Goal: Task Accomplishment & Management: Use online tool/utility

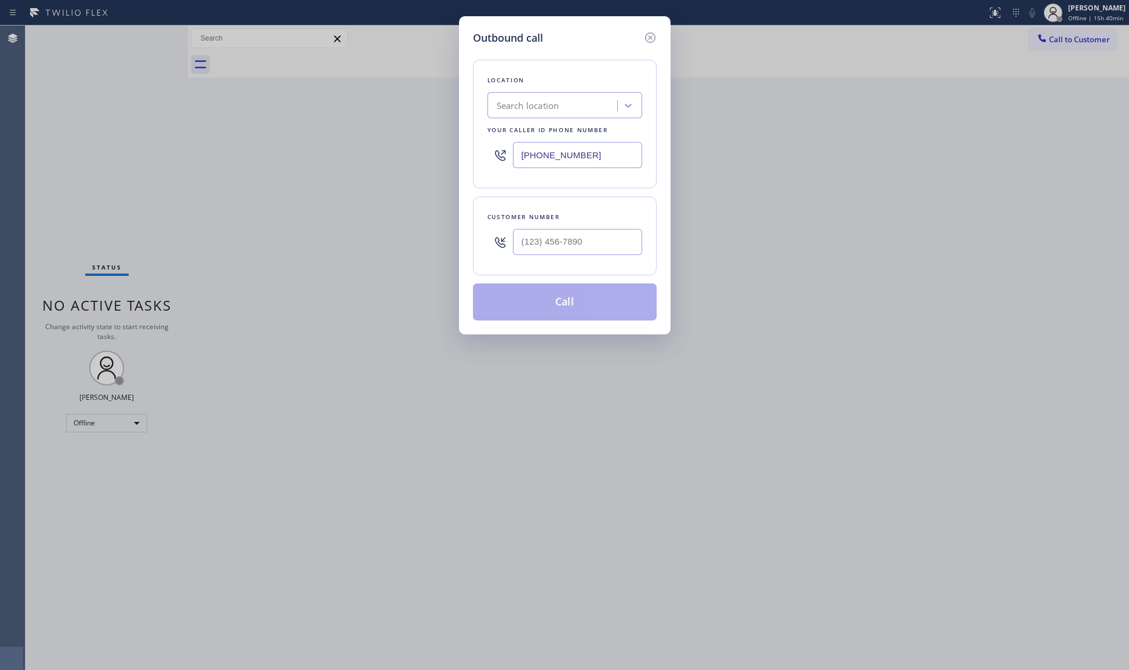
type input "[PHONE_NUMBER]"
click at [604, 239] on input "(___) ___-____" at bounding box center [577, 242] width 129 height 26
paste input "708) 256-6056"
click at [550, 300] on button "Call" at bounding box center [565, 302] width 184 height 37
click at [572, 299] on button "Call" at bounding box center [565, 302] width 184 height 37
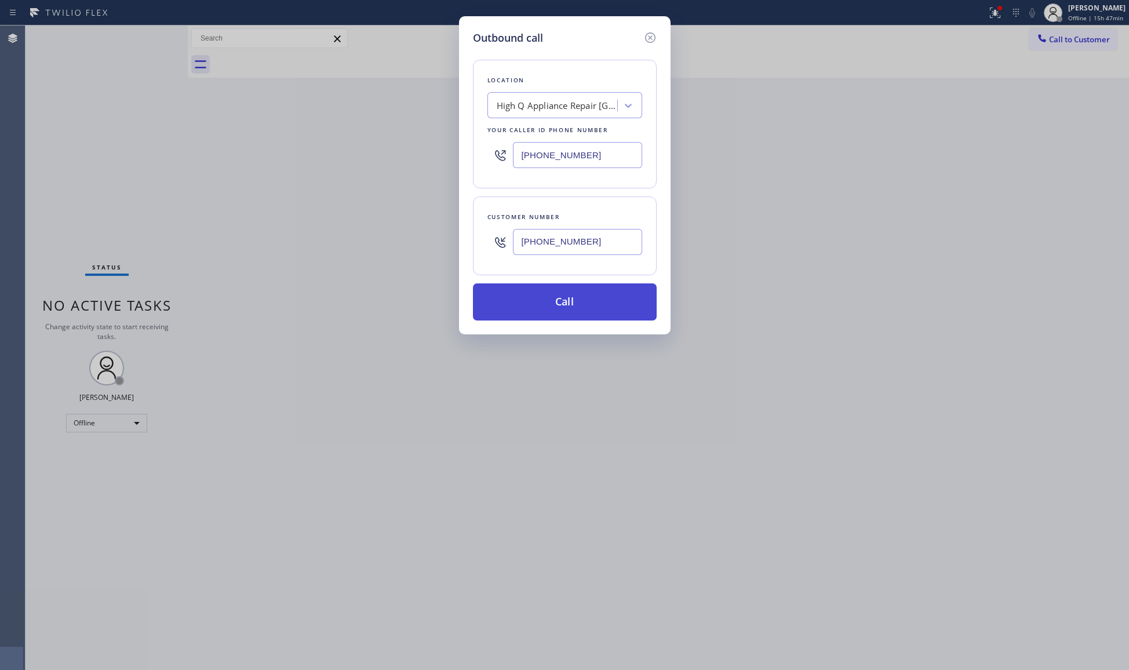
click at [576, 309] on button "Call" at bounding box center [565, 302] width 184 height 37
click at [645, 35] on icon at bounding box center [651, 38] width 14 height 14
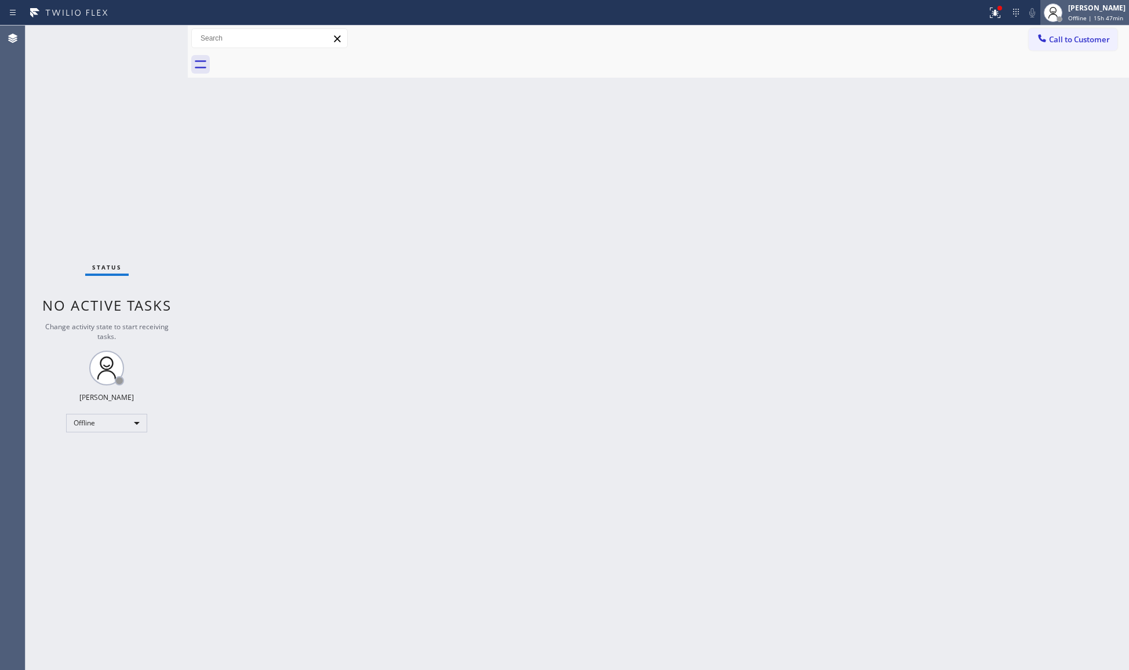
click at [1068, 14] on div "Giovanni Pleños Offline | 15h 47min" at bounding box center [1097, 12] width 63 height 20
click at [1039, 73] on button "Unavailable" at bounding box center [1071, 76] width 116 height 15
drag, startPoint x: 1002, startPoint y: 13, endPoint x: 998, endPoint y: 19, distance: 7.1
click at [998, 19] on icon at bounding box center [996, 13] width 14 height 14
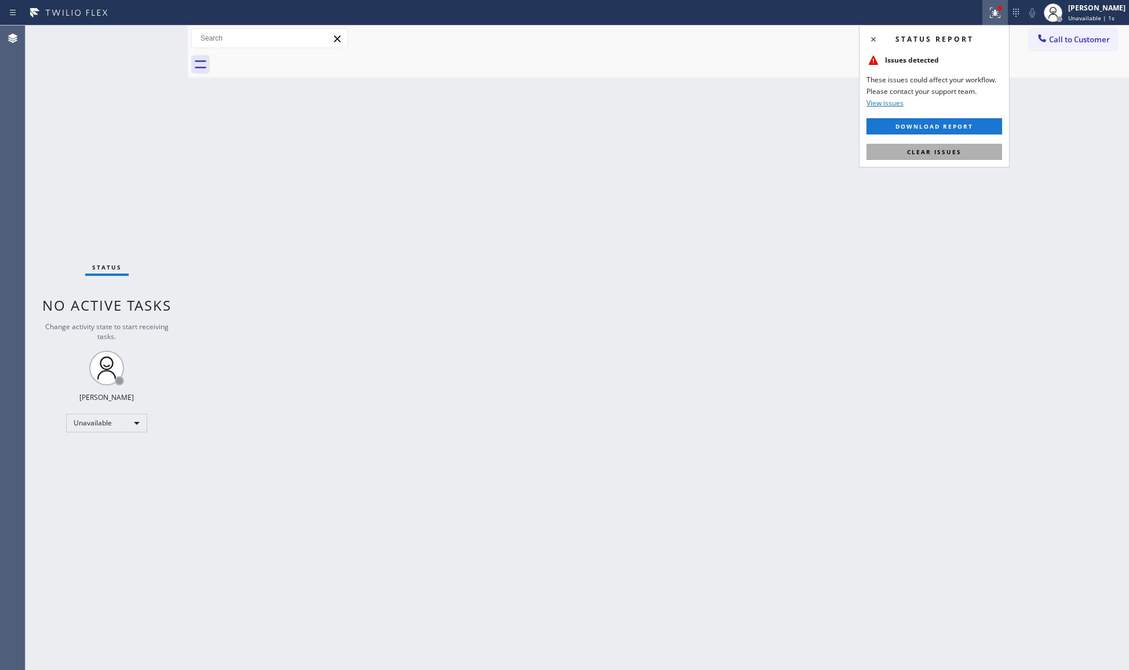
click at [958, 151] on span "Clear issues" at bounding box center [934, 152] width 55 height 8
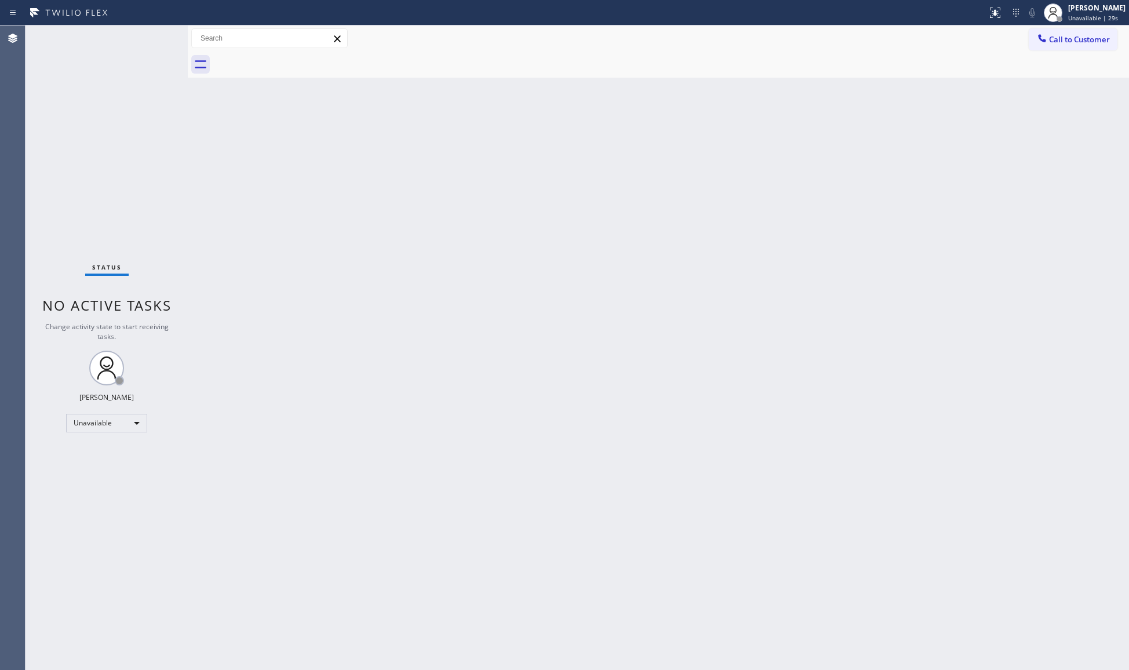
drag, startPoint x: 1055, startPoint y: 42, endPoint x: 1056, endPoint y: 101, distance: 59.1
click at [1056, 42] on span "Call to Customer" at bounding box center [1079, 39] width 61 height 10
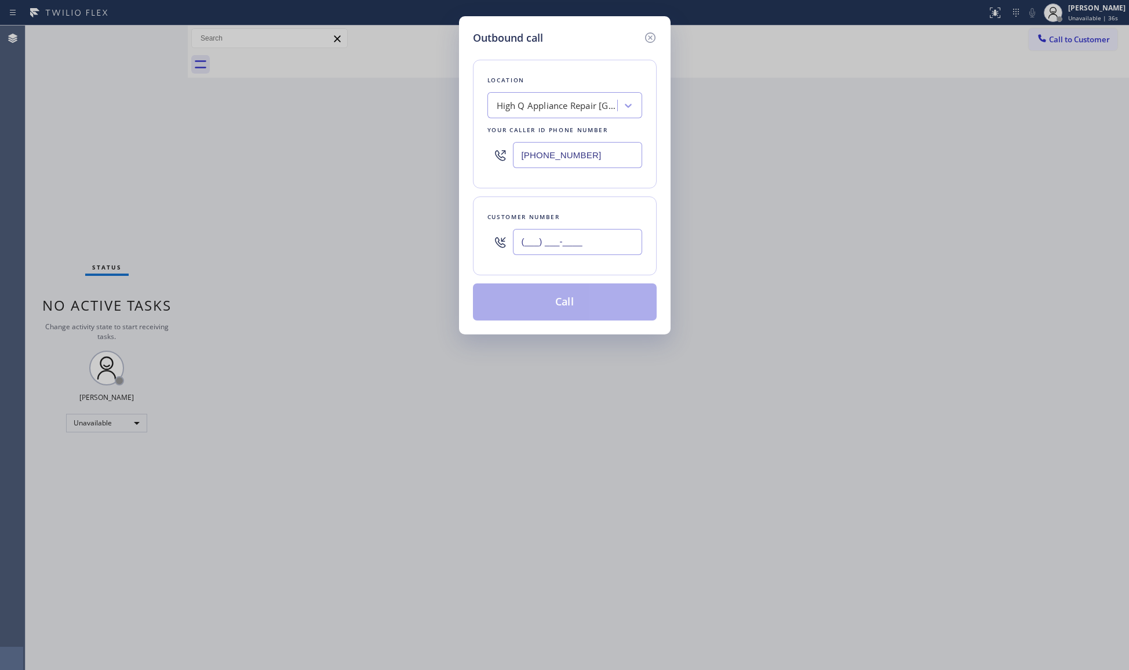
click at [613, 253] on input "(___) ___-____" at bounding box center [577, 242] width 129 height 26
paste input "708) 256-6056"
type input "(708) 256-6056"
click at [573, 303] on button "Call" at bounding box center [565, 302] width 184 height 37
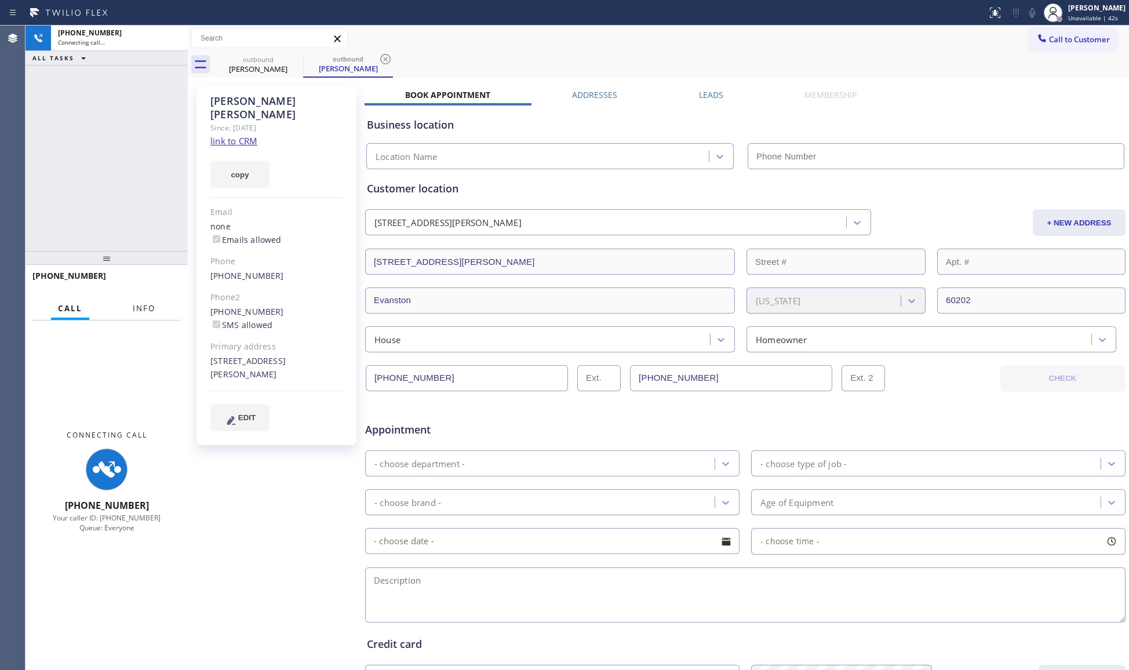
click at [150, 314] on button "Info" at bounding box center [144, 308] width 37 height 23
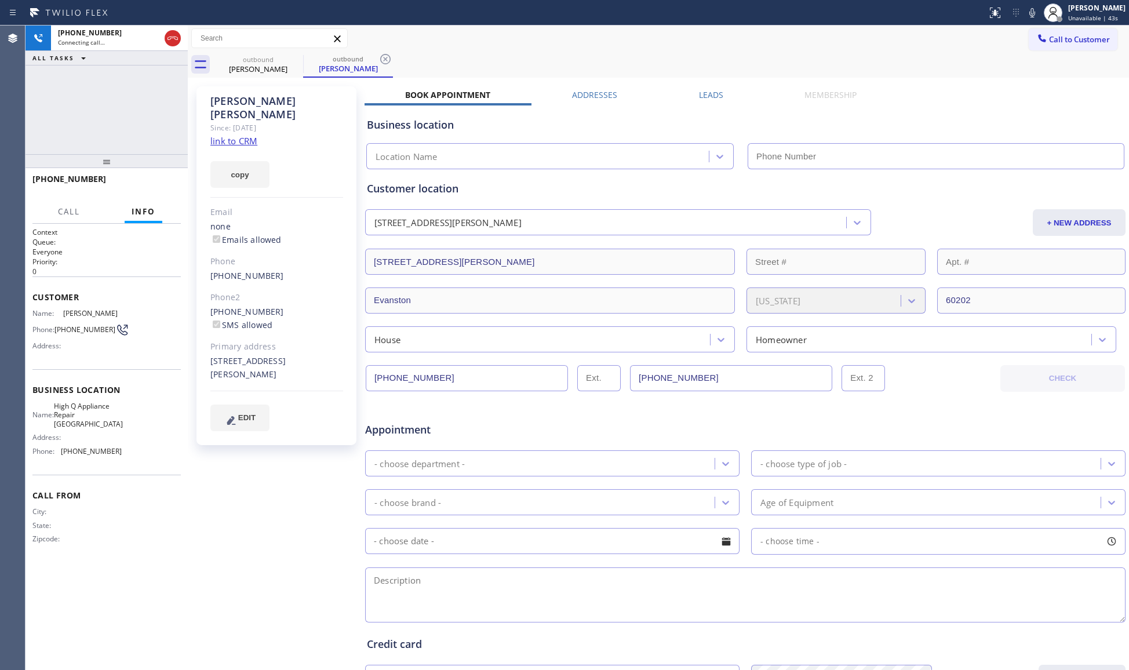
drag, startPoint x: 128, startPoint y: 168, endPoint x: 157, endPoint y: 141, distance: 39.0
click at [133, 154] on div at bounding box center [107, 161] width 162 height 14
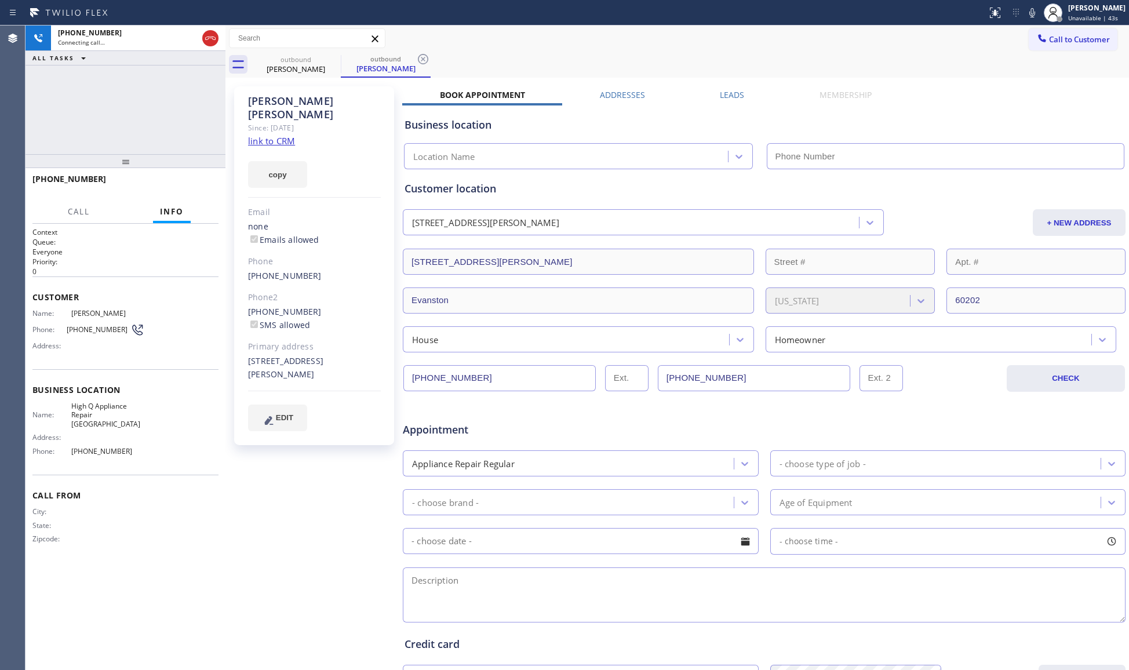
type input "(773) 900-8292"
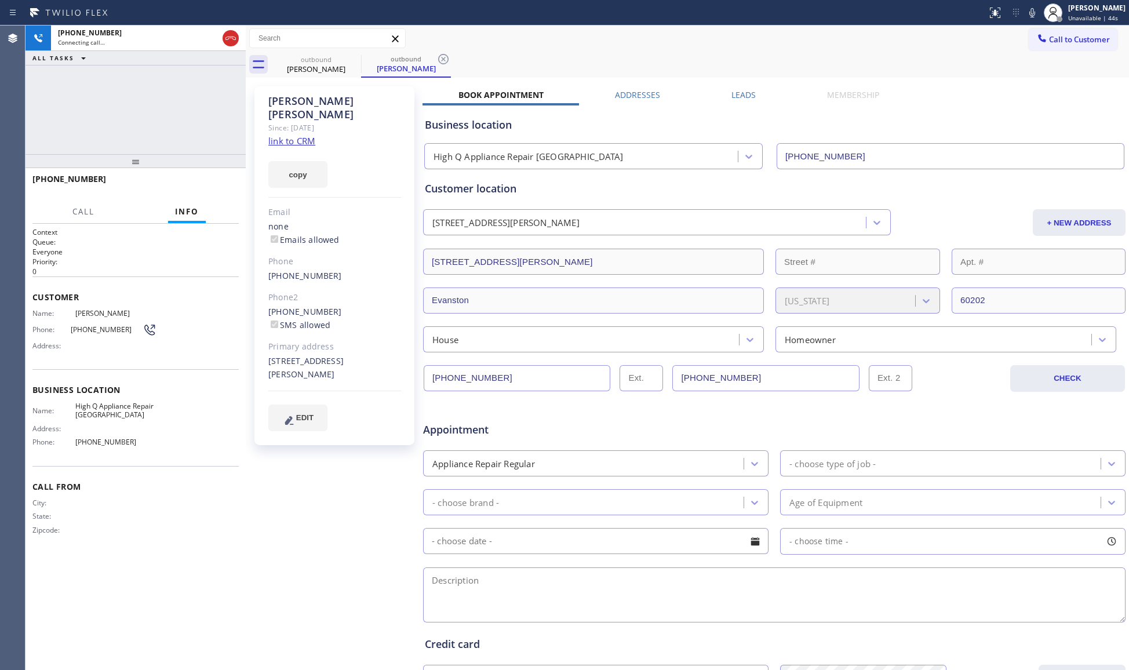
drag, startPoint x: 188, startPoint y: 107, endPoint x: 246, endPoint y: 103, distance: 58.1
click at [246, 103] on div at bounding box center [246, 348] width 0 height 645
click at [211, 116] on div "+17082566056 Connecting call… ALL TASKS ALL TASKS ACTIVE TASKS TASKS IN WRAP UP" at bounding box center [136, 90] width 220 height 129
drag, startPoint x: 234, startPoint y: 31, endPoint x: 267, endPoint y: 56, distance: 40.6
click at [235, 35] on icon at bounding box center [231, 38] width 14 height 14
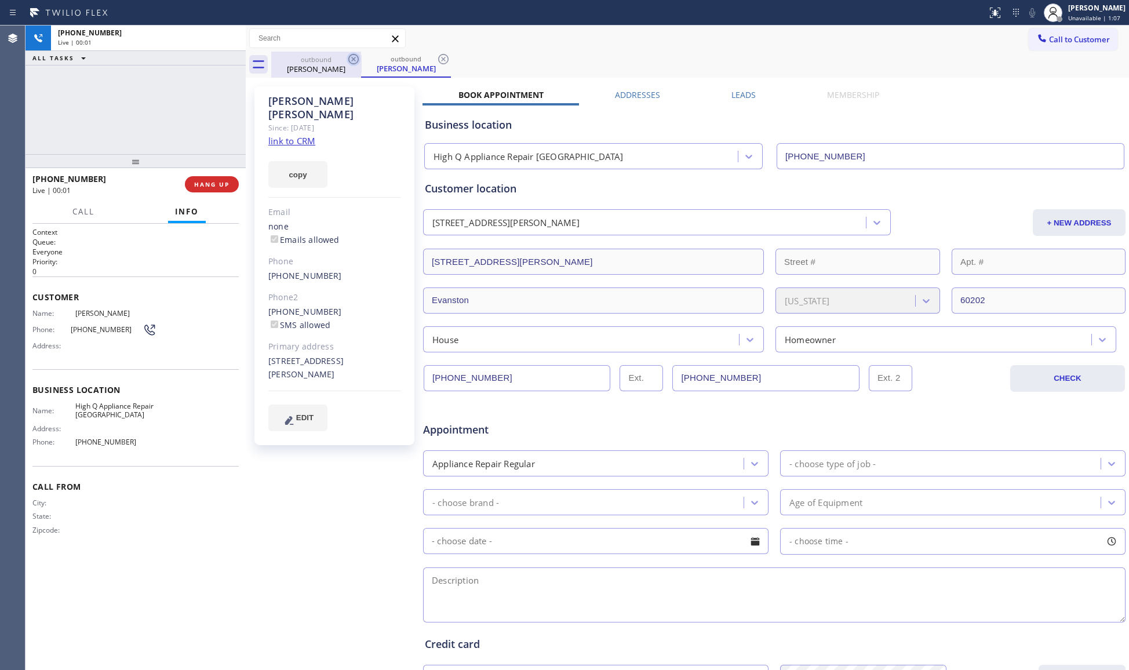
drag, startPoint x: 334, startPoint y: 66, endPoint x: 348, endPoint y: 56, distance: 17.1
click at [335, 66] on div "Kathleen Oconnor" at bounding box center [317, 69] width 88 height 10
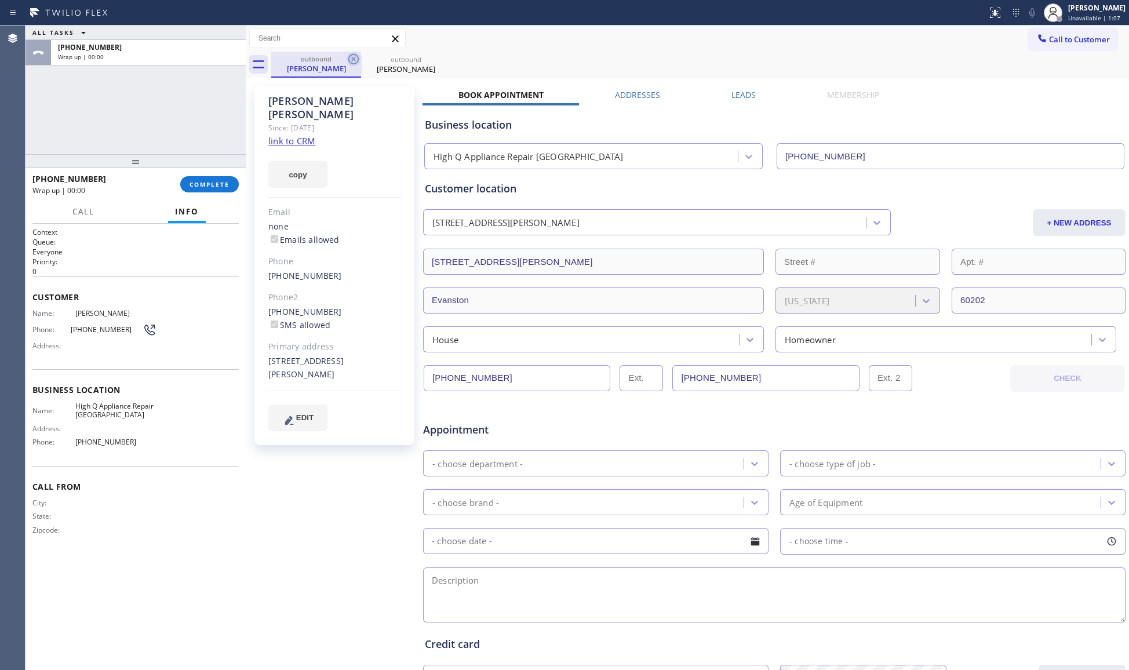
click at [349, 56] on icon at bounding box center [354, 59] width 14 height 14
click at [350, 56] on icon at bounding box center [353, 59] width 10 height 10
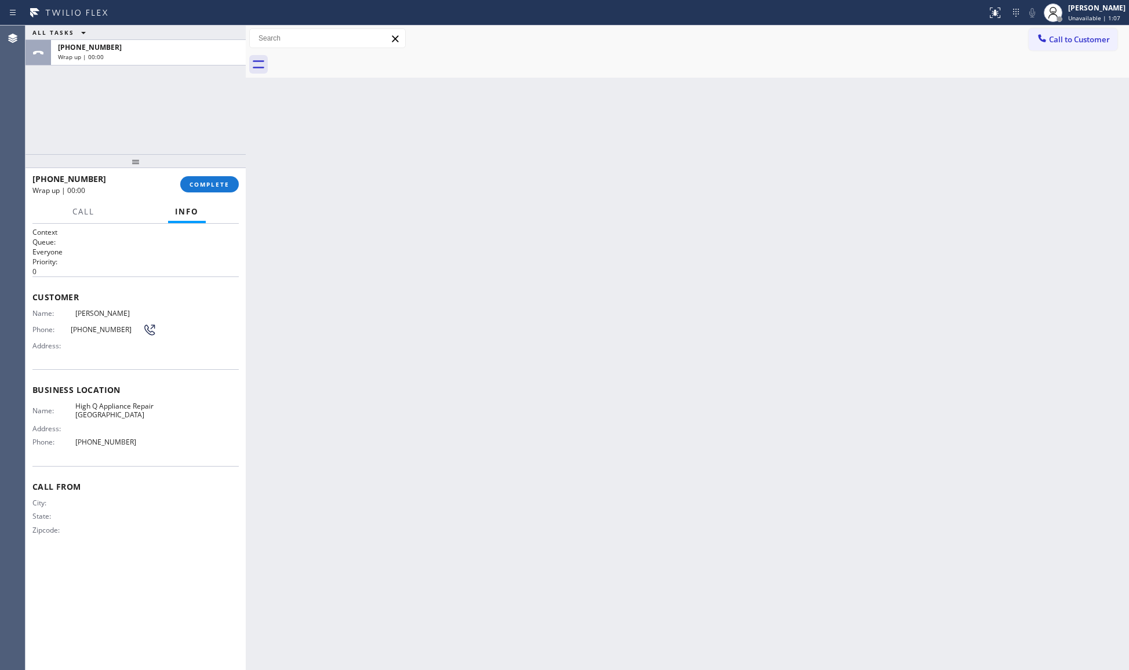
click at [350, 56] on div at bounding box center [700, 65] width 858 height 26
click at [204, 179] on button "COMPLETE" at bounding box center [209, 184] width 59 height 16
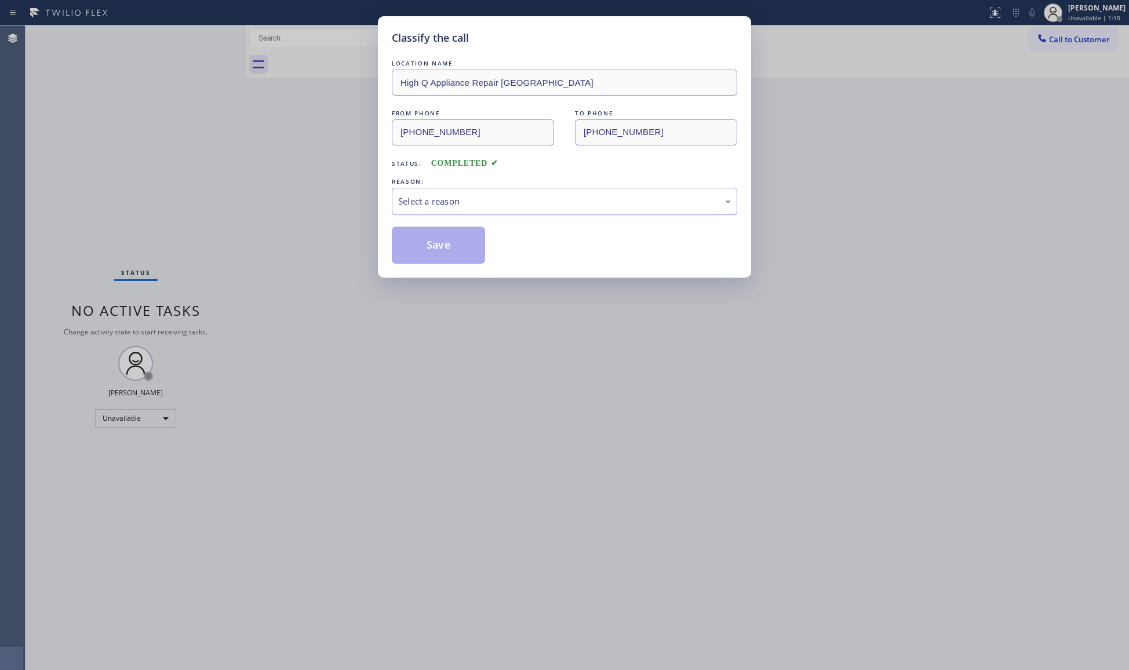
click at [414, 193] on div "Select a reason" at bounding box center [565, 201] width 346 height 27
click at [437, 245] on button "Save" at bounding box center [438, 245] width 93 height 37
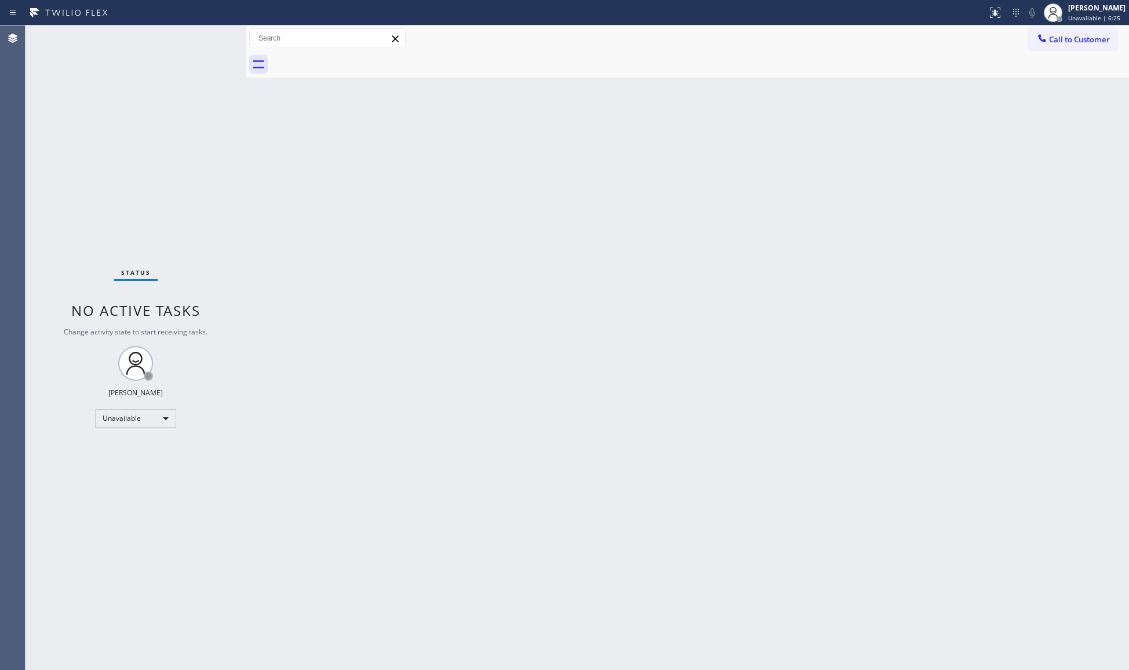
click at [1063, 52] on div at bounding box center [700, 65] width 858 height 26
click at [1061, 43] on span "Call to Customer" at bounding box center [1079, 39] width 61 height 10
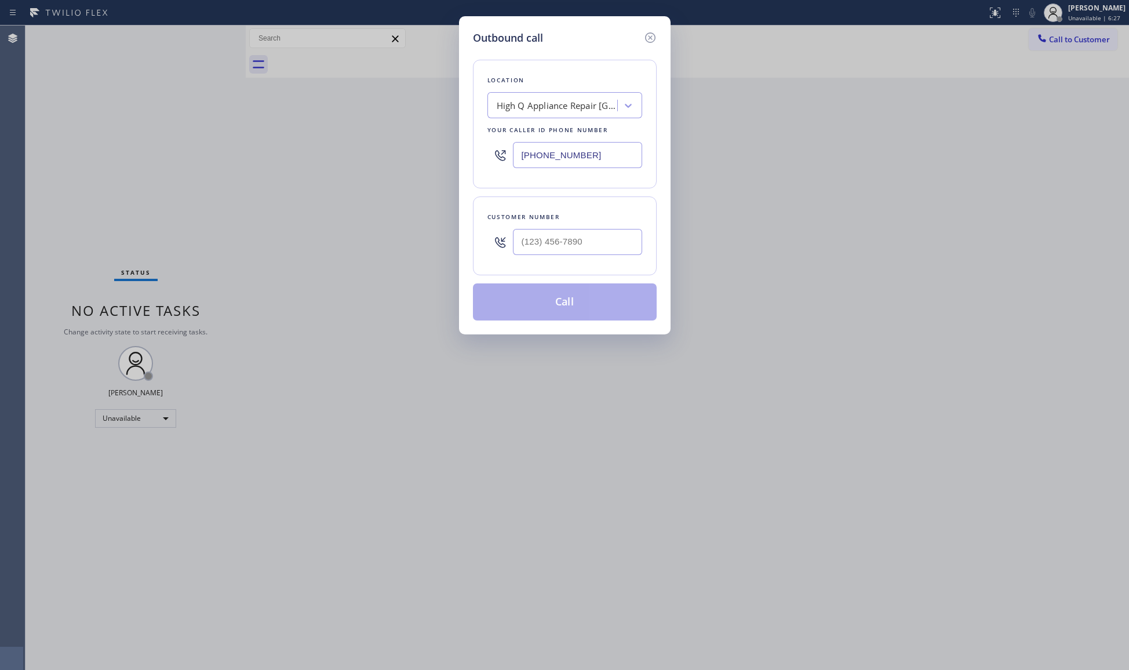
drag, startPoint x: 586, startPoint y: 165, endPoint x: 497, endPoint y: 154, distance: 89.4
click at [502, 165] on div "(773) 900-8292" at bounding box center [565, 155] width 155 height 38
paste input "206) 203-8003"
type input "(206) 203-8003"
paste input "206) 384-5844"
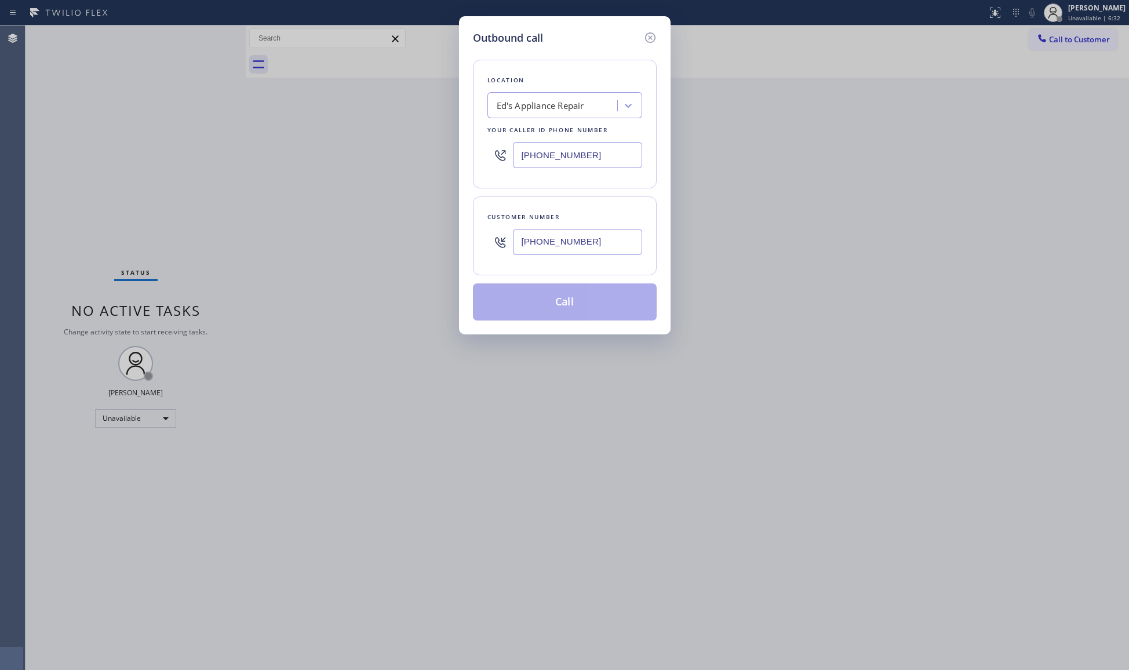
click at [546, 249] on input "(206) 384-5844" at bounding box center [577, 242] width 129 height 26
type input "(206) 384-5844"
drag, startPoint x: 582, startPoint y: 310, endPoint x: 590, endPoint y: 311, distance: 8.3
click at [583, 310] on button "Call" at bounding box center [565, 302] width 184 height 37
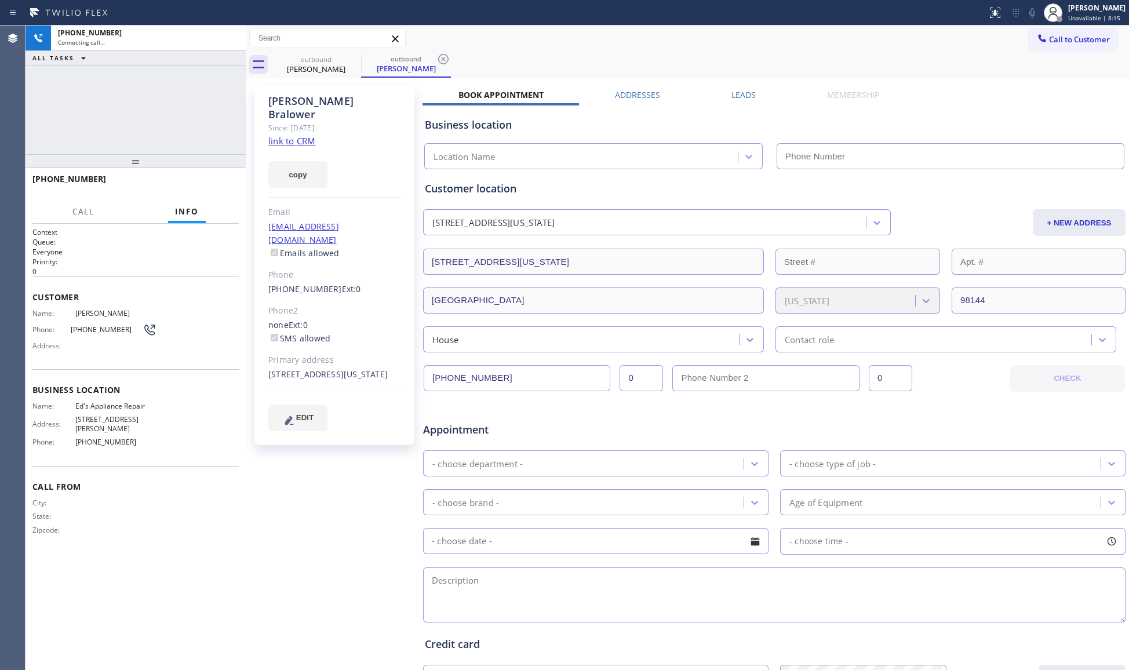
type input "(206) 203-8003"
click at [226, 181] on span "HANG UP" at bounding box center [211, 184] width 35 height 8
click at [226, 180] on span "HANG UP" at bounding box center [211, 184] width 35 height 8
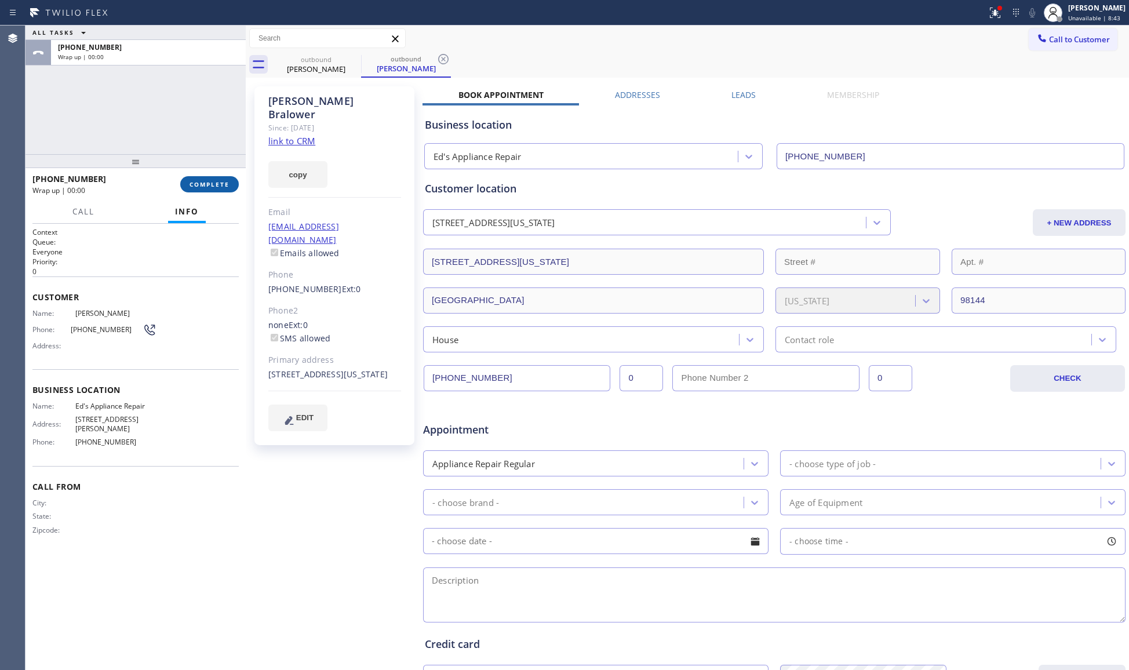
click at [227, 179] on button "COMPLETE" at bounding box center [209, 184] width 59 height 16
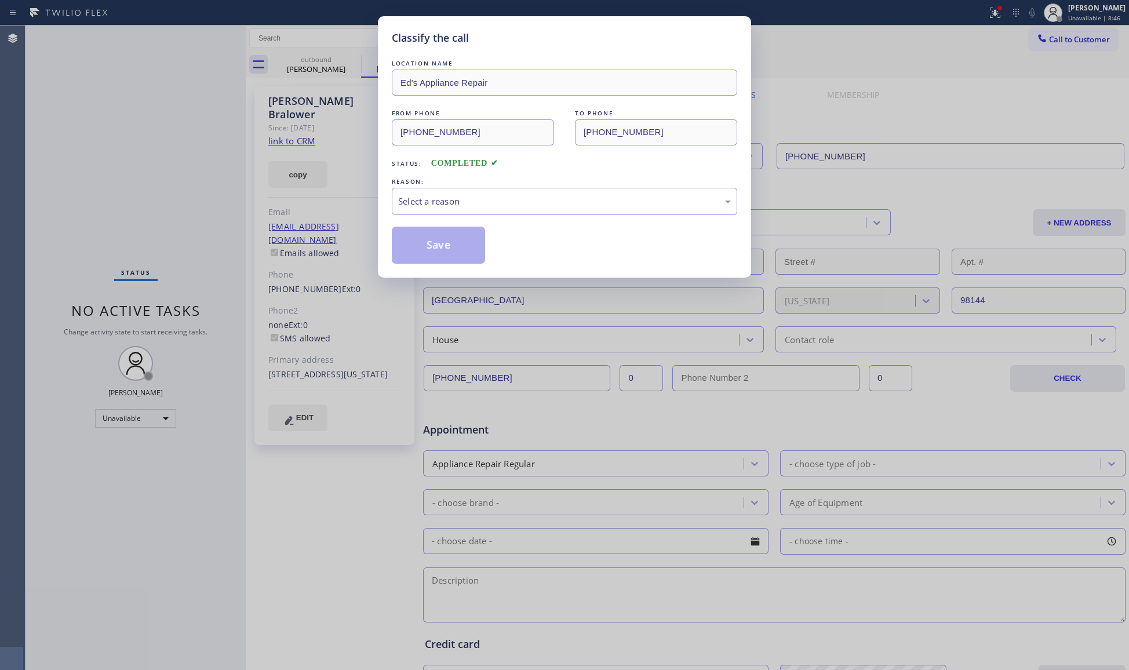
click at [453, 218] on div "LOCATION NAME Ed's Appliance Repair FROM PHONE (206) 203-8003 TO PHONE (206) 38…" at bounding box center [565, 160] width 346 height 206
click at [462, 210] on div "Select a reason" at bounding box center [565, 201] width 346 height 27
click at [444, 244] on button "Save" at bounding box center [438, 245] width 93 height 37
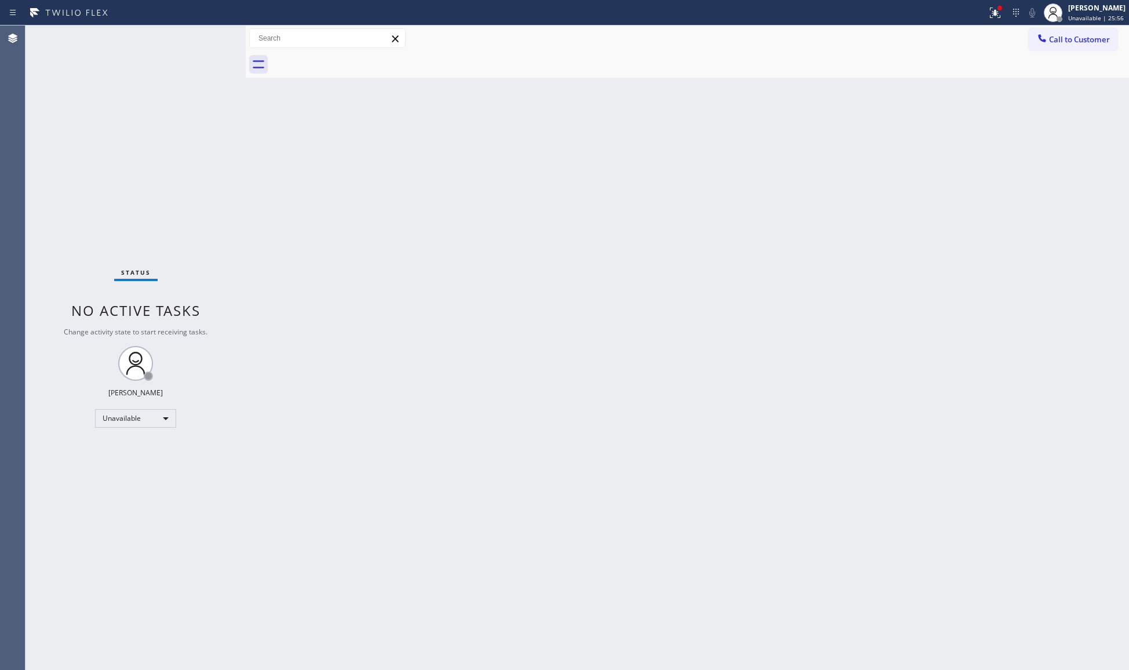
click at [822, 219] on div "Back to Dashboard Change Sender ID Customers Technicians Select a contact Outbo…" at bounding box center [688, 348] width 884 height 645
click at [998, 21] on button at bounding box center [996, 13] width 26 height 26
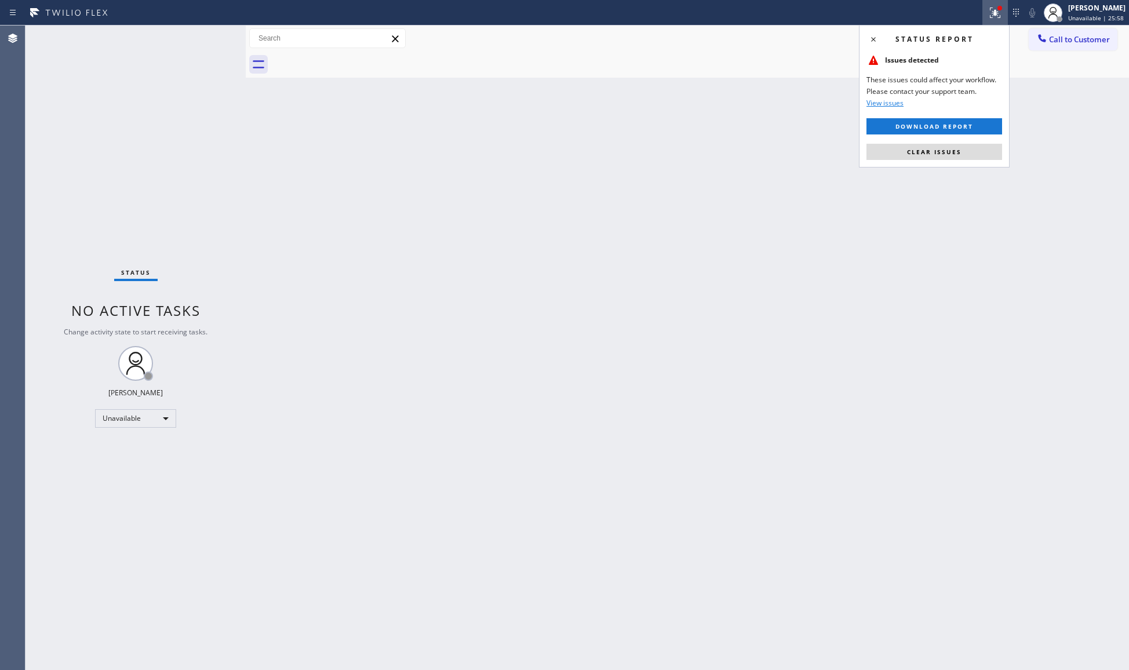
click at [958, 157] on button "Clear issues" at bounding box center [935, 152] width 136 height 16
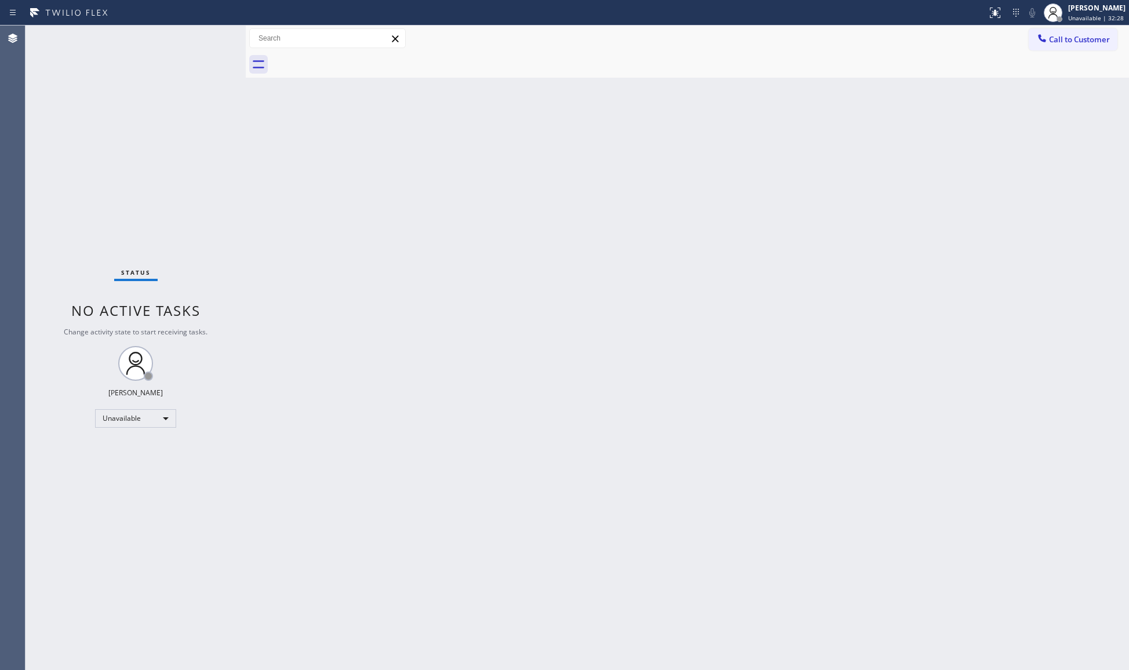
drag, startPoint x: 1058, startPoint y: 34, endPoint x: 917, endPoint y: 75, distance: 147.3
click at [982, 57] on div "Call to Customer Outbound call Location Ed's Appliance Repair Your caller id ph…" at bounding box center [688, 52] width 884 height 52
click at [1102, 36] on span "Call to Customer" at bounding box center [1079, 39] width 61 height 10
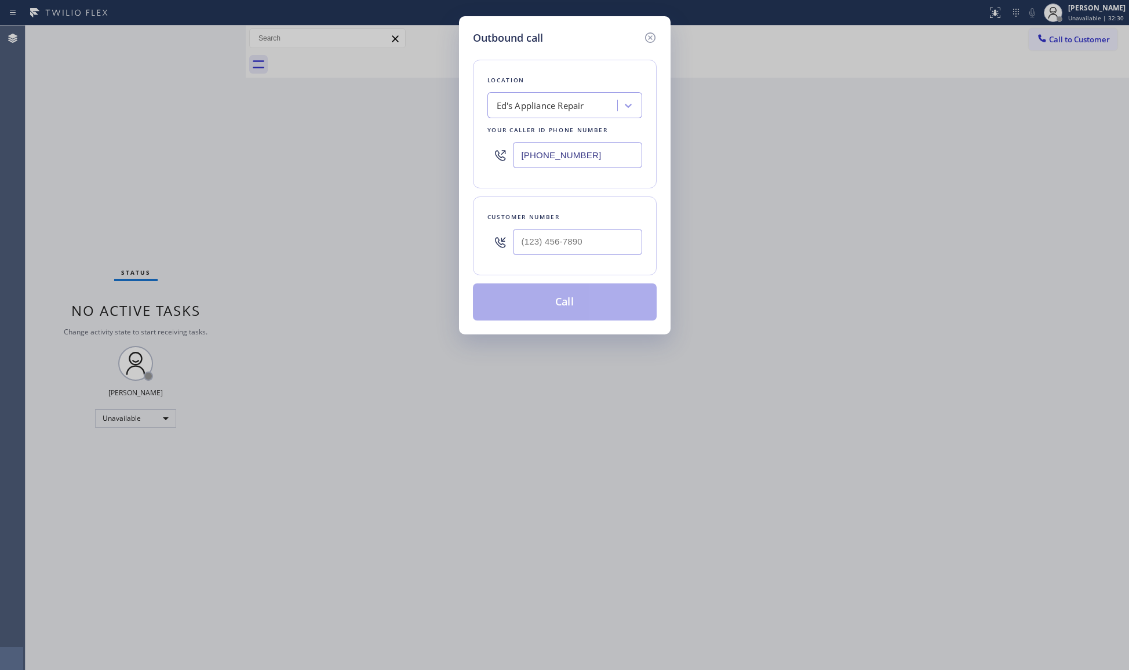
drag, startPoint x: 616, startPoint y: 145, endPoint x: 420, endPoint y: 135, distance: 195.6
click at [414, 143] on div "Outbound call Location Ed's Appliance Repair Your caller id phone number (206) …" at bounding box center [564, 335] width 1129 height 670
paste input "714) 942-1914"
type input "(714) 942-1914"
drag, startPoint x: 524, startPoint y: 246, endPoint x: 537, endPoint y: 232, distance: 19.3
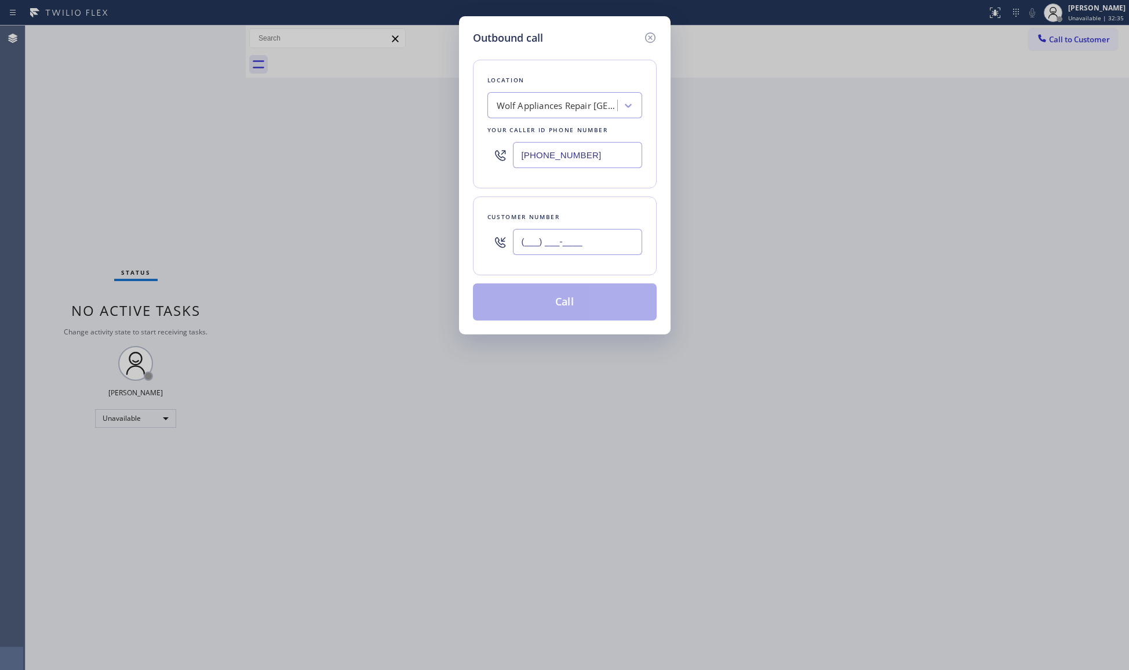
click at [525, 246] on input "(___) ___-____" at bounding box center [577, 242] width 129 height 26
paste input "949) 351-6273"
type input "(949) 351-6273"
click at [564, 295] on button "Call" at bounding box center [565, 302] width 184 height 37
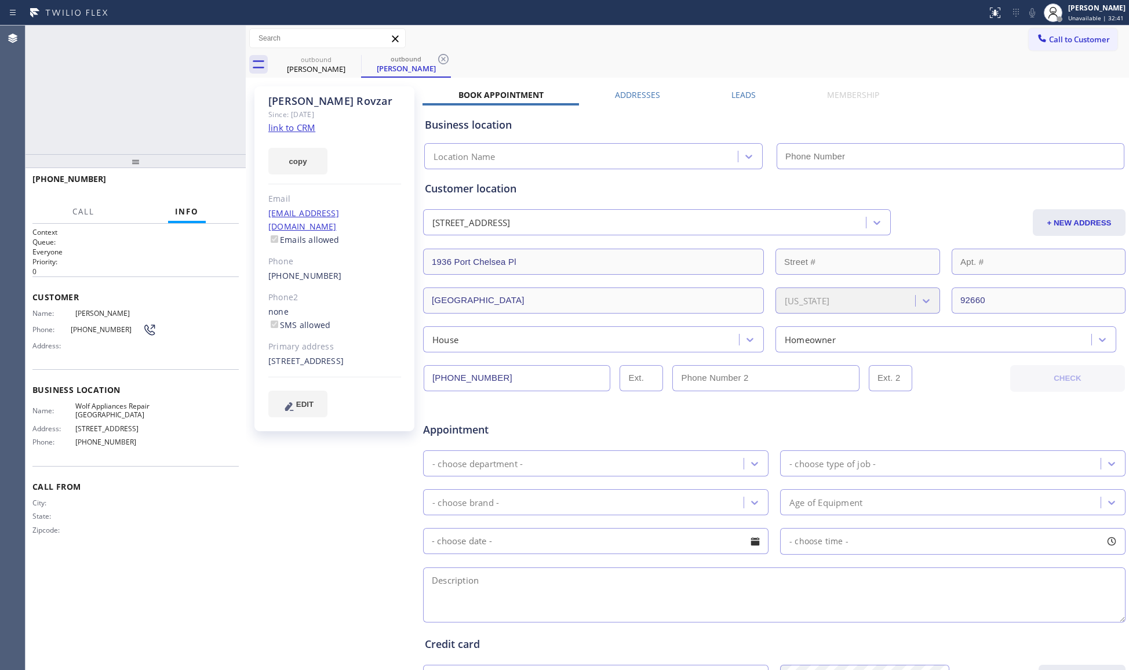
type input "(714) 942-1914"
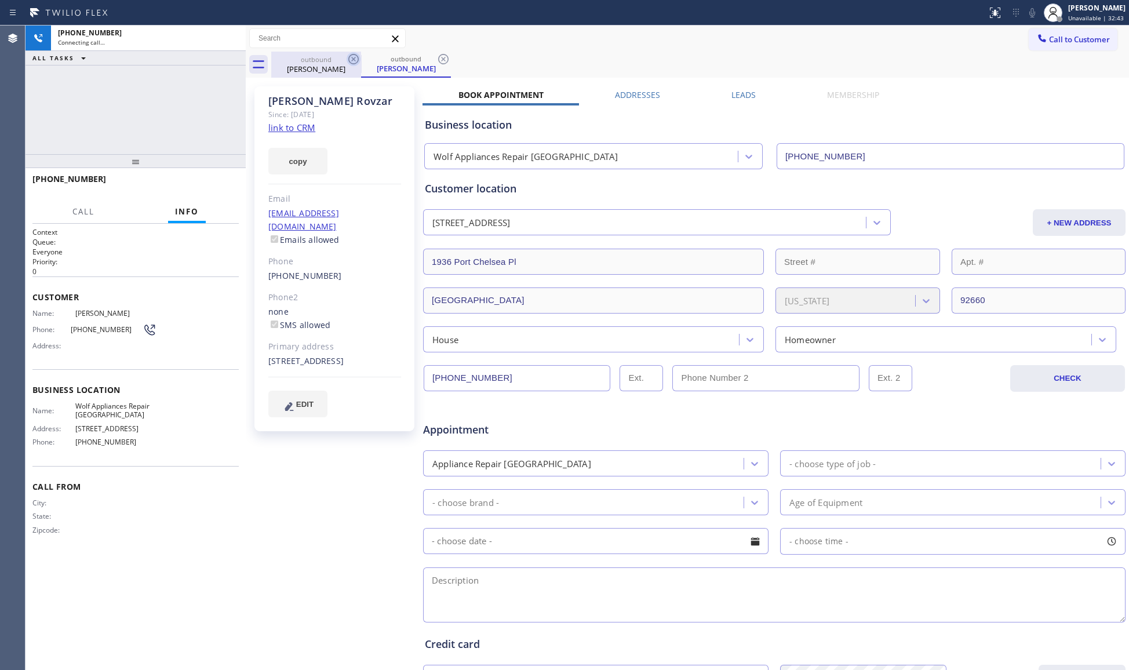
click at [351, 61] on icon at bounding box center [354, 59] width 14 height 14
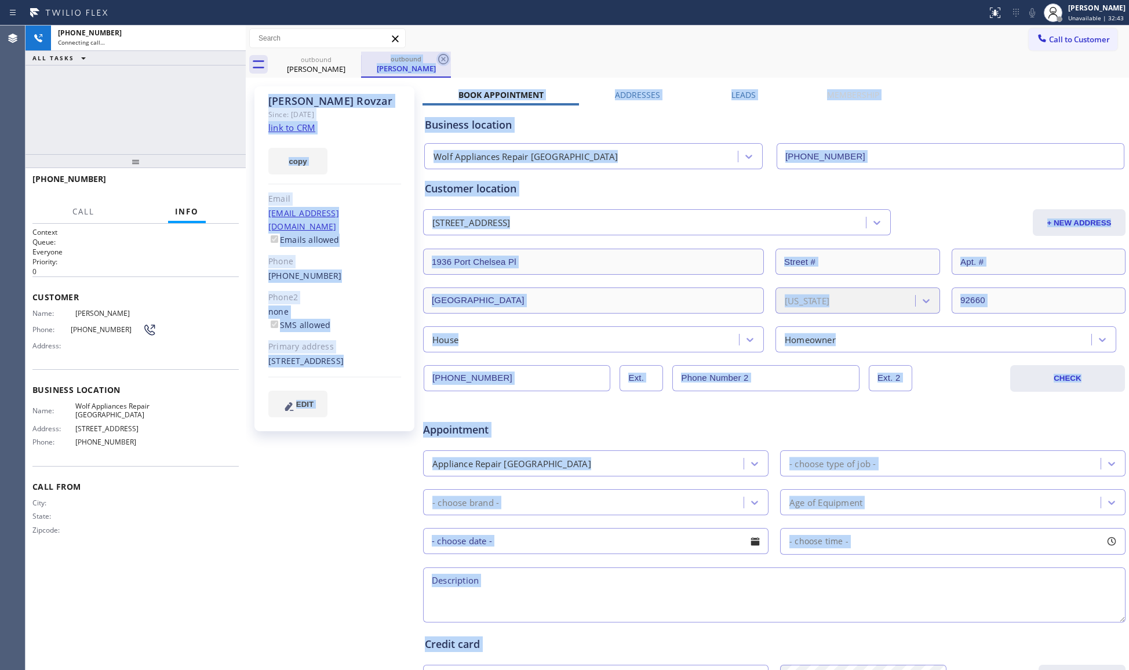
click at [361, 60] on div "outbound Betsy Rovzar" at bounding box center [406, 65] width 90 height 26
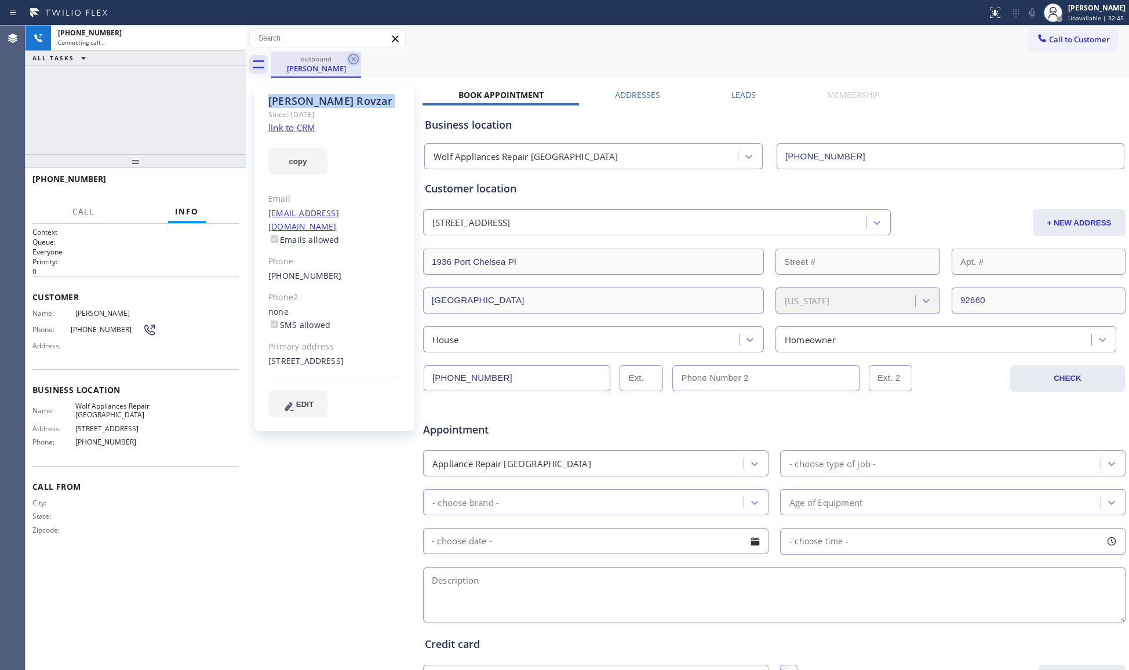
click at [351, 60] on icon at bounding box center [354, 59] width 14 height 14
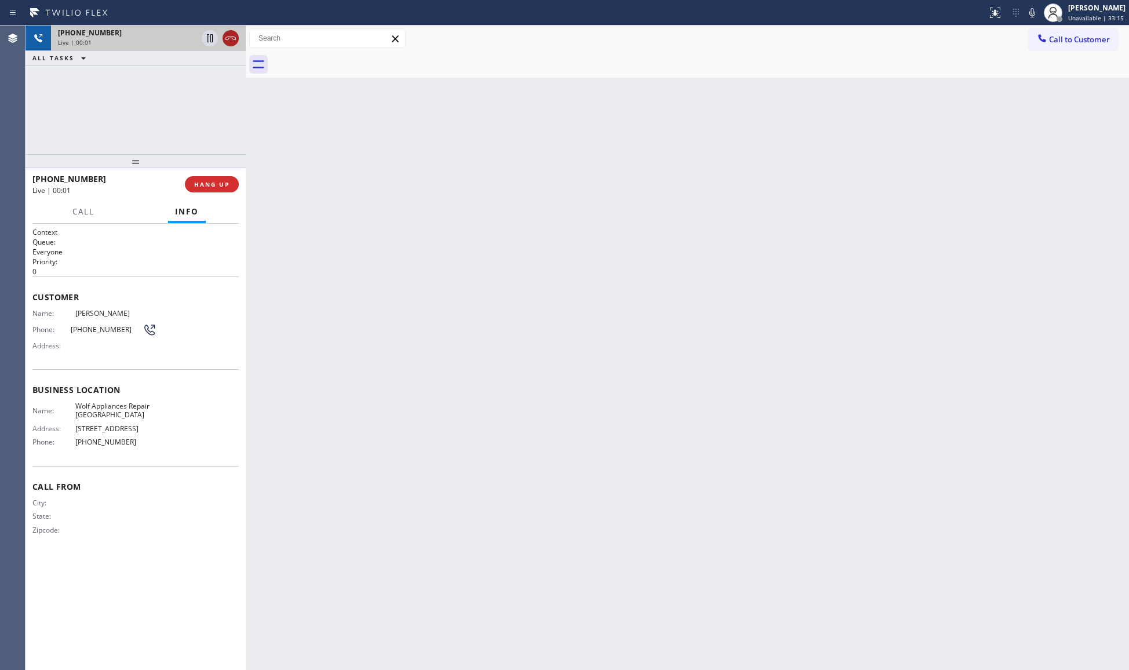
click at [230, 37] on icon at bounding box center [231, 38] width 14 height 14
click at [211, 181] on span "COMPLETE" at bounding box center [210, 184] width 40 height 8
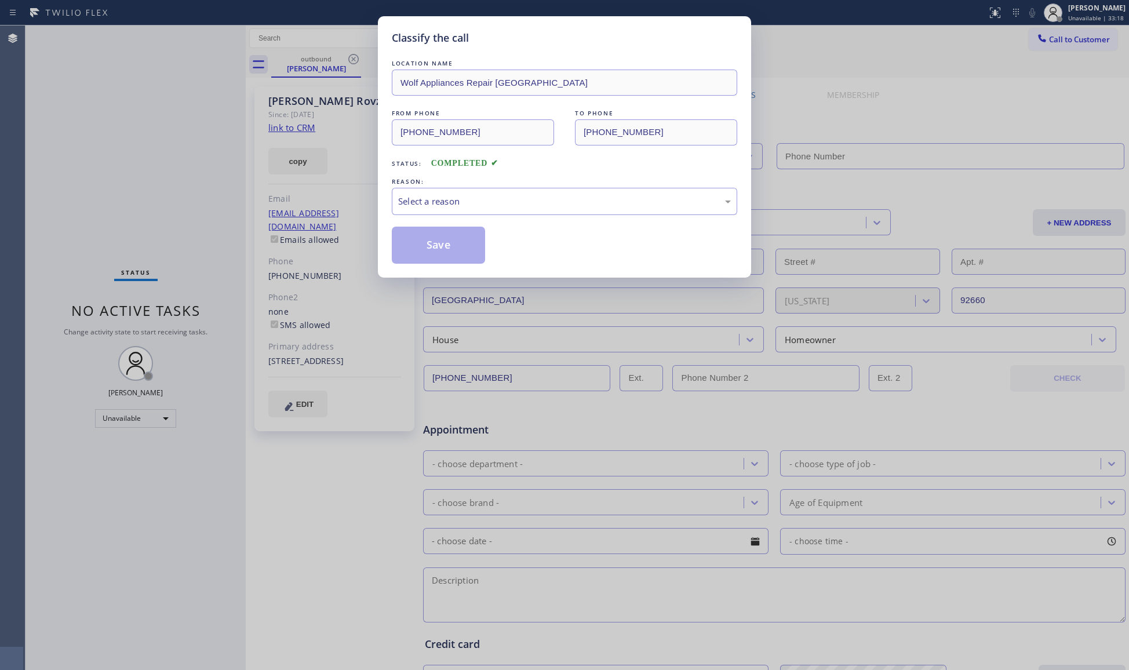
type input "(714) 942-1914"
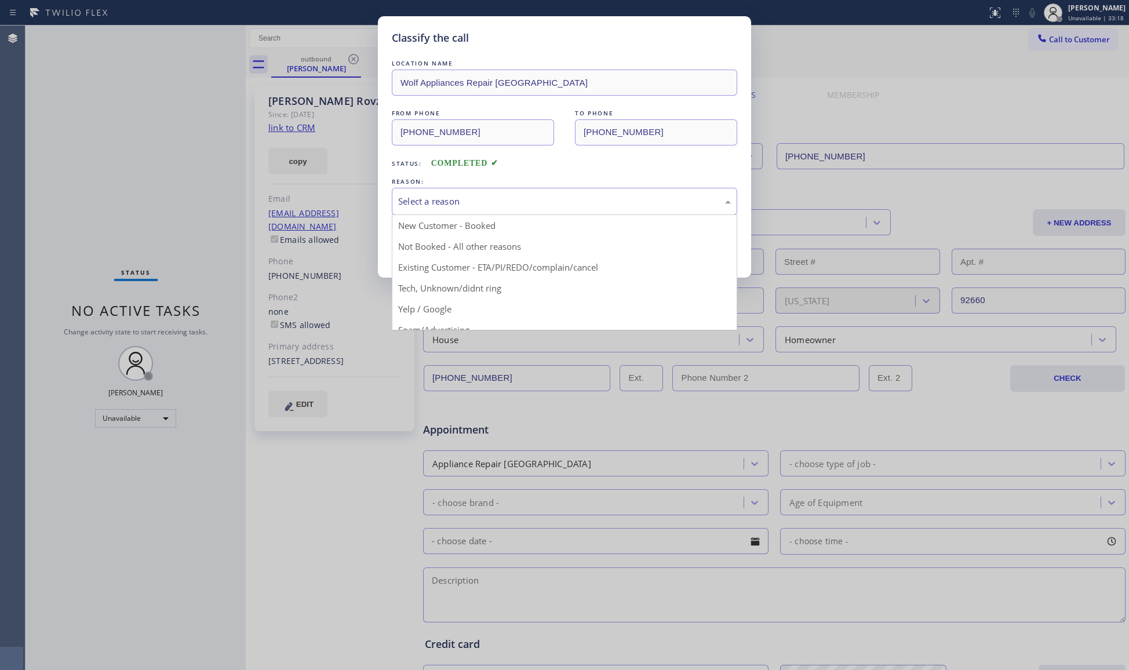
click at [506, 205] on div "Select a reason" at bounding box center [564, 201] width 333 height 13
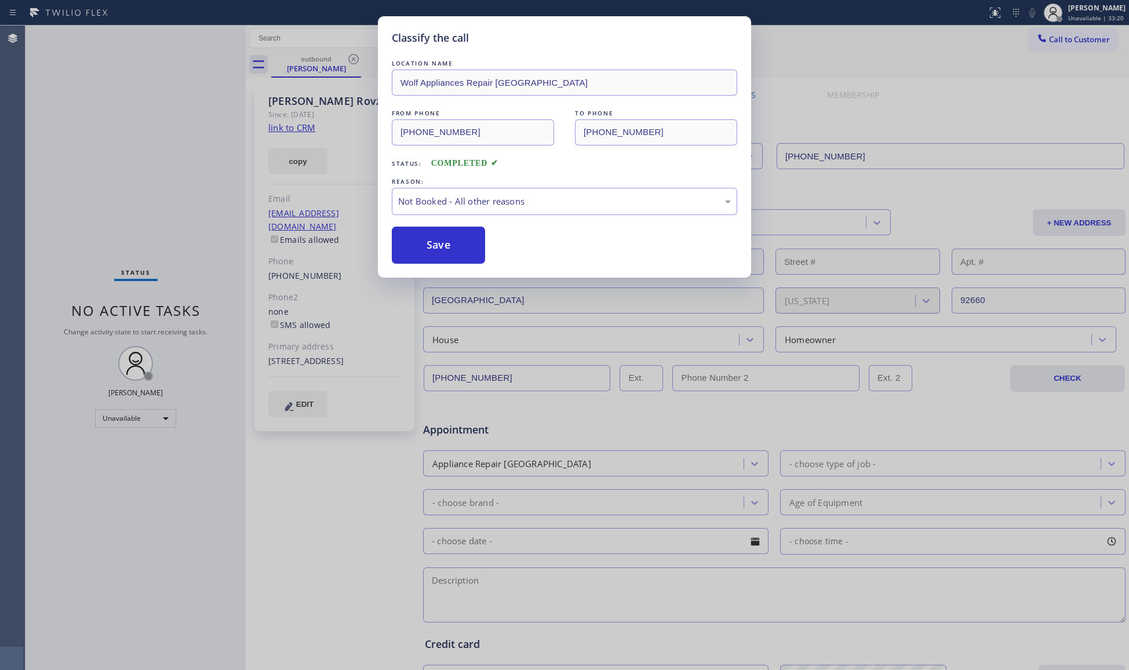
drag, startPoint x: 446, startPoint y: 247, endPoint x: 451, endPoint y: 242, distance: 7.0
click at [446, 247] on button "Save" at bounding box center [438, 245] width 93 height 37
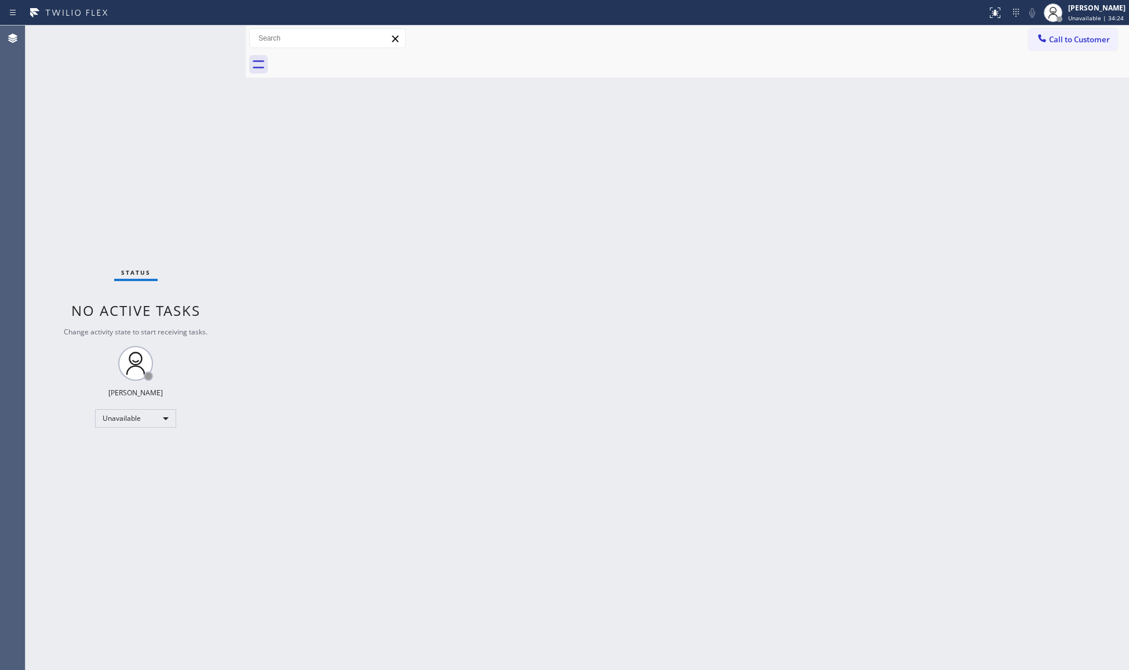
drag, startPoint x: 1069, startPoint y: 43, endPoint x: 860, endPoint y: 131, distance: 226.6
click at [1066, 45] on button "Call to Customer" at bounding box center [1073, 39] width 89 height 22
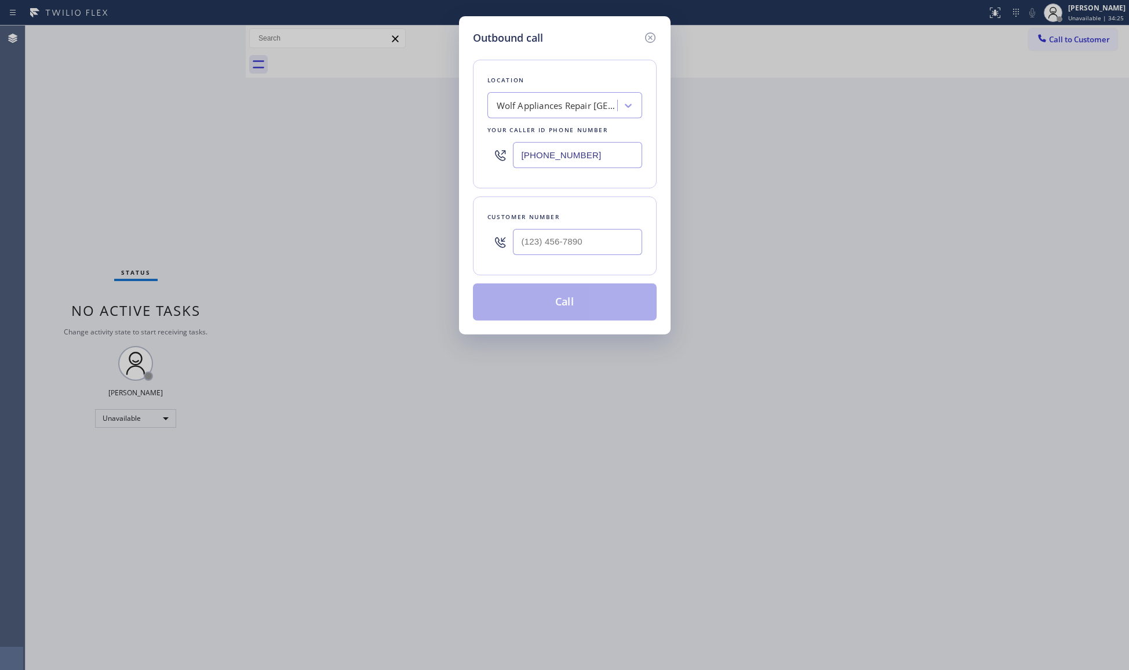
drag, startPoint x: 595, startPoint y: 159, endPoint x: 475, endPoint y: 169, distance: 119.9
click at [475, 169] on div "Location Wolf Appliances Repair Orange County Your caller id phone number (714)…" at bounding box center [565, 124] width 184 height 129
paste input "206) 208-728"
type input "(206) 208-7284"
drag, startPoint x: 597, startPoint y: 239, endPoint x: 591, endPoint y: 216, distance: 23.9
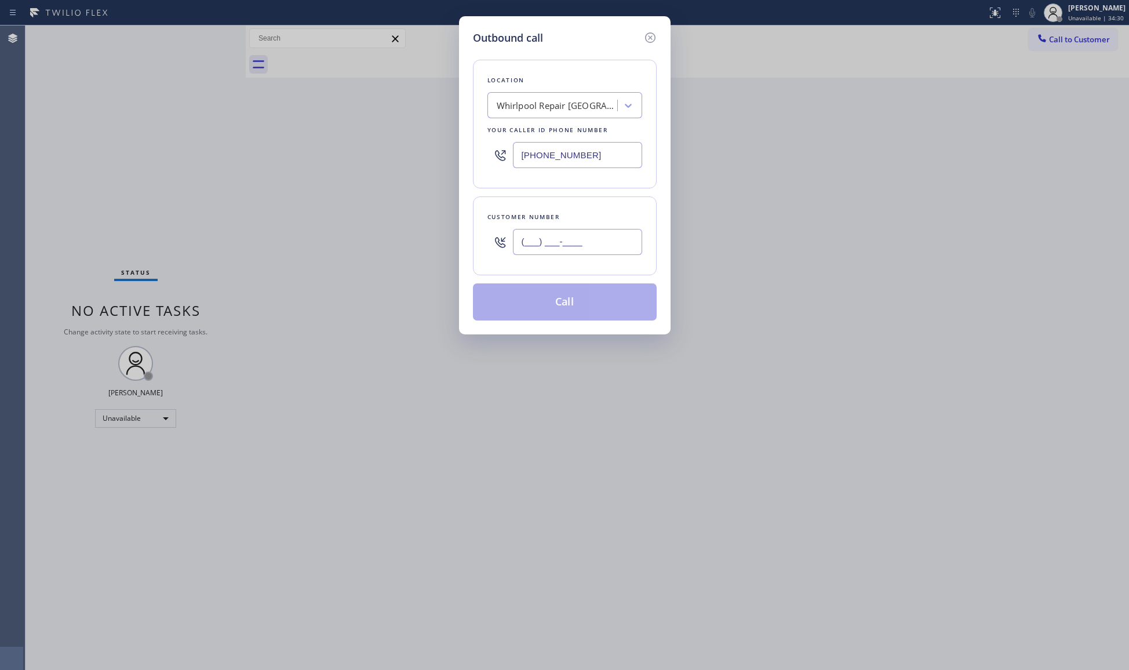
click at [597, 239] on input "(___) ___-____" at bounding box center [577, 242] width 129 height 26
paste input "206) 909-8786"
type input "(206) 909-8786"
click at [567, 295] on button "Call" at bounding box center [565, 302] width 184 height 37
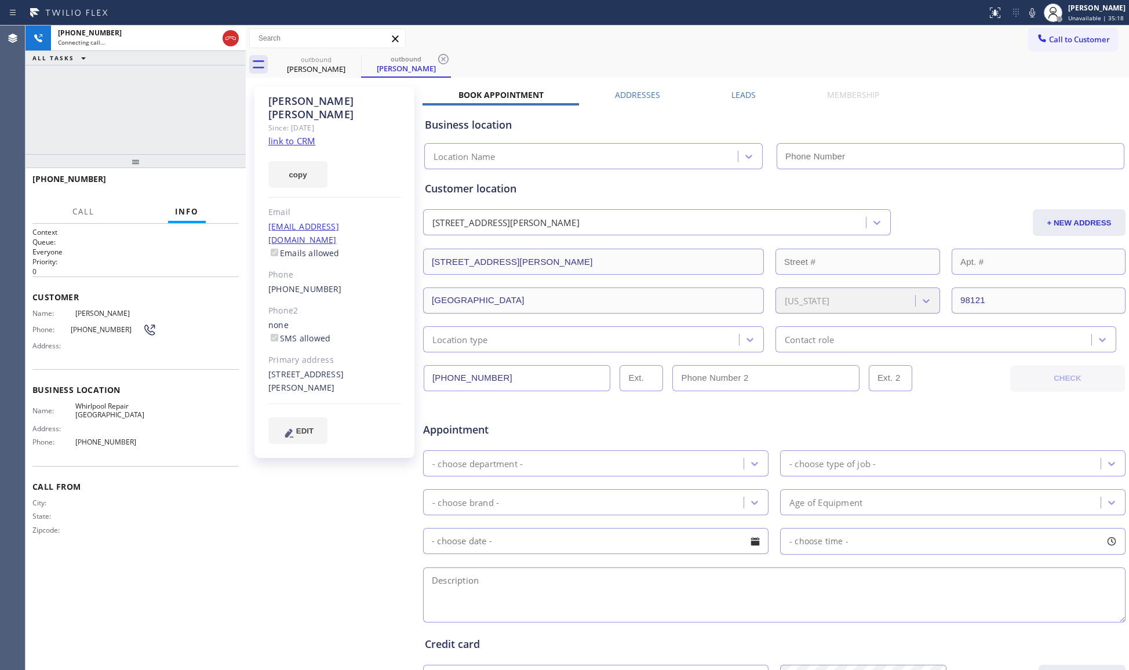
type input "(206) 208-7284"
click at [445, 58] on icon at bounding box center [443, 59] width 10 height 10
click at [446, 58] on div "outbound Roxanne Yun" at bounding box center [700, 65] width 858 height 26
drag, startPoint x: 462, startPoint y: 93, endPoint x: 692, endPoint y: 42, distance: 235.3
click at [692, 42] on div "Call to Customer Outbound call Location Whirlpool Repair Seattle Your caller id…" at bounding box center [688, 38] width 884 height 20
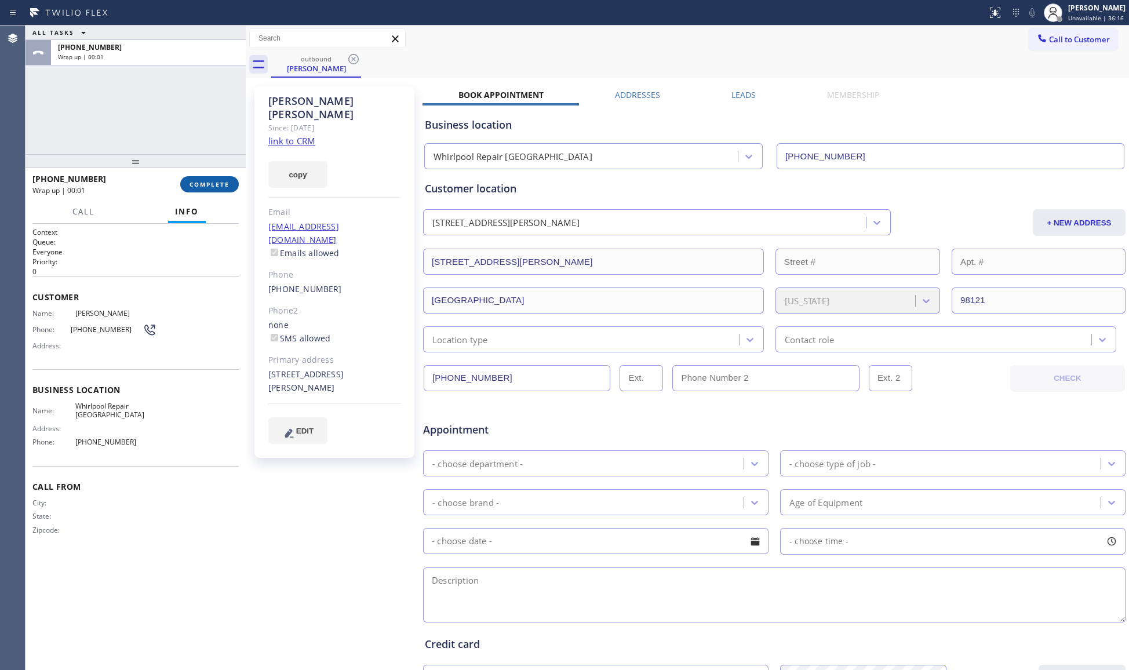
click at [188, 182] on button "COMPLETE" at bounding box center [209, 184] width 59 height 16
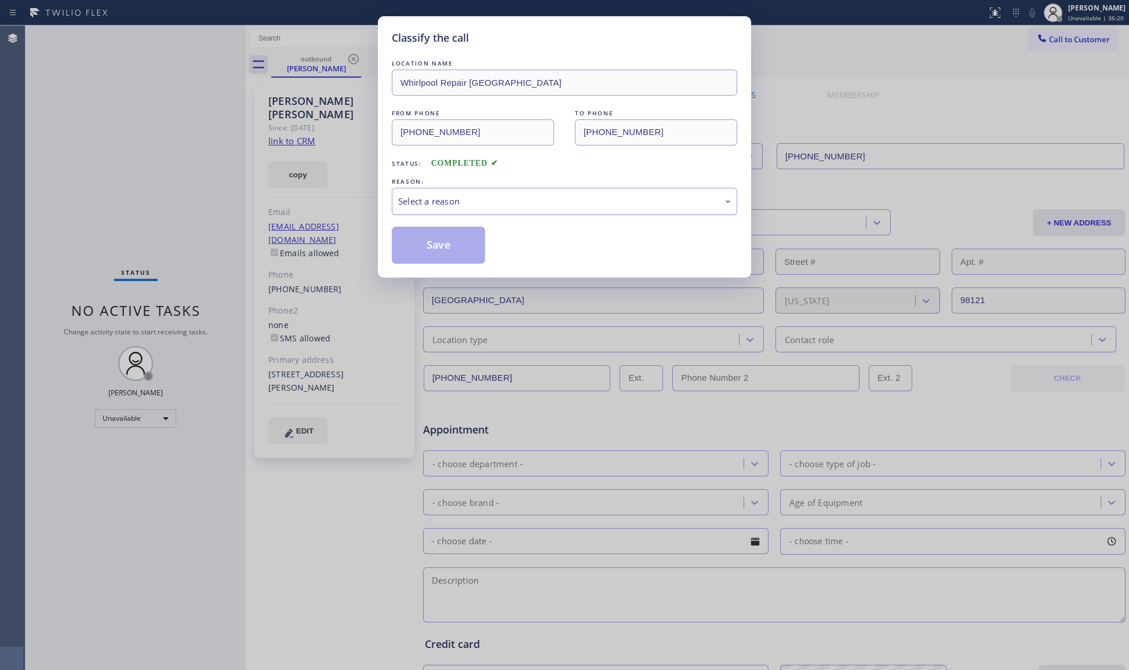
drag, startPoint x: 383, startPoint y: 193, endPoint x: 395, endPoint y: 202, distance: 15.3
click at [386, 195] on div "Classify the call LOCATION NAME Whirlpool Repair Seattle FROM PHONE (206) 208-7…" at bounding box center [564, 146] width 373 height 261
click at [413, 205] on div "Select a reason" at bounding box center [564, 201] width 333 height 13
click at [426, 246] on button "Save" at bounding box center [438, 245] width 93 height 37
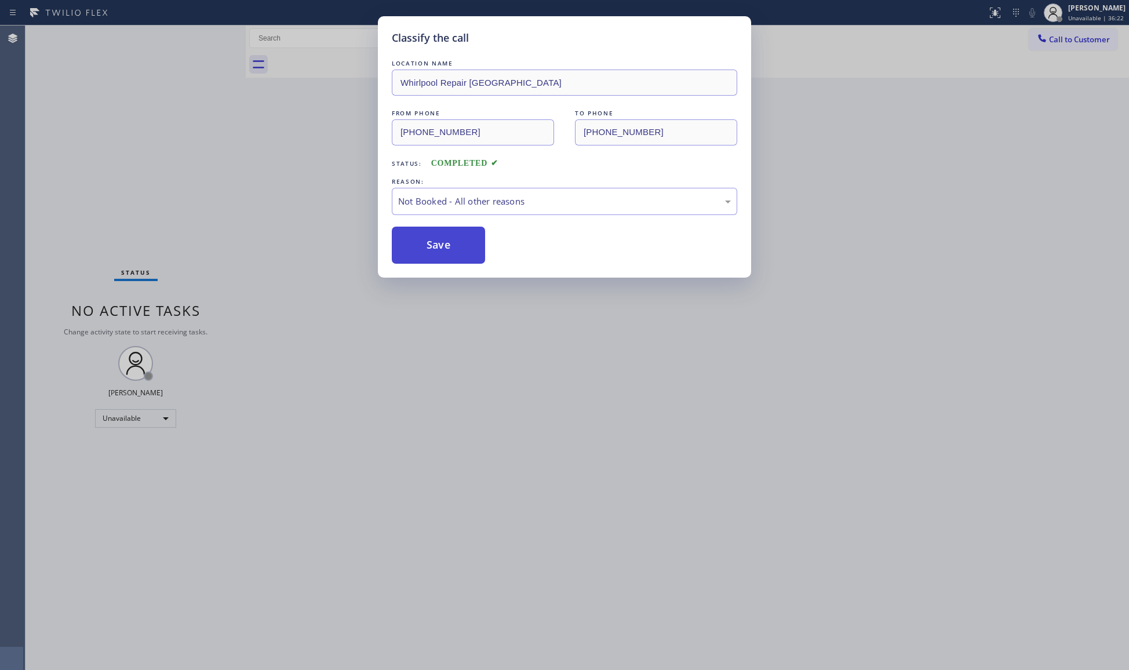
click at [427, 246] on button "Save" at bounding box center [438, 245] width 93 height 37
drag, startPoint x: 112, startPoint y: 140, endPoint x: 14, endPoint y: 143, distance: 98.6
click at [111, 140] on div "Classify the call LOCATION NAME Whirlpool Repair Seattle FROM PHONE (206) 208-7…" at bounding box center [564, 335] width 1129 height 670
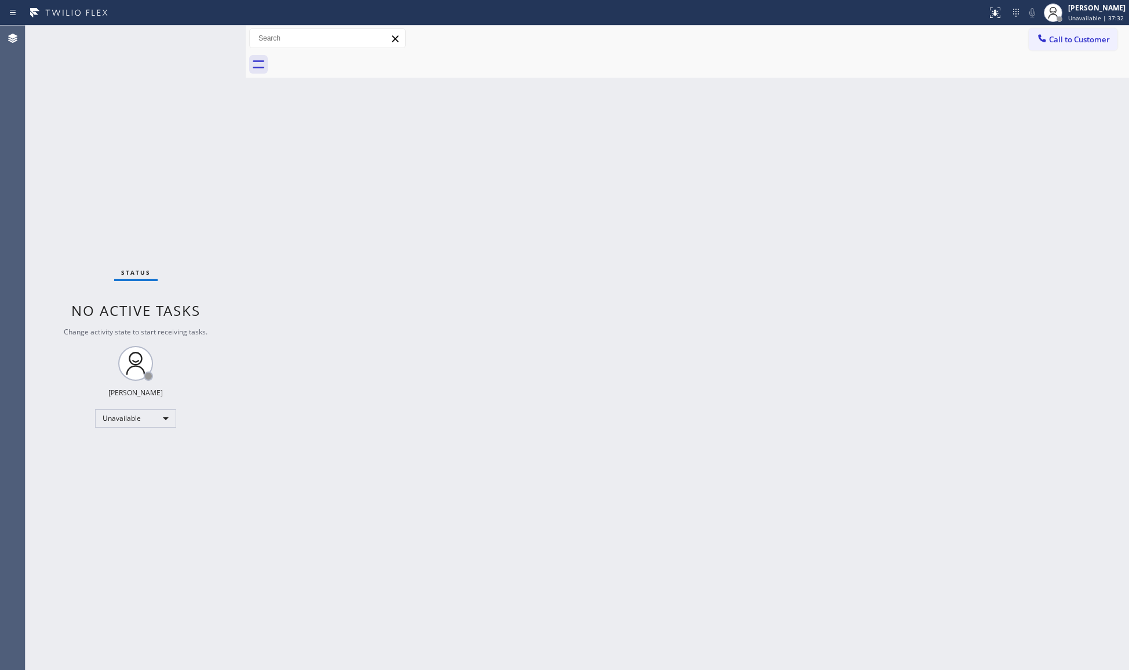
drag, startPoint x: 1067, startPoint y: 31, endPoint x: 914, endPoint y: 81, distance: 161.2
click at [1048, 35] on button "Call to Customer" at bounding box center [1073, 39] width 89 height 22
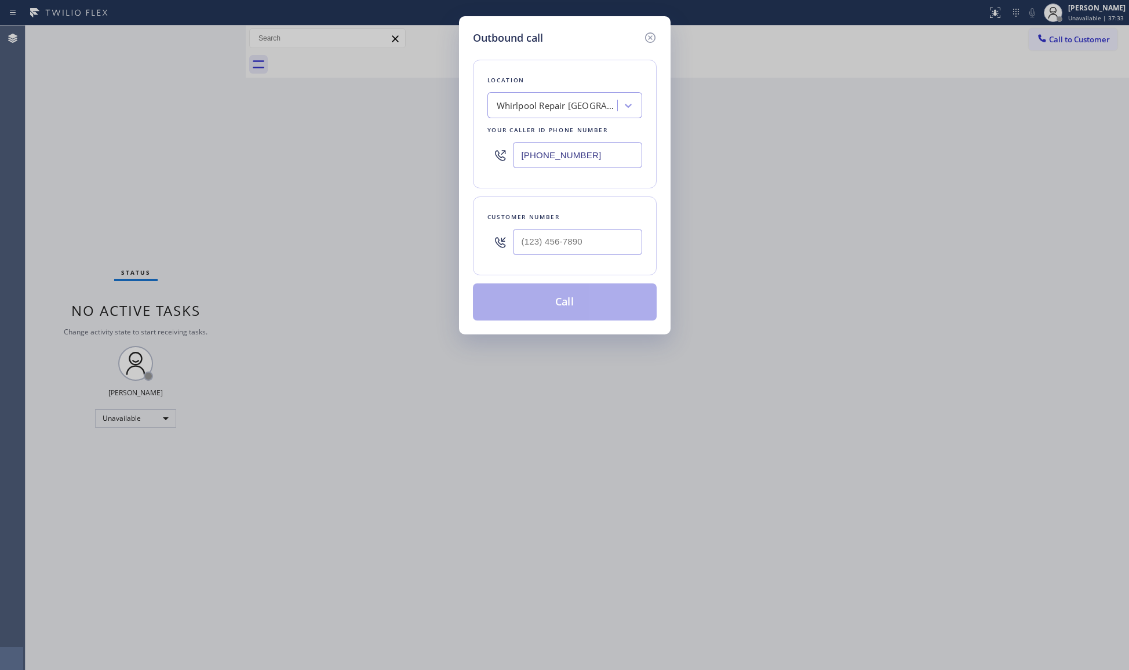
drag, startPoint x: 459, startPoint y: 170, endPoint x: 448, endPoint y: 174, distance: 12.1
click at [448, 174] on div "Outbound call Location Whirlpool Repair Seattle Your caller id phone number (20…" at bounding box center [564, 335] width 1129 height 670
paste input "805) 242-0089"
type input "(805) 242-0089"
paste input "909) 802-3161"
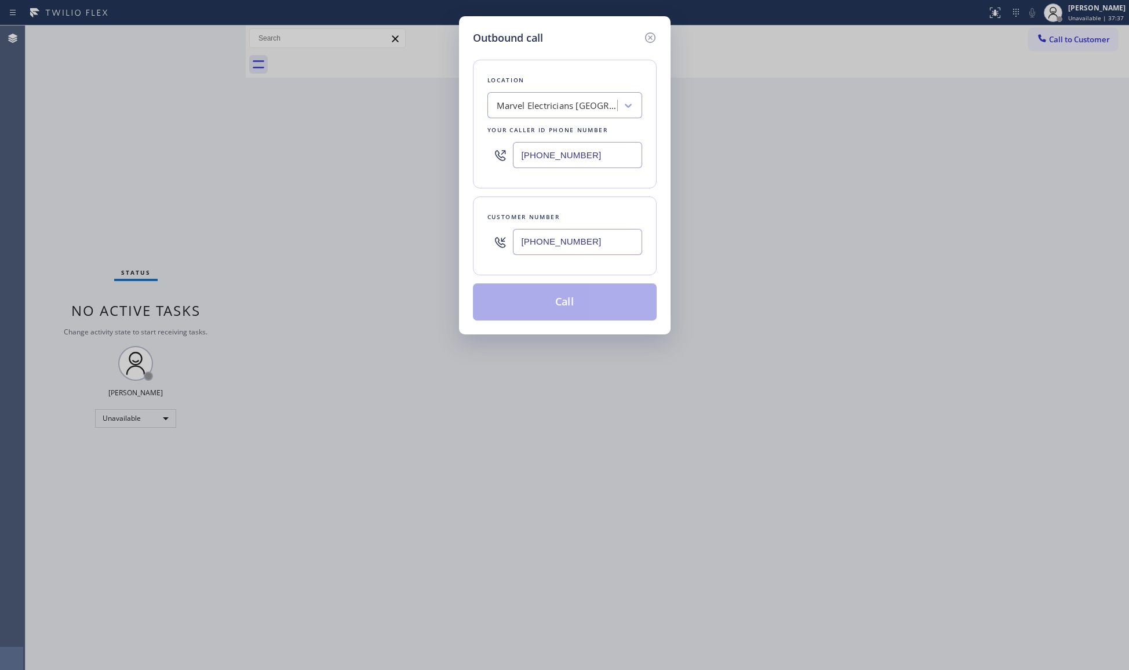
click at [569, 249] on input "(909) 802-3161" at bounding box center [577, 242] width 129 height 26
type input "(909) 802-3161"
click at [566, 306] on button "Call" at bounding box center [565, 302] width 184 height 37
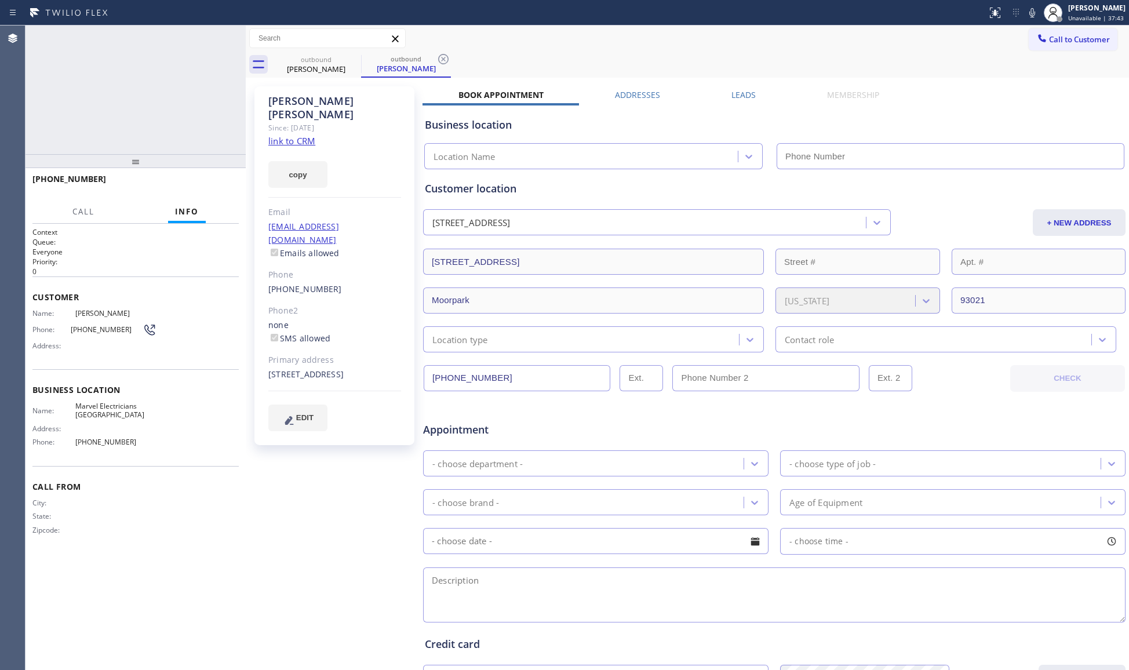
type input "(805) 242-0089"
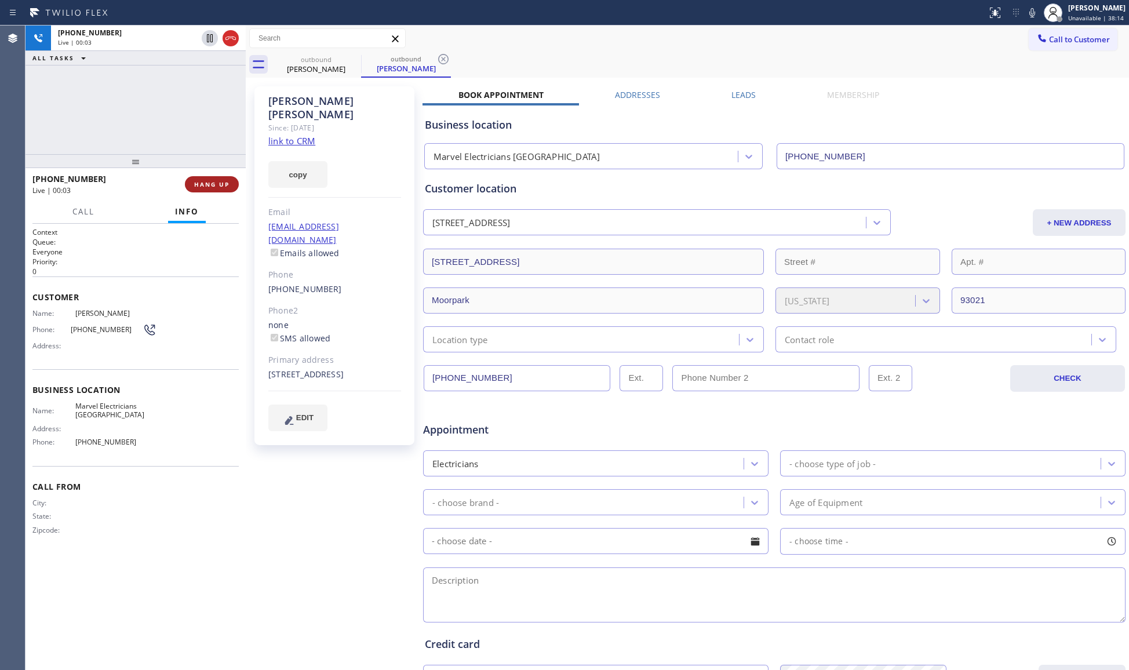
click at [217, 188] on span "HANG UP" at bounding box center [211, 184] width 35 height 8
click at [219, 186] on span "COMPLETE" at bounding box center [210, 184] width 40 height 8
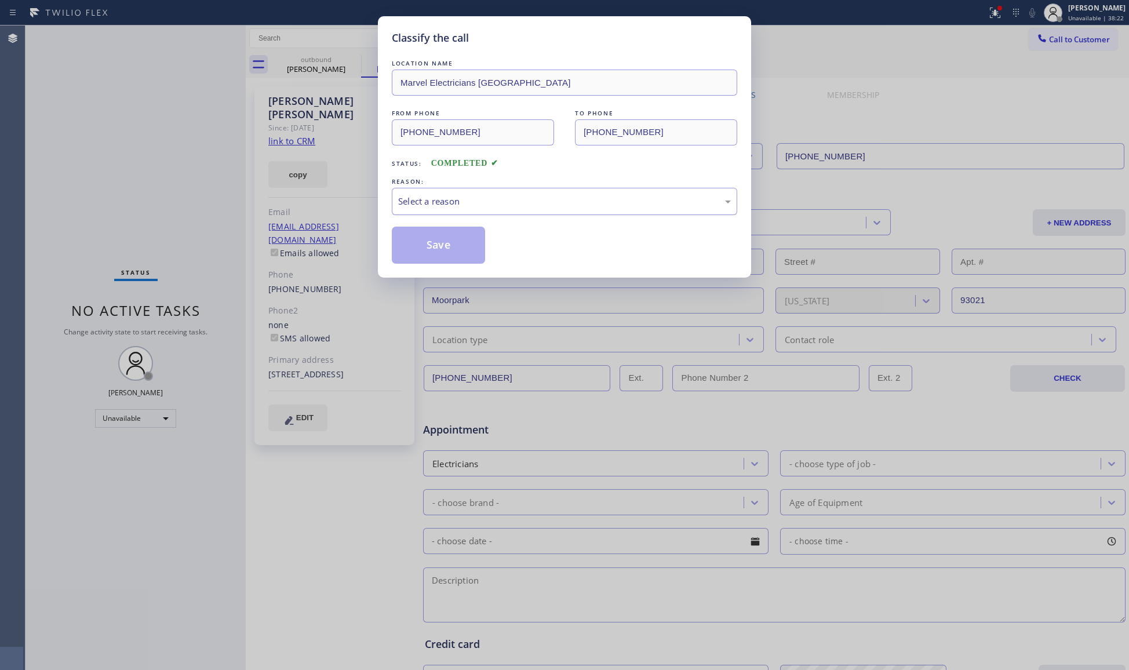
drag, startPoint x: 211, startPoint y: 176, endPoint x: 492, endPoint y: 204, distance: 282.6
click at [499, 197] on div "Select a reason" at bounding box center [564, 201] width 333 height 13
click at [432, 238] on button "Save" at bounding box center [438, 245] width 93 height 37
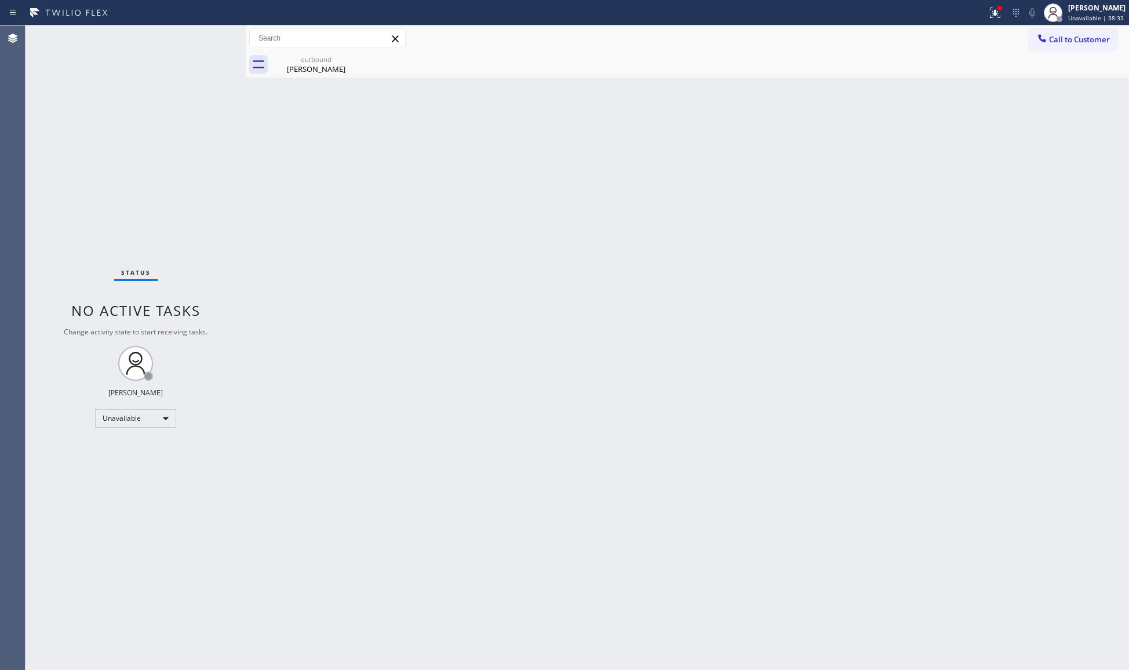
drag, startPoint x: 427, startPoint y: 249, endPoint x: 766, endPoint y: 213, distance: 341.0
click at [766, 213] on div "Back to Dashboard Change Sender ID Customers Technicians Select a contact Outbo…" at bounding box center [688, 348] width 884 height 645
drag, startPoint x: 548, startPoint y: 209, endPoint x: 506, endPoint y: 133, distance: 86.7
click at [506, 133] on div "Back to Dashboard Change Sender ID Customers Technicians Select a contact Outbo…" at bounding box center [688, 348] width 884 height 645
drag, startPoint x: 301, startPoint y: 61, endPoint x: 304, endPoint y: 56, distance: 6.0
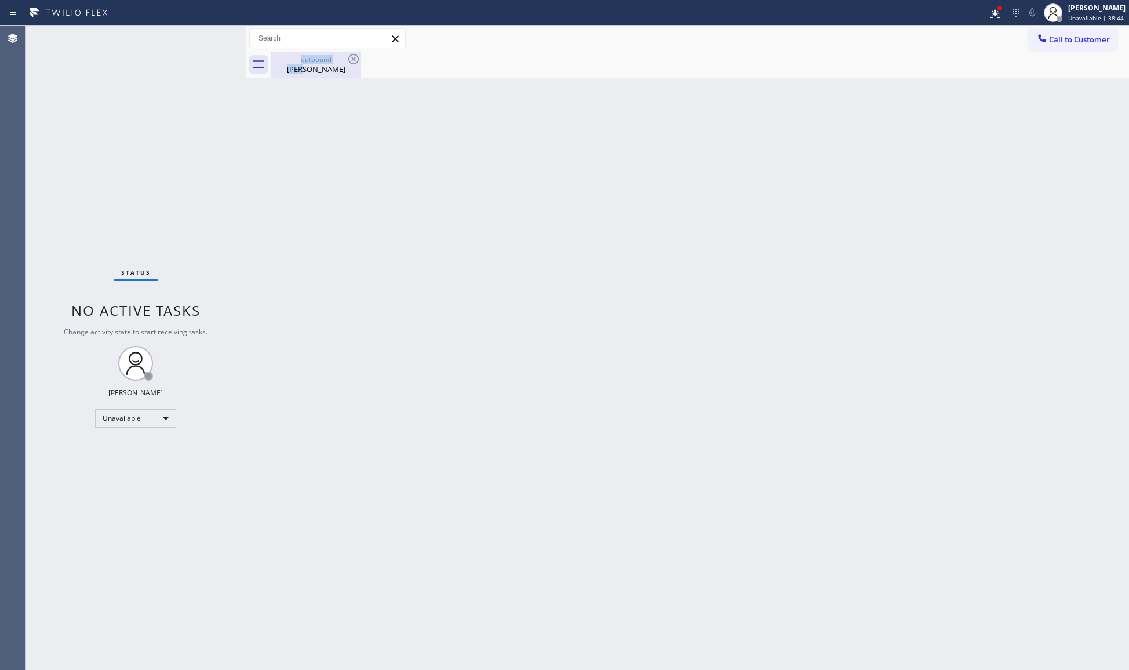
click at [301, 60] on div "outbound Michelle Simmons" at bounding box center [317, 65] width 88 height 26
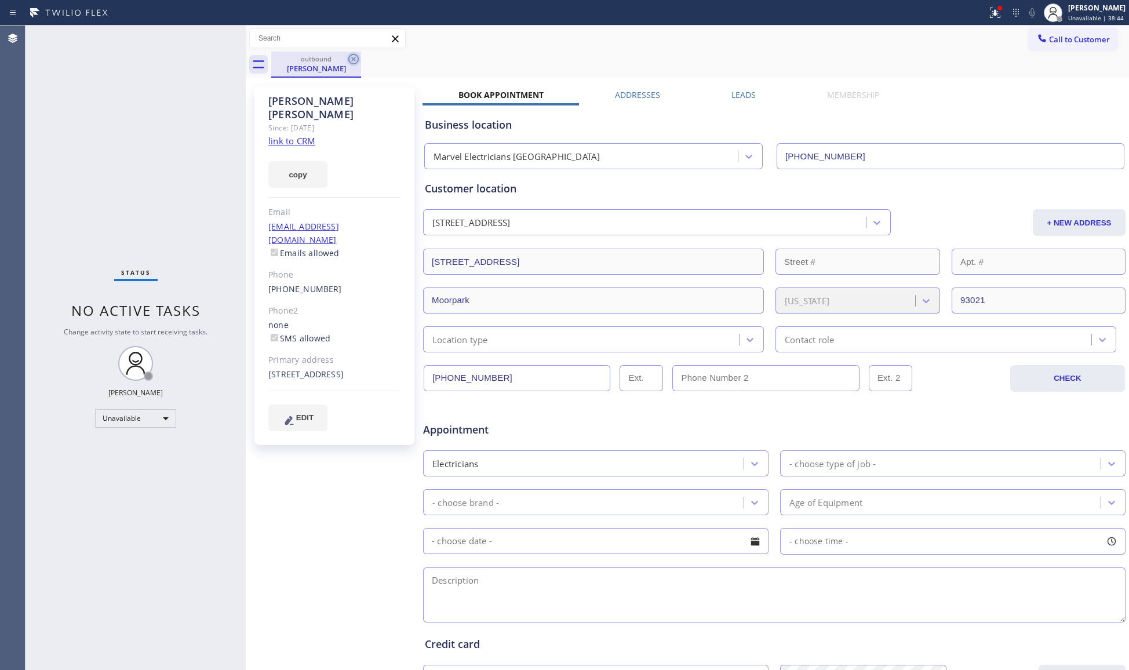
click at [347, 53] on icon at bounding box center [354, 59] width 14 height 14
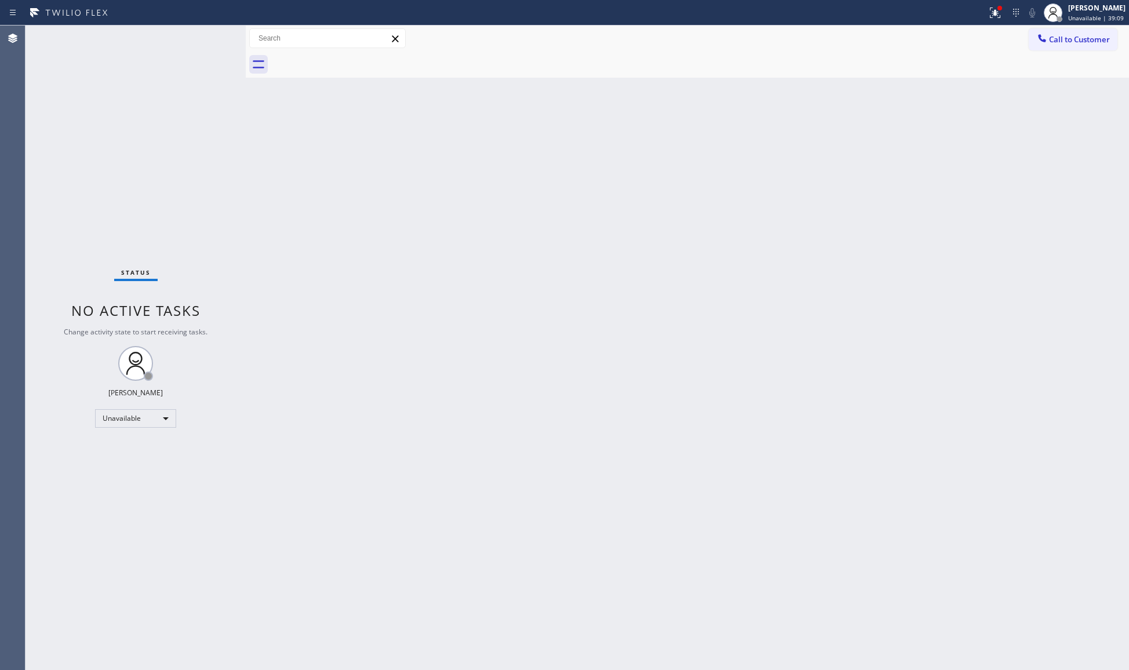
drag, startPoint x: 301, startPoint y: 61, endPoint x: 624, endPoint y: 158, distance: 336.6
click at [624, 158] on div "Back to Dashboard Change Sender ID Customers Technicians Select a contact Outbo…" at bounding box center [688, 348] width 884 height 645
drag, startPoint x: 627, startPoint y: 152, endPoint x: 613, endPoint y: 148, distance: 13.8
drag, startPoint x: 608, startPoint y: 149, endPoint x: 517, endPoint y: 152, distance: 91.1
click at [523, 147] on div "Back to Dashboard Change Sender ID Customers Technicians Select a contact Outbo…" at bounding box center [688, 348] width 884 height 645
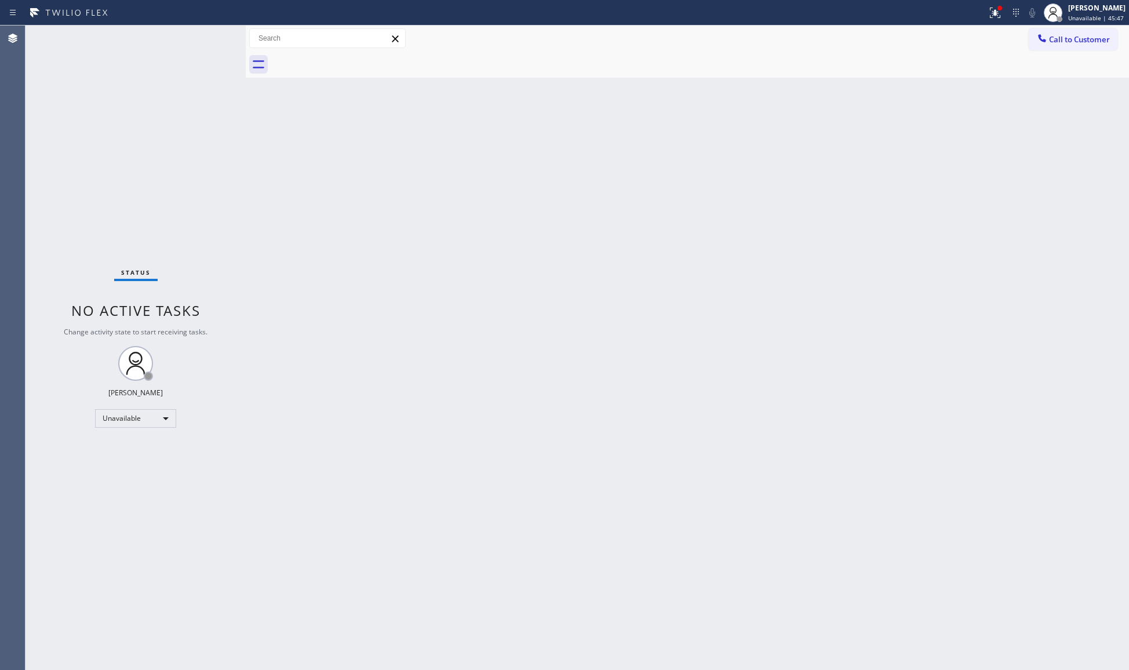
drag, startPoint x: 1072, startPoint y: 36, endPoint x: 954, endPoint y: 66, distance: 122.1
click at [1070, 38] on span "Call to Customer" at bounding box center [1079, 39] width 61 height 10
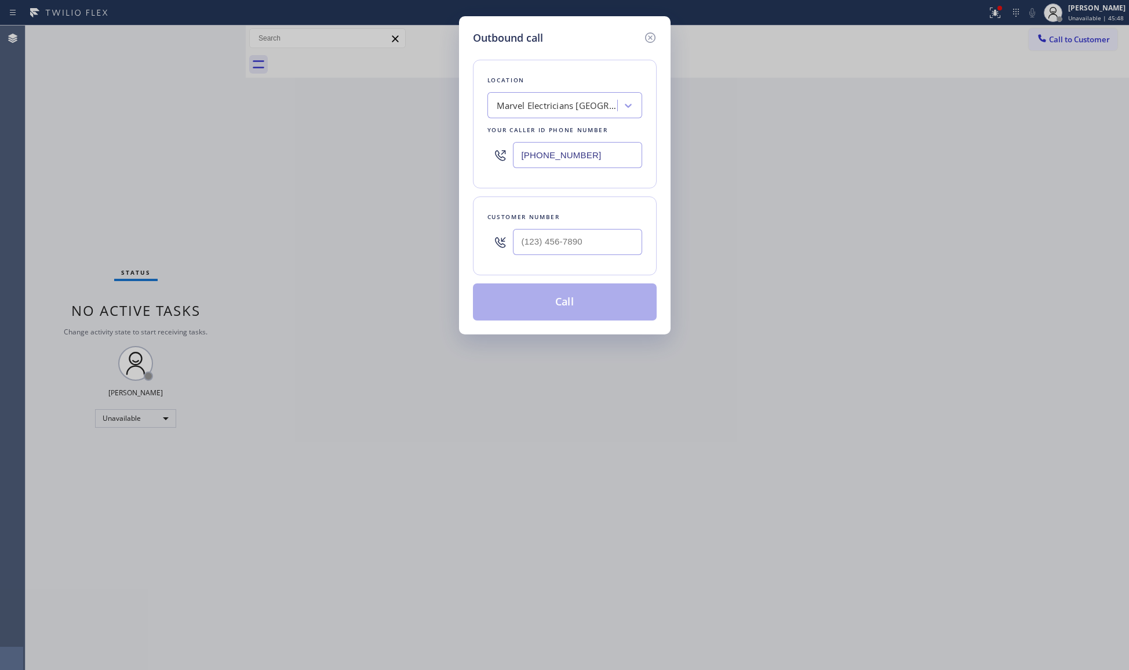
drag, startPoint x: 609, startPoint y: 159, endPoint x: 455, endPoint y: 160, distance: 153.7
click at [455, 160] on div "Outbound call Location Marvel Electricians Thousand Oaks Your caller id phone n…" at bounding box center [564, 335] width 1129 height 670
paste input "33) 692-2271"
type input "(833) 692-2271"
paste input "480) 225-5926"
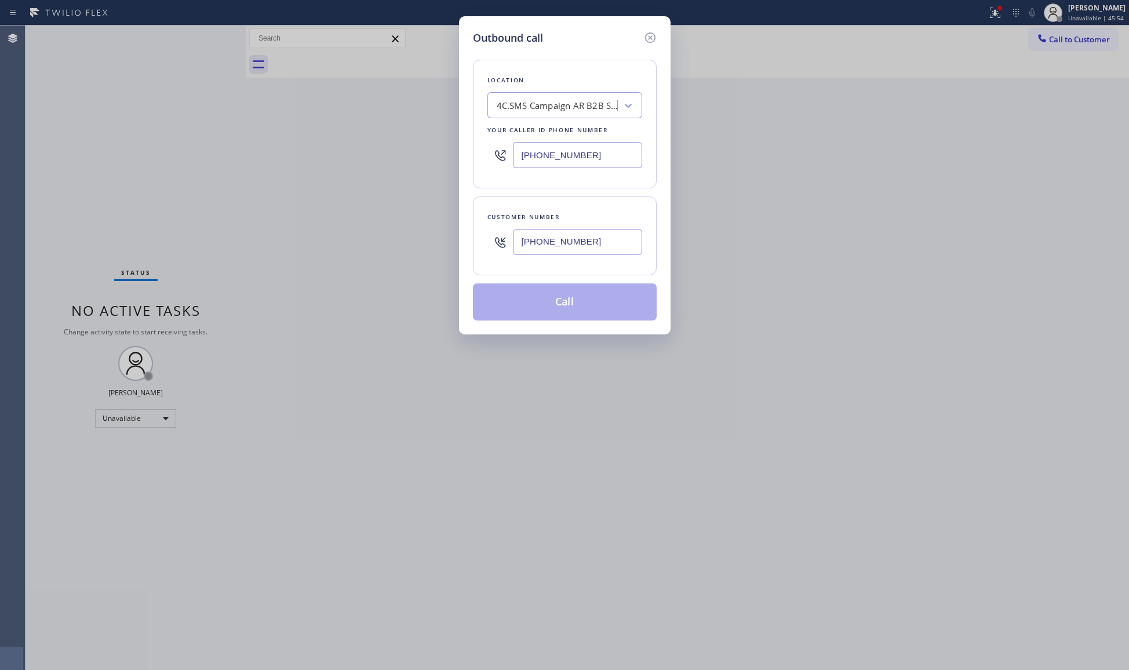
click at [575, 244] on input "(480) 225-5926" at bounding box center [577, 242] width 129 height 26
type input "(480) 225-5926"
drag, startPoint x: 604, startPoint y: 187, endPoint x: 567, endPoint y: 248, distance: 71.5
click at [604, 188] on div "Location 4C.SMS Campaign AR B2B SMS Your caller id phone number (833) 692-2271" at bounding box center [565, 124] width 184 height 129
drag, startPoint x: 573, startPoint y: 286, endPoint x: 571, endPoint y: 297, distance: 11.8
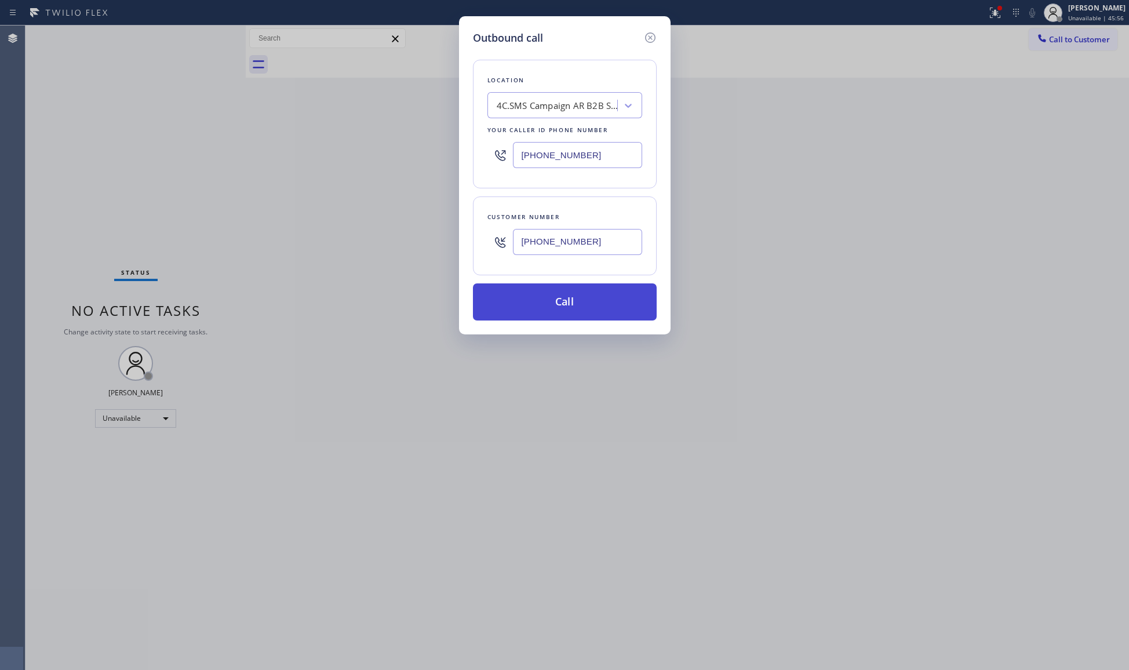
click at [573, 289] on button "Call" at bounding box center [565, 302] width 184 height 37
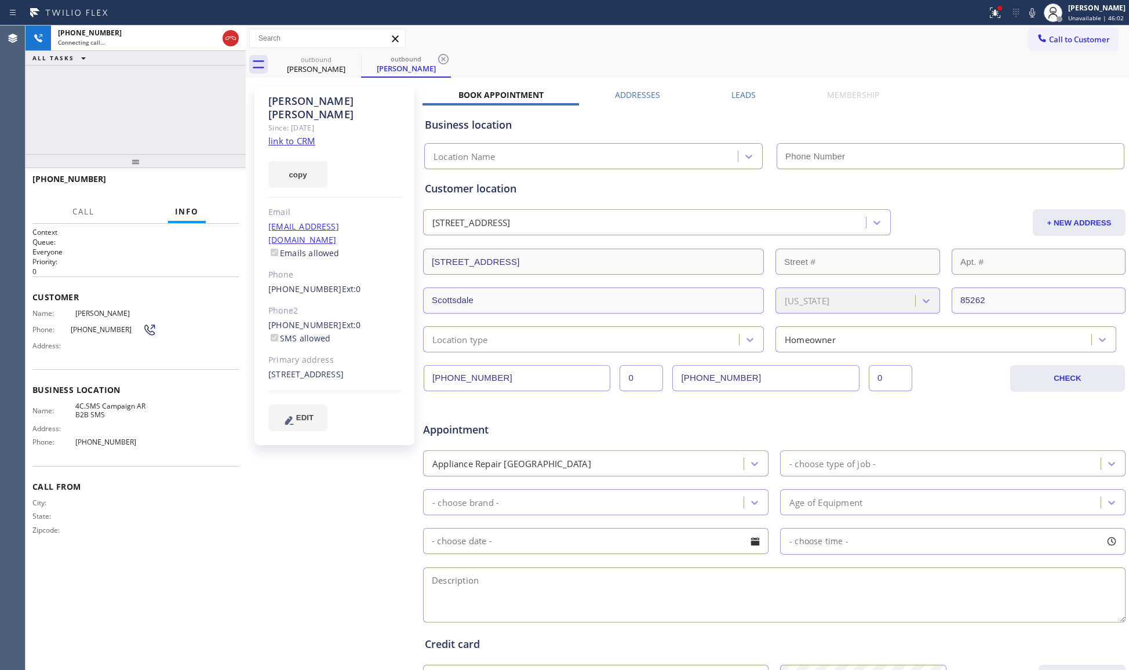
drag, startPoint x: 770, startPoint y: 48, endPoint x: 885, endPoint y: 22, distance: 117.6
click at [772, 50] on div "Call to Customer Outbound call Location AR B2B SMS Your caller id phone number …" at bounding box center [688, 39] width 884 height 26
drag, startPoint x: 996, startPoint y: 14, endPoint x: 982, endPoint y: 35, distance: 25.4
click at [994, 19] on icon at bounding box center [996, 13] width 14 height 14
type input "(833) 692-2271"
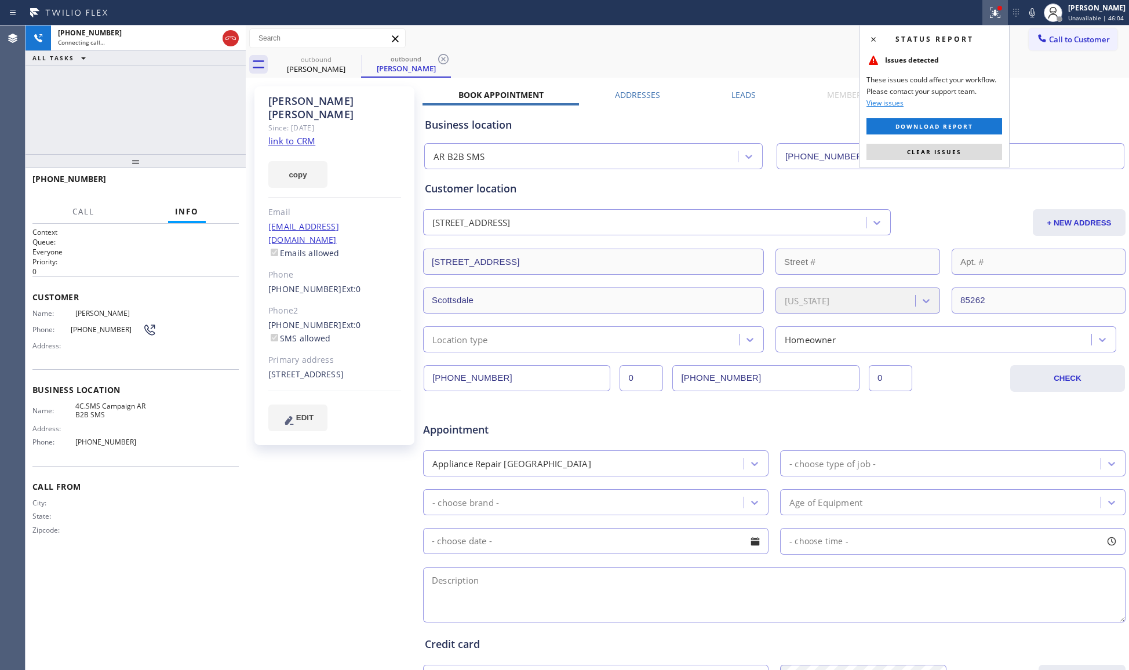
drag, startPoint x: 914, startPoint y: 154, endPoint x: 798, endPoint y: 52, distance: 154.8
click at [913, 151] on span "Clear issues" at bounding box center [934, 152] width 55 height 8
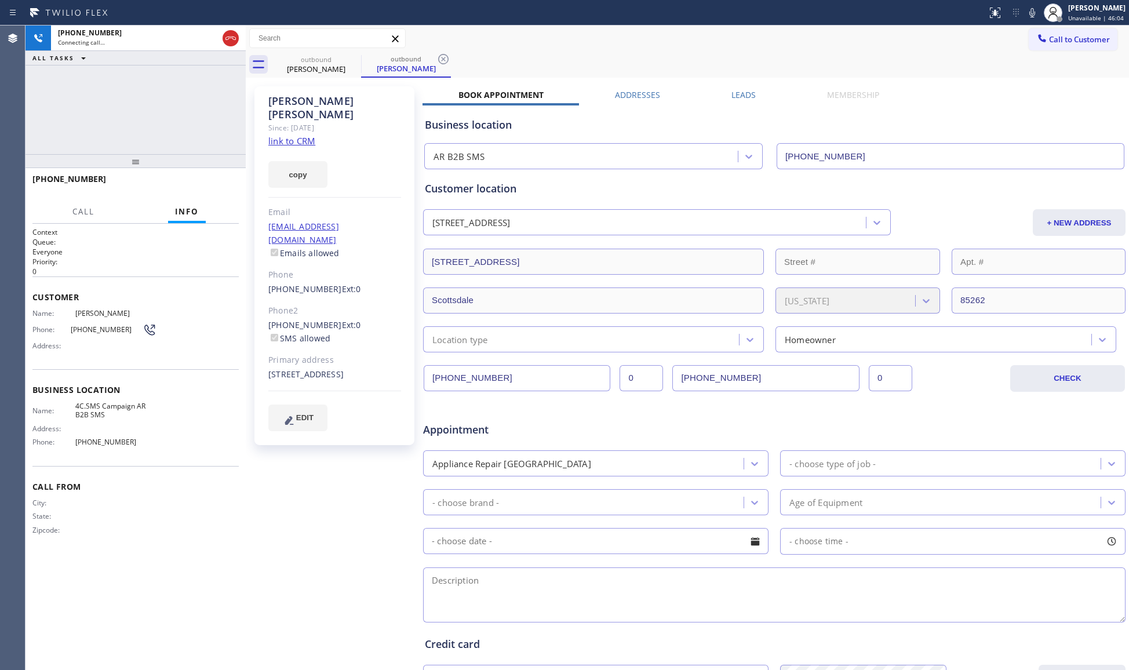
drag, startPoint x: 778, startPoint y: 32, endPoint x: 688, endPoint y: 48, distance: 91.1
click at [717, 41] on div "Call to Customer Outbound call Location AR B2B SMS Your caller id phone number …" at bounding box center [688, 38] width 884 height 20
drag, startPoint x: 444, startPoint y: 56, endPoint x: 457, endPoint y: 59, distance: 13.6
click at [457, 59] on div "outbound Liz Devries outbound Liz Devries" at bounding box center [700, 65] width 858 height 26
click at [581, 46] on div "Call to Customer Outbound call Location AR B2B SMS Your caller id phone number …" at bounding box center [688, 38] width 884 height 20
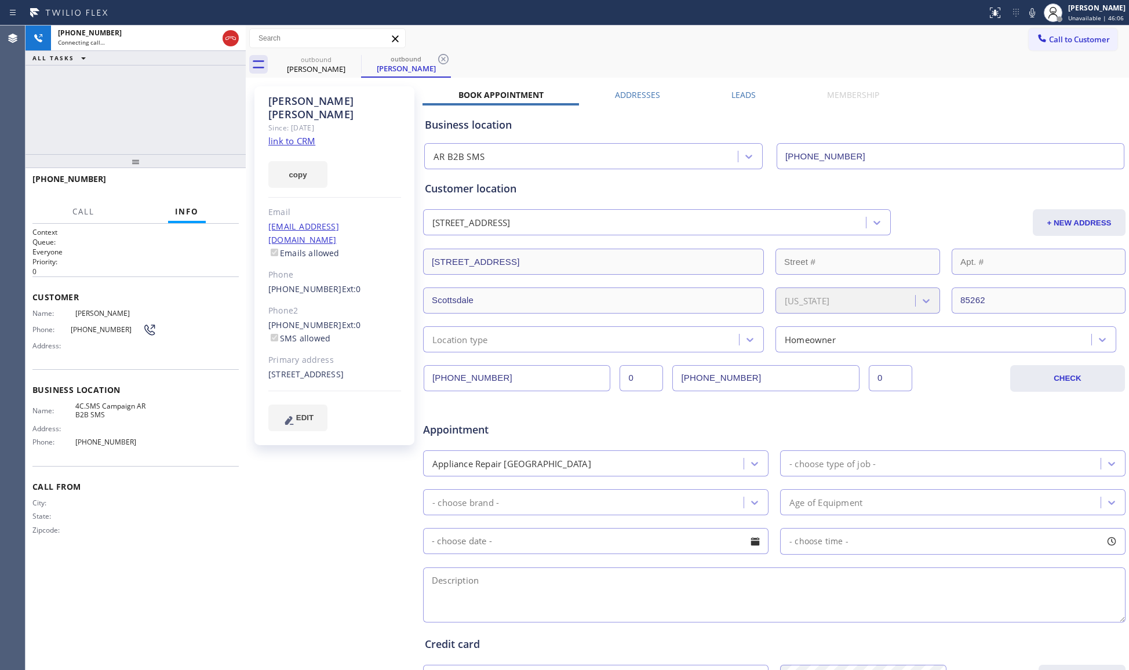
drag, startPoint x: 443, startPoint y: 58, endPoint x: 485, endPoint y: 52, distance: 42.1
click at [445, 58] on icon at bounding box center [443, 59] width 10 height 10
click at [501, 52] on div "outbound Liz Devries" at bounding box center [700, 65] width 858 height 26
click at [228, 187] on span "HANG UP" at bounding box center [211, 184] width 35 height 8
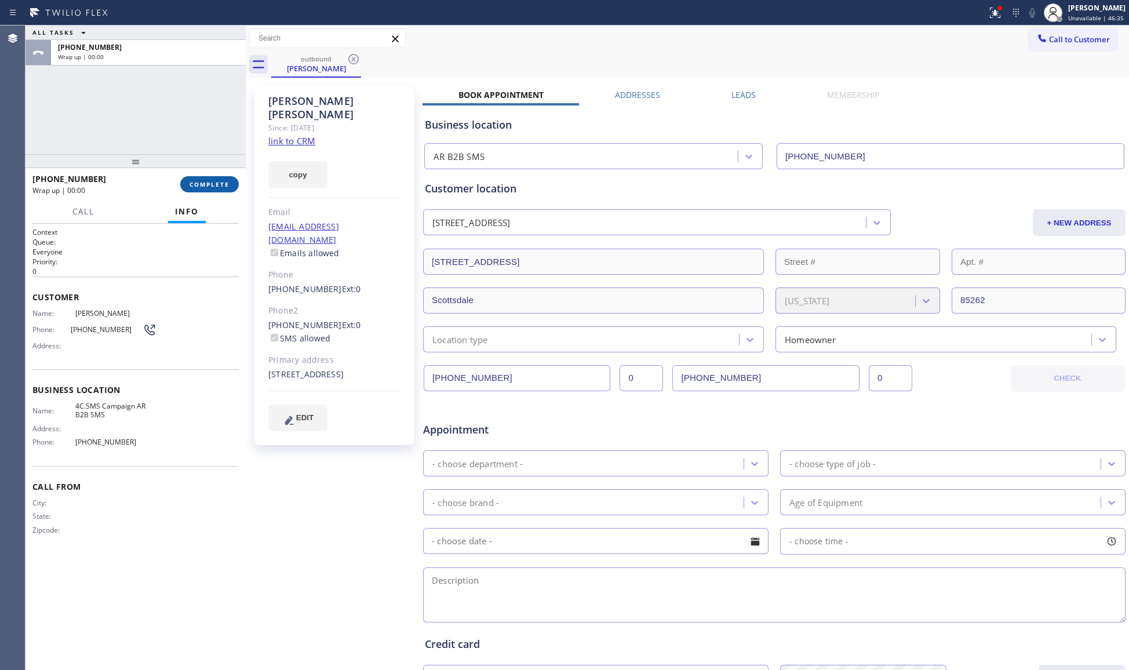
click at [230, 186] on button "COMPLETE" at bounding box center [209, 184] width 59 height 16
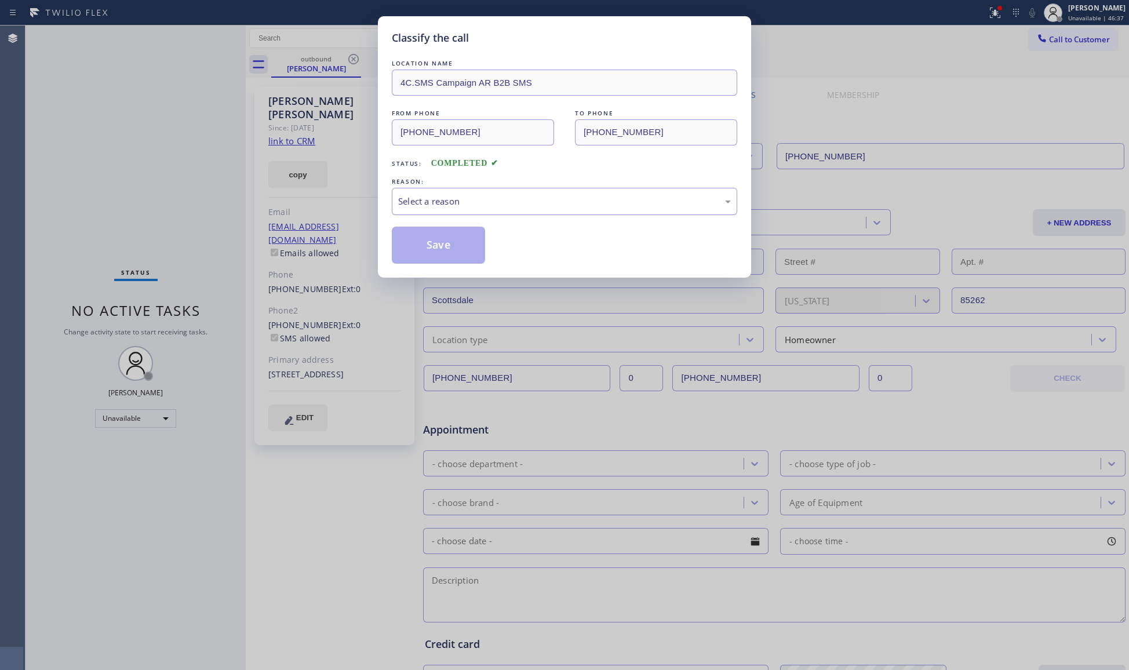
drag, startPoint x: 470, startPoint y: 196, endPoint x: 460, endPoint y: 212, distance: 18.5
click at [462, 209] on div "Select a reason" at bounding box center [565, 201] width 346 height 27
drag, startPoint x: 428, startPoint y: 191, endPoint x: 428, endPoint y: 202, distance: 11.0
click at [428, 202] on div "Existing Customer - ETA/PI/REDO/complain/cancel" at bounding box center [565, 201] width 346 height 27
click at [420, 253] on button "Save" at bounding box center [438, 245] width 93 height 37
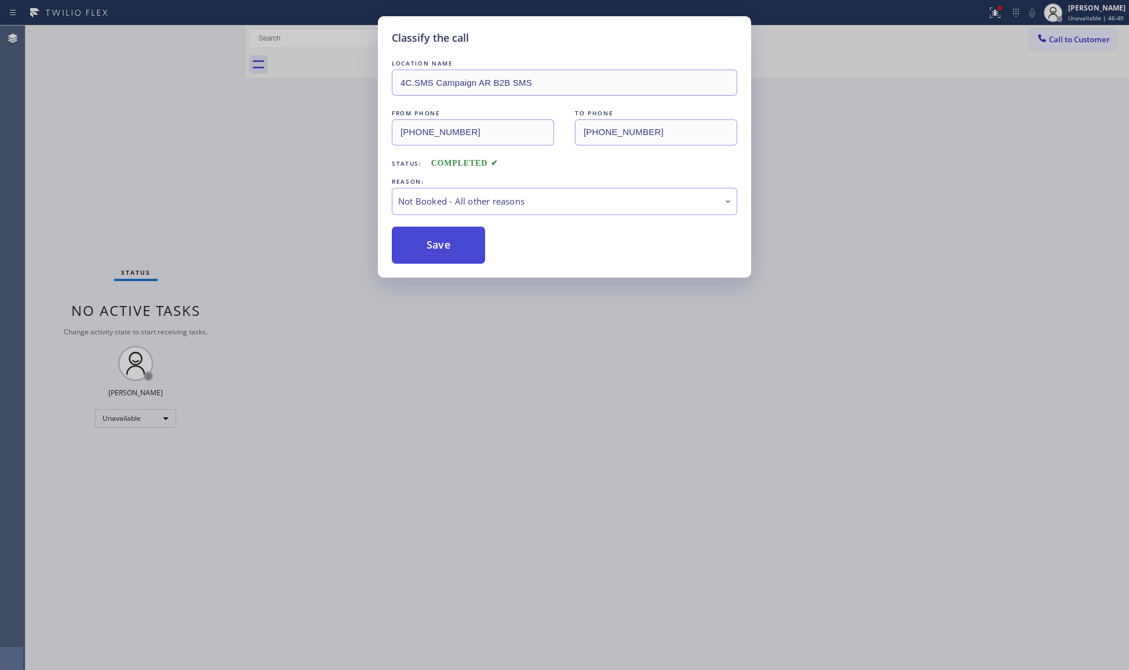
click at [420, 252] on button "Save" at bounding box center [438, 245] width 93 height 37
drag, startPoint x: 986, startPoint y: 15, endPoint x: 991, endPoint y: 21, distance: 8.2
click at [990, 19] on div at bounding box center [996, 13] width 26 height 14
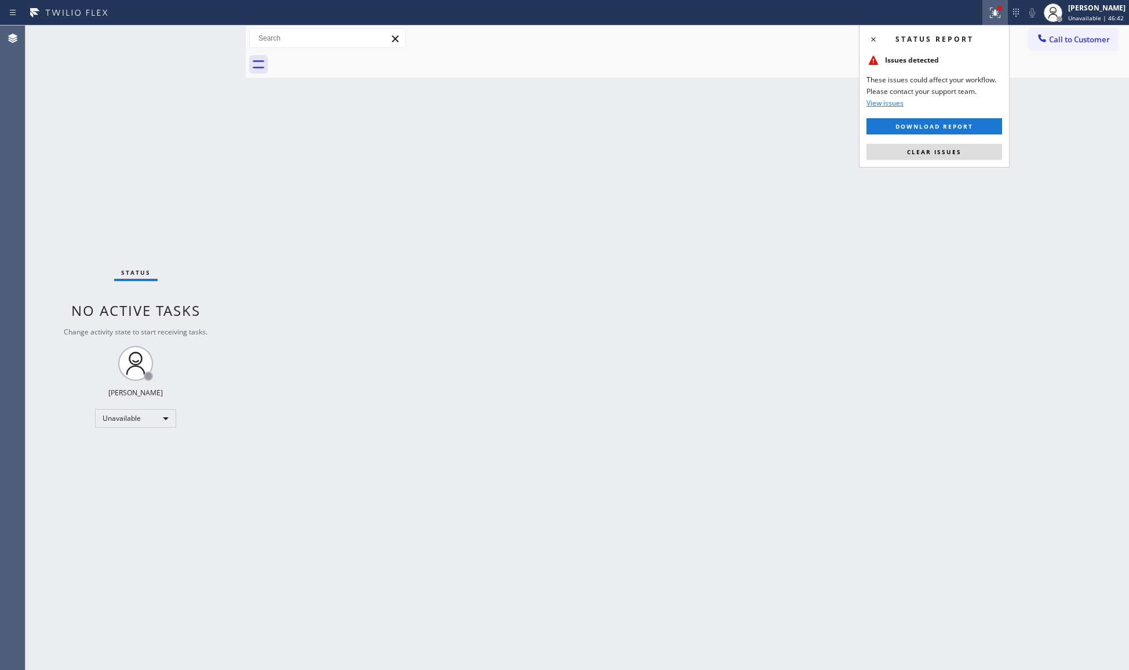
click at [936, 149] on span "Clear issues" at bounding box center [934, 152] width 55 height 8
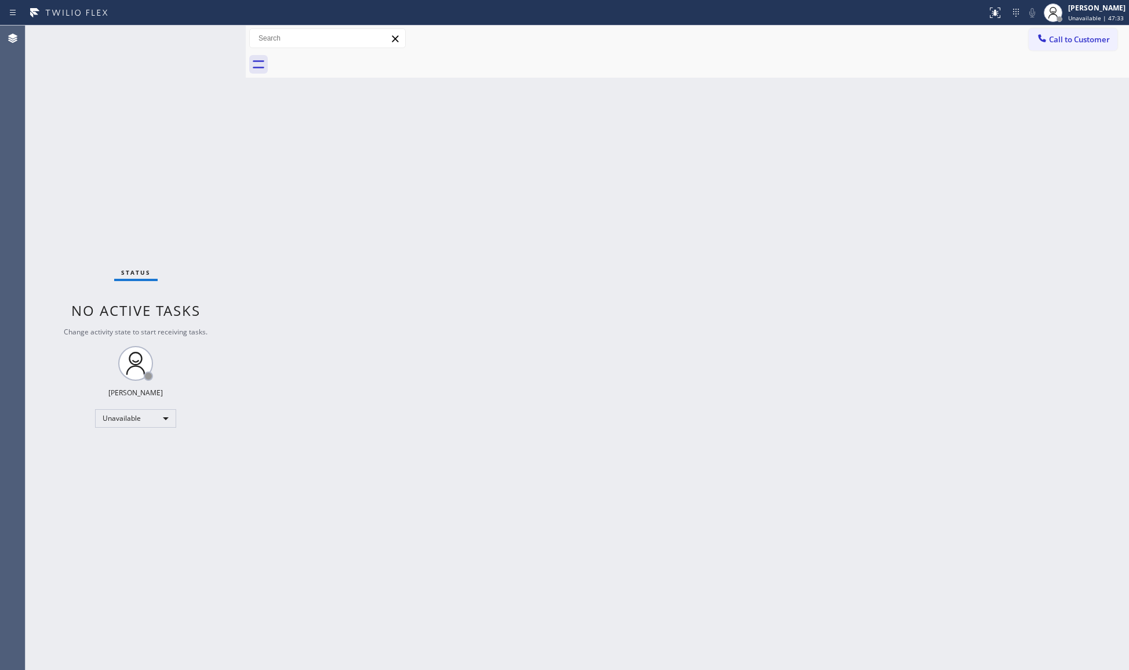
click at [1063, 32] on button "Call to Customer" at bounding box center [1073, 39] width 89 height 22
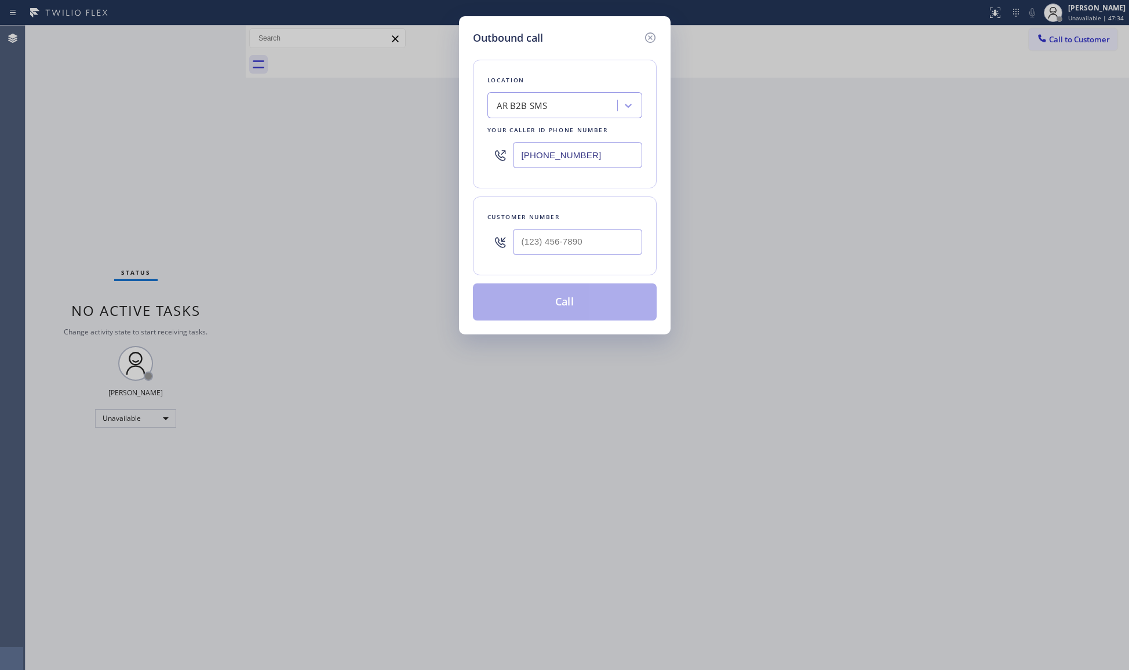
drag, startPoint x: 600, startPoint y: 157, endPoint x: 459, endPoint y: 164, distance: 140.5
click at [468, 165] on div "Outbound call Location AR B2B SMS Your caller id phone number (833) 692-2271 Cu…" at bounding box center [565, 175] width 212 height 318
paste input "917) 935-4352"
type input "(917) 935-4352"
drag, startPoint x: 583, startPoint y: 247, endPoint x: 588, endPoint y: 239, distance: 9.2
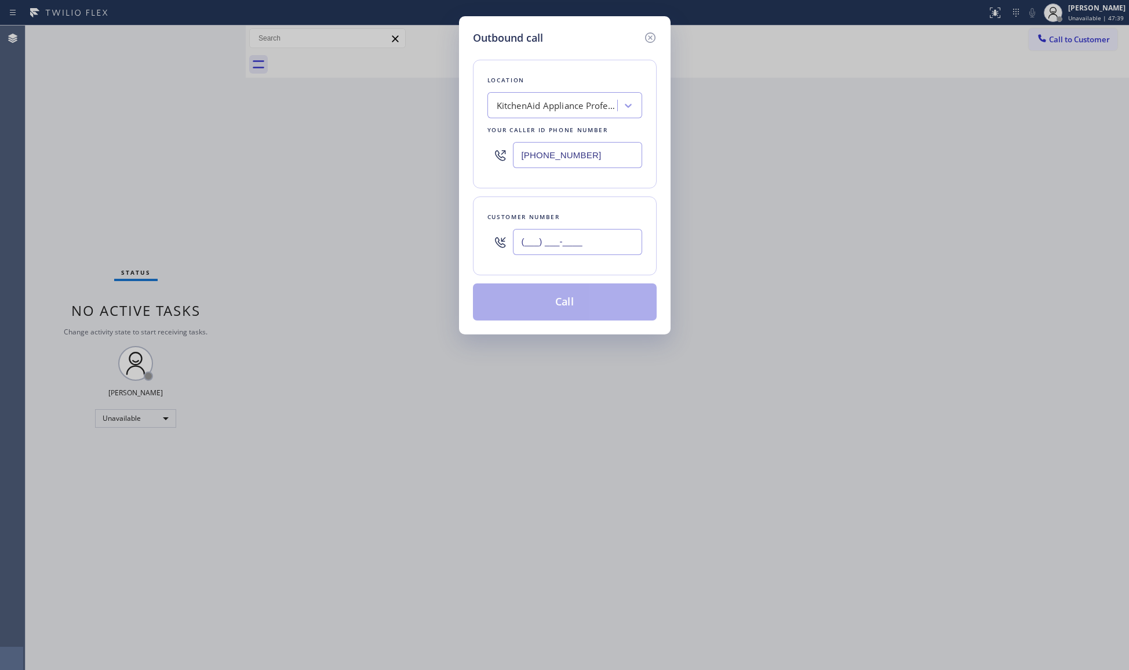
click at [583, 246] on input "(___) ___-____" at bounding box center [577, 242] width 129 height 26
paste input "516) 330-0631"
type input "[PHONE_NUMBER]"
click at [557, 303] on button "Call" at bounding box center [565, 302] width 184 height 37
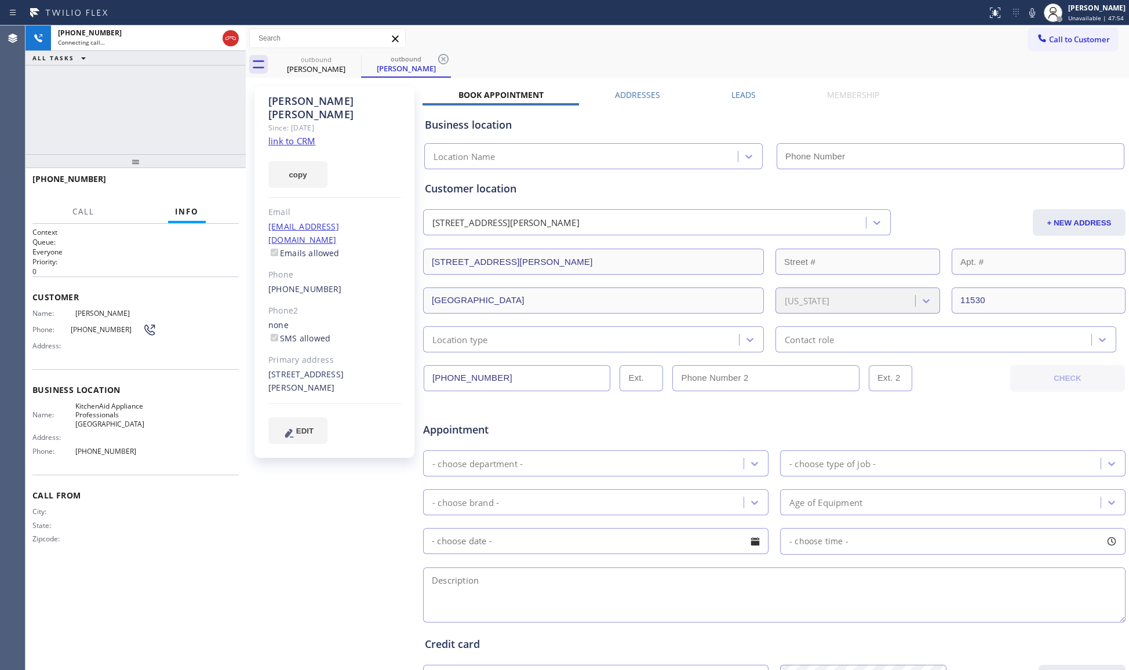
type input "(917) 935-4352"
click at [682, 38] on div "Call to Customer Outbound call Location KitchenAid Appliance Professionals New …" at bounding box center [688, 38] width 884 height 20
click at [696, 28] on div "Call to Customer Outbound call Location KitchenAid Appliance Professionals New …" at bounding box center [688, 38] width 884 height 20
click at [1036, 6] on icon at bounding box center [1033, 13] width 14 height 14
click at [1036, 10] on rect at bounding box center [1033, 12] width 8 height 8
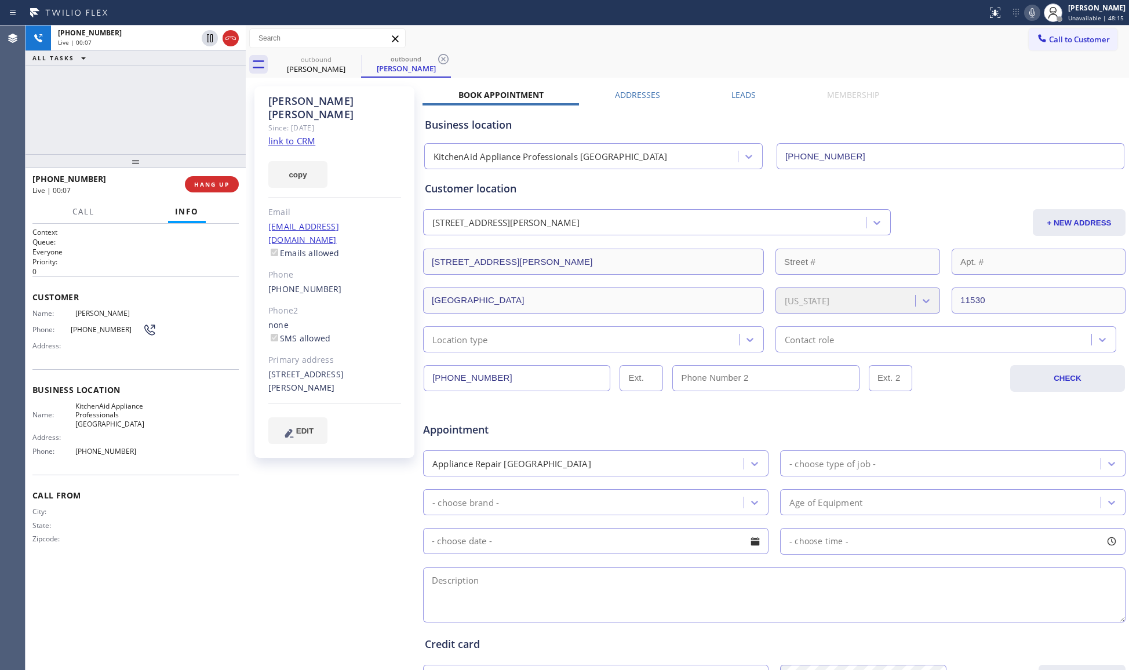
click at [1032, 12] on icon at bounding box center [1033, 13] width 14 height 14
click at [1030, 12] on icon at bounding box center [1033, 13] width 14 height 14
click at [1039, 7] on icon at bounding box center [1033, 13] width 14 height 14
click at [1030, 13] on icon at bounding box center [1033, 13] width 14 height 14
click at [1033, 12] on icon at bounding box center [1033, 13] width 14 height 14
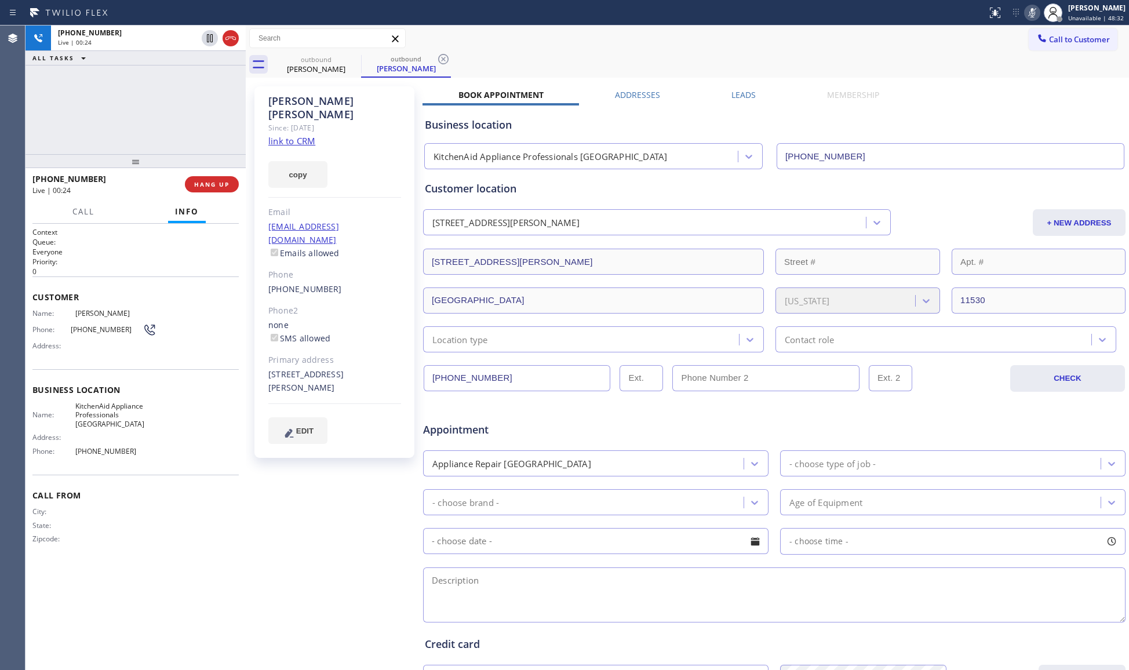
click at [1033, 12] on icon at bounding box center [1033, 13] width 14 height 14
click at [1039, 12] on icon at bounding box center [1033, 13] width 14 height 14
click at [1035, 14] on icon at bounding box center [1033, 12] width 6 height 9
click at [1051, 10] on icon at bounding box center [1054, 13] width 14 height 14
click at [1036, 10] on icon at bounding box center [1033, 13] width 14 height 14
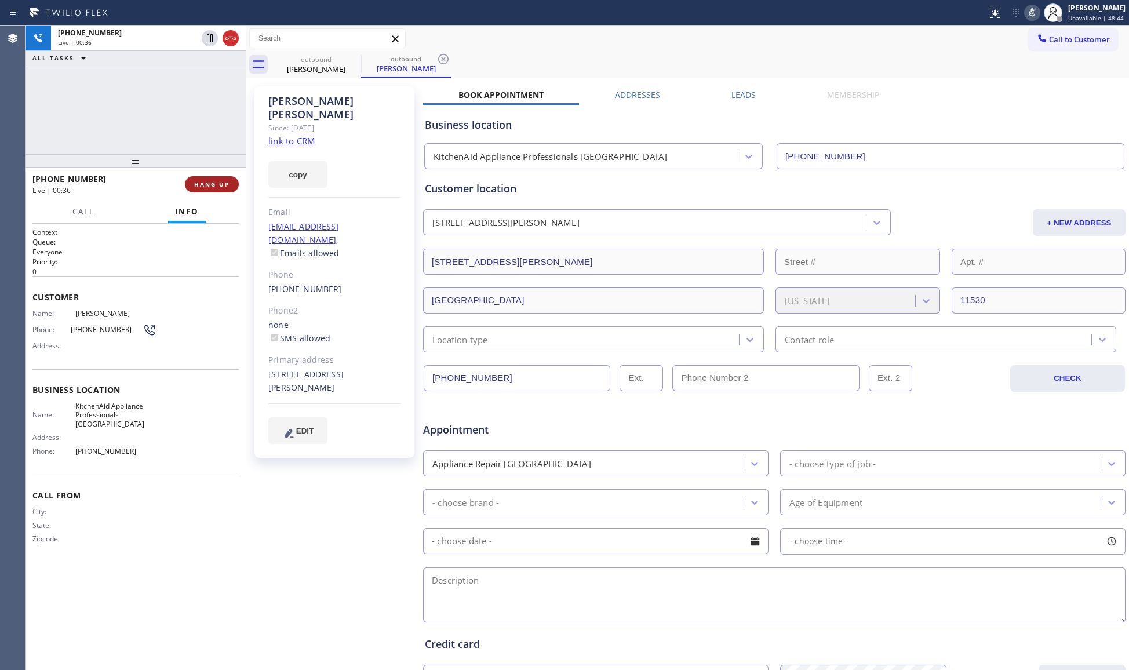
click at [225, 179] on button "HANG UP" at bounding box center [212, 184] width 54 height 16
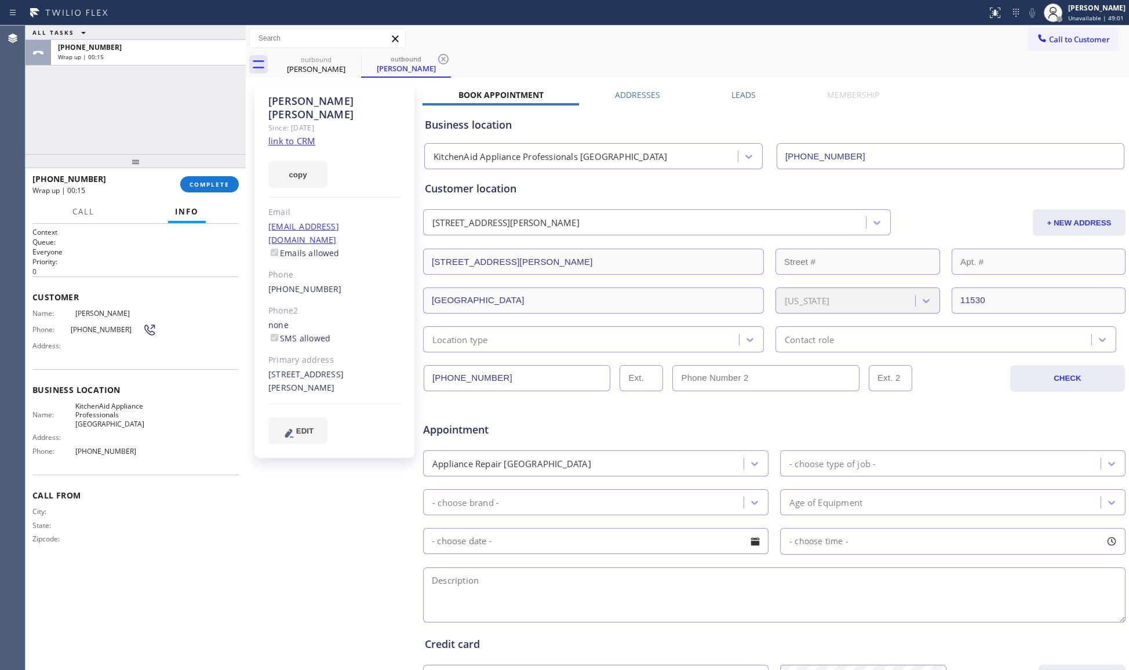
drag, startPoint x: 207, startPoint y: 181, endPoint x: 202, endPoint y: 204, distance: 23.8
click at [207, 177] on button "COMPLETE" at bounding box center [209, 184] width 59 height 16
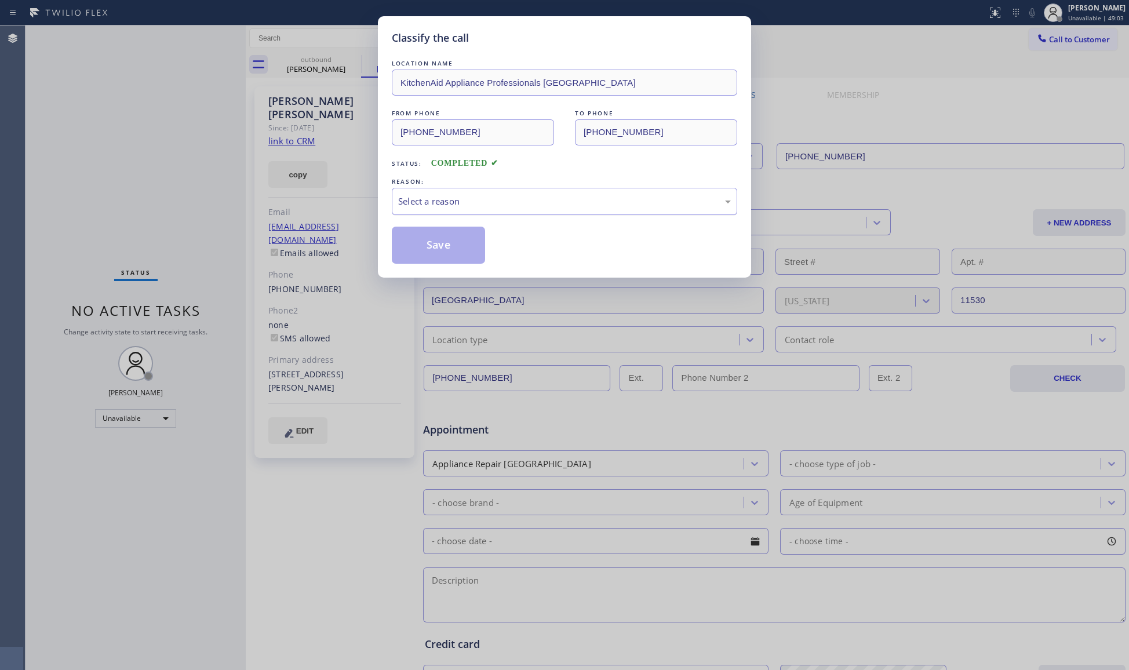
click at [486, 215] on div "Select a reason" at bounding box center [565, 201] width 346 height 27
click at [439, 249] on button "Save" at bounding box center [438, 245] width 93 height 37
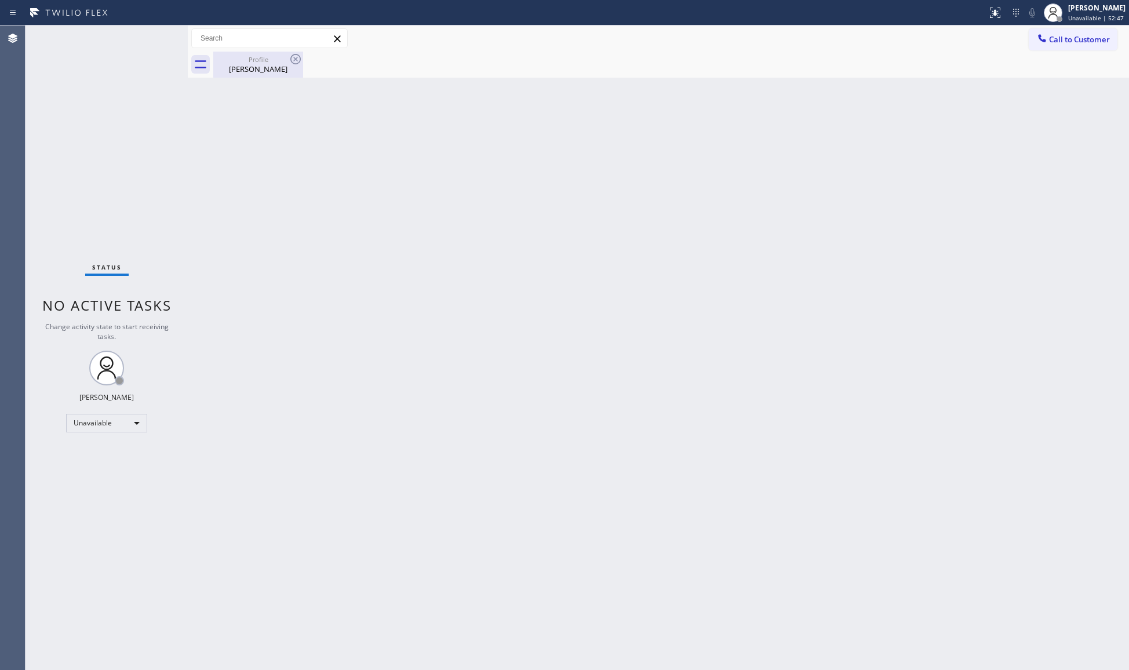
click at [286, 52] on div "Profile [PERSON_NAME]" at bounding box center [259, 65] width 88 height 26
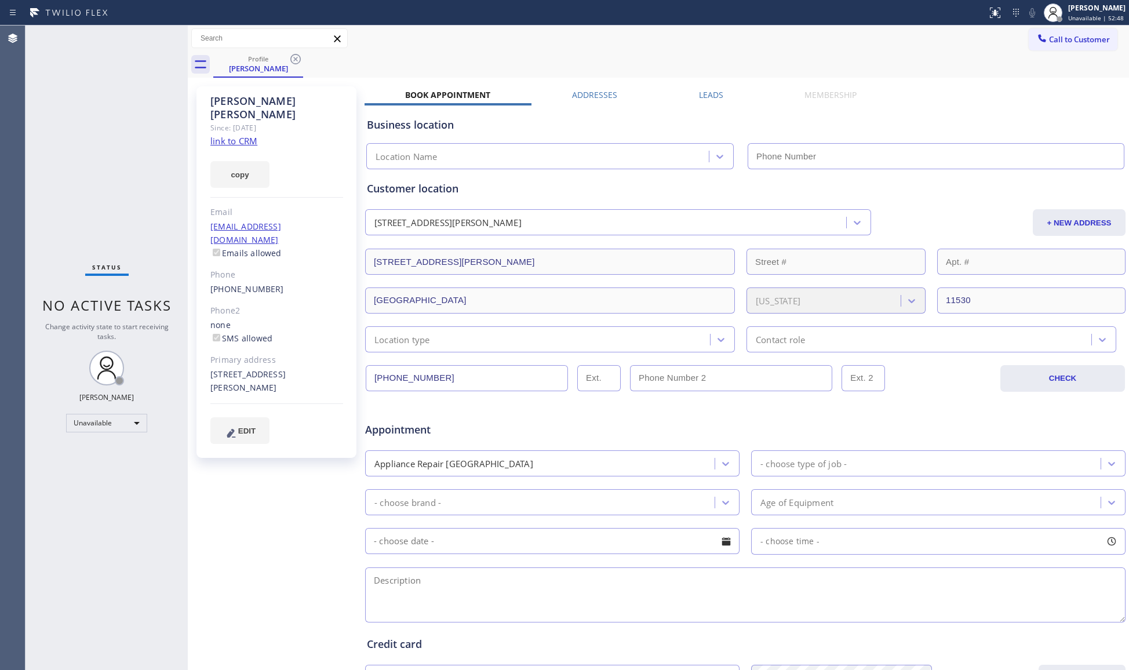
click at [290, 61] on icon at bounding box center [296, 59] width 14 height 14
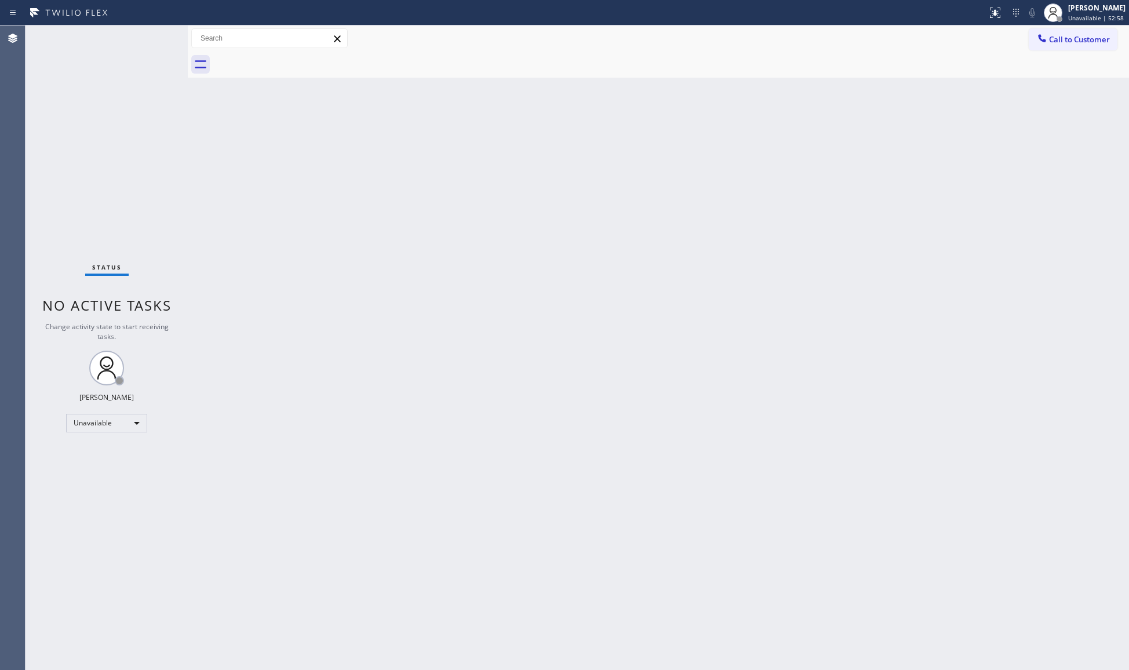
click at [833, 346] on div "Back to Dashboard Change Sender ID Customers Technicians Select a contact Outbo…" at bounding box center [659, 348] width 942 height 645
drag, startPoint x: 496, startPoint y: 285, endPoint x: 539, endPoint y: 284, distance: 42.3
click at [511, 285] on div "Back to Dashboard Change Sender ID Customers Technicians Select a contact Outbo…" at bounding box center [659, 348] width 942 height 645
drag, startPoint x: 1060, startPoint y: 30, endPoint x: 993, endPoint y: 79, distance: 82.9
click at [1055, 38] on button "Call to Customer" at bounding box center [1073, 39] width 89 height 22
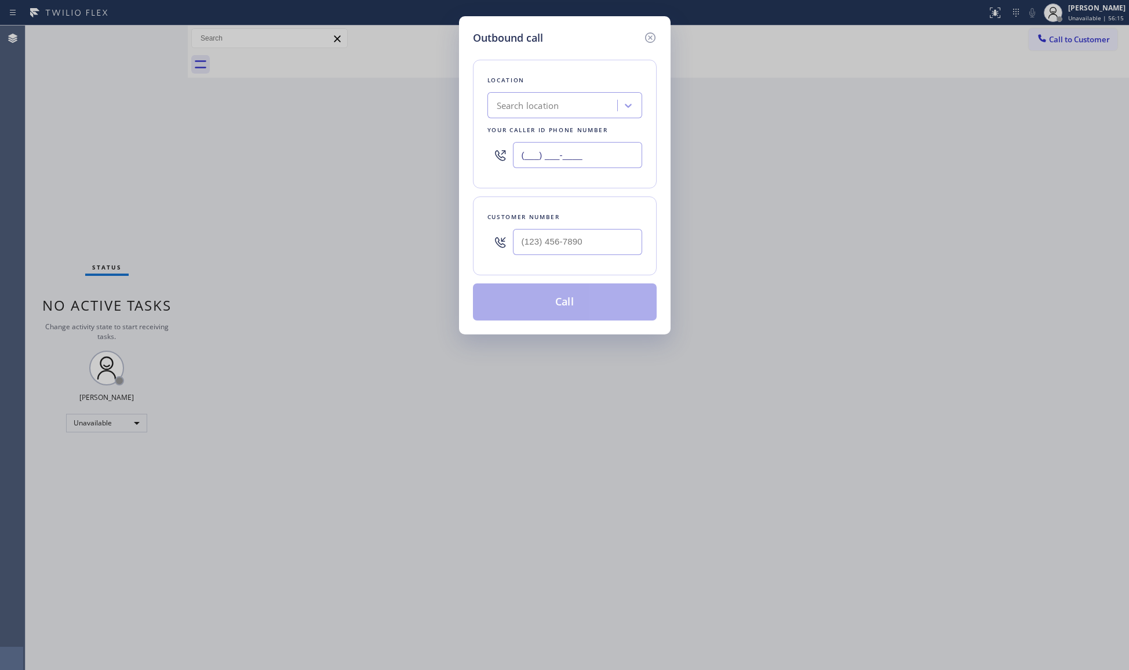
drag, startPoint x: 612, startPoint y: 155, endPoint x: 522, endPoint y: 126, distance: 94.6
click at [557, 147] on input "(___) ___-____" at bounding box center [577, 155] width 129 height 26
paste input "8-1871"
click at [518, 160] on input "(___) __8-1871" at bounding box center [577, 155] width 129 height 26
paste input "818) 714-8127"
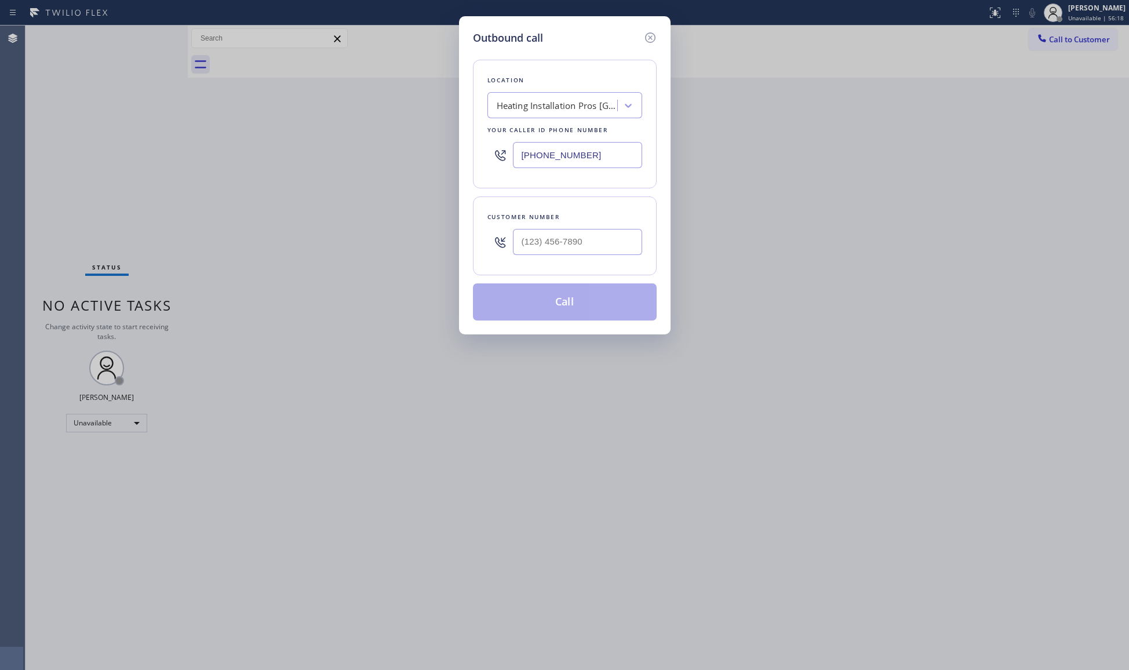
type input "[PHONE_NUMBER]"
paste input "646) 263-7481"
click at [611, 239] on input "[PHONE_NUMBER]" at bounding box center [577, 242] width 129 height 26
type input "[PHONE_NUMBER]"
click at [566, 310] on button "Call" at bounding box center [565, 302] width 184 height 37
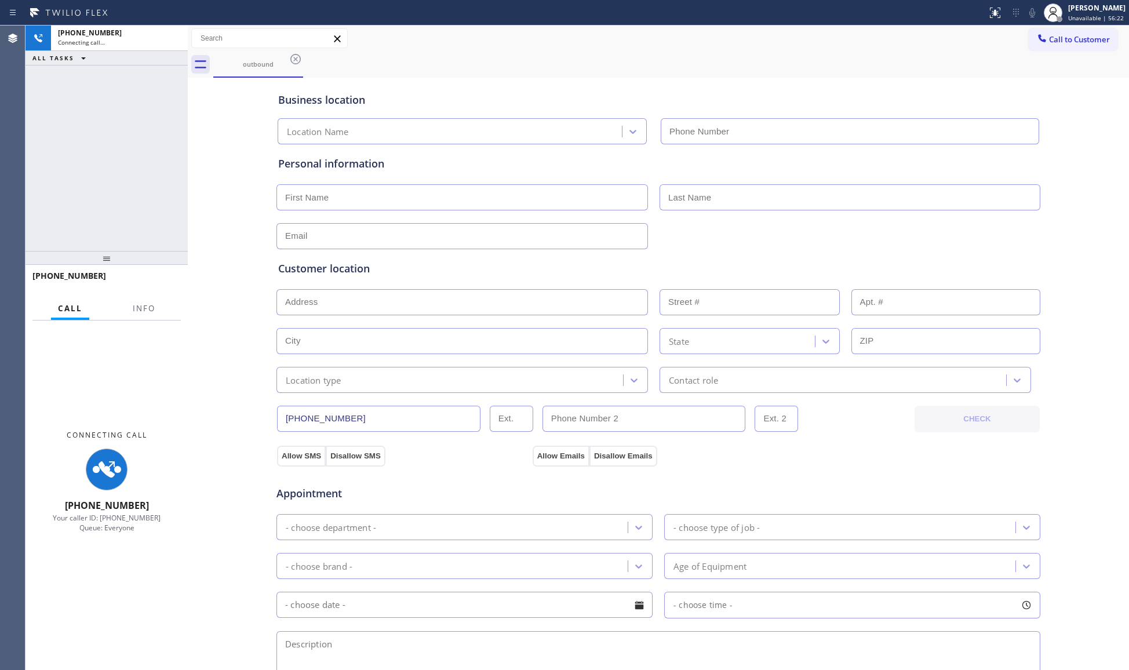
type input "[PHONE_NUMBER]"
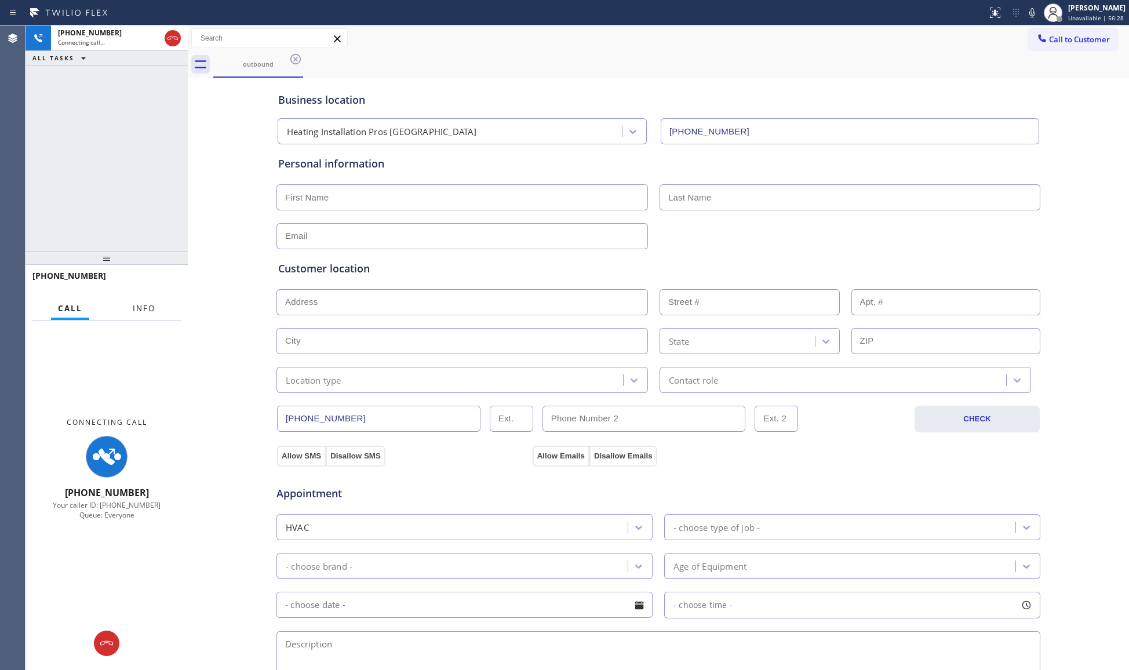
click at [147, 312] on span "Info" at bounding box center [144, 308] width 23 height 10
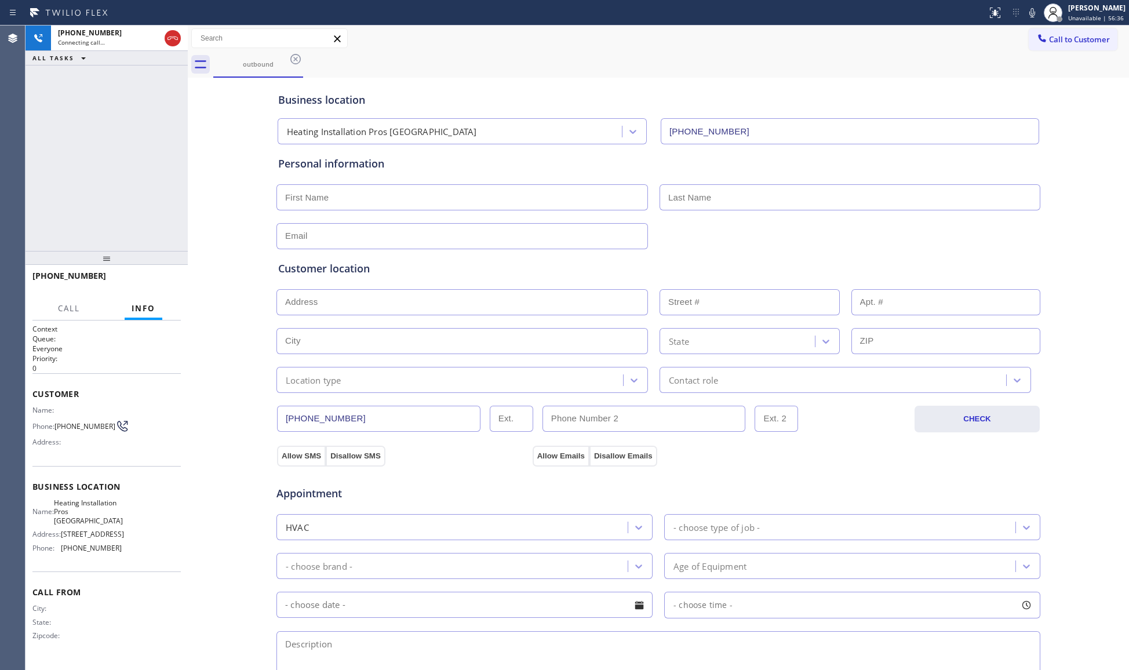
click at [103, 95] on div "[PHONE_NUMBER] Connecting call… ALL TASKS ALL TASKS ACTIVE TASKS TASKS IN WRAP …" at bounding box center [107, 139] width 162 height 226
click at [169, 32] on icon at bounding box center [173, 38] width 14 height 14
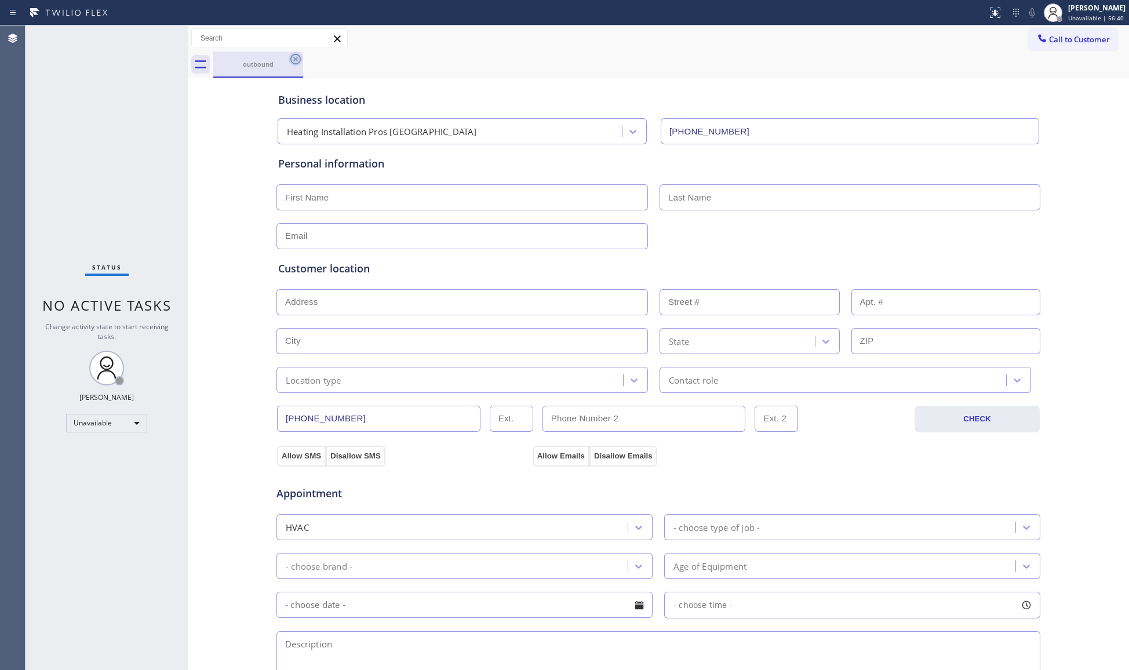
click at [296, 53] on icon at bounding box center [296, 59] width 14 height 14
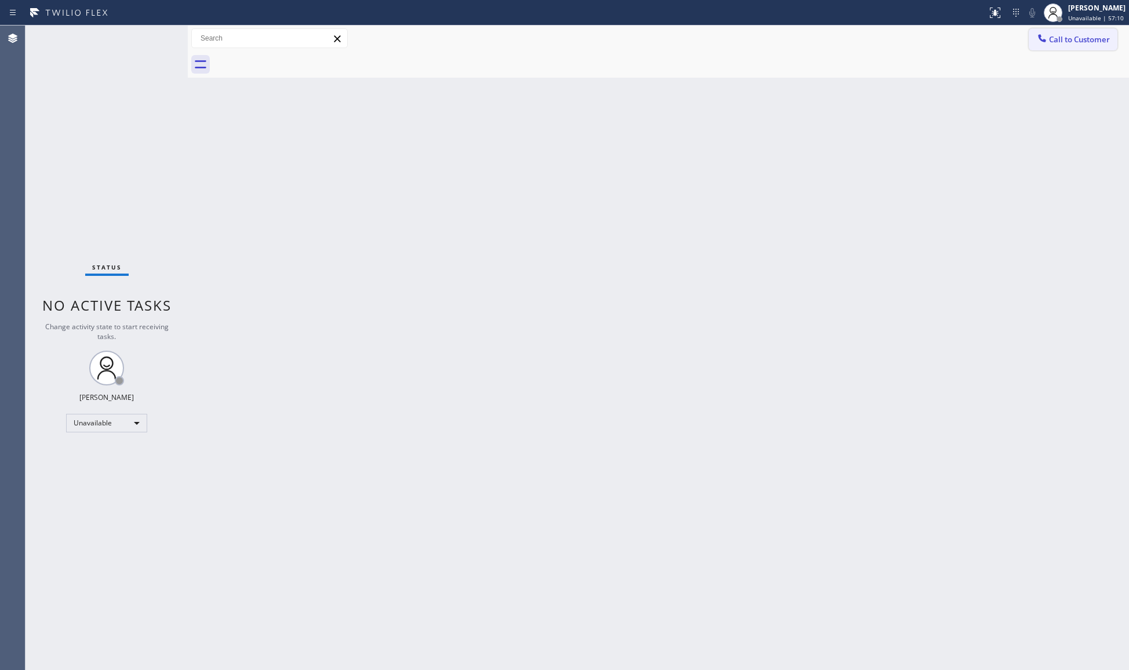
click at [1072, 31] on button "Call to Customer" at bounding box center [1073, 39] width 89 height 22
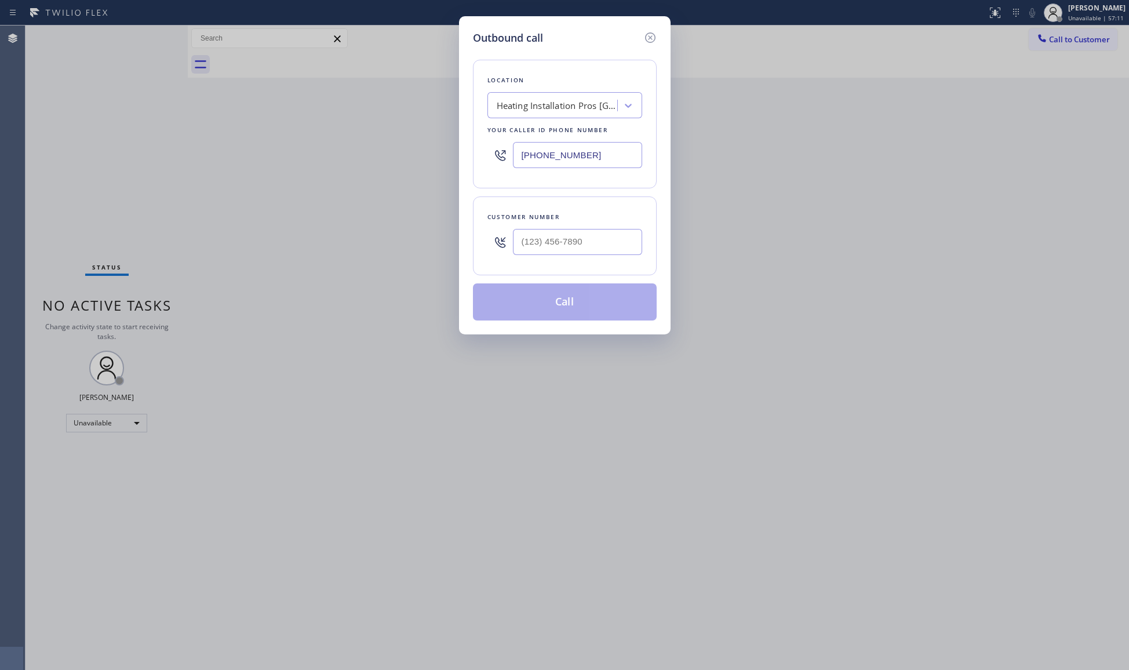
drag, startPoint x: 596, startPoint y: 149, endPoint x: 491, endPoint y: 157, distance: 105.8
click at [492, 158] on div "[PHONE_NUMBER]" at bounding box center [565, 155] width 155 height 38
paste input "62) 407-4399"
type input "[PHONE_NUMBER]"
paste input "973) 519-8580"
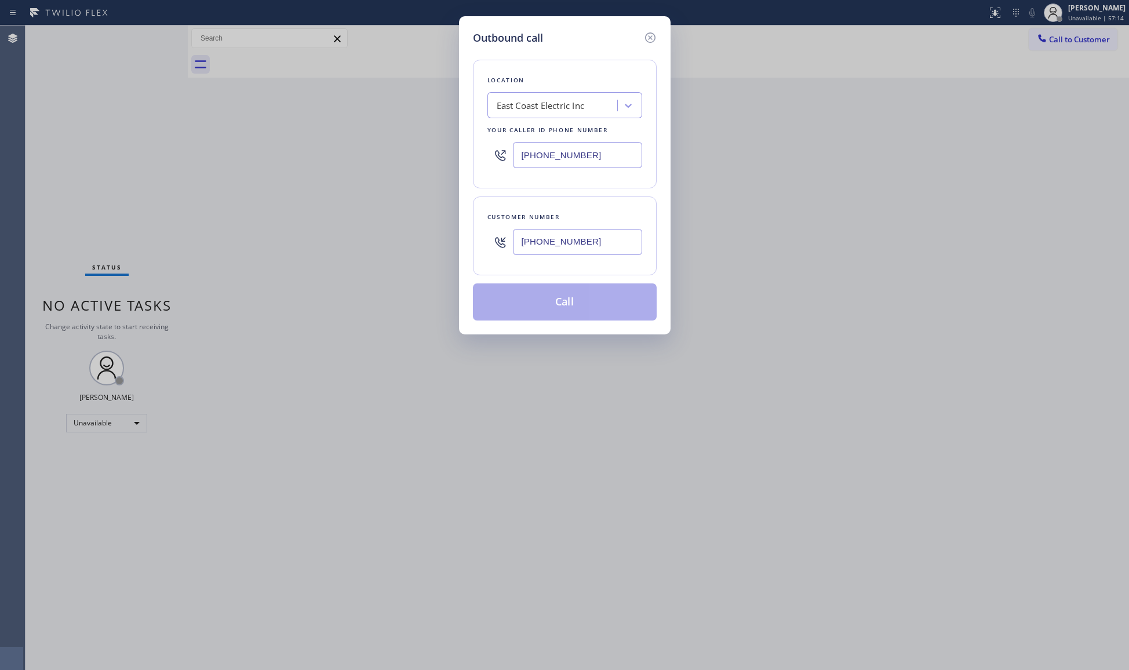
click at [580, 244] on input "[PHONE_NUMBER]" at bounding box center [577, 242] width 129 height 26
type input "[PHONE_NUMBER]"
click at [568, 308] on button "Call" at bounding box center [565, 302] width 184 height 37
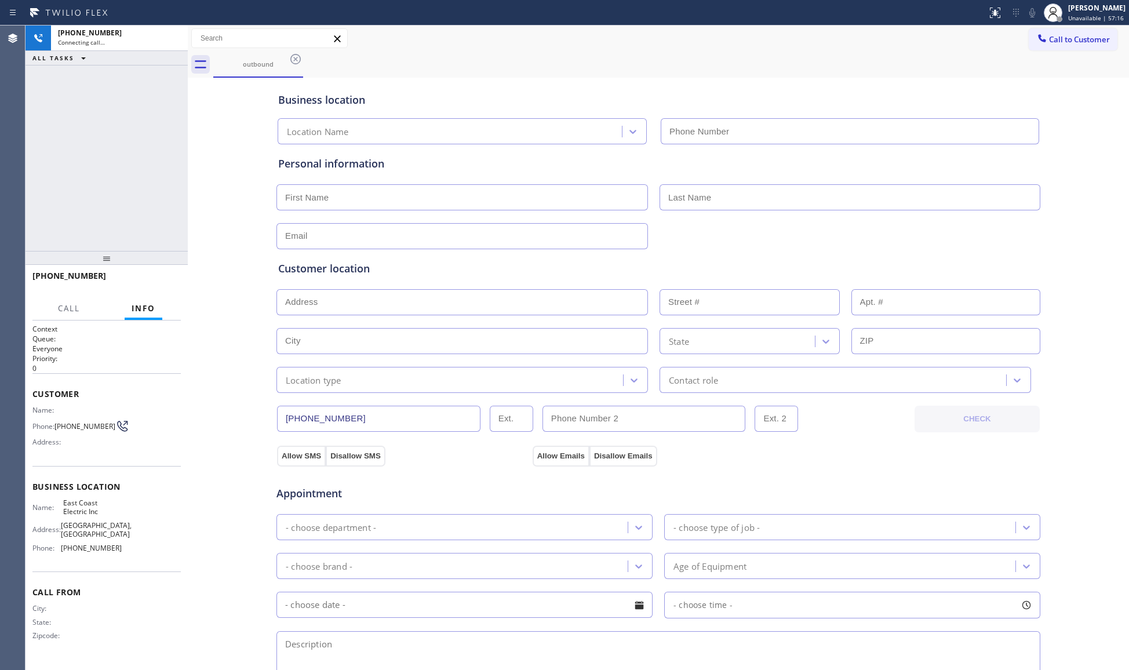
type input "[PHONE_NUMBER]"
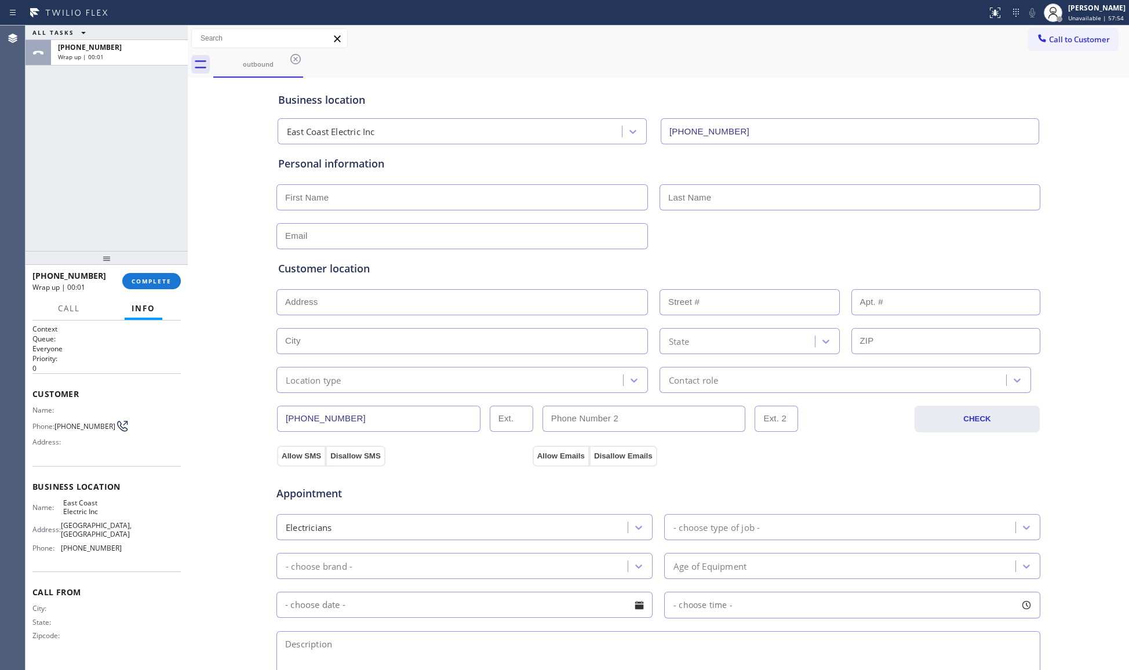
click at [153, 264] on div at bounding box center [107, 258] width 162 height 14
click at [155, 274] on button "COMPLETE" at bounding box center [151, 281] width 59 height 16
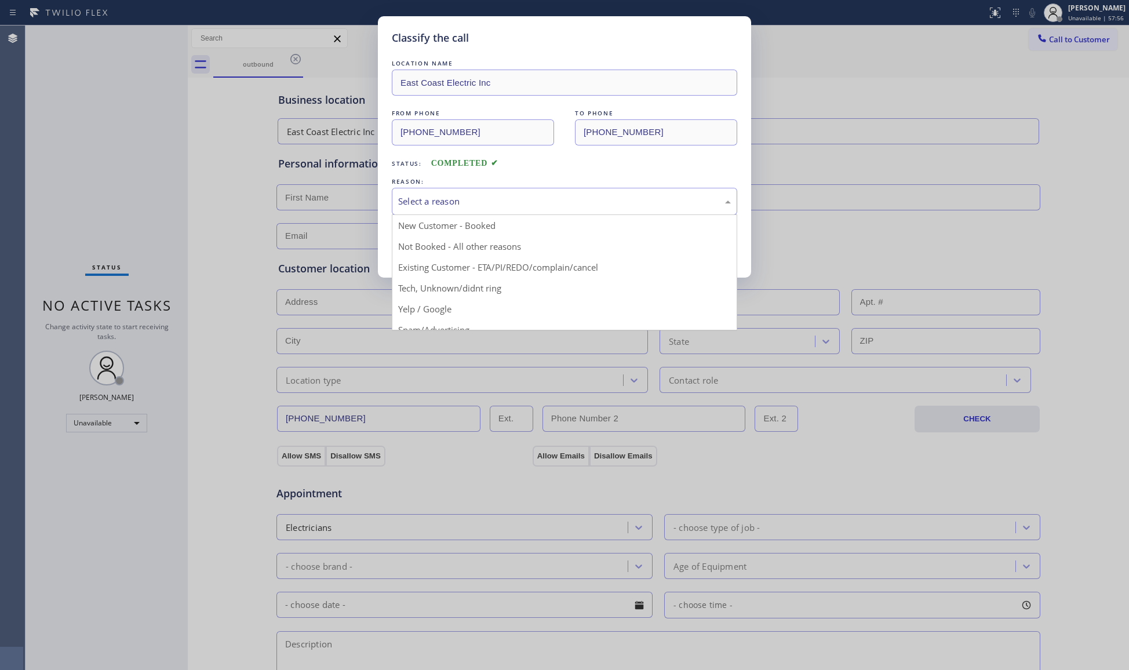
drag, startPoint x: 445, startPoint y: 192, endPoint x: 446, endPoint y: 206, distance: 13.9
click at [446, 198] on div "Select a reason" at bounding box center [565, 201] width 346 height 27
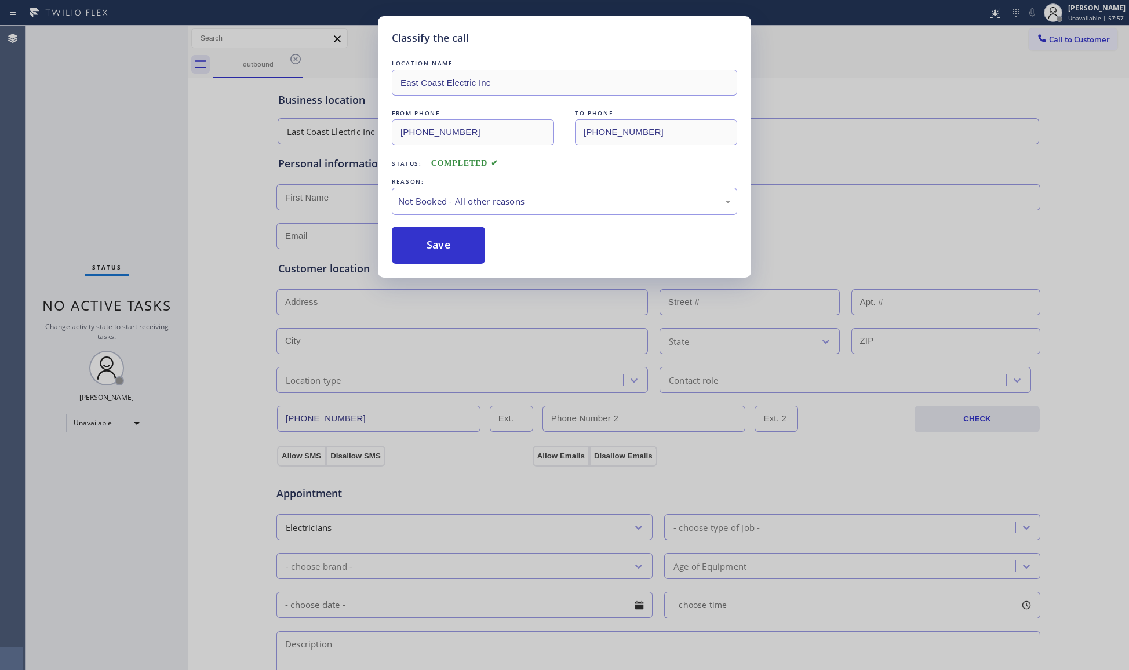
click at [443, 242] on button "Save" at bounding box center [438, 245] width 93 height 37
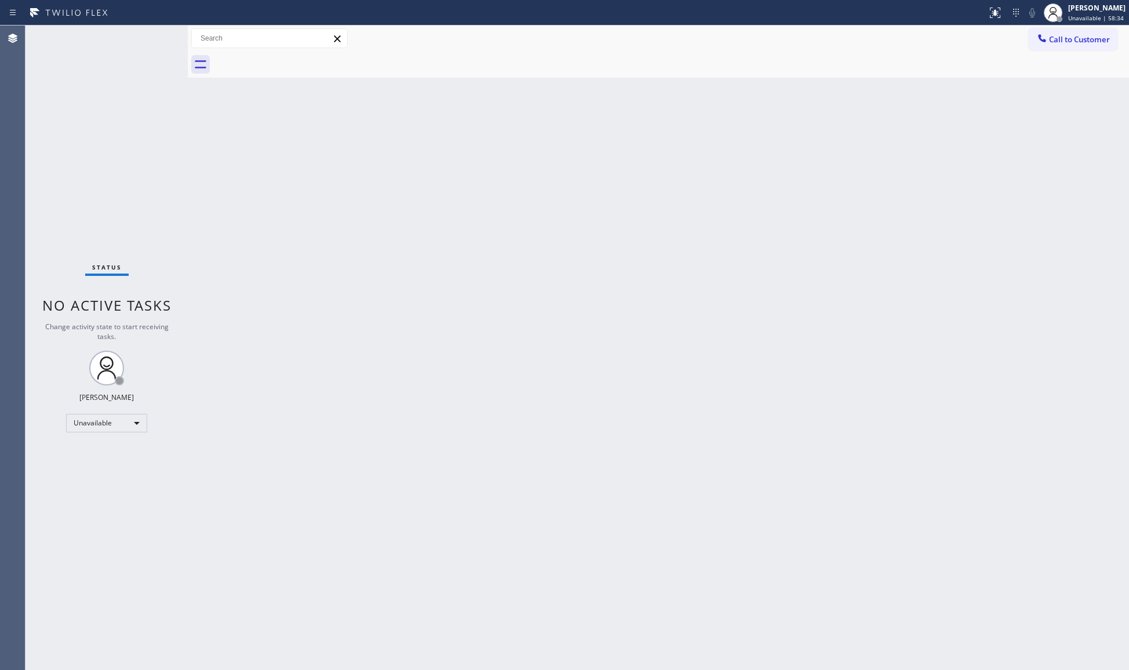
drag, startPoint x: 898, startPoint y: 119, endPoint x: 907, endPoint y: 107, distance: 14.9
click at [900, 117] on div "Back to Dashboard Change Sender ID Customers Technicians Select a contact Outbo…" at bounding box center [659, 348] width 942 height 645
click at [1041, 38] on icon at bounding box center [1042, 38] width 8 height 8
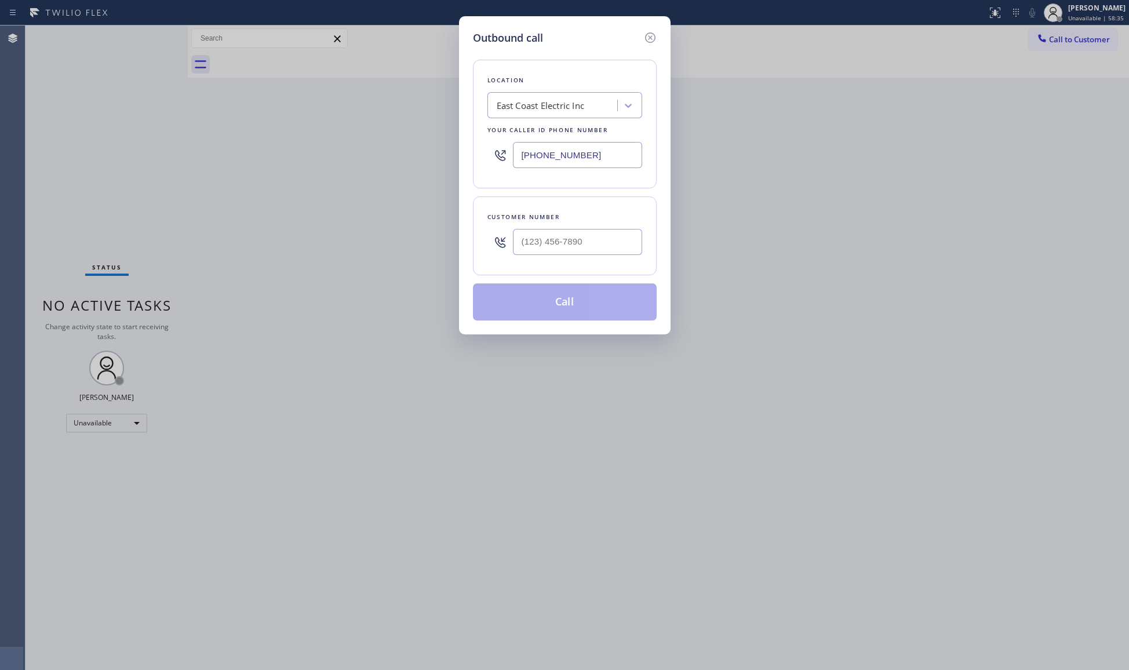
drag, startPoint x: 600, startPoint y: 159, endPoint x: 488, endPoint y: 155, distance: 112.0
click at [488, 156] on div "[PHONE_NUMBER]" at bounding box center [565, 155] width 155 height 38
paste input "503) 386-050"
type input "[PHONE_NUMBER]"
paste input "971) 333-2550"
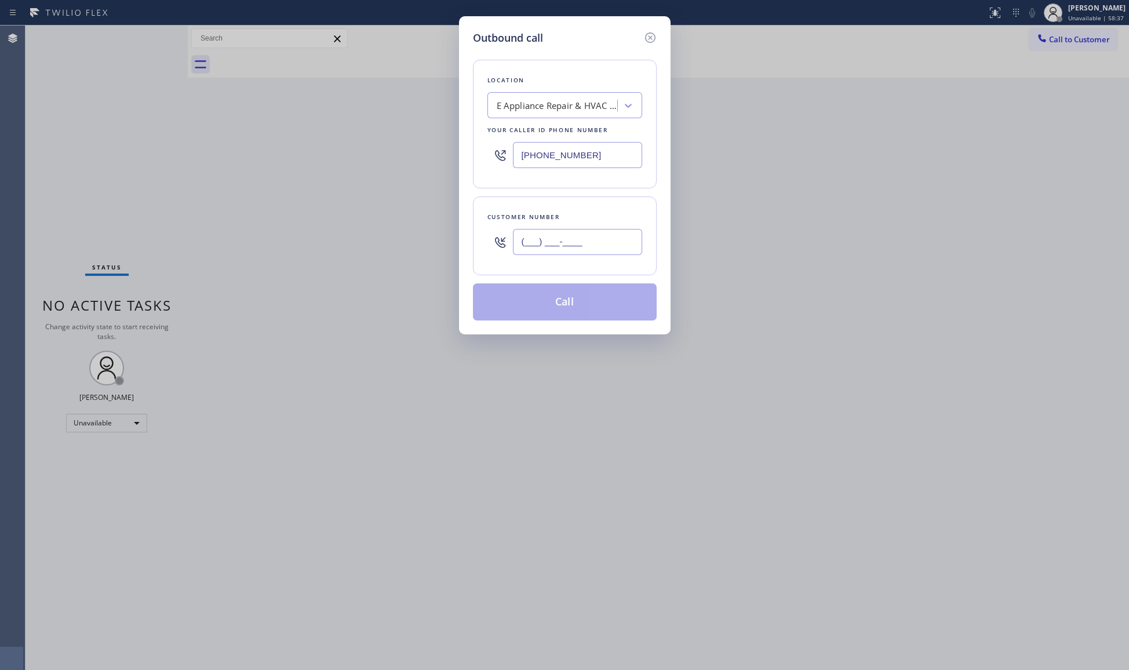
click at [634, 242] on input "(___) ___-____" at bounding box center [577, 242] width 129 height 26
type input "[PHONE_NUMBER]"
drag, startPoint x: 566, startPoint y: 304, endPoint x: 572, endPoint y: 299, distance: 7.4
click at [567, 304] on button "Call" at bounding box center [565, 302] width 184 height 37
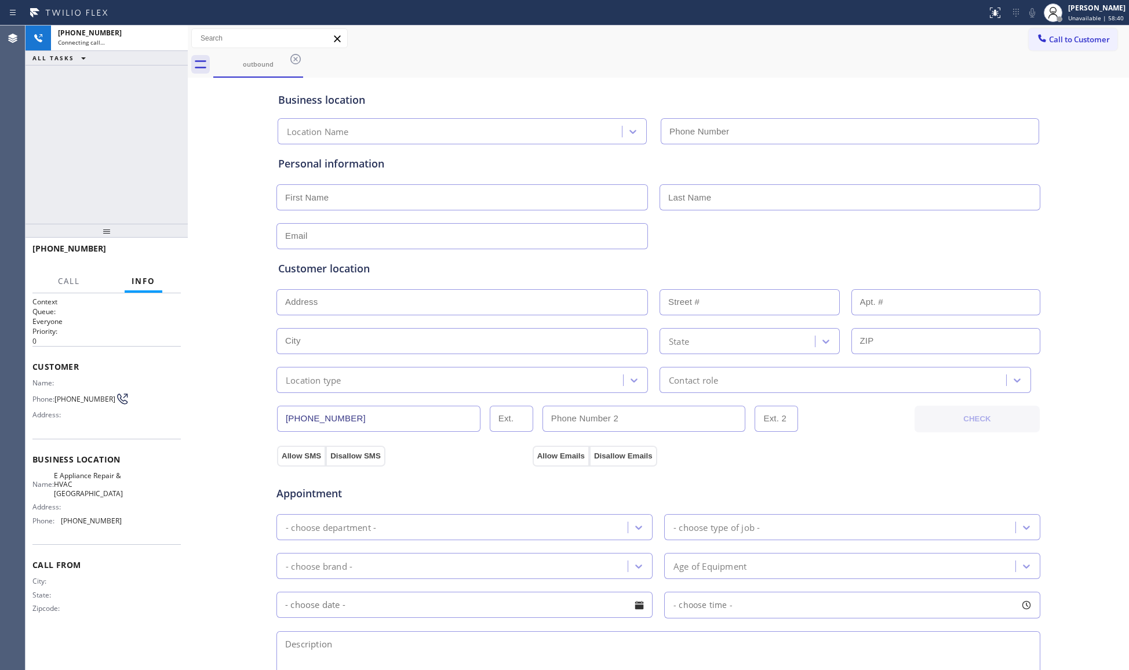
type input "[PHONE_NUMBER]"
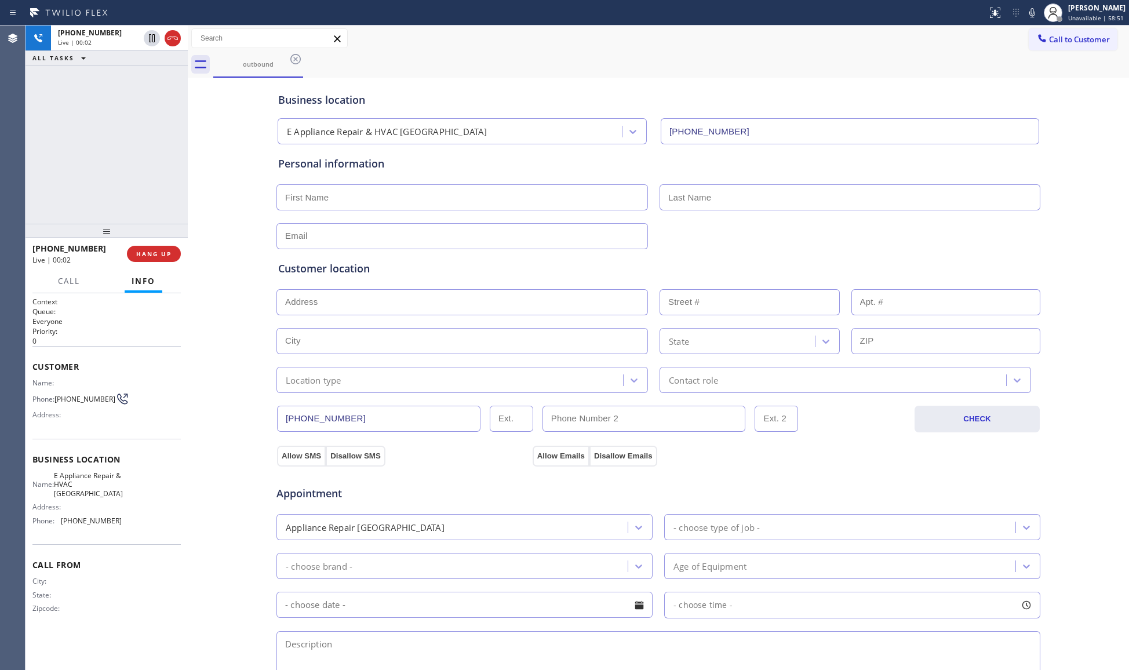
drag, startPoint x: 173, startPoint y: 38, endPoint x: 179, endPoint y: 57, distance: 20.0
click at [173, 39] on icon at bounding box center [173, 38] width 14 height 14
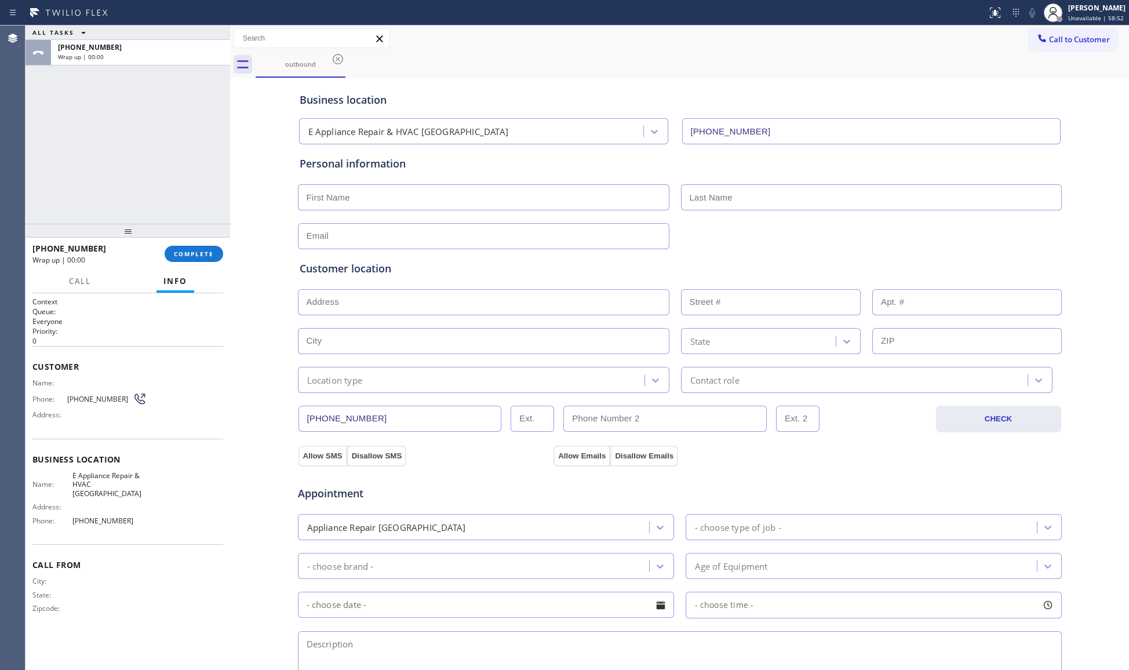
drag, startPoint x: 188, startPoint y: 85, endPoint x: 230, endPoint y: 88, distance: 42.5
click at [230, 88] on div at bounding box center [230, 348] width 0 height 645
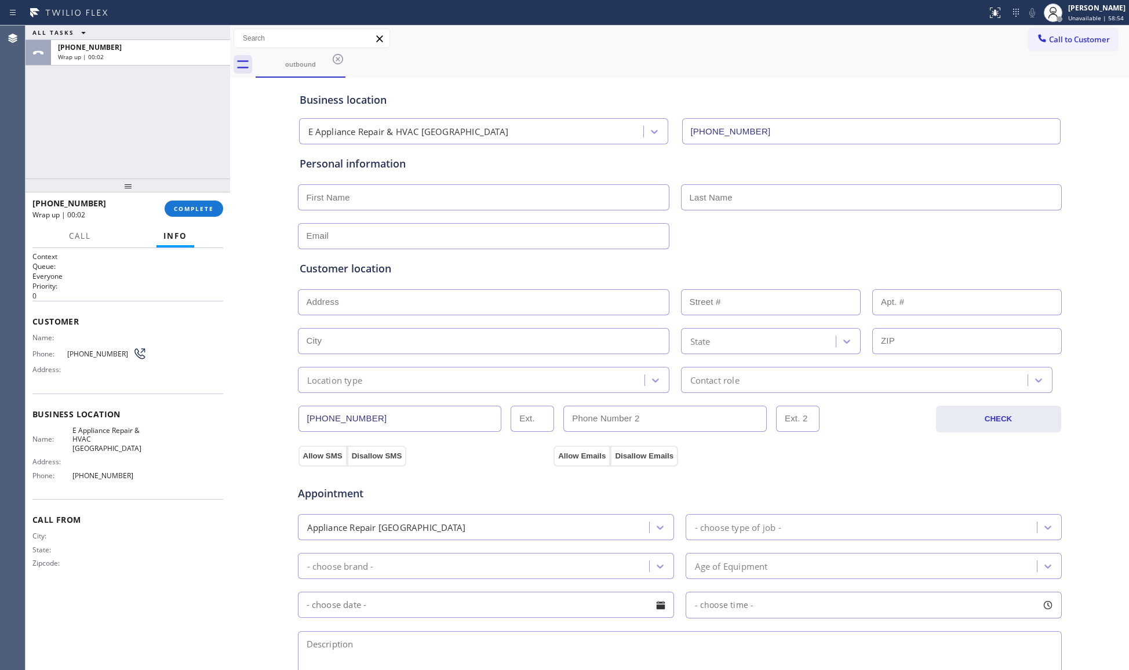
drag, startPoint x: 130, startPoint y: 237, endPoint x: 147, endPoint y: 191, distance: 48.5
click at [147, 191] on div at bounding box center [128, 186] width 205 height 14
click at [202, 205] on span "COMPLETE" at bounding box center [194, 209] width 40 height 8
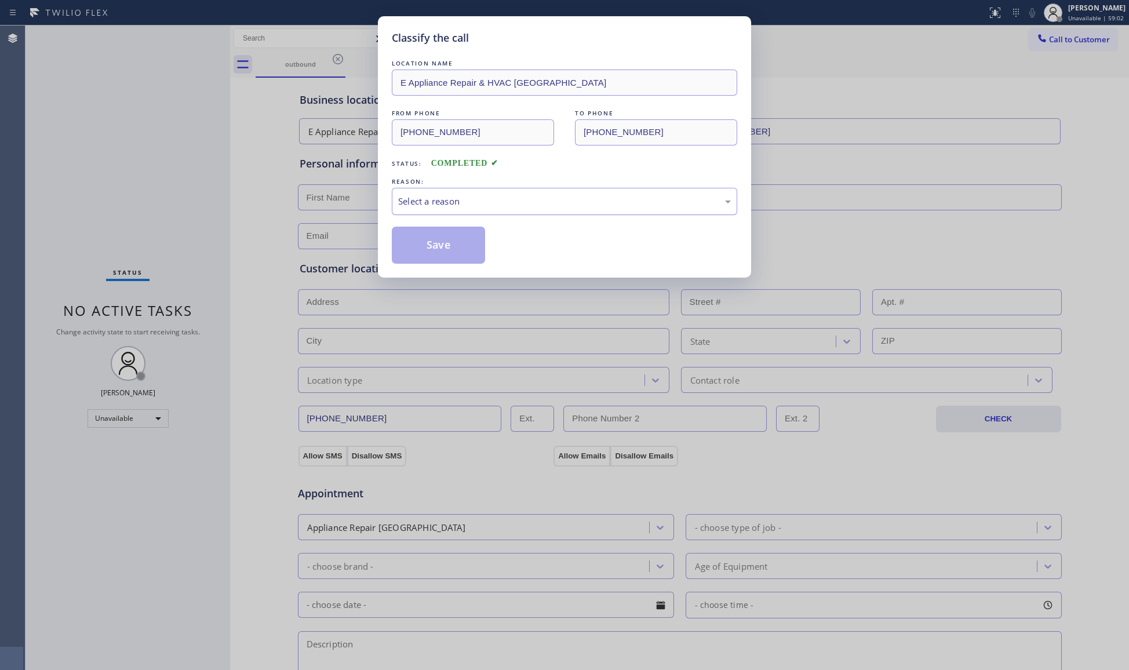
click at [397, 195] on div "Select a reason" at bounding box center [565, 201] width 346 height 27
click at [434, 248] on button "Save" at bounding box center [438, 245] width 93 height 37
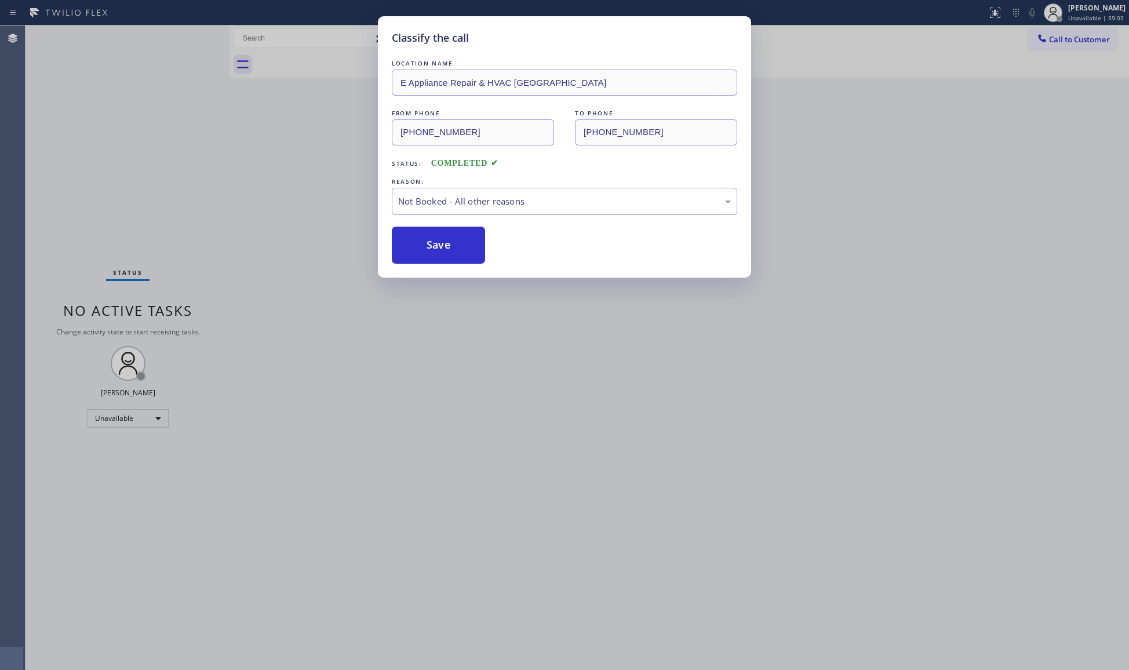
click at [434, 248] on button "Save" at bounding box center [438, 245] width 93 height 37
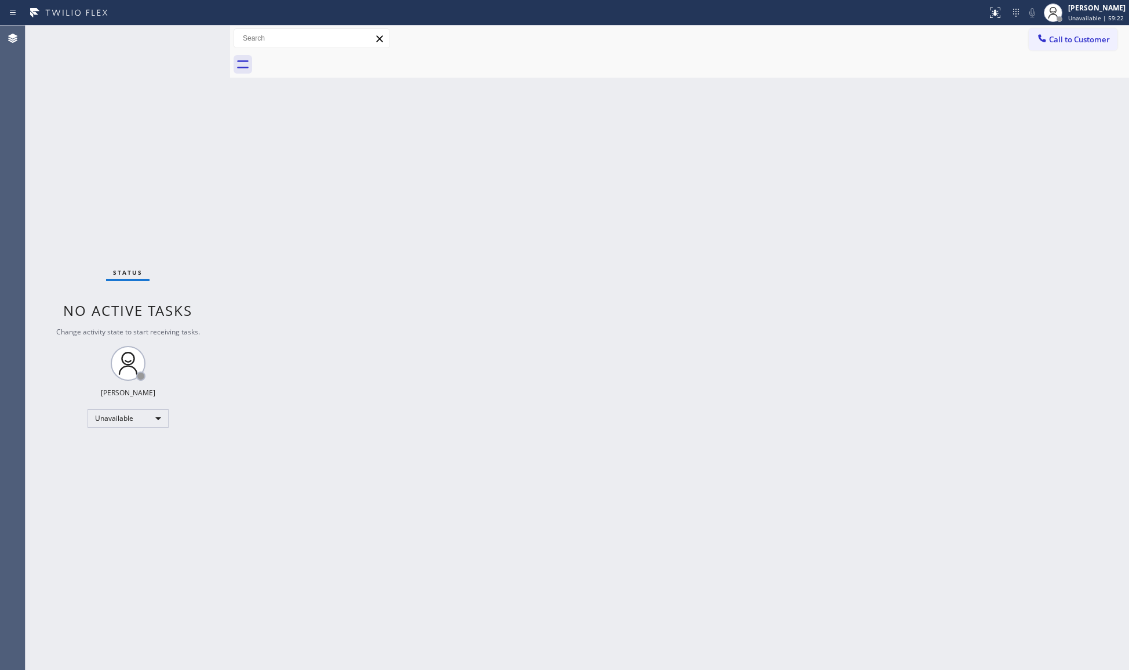
drag, startPoint x: 1053, startPoint y: 38, endPoint x: 1118, endPoint y: 56, distance: 66.7
click at [1054, 38] on span "Call to Customer" at bounding box center [1079, 39] width 61 height 10
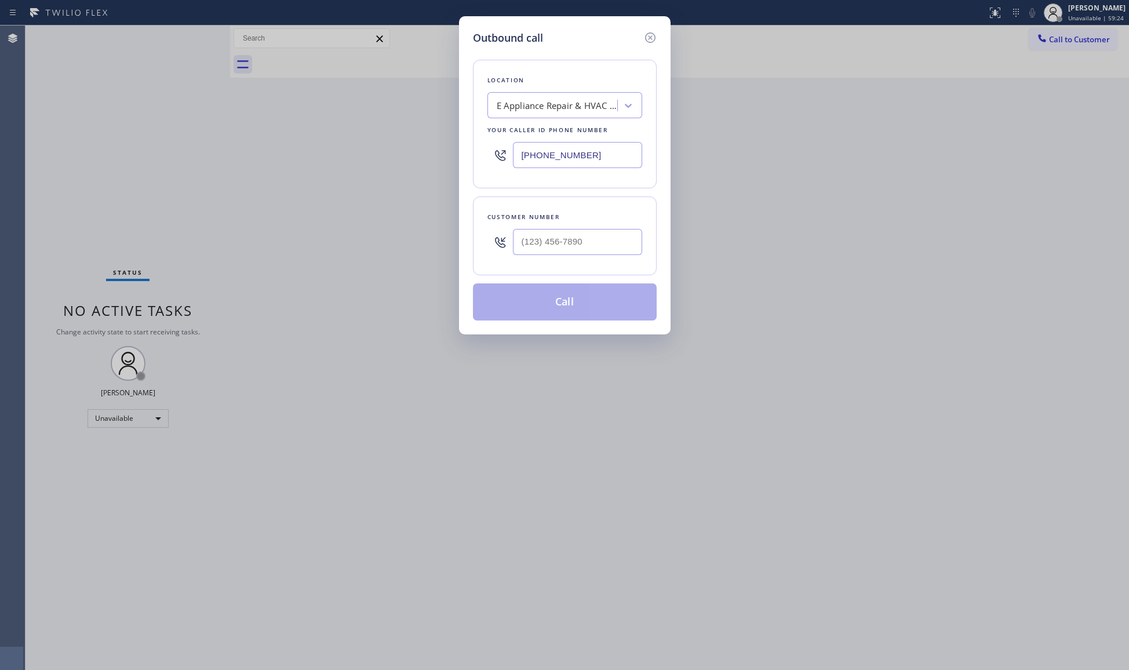
drag, startPoint x: 609, startPoint y: 152, endPoint x: 511, endPoint y: 157, distance: 98.1
click at [513, 158] on input "[PHONE_NUMBER]" at bounding box center [577, 155] width 129 height 26
paste input "694-7878"
type input "[PHONE_NUMBER]"
paste input "971) 333-2686"
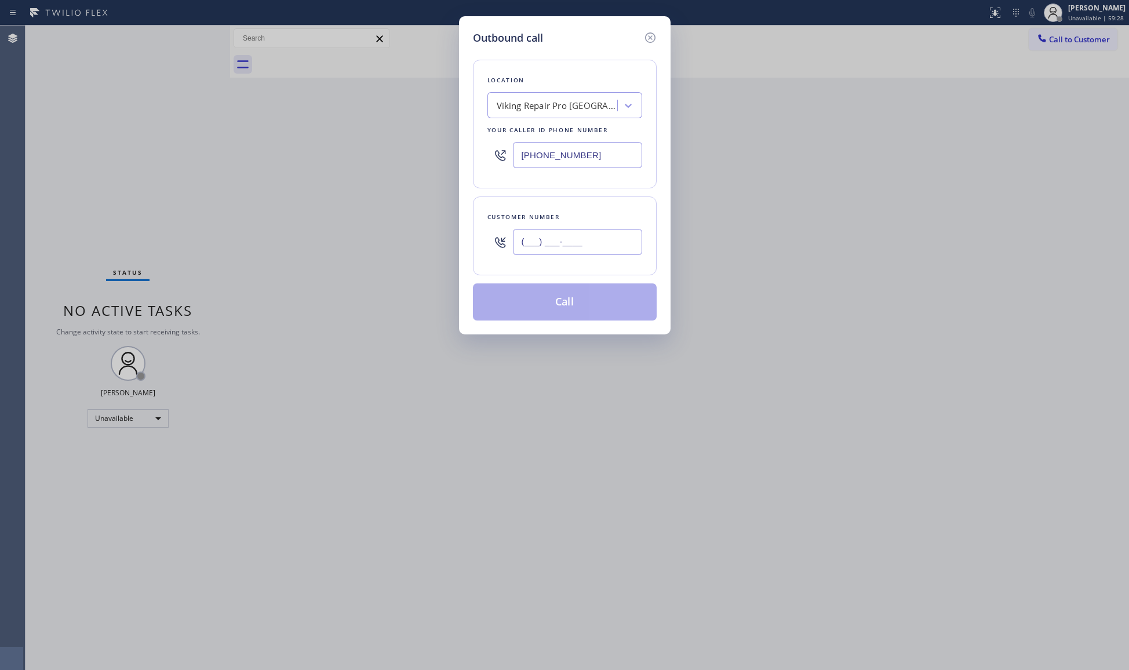
click at [603, 239] on input "(___) ___-____" at bounding box center [577, 242] width 129 height 26
type input "[PHONE_NUMBER]"
click at [597, 288] on button "Call" at bounding box center [565, 302] width 184 height 37
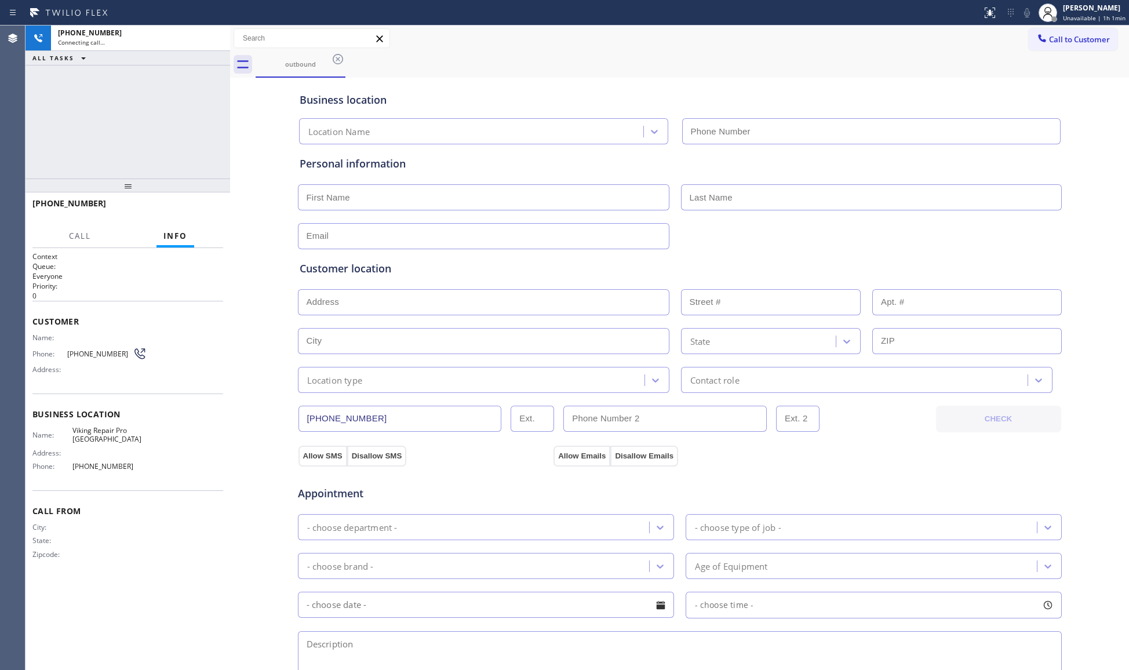
type input "[PHONE_NUMBER]"
drag, startPoint x: 795, startPoint y: 68, endPoint x: 828, endPoint y: 42, distance: 41.7
click at [796, 68] on div "outbound" at bounding box center [693, 65] width 874 height 26
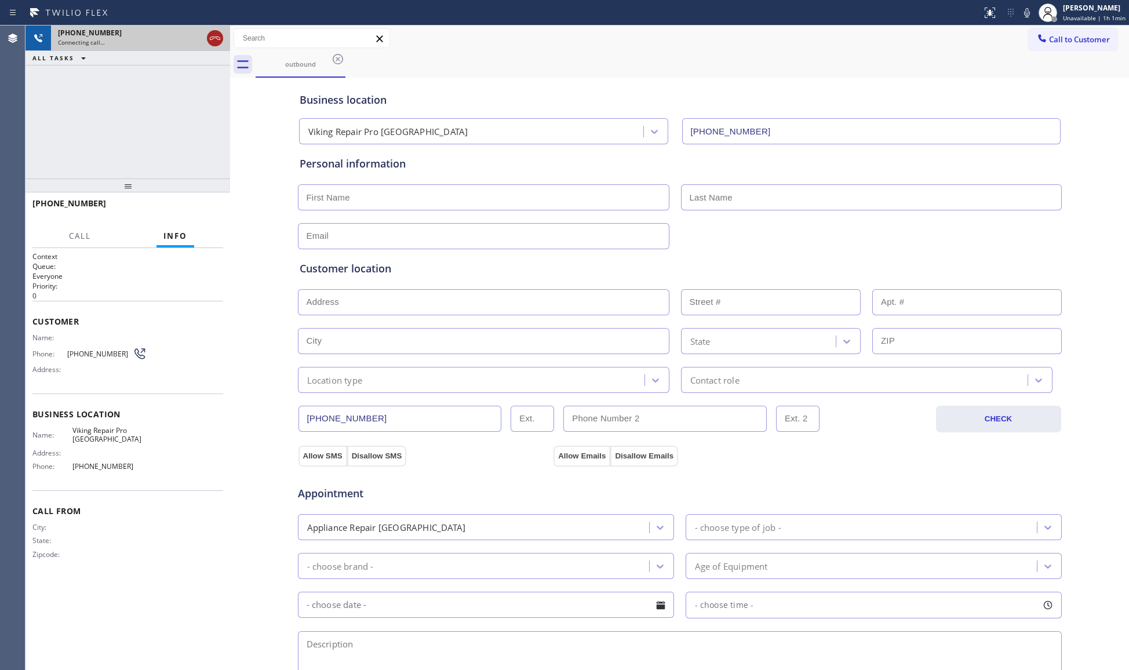
click at [212, 37] on icon at bounding box center [215, 38] width 10 height 3
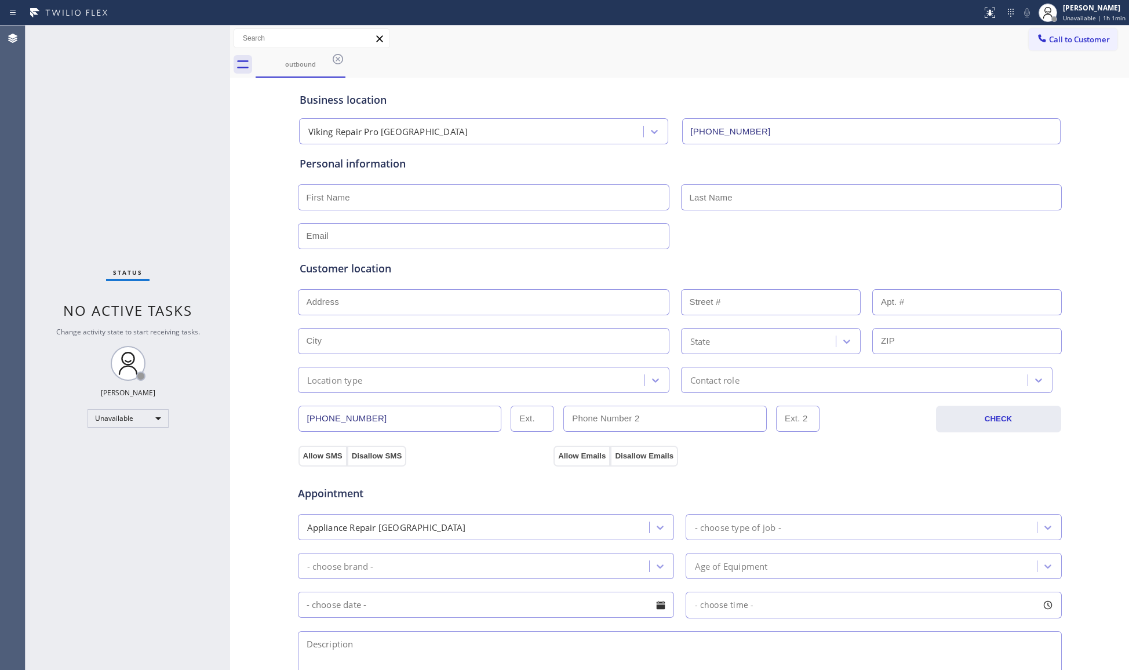
drag, startPoint x: 1033, startPoint y: 45, endPoint x: 1017, endPoint y: 46, distance: 16.3
click at [1034, 45] on button "Call to Customer" at bounding box center [1073, 39] width 89 height 22
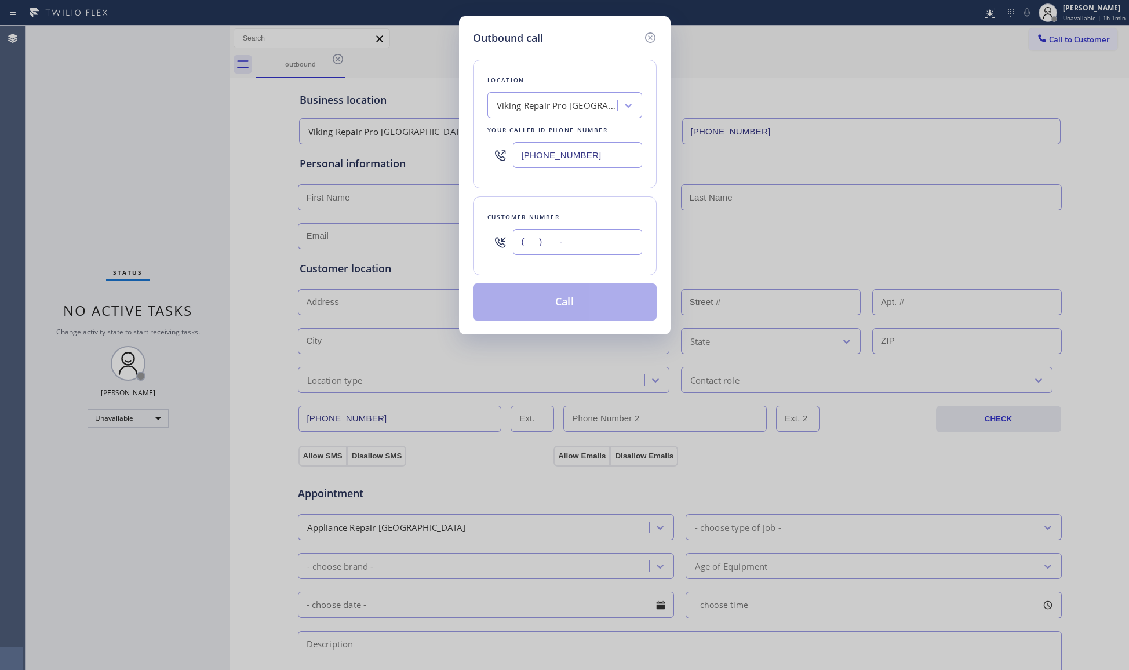
paste input "971) 333-2686"
click at [530, 244] on input "[PHONE_NUMBER]" at bounding box center [577, 242] width 129 height 26
type input "[PHONE_NUMBER]"
click at [567, 302] on button "Call" at bounding box center [565, 302] width 184 height 37
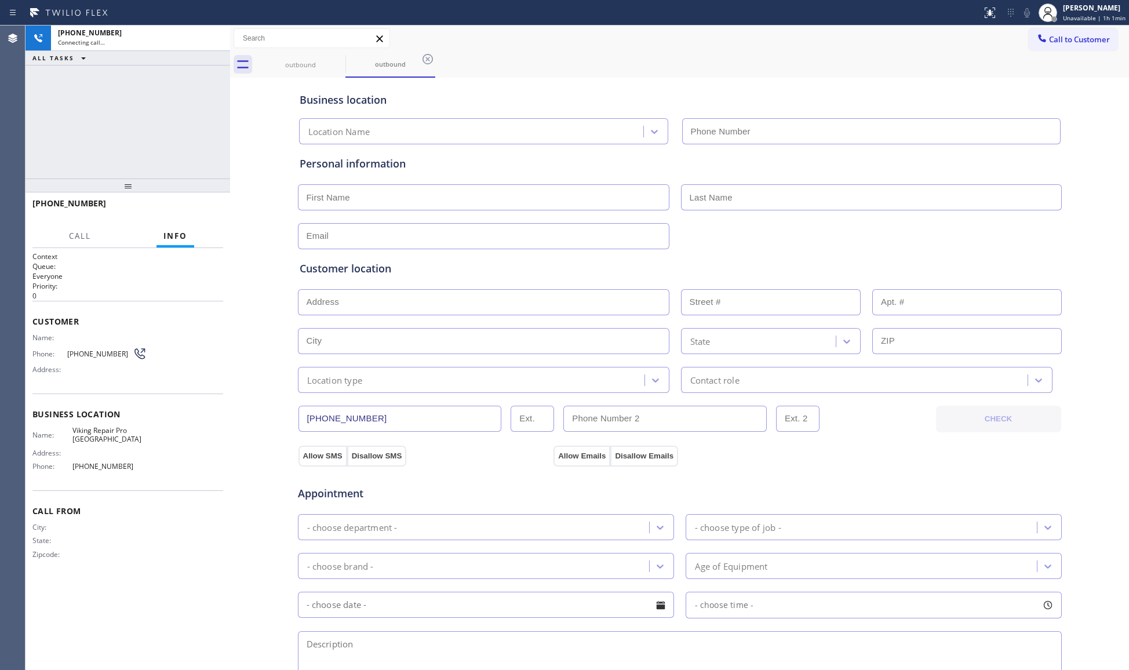
type input "[PHONE_NUMBER]"
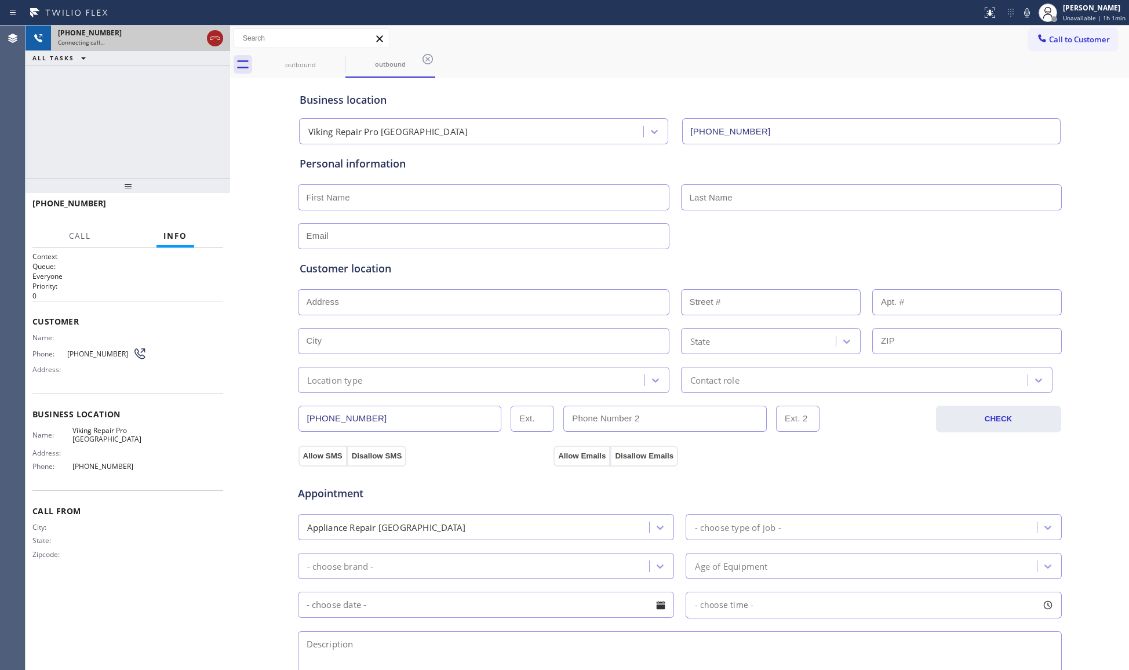
click at [216, 35] on icon at bounding box center [215, 38] width 14 height 14
drag, startPoint x: 293, startPoint y: 52, endPoint x: 311, endPoint y: 56, distance: 19.0
click at [299, 55] on div "outbound" at bounding box center [301, 65] width 88 height 26
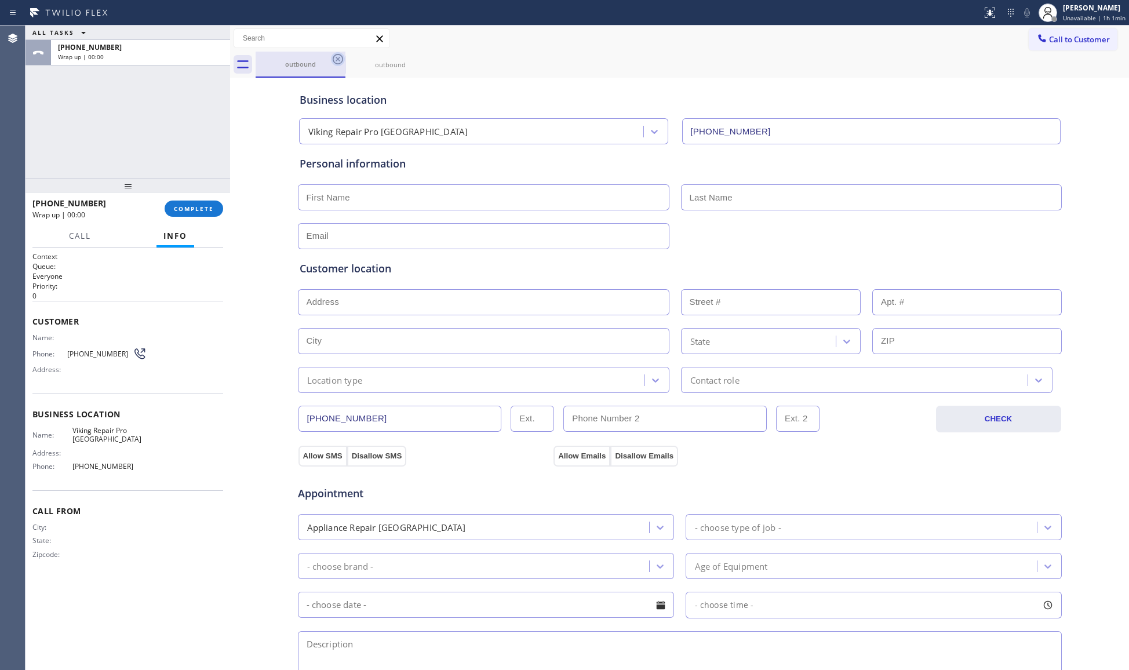
click at [339, 59] on icon at bounding box center [338, 59] width 10 height 10
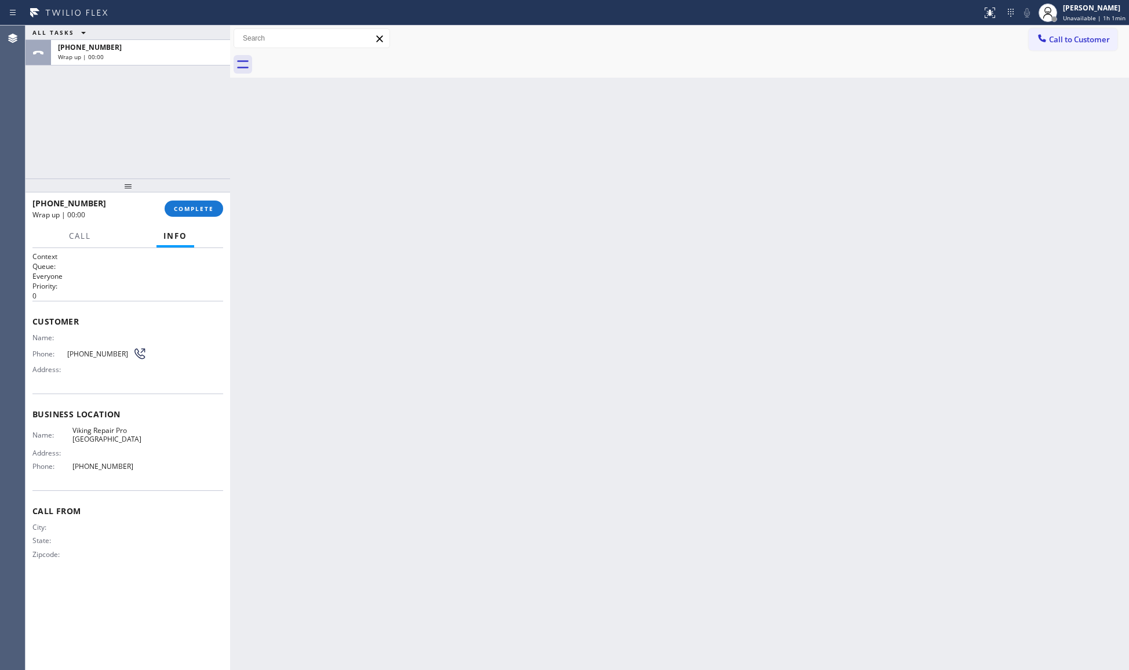
click at [339, 59] on div at bounding box center [693, 65] width 874 height 26
click at [199, 215] on button "COMPLETE" at bounding box center [194, 209] width 59 height 16
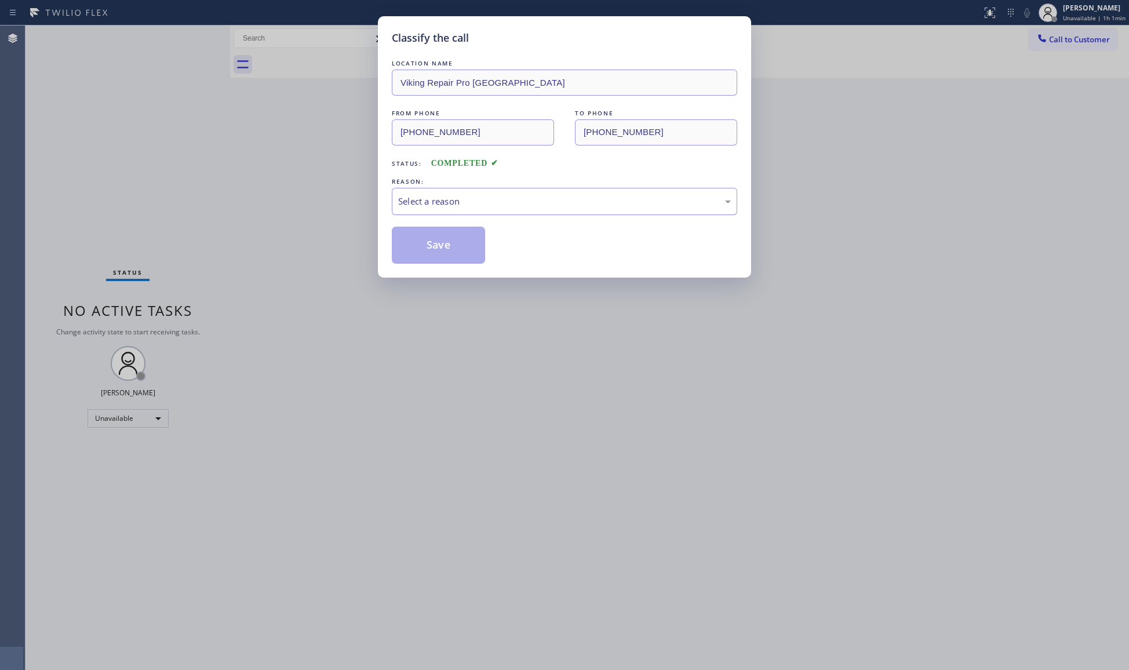
click at [507, 197] on div "Select a reason" at bounding box center [564, 201] width 333 height 13
click at [439, 241] on button "Save" at bounding box center [438, 245] width 93 height 37
click at [441, 241] on button "Save" at bounding box center [438, 245] width 93 height 37
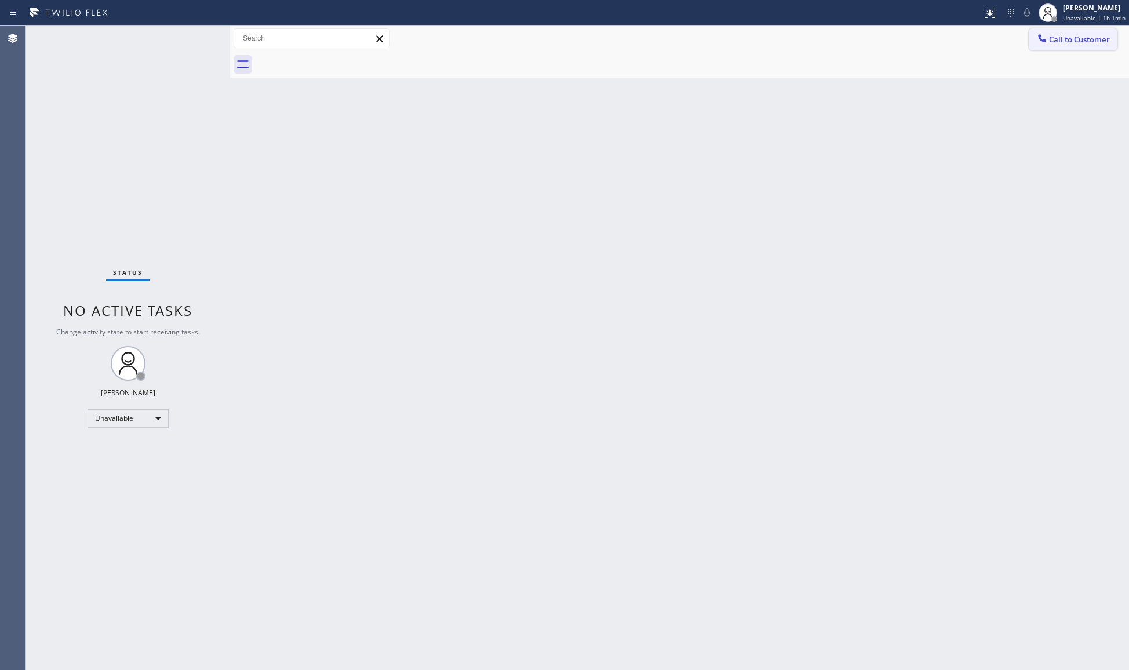
click at [1056, 34] on span "Call to Customer" at bounding box center [1079, 39] width 61 height 10
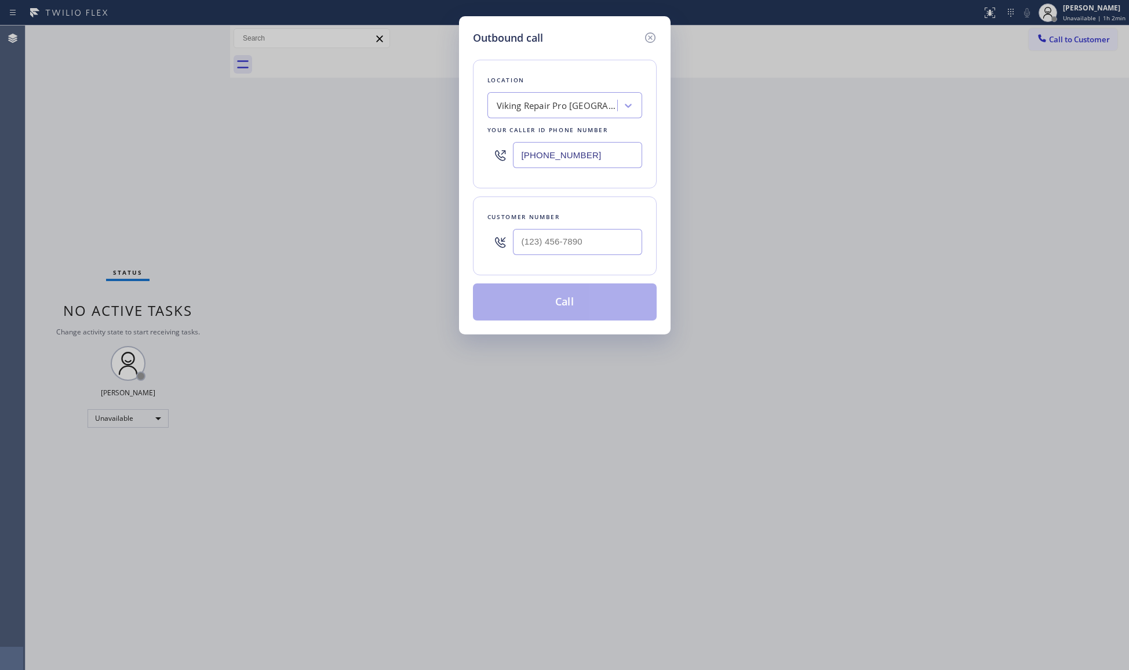
drag, startPoint x: 606, startPoint y: 157, endPoint x: 420, endPoint y: 157, distance: 186.1
click at [426, 157] on div "Outbound call Location Viking Repair Pro [GEOGRAPHIC_DATA] Your caller id phone…" at bounding box center [564, 335] width 1129 height 670
paste input "424) 398-7884"
type input "[PHONE_NUMBER]"
drag, startPoint x: 615, startPoint y: 242, endPoint x: 620, endPoint y: 237, distance: 6.6
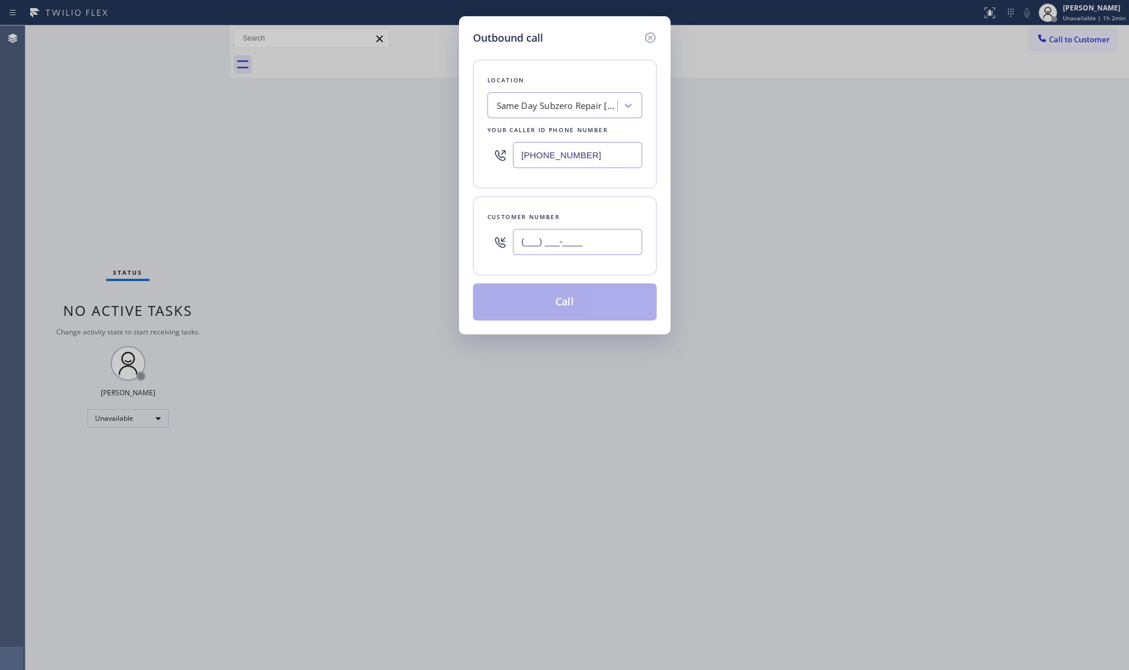
click at [615, 244] on input "(___) ___-____" at bounding box center [577, 242] width 129 height 26
paste input "209) 209-2950"
type input "[PHONE_NUMBER]"
drag, startPoint x: 580, startPoint y: 310, endPoint x: 574, endPoint y: 309, distance: 5.8
click at [577, 309] on button "Call" at bounding box center [565, 302] width 184 height 37
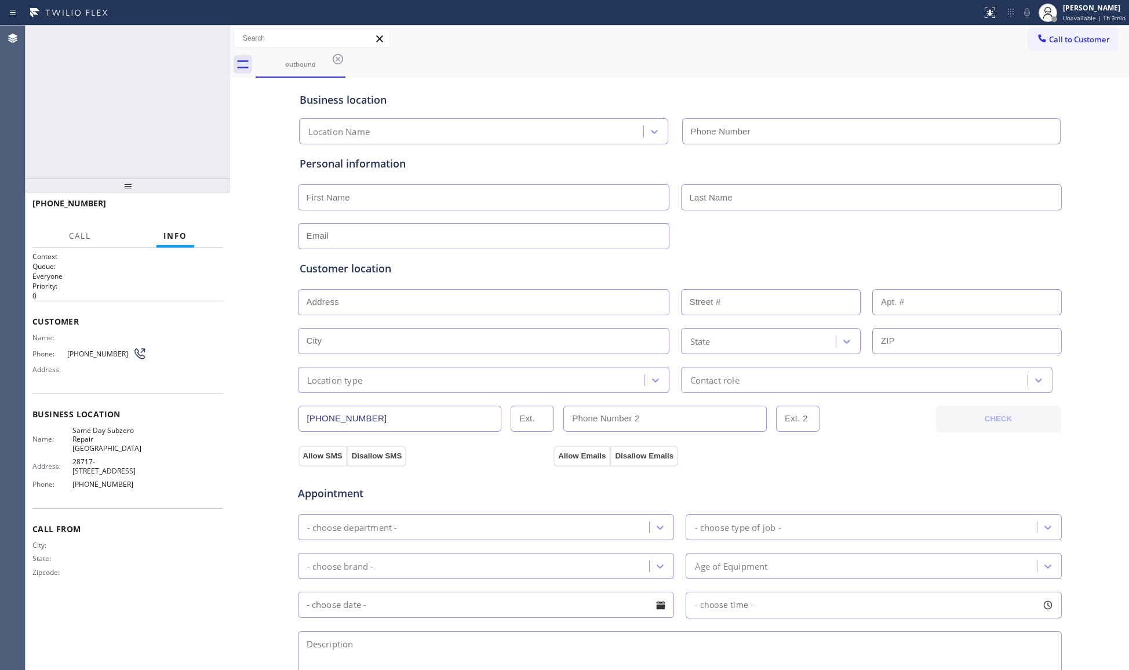
type input "[PHONE_NUMBER]"
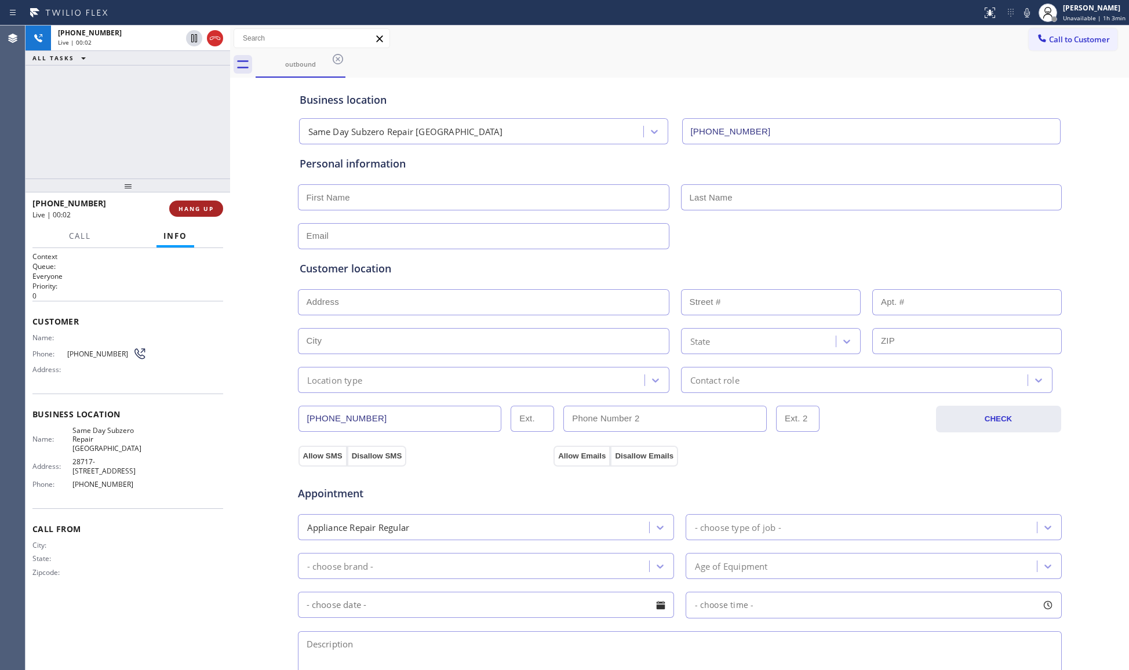
click at [211, 211] on span "HANG UP" at bounding box center [196, 209] width 35 height 8
click at [211, 210] on span "HANG UP" at bounding box center [196, 209] width 35 height 8
click at [191, 207] on span "COMPLETE" at bounding box center [194, 209] width 40 height 8
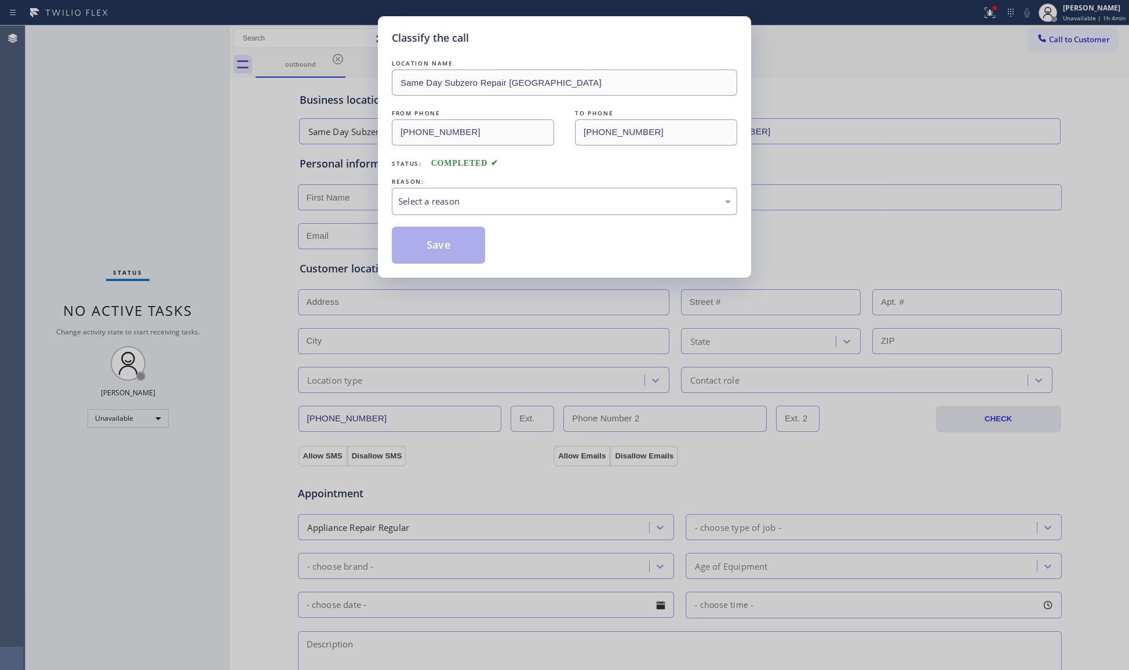
drag, startPoint x: 201, startPoint y: 201, endPoint x: 195, endPoint y: 206, distance: 7.8
drag, startPoint x: 195, startPoint y: 206, endPoint x: 189, endPoint y: 212, distance: 8.2
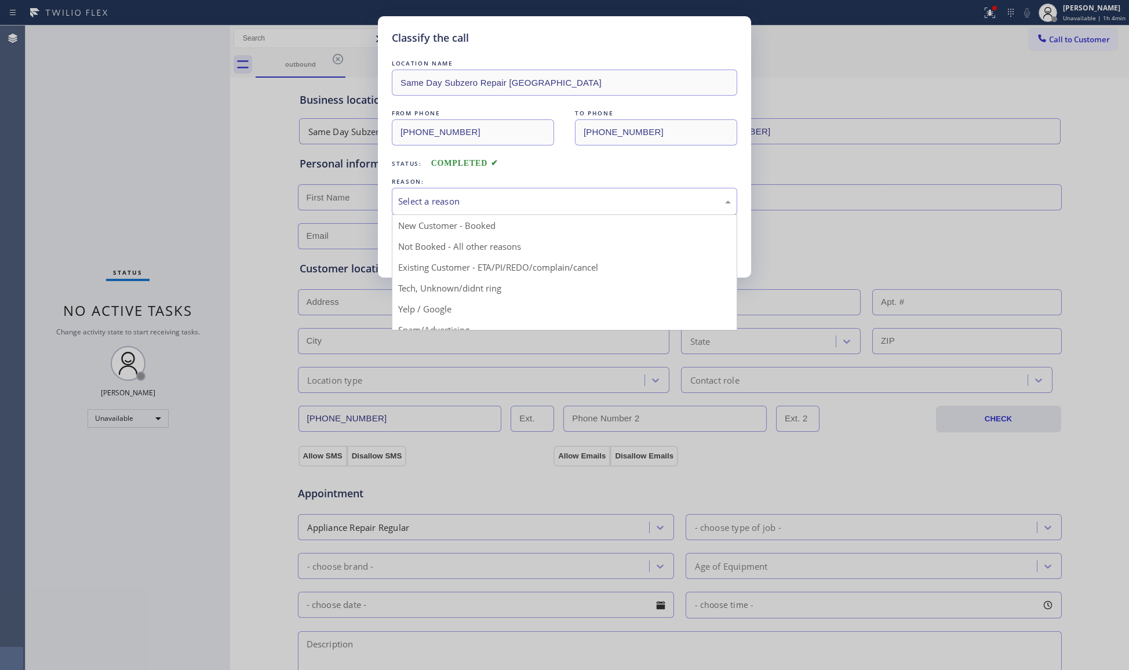
drag, startPoint x: 189, startPoint y: 212, endPoint x: 503, endPoint y: 209, distance: 314.3
click at [506, 208] on div "Select a reason" at bounding box center [564, 201] width 333 height 13
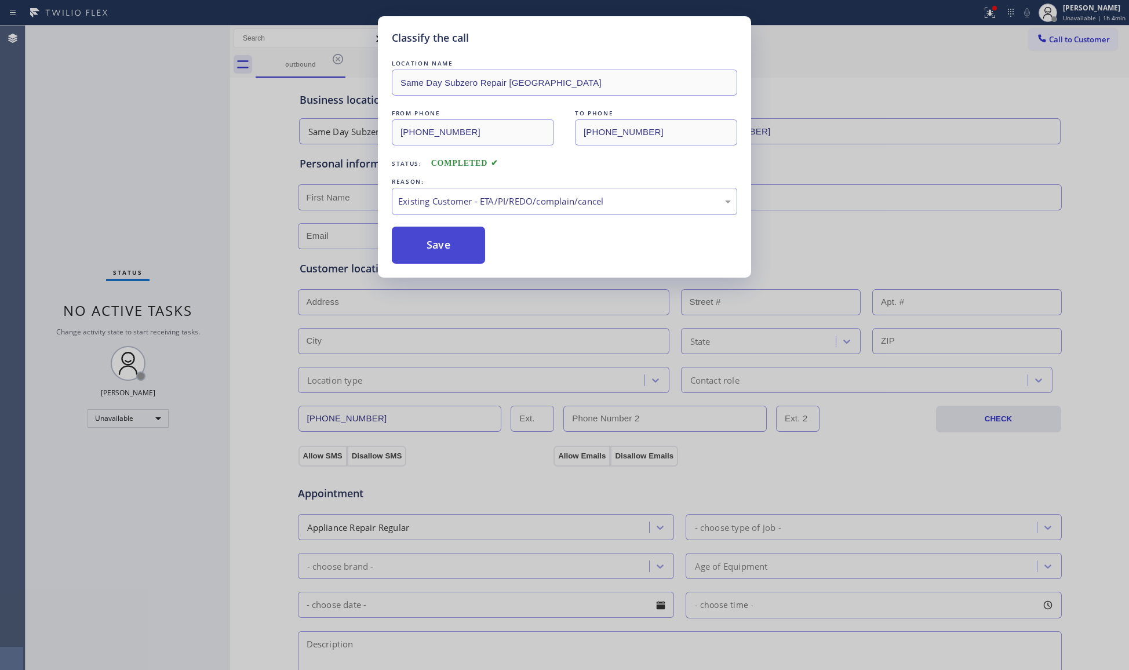
click at [425, 256] on button "Save" at bounding box center [438, 245] width 93 height 37
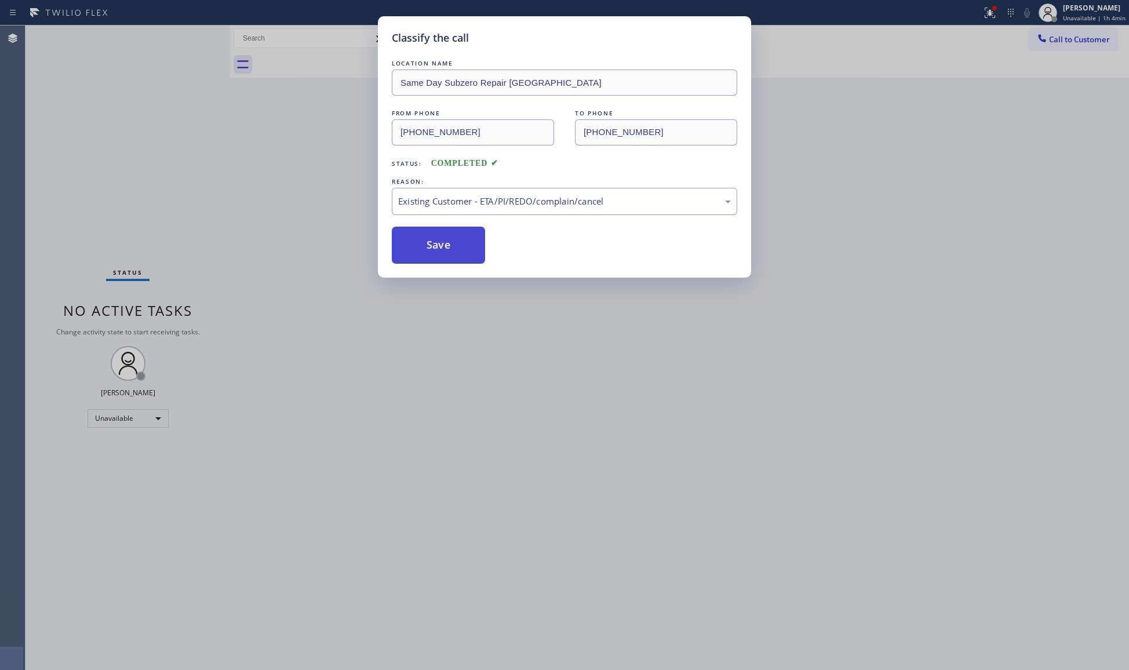
click at [426, 255] on button "Save" at bounding box center [438, 245] width 93 height 37
click at [351, 179] on div "Classify the call LOCATION NAME Same Day Subzero Repair [GEOGRAPHIC_DATA] FROM …" at bounding box center [564, 335] width 1129 height 670
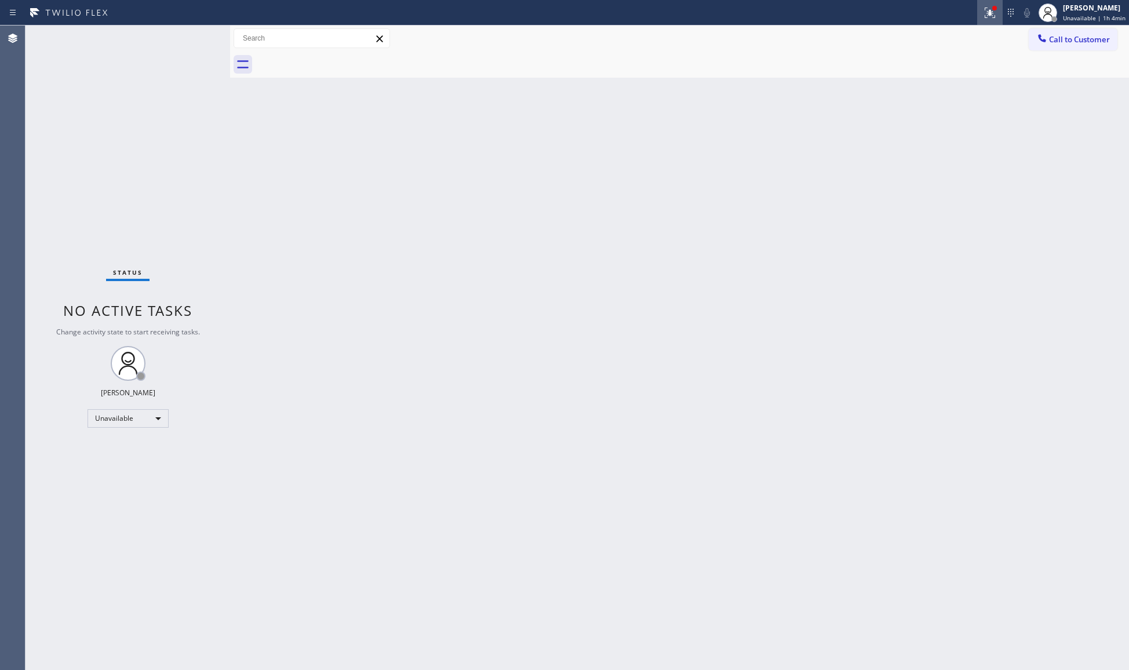
click at [996, 15] on icon at bounding box center [990, 13] width 10 height 10
click at [921, 138] on div "Status report Issues detected These issues could affect your workflow. Please c…" at bounding box center [930, 96] width 151 height 143
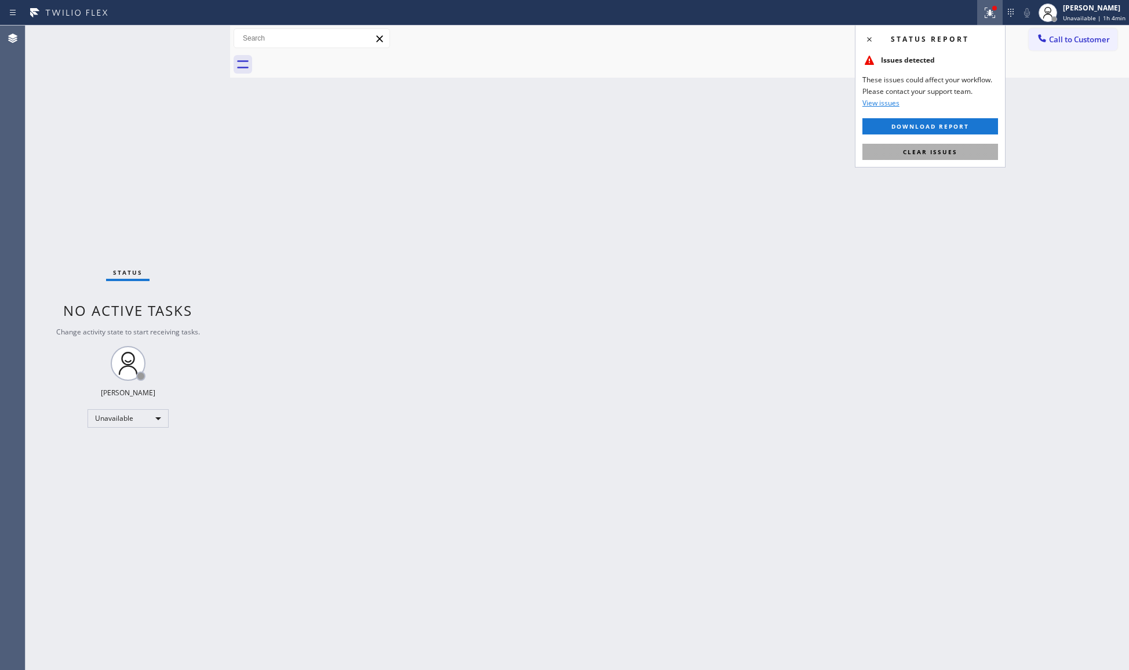
click at [910, 150] on span "Clear issues" at bounding box center [930, 152] width 55 height 8
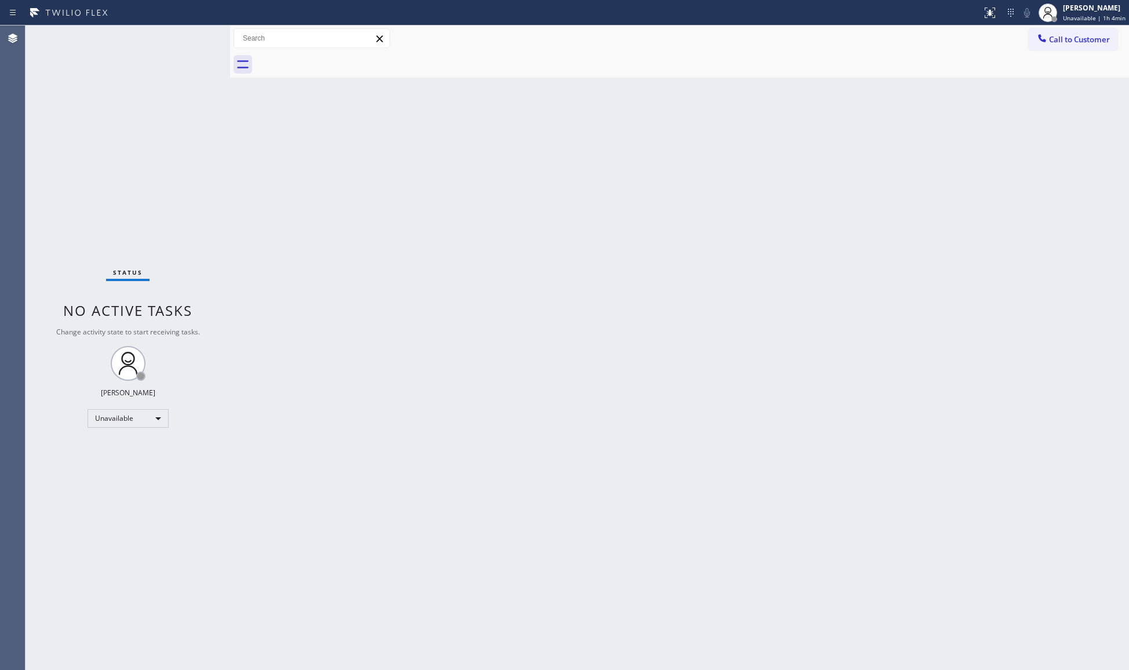
drag, startPoint x: 852, startPoint y: 123, endPoint x: 863, endPoint y: 112, distance: 15.2
click at [858, 116] on div "Back to Dashboard Change Sender ID Customers Technicians Select a contact Outbo…" at bounding box center [679, 348] width 899 height 645
click at [1060, 42] on span "Call to Customer" at bounding box center [1079, 39] width 61 height 10
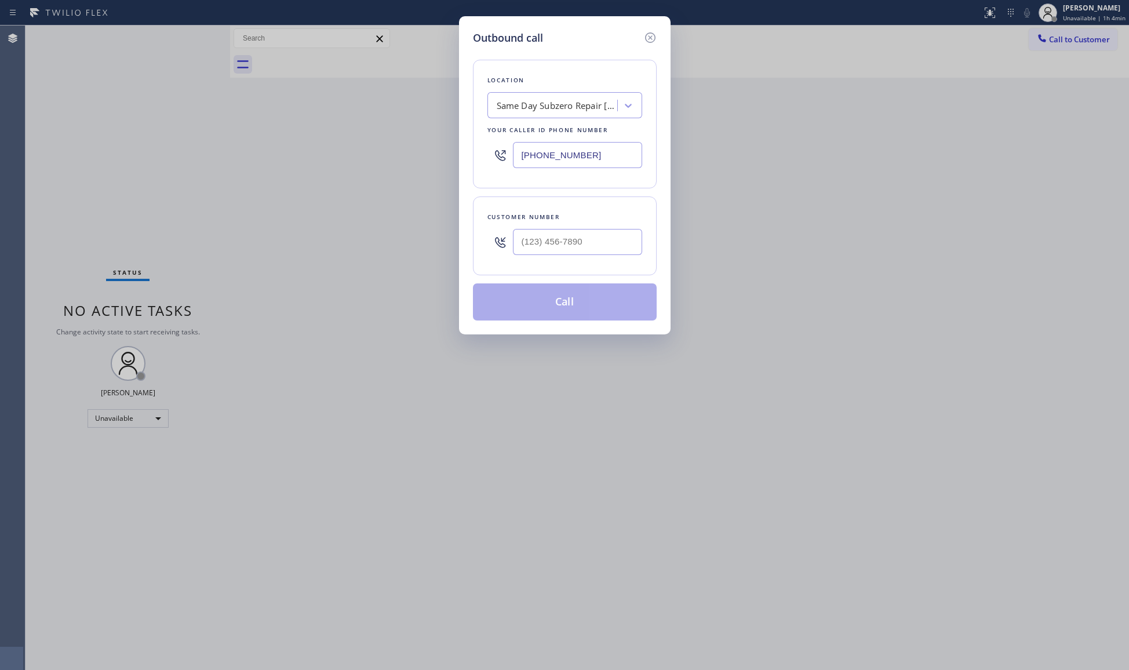
drag, startPoint x: 597, startPoint y: 151, endPoint x: 528, endPoint y: 151, distance: 69.0
click at [528, 151] on input "[PHONE_NUMBER]" at bounding box center [577, 155] width 129 height 26
paste input "85) 566-2533"
click at [518, 158] on input "[PHONE_NUMBER]" at bounding box center [577, 155] width 129 height 26
paste input "855) 662-5332"
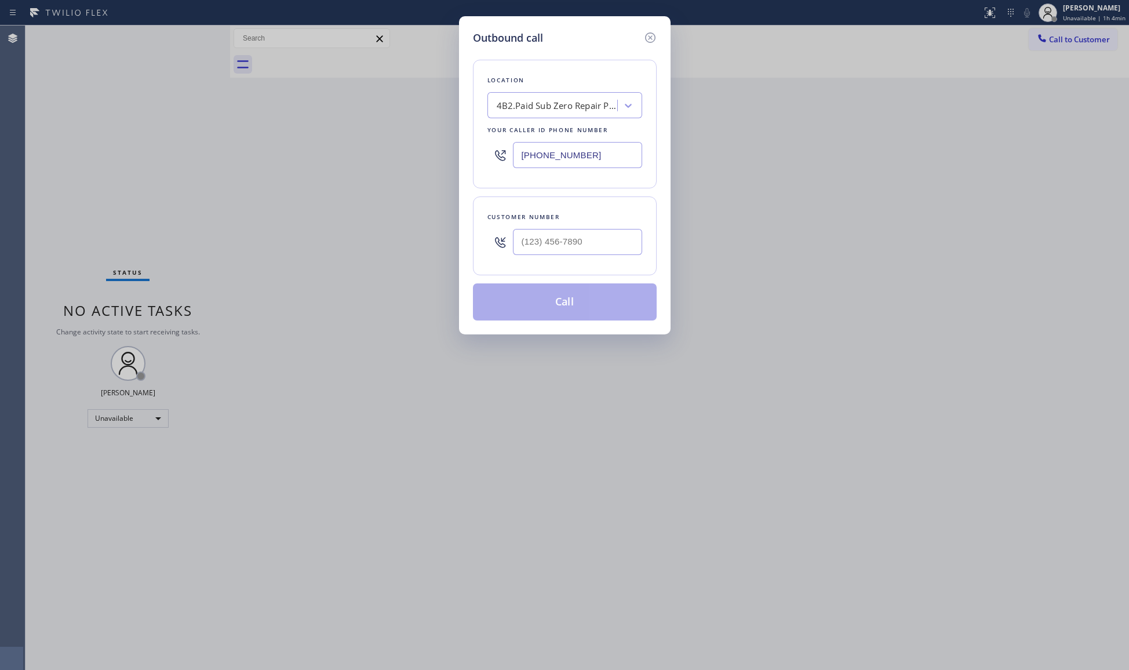
type input "[PHONE_NUMBER]"
click at [562, 245] on input "(___) ___-____" at bounding box center [577, 242] width 129 height 26
paste input "361) 494-4907"
type input "[PHONE_NUMBER]"
click at [560, 288] on button "Call" at bounding box center [565, 302] width 184 height 37
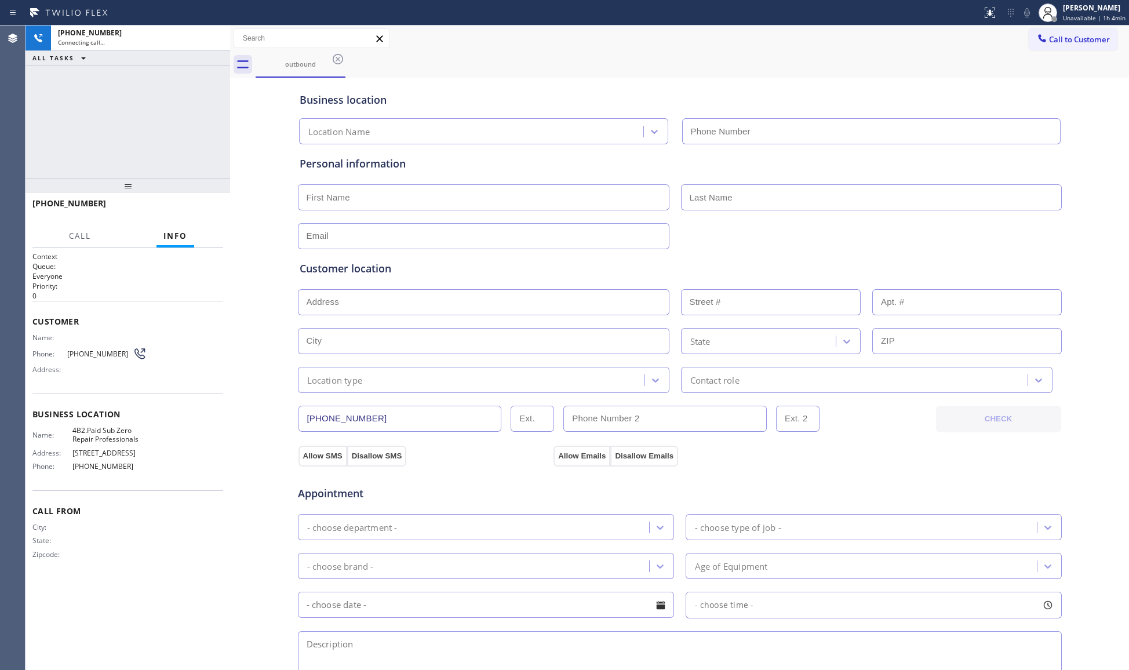
type input "[PHONE_NUMBER]"
drag, startPoint x: 635, startPoint y: 31, endPoint x: 539, endPoint y: 37, distance: 97.0
click at [611, 32] on div "Call to Customer Outbound call Location Sub Zero Repair Professionals Your call…" at bounding box center [679, 38] width 899 height 20
click at [200, 202] on button "HANG UP" at bounding box center [196, 209] width 54 height 16
click at [201, 202] on button "HANG UP" at bounding box center [196, 209] width 54 height 16
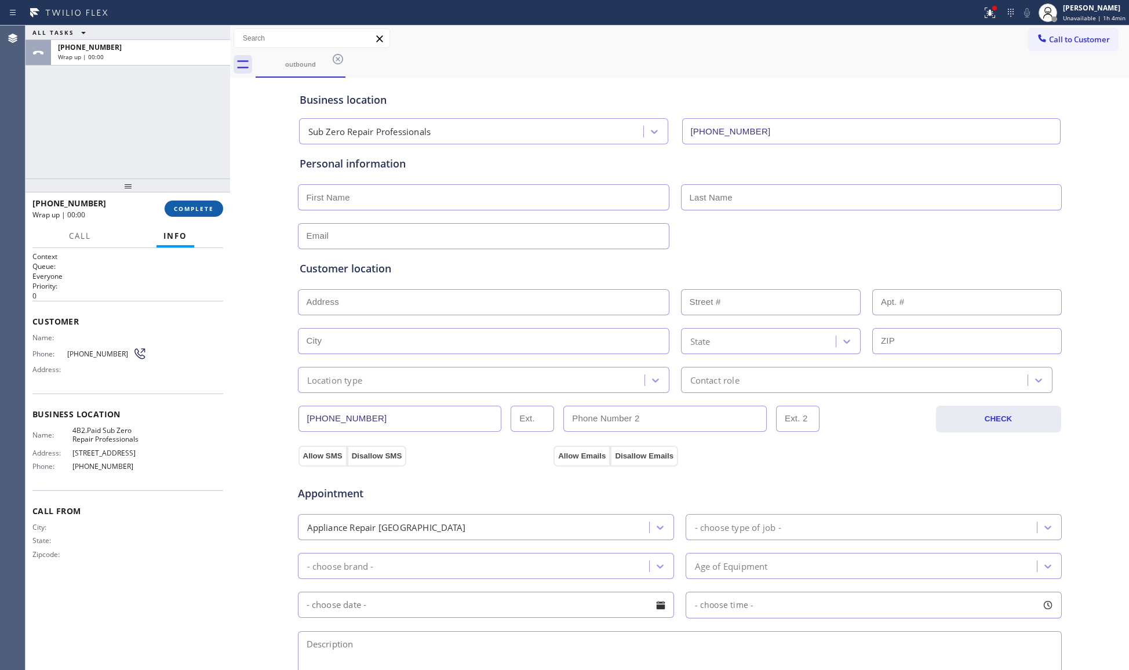
click at [203, 202] on button "COMPLETE" at bounding box center [194, 209] width 59 height 16
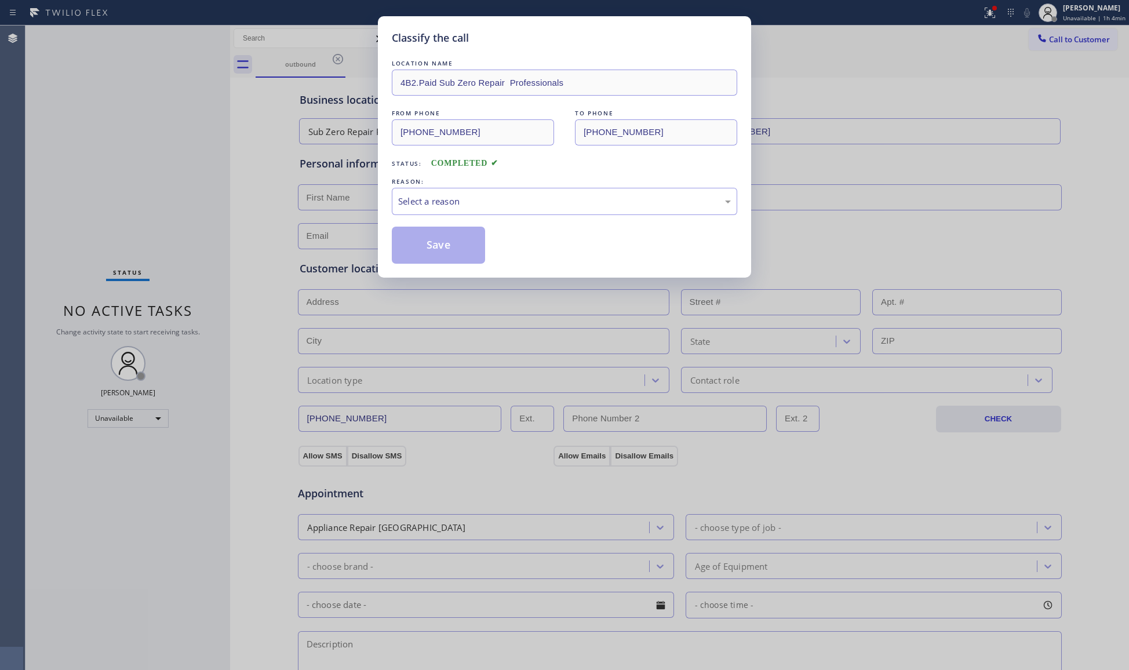
click at [501, 220] on div "LOCATION NAME 4B2.Paid Sub Zero Repair Professionals FROM PHONE [PHONE_NUMBER] …" at bounding box center [565, 160] width 346 height 206
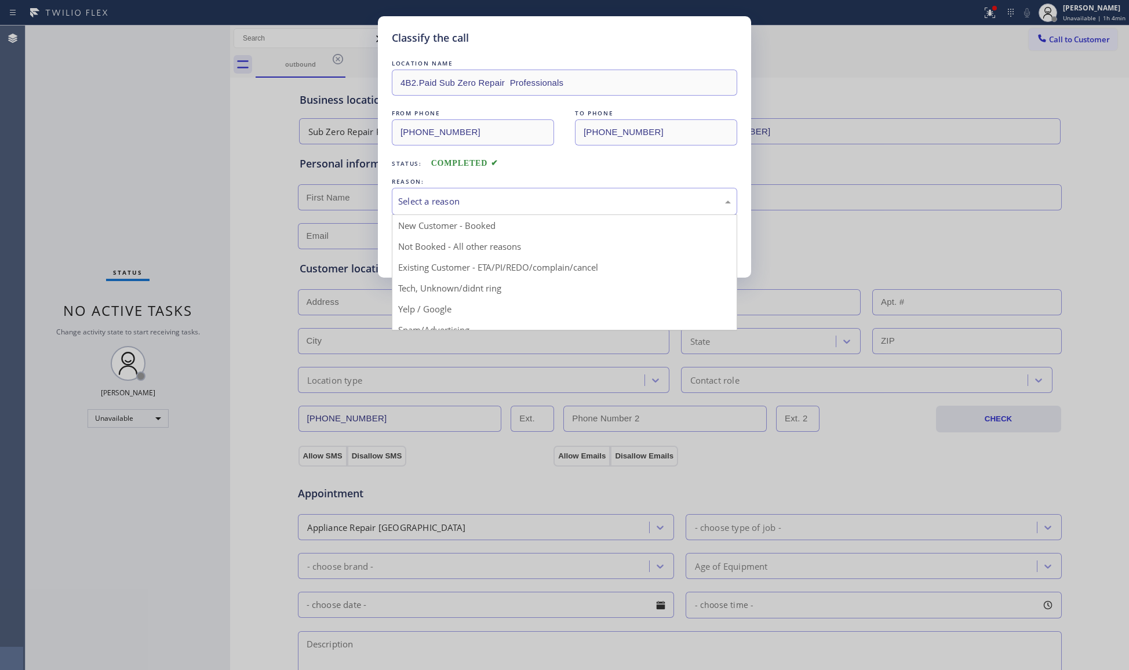
click at [479, 203] on div "Select a reason" at bounding box center [564, 201] width 333 height 13
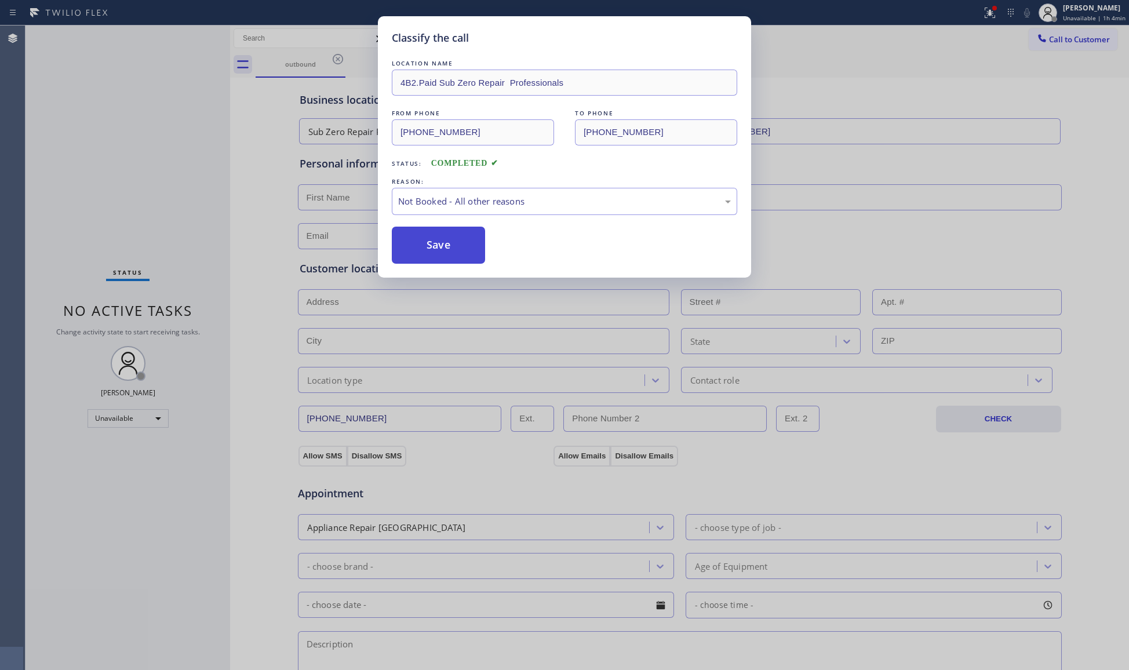
click at [446, 242] on button "Save" at bounding box center [438, 245] width 93 height 37
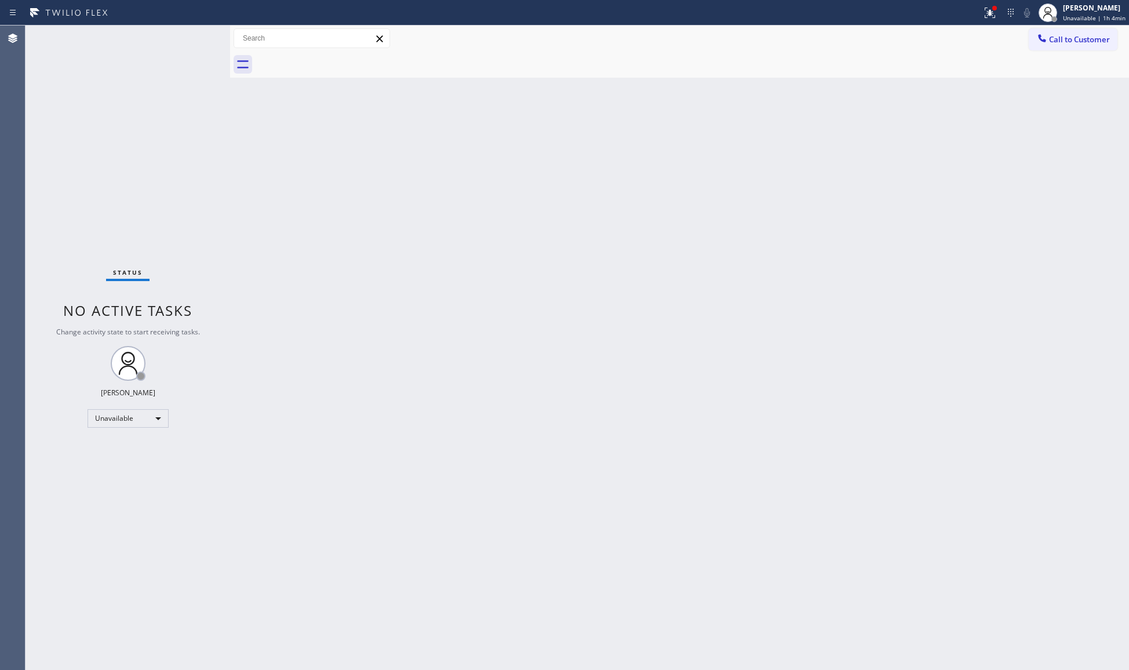
drag, startPoint x: 1000, startPoint y: 8, endPoint x: 956, endPoint y: 63, distance: 71.0
click at [996, 14] on div at bounding box center [991, 13] width 26 height 14
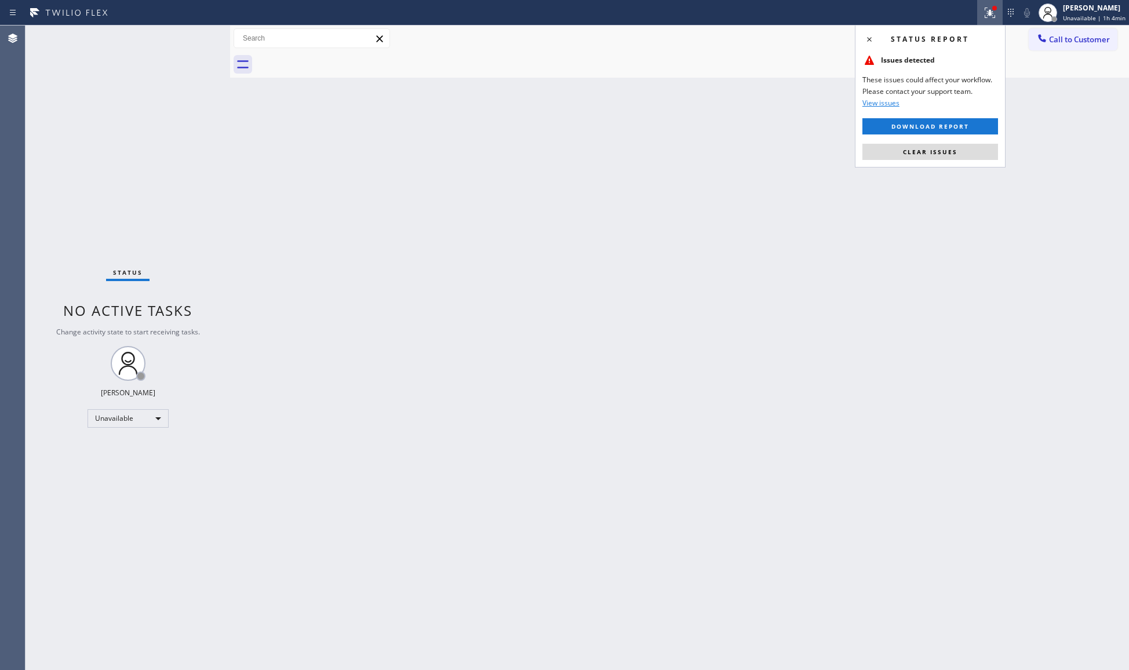
drag, startPoint x: 914, startPoint y: 157, endPoint x: 933, endPoint y: 147, distance: 22.0
click at [920, 153] on button "Clear issues" at bounding box center [931, 152] width 136 height 16
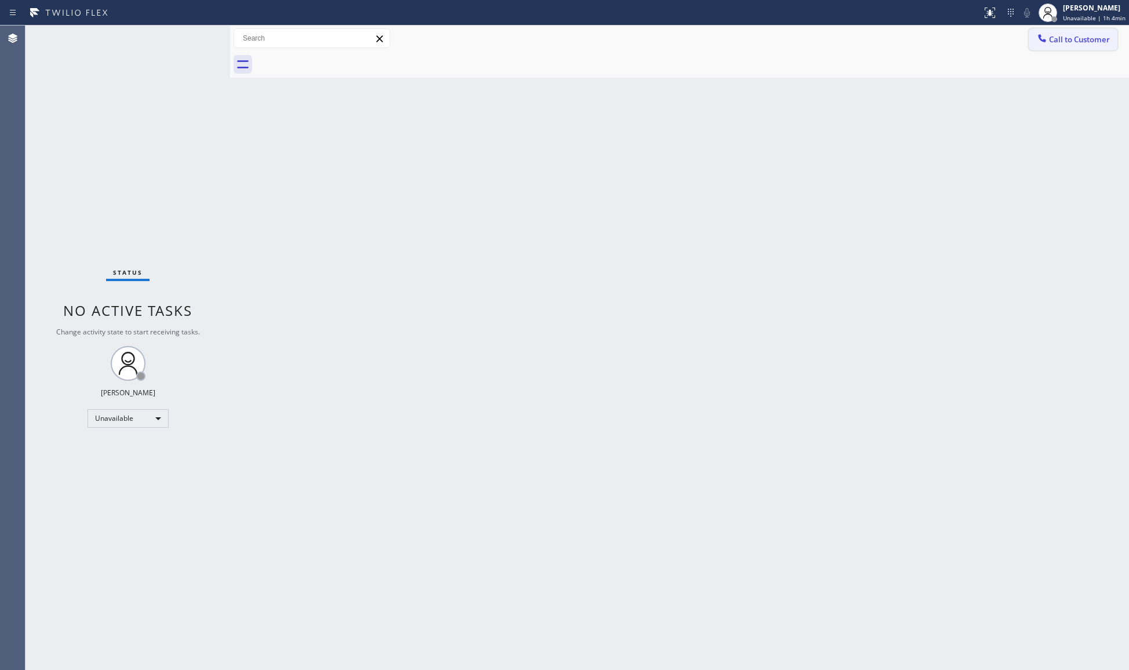
click at [1093, 45] on button "Call to Customer" at bounding box center [1073, 39] width 89 height 22
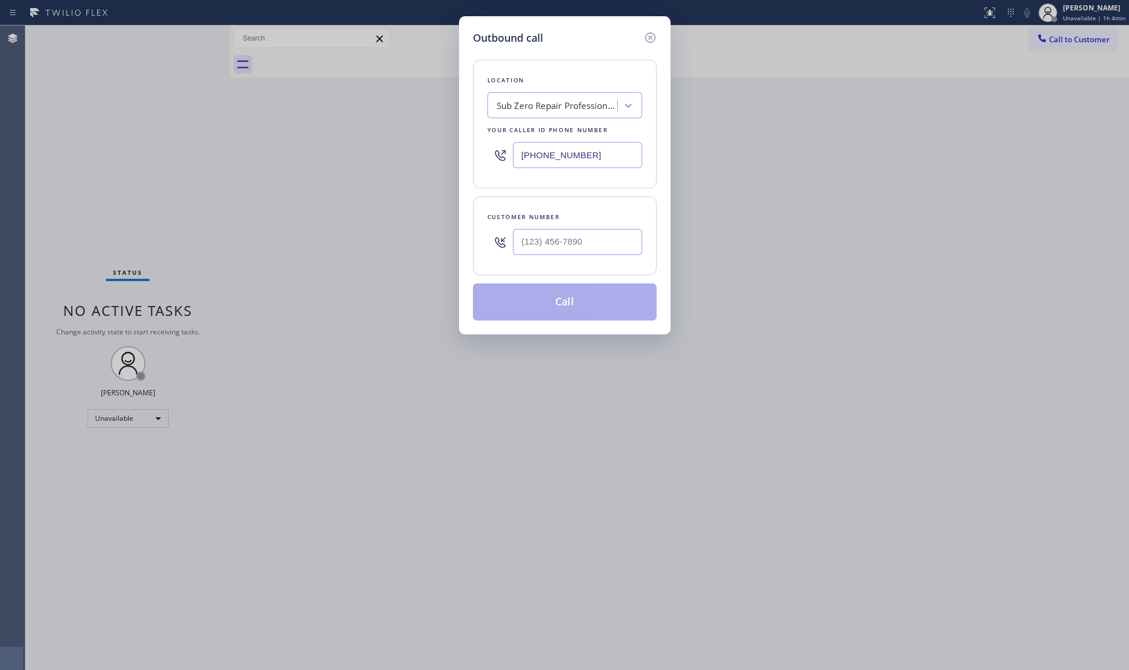
drag, startPoint x: 599, startPoint y: 155, endPoint x: 506, endPoint y: 146, distance: 93.2
click at [485, 151] on div "Location Sub Zero Repair Professionals Your caller id phone number [PHONE_NUMBE…" at bounding box center [565, 124] width 184 height 129
paste input "650) 275-624"
type input "[PHONE_NUMBER]"
drag, startPoint x: 589, startPoint y: 225, endPoint x: 612, endPoint y: 221, distance: 23.5
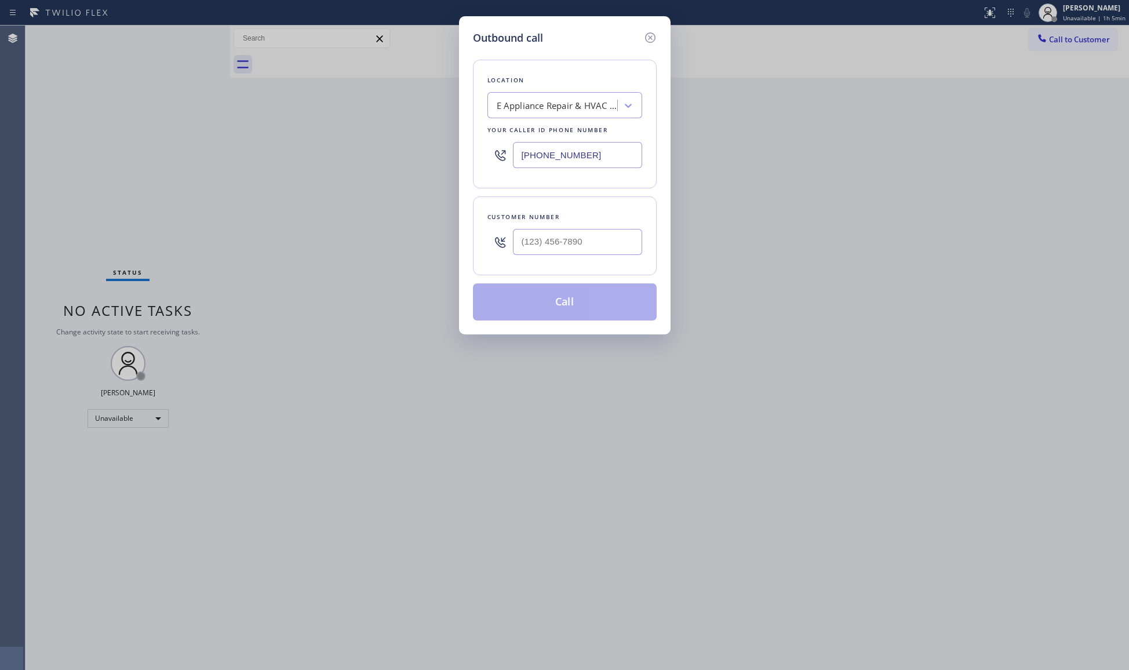
click at [590, 225] on div at bounding box center [577, 242] width 129 height 38
click at [612, 225] on div at bounding box center [577, 242] width 129 height 38
click at [611, 226] on div at bounding box center [577, 242] width 129 height 38
click at [603, 248] on input "(___) ___-____" at bounding box center [577, 242] width 129 height 26
paste input "650) 337-2236"
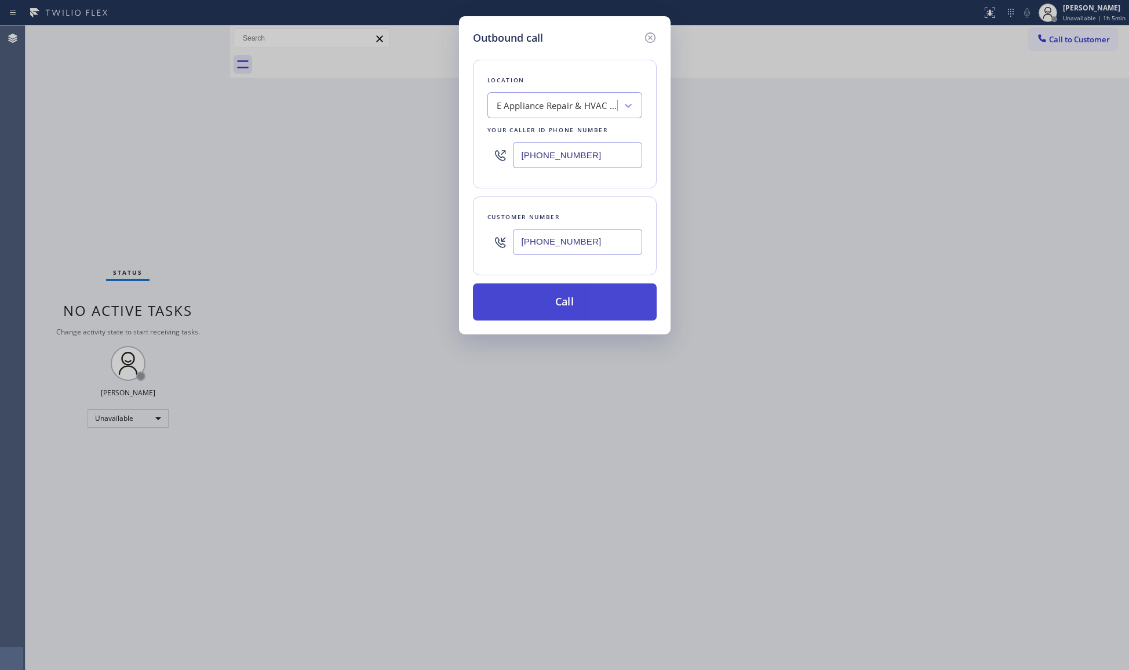
type input "[PHONE_NUMBER]"
drag, startPoint x: 560, startPoint y: 304, endPoint x: 647, endPoint y: 320, distance: 88.5
click at [566, 304] on button "Call" at bounding box center [565, 302] width 184 height 37
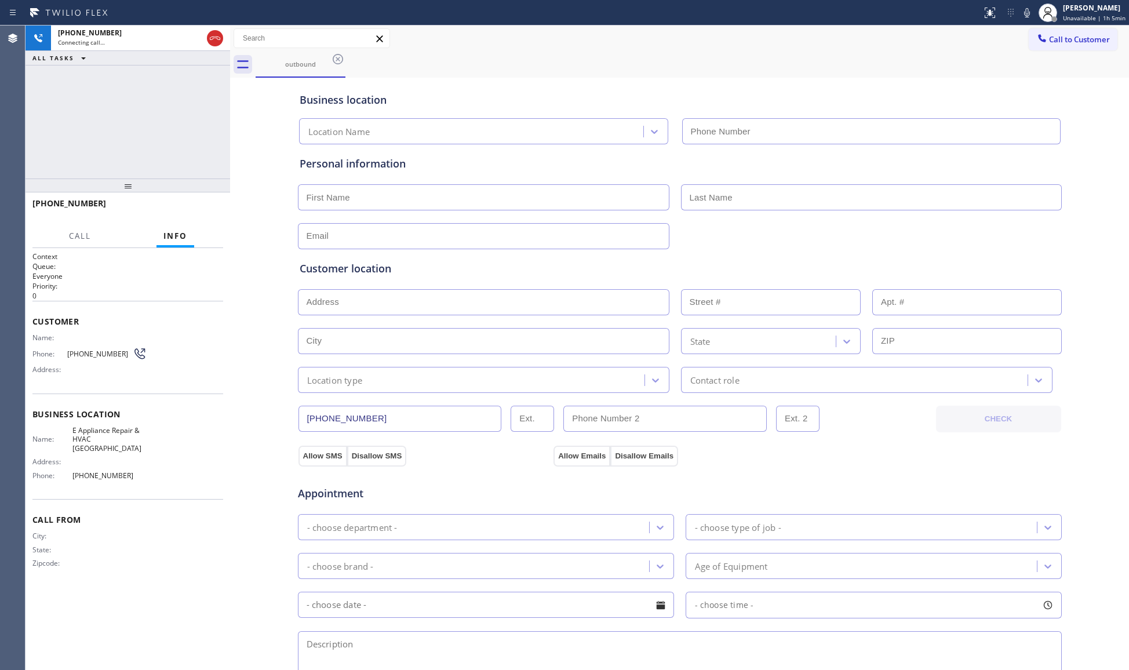
type input "[PHONE_NUMBER]"
click at [518, 85] on div "Business location E Appliance Repair & HVAC [GEOGRAPHIC_DATA] [PHONE_NUMBER]" at bounding box center [679, 113] width 765 height 64
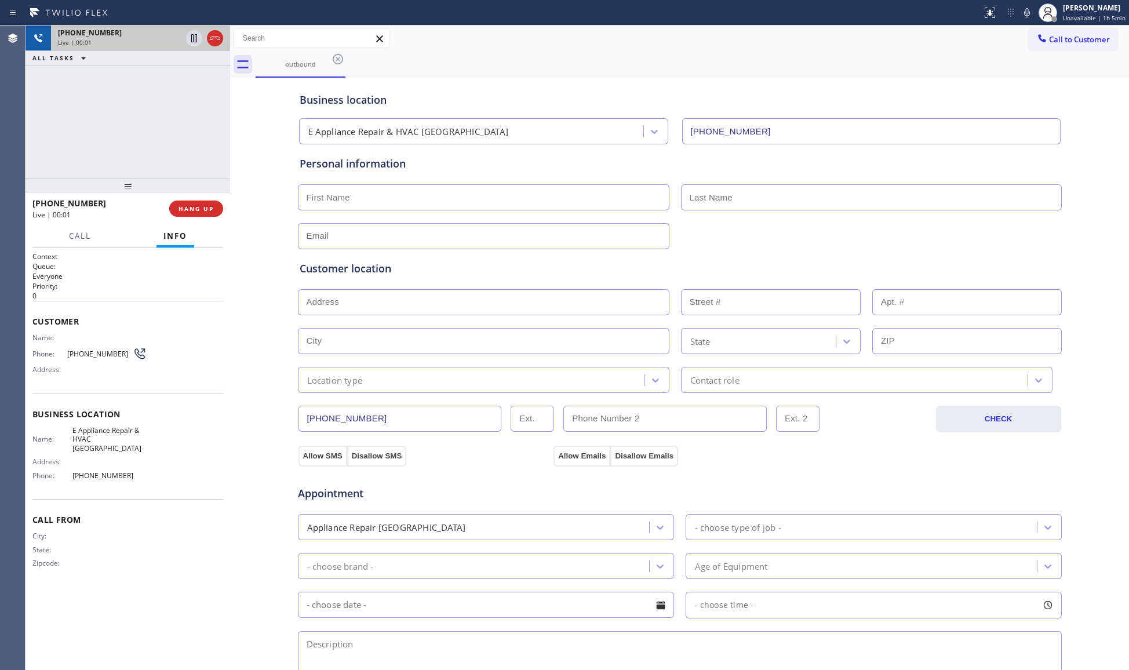
click at [212, 29] on div at bounding box center [205, 39] width 42 height 26
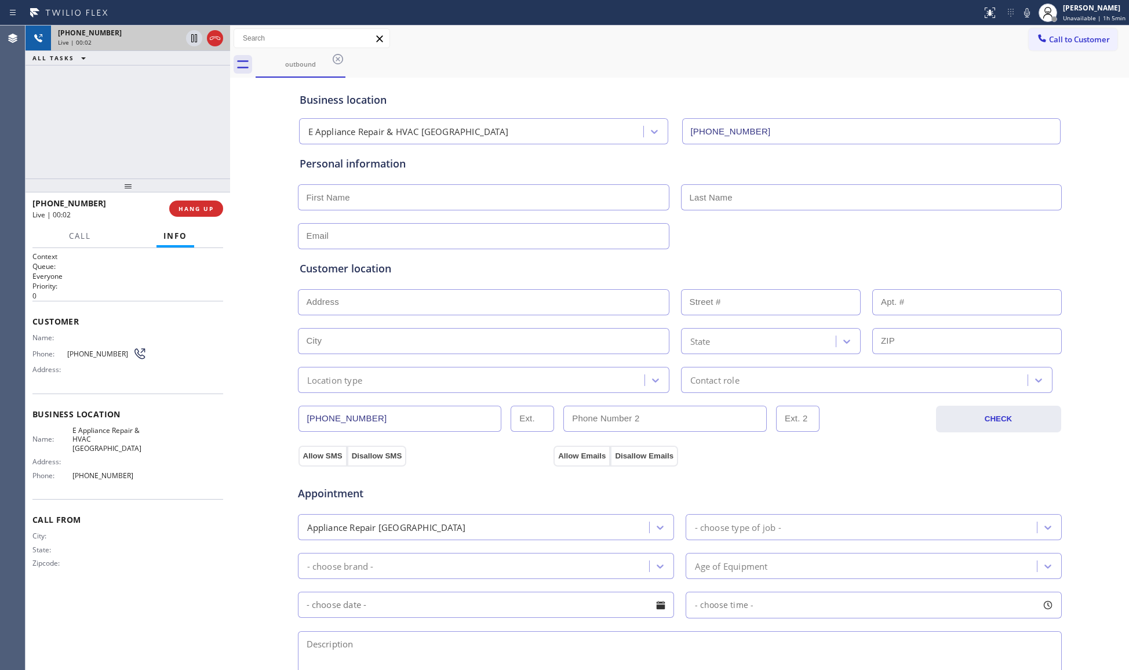
click at [212, 29] on div at bounding box center [205, 39] width 42 height 26
click at [210, 39] on icon at bounding box center [215, 38] width 10 height 3
click at [210, 39] on div "Live | 00:03" at bounding box center [140, 42] width 165 height 8
click at [210, 39] on div "Live | 00:04" at bounding box center [140, 42] width 165 height 8
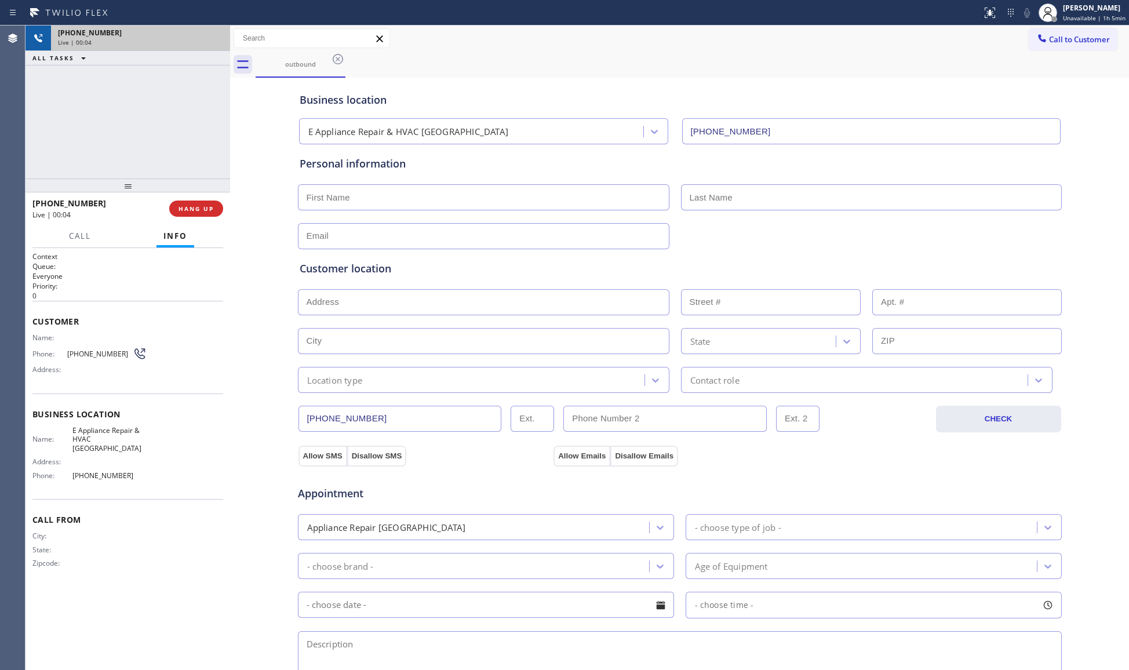
click at [211, 39] on div "Live | 00:04" at bounding box center [140, 42] width 165 height 8
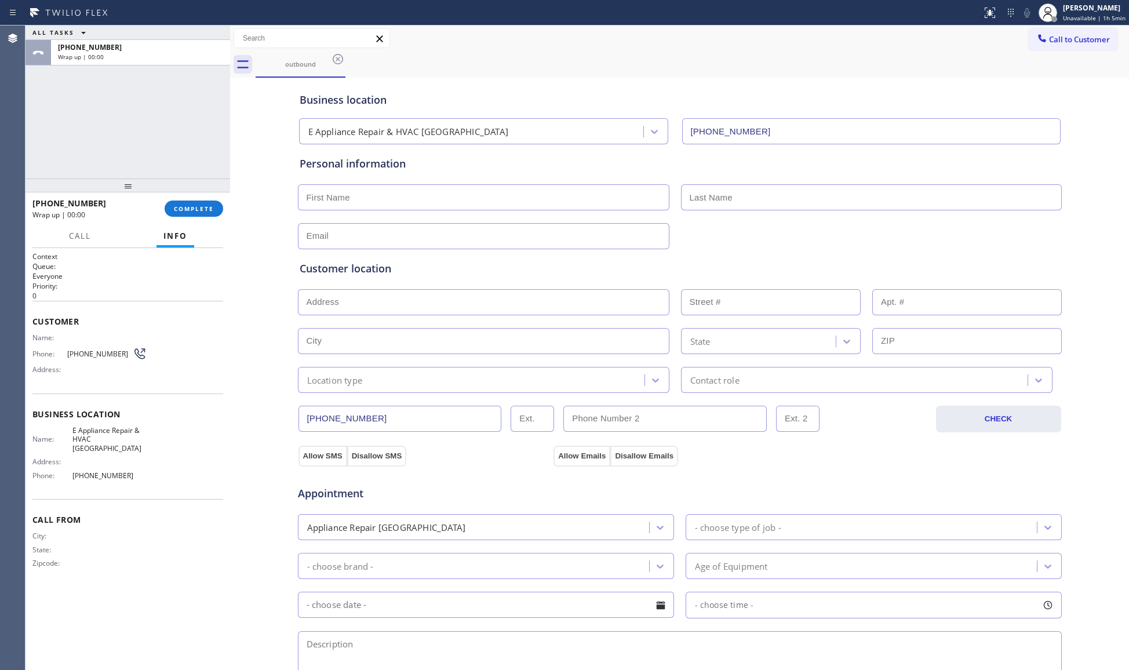
click at [211, 39] on div "ALL TASKS ALL TASKS ACTIVE TASKS TASKS IN WRAP UP [PHONE_NUMBER] Wrap up | 00:00" at bounding box center [128, 46] width 205 height 40
drag, startPoint x: 192, startPoint y: 216, endPoint x: 204, endPoint y: 212, distance: 12.5
click at [195, 216] on button "COMPLETE" at bounding box center [194, 209] width 59 height 16
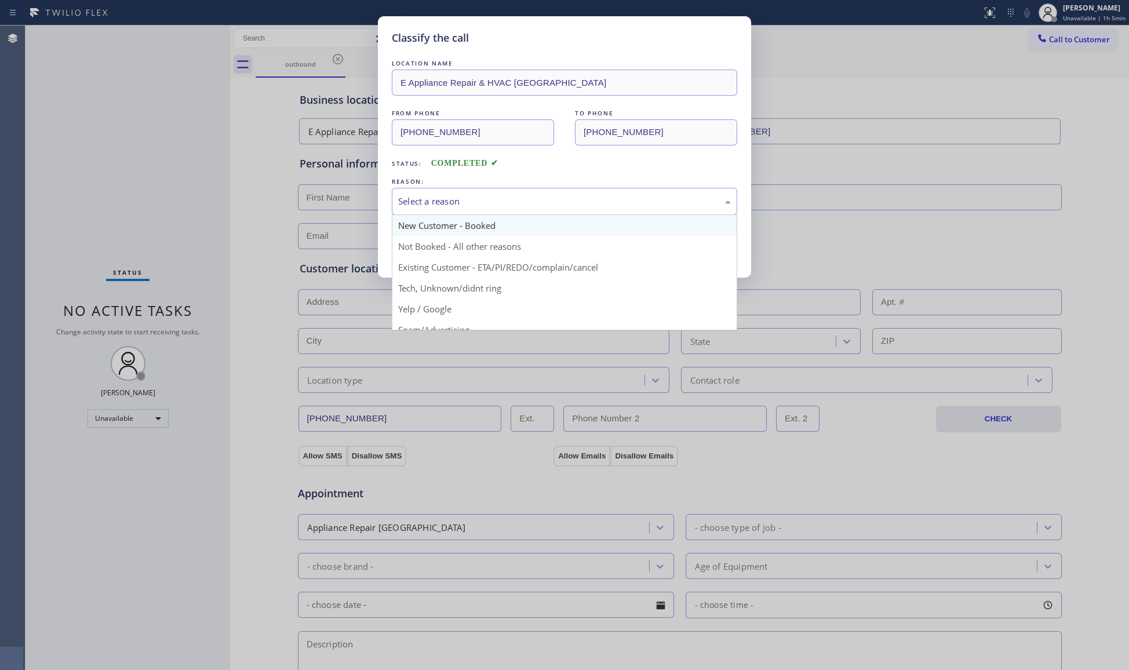
drag, startPoint x: 430, startPoint y: 204, endPoint x: 416, endPoint y: 223, distance: 23.7
click at [430, 205] on div "Select a reason" at bounding box center [564, 201] width 333 height 13
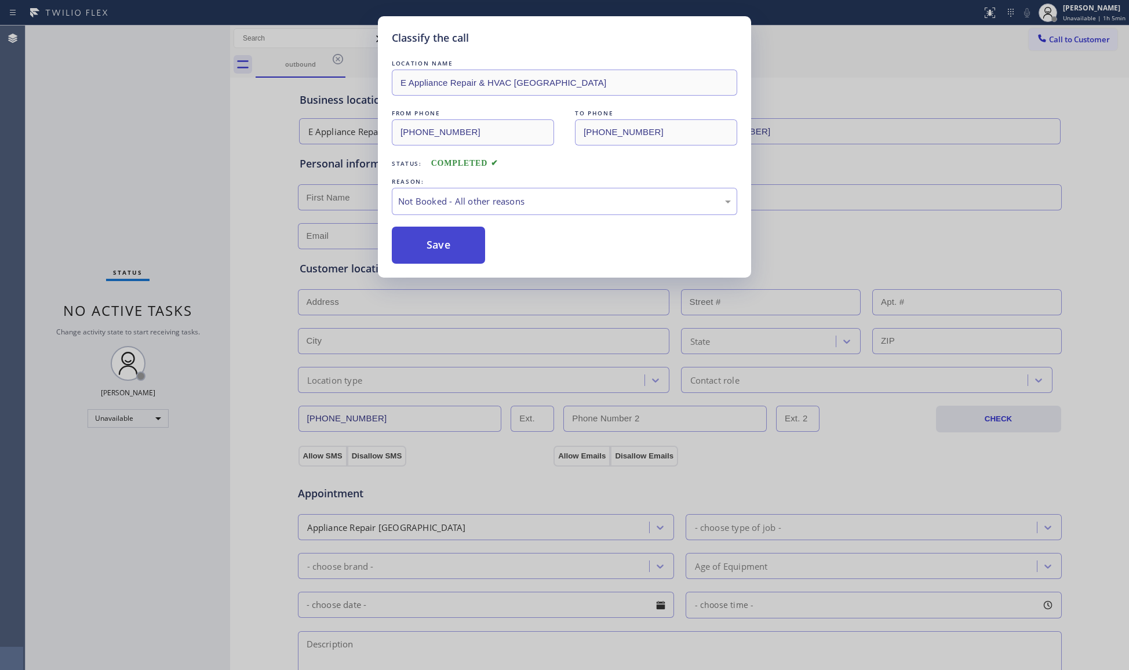
click at [411, 235] on button "Save" at bounding box center [438, 245] width 93 height 37
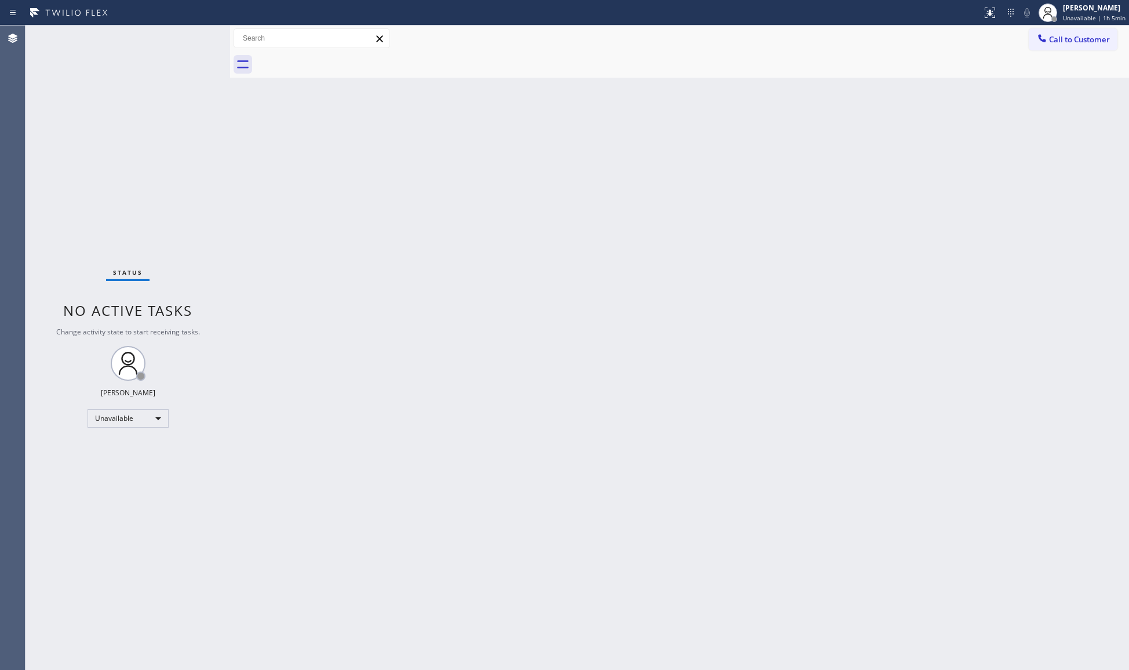
drag, startPoint x: 1070, startPoint y: 33, endPoint x: 1056, endPoint y: 38, distance: 15.2
click at [1070, 32] on button "Call to Customer" at bounding box center [1073, 39] width 89 height 22
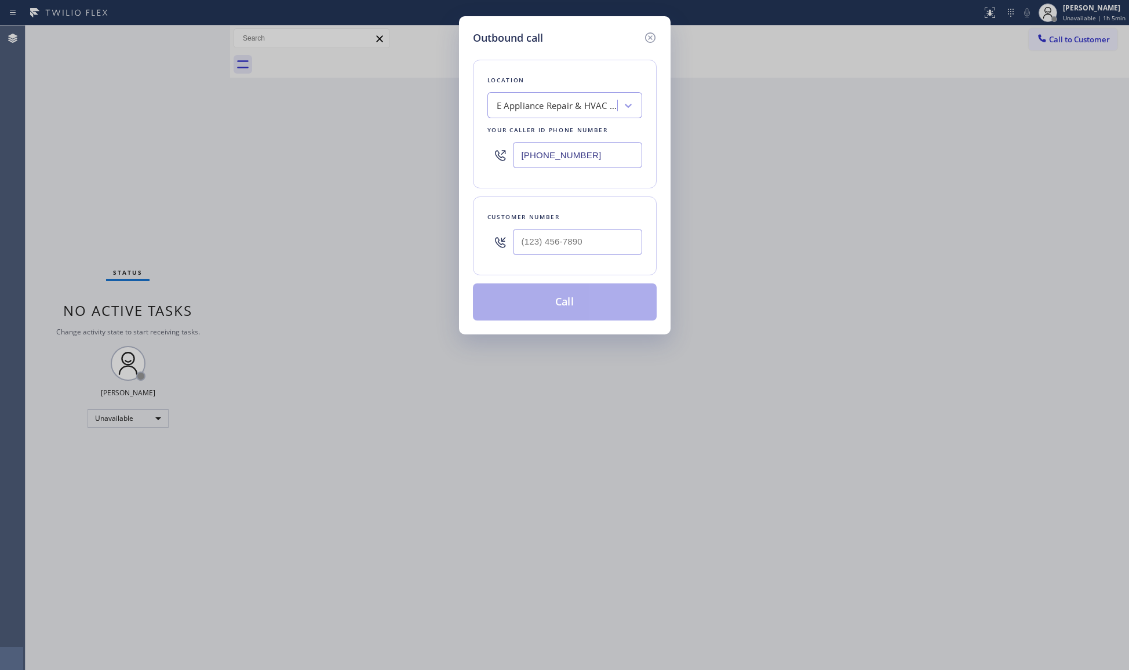
drag, startPoint x: 610, startPoint y: 157, endPoint x: 476, endPoint y: 152, distance: 134.0
click at [485, 154] on div "Location E Appliance Repair & HVAC [GEOGRAPHIC_DATA] Your caller id phone numbe…" at bounding box center [565, 124] width 184 height 129
paste input "253) 525-2311"
type input "[PHONE_NUMBER]"
click at [620, 244] on input "(___) ___-____" at bounding box center [577, 242] width 129 height 26
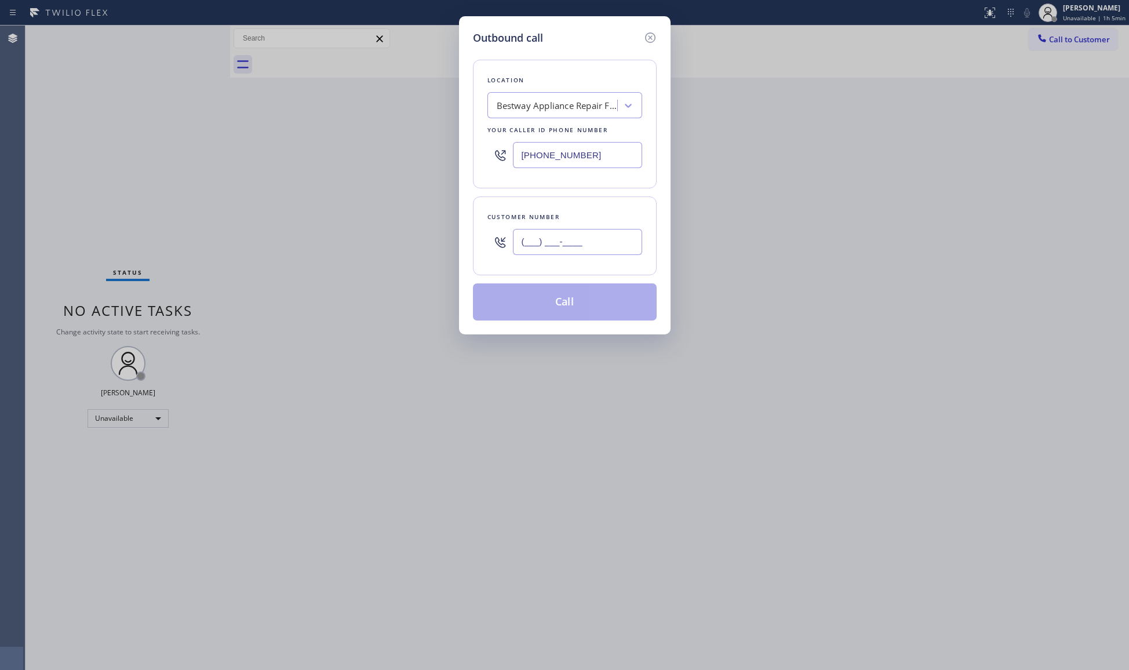
paste input "253) 201-6959"
type input "[PHONE_NUMBER]"
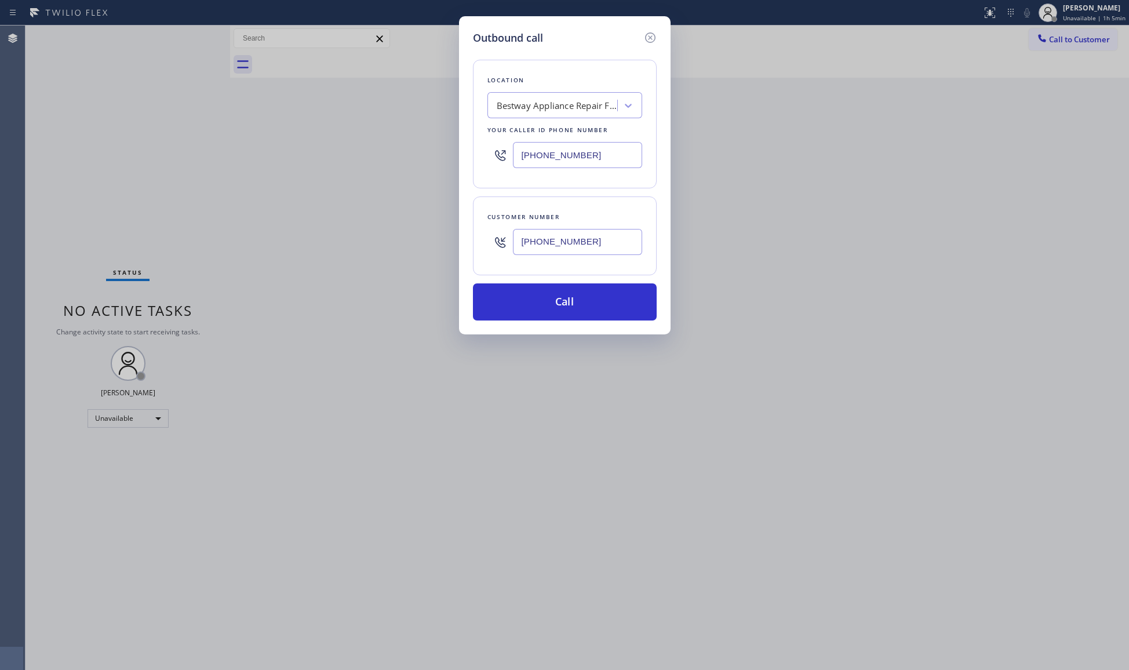
drag, startPoint x: 564, startPoint y: 311, endPoint x: 805, endPoint y: 293, distance: 241.8
click at [568, 309] on button "Call" at bounding box center [565, 302] width 184 height 37
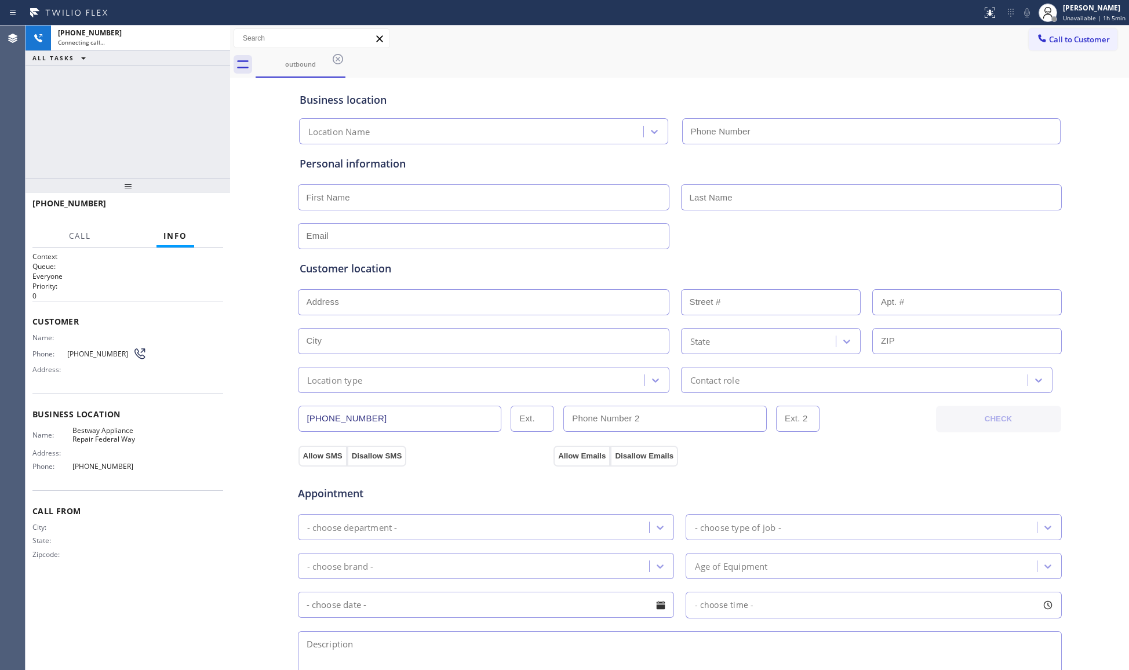
type input "[PHONE_NUMBER]"
click at [755, 107] on div "Business location Bestway Appliance Repair Federal Way [PHONE_NUMBER]" at bounding box center [679, 113] width 765 height 64
click at [346, 420] on input "[PHONE_NUMBER]" at bounding box center [401, 419] width 204 height 26
click at [347, 419] on input "[PHONE_NUMBER]" at bounding box center [401, 419] width 204 height 26
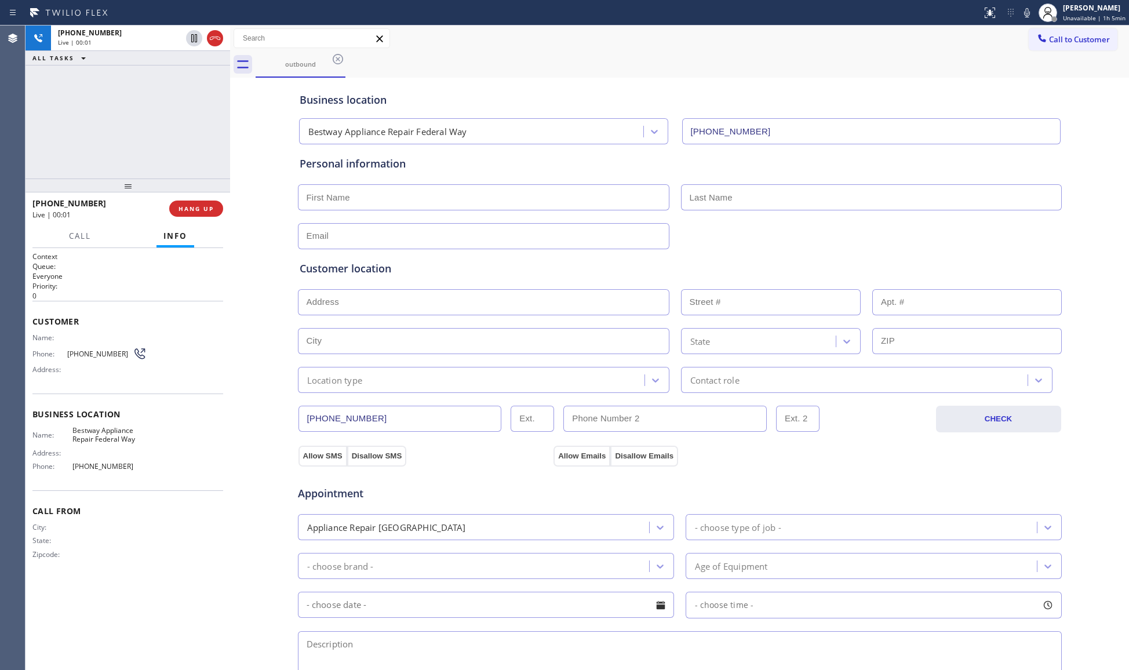
click at [198, 192] on div at bounding box center [128, 186] width 205 height 14
click at [202, 211] on span "HANG UP" at bounding box center [196, 209] width 35 height 8
click at [203, 209] on span "COMPLETE" at bounding box center [194, 209] width 40 height 8
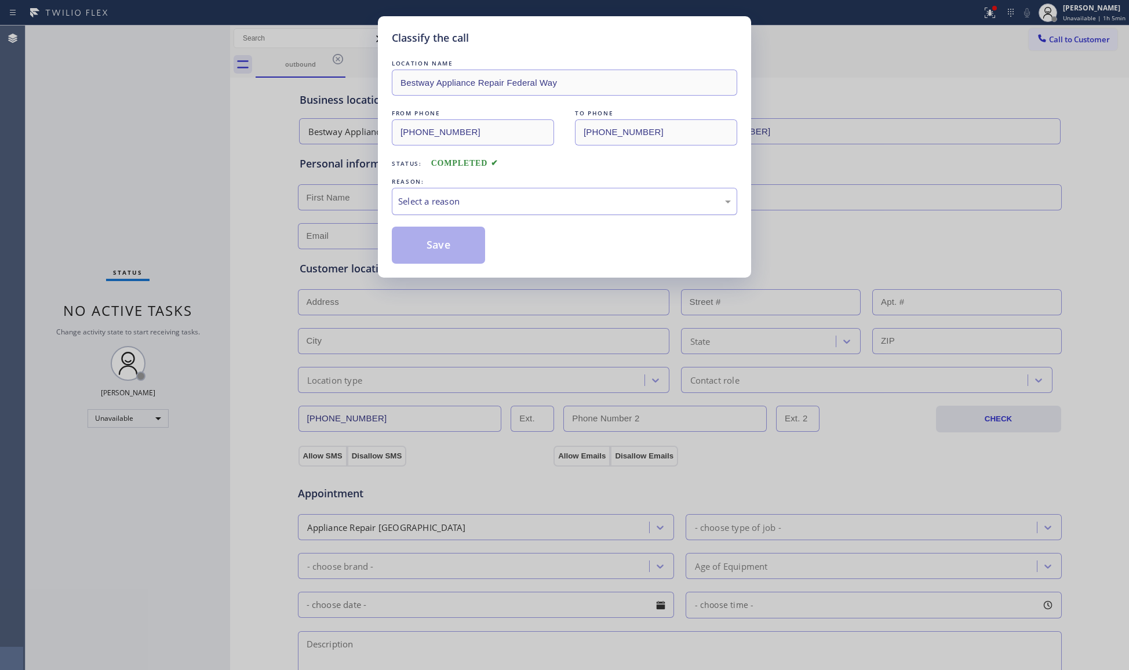
click at [495, 215] on div "Select a reason" at bounding box center [565, 201] width 346 height 27
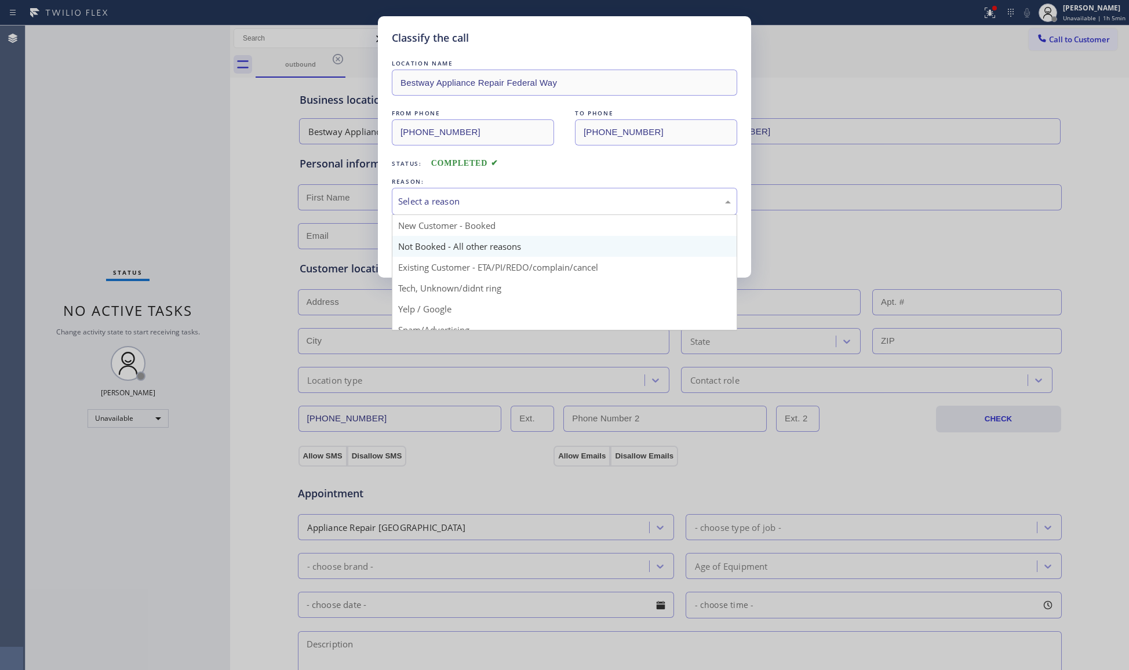
click at [441, 253] on button "Save" at bounding box center [438, 245] width 93 height 37
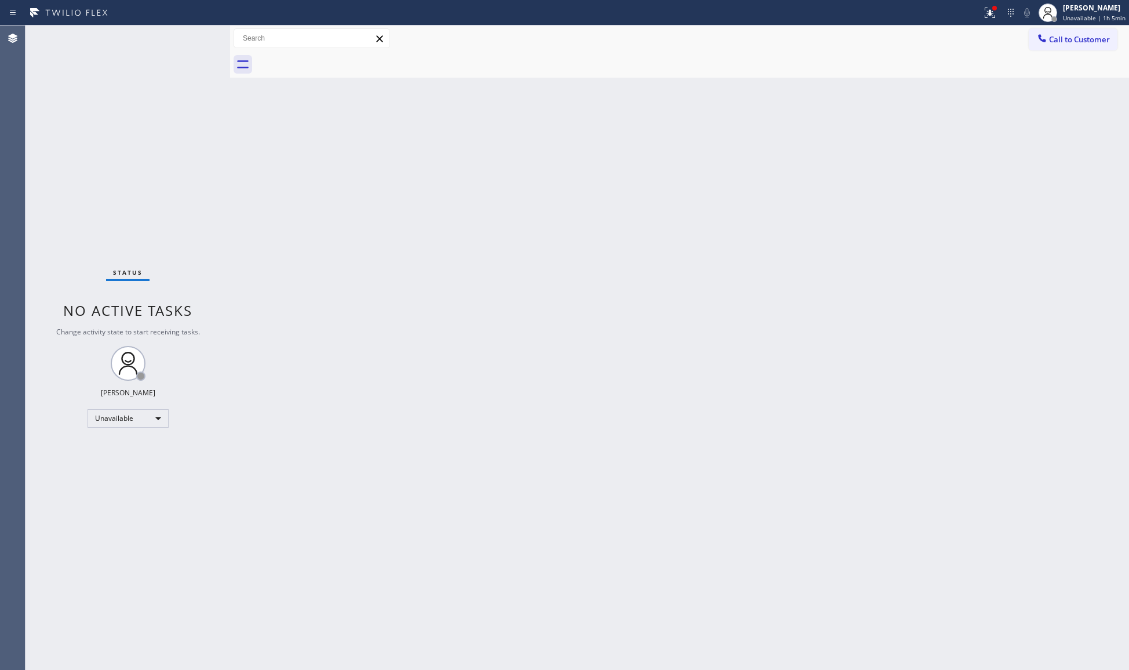
click at [1095, 45] on button "Call to Customer" at bounding box center [1073, 39] width 89 height 22
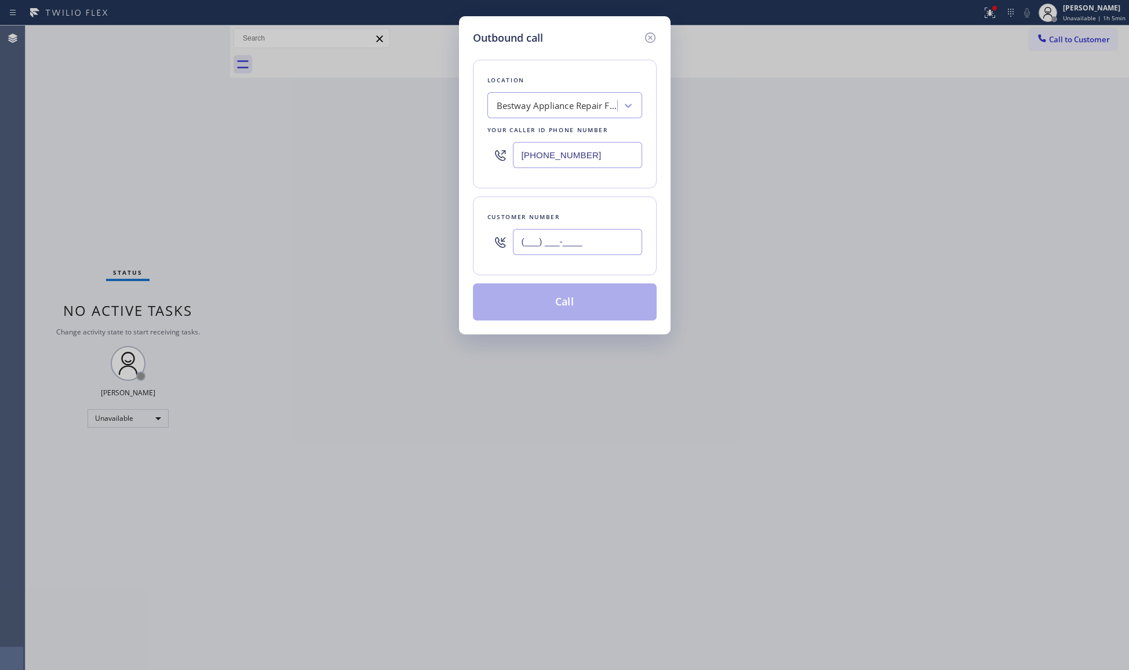
paste input "text"
click at [611, 247] on input "(___) ___-____" at bounding box center [577, 242] width 129 height 26
paste input "253) 201-6959"
type input "[PHONE_NUMBER]"
click at [568, 304] on button "Call" at bounding box center [565, 302] width 184 height 37
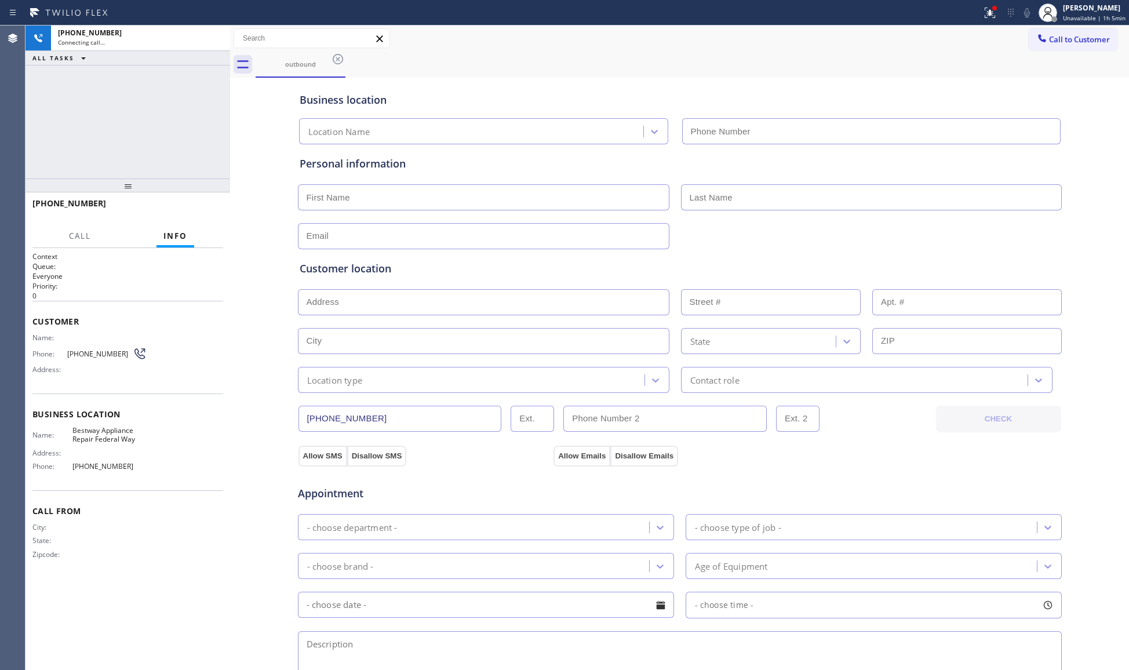
type input "[PHONE_NUMBER]"
drag, startPoint x: 209, startPoint y: 198, endPoint x: 206, endPoint y: 205, distance: 7.0
click at [209, 201] on div "[PHONE_NUMBER] Live | 00:00 HANG UP" at bounding box center [127, 209] width 191 height 30
click at [205, 206] on span "HANG UP" at bounding box center [196, 209] width 35 height 8
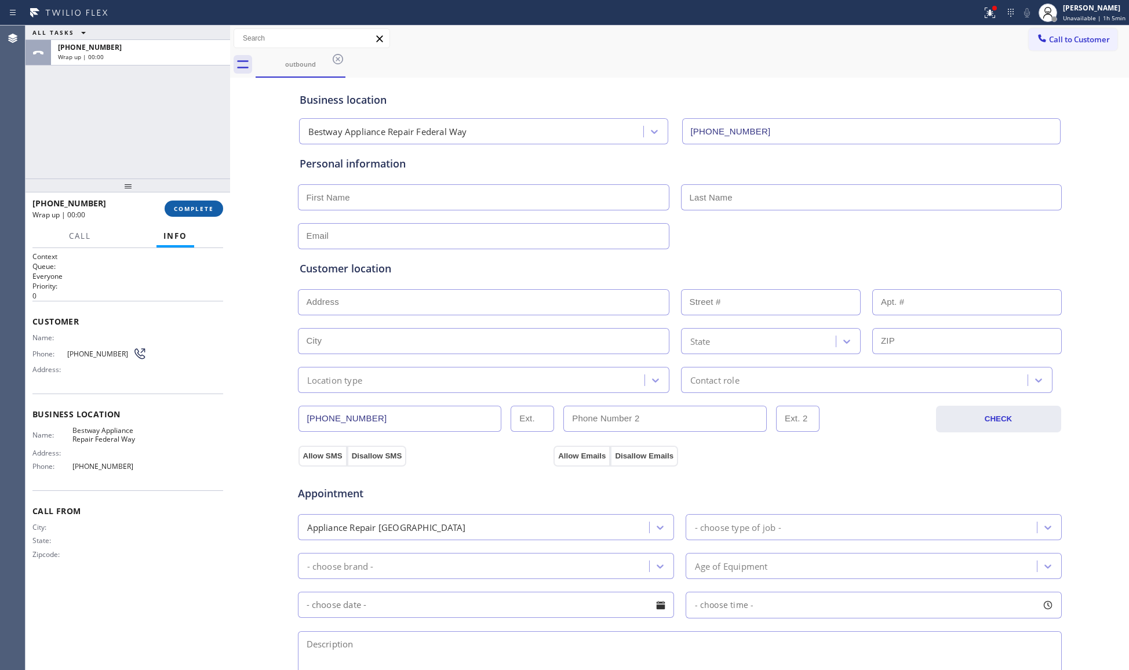
click at [205, 206] on span "COMPLETE" at bounding box center [194, 209] width 40 height 8
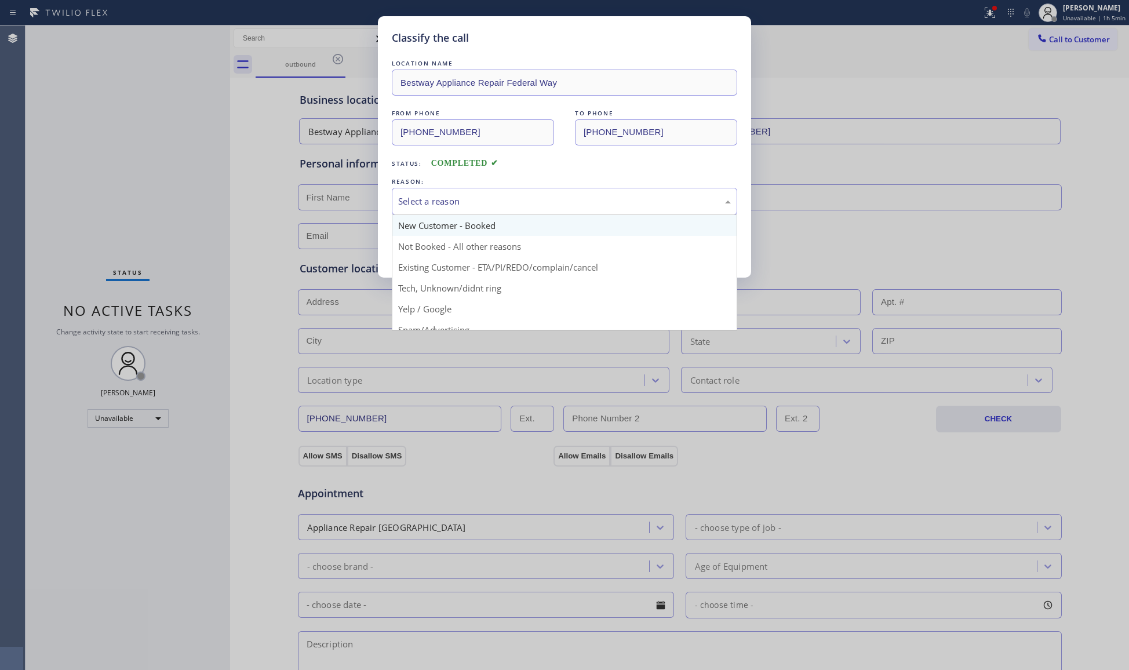
drag, startPoint x: 524, startPoint y: 208, endPoint x: 488, endPoint y: 235, distance: 45.1
click at [513, 215] on div "Select a reason New Customer - Booked Not Booked - All other reasons Existing C…" at bounding box center [565, 201] width 346 height 27
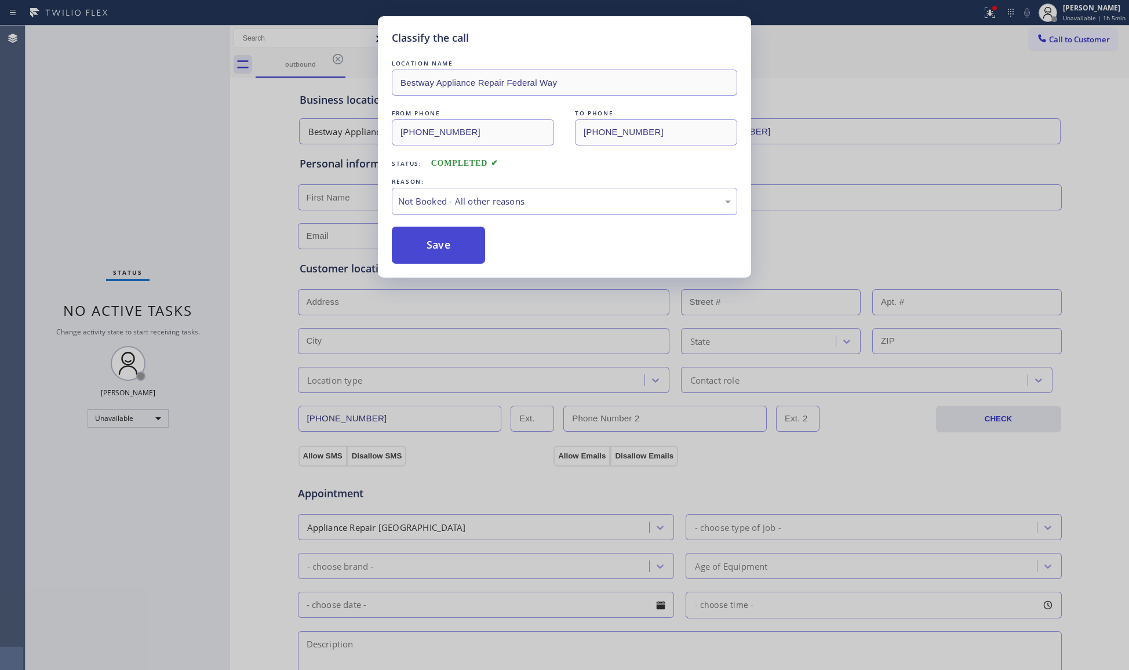
click at [453, 252] on button "Save" at bounding box center [438, 245] width 93 height 37
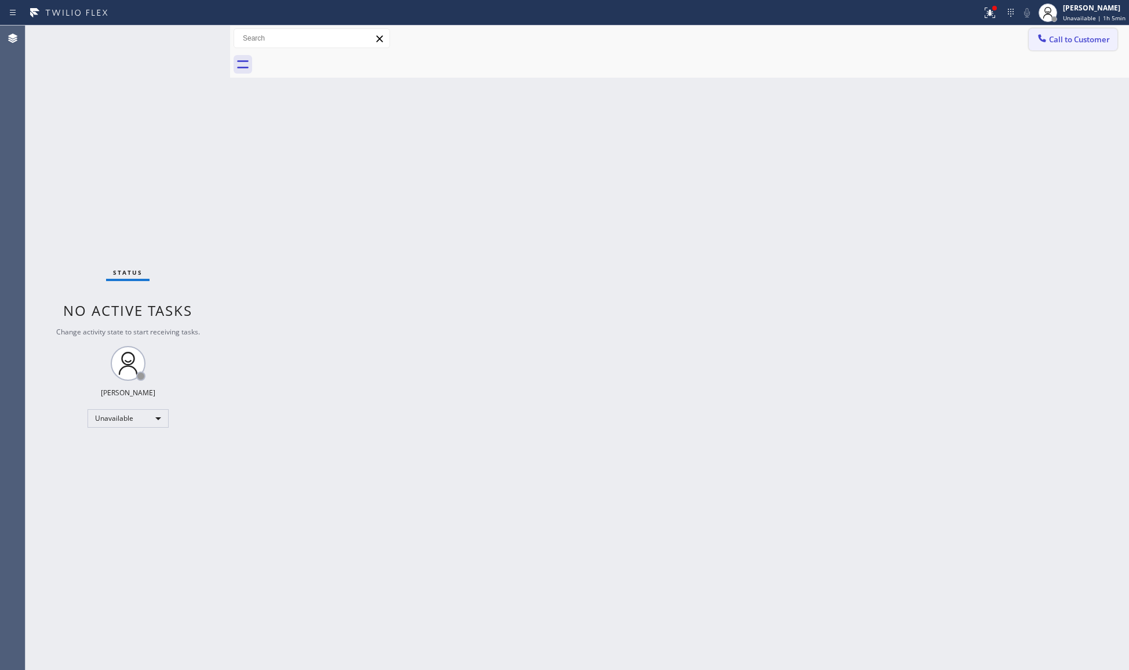
click at [1074, 37] on span "Call to Customer" at bounding box center [1079, 39] width 61 height 10
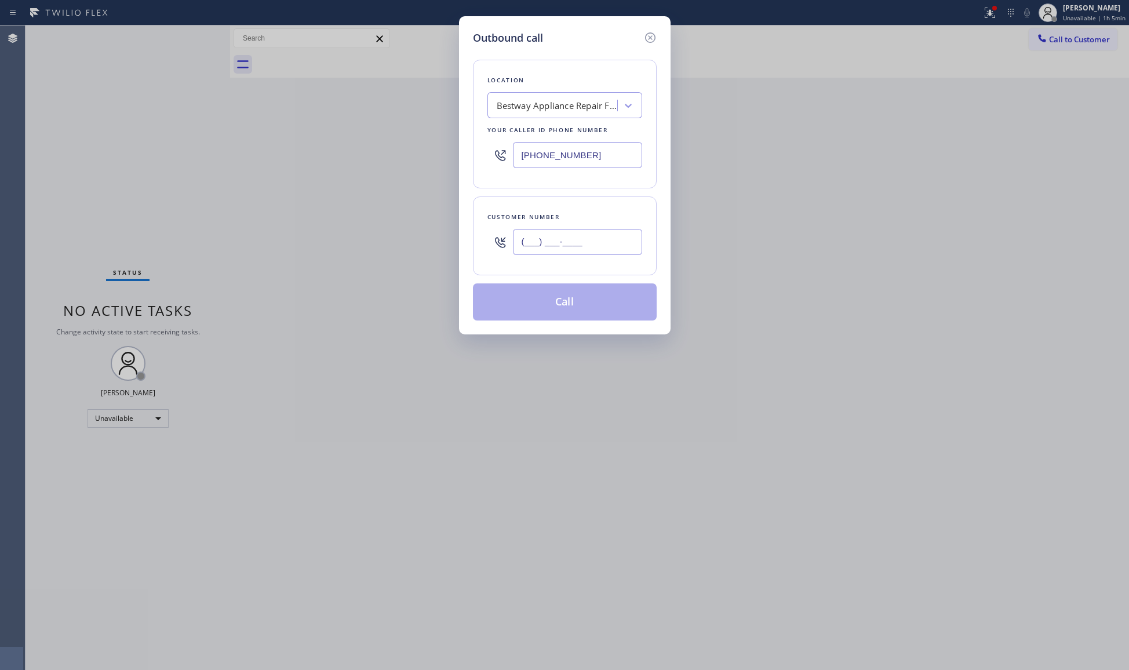
paste input "253) 201-6959"
click at [590, 231] on input "[PHONE_NUMBER]" at bounding box center [577, 242] width 129 height 26
type input "[PHONE_NUMBER]"
click at [573, 289] on button "Call" at bounding box center [565, 302] width 184 height 37
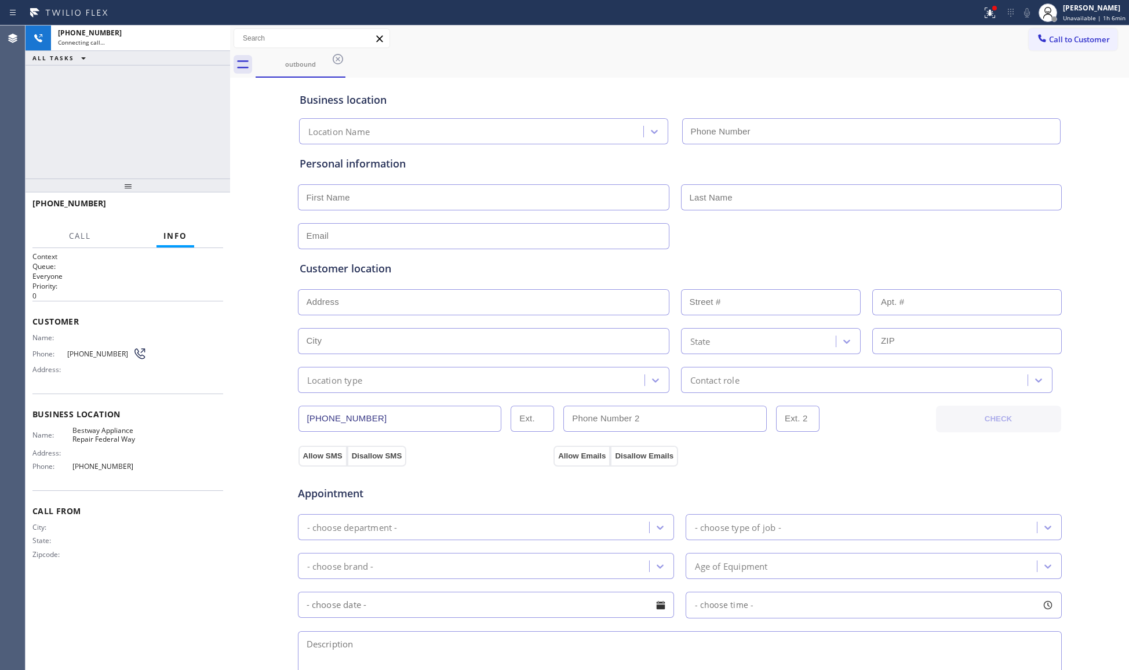
type input "[PHONE_NUMBER]"
click at [543, 96] on div "Business location" at bounding box center [680, 100] width 761 height 16
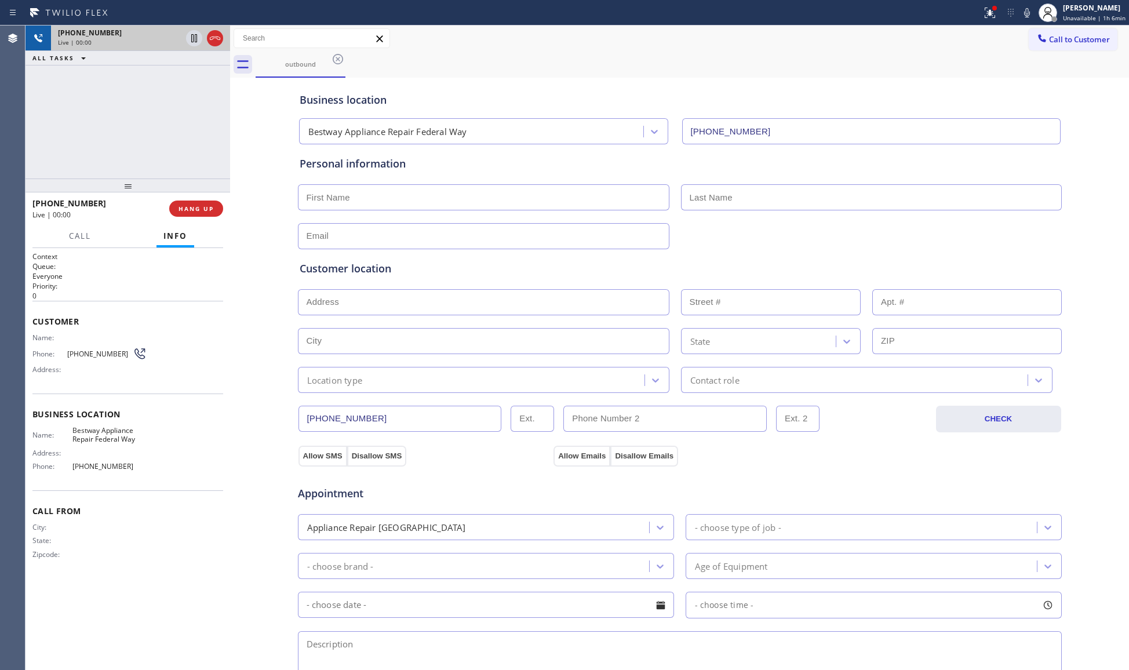
click at [225, 37] on div at bounding box center [205, 39] width 42 height 26
click at [221, 39] on icon at bounding box center [215, 38] width 14 height 14
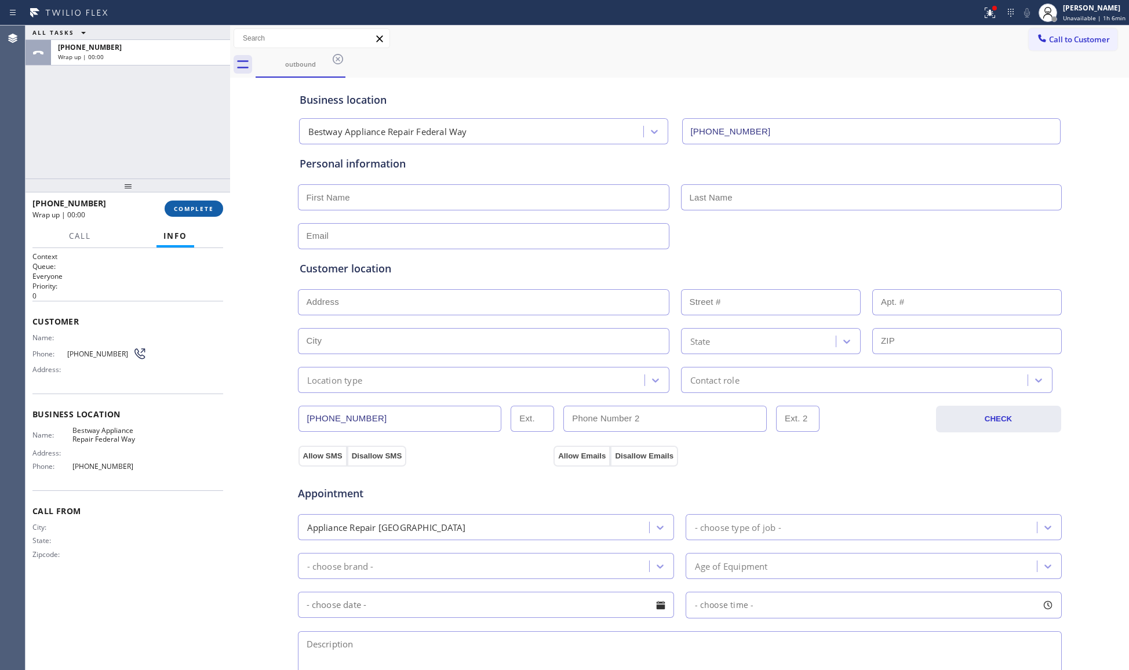
click at [198, 201] on button "COMPLETE" at bounding box center [194, 209] width 59 height 16
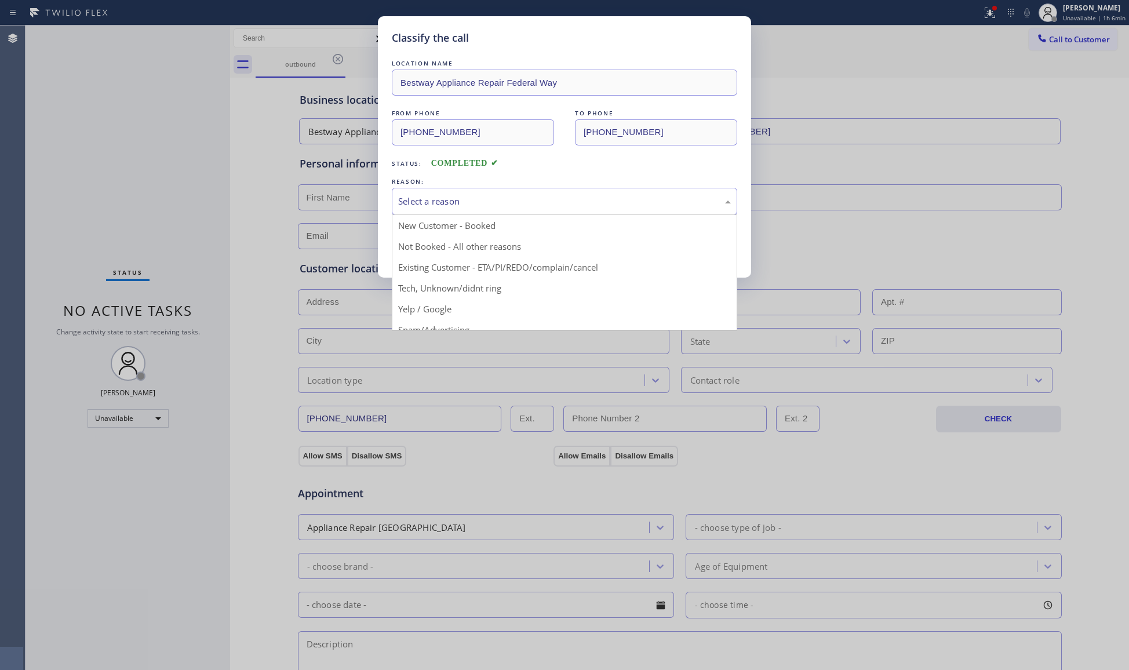
click at [542, 200] on div "Select a reason" at bounding box center [564, 201] width 333 height 13
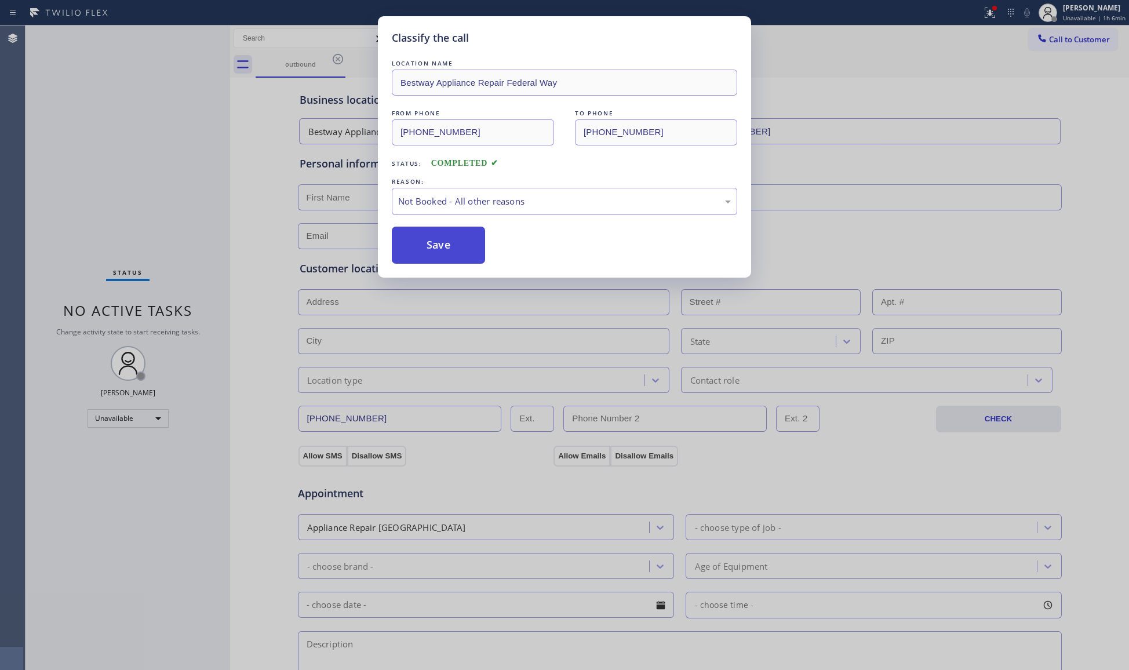
click at [424, 245] on button "Save" at bounding box center [438, 245] width 93 height 37
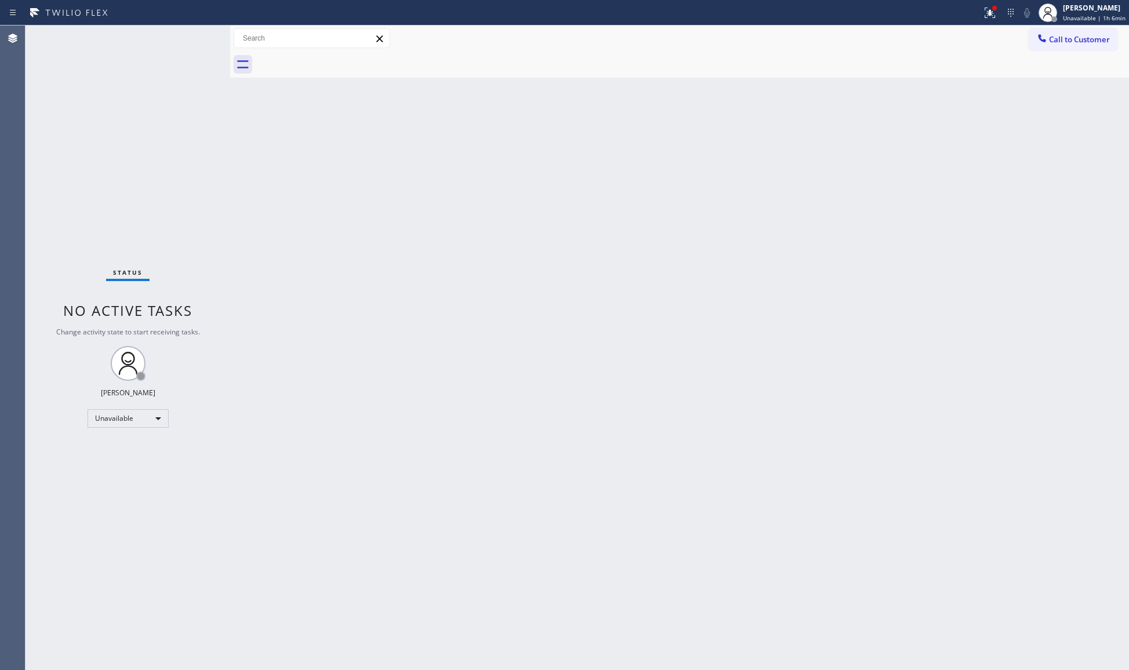
drag, startPoint x: 1070, startPoint y: 28, endPoint x: 1070, endPoint y: 36, distance: 7.5
click at [1070, 29] on button "Call to Customer" at bounding box center [1073, 39] width 89 height 22
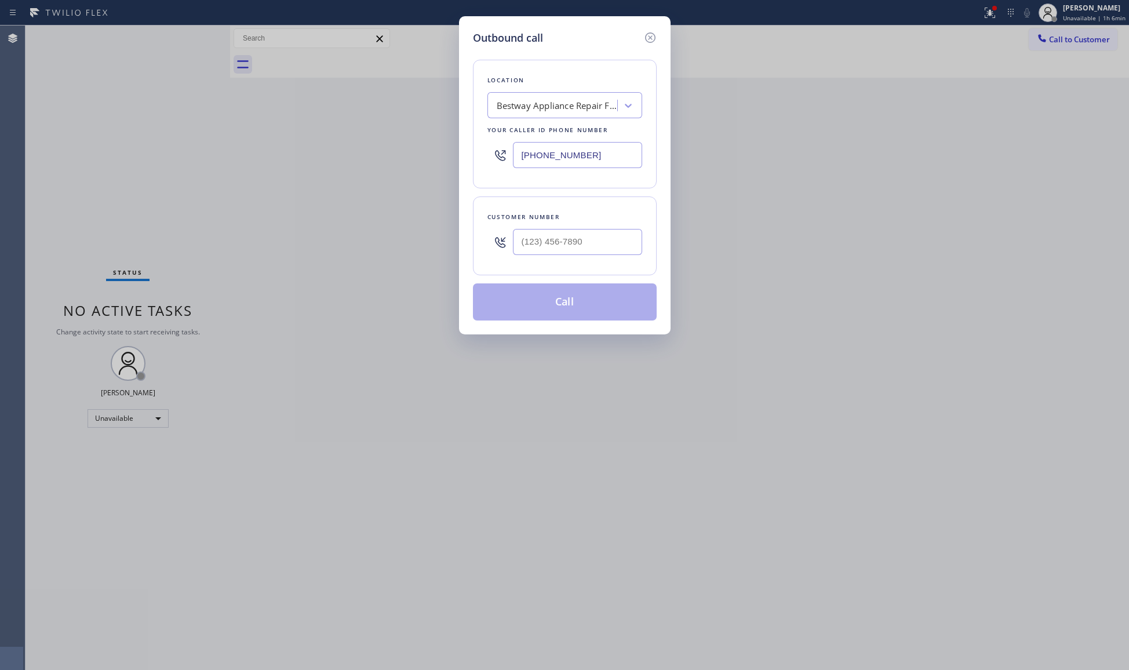
click at [1070, 36] on div "Outbound call Location Bestway Appliance Repair Federal Way Your caller id phon…" at bounding box center [564, 335] width 1129 height 670
drag, startPoint x: 601, startPoint y: 158, endPoint x: 497, endPoint y: 158, distance: 103.8
click at [497, 158] on div "[PHONE_NUMBER]" at bounding box center [565, 155] width 155 height 38
paste input "310) 905-8709"
type input "[PHONE_NUMBER]"
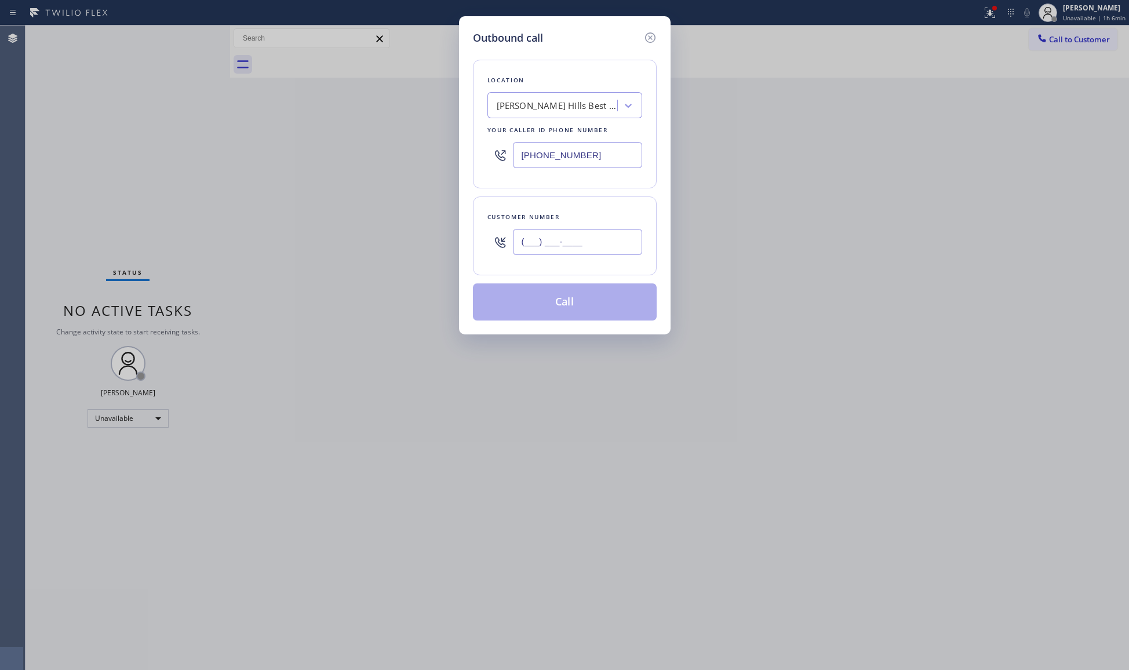
click at [608, 253] on input "(___) ___-____" at bounding box center [577, 242] width 129 height 26
paste input "310) 994-9904"
type input "[PHONE_NUMBER]"
click at [569, 289] on button "Call" at bounding box center [565, 302] width 184 height 37
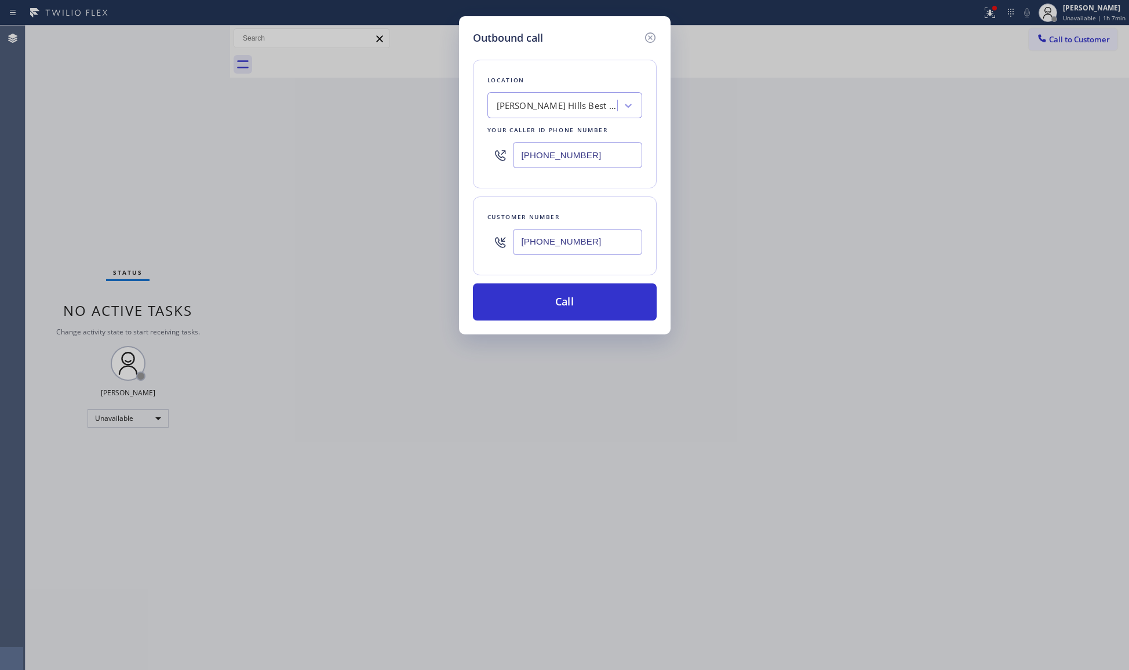
drag, startPoint x: 565, startPoint y: 244, endPoint x: 608, endPoint y: 237, distance: 43.5
click at [566, 244] on input "[PHONE_NUMBER]" at bounding box center [577, 242] width 129 height 26
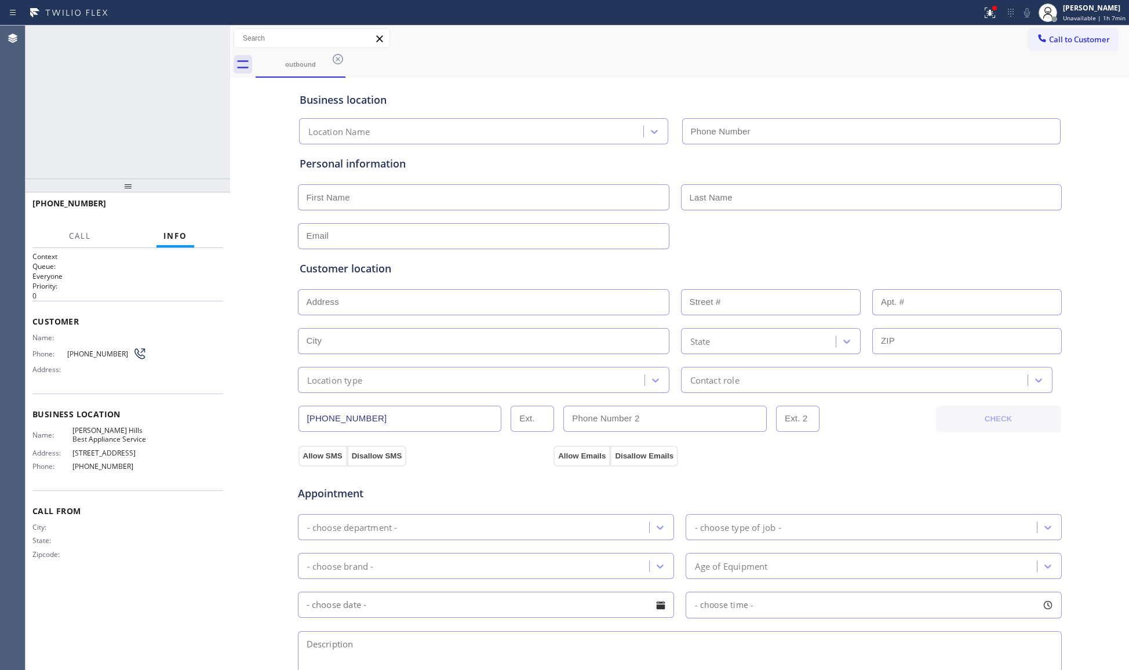
type input "[PHONE_NUMBER]"
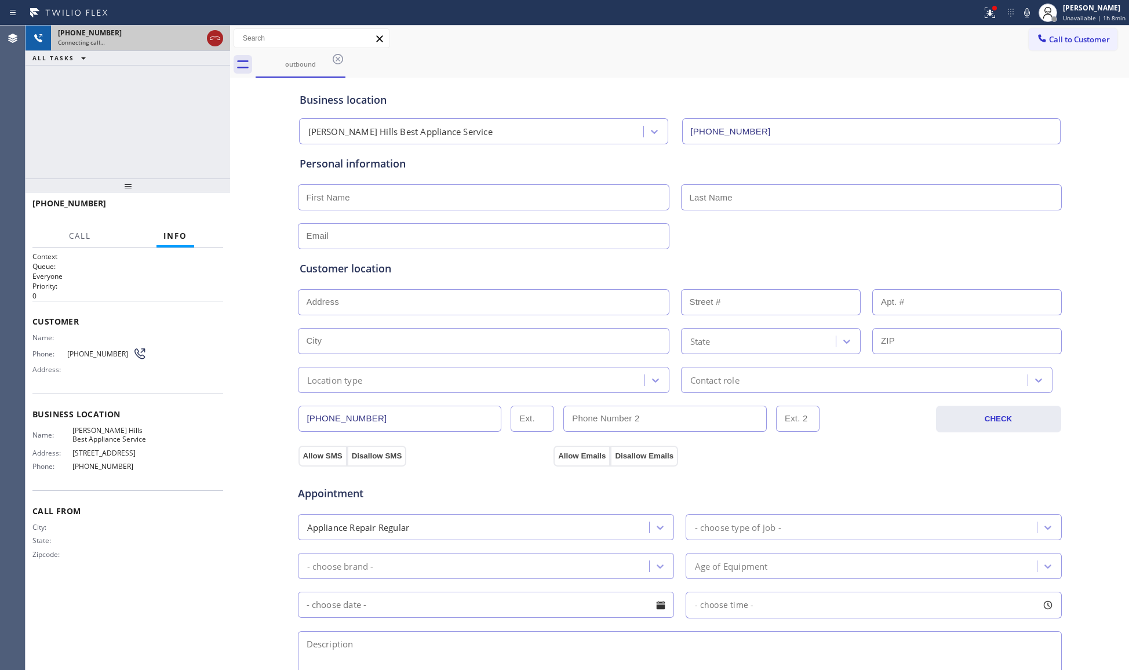
click at [221, 39] on icon at bounding box center [215, 38] width 14 height 14
click at [219, 38] on div "Connecting call…" at bounding box center [140, 42] width 165 height 8
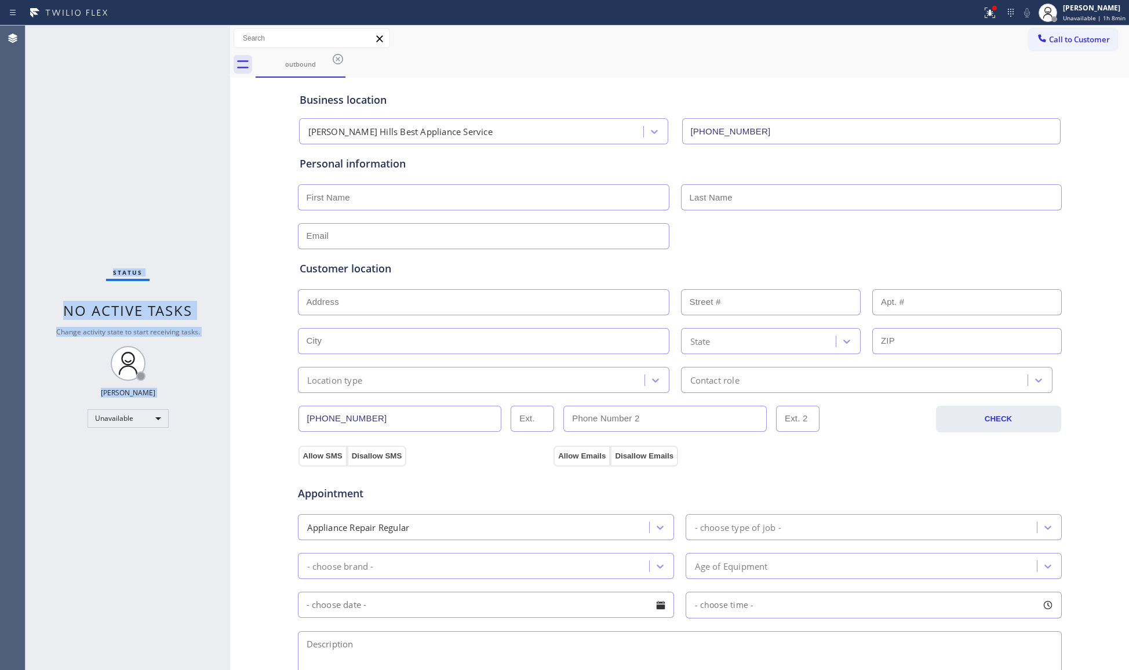
click at [219, 38] on div "Status No active tasks Change activity state to start receiving tasks. [PERSON_…" at bounding box center [128, 348] width 205 height 645
click at [339, 59] on icon at bounding box center [338, 59] width 14 height 14
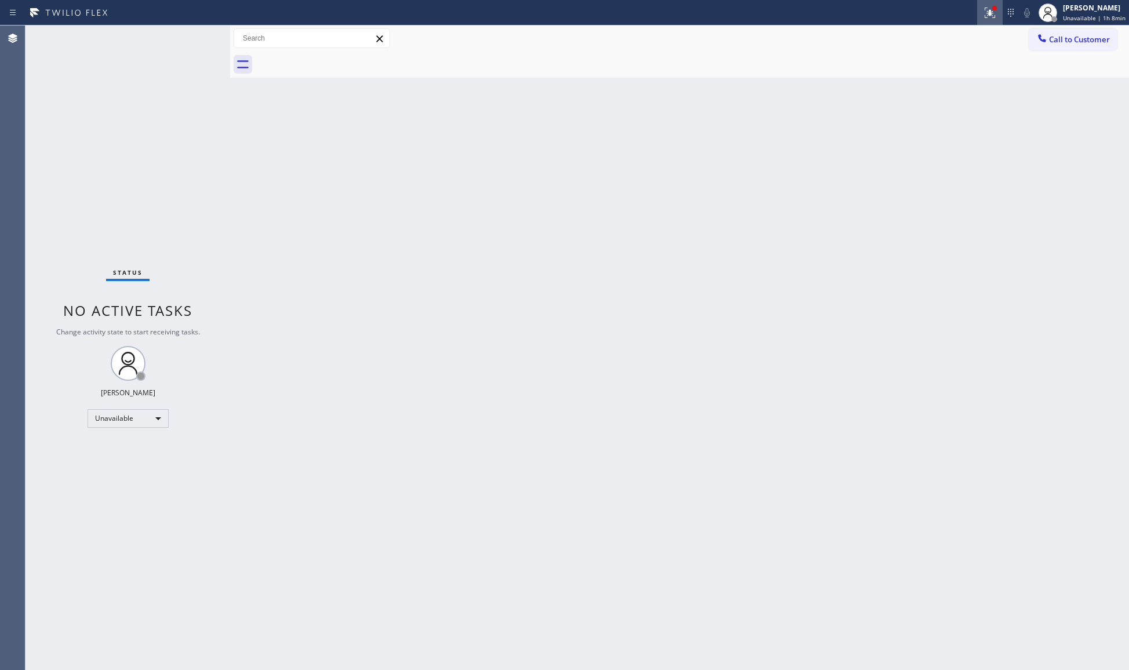
click at [995, 12] on icon at bounding box center [990, 13] width 14 height 14
drag, startPoint x: 927, startPoint y: 158, endPoint x: 926, endPoint y: 147, distance: 10.5
click at [929, 156] on button "Clear issues" at bounding box center [931, 152] width 136 height 16
click at [1060, 43] on span "Call to Customer" at bounding box center [1079, 39] width 61 height 10
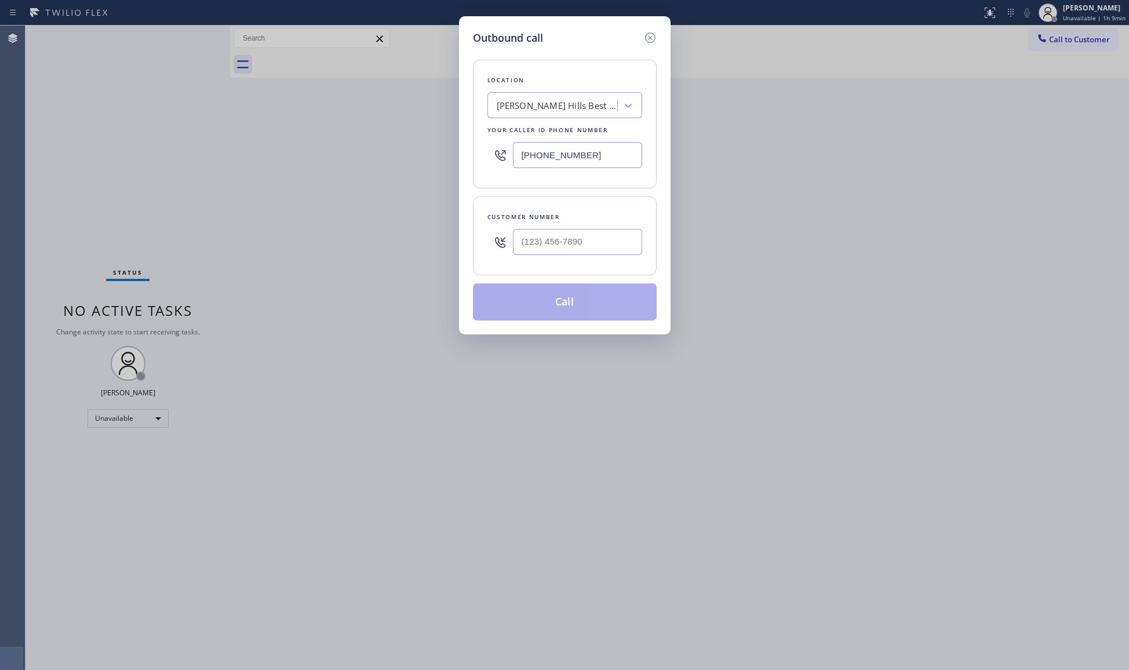
drag, startPoint x: 639, startPoint y: 154, endPoint x: 477, endPoint y: 128, distance: 164.3
click at [541, 151] on input "[PHONE_NUMBER]" at bounding box center [577, 155] width 129 height 26
paste input "253-5287"
drag, startPoint x: 517, startPoint y: 163, endPoint x: 645, endPoint y: 169, distance: 128.3
click at [645, 169] on div "Location [PERSON_NAME][GEOGRAPHIC_DATA] Best Appliance Service Your caller id p…" at bounding box center [565, 124] width 184 height 129
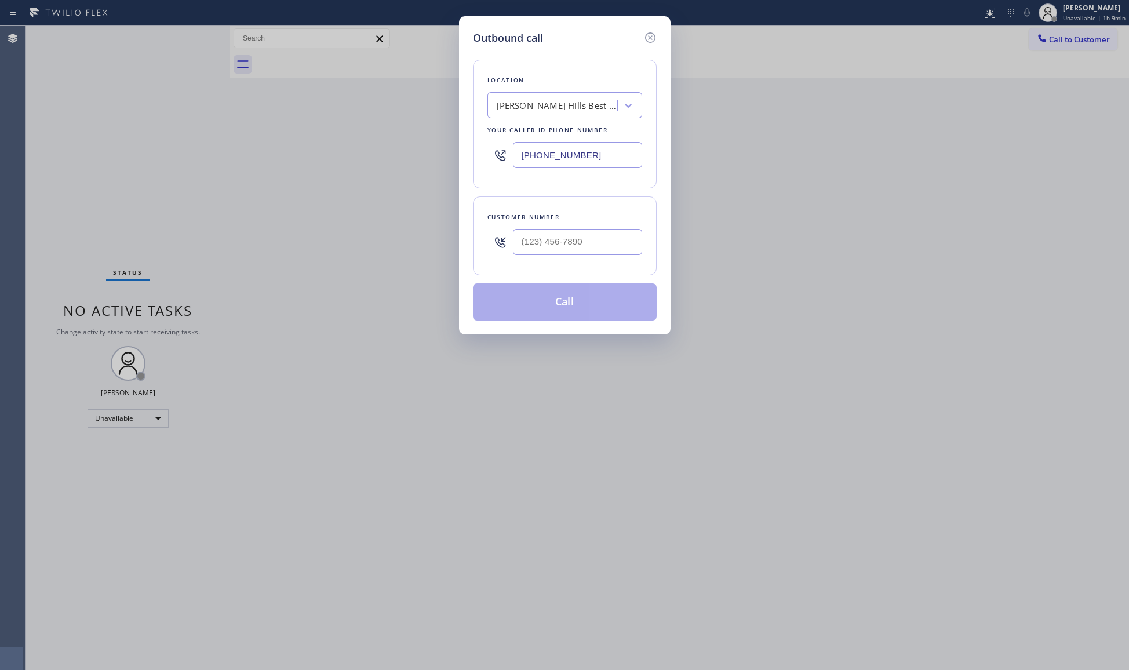
paste input "253) 528-7596"
type input "[PHONE_NUMBER]"
paste input "9174"
drag, startPoint x: 560, startPoint y: 238, endPoint x: 576, endPoint y: 232, distance: 17.2
click at [564, 239] on input "(___) ___-9174" at bounding box center [577, 242] width 129 height 26
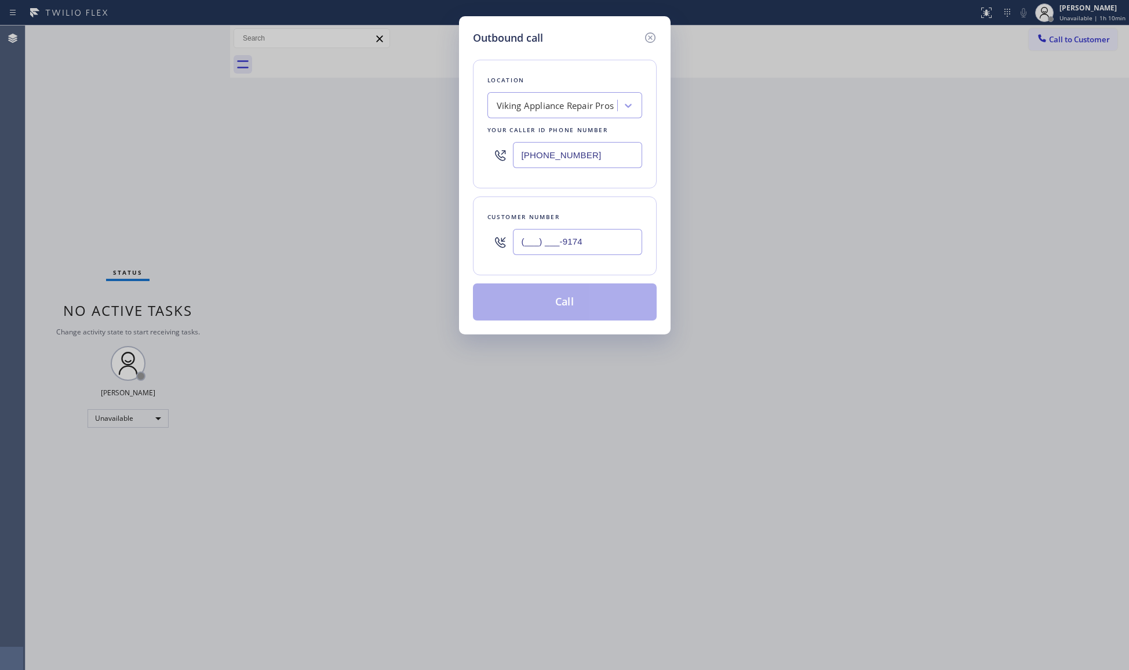
drag, startPoint x: 601, startPoint y: 249, endPoint x: 520, endPoint y: 244, distance: 80.8
click at [525, 246] on input "(___) ___-9174" at bounding box center [577, 242] width 129 height 26
paste input "917) 463-8652"
type input "[PHONE_NUMBER]"
click at [562, 312] on button "Call" at bounding box center [565, 302] width 184 height 37
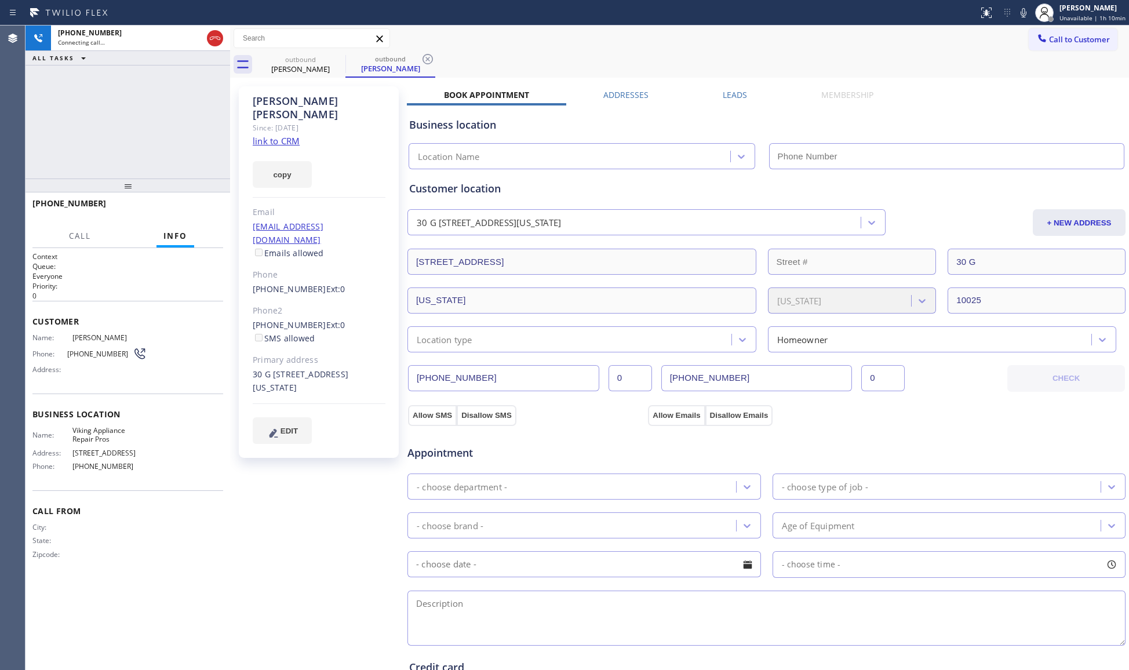
type input "[PHONE_NUMBER]"
click at [724, 37] on div "Call to Customer Outbound call Location Viking Appliance Repair Pros Your calle…" at bounding box center [679, 38] width 899 height 20
drag, startPoint x: 740, startPoint y: 45, endPoint x: 703, endPoint y: 29, distance: 40.8
click at [735, 45] on div "Call to Customer Outbound call Location Viking Appliance Repair Pros Your calle…" at bounding box center [679, 38] width 899 height 20
drag, startPoint x: 179, startPoint y: 126, endPoint x: 172, endPoint y: 137, distance: 13.5
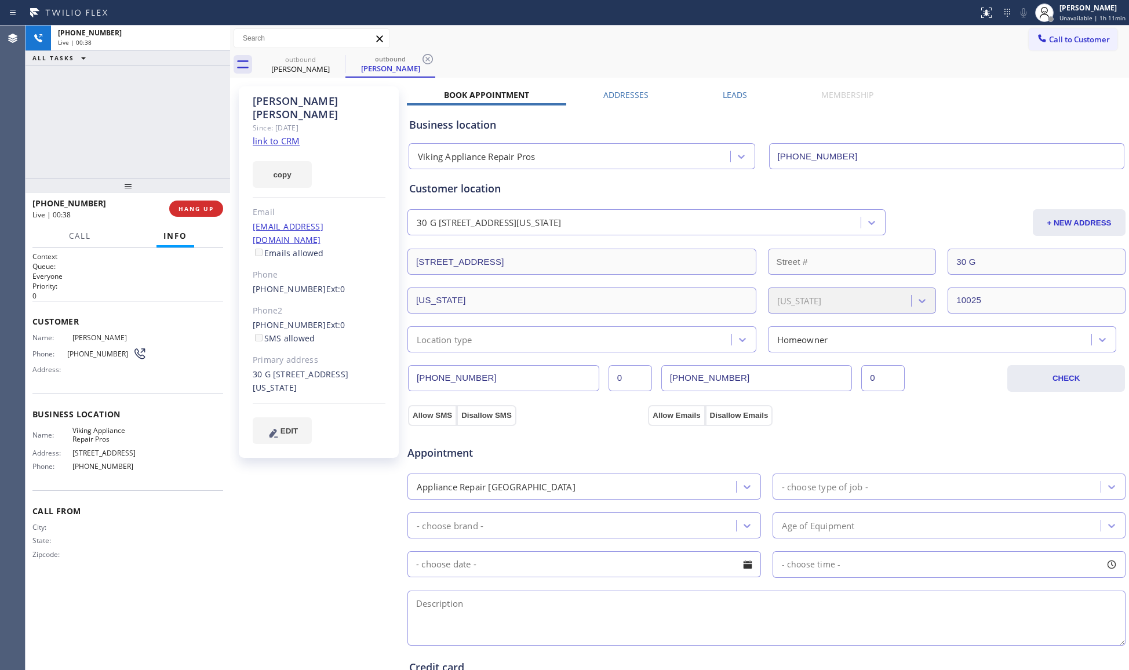
click at [175, 133] on div "[PHONE_NUMBER] Live | 00:38 ALL TASKS ALL TASKS ACTIVE TASKS TASKS IN WRAP UP" at bounding box center [128, 102] width 205 height 153
click at [205, 216] on button "COMPLETE" at bounding box center [194, 209] width 59 height 16
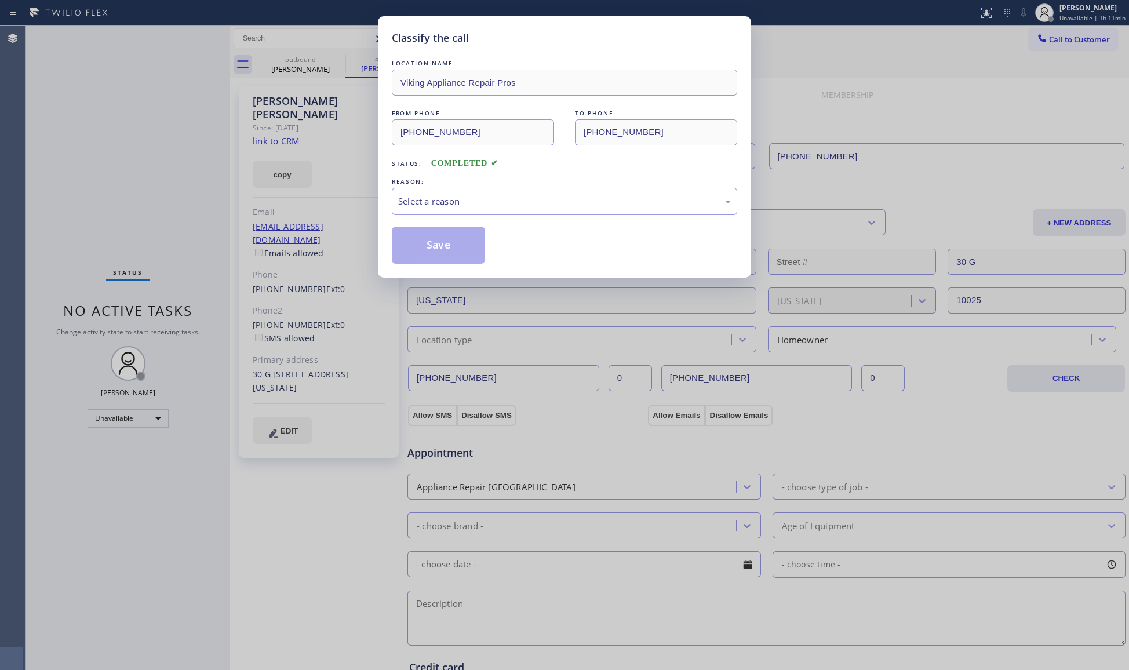
click at [432, 184] on div "REASON:" at bounding box center [565, 182] width 346 height 12
click at [427, 198] on div "Select a reason" at bounding box center [565, 201] width 346 height 27
drag, startPoint x: 429, startPoint y: 249, endPoint x: 424, endPoint y: 241, distance: 9.3
click at [430, 249] on button "Save" at bounding box center [438, 245] width 93 height 37
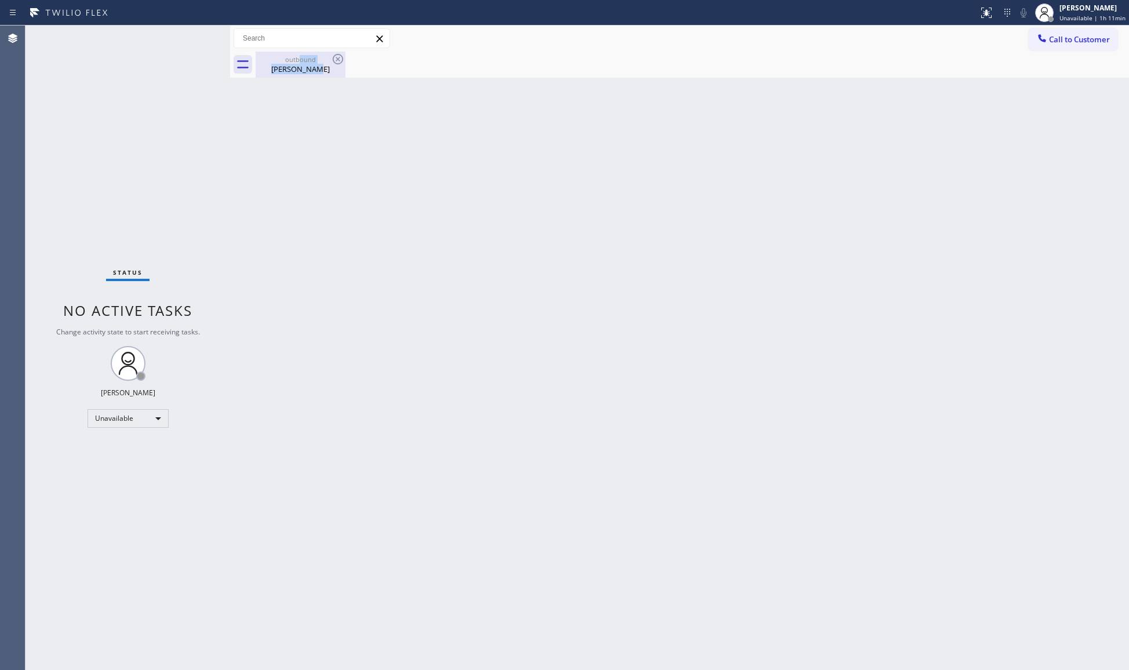
click at [301, 65] on div "outbound [PERSON_NAME]" at bounding box center [301, 65] width 88 height 26
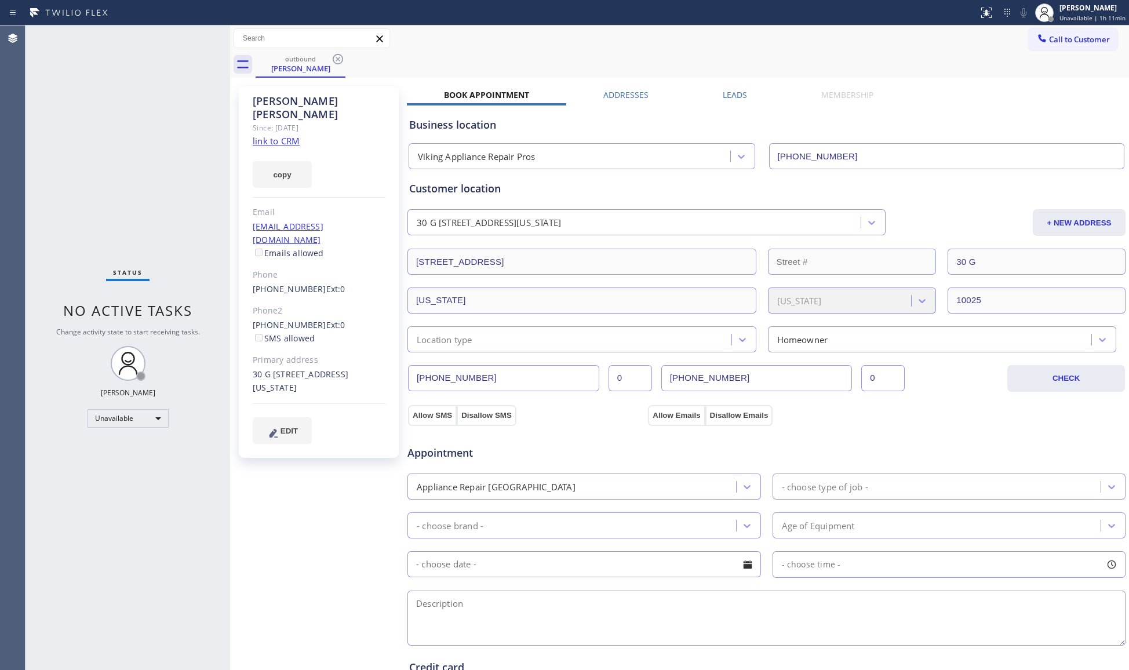
click at [354, 65] on div "outbound [PERSON_NAME]" at bounding box center [693, 65] width 874 height 26
click at [339, 59] on icon at bounding box center [338, 59] width 14 height 14
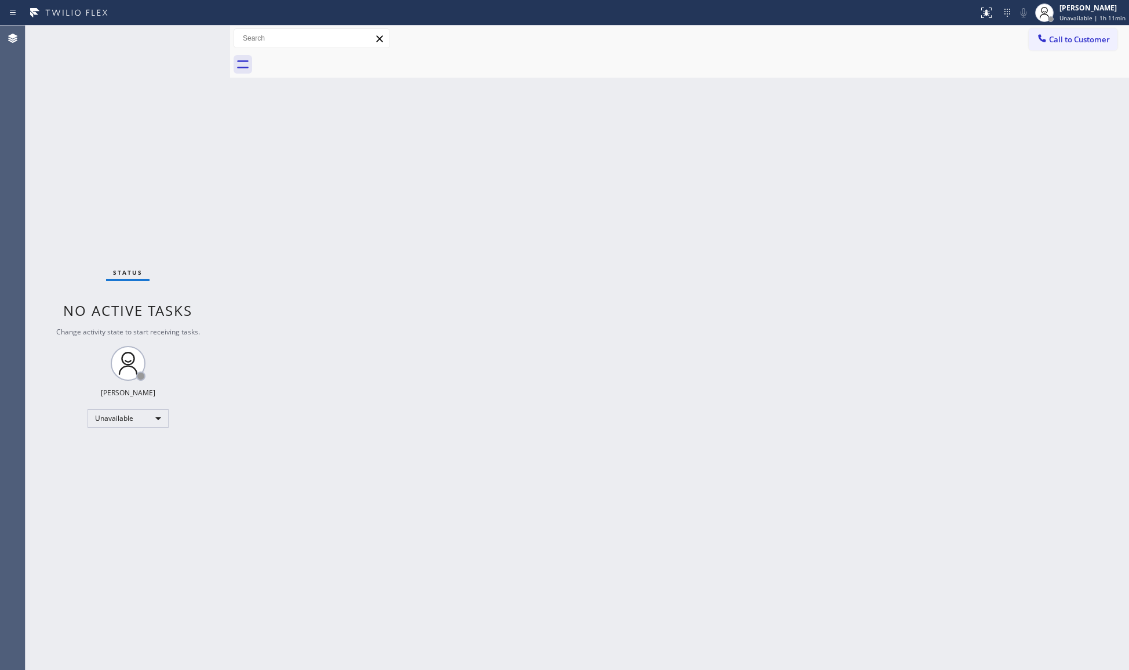
click at [337, 59] on div at bounding box center [693, 65] width 874 height 26
click at [1022, 50] on div "Call to Customer Outbound call Location Viking Appliance Repair Pros Your calle…" at bounding box center [679, 39] width 899 height 26
drag, startPoint x: 1051, startPoint y: 35, endPoint x: 800, endPoint y: 81, distance: 254.6
click at [1051, 35] on span "Call to Customer" at bounding box center [1079, 39] width 61 height 10
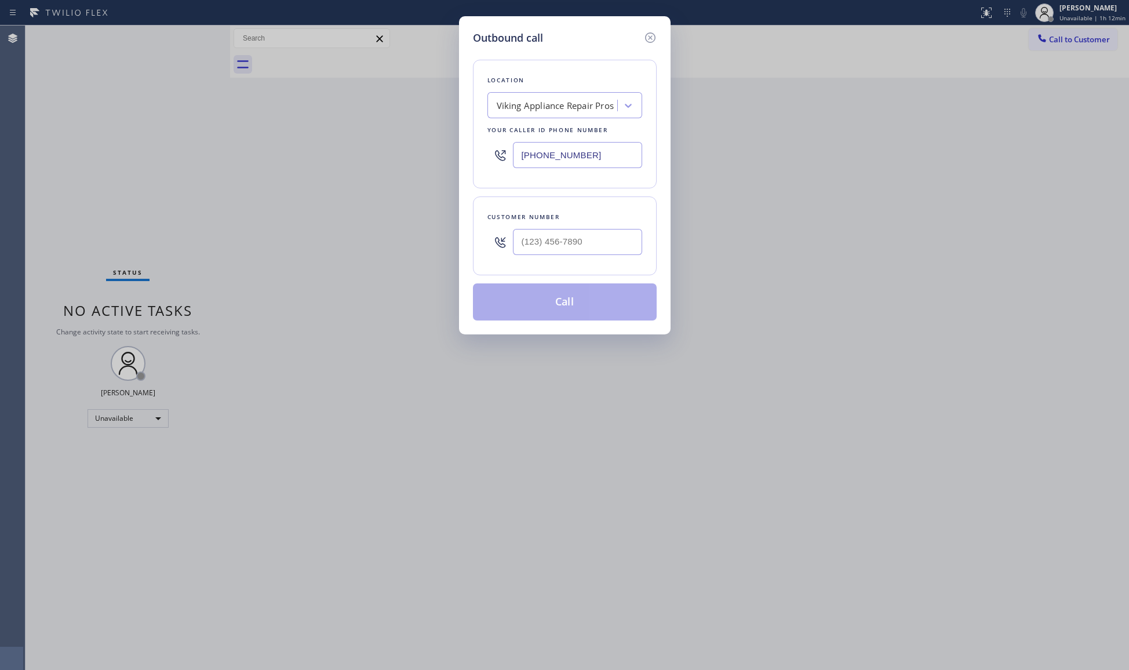
drag, startPoint x: 613, startPoint y: 159, endPoint x: 441, endPoint y: 159, distance: 171.6
click at [441, 159] on div "Outbound call Location Viking Appliance Repair Pros Your caller id phone number…" at bounding box center [564, 335] width 1129 height 670
paste input "954) 507-9393"
type input "[PHONE_NUMBER]"
click at [629, 242] on input "(___) ___-____" at bounding box center [577, 242] width 129 height 26
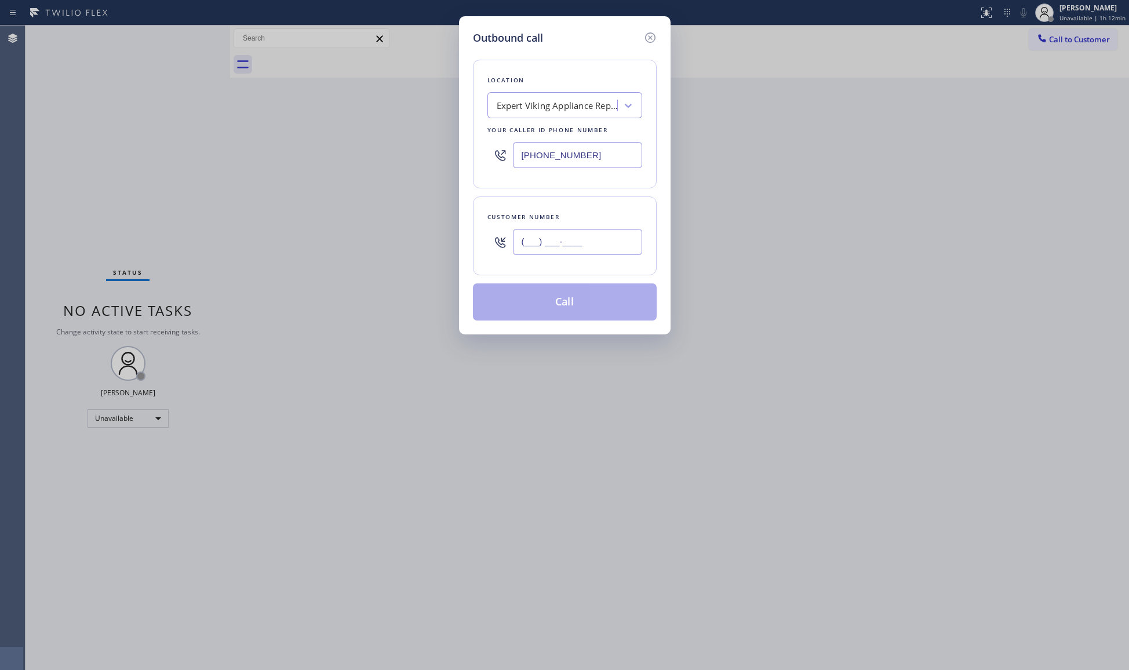
paste input "781) 248-7195"
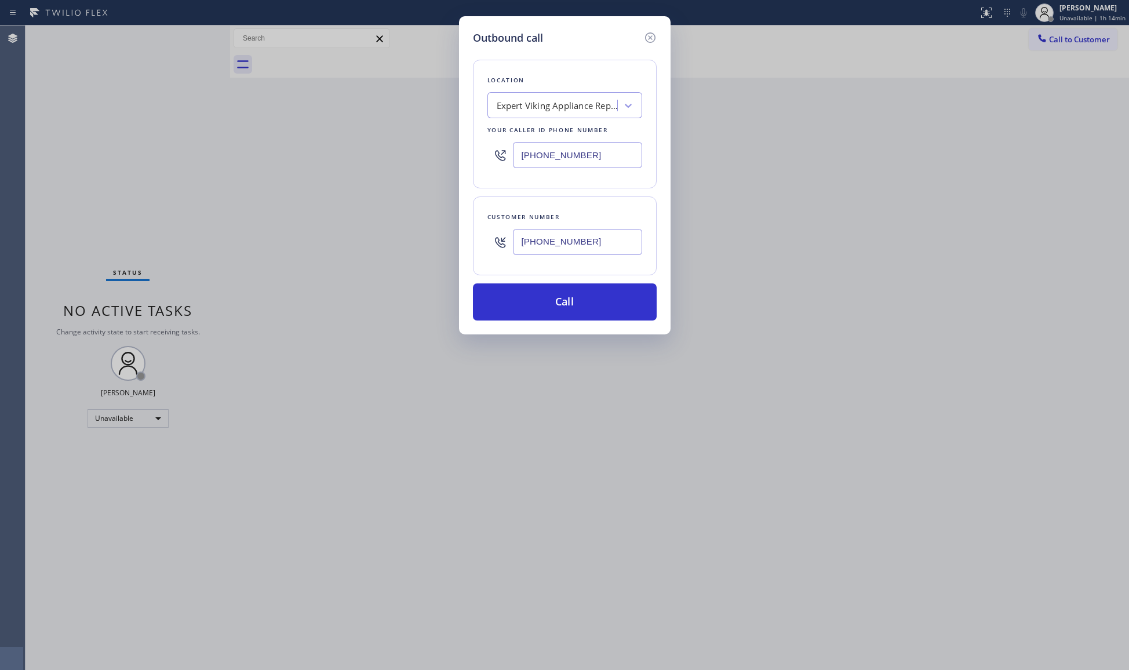
type input "[PHONE_NUMBER]"
drag, startPoint x: 631, startPoint y: 246, endPoint x: 564, endPoint y: 304, distance: 88.8
click at [554, 296] on button "Call" at bounding box center [565, 302] width 184 height 37
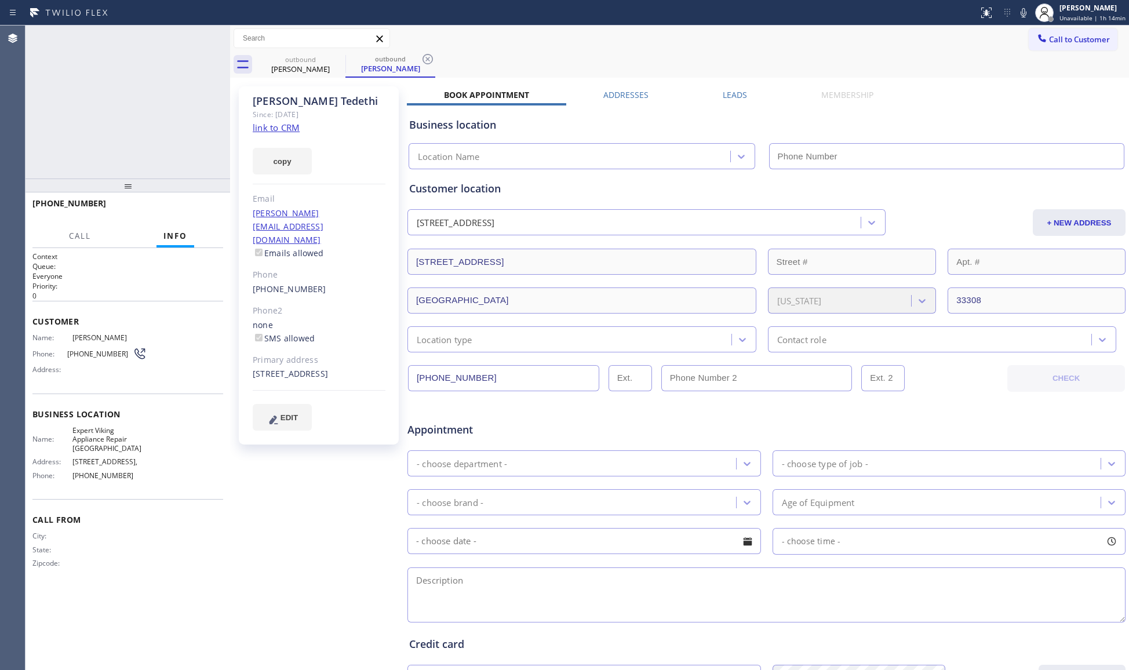
type input "[PHONE_NUMBER]"
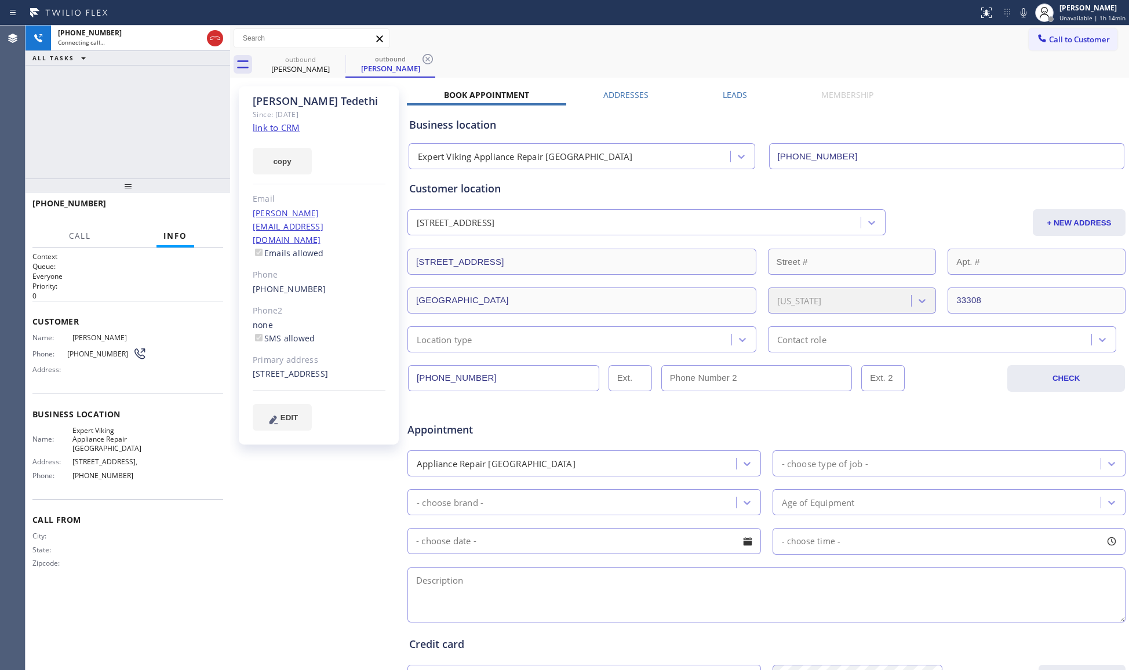
click at [426, 56] on icon at bounding box center [428, 59] width 14 height 14
click at [435, 54] on div "outbound [PERSON_NAME] outbound [PERSON_NAME]" at bounding box center [693, 65] width 874 height 26
drag, startPoint x: 516, startPoint y: 114, endPoint x: 450, endPoint y: 49, distance: 92.7
click at [466, 49] on div "Call to Customer Outbound call Location Expert Viking Appliance Repair [GEOGRAP…" at bounding box center [679, 39] width 899 height 26
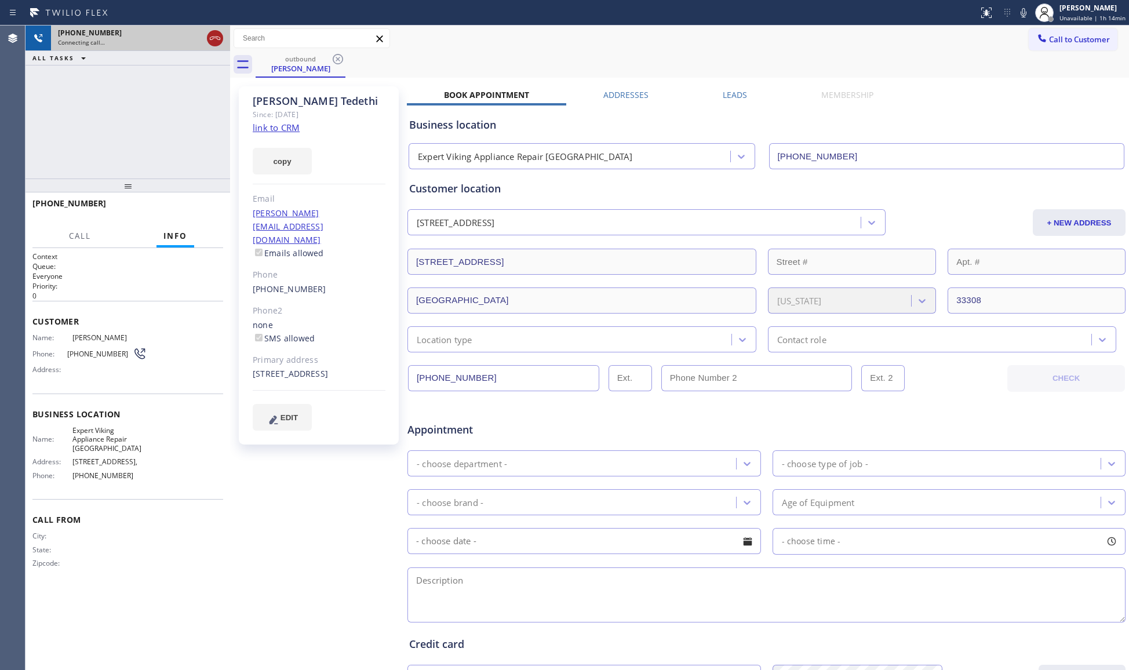
click at [210, 37] on icon at bounding box center [215, 38] width 14 height 14
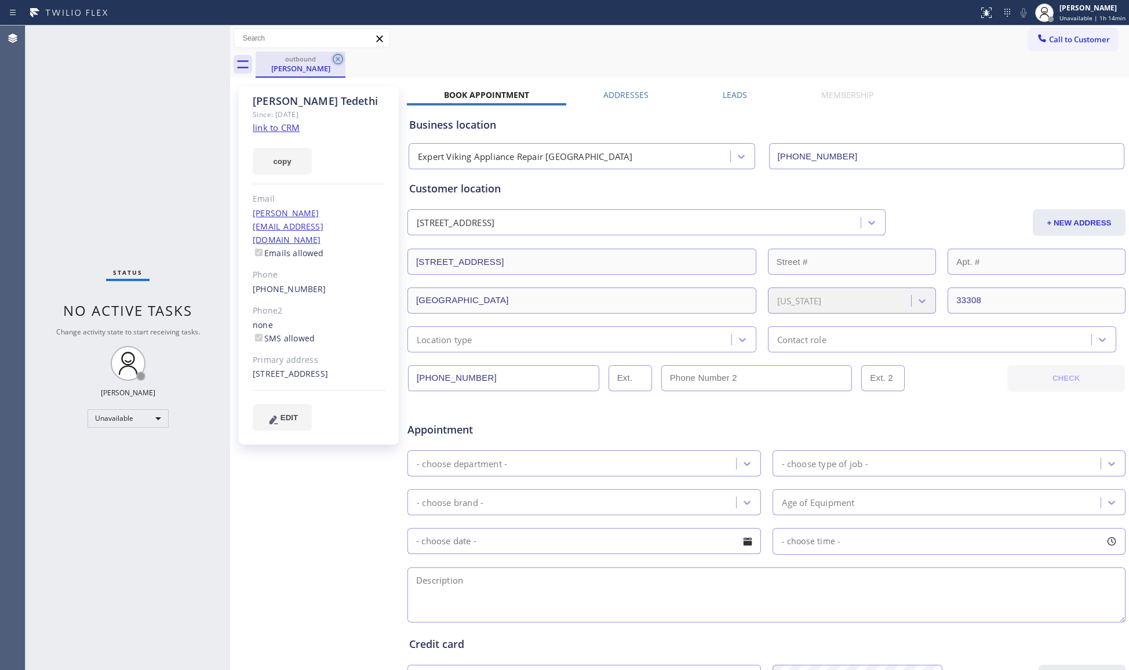
click at [333, 53] on icon at bounding box center [338, 59] width 14 height 14
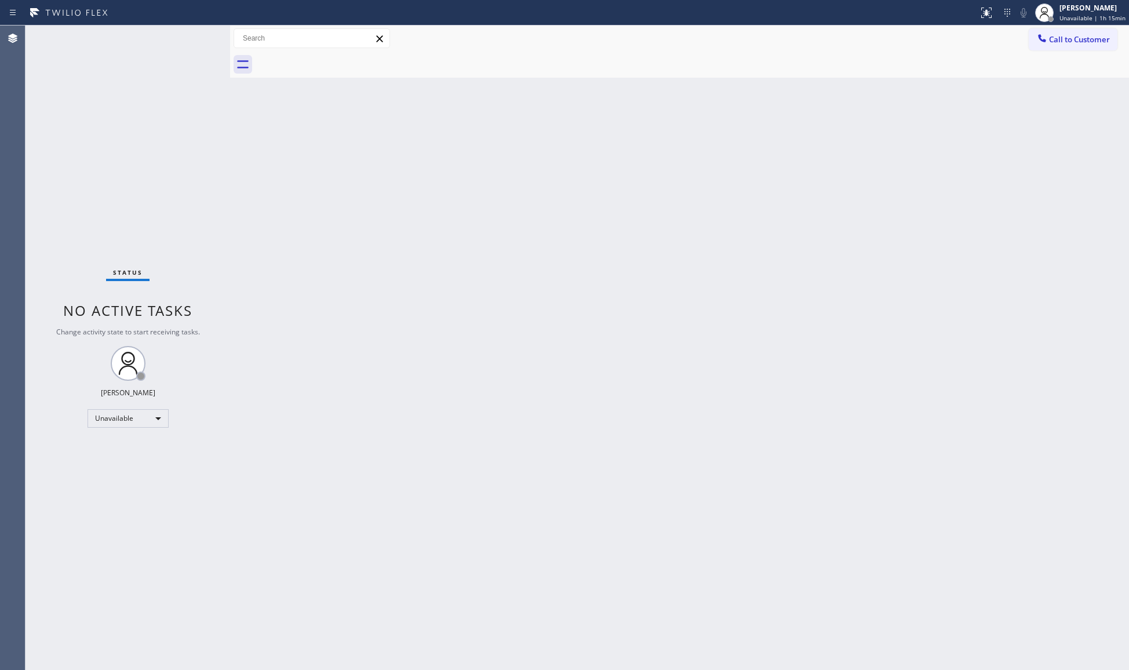
drag, startPoint x: 325, startPoint y: 61, endPoint x: 326, endPoint y: 68, distance: 7.1
drag, startPoint x: 326, startPoint y: 68, endPoint x: 322, endPoint y: 75, distance: 7.8
drag, startPoint x: 322, startPoint y: 75, endPoint x: 263, endPoint y: 142, distance: 89.6
click at [264, 143] on div "Back to Dashboard Change Sender ID Customers Technicians Select a contact Outbo…" at bounding box center [679, 348] width 899 height 645
click at [1077, 14] on span "Unavailable | 1h 26min" at bounding box center [1093, 18] width 66 height 8
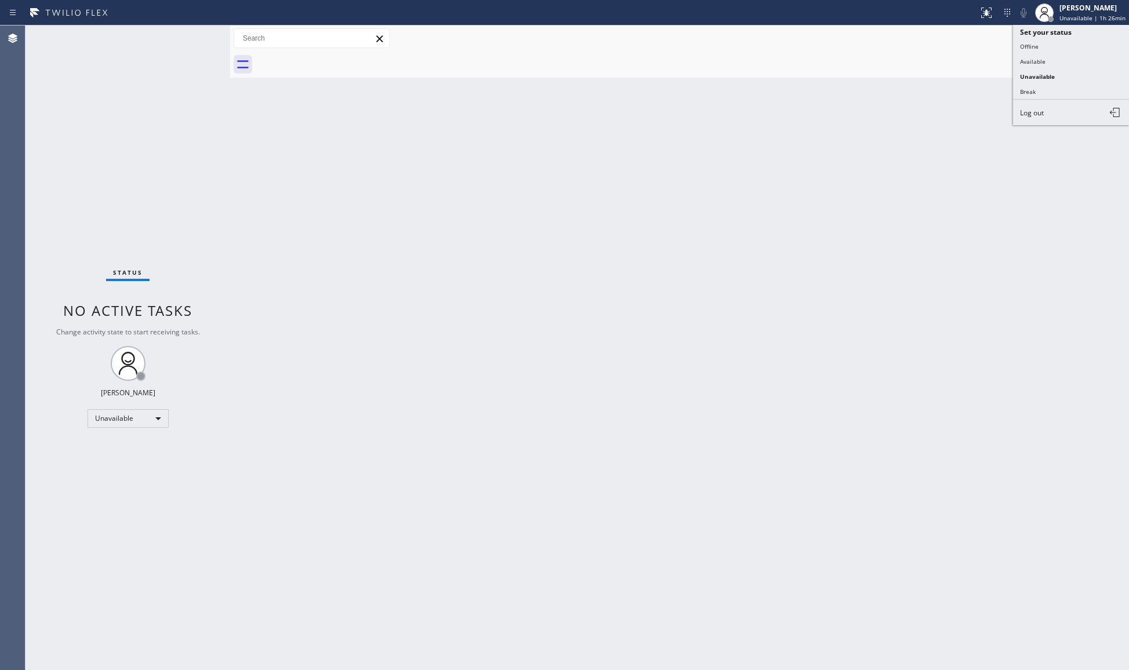
click at [1058, 89] on button "Break" at bounding box center [1071, 91] width 116 height 15
click at [1100, 13] on div "[PERSON_NAME] Break | 14:13" at bounding box center [1097, 12] width 63 height 20
click at [1066, 75] on button "Unavailable" at bounding box center [1071, 76] width 116 height 15
click at [1060, 44] on span "Call to Customer" at bounding box center [1079, 39] width 61 height 10
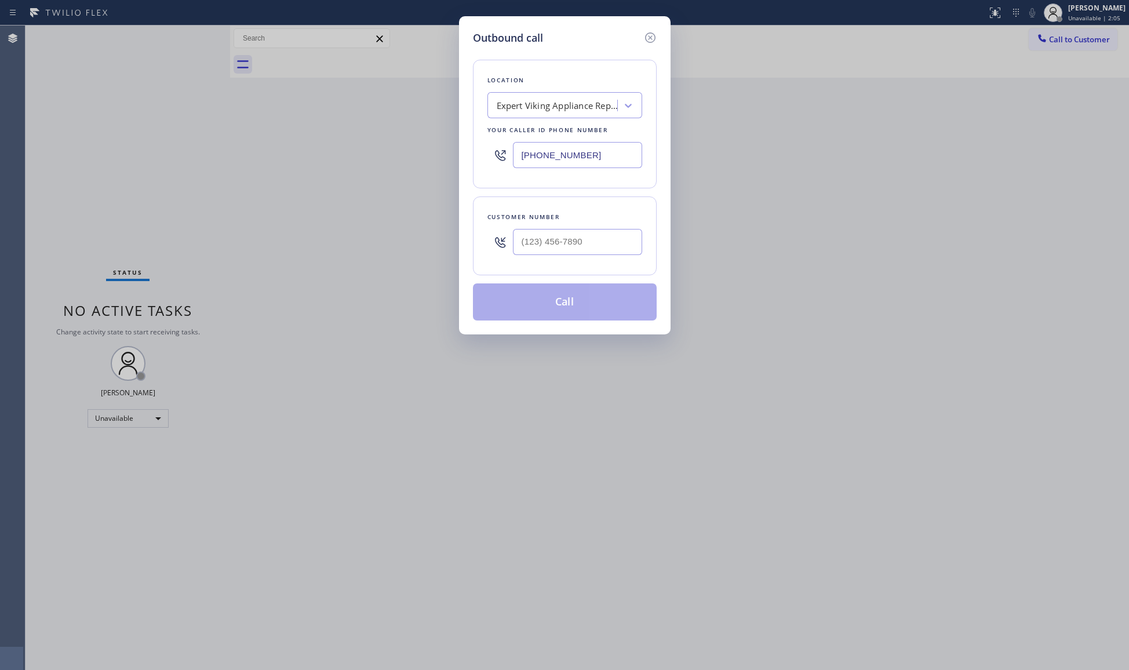
drag, startPoint x: 591, startPoint y: 168, endPoint x: 492, endPoint y: 168, distance: 99.7
click at [492, 168] on div "[PHONE_NUMBER]" at bounding box center [565, 155] width 155 height 38
paste input "310) 905-8709"
type input "[PHONE_NUMBER]"
click at [605, 240] on input "(___) ___-____" at bounding box center [577, 242] width 129 height 26
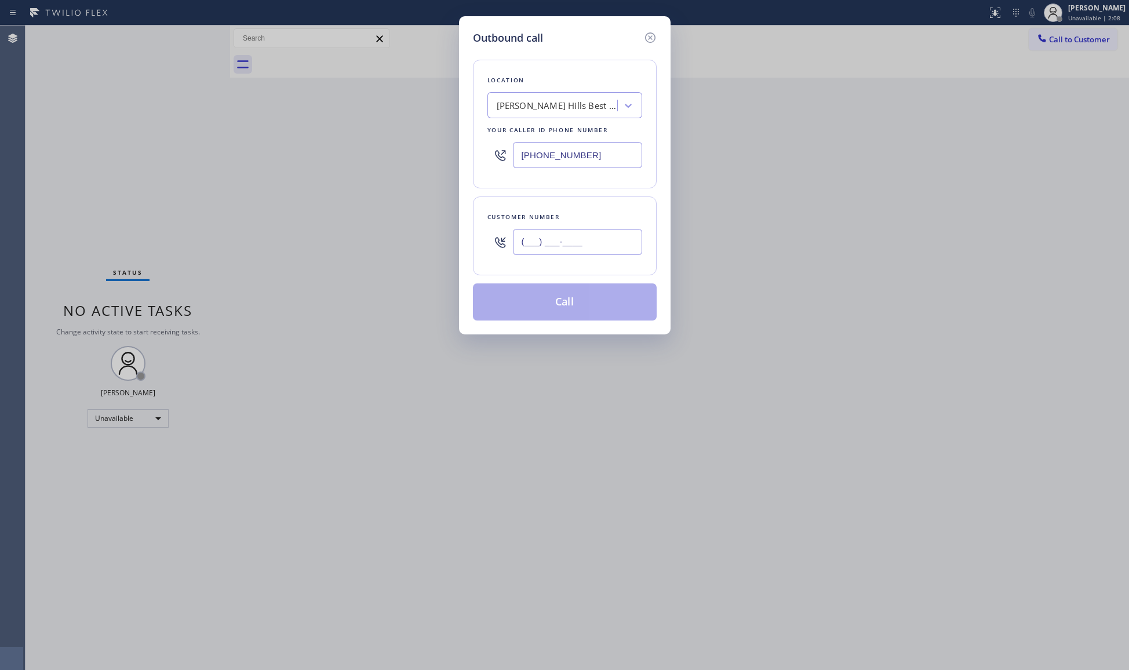
paste input "310) 994-9904"
type input "[PHONE_NUMBER]"
click at [574, 303] on button "Call" at bounding box center [565, 302] width 184 height 37
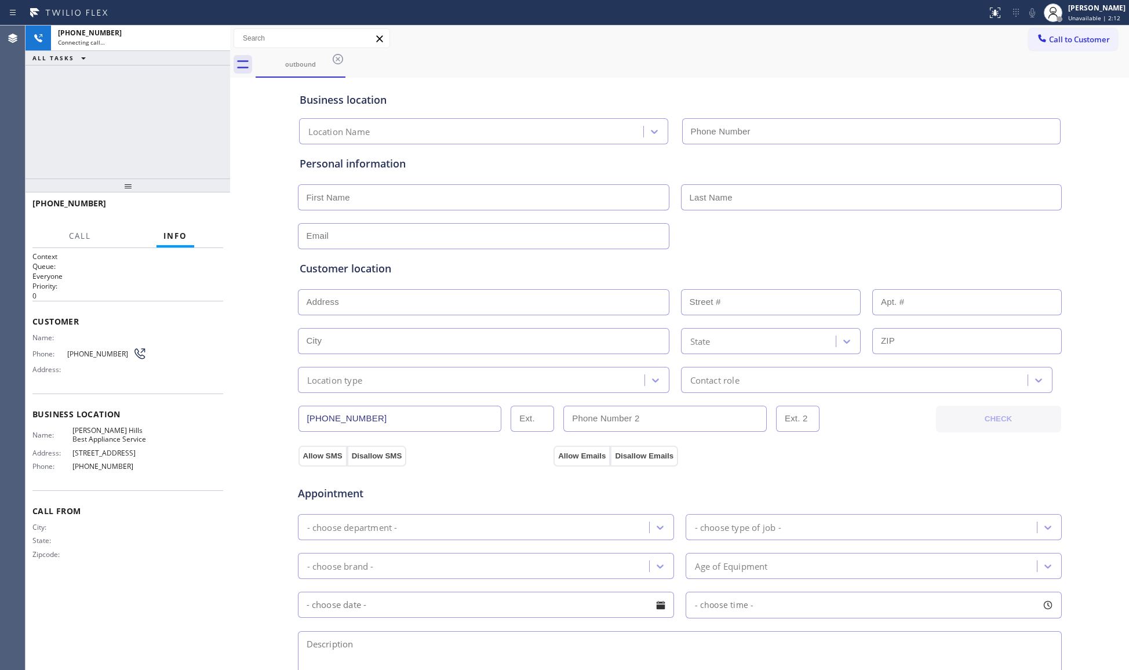
type input "[PHONE_NUMBER]"
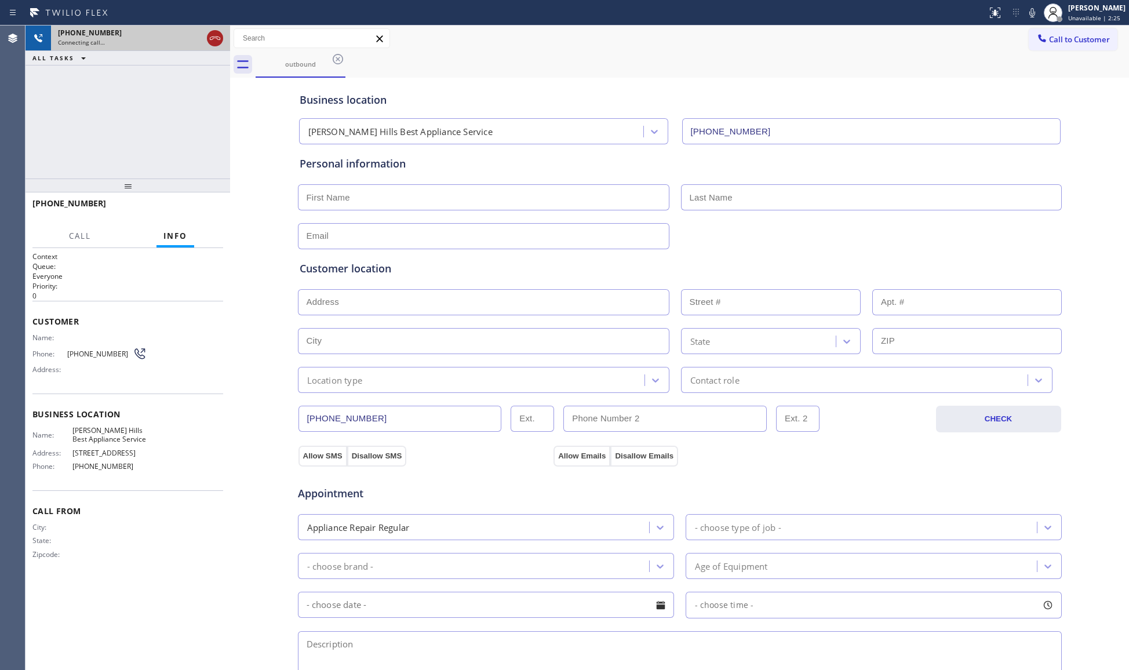
click at [215, 38] on icon at bounding box center [215, 38] width 14 height 14
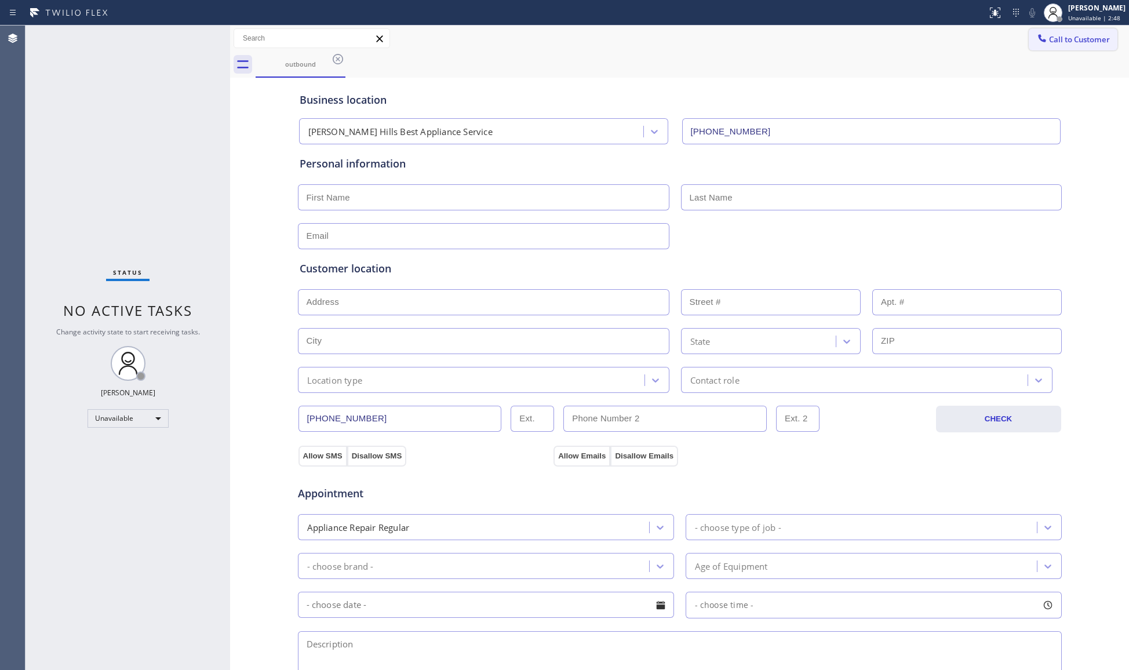
click at [1049, 40] on span "Call to Customer" at bounding box center [1079, 39] width 61 height 10
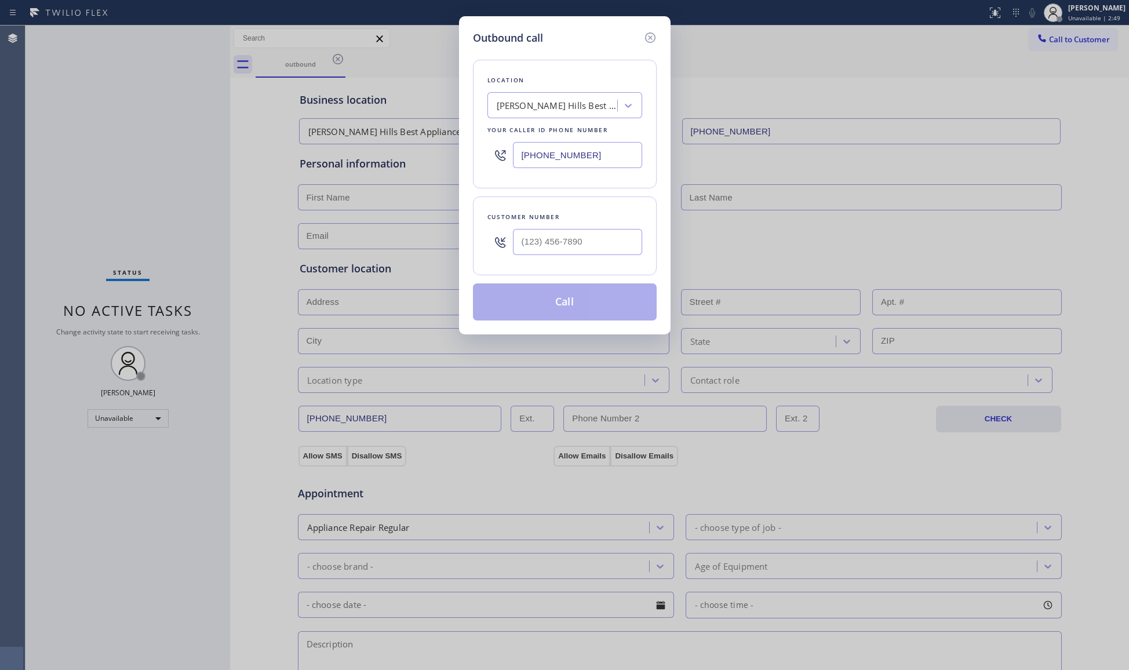
drag, startPoint x: 597, startPoint y: 158, endPoint x: 460, endPoint y: 147, distance: 136.7
click at [429, 140] on div "Outbound call Location [PERSON_NAME][GEOGRAPHIC_DATA] Best Appliance Service Yo…" at bounding box center [564, 335] width 1129 height 670
paste input "954) 637-6281"
type input "[PHONE_NUMBER]"
paste input "954) 866-6299"
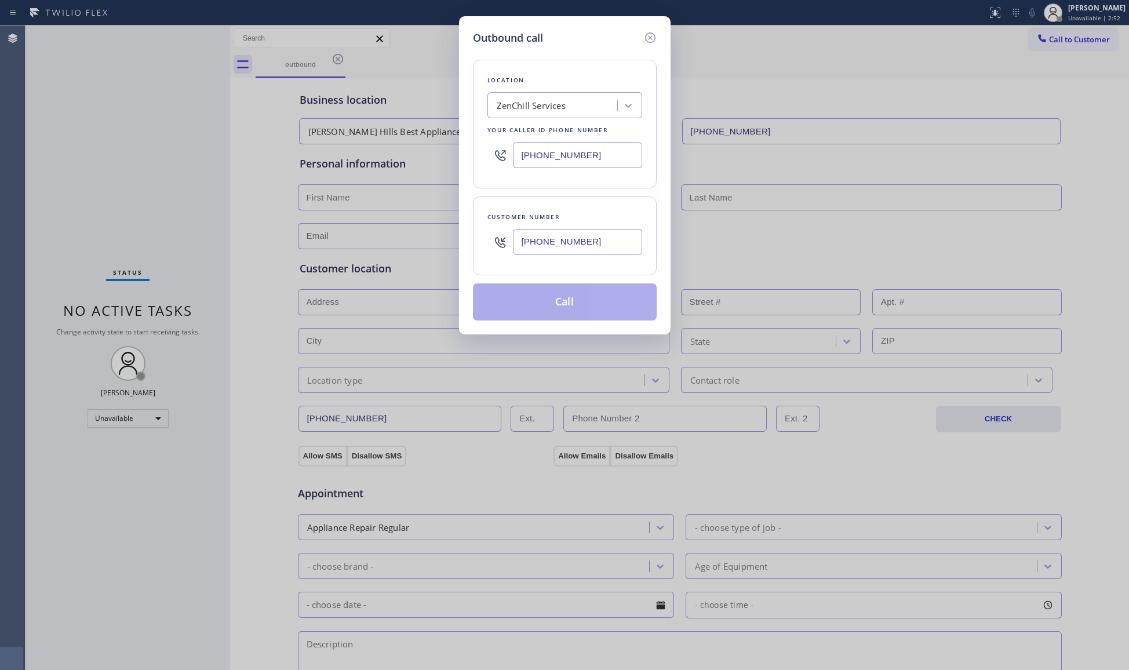
drag, startPoint x: 618, startPoint y: 242, endPoint x: 624, endPoint y: 244, distance: 6.6
click at [622, 242] on input "[PHONE_NUMBER]" at bounding box center [577, 242] width 129 height 26
type input "[PHONE_NUMBER]"
click at [583, 304] on button "Call" at bounding box center [565, 302] width 184 height 37
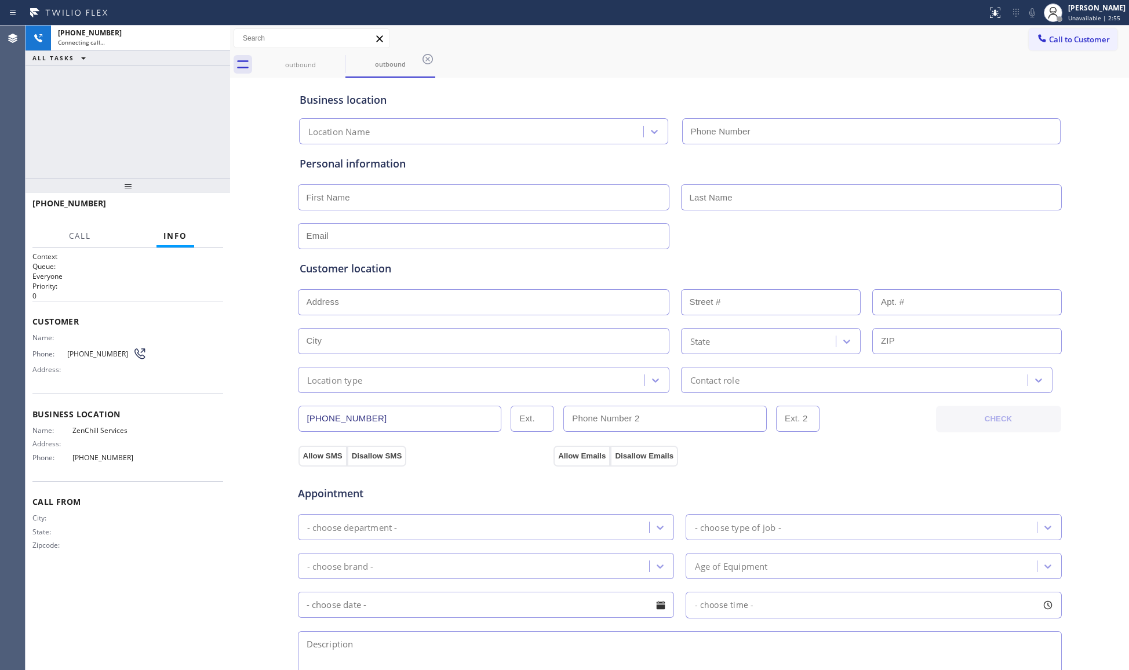
type input "[PHONE_NUMBER]"
drag, startPoint x: 918, startPoint y: 112, endPoint x: 912, endPoint y: 107, distance: 8.6
click at [918, 112] on div "Business location ZenChill Services [PHONE_NUMBER]" at bounding box center [679, 113] width 765 height 64
click at [432, 59] on icon at bounding box center [428, 59] width 10 height 10
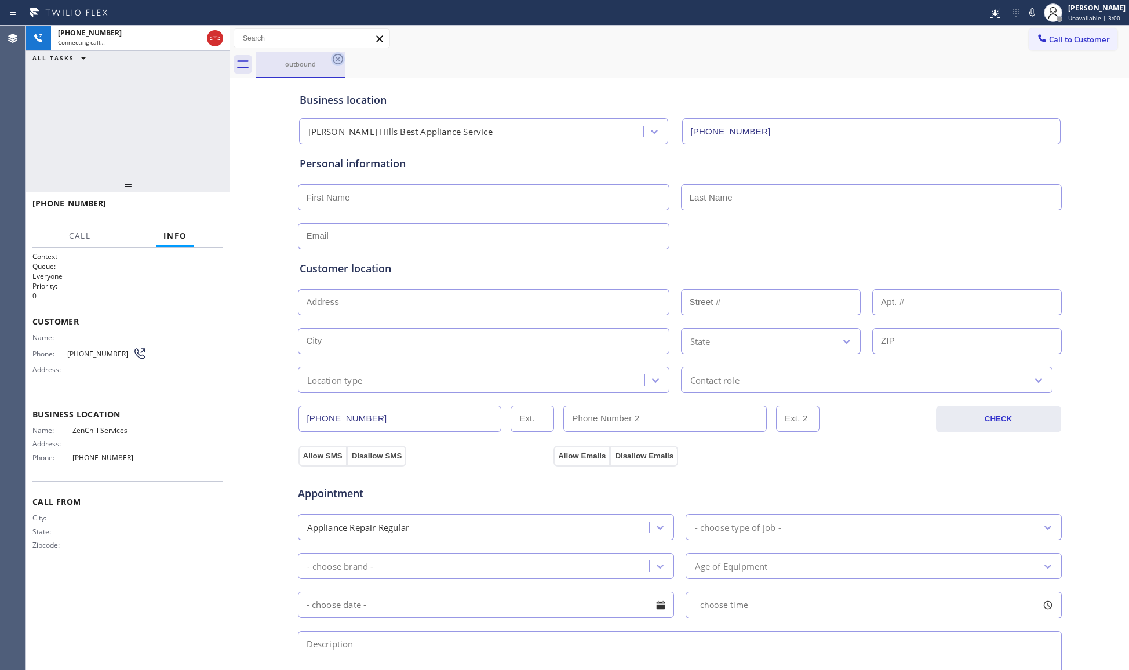
click at [339, 60] on icon at bounding box center [338, 59] width 10 height 10
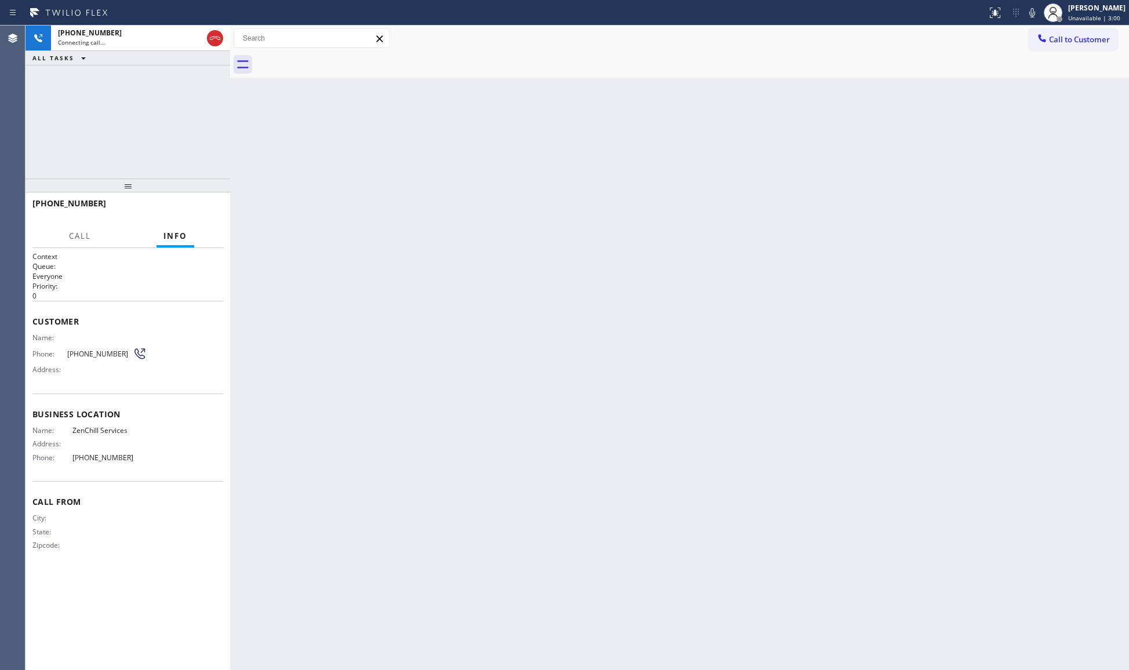
click at [172, 99] on div "[PHONE_NUMBER] Connecting call… ALL TASKS ALL TASKS ACTIVE TASKS TASKS IN WRAP …" at bounding box center [128, 102] width 205 height 153
click at [203, 212] on span "HANG UP" at bounding box center [196, 209] width 35 height 8
click at [203, 212] on span "COMPLETE" at bounding box center [194, 209] width 40 height 8
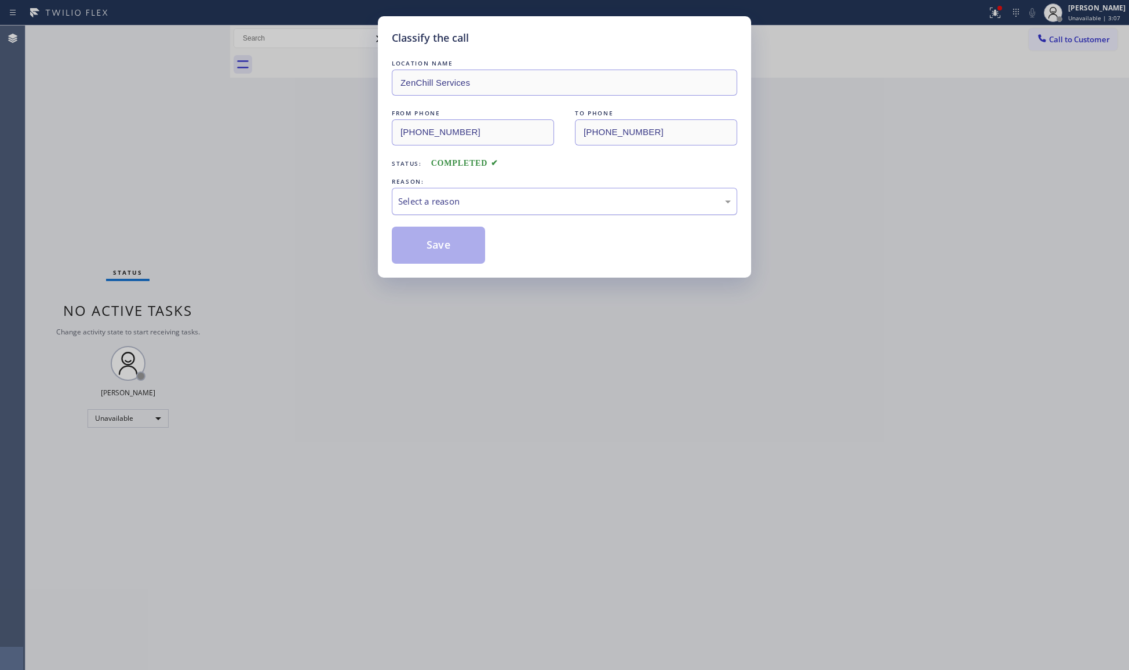
click at [561, 198] on div "Select a reason" at bounding box center [564, 201] width 333 height 13
click at [455, 246] on button "Save" at bounding box center [438, 245] width 93 height 37
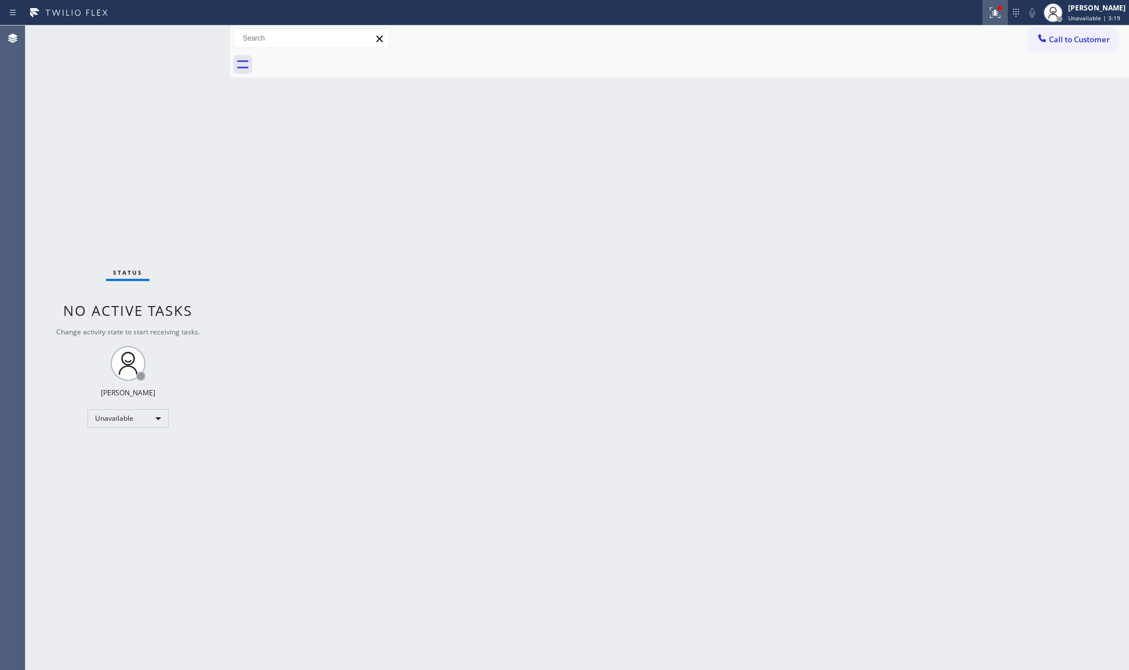
click at [998, 23] on button at bounding box center [996, 13] width 26 height 26
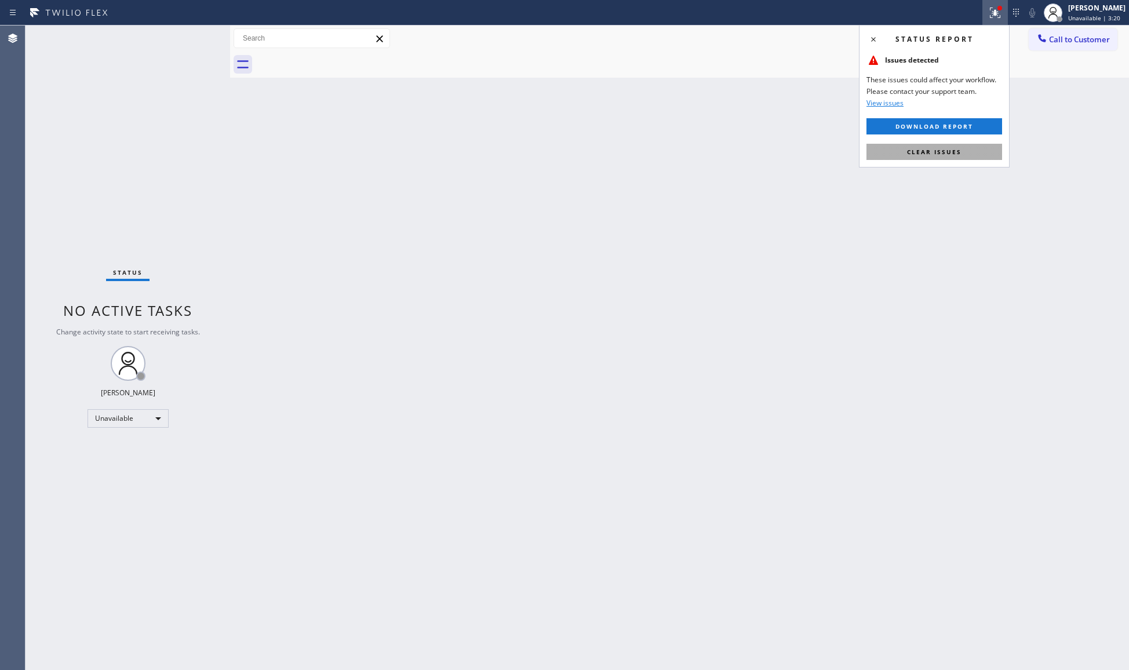
click at [928, 147] on button "Clear issues" at bounding box center [935, 152] width 136 height 16
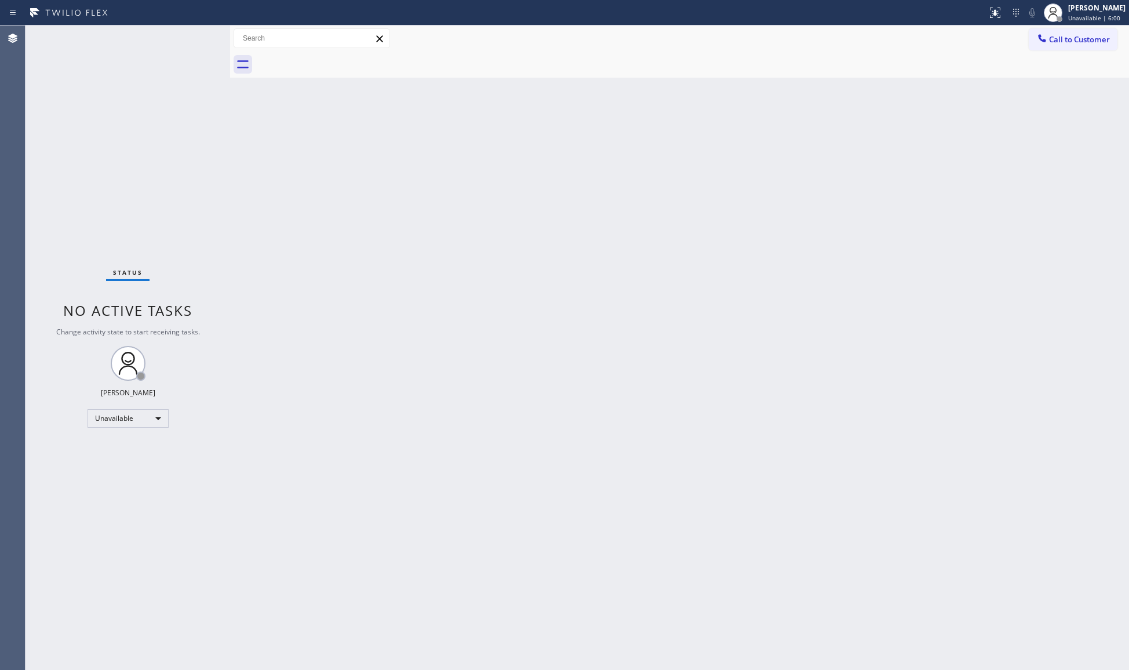
drag, startPoint x: 1058, startPoint y: 35, endPoint x: 1074, endPoint y: 43, distance: 17.9
click at [1056, 37] on span "Call to Customer" at bounding box center [1079, 39] width 61 height 10
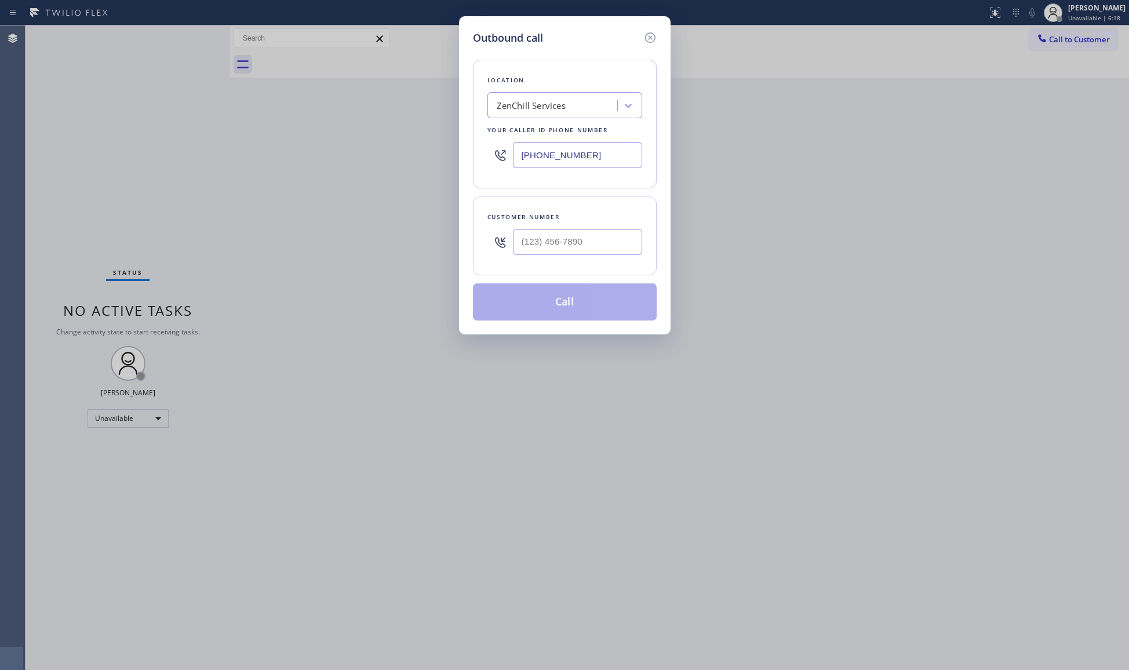
drag, startPoint x: 539, startPoint y: 159, endPoint x: 427, endPoint y: 160, distance: 111.9
click at [427, 160] on div "Outbound call Location ZenChill Services Your caller id phone number [PHONE_NUM…" at bounding box center [564, 335] width 1129 height 670
paste input "424) 375-6460"
type input "[PHONE_NUMBER]"
click at [633, 235] on input "(___) ___-____" at bounding box center [577, 242] width 129 height 26
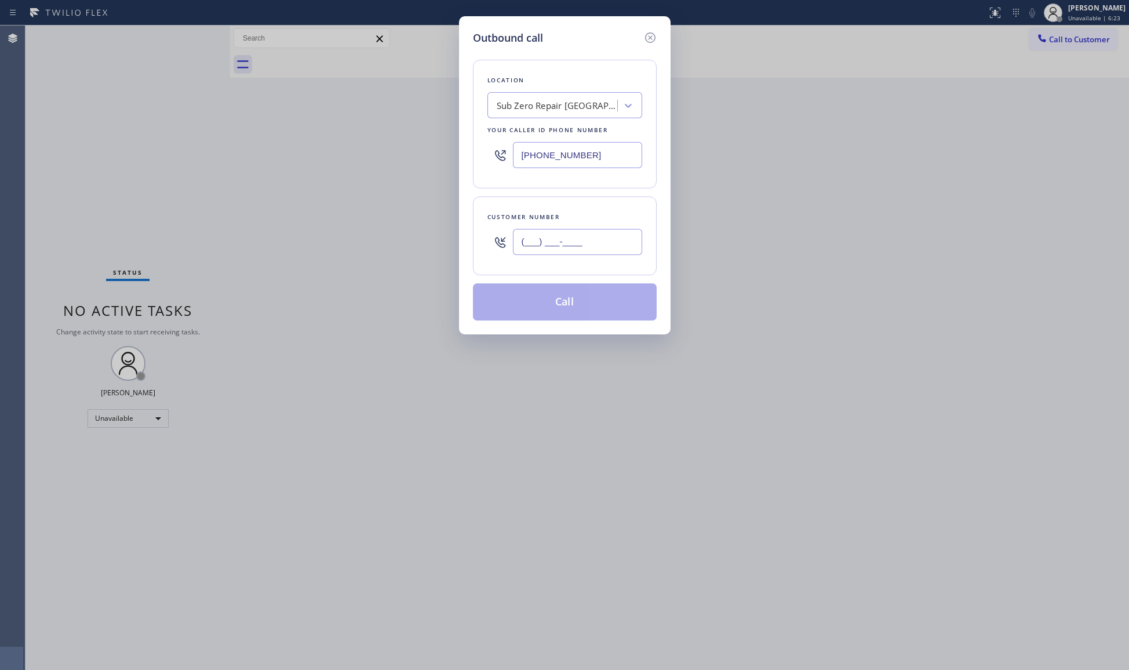
paste input "310) 200-1470"
type input "[PHONE_NUMBER]"
click at [548, 289] on button "Call" at bounding box center [565, 302] width 184 height 37
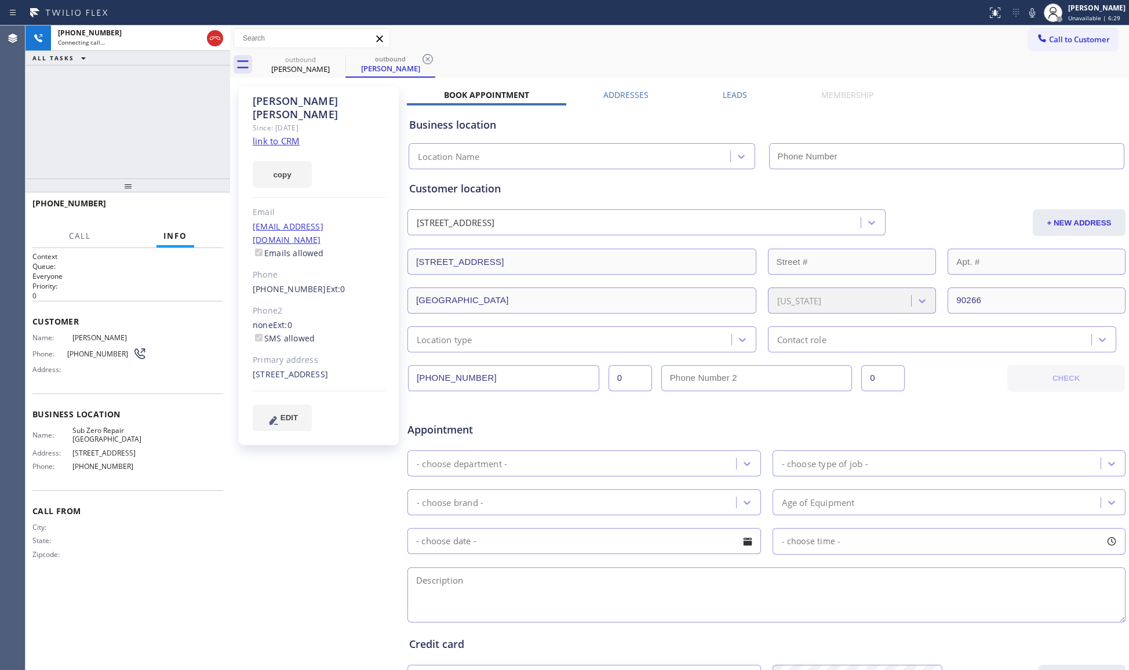
type input "[PHONE_NUMBER]"
click at [431, 59] on icon at bounding box center [428, 59] width 14 height 14
click at [451, 54] on div "outbound [PERSON_NAME] outbound [PERSON_NAME]" at bounding box center [693, 65] width 874 height 26
click at [187, 209] on span "HANG UP" at bounding box center [196, 209] width 35 height 8
click at [188, 209] on span "HANG UP" at bounding box center [196, 209] width 35 height 8
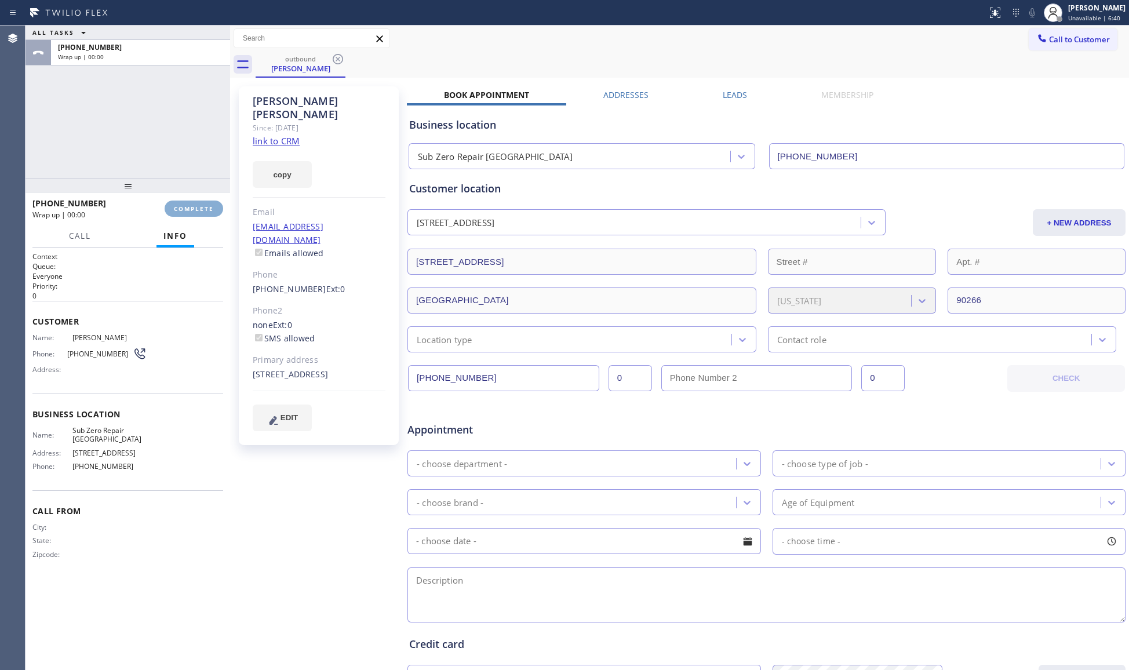
click at [194, 207] on span "COMPLETE" at bounding box center [194, 209] width 40 height 8
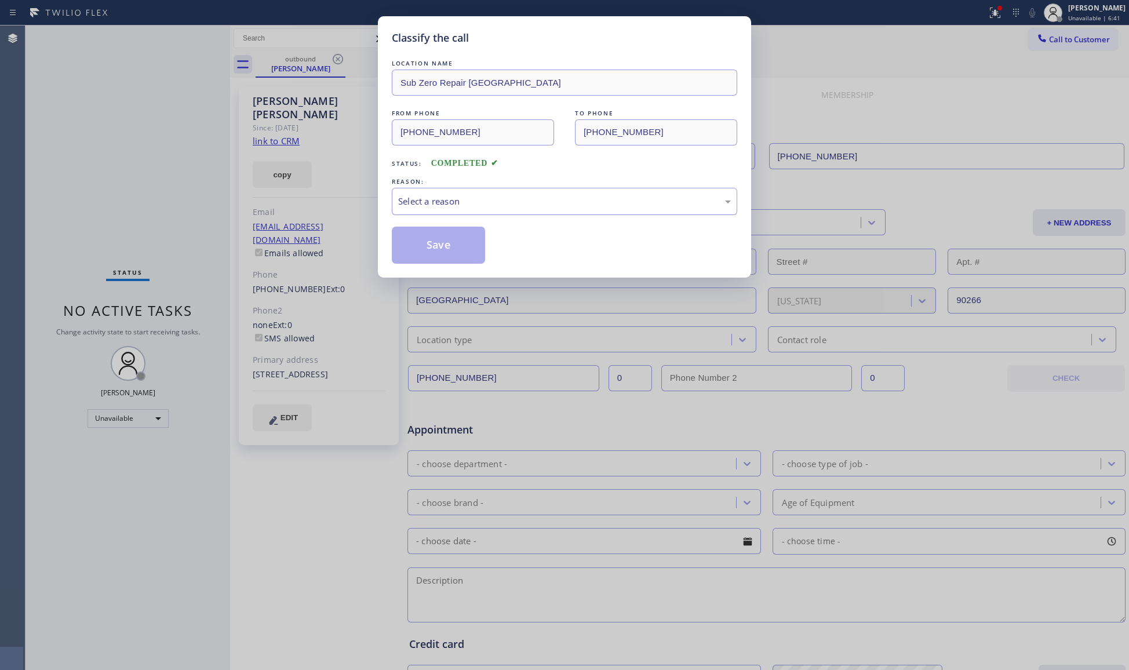
click at [452, 203] on div "Select a reason" at bounding box center [564, 201] width 333 height 13
click at [443, 250] on button "Save" at bounding box center [438, 245] width 93 height 37
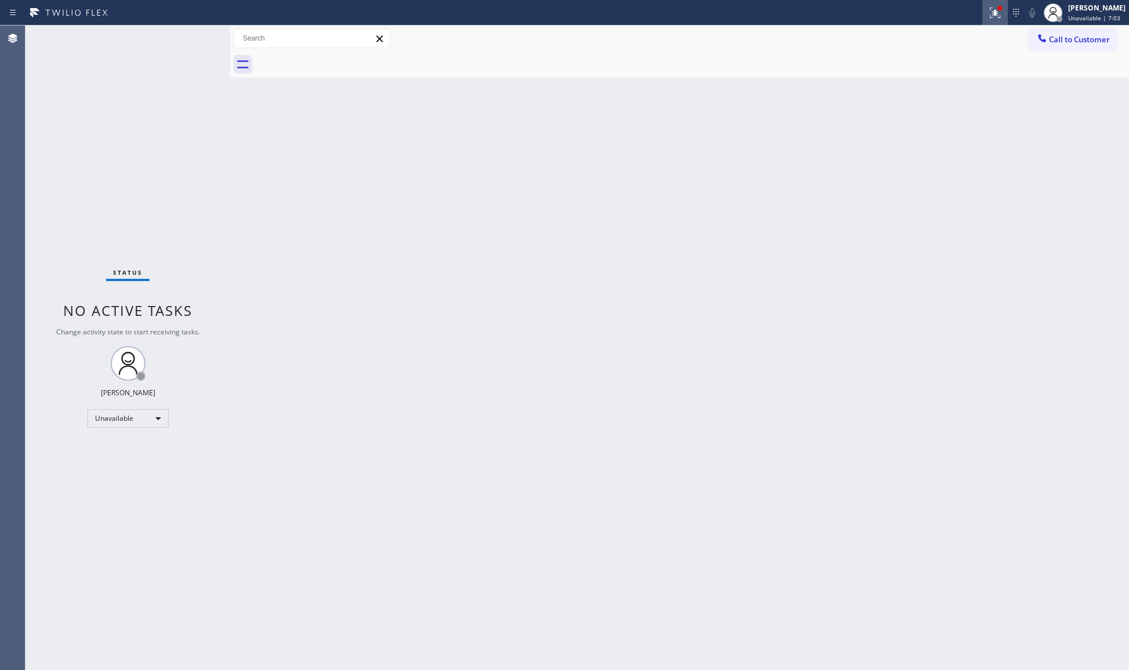
drag, startPoint x: 986, startPoint y: 5, endPoint x: 990, endPoint y: 10, distance: 7.0
click at [986, 5] on button at bounding box center [996, 13] width 26 height 26
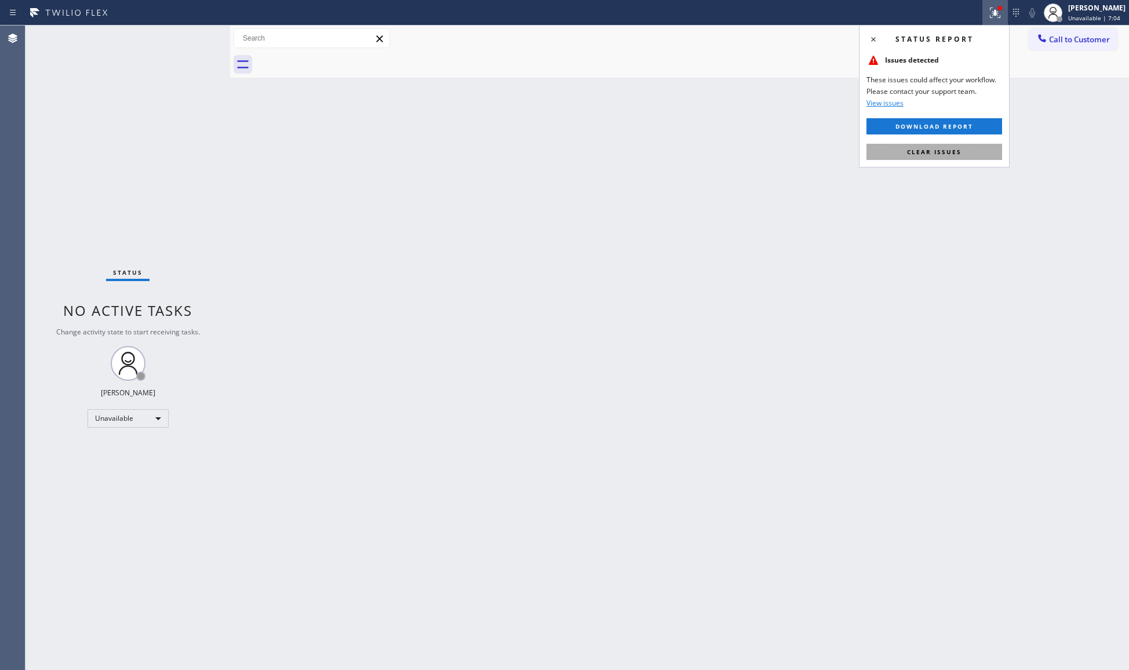
drag, startPoint x: 949, startPoint y: 164, endPoint x: 949, endPoint y: 157, distance: 7.0
click at [949, 162] on div "Status report Issues detected These issues could affect your workflow. Please c…" at bounding box center [934, 96] width 151 height 143
click at [947, 153] on span "Clear issues" at bounding box center [934, 152] width 55 height 8
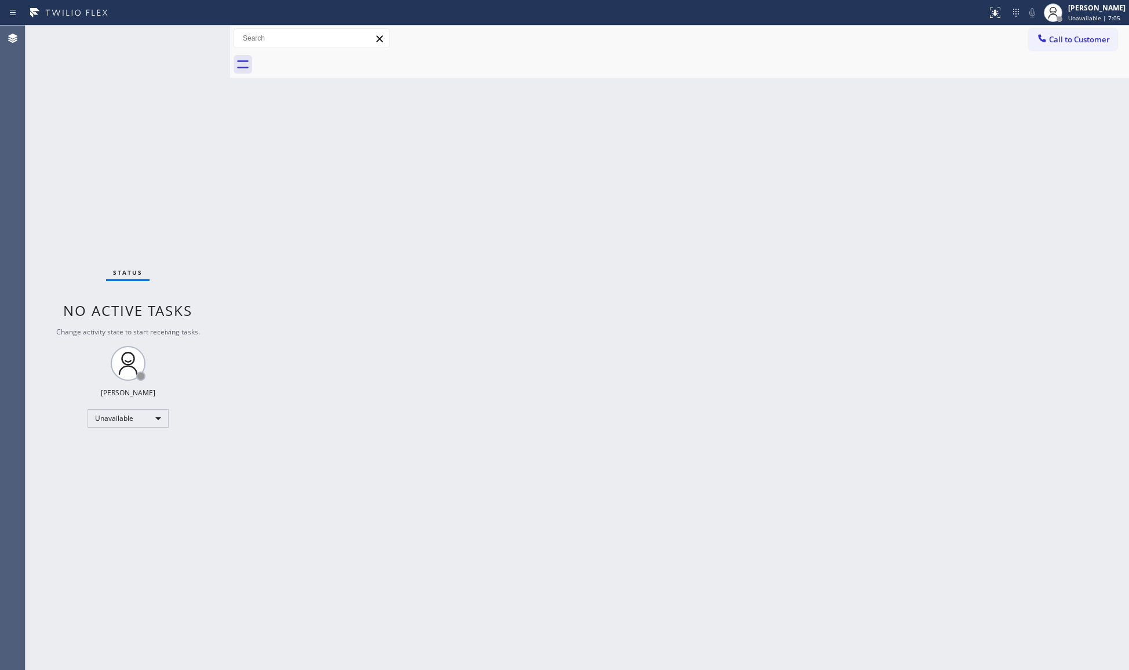
click at [1069, 28] on button "Call to Customer" at bounding box center [1073, 39] width 89 height 22
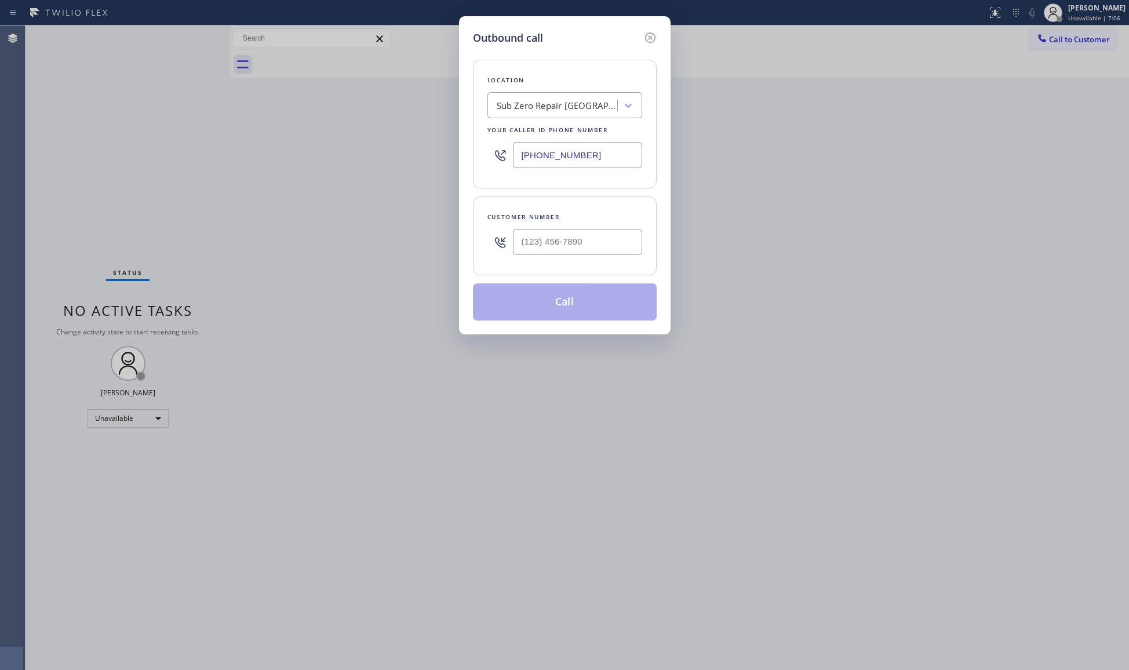
drag, startPoint x: 615, startPoint y: 151, endPoint x: 523, endPoint y: 149, distance: 91.6
click at [523, 149] on input "[PHONE_NUMBER]" at bounding box center [577, 155] width 129 height 26
paste input "855) 731-4952"
type input "[PHONE_NUMBER]"
drag, startPoint x: 590, startPoint y: 244, endPoint x: 622, endPoint y: 219, distance: 40.9
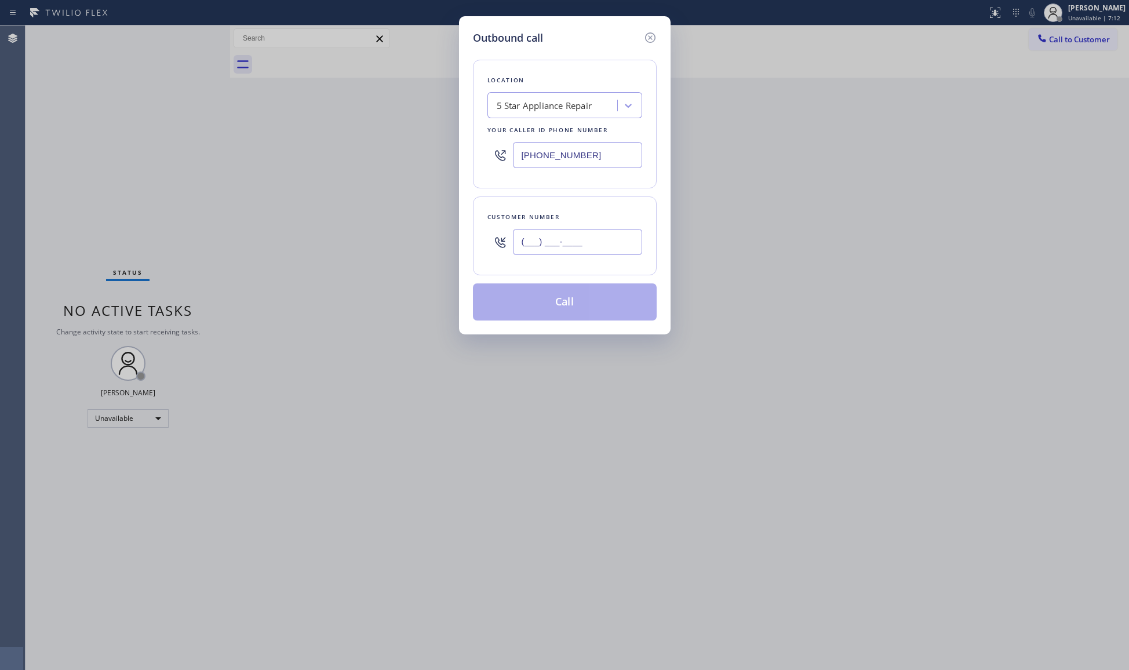
click at [590, 244] on input "(___) ___-____" at bounding box center [577, 242] width 129 height 26
paste input "714) 815-4394"
type input "[PHONE_NUMBER]"
click at [558, 304] on button "Call" at bounding box center [565, 302] width 184 height 37
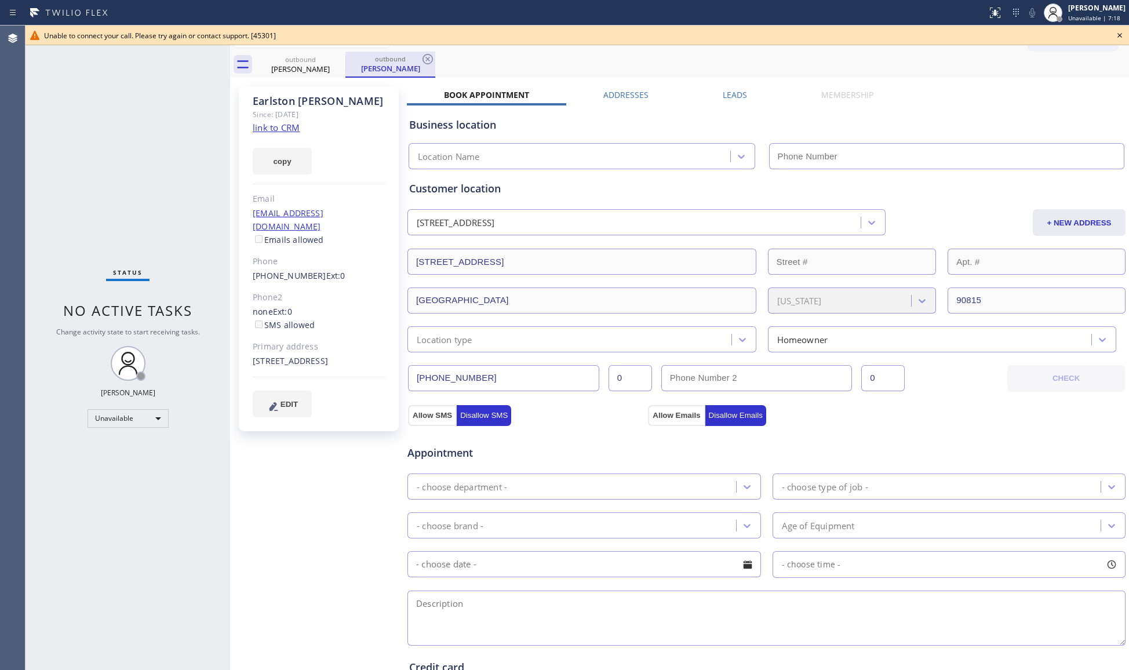
type input "[PHONE_NUMBER]"
click at [336, 66] on div at bounding box center [338, 59] width 14 height 14
click at [335, 64] on icon at bounding box center [338, 59] width 14 height 14
click at [421, 61] on icon at bounding box center [428, 59] width 14 height 14
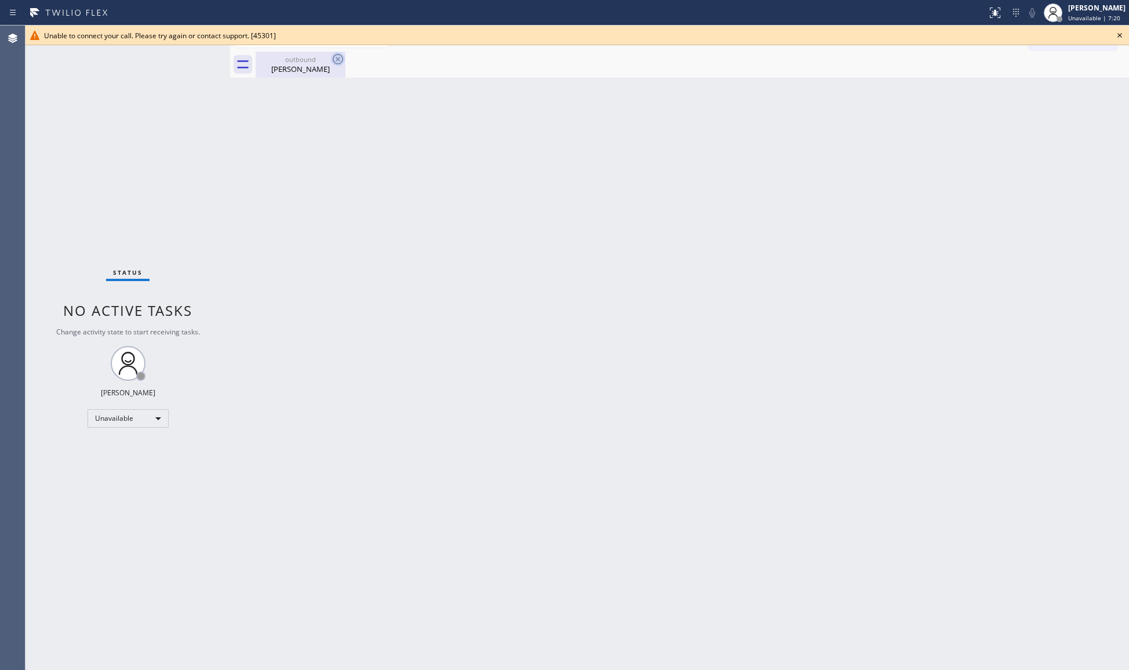
click at [337, 61] on icon at bounding box center [338, 59] width 14 height 14
click at [337, 60] on icon at bounding box center [338, 59] width 14 height 14
click at [1124, 38] on icon at bounding box center [1120, 35] width 14 height 14
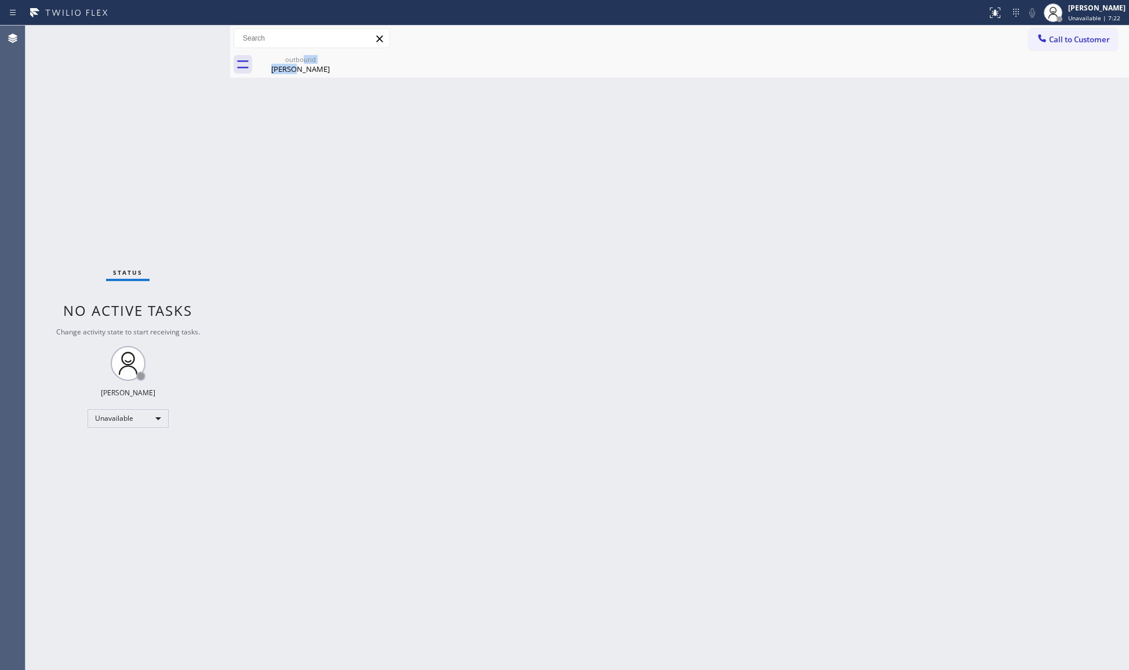
drag, startPoint x: 293, startPoint y: 66, endPoint x: 322, endPoint y: 57, distance: 31.0
click at [306, 61] on div "outbound [PERSON_NAME]" at bounding box center [301, 65] width 88 height 26
click at [1044, 38] on icon at bounding box center [1043, 38] width 12 height 12
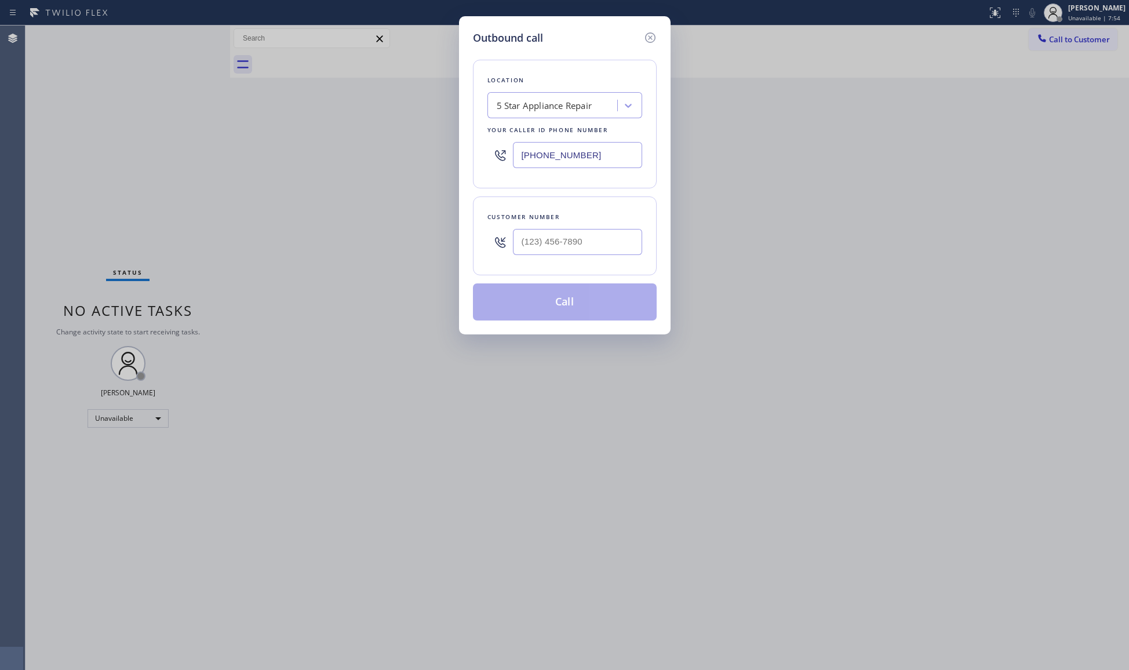
drag, startPoint x: 479, startPoint y: 153, endPoint x: 441, endPoint y: 153, distance: 38.3
click at [441, 153] on div "Outbound call Location 5 Star Appliance Repair Your caller id phone number [PHO…" at bounding box center [564, 335] width 1129 height 670
paste input "954) 835-4535"
type input "[PHONE_NUMBER]"
click at [597, 237] on input "(___) ___-____" at bounding box center [577, 242] width 129 height 26
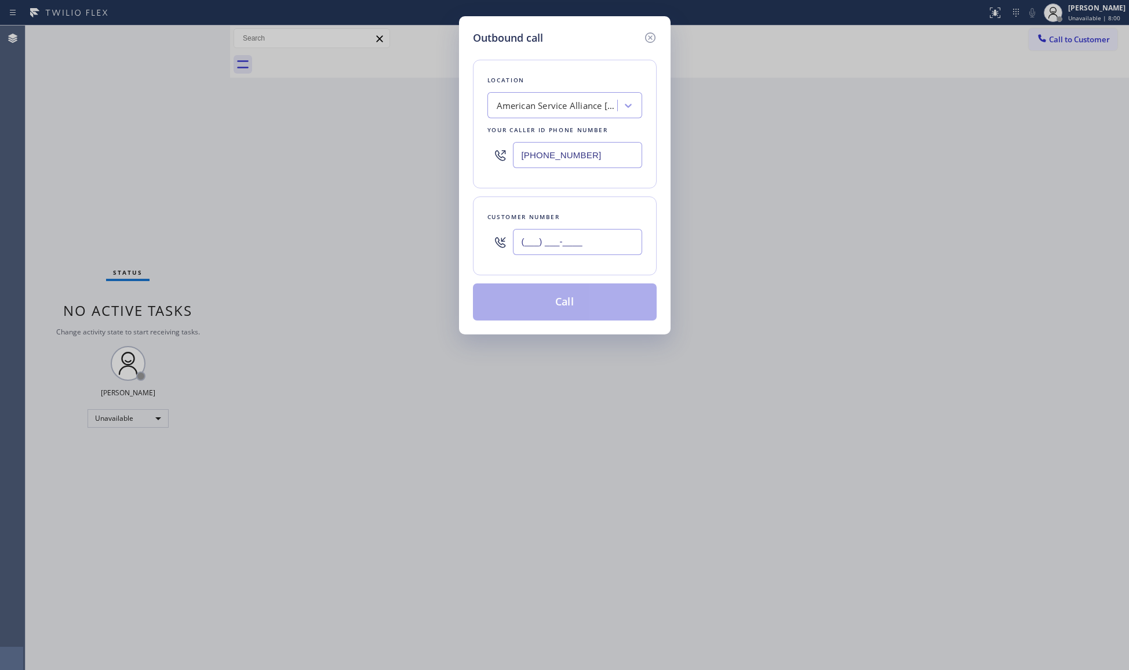
paste input "954) 278-5852"
type input "[PHONE_NUMBER]"
click at [565, 314] on button "Call" at bounding box center [565, 302] width 184 height 37
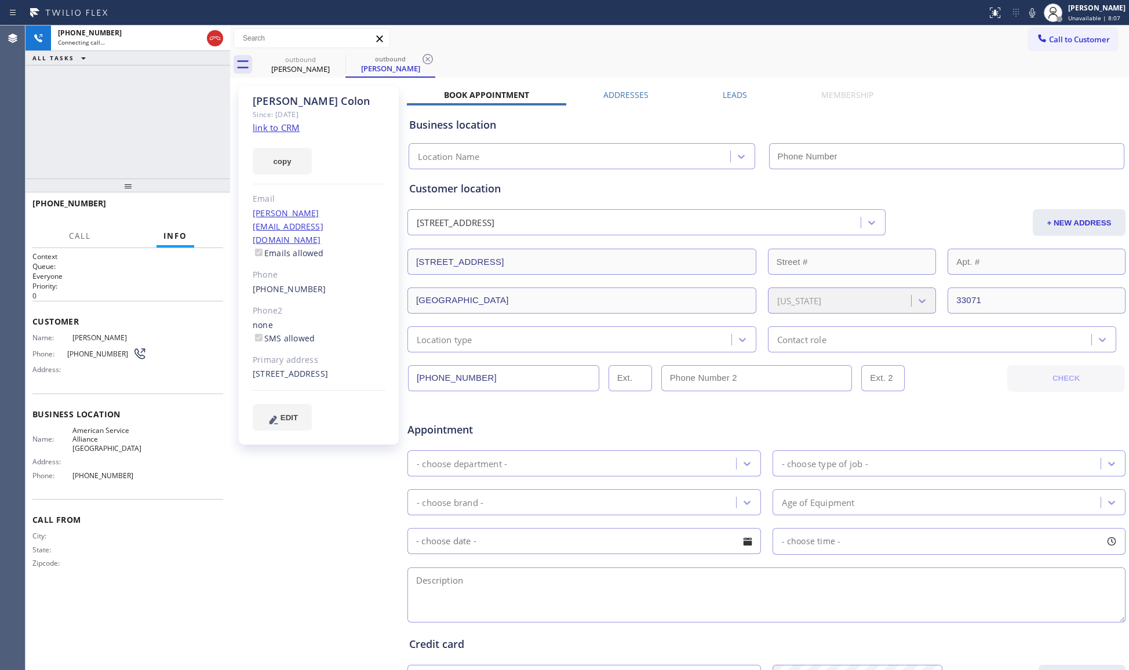
type input "[PHONE_NUMBER]"
click at [188, 203] on button "HANG UP" at bounding box center [196, 209] width 54 height 16
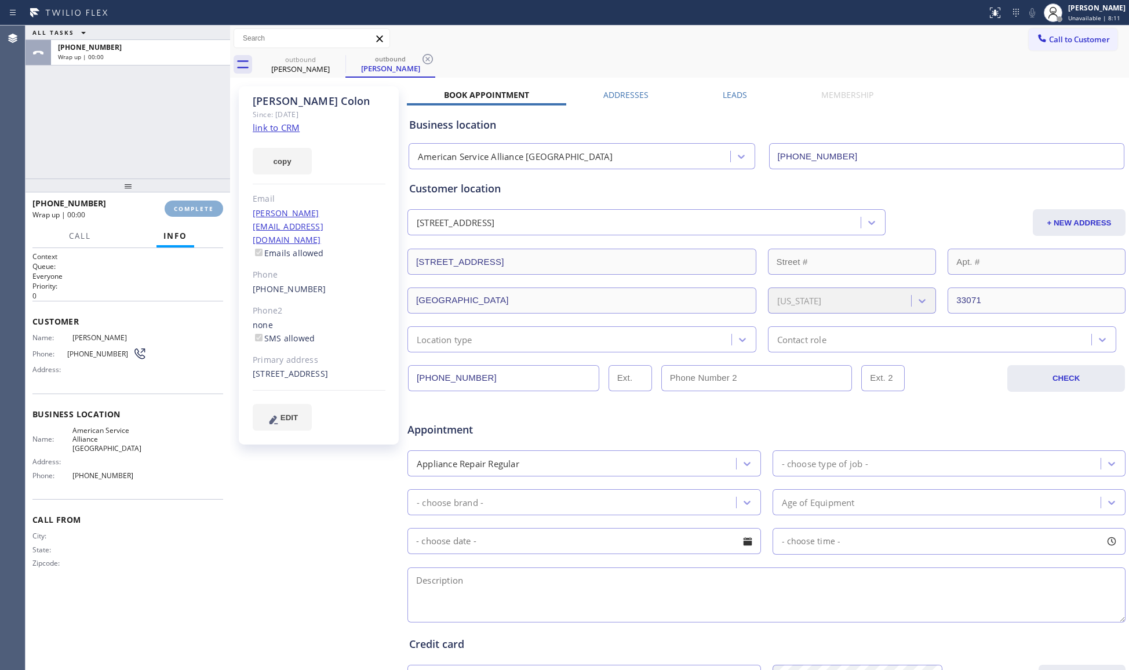
click at [187, 202] on button "COMPLETE" at bounding box center [194, 209] width 59 height 16
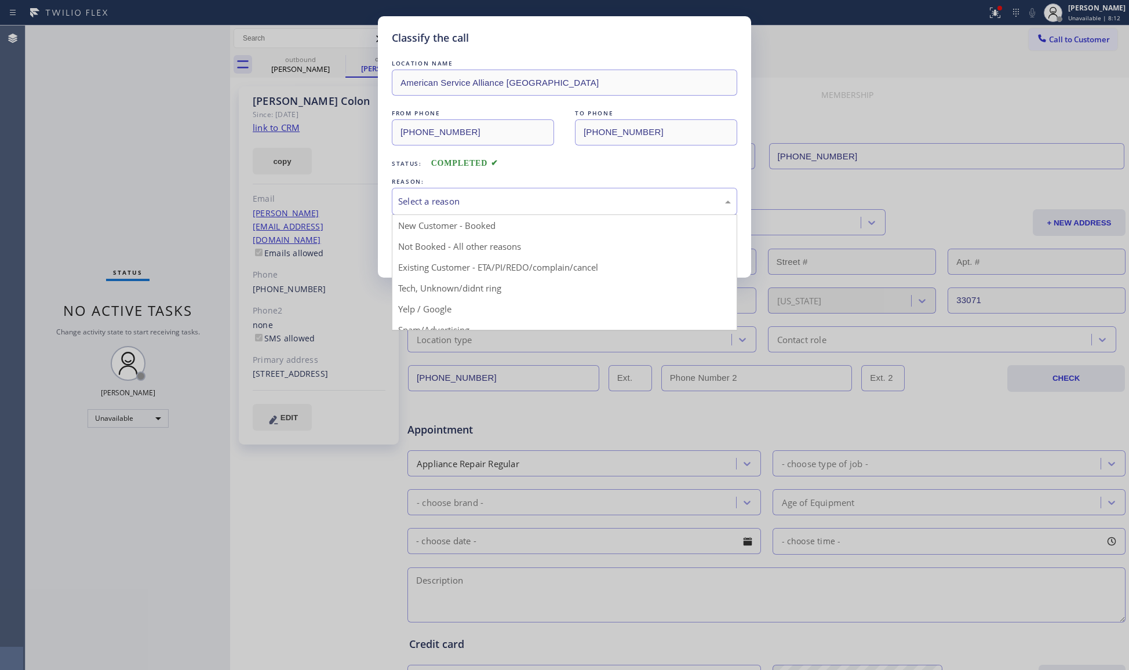
click at [511, 204] on div "Select a reason" at bounding box center [564, 201] width 333 height 13
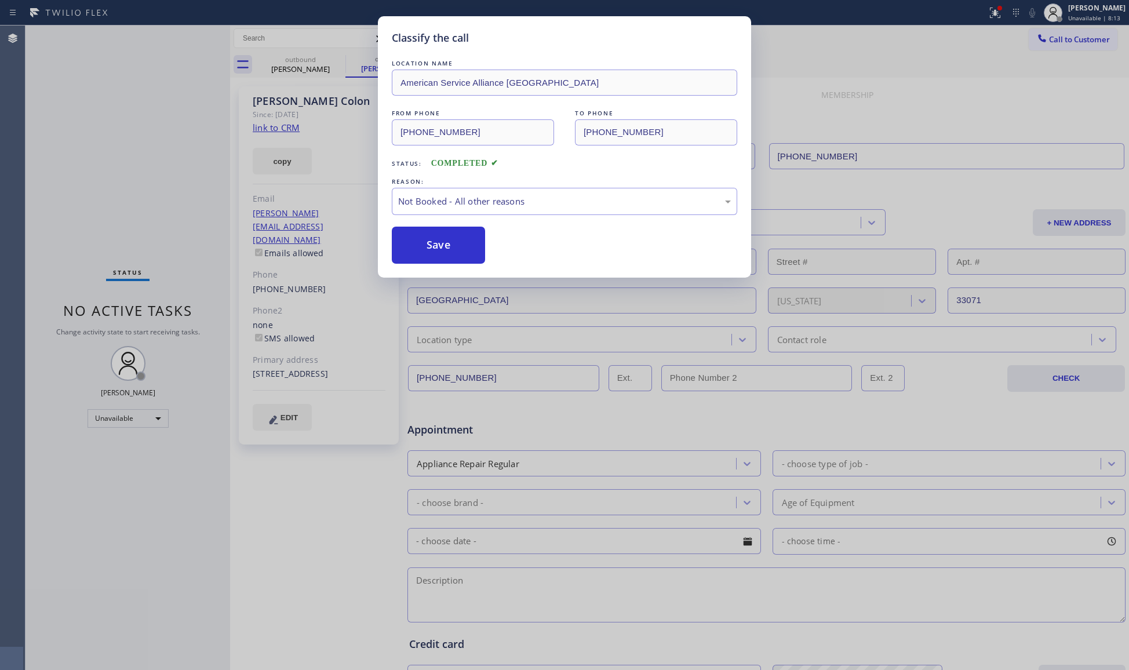
click at [430, 246] on button "Save" at bounding box center [438, 245] width 93 height 37
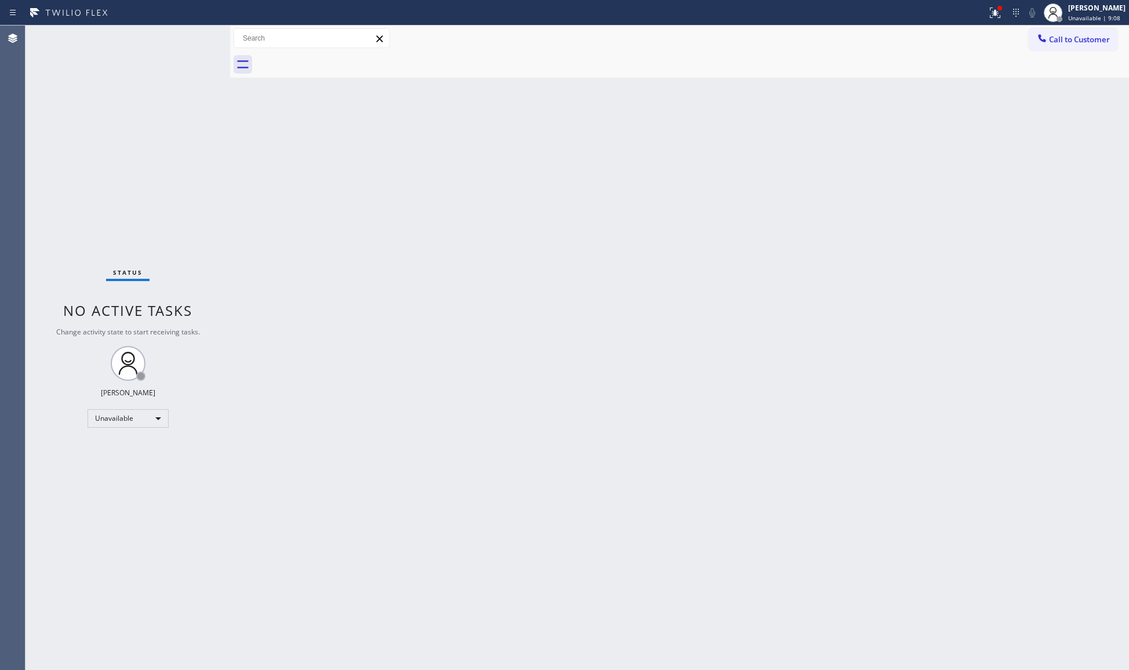
click at [1026, 293] on div "Back to Dashboard Change Sender ID Customers Technicians Select a contact Outbo…" at bounding box center [679, 348] width 899 height 645
click at [1002, 15] on icon at bounding box center [996, 13] width 14 height 14
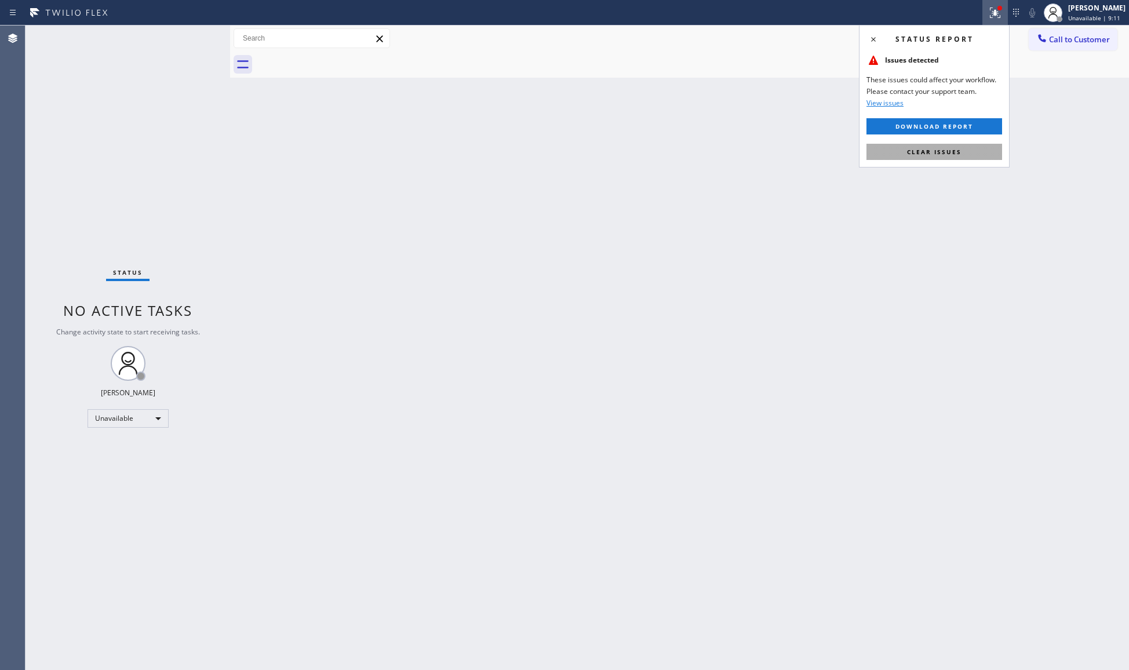
click at [942, 148] on span "Clear issues" at bounding box center [934, 152] width 55 height 8
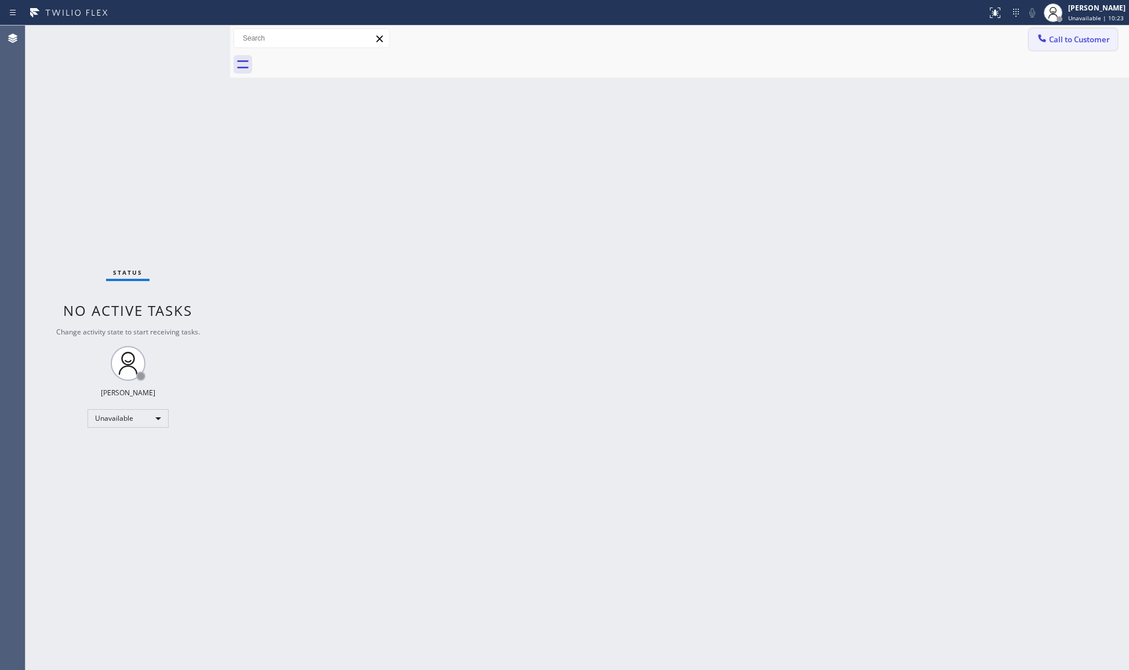
click at [1072, 31] on button "Call to Customer" at bounding box center [1073, 39] width 89 height 22
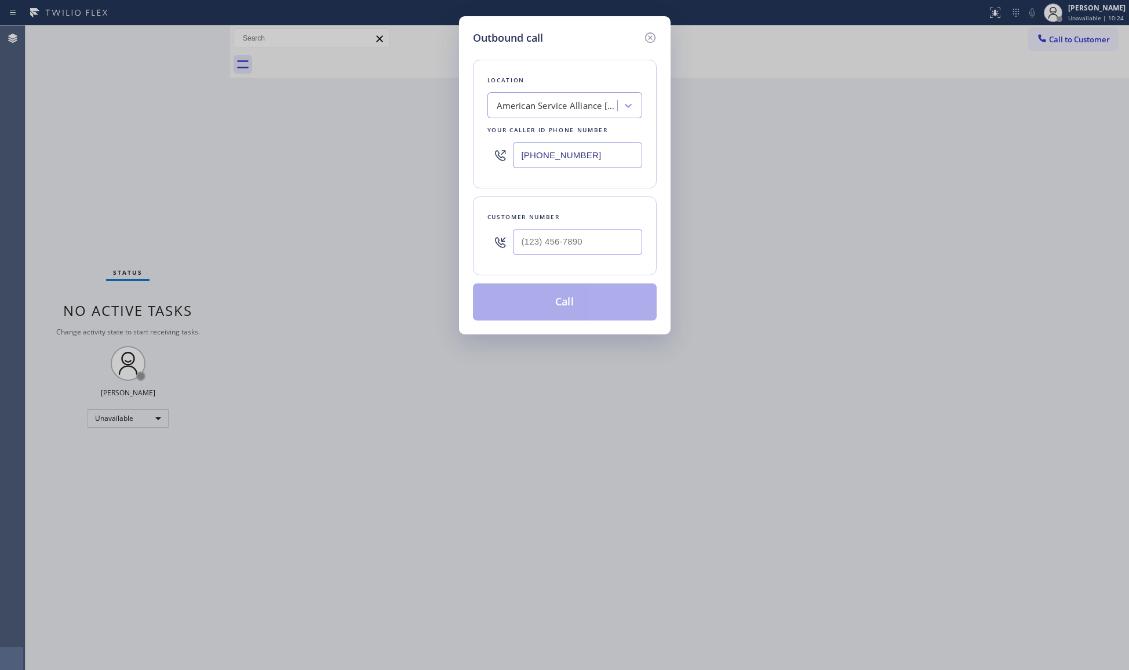
drag, startPoint x: 615, startPoint y: 158, endPoint x: 503, endPoint y: 151, distance: 112.1
click at [496, 153] on div "[PHONE_NUMBER]" at bounding box center [565, 155] width 155 height 38
paste input "49) 627-8407"
type input "[PHONE_NUMBER]"
paste input "7-1430"
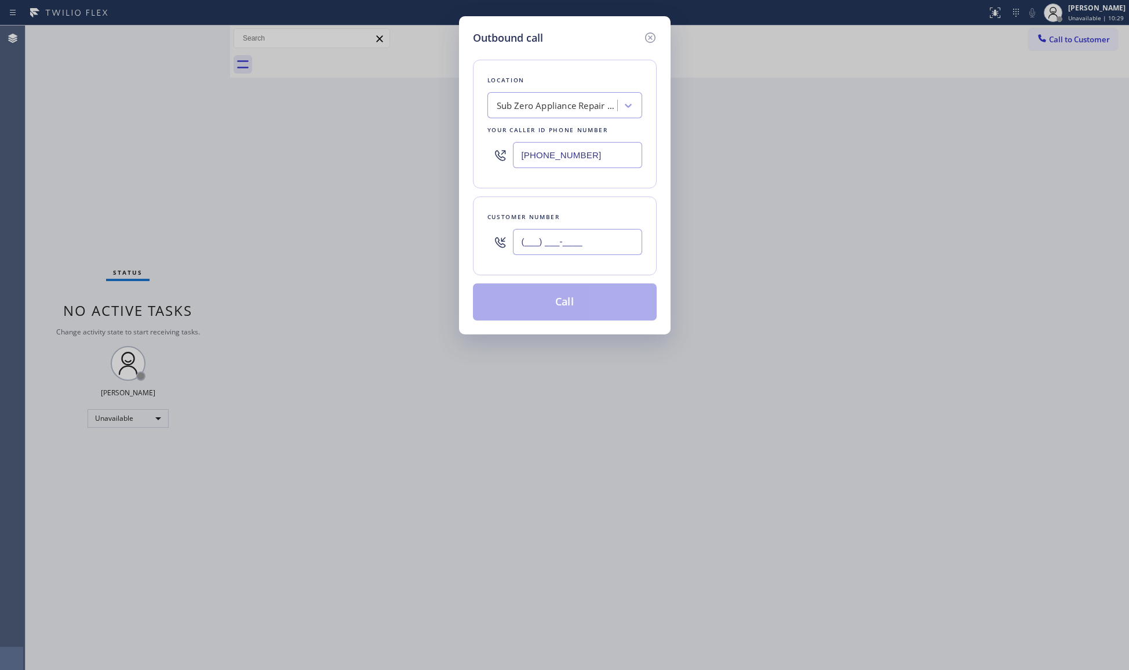
click at [557, 238] on input "(___) ___-____" at bounding box center [577, 242] width 129 height 26
drag, startPoint x: 613, startPoint y: 249, endPoint x: 502, endPoint y: 246, distance: 111.3
click at [502, 246] on div "(___) __7-1430" at bounding box center [565, 242] width 155 height 38
paste input "714) 305-0331"
type input "[PHONE_NUMBER]"
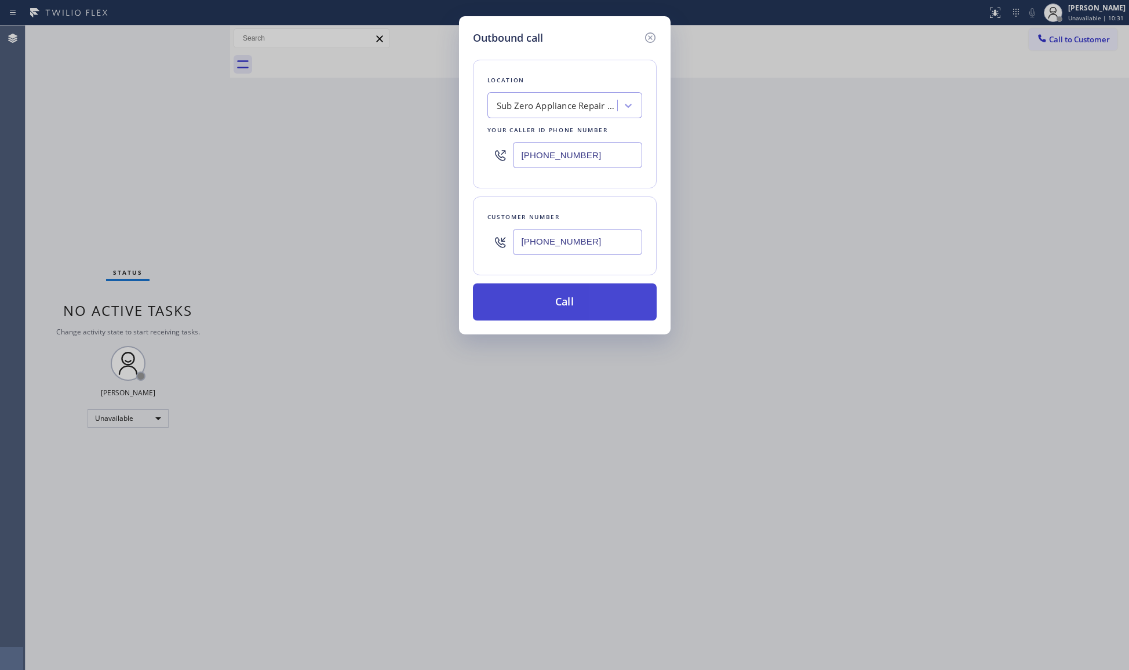
click at [576, 297] on button "Call" at bounding box center [565, 302] width 184 height 37
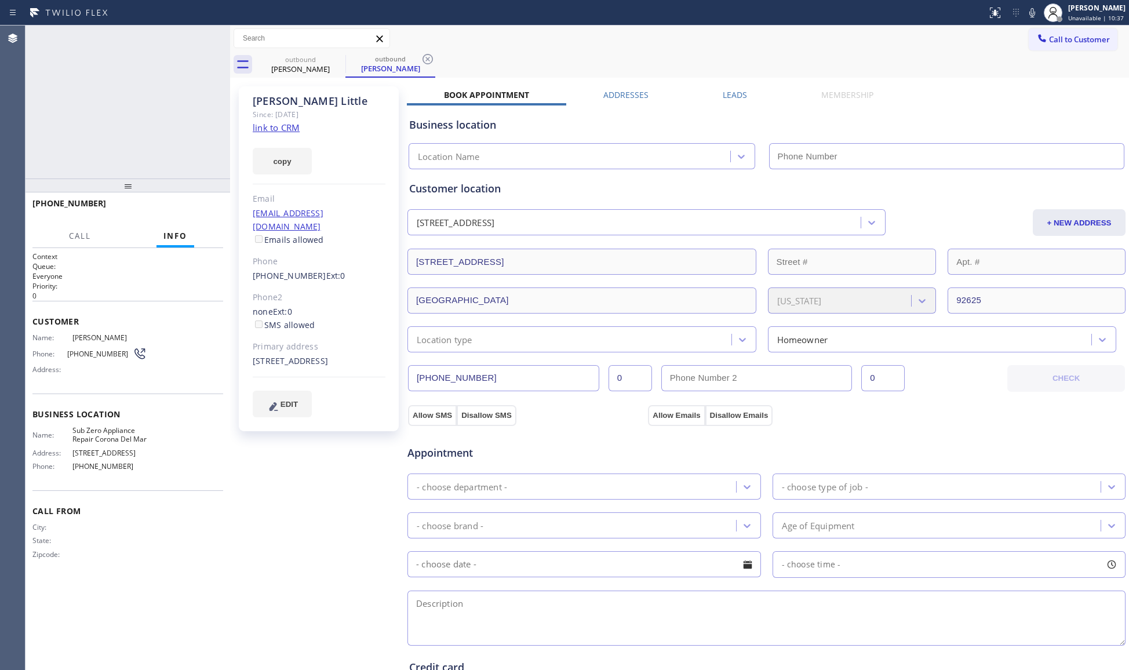
type input "[PHONE_NUMBER]"
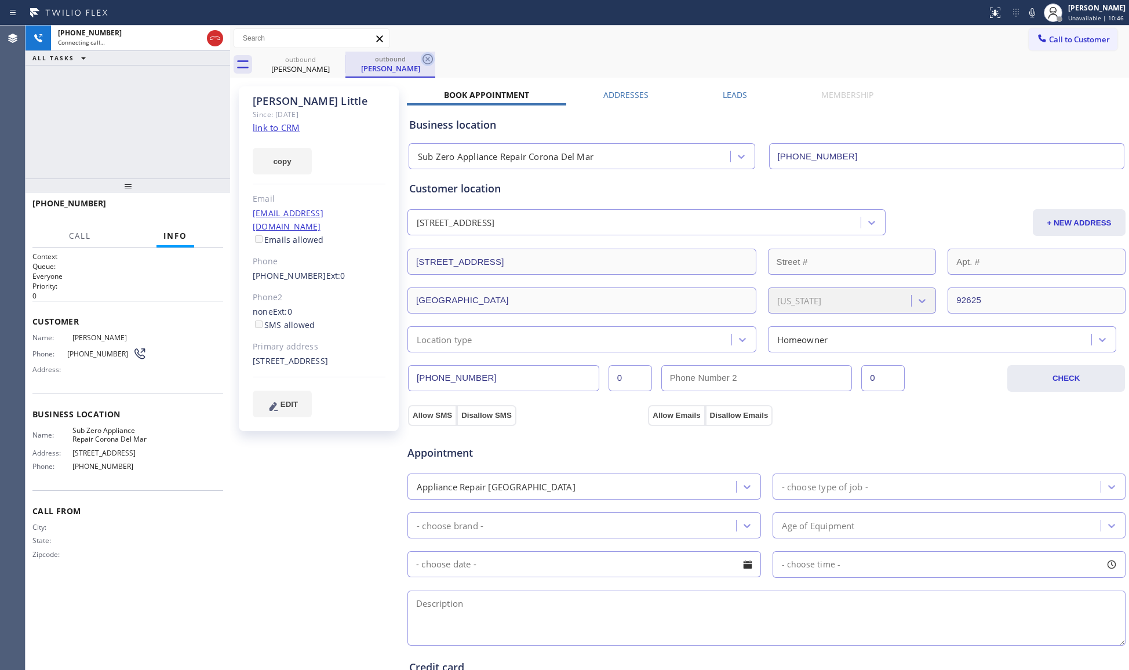
click at [430, 59] on icon at bounding box center [428, 59] width 14 height 14
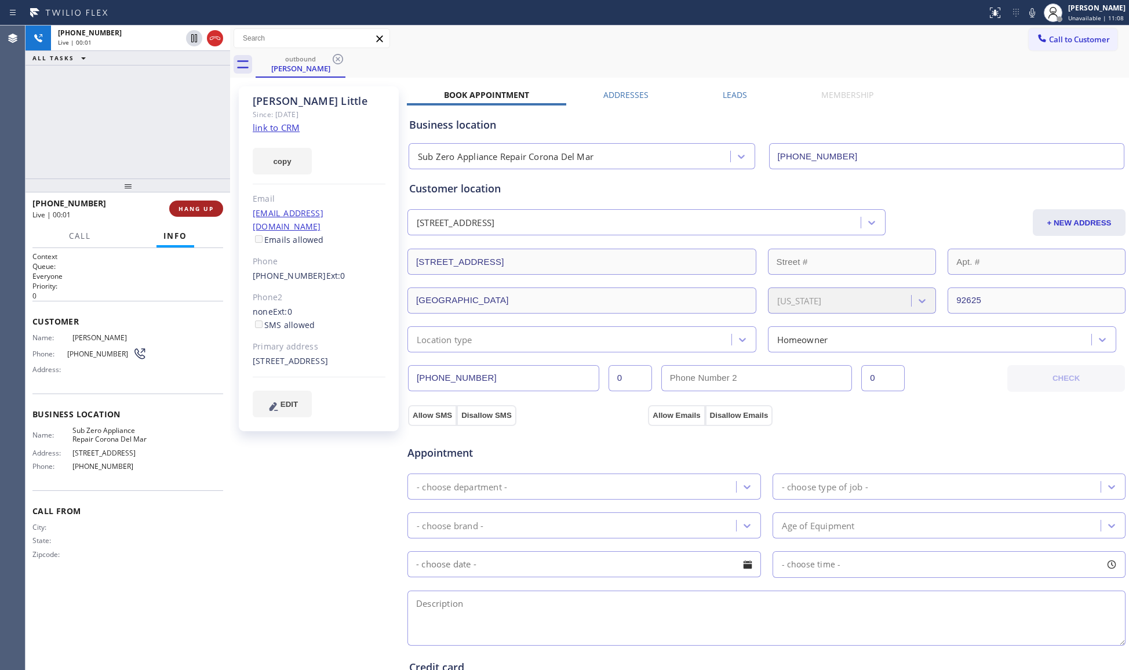
click at [201, 206] on span "HANG UP" at bounding box center [196, 209] width 35 height 8
click at [199, 205] on span "COMPLETE" at bounding box center [194, 209] width 40 height 8
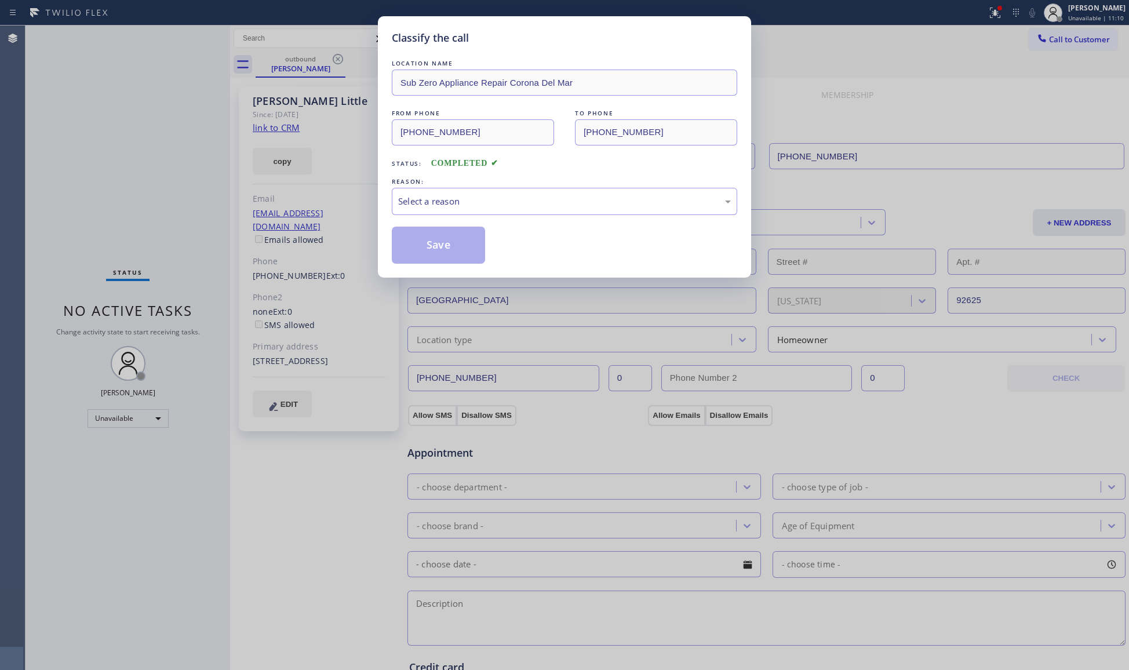
click at [497, 218] on div "LOCATION NAME Sub Zero Appliance Repair Corona Del Mar FROM PHONE [PHONE_NUMBER…" at bounding box center [565, 160] width 346 height 206
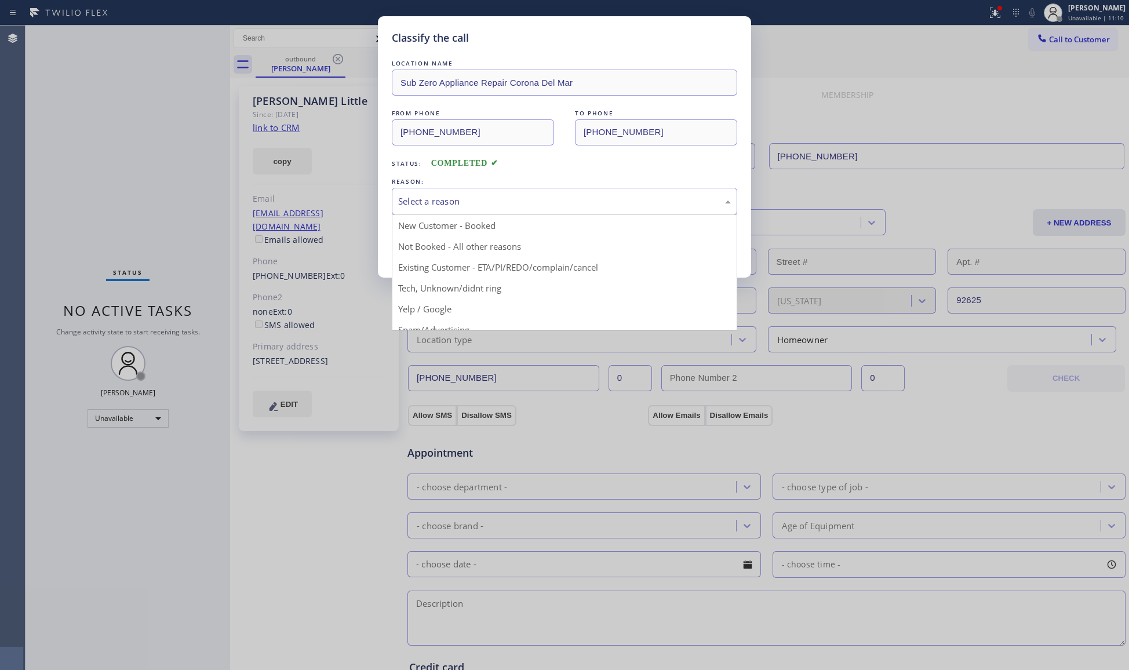
click at [477, 204] on div "Select a reason" at bounding box center [564, 201] width 333 height 13
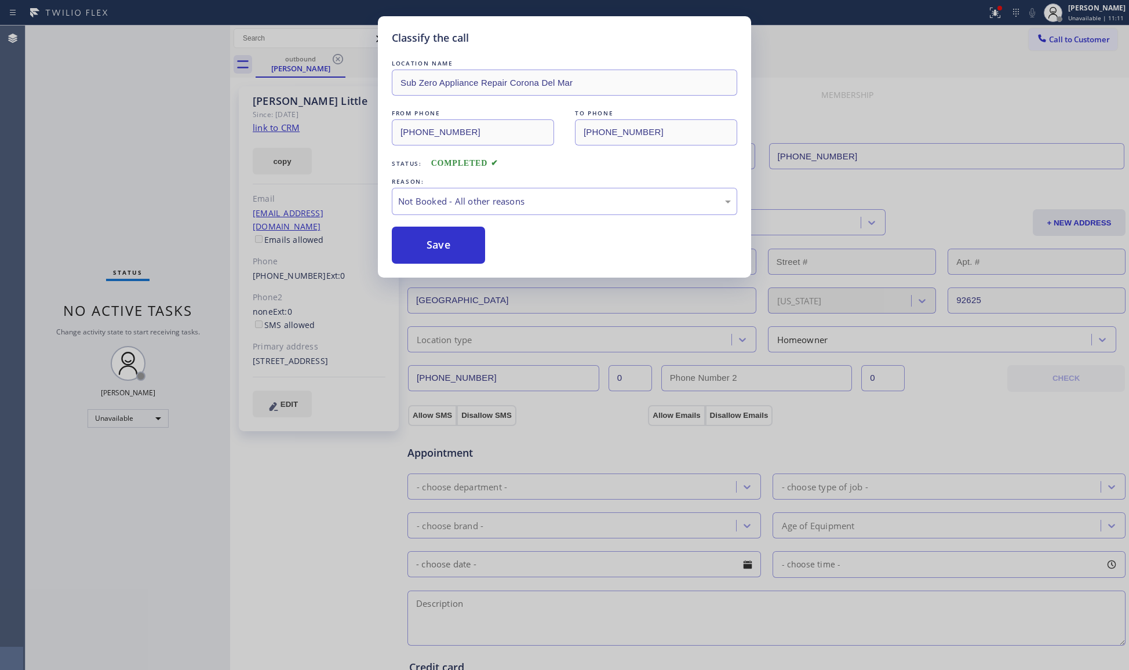
click at [423, 242] on button "Save" at bounding box center [438, 245] width 93 height 37
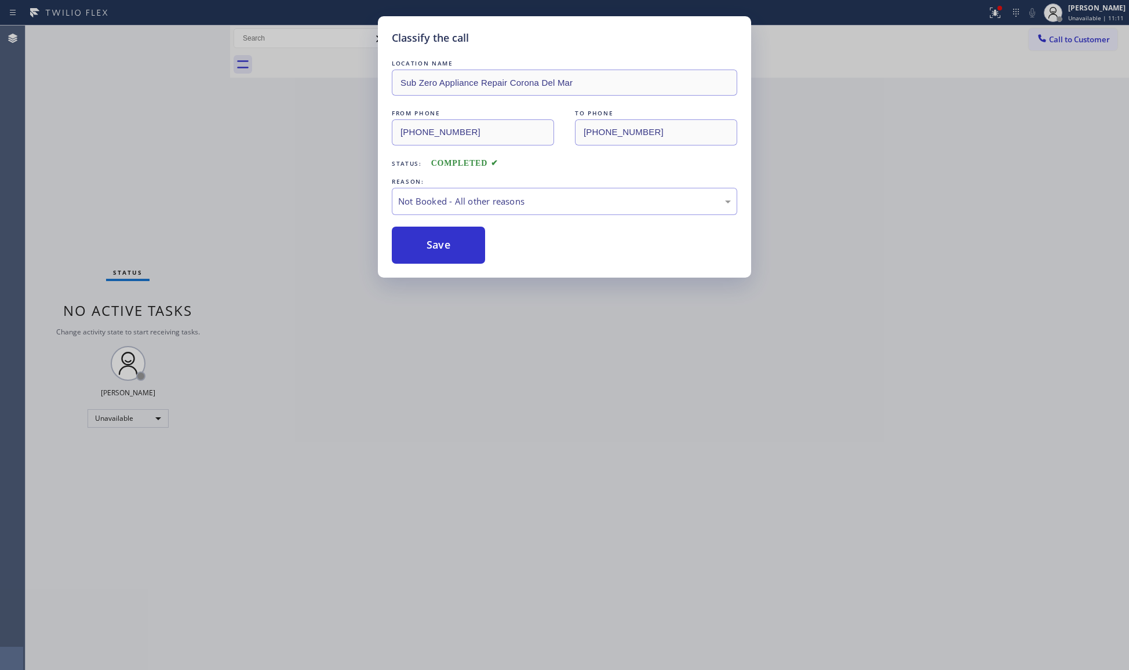
click at [423, 242] on button "Save" at bounding box center [438, 245] width 93 height 37
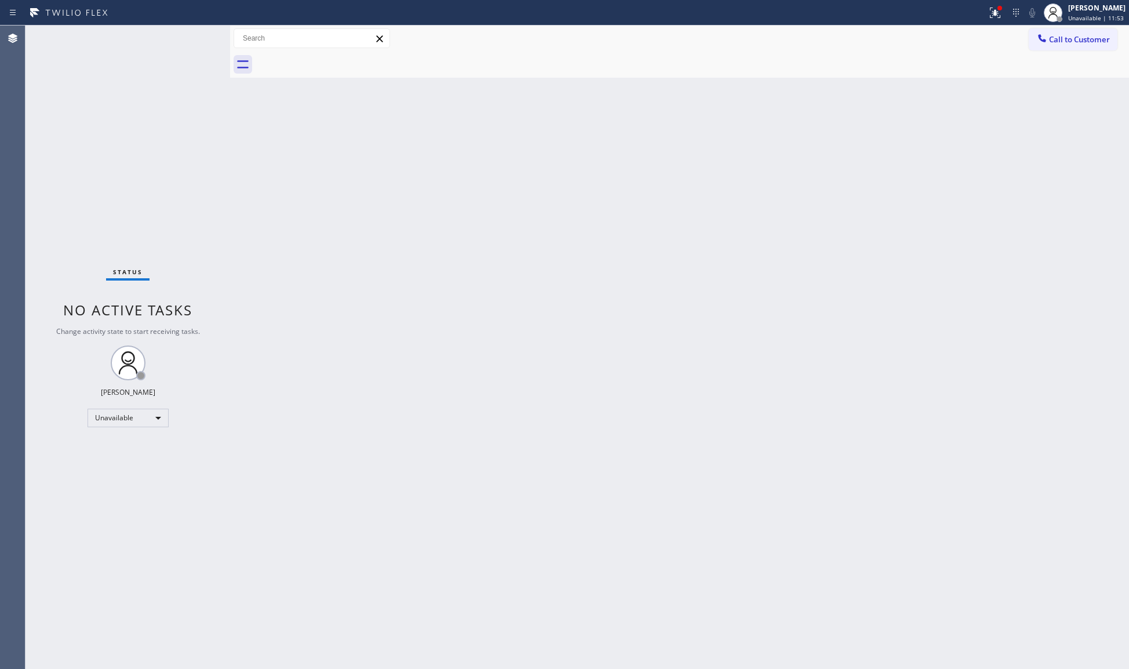
click at [1037, 27] on div "Call to Customer Outbound call Location Sub Zero Appliance Repair Corona Del Ma…" at bounding box center [679, 39] width 899 height 26
click at [1037, 50] on div "Call to Customer Outbound call Location Sub Zero Appliance Repair Corona Del Ma…" at bounding box center [679, 52] width 899 height 52
click at [1049, 36] on span "Call to Customer" at bounding box center [1079, 39] width 61 height 10
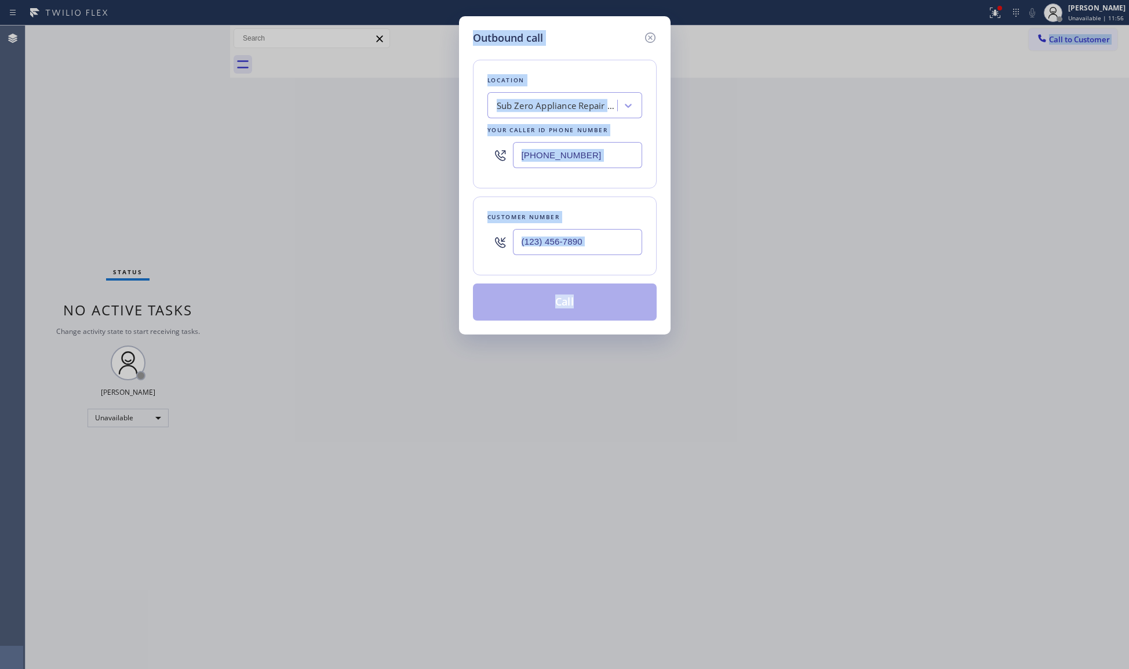
click at [593, 140] on div "[PHONE_NUMBER]" at bounding box center [565, 155] width 155 height 38
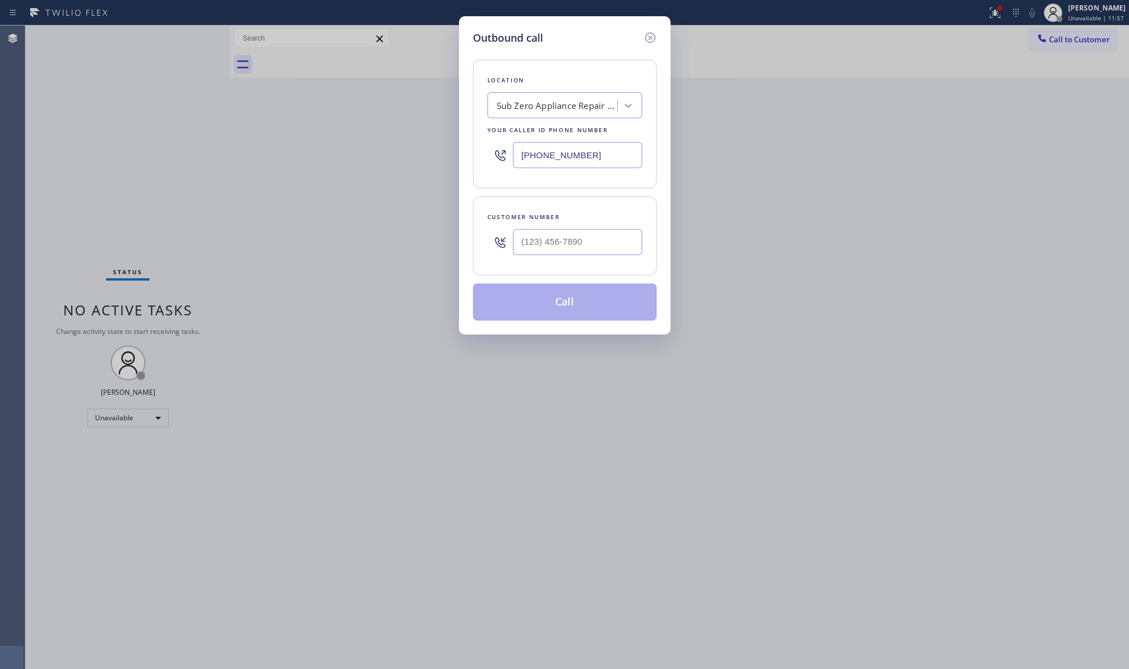
drag, startPoint x: 506, startPoint y: 151, endPoint x: 478, endPoint y: 157, distance: 28.4
click at [467, 156] on div "Outbound call Location Sub Zero Appliance Repair Corona Del Mar Your caller id …" at bounding box center [565, 175] width 212 height 318
paste input "626) 788-9848"
type input "[PHONE_NUMBER]"
click at [585, 237] on input "(___) ___-____" at bounding box center [577, 242] width 129 height 26
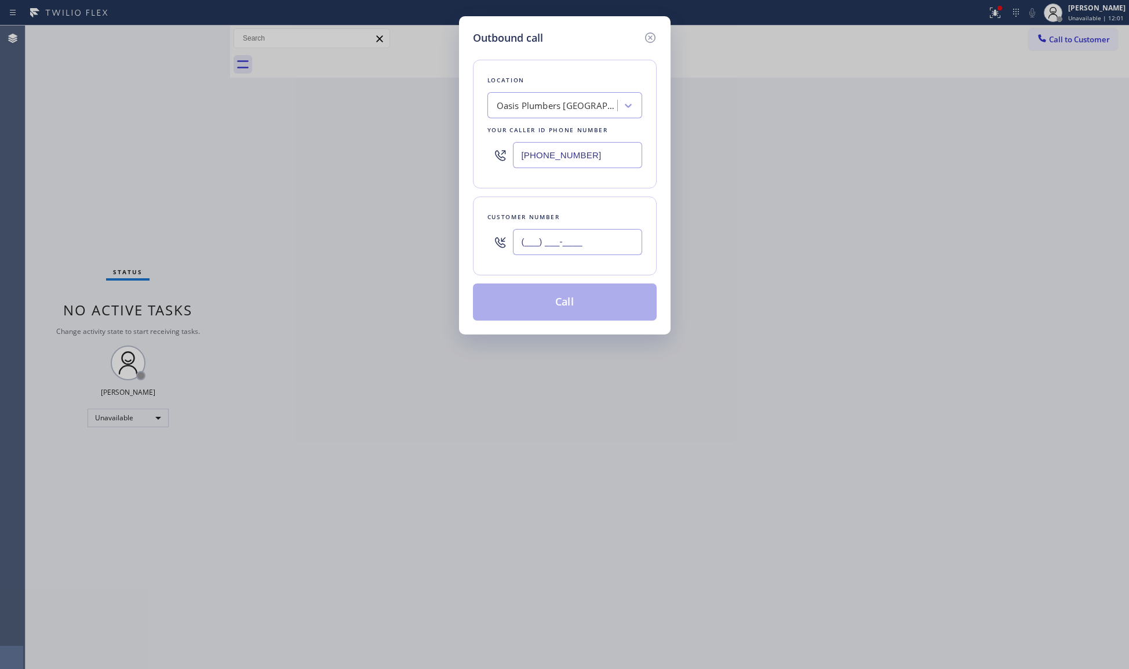
paste input "323) 270-0222"
type input "[PHONE_NUMBER]"
drag, startPoint x: 543, startPoint y: 302, endPoint x: 564, endPoint y: 302, distance: 20.9
click at [546, 302] on button "Call" at bounding box center [565, 302] width 184 height 37
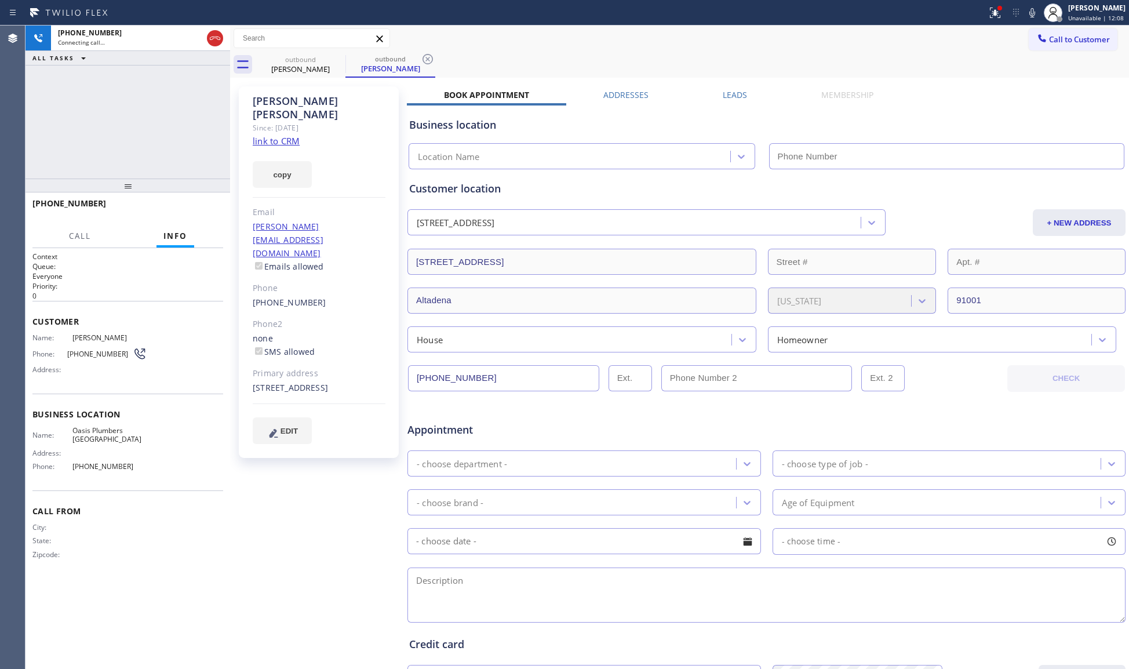
type input "[PHONE_NUMBER]"
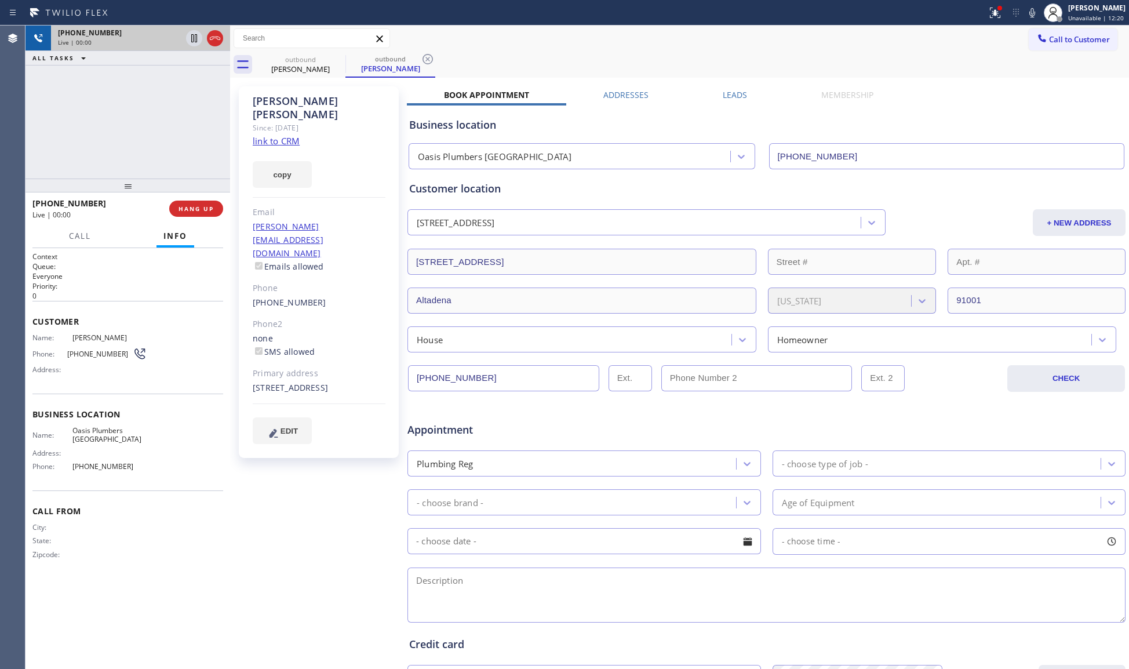
click at [215, 35] on icon at bounding box center [215, 38] width 14 height 14
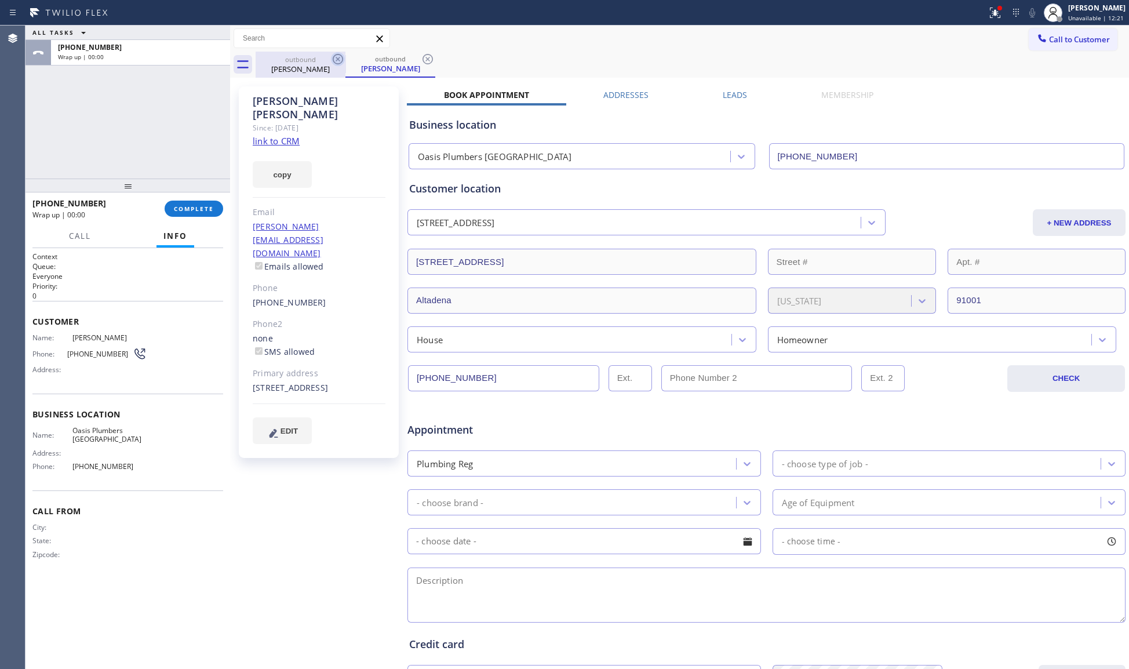
drag, startPoint x: 314, startPoint y: 70, endPoint x: 332, endPoint y: 56, distance: 23.2
click at [316, 68] on div "[PERSON_NAME]" at bounding box center [301, 69] width 88 height 10
click at [332, 56] on icon at bounding box center [338, 59] width 14 height 14
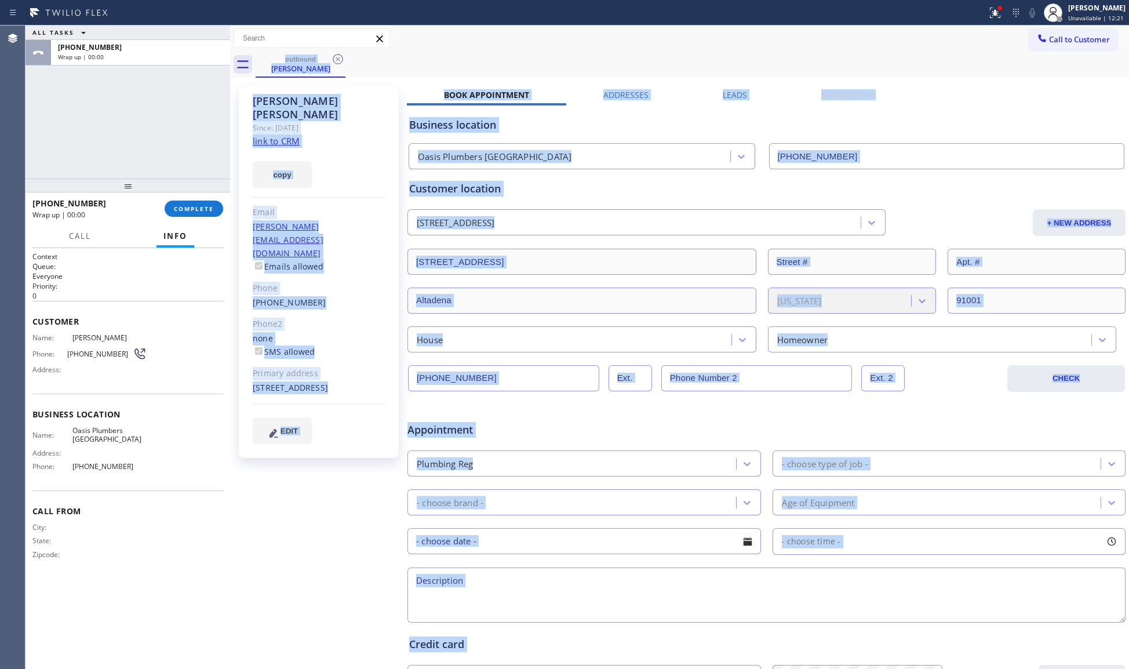
drag, startPoint x: 332, startPoint y: 56, endPoint x: 274, endPoint y: 89, distance: 67.0
click at [325, 63] on div "outbound [PERSON_NAME]" at bounding box center [693, 65] width 874 height 26
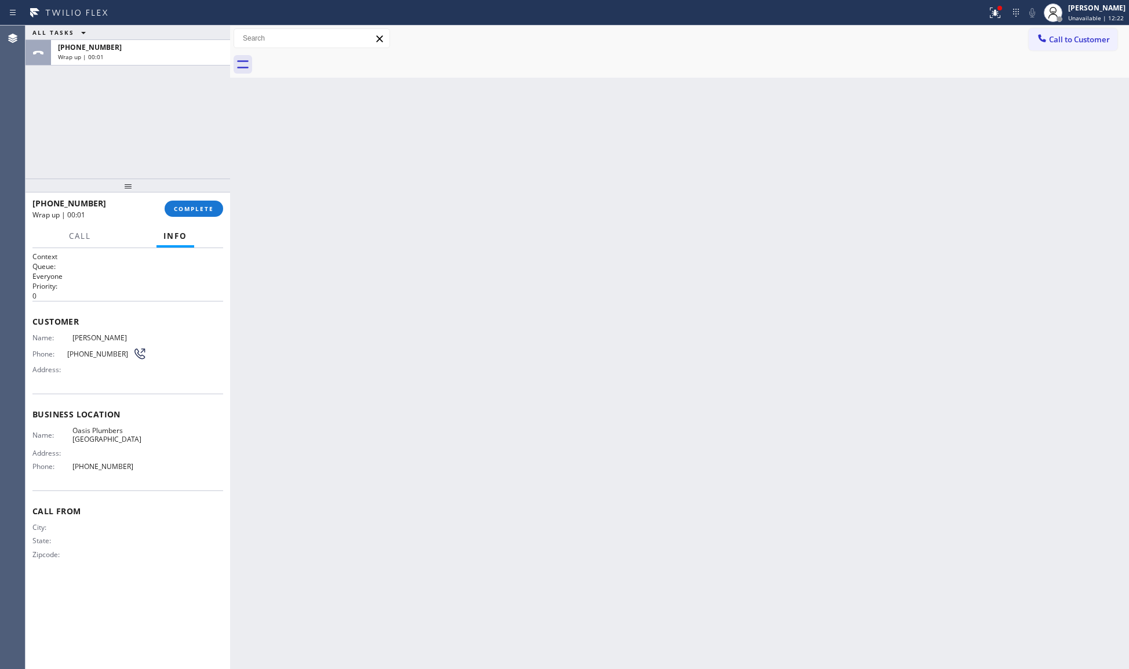
click at [188, 209] on span "COMPLETE" at bounding box center [194, 209] width 40 height 8
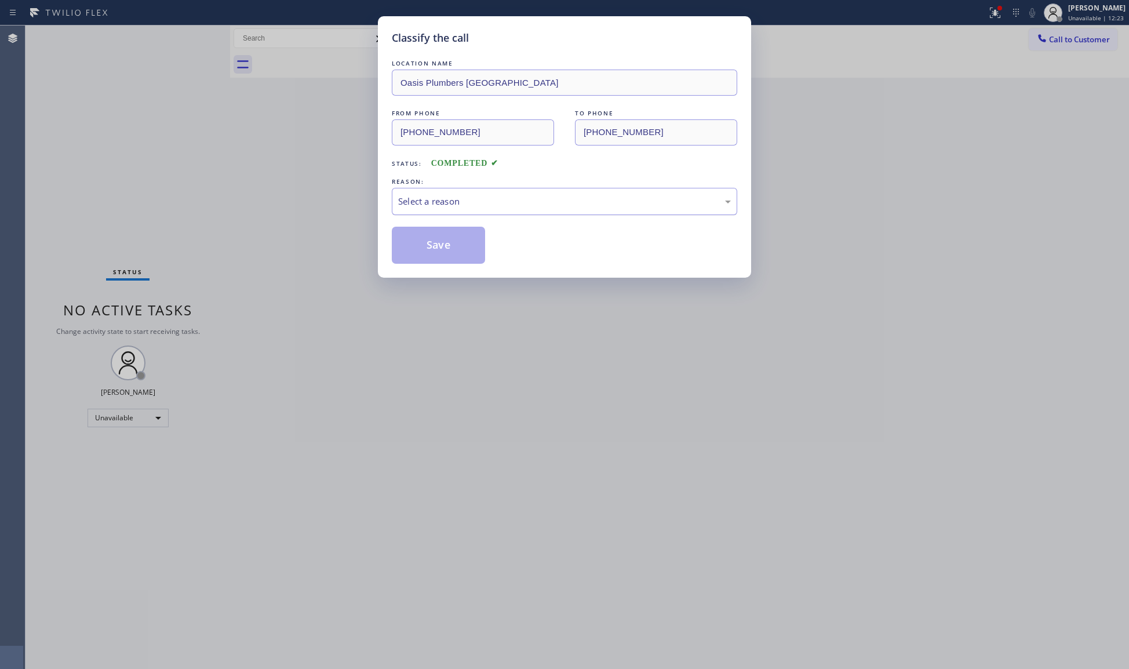
click at [438, 195] on div "Select a reason" at bounding box center [564, 201] width 333 height 13
click at [428, 242] on button "Save" at bounding box center [438, 245] width 93 height 37
click at [998, 14] on div "Status report Issues detected These issues could affect your workflow. Please c…" at bounding box center [564, 334] width 1129 height 669
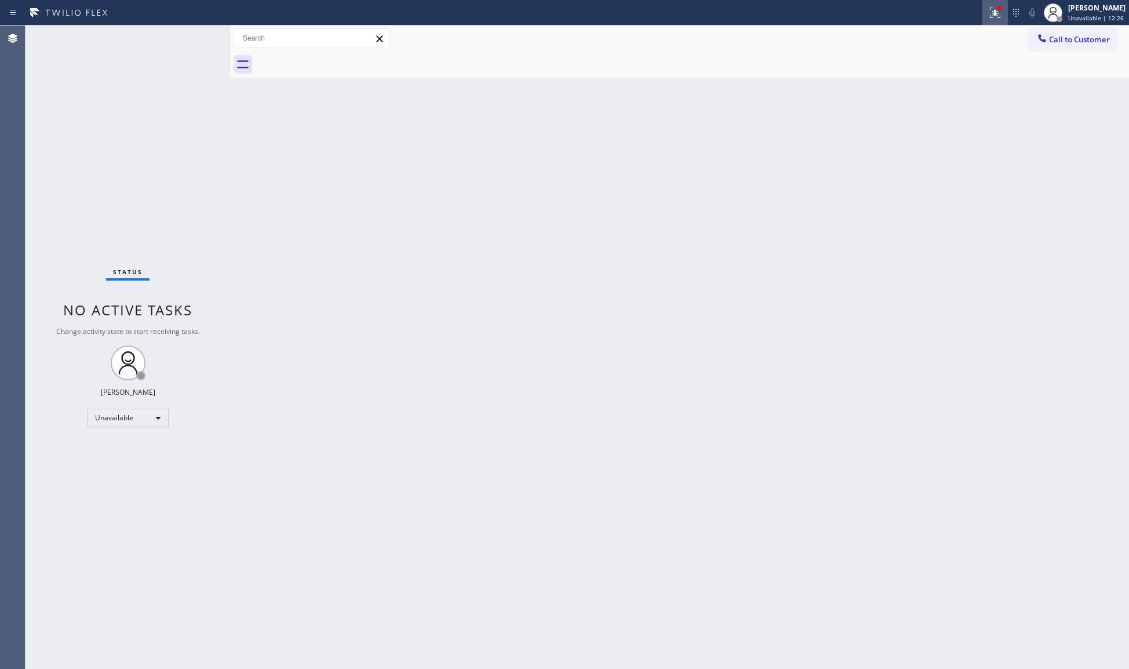
click at [1000, 17] on icon at bounding box center [996, 13] width 14 height 14
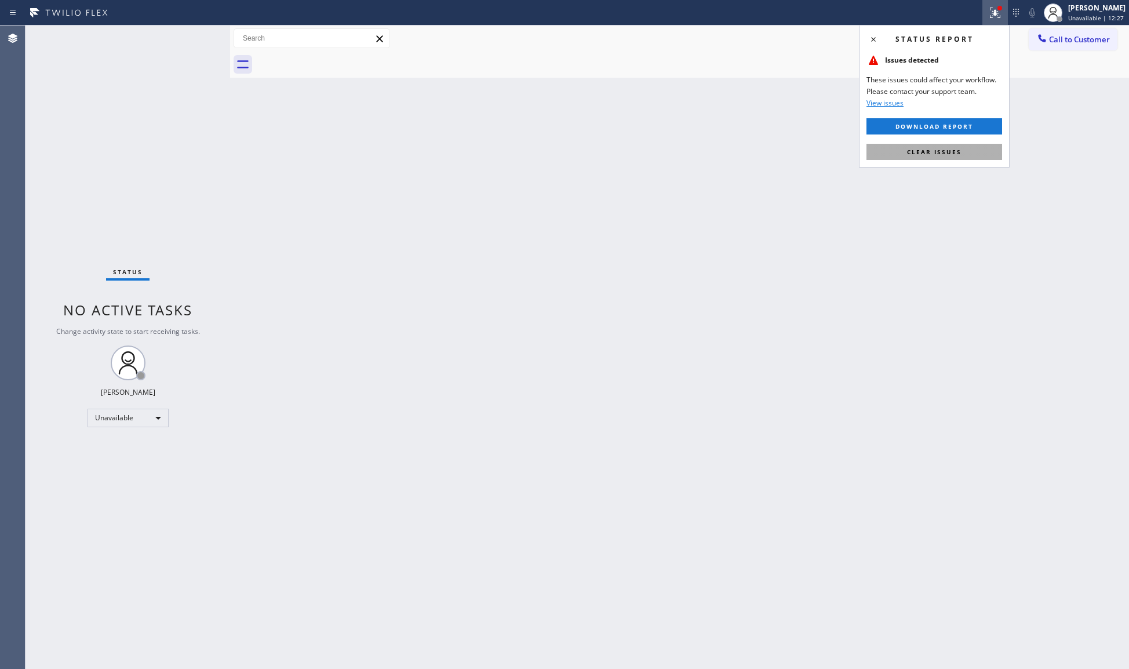
click at [900, 144] on button "Clear issues" at bounding box center [935, 152] width 136 height 16
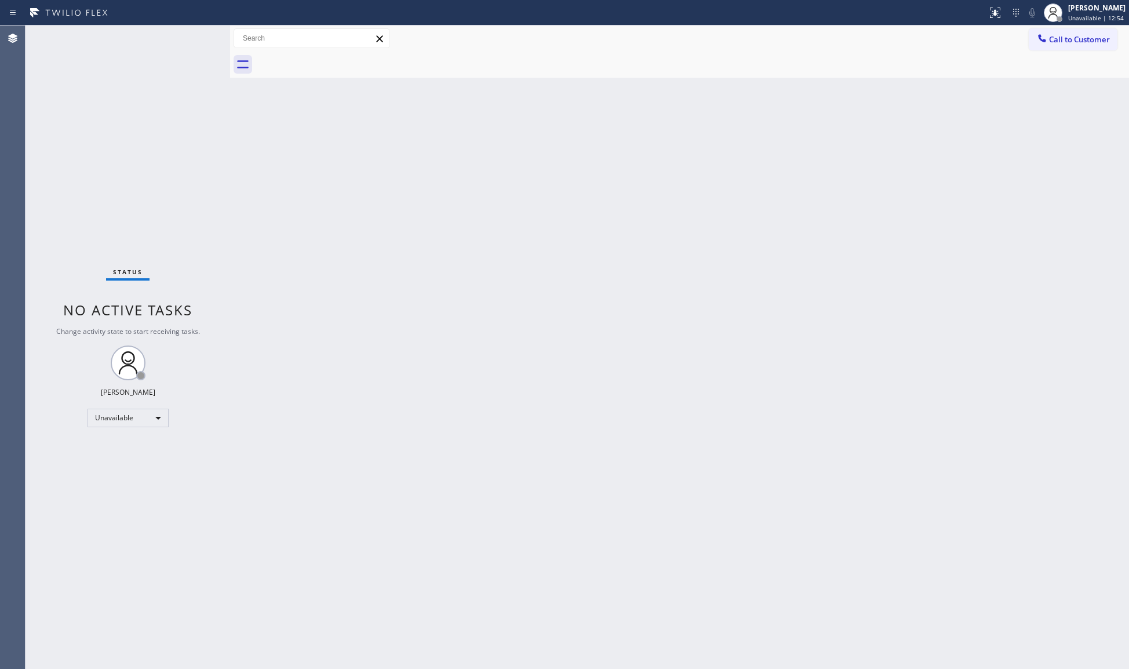
drag, startPoint x: 1044, startPoint y: 42, endPoint x: 1008, endPoint y: 38, distance: 36.7
click at [1044, 41] on icon at bounding box center [1042, 38] width 8 height 8
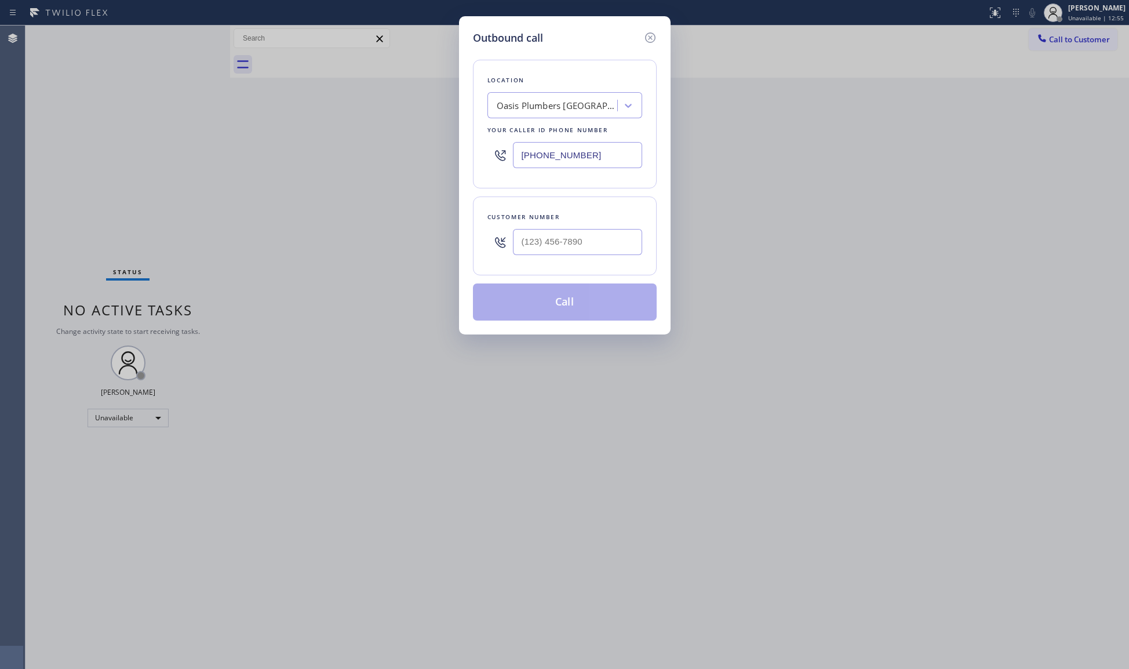
drag, startPoint x: 606, startPoint y: 154, endPoint x: 492, endPoint y: 130, distance: 116.2
click at [508, 133] on div "Location [GEOGRAPHIC_DATA] [GEOGRAPHIC_DATA] Your caller id phone number [PHONE…" at bounding box center [565, 124] width 184 height 129
paste input "___) ___-____"
paste input "text"
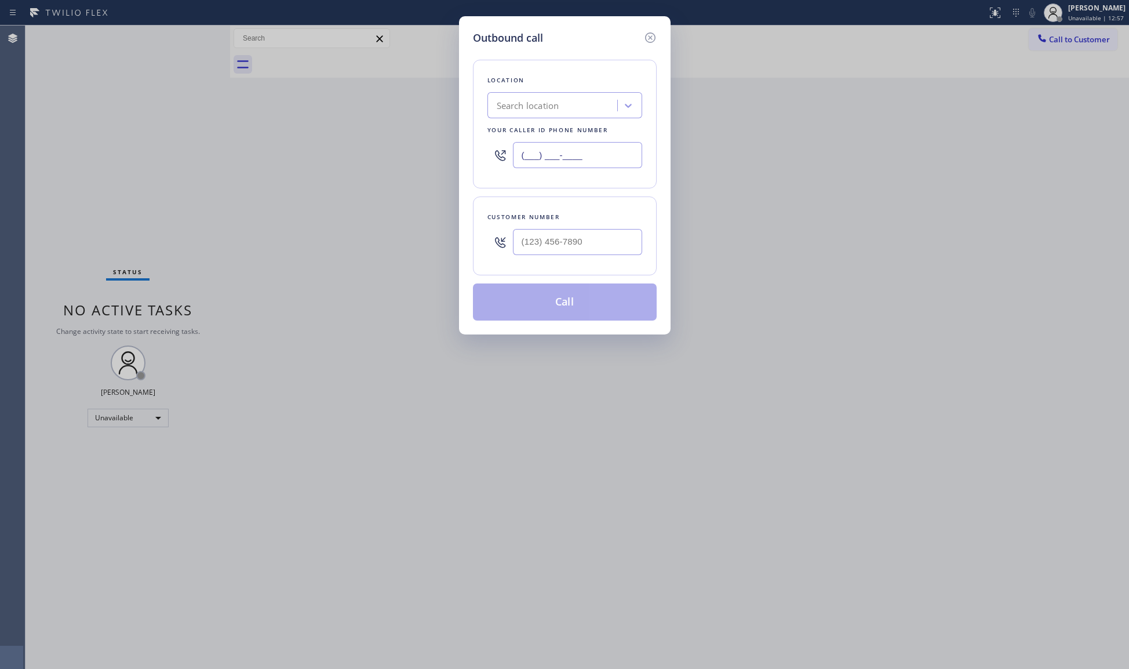
type input "(___) ___-____"
paste input "661) 349-4879"
paste input "text"
type input "[PHONE_NUMBER]"
click at [568, 245] on input "(___) ___-____" at bounding box center [577, 242] width 129 height 26
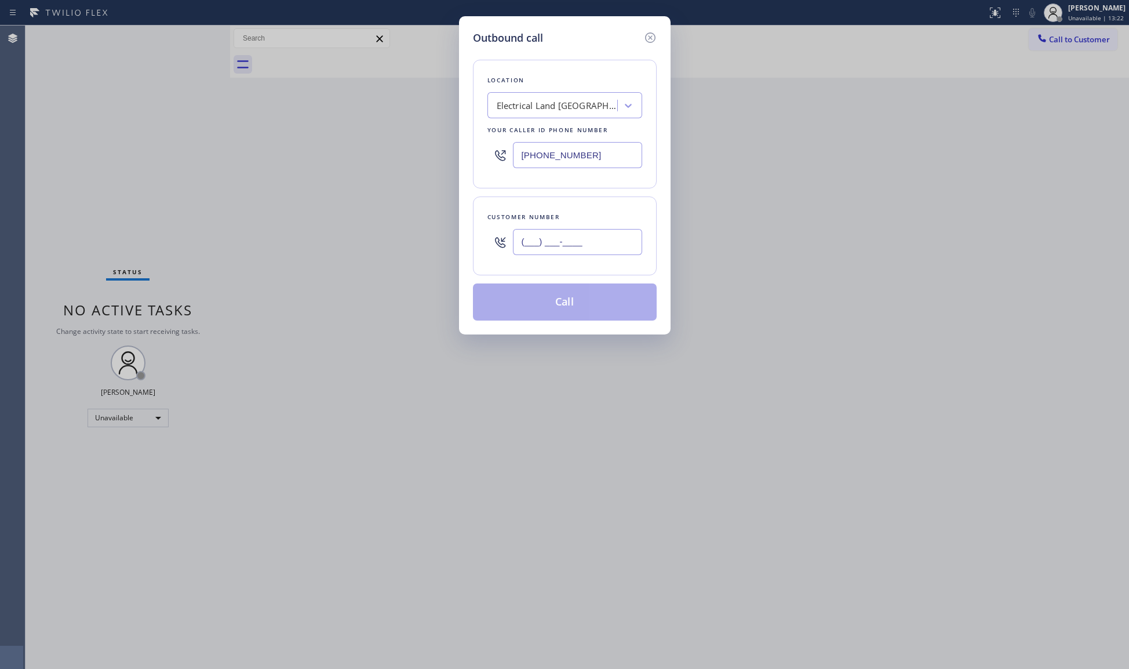
paste input "424) 467-5156"
type input "[PHONE_NUMBER]"
click at [562, 300] on button "Call" at bounding box center [565, 302] width 184 height 37
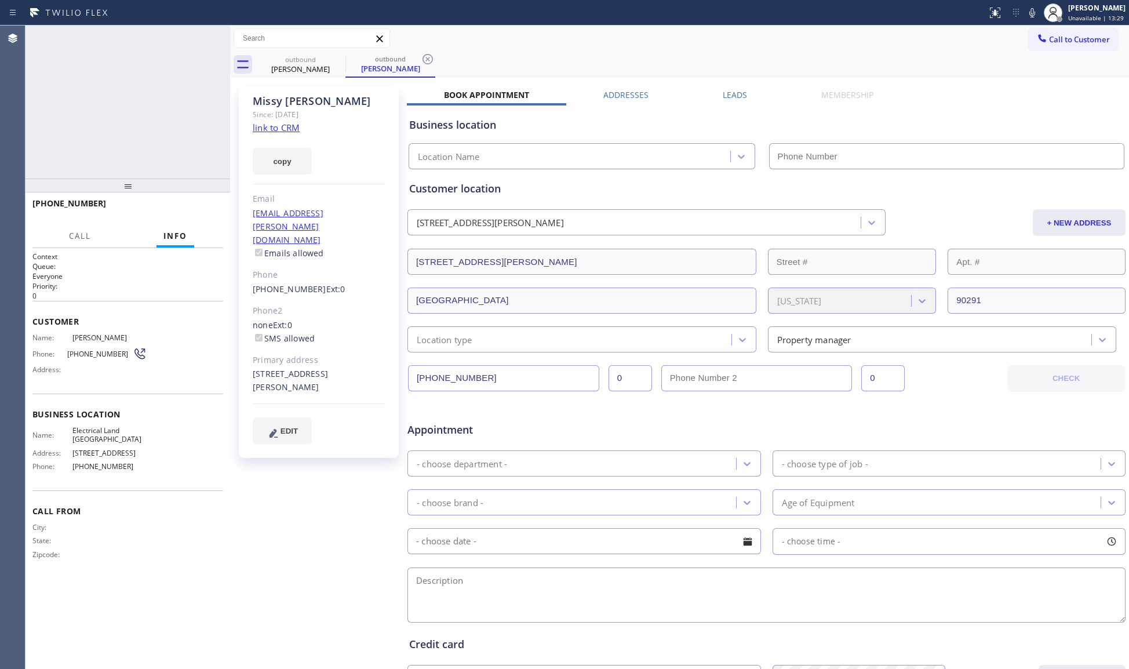
type input "[PHONE_NUMBER]"
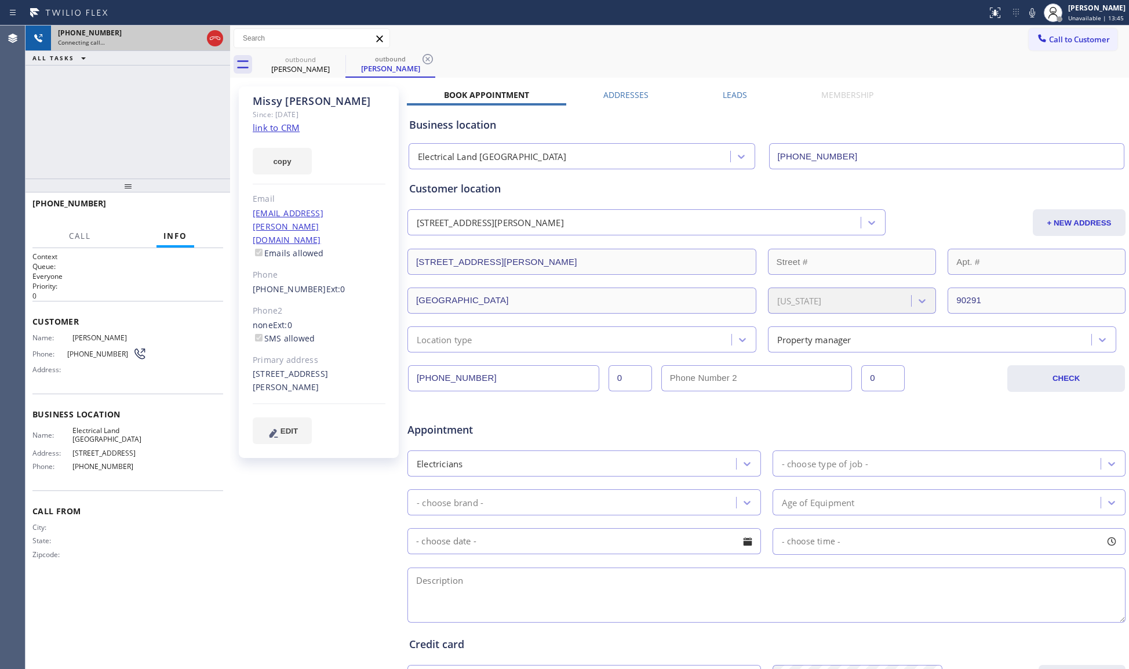
click at [212, 38] on icon at bounding box center [215, 38] width 14 height 14
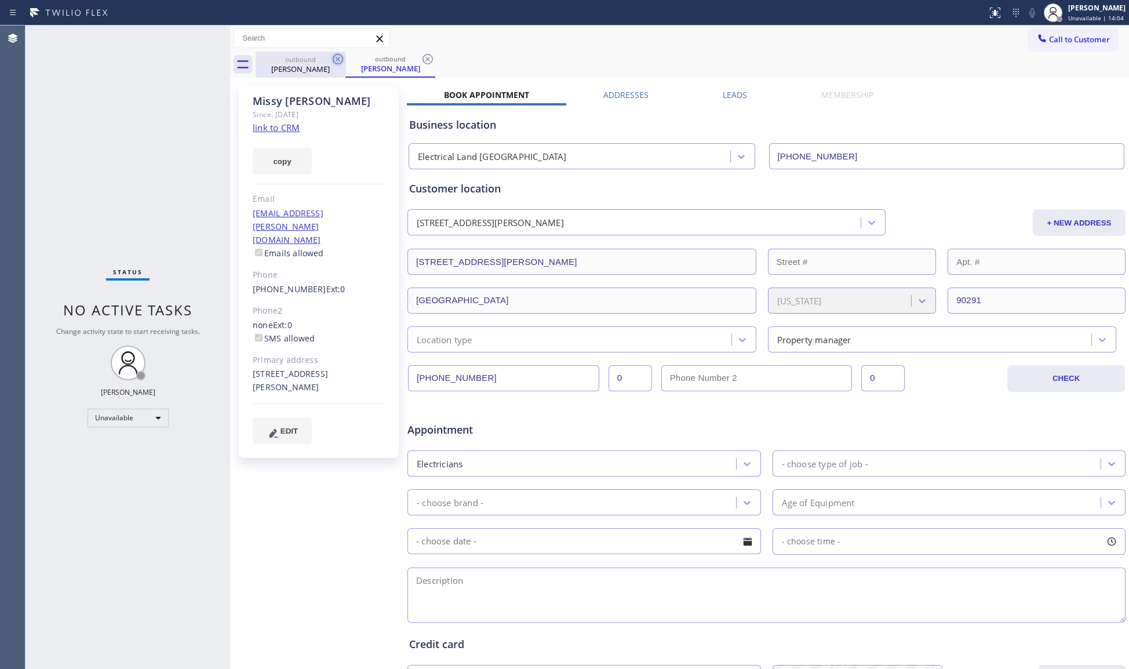
drag, startPoint x: 351, startPoint y: 59, endPoint x: 337, endPoint y: 61, distance: 14.2
click at [349, 59] on div "outbound" at bounding box center [391, 59] width 88 height 9
click at [337, 61] on icon at bounding box center [338, 59] width 14 height 14
click at [421, 61] on icon at bounding box center [428, 59] width 14 height 14
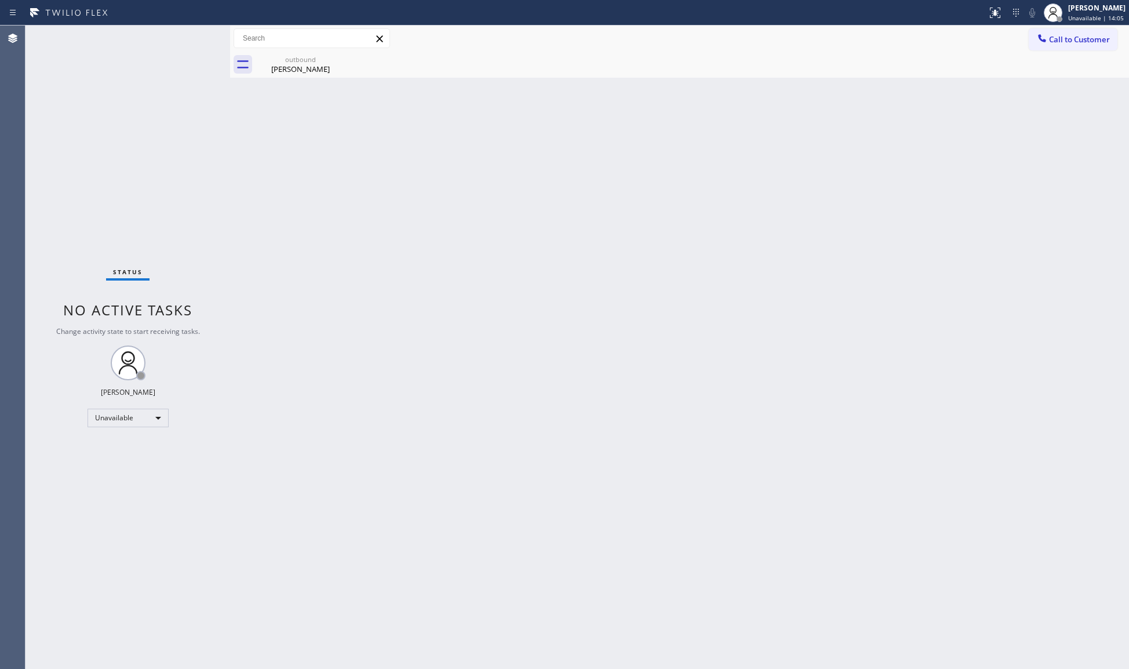
click at [0, 0] on icon at bounding box center [0, 0] width 0 height 0
click at [311, 63] on div "outbound" at bounding box center [301, 59] width 88 height 9
click at [1051, 36] on span "Call to Customer" at bounding box center [1079, 39] width 61 height 10
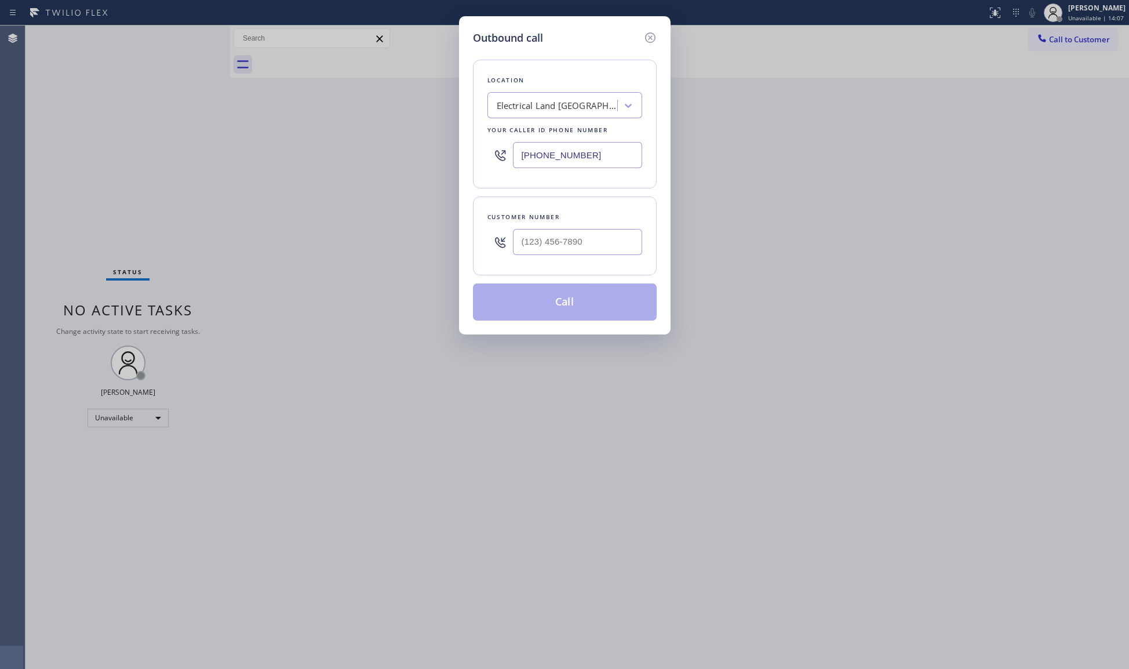
drag, startPoint x: 511, startPoint y: 159, endPoint x: 462, endPoint y: 144, distance: 52.1
click at [492, 158] on div "[PHONE_NUMBER]" at bounding box center [565, 155] width 155 height 38
paste input "818) 877-7397"
type input "[PHONE_NUMBER]"
click at [611, 238] on input "(___) ___-____" at bounding box center [577, 242] width 129 height 26
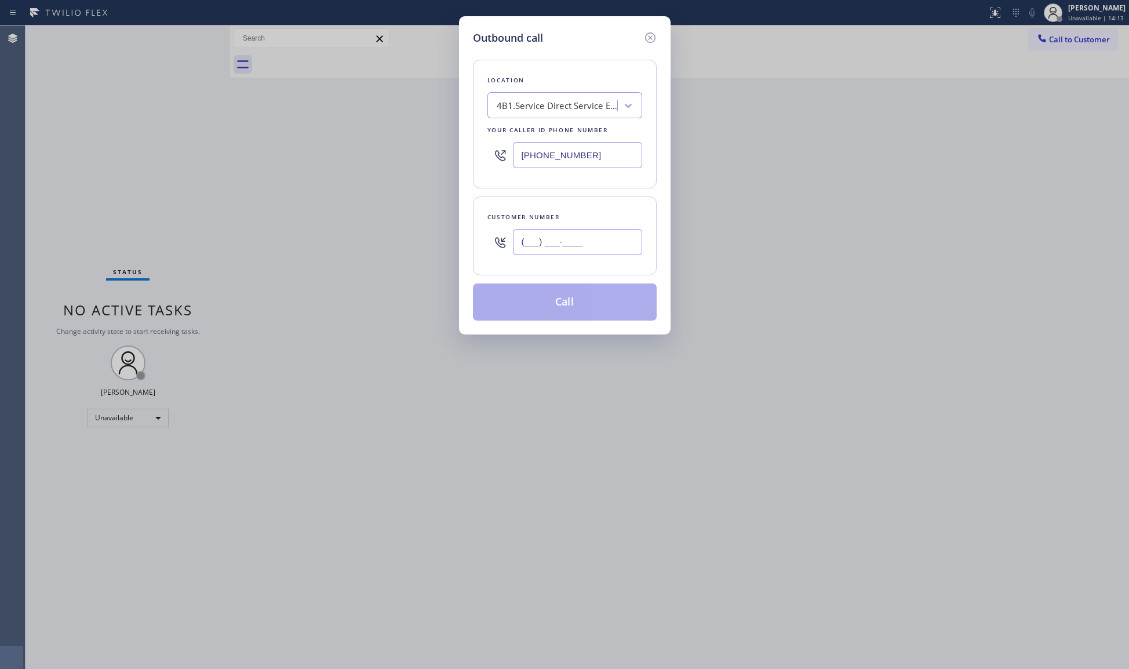
paste input "310) 227-3454"
type input "[PHONE_NUMBER]"
click at [580, 307] on button "Call" at bounding box center [565, 302] width 184 height 37
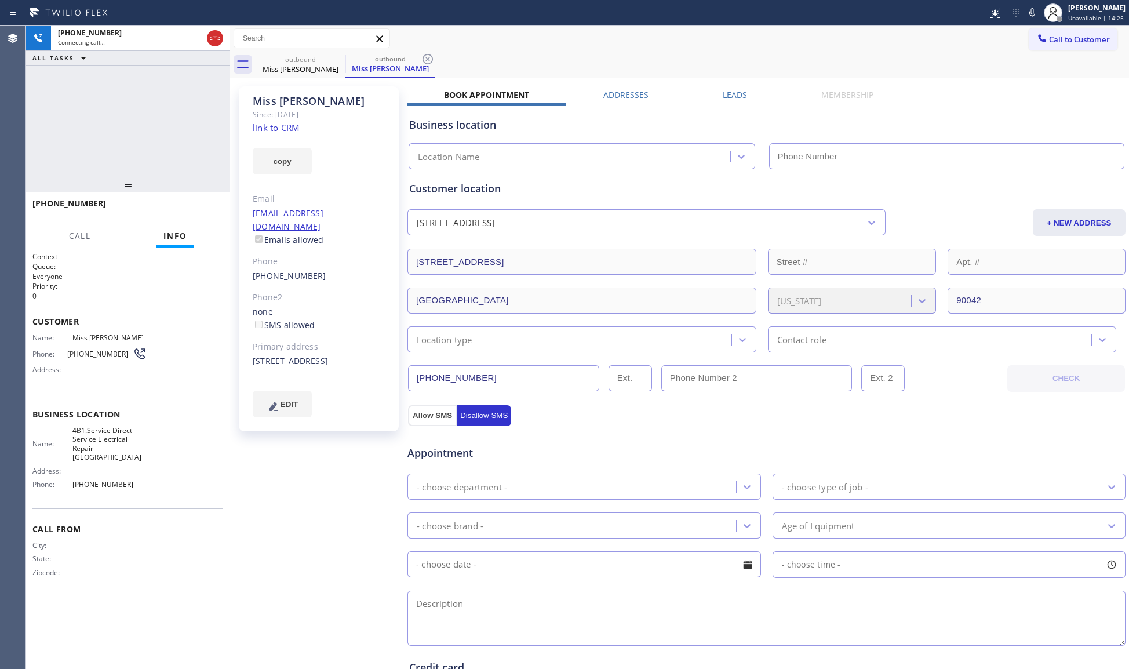
type input "[PHONE_NUMBER]"
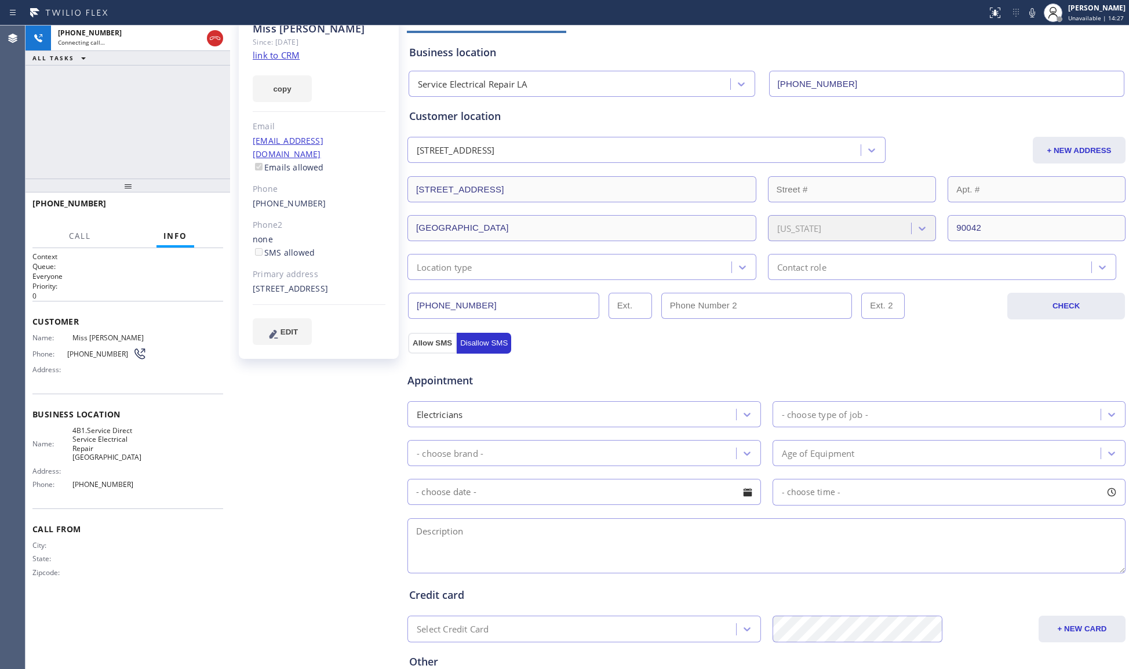
scroll to position [77, 0]
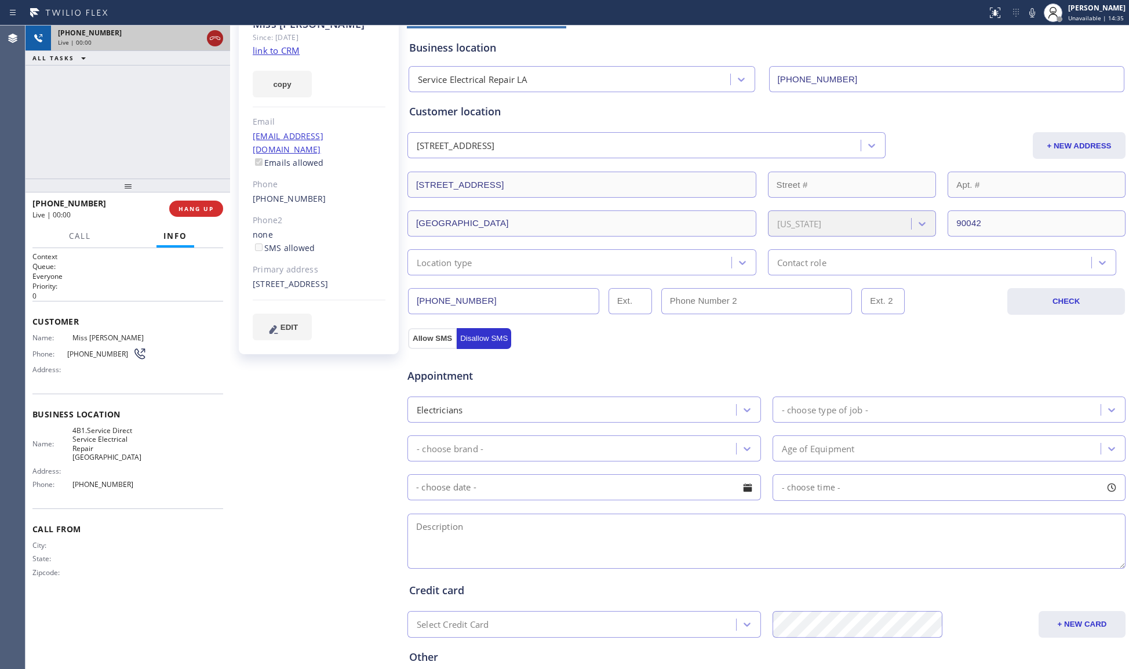
click at [213, 43] on icon at bounding box center [215, 38] width 14 height 14
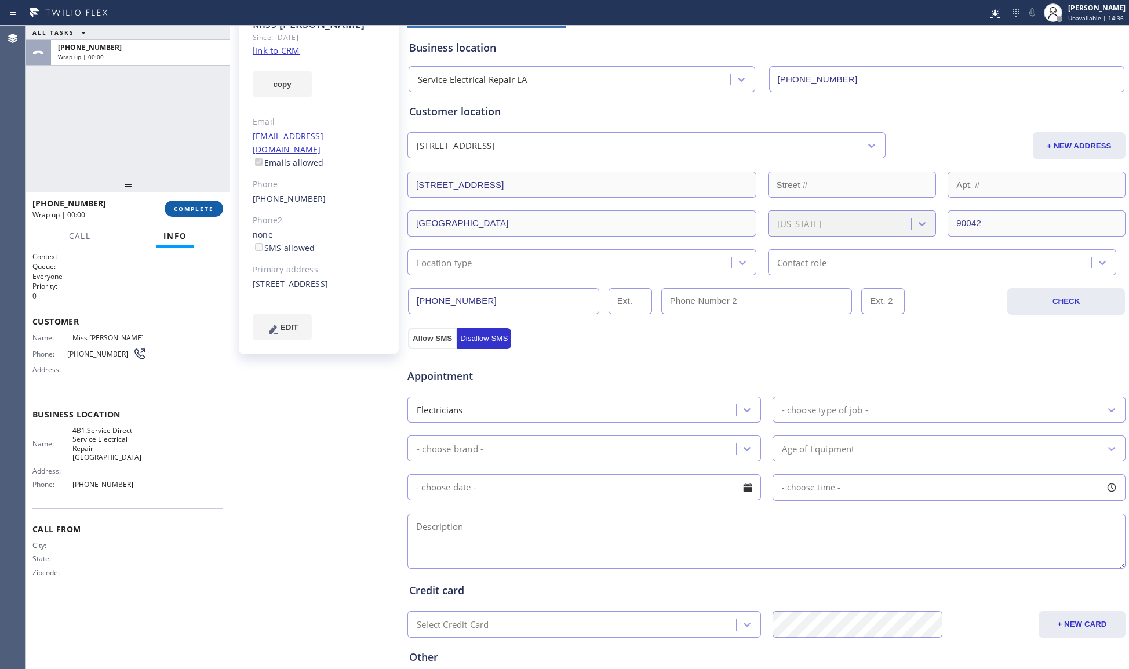
click at [187, 201] on button "COMPLETE" at bounding box center [194, 209] width 59 height 16
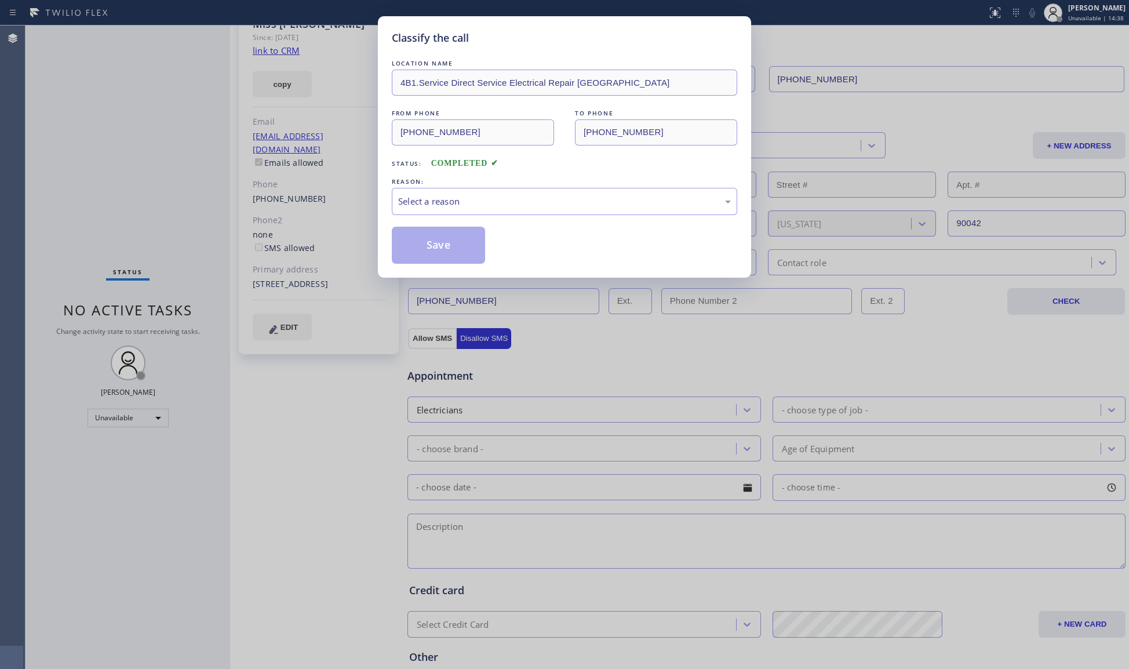
drag, startPoint x: 462, startPoint y: 181, endPoint x: 458, endPoint y: 187, distance: 6.8
click at [460, 181] on div "REASON:" at bounding box center [565, 182] width 346 height 12
click at [450, 189] on div "Select a reason" at bounding box center [565, 201] width 346 height 27
click at [434, 244] on button "Save" at bounding box center [438, 245] width 93 height 37
drag, startPoint x: 434, startPoint y: 244, endPoint x: 427, endPoint y: 245, distance: 6.4
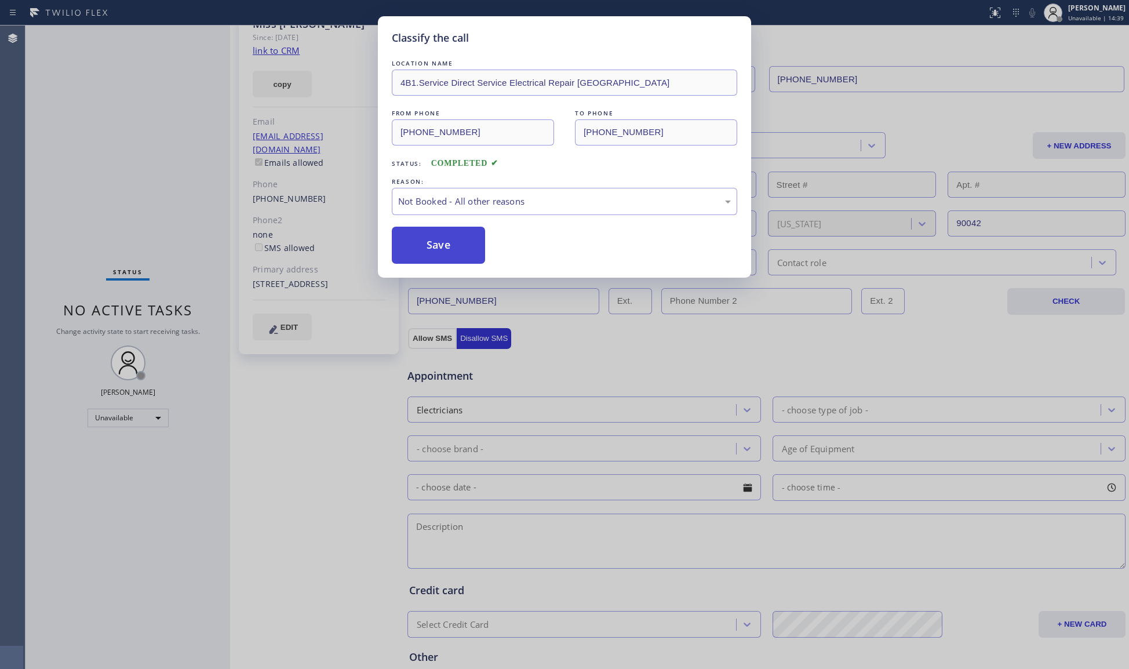
click at [434, 244] on button "Save" at bounding box center [438, 245] width 93 height 37
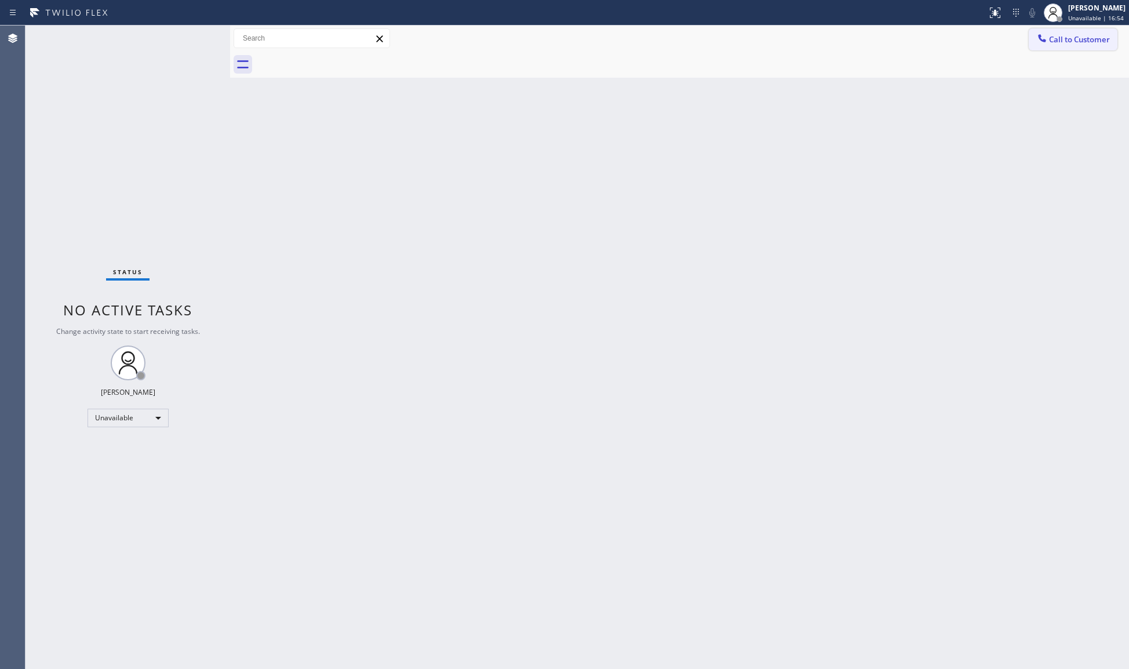
click at [1070, 35] on span "Call to Customer" at bounding box center [1079, 39] width 61 height 10
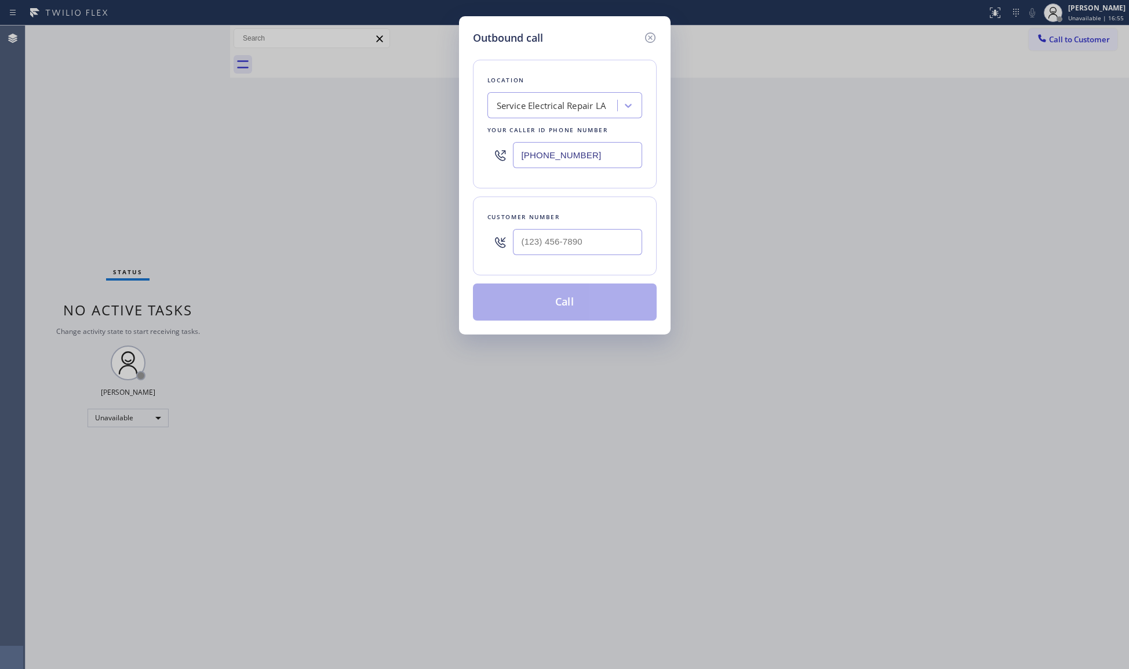
drag, startPoint x: 595, startPoint y: 163, endPoint x: 503, endPoint y: 161, distance: 91.6
click at [503, 161] on div "[PHONE_NUMBER]" at bounding box center [565, 155] width 155 height 38
paste input "55) 213-9318"
type input "[PHONE_NUMBER]"
click at [562, 261] on div at bounding box center [577, 242] width 129 height 38
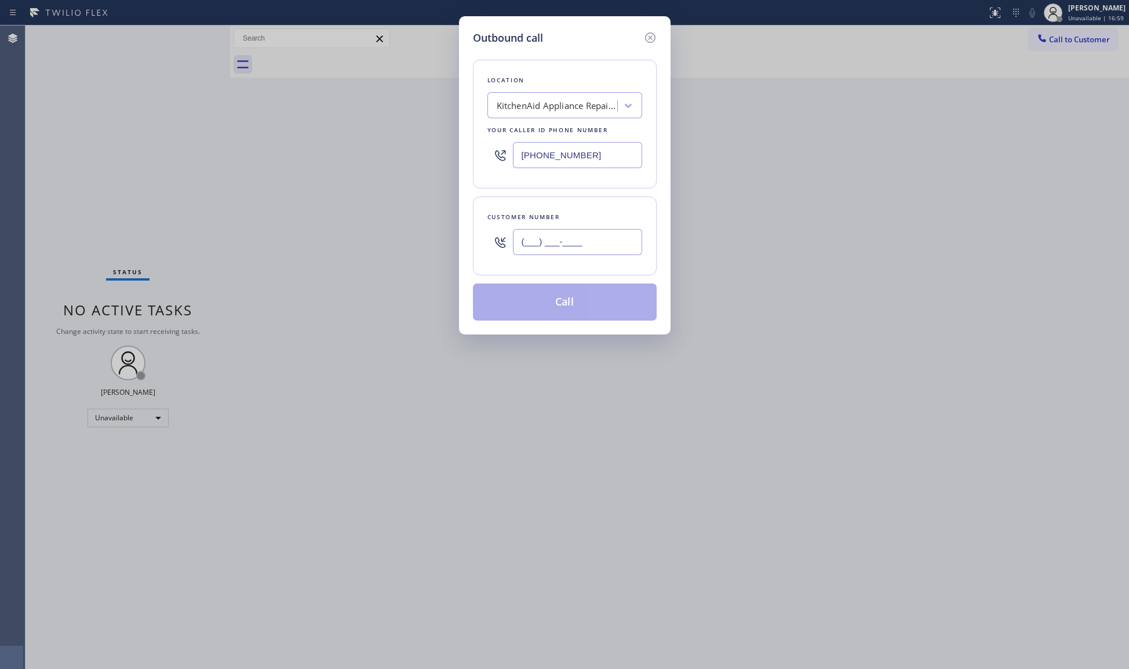
paste input "5165"
click at [565, 244] on input "(___) ___-5165" at bounding box center [577, 242] width 129 height 26
drag, startPoint x: 595, startPoint y: 250, endPoint x: 481, endPoint y: 240, distance: 114.7
click at [481, 240] on div "Customer number (___) ___-5165" at bounding box center [565, 236] width 184 height 79
paste input "516) 592-9749"
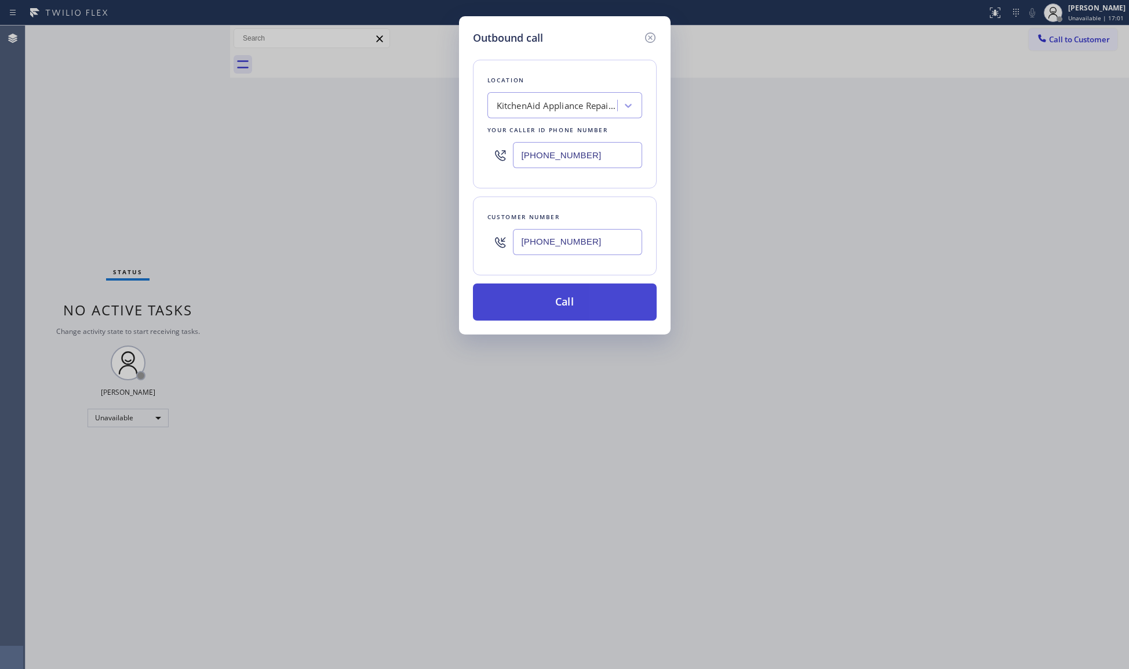
type input "[PHONE_NUMBER]"
drag, startPoint x: 553, startPoint y: 311, endPoint x: 615, endPoint y: 284, distance: 68.1
click at [555, 309] on button "Call" at bounding box center [565, 302] width 184 height 37
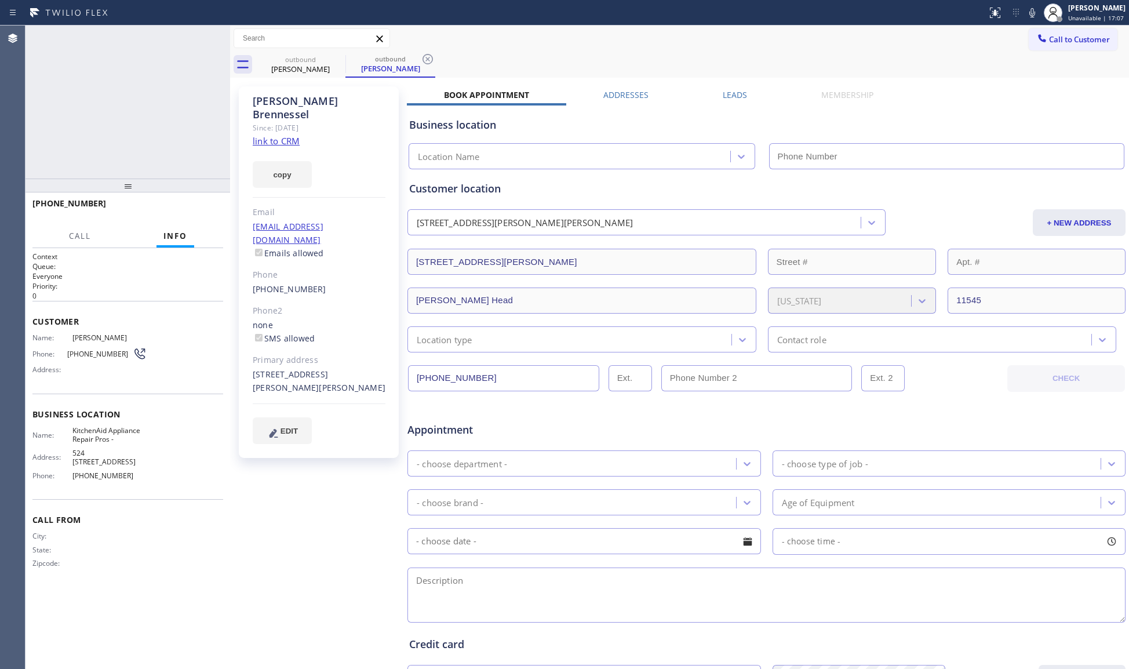
type input "[PHONE_NUMBER]"
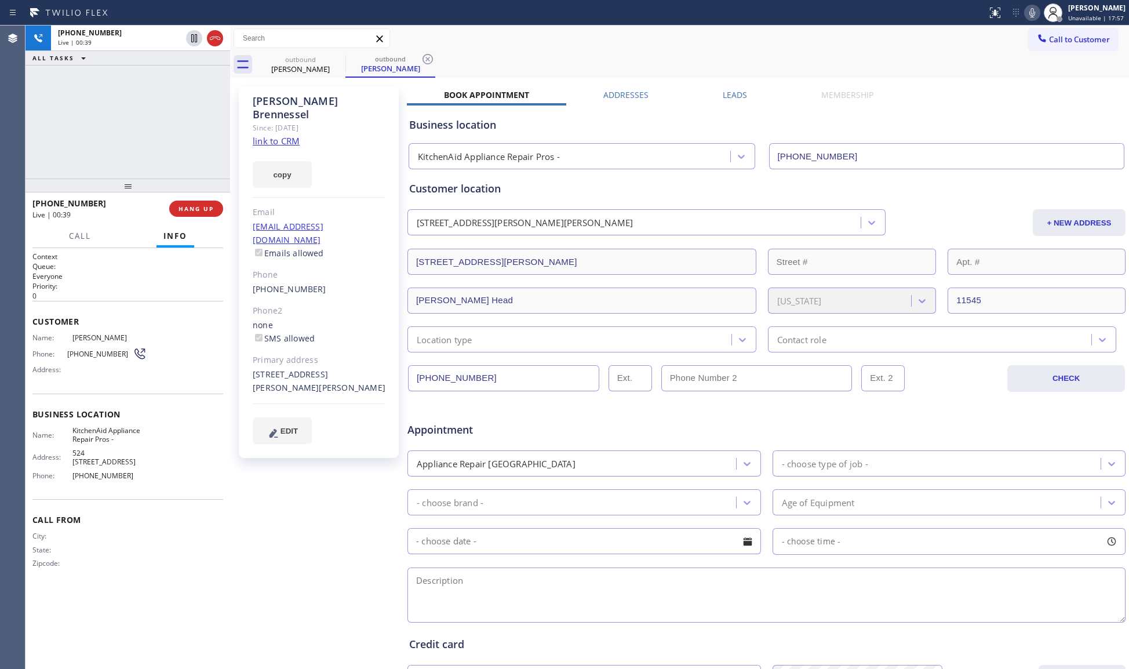
click at [1036, 16] on icon at bounding box center [1033, 13] width 14 height 14
drag, startPoint x: 895, startPoint y: 66, endPoint x: 880, endPoint y: 60, distance: 16.7
click at [893, 68] on div "outbound [PERSON_NAME] outbound [PERSON_NAME]" at bounding box center [693, 65] width 874 height 26
click at [208, 208] on span "HANG UP" at bounding box center [196, 209] width 35 height 8
drag, startPoint x: 195, startPoint y: 213, endPoint x: 203, endPoint y: 212, distance: 8.2
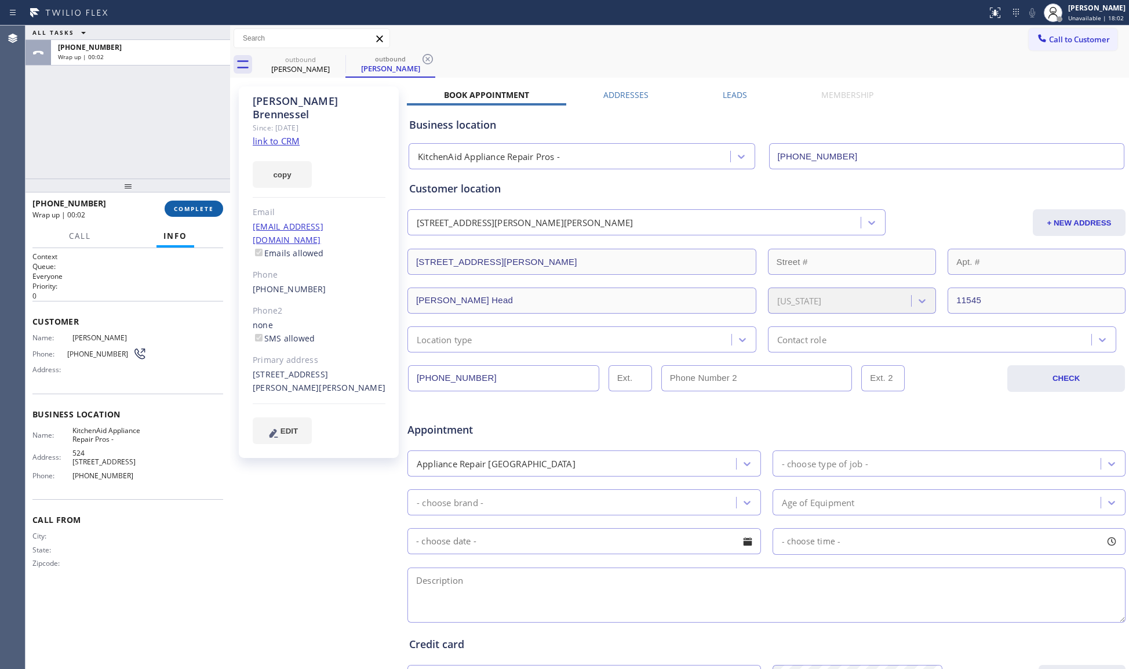
click at [201, 213] on button "COMPLETE" at bounding box center [194, 209] width 59 height 16
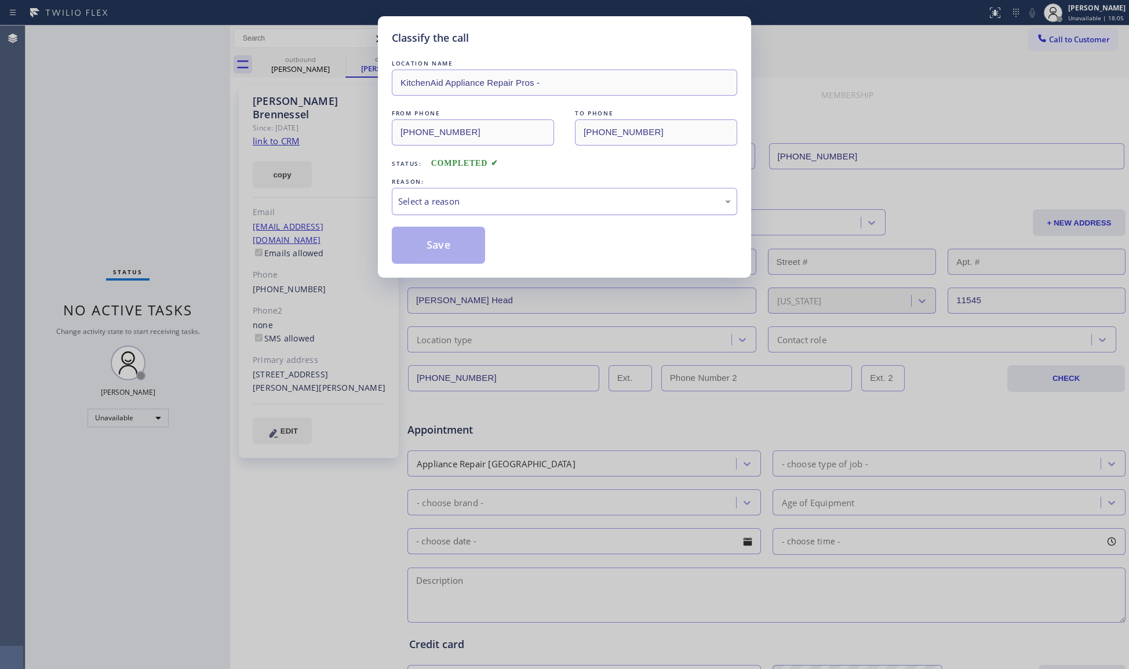
click at [514, 202] on div "Select a reason" at bounding box center [564, 201] width 333 height 13
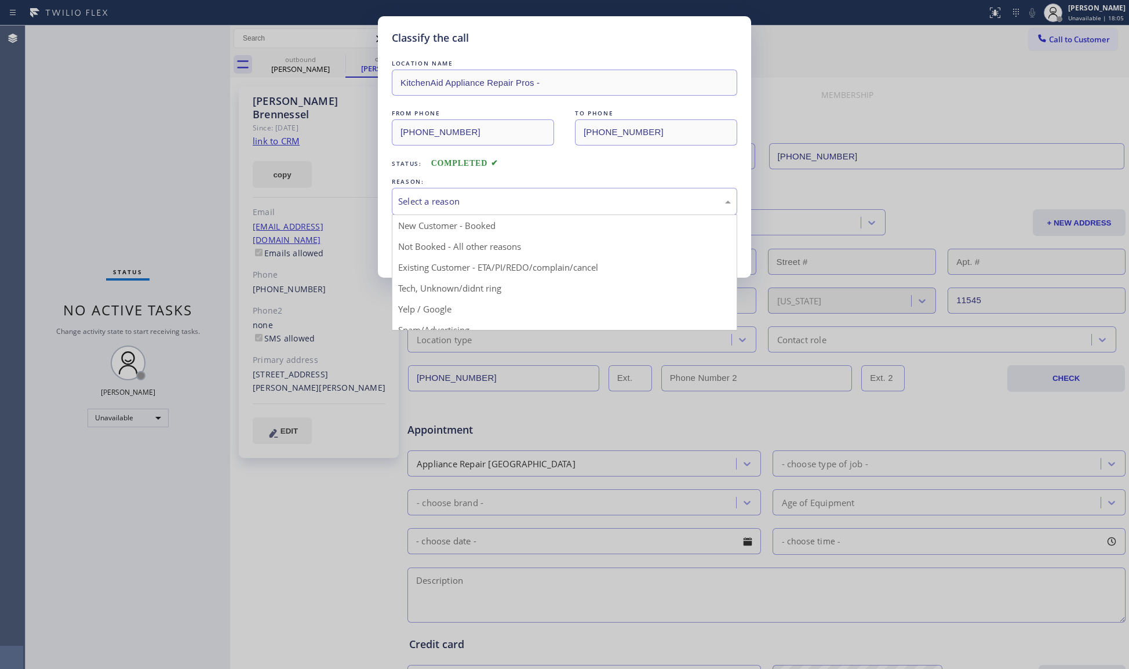
click at [429, 245] on button "Save" at bounding box center [438, 245] width 93 height 37
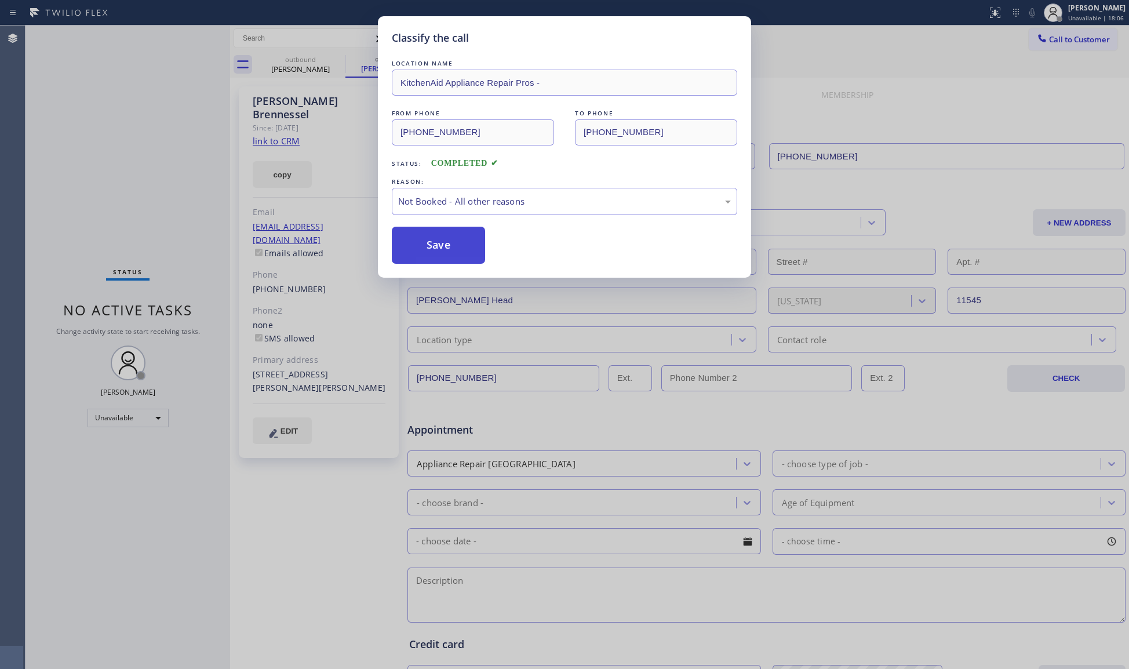
click at [429, 245] on button "Save" at bounding box center [438, 245] width 93 height 37
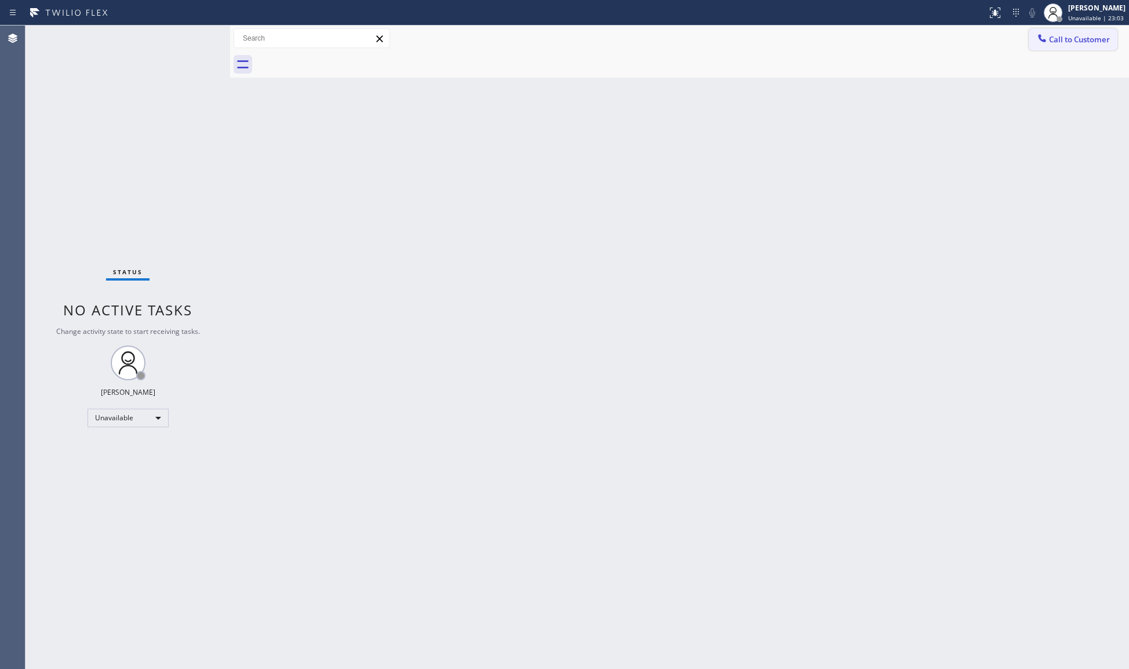
click at [1070, 44] on span "Call to Customer" at bounding box center [1079, 39] width 61 height 10
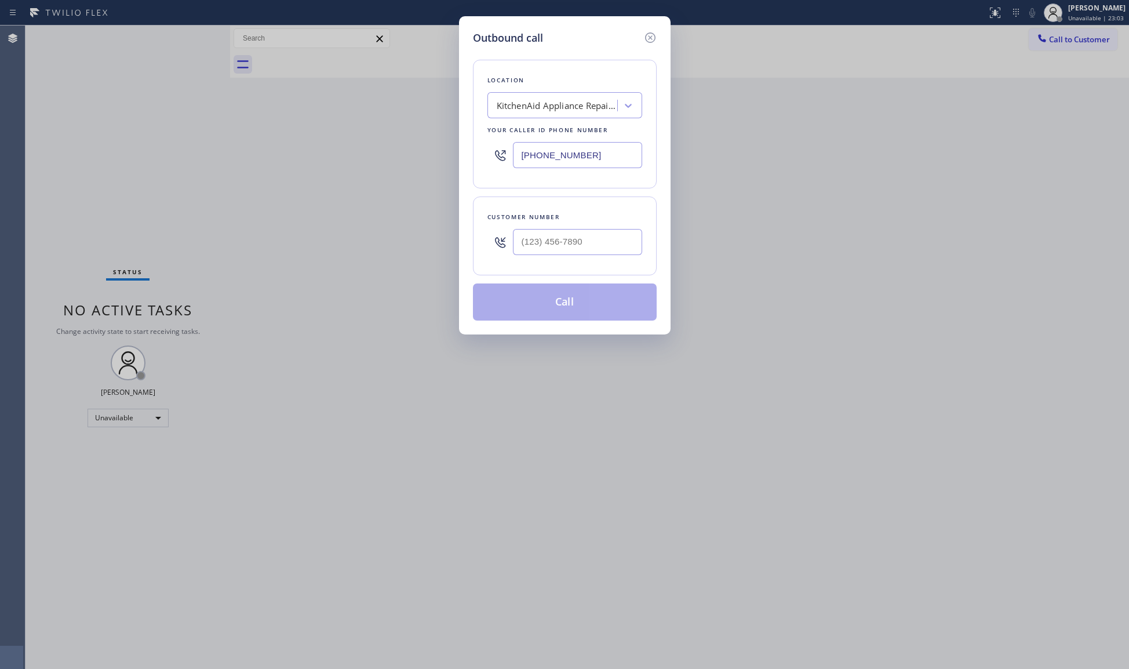
drag, startPoint x: 602, startPoint y: 158, endPoint x: 471, endPoint y: 160, distance: 131.0
click at [469, 160] on div "Outbound call Location KitchenAid Appliance Repair Pros - Your caller id phone …" at bounding box center [565, 175] width 212 height 318
paste input "310) 620-1990"
type input "[PHONE_NUMBER]"
drag, startPoint x: 623, startPoint y: 248, endPoint x: 654, endPoint y: 202, distance: 55.5
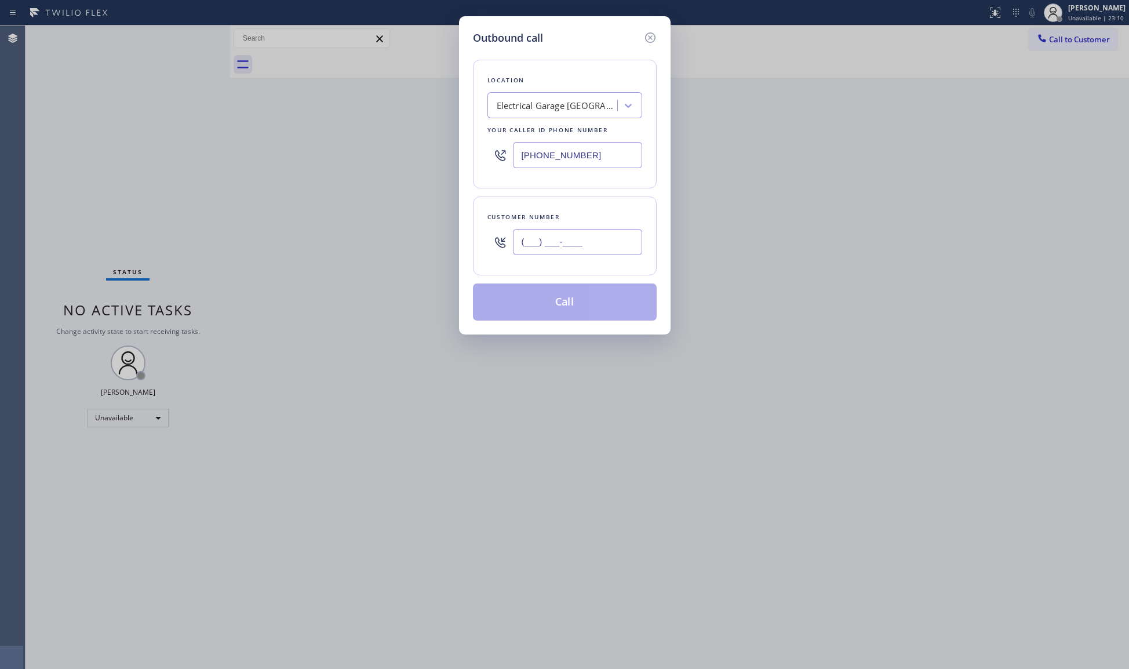
click at [623, 246] on input "(___) ___-____" at bounding box center [577, 242] width 129 height 26
paste input "310) 721-8133"
type input "[PHONE_NUMBER]"
click at [560, 300] on button "Call" at bounding box center [565, 302] width 184 height 37
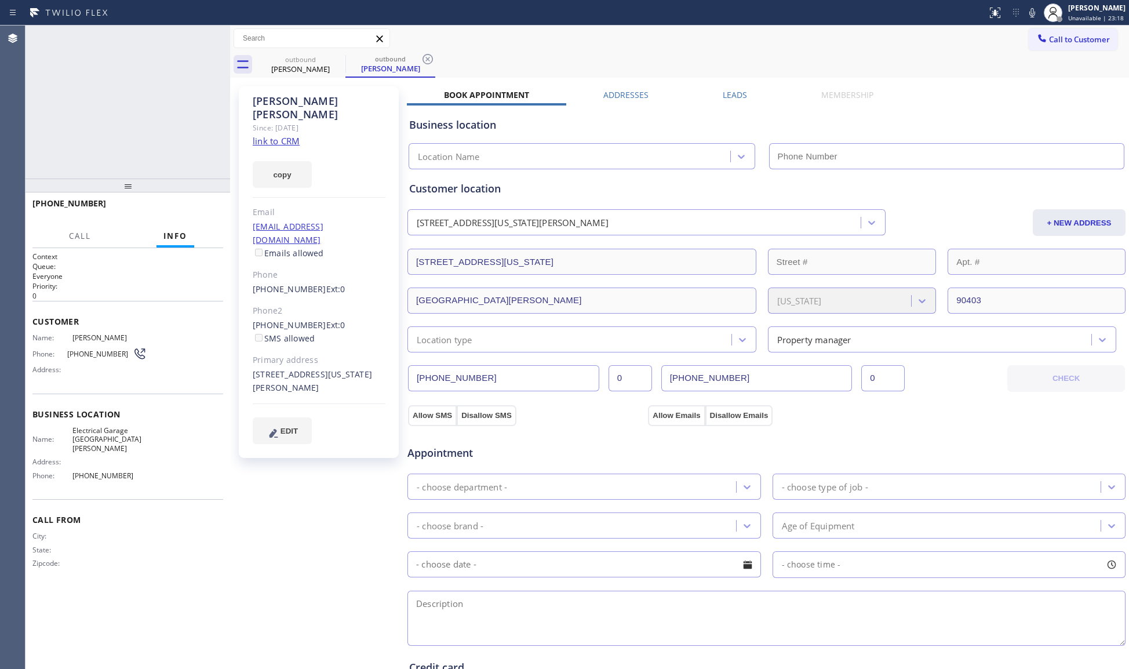
type input "[PHONE_NUMBER]"
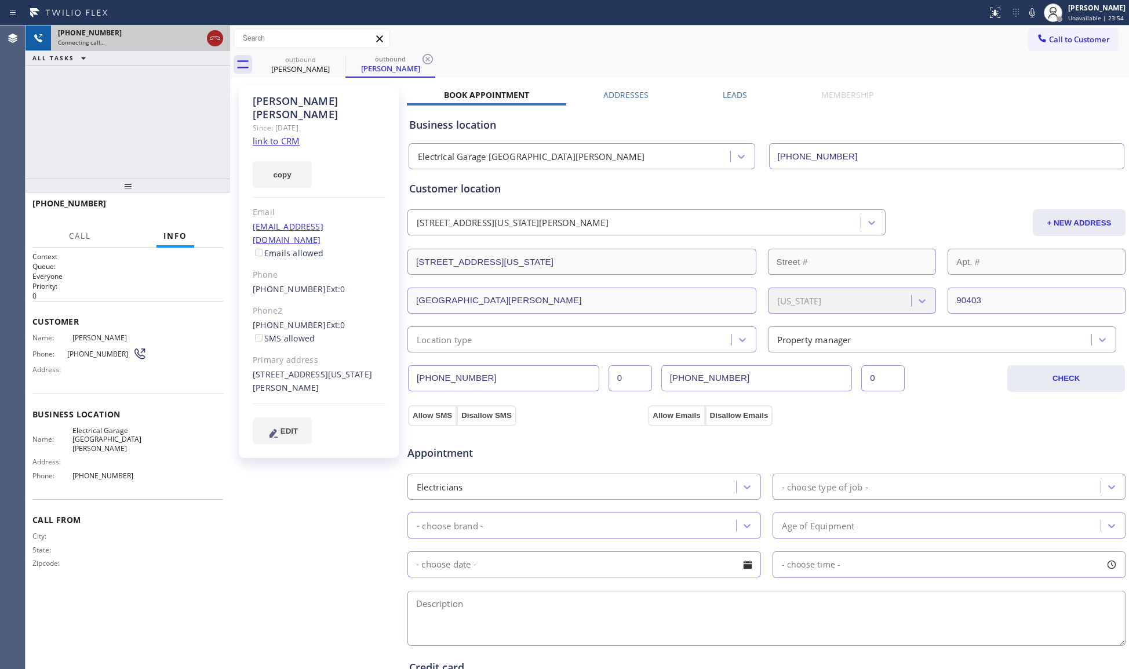
click at [209, 37] on icon at bounding box center [215, 38] width 14 height 14
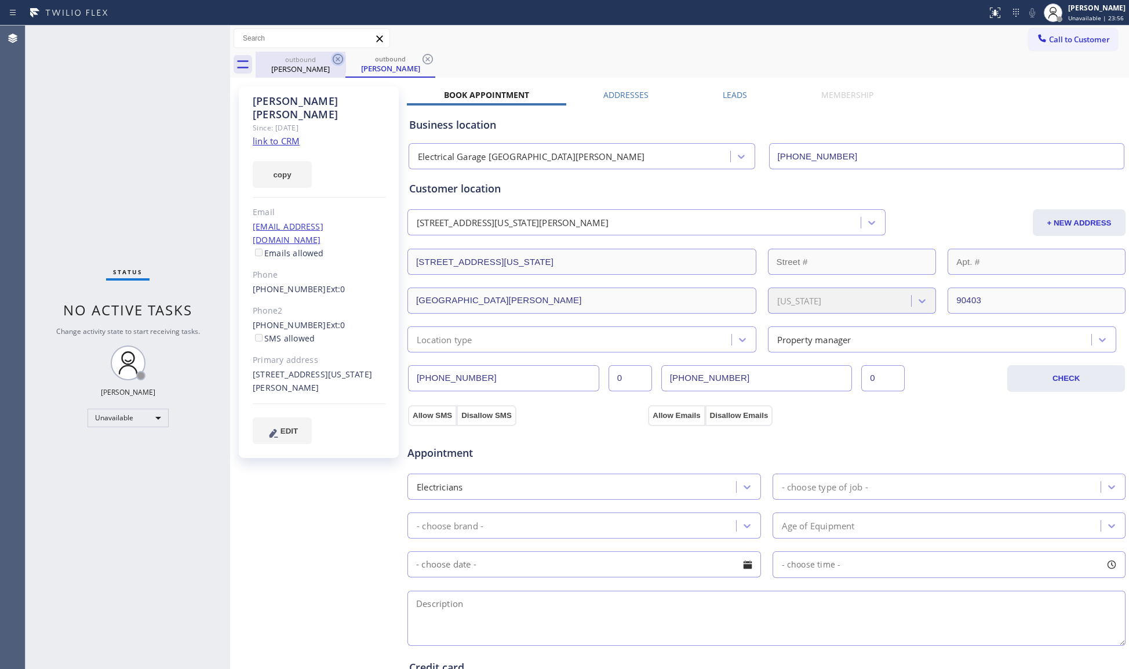
click at [337, 56] on icon at bounding box center [338, 59] width 14 height 14
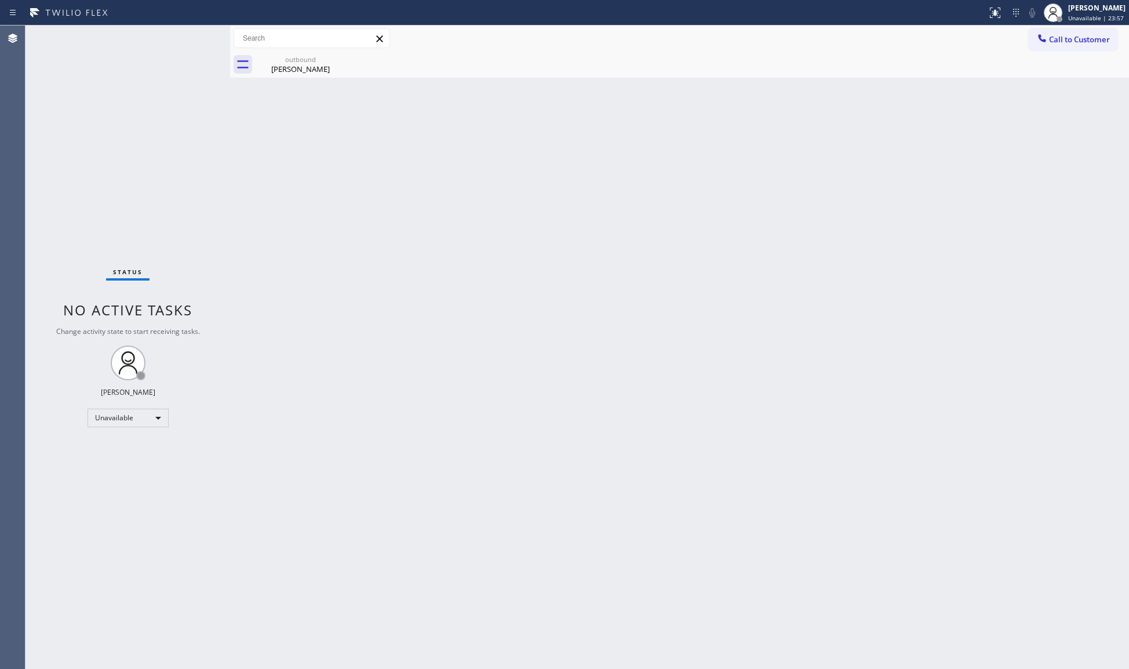
click at [0, 0] on icon at bounding box center [0, 0] width 0 height 0
click at [312, 63] on div "outbound" at bounding box center [301, 59] width 88 height 9
drag, startPoint x: 831, startPoint y: 99, endPoint x: 847, endPoint y: 61, distance: 40.3
click at [831, 98] on div "Back to Dashboard Change Sender ID Customers Technicians Select a contact Outbo…" at bounding box center [679, 348] width 899 height 644
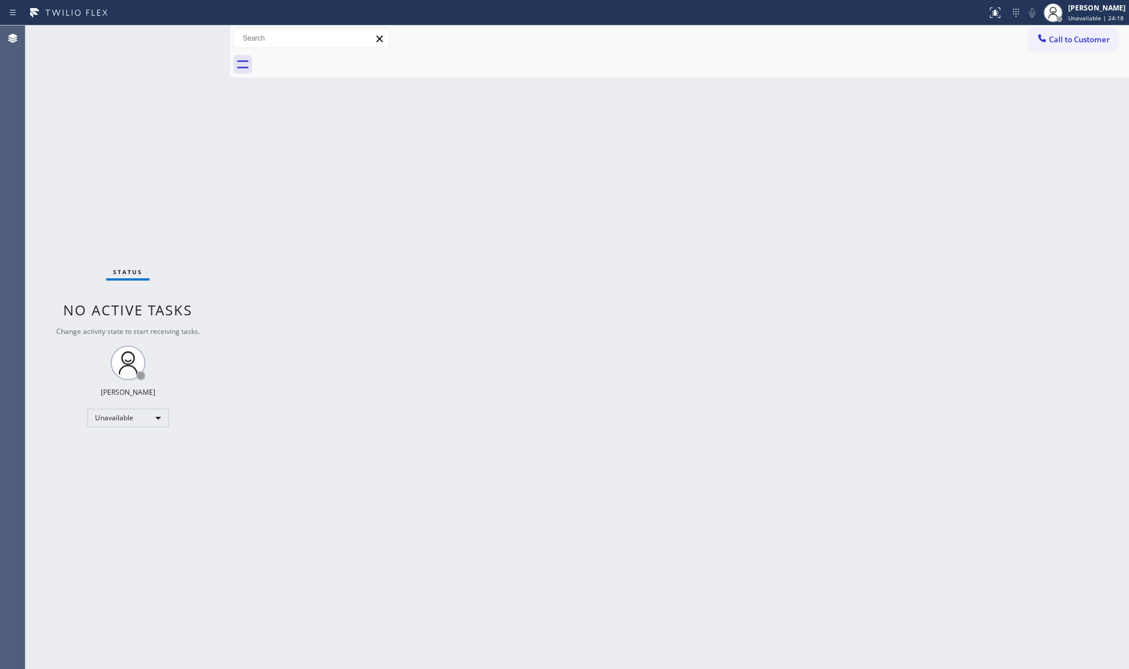
drag, startPoint x: 1063, startPoint y: 37, endPoint x: 794, endPoint y: 103, distance: 277.5
click at [1058, 37] on span "Call to Customer" at bounding box center [1079, 39] width 61 height 10
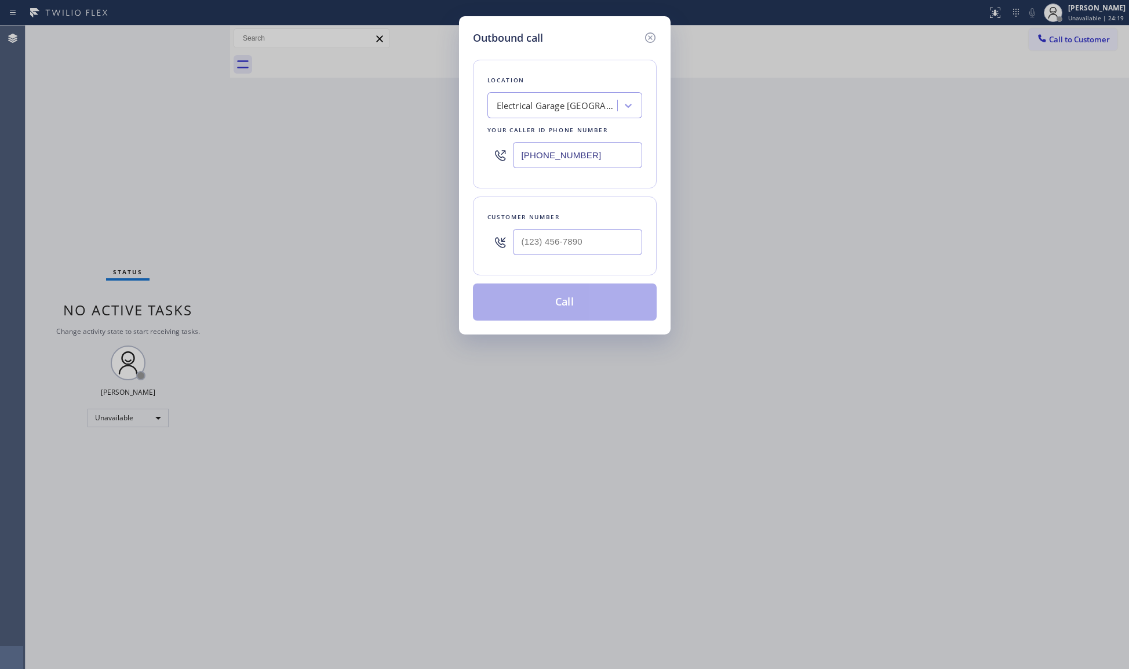
drag, startPoint x: 503, startPoint y: 161, endPoint x: 485, endPoint y: 164, distance: 18.2
click at [485, 163] on div "Location Electrical Garage [GEOGRAPHIC_DATA][PERSON_NAME] Your caller id phone …" at bounding box center [565, 124] width 184 height 129
paste input "718) 568-7937"
type input "[PHONE_NUMBER]"
click at [568, 257] on div at bounding box center [577, 242] width 129 height 38
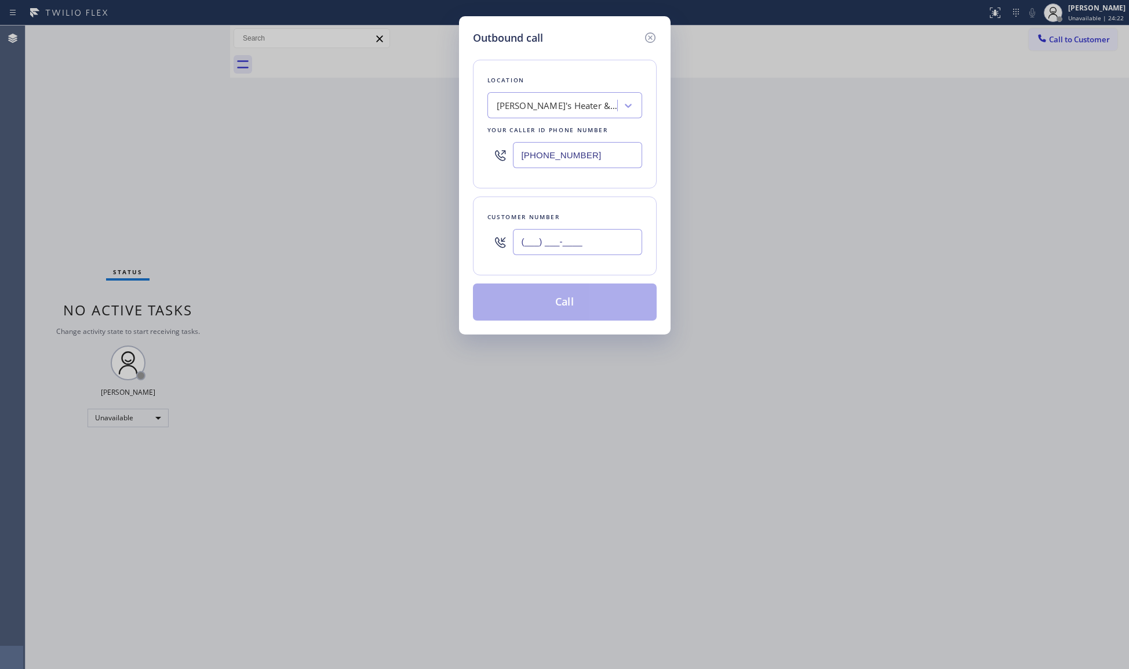
paste input "718) 509-4687"
click at [566, 252] on input "[PHONE_NUMBER]" at bounding box center [577, 242] width 129 height 26
type input "[PHONE_NUMBER]"
click at [576, 300] on button "Call" at bounding box center [565, 302] width 184 height 37
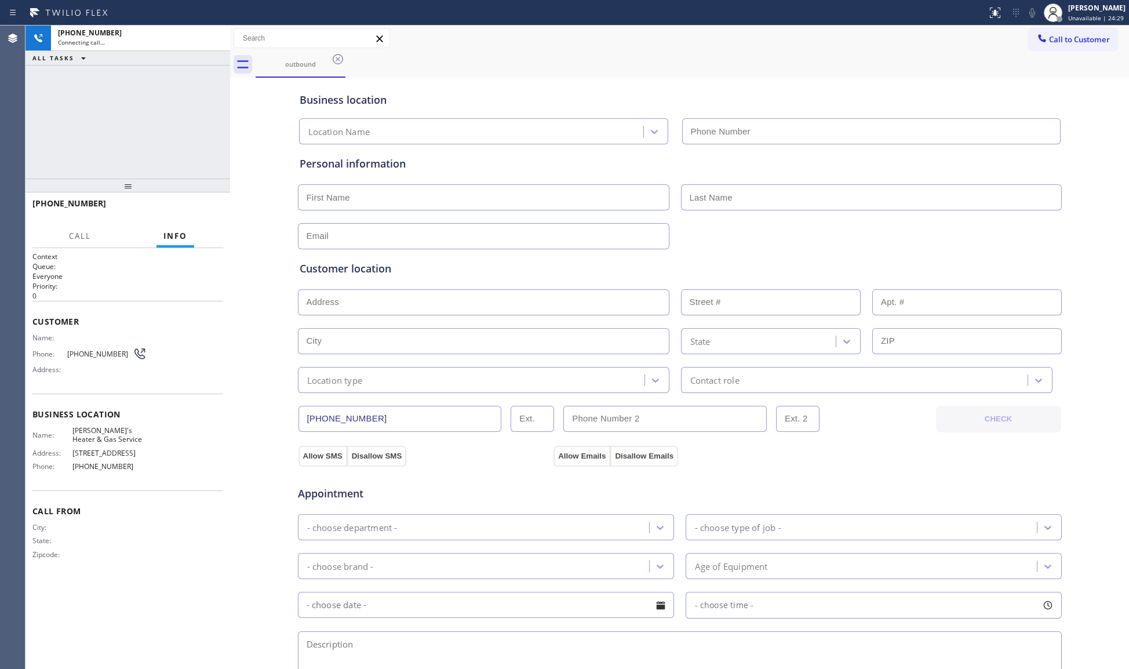
type input "[PHONE_NUMBER]"
click at [777, 116] on div "[PERSON_NAME]'s Heater & Gas Service [PHONE_NUMBER]" at bounding box center [680, 129] width 766 height 31
click at [195, 208] on span "HANG UP" at bounding box center [196, 209] width 35 height 8
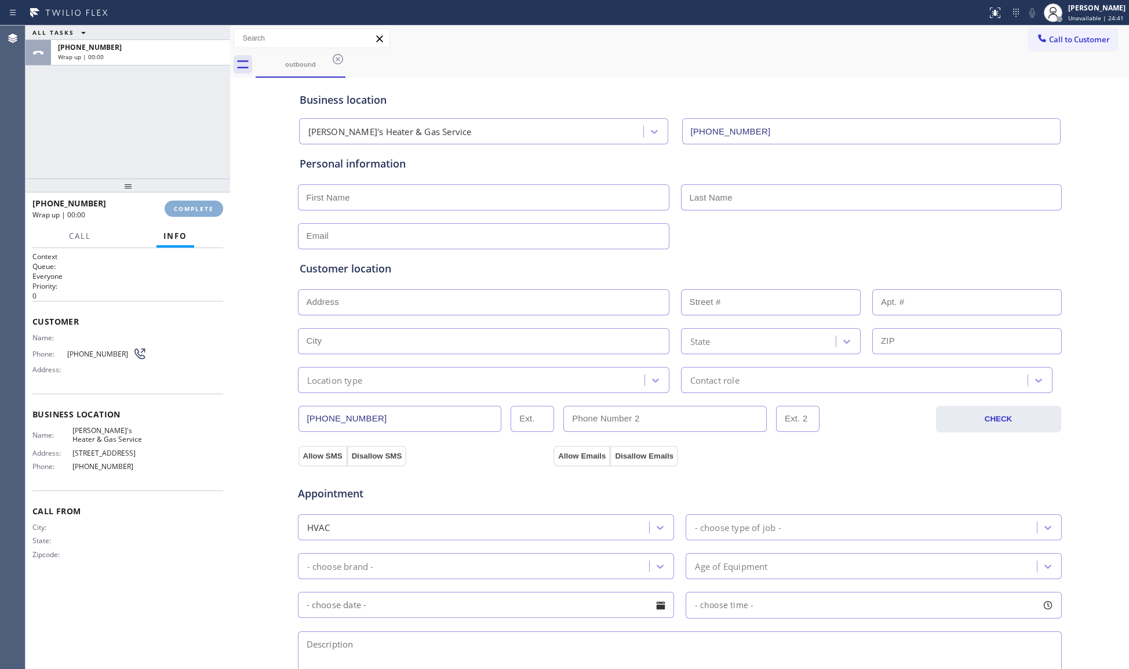
click at [196, 208] on span "COMPLETE" at bounding box center [194, 209] width 40 height 8
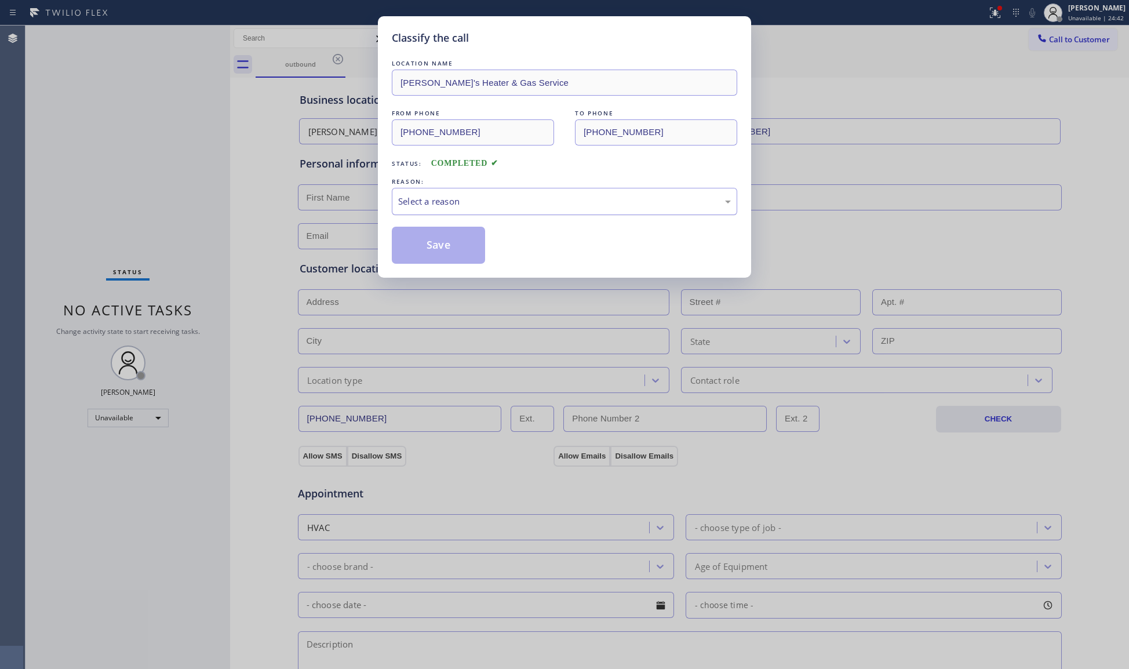
drag, startPoint x: 416, startPoint y: 191, endPoint x: 429, endPoint y: 205, distance: 18.5
click at [426, 199] on div "Select a reason" at bounding box center [565, 201] width 346 height 27
click at [435, 247] on button "Save" at bounding box center [438, 245] width 93 height 37
click at [436, 246] on button "Save" at bounding box center [438, 245] width 93 height 37
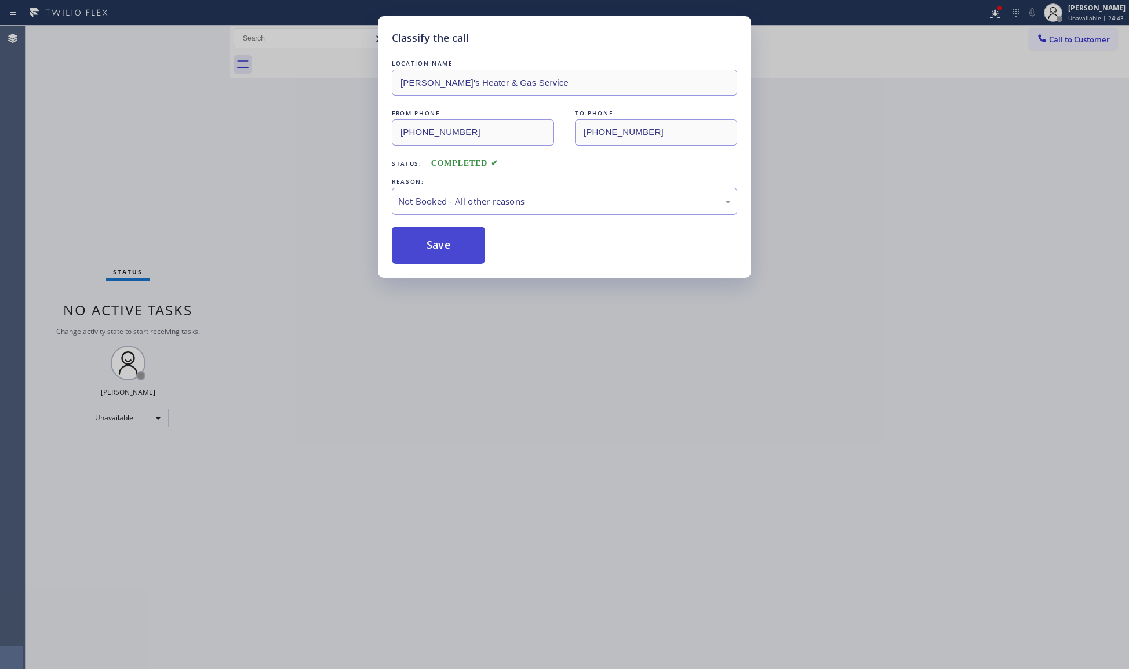
click at [437, 245] on button "Save" at bounding box center [438, 245] width 93 height 37
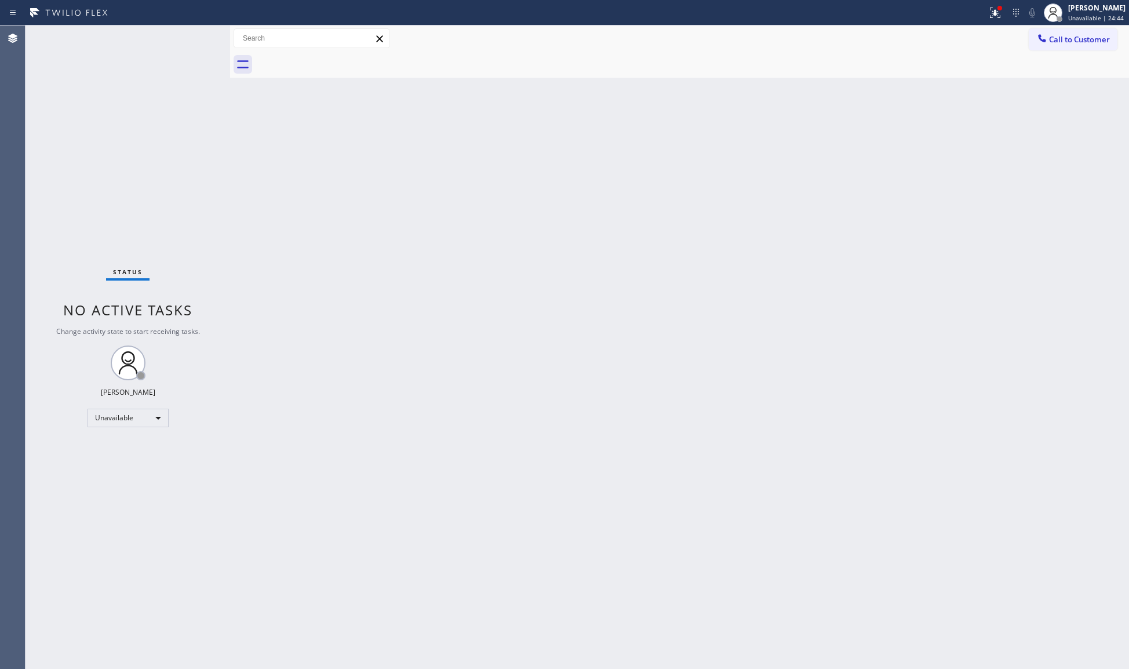
drag, startPoint x: 982, startPoint y: 14, endPoint x: 991, endPoint y: 24, distance: 13.5
click at [983, 15] on div at bounding box center [494, 12] width 978 height 19
click at [1002, 10] on div at bounding box center [1000, 8] width 5 height 5
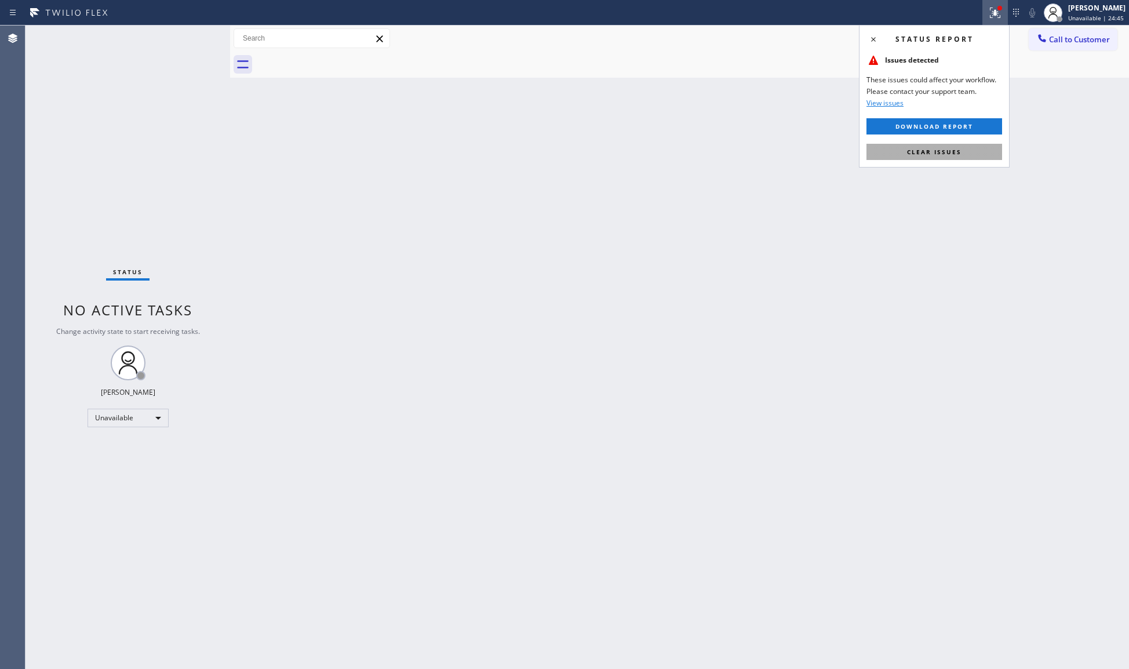
click at [976, 144] on button "Clear issues" at bounding box center [935, 152] width 136 height 16
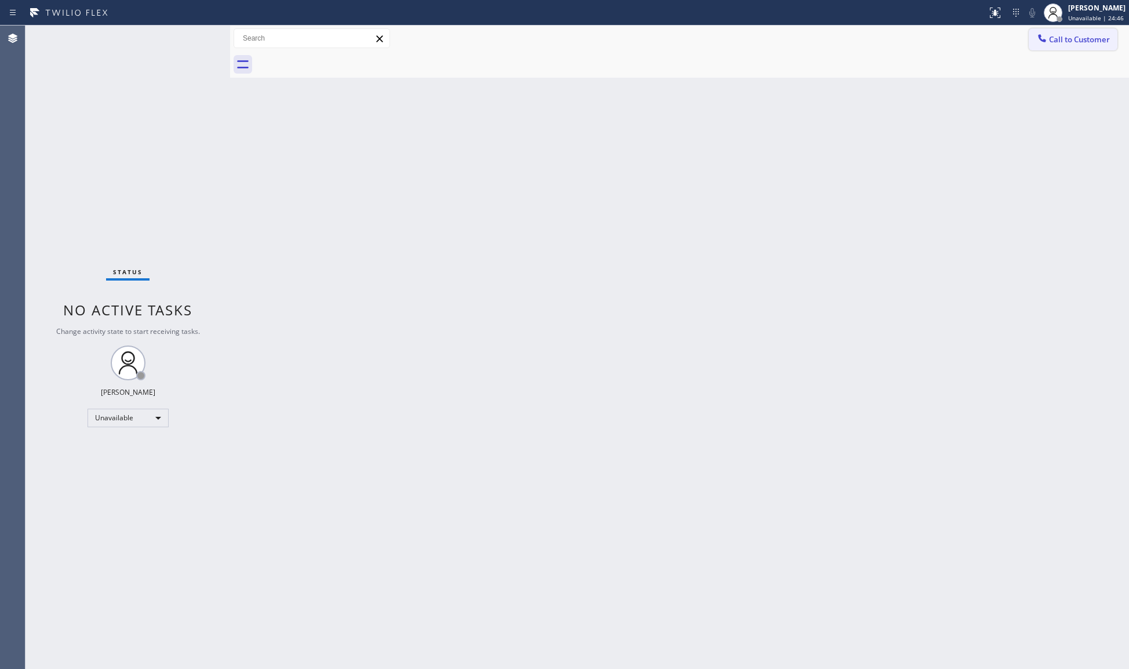
click at [1065, 28] on button "Call to Customer" at bounding box center [1073, 39] width 89 height 22
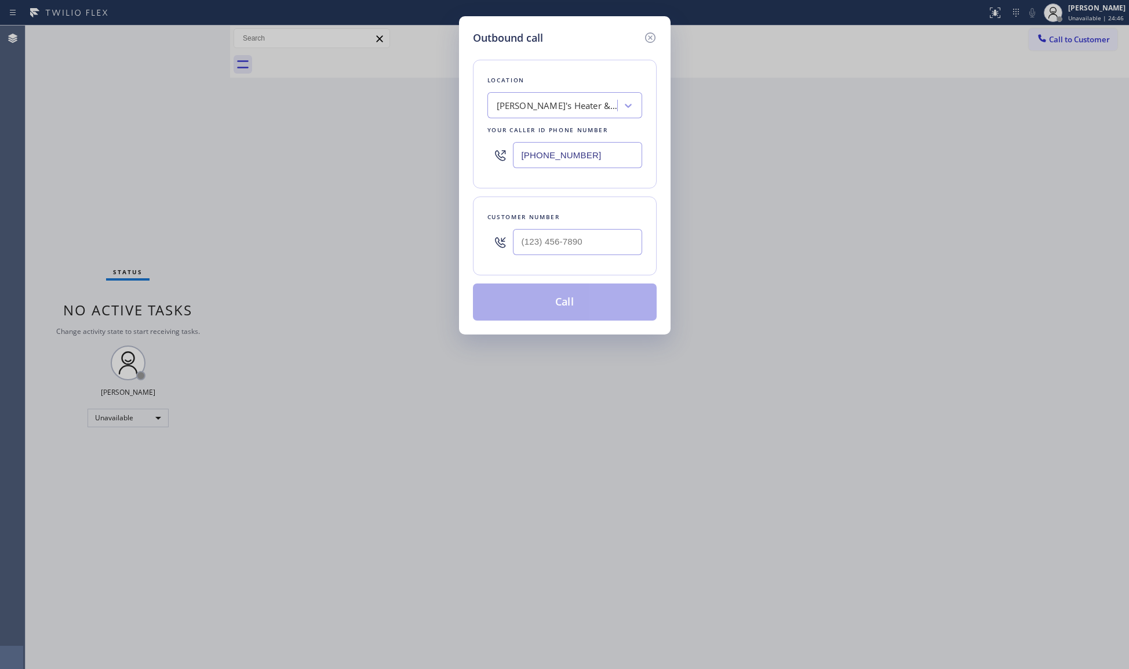
click at [1060, 44] on div "Outbound call Location [PERSON_NAME]'s Heater & Gas Service Your caller id phon…" at bounding box center [564, 334] width 1129 height 669
drag, startPoint x: 591, startPoint y: 149, endPoint x: 515, endPoint y: 143, distance: 76.2
click at [525, 144] on input "[PHONE_NUMBER]" at bounding box center [577, 155] width 129 height 26
paste input "346) 483-2754"
click at [519, 158] on input "[PHONE_NUMBER]" at bounding box center [577, 155] width 129 height 26
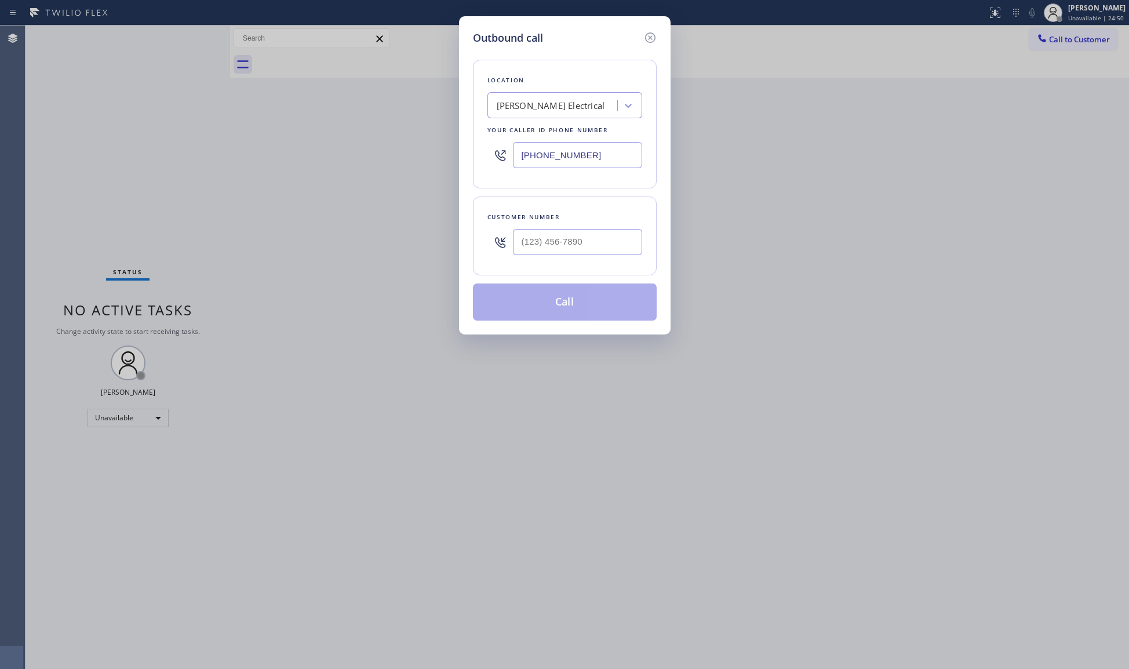
drag, startPoint x: 602, startPoint y: 162, endPoint x: 514, endPoint y: 158, distance: 88.2
click at [515, 160] on input "[PHONE_NUMBER]" at bounding box center [577, 155] width 129 height 26
paste input "text"
type input "[PHONE_NUMBER]"
paste input "469) 529-0965"
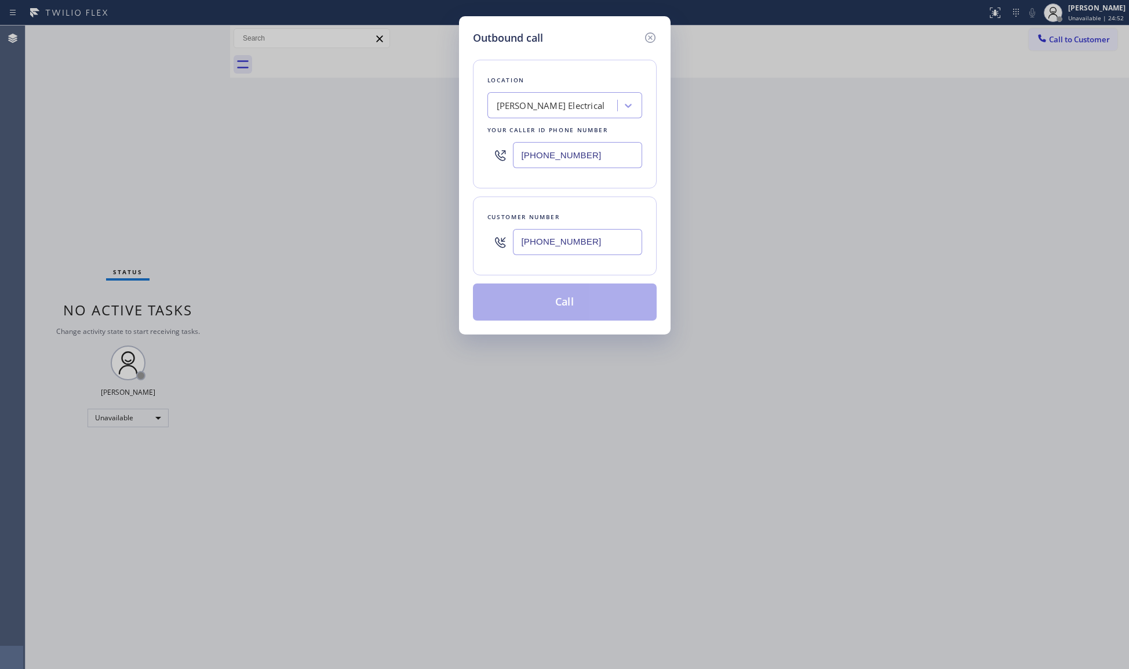
click at [580, 238] on input "[PHONE_NUMBER]" at bounding box center [577, 242] width 129 height 26
type input "[PHONE_NUMBER]"
drag, startPoint x: 550, startPoint y: 298, endPoint x: 587, endPoint y: 198, distance: 106.9
click at [587, 193] on div "Location [PERSON_NAME] Electrical Your caller id phone number [PHONE_NUMBER] Cu…" at bounding box center [565, 183] width 184 height 275
click at [572, 297] on button "Call" at bounding box center [565, 302] width 184 height 37
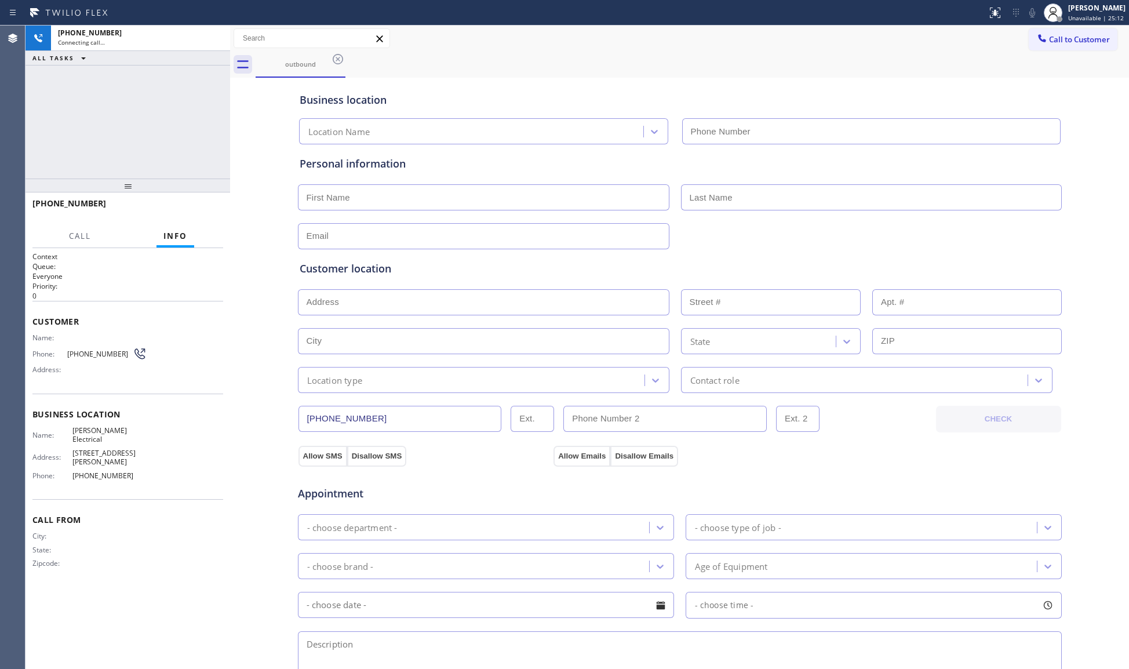
type input "[PHONE_NUMBER]"
drag, startPoint x: 660, startPoint y: 126, endPoint x: 624, endPoint y: 111, distance: 39.0
click at [652, 124] on div "[PERSON_NAME] Electrical" at bounding box center [488, 131] width 379 height 26
drag, startPoint x: 590, startPoint y: 100, endPoint x: 539, endPoint y: 81, distance: 54.3
click at [540, 99] on div "Business location" at bounding box center [680, 100] width 761 height 16
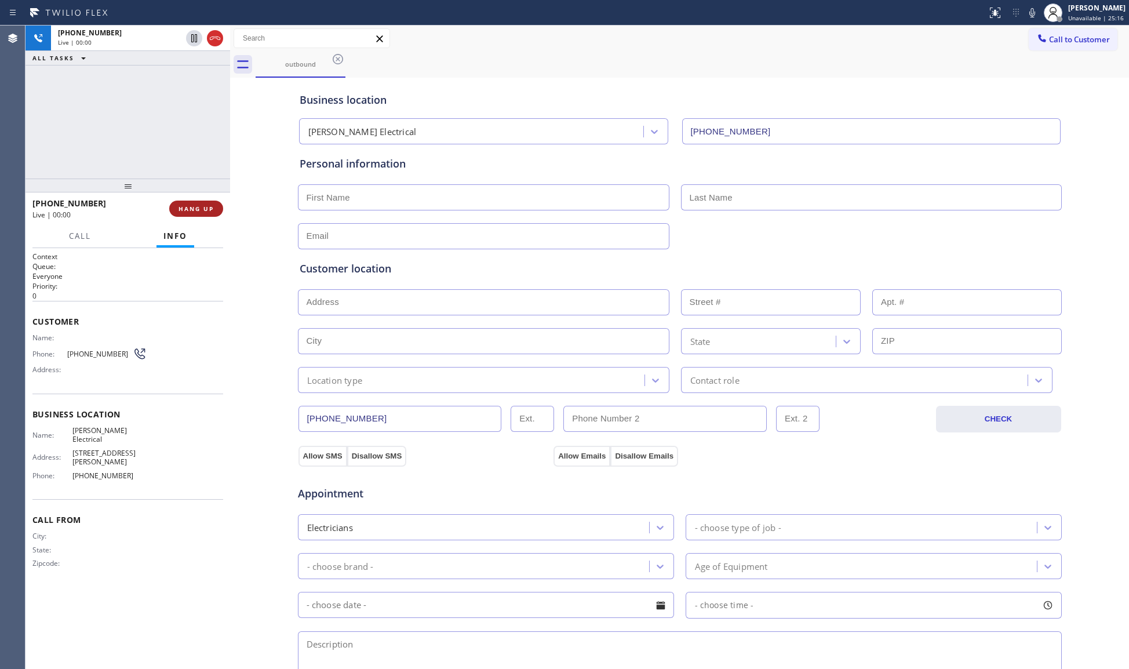
click at [215, 207] on button "HANG UP" at bounding box center [196, 209] width 54 height 16
click at [211, 205] on span "HANG UP" at bounding box center [196, 209] width 35 height 8
click at [210, 205] on span "COMPLETE" at bounding box center [194, 209] width 40 height 8
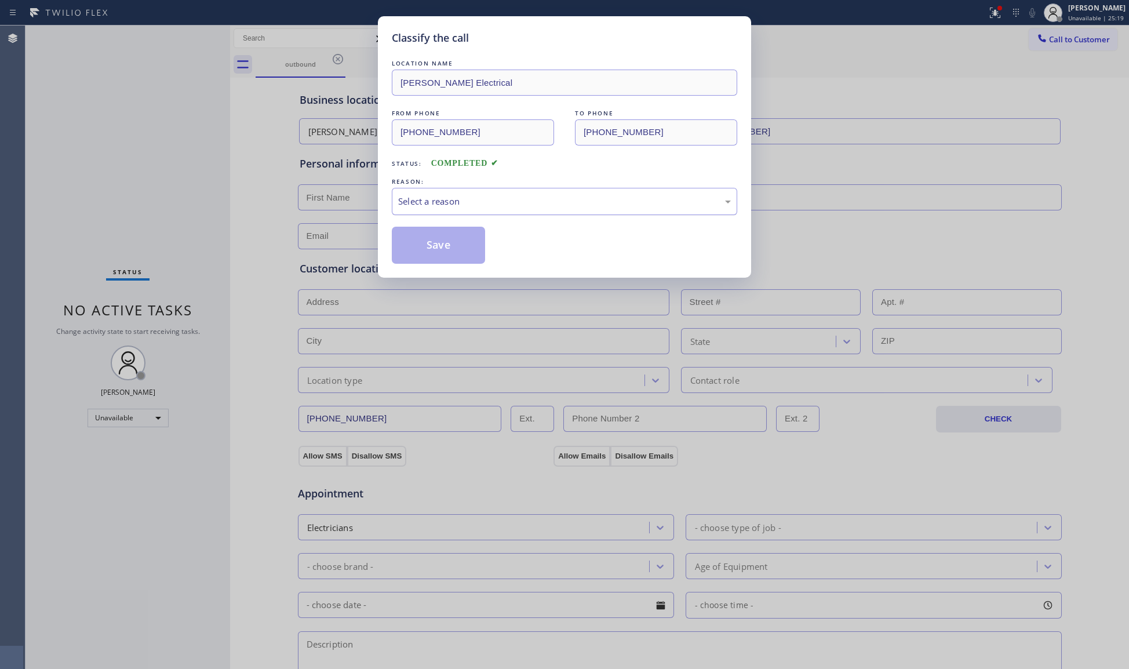
click at [439, 195] on div "Select a reason" at bounding box center [564, 201] width 333 height 13
click at [428, 237] on button "Save" at bounding box center [438, 245] width 93 height 37
click at [430, 237] on button "Save" at bounding box center [438, 245] width 93 height 37
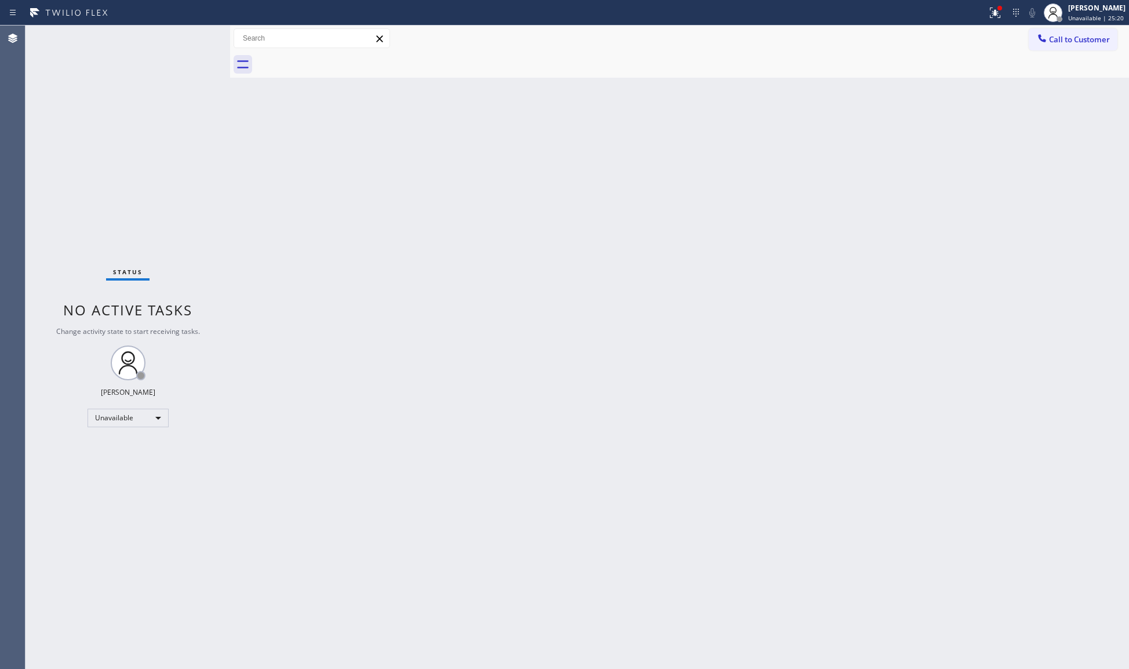
drag, startPoint x: 1097, startPoint y: 33, endPoint x: 1051, endPoint y: 51, distance: 49.2
click at [1070, 40] on button "Call to Customer" at bounding box center [1073, 39] width 89 height 22
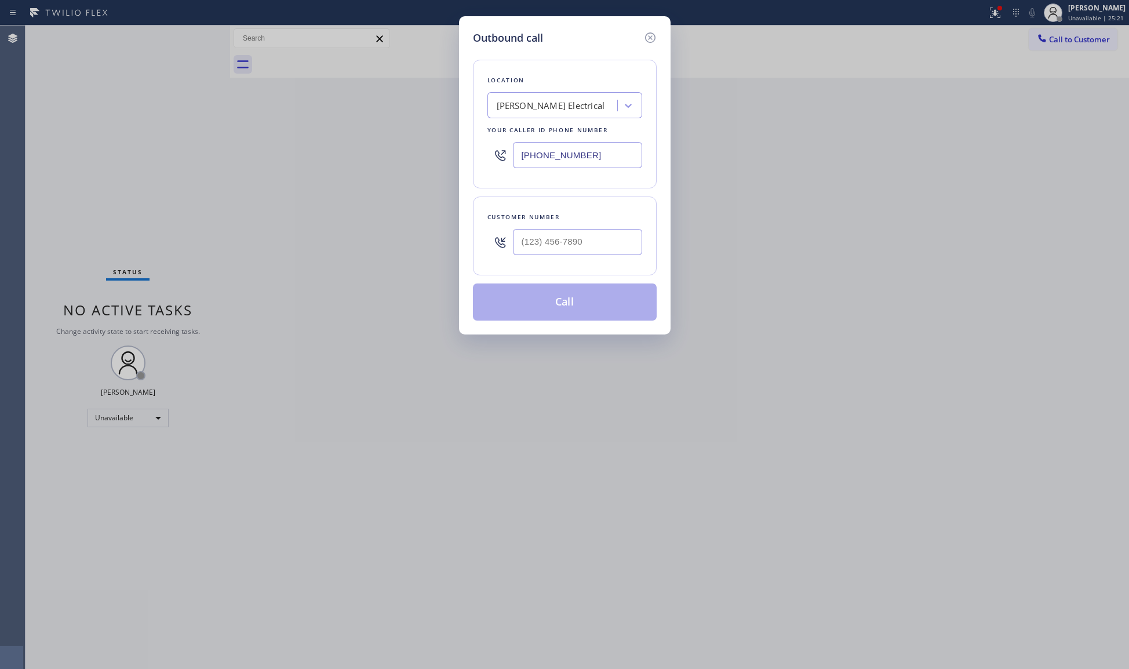
drag, startPoint x: 548, startPoint y: 165, endPoint x: 501, endPoint y: 161, distance: 47.7
click at [501, 164] on div "[PHONE_NUMBER]" at bounding box center [565, 155] width 155 height 38
paste input "954) 889-1358"
type input "[PHONE_NUMBER]"
click at [581, 251] on input "(___) ___-____" at bounding box center [577, 242] width 129 height 26
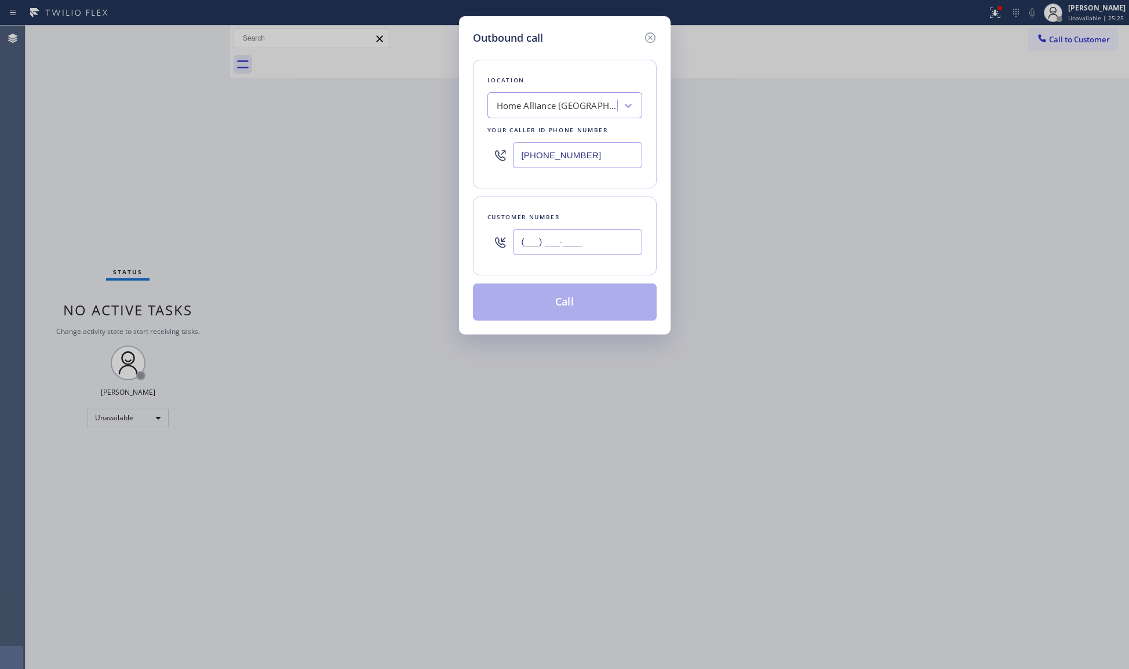
paste input "305) 283-6064"
type input "[PHONE_NUMBER]"
click at [573, 297] on button "Call" at bounding box center [565, 302] width 184 height 37
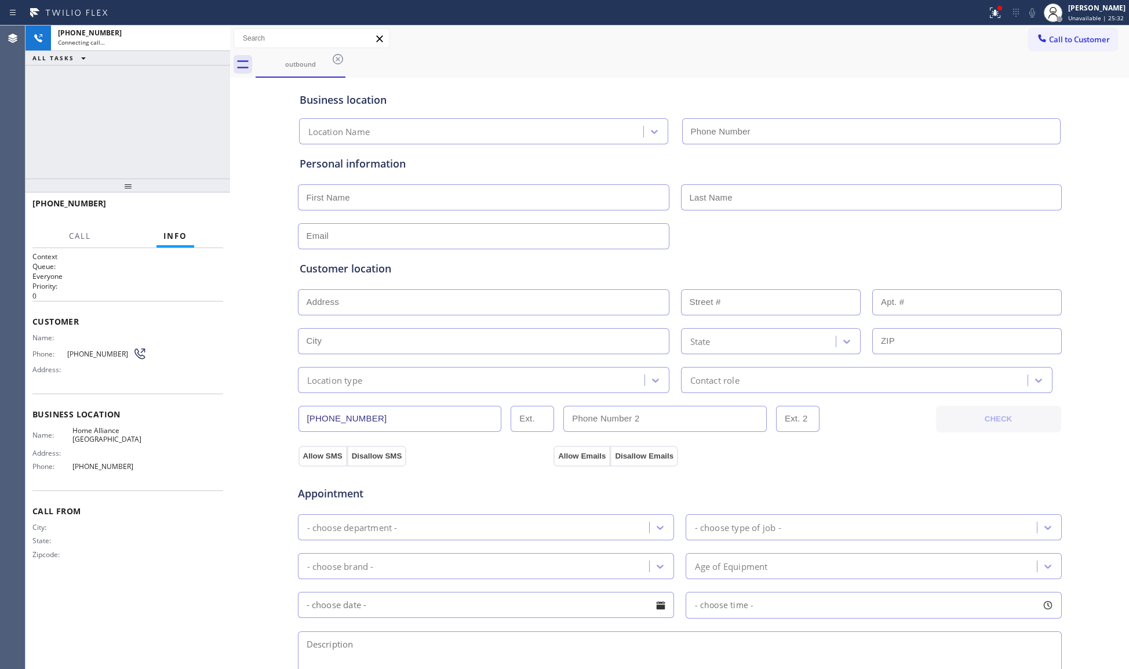
type input "[PHONE_NUMBER]"
click at [803, 55] on div "outbound" at bounding box center [693, 65] width 874 height 26
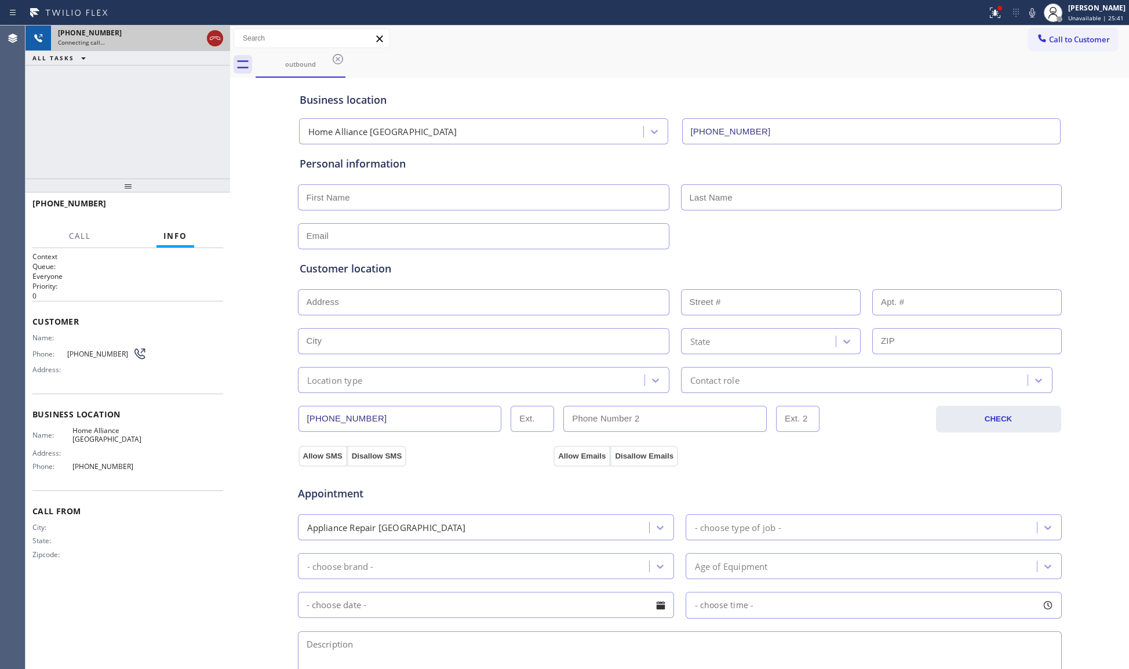
click at [212, 40] on icon at bounding box center [215, 38] width 14 height 14
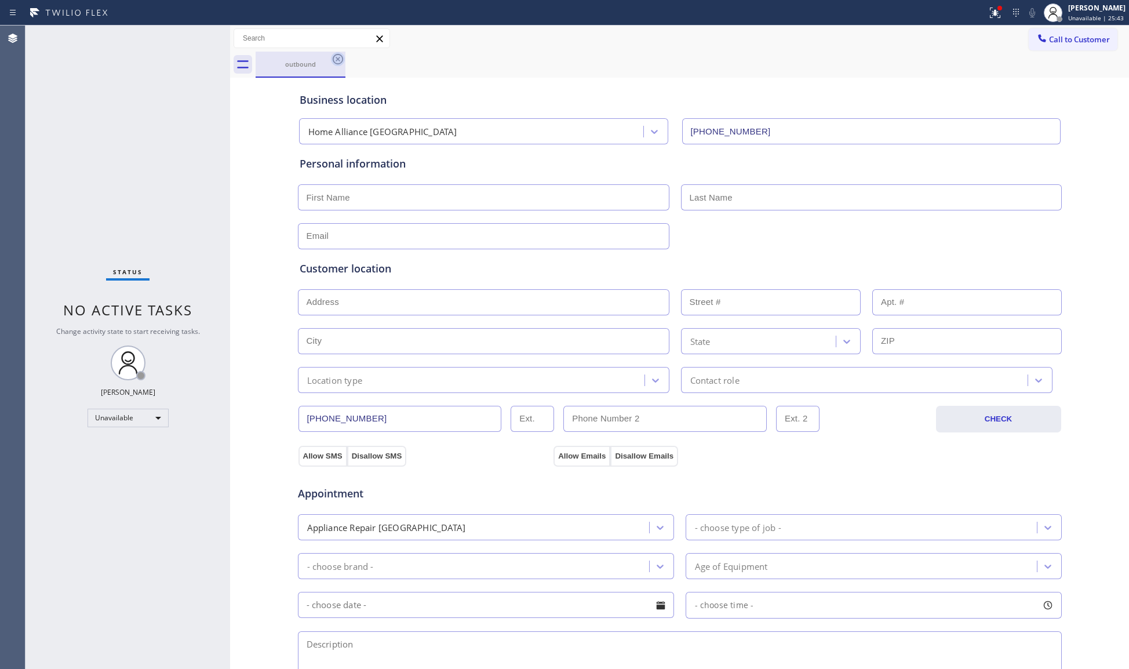
click at [335, 61] on icon at bounding box center [338, 59] width 14 height 14
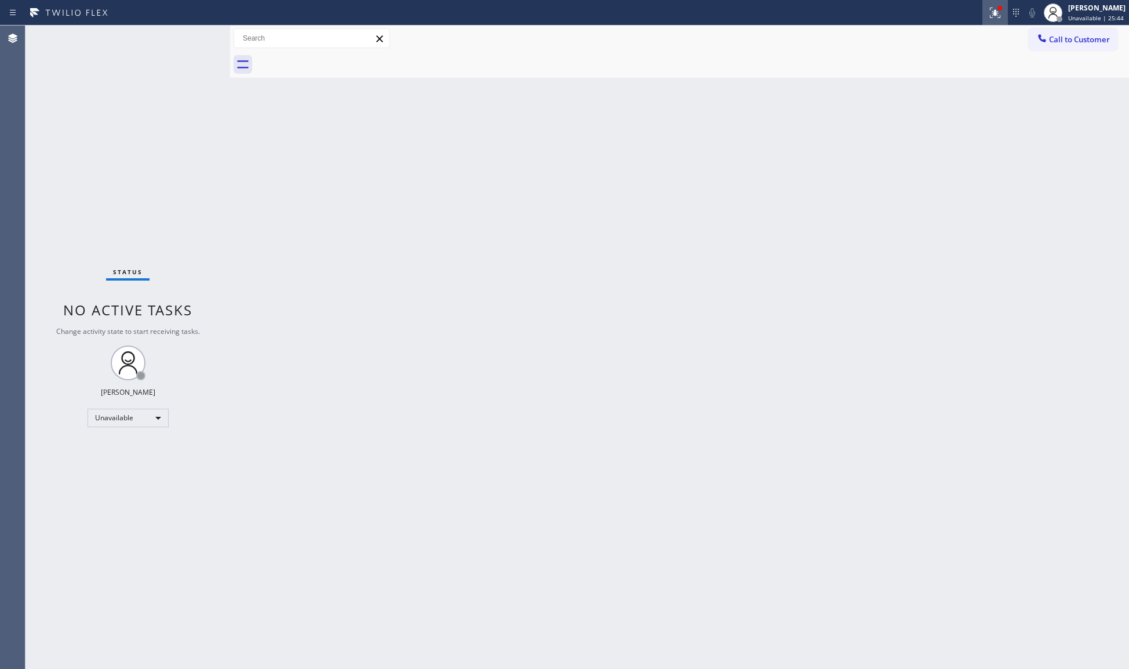
drag, startPoint x: 996, startPoint y: 19, endPoint x: 968, endPoint y: 80, distance: 67.2
click at [996, 19] on button at bounding box center [996, 13] width 26 height 26
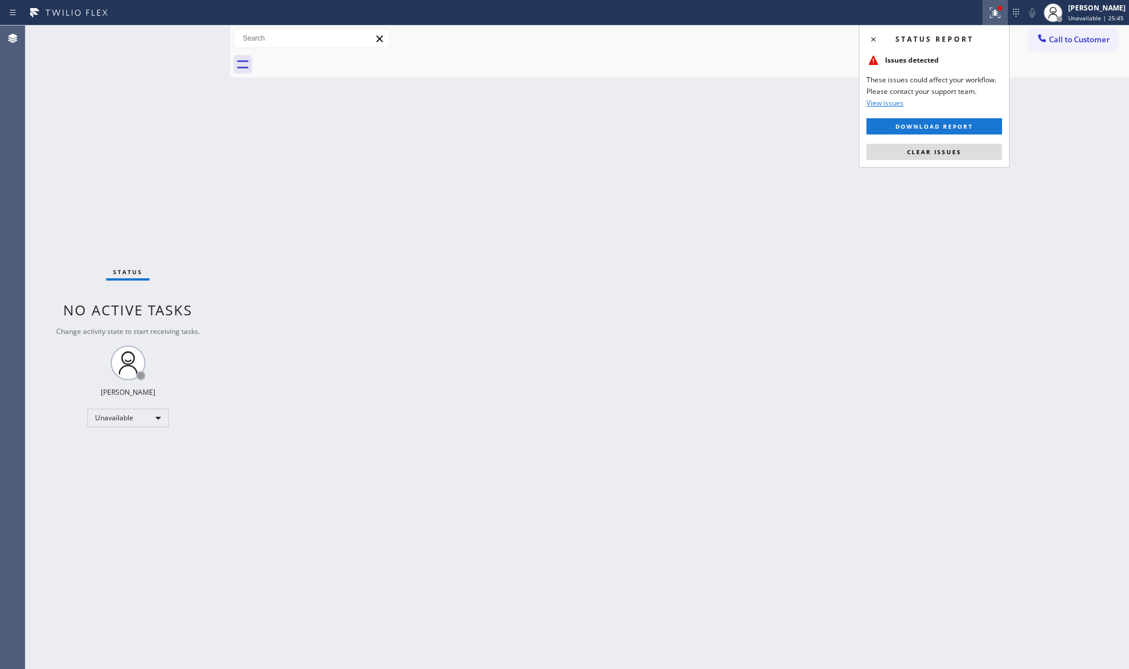
click at [957, 140] on div "Status report Issues detected These issues could affect your workflow. Please c…" at bounding box center [934, 96] width 151 height 143
click at [957, 144] on button "Clear issues" at bounding box center [935, 152] width 136 height 16
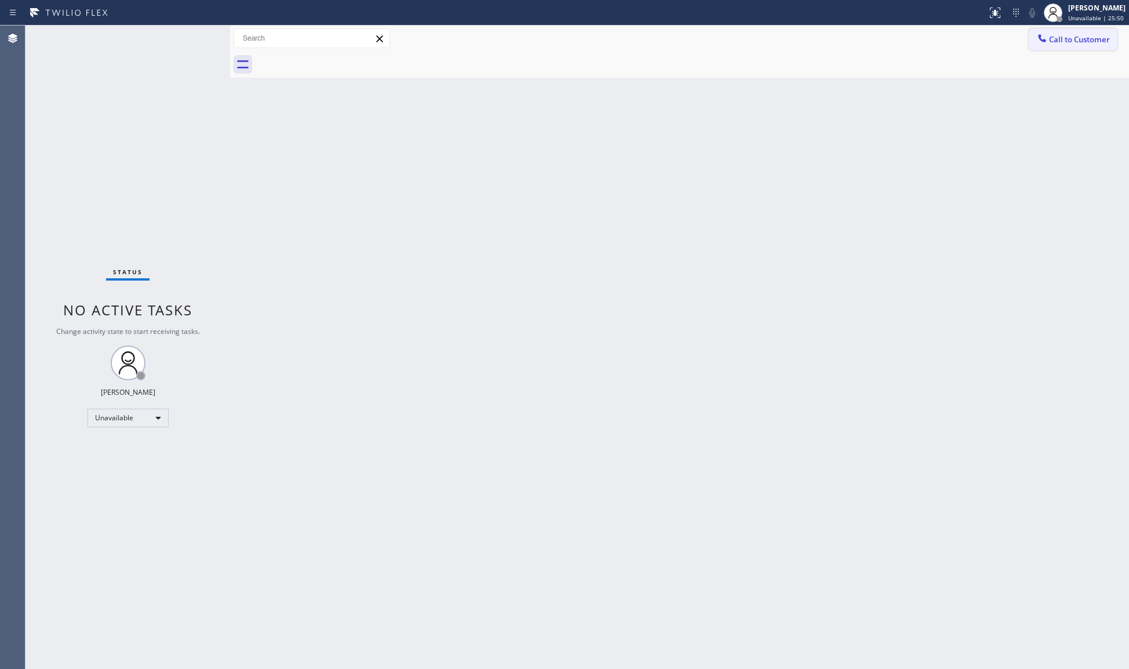
click at [1058, 28] on button "Call to Customer" at bounding box center [1073, 39] width 89 height 22
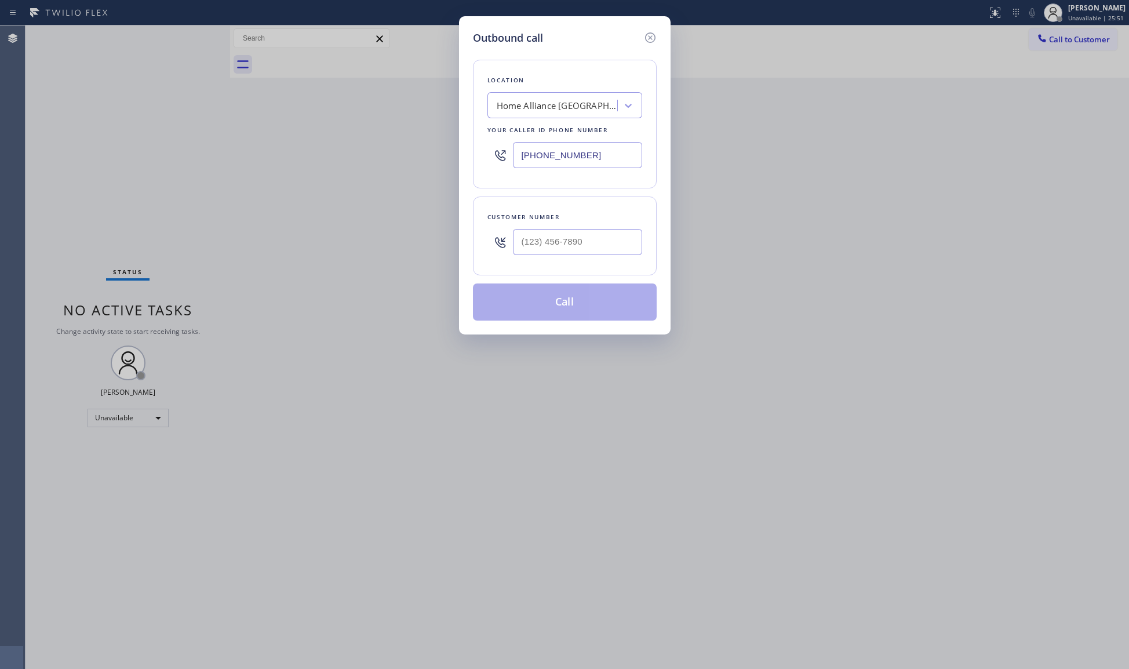
drag, startPoint x: 610, startPoint y: 149, endPoint x: 455, endPoint y: 150, distance: 155.4
click at [455, 150] on div "Outbound call Location Home Alliance [GEOGRAPHIC_DATA] Your caller id phone num…" at bounding box center [564, 334] width 1129 height 669
paste input "877) 786-0677"
type input "[PHONE_NUMBER]"
paste input "386) 381-0189"
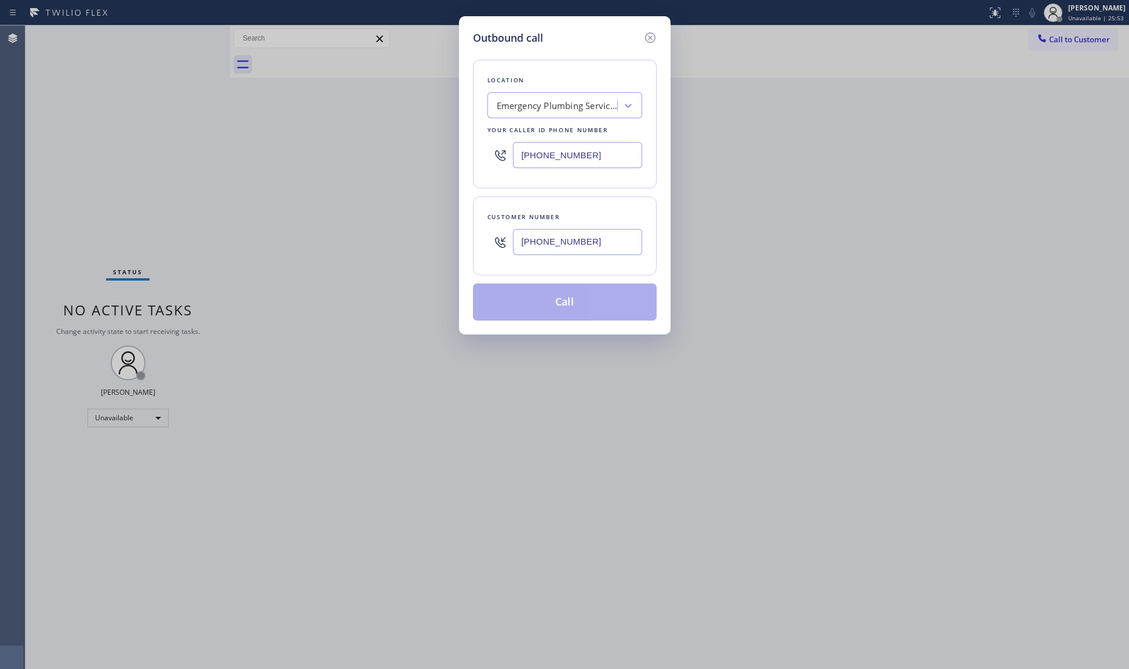
click at [624, 247] on input "[PHONE_NUMBER]" at bounding box center [577, 242] width 129 height 26
type input "[PHONE_NUMBER]"
click at [587, 293] on button "Call" at bounding box center [565, 302] width 184 height 37
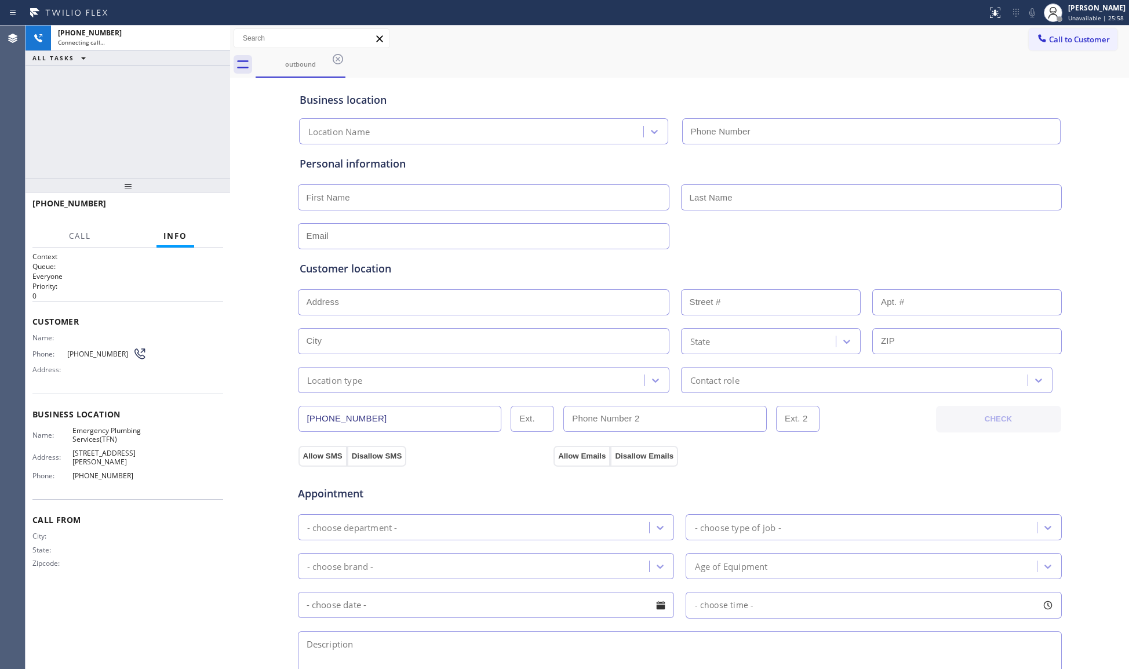
type input "[PHONE_NUMBER]"
click at [192, 199] on div "[PHONE_NUMBER] Live | 00:02 HANG UP" at bounding box center [127, 209] width 191 height 30
drag, startPoint x: 194, startPoint y: 202, endPoint x: 195, endPoint y: 214, distance: 11.7
click at [195, 212] on button "HANG UP" at bounding box center [196, 209] width 54 height 16
click at [195, 214] on button "HANG UP" at bounding box center [196, 209] width 54 height 16
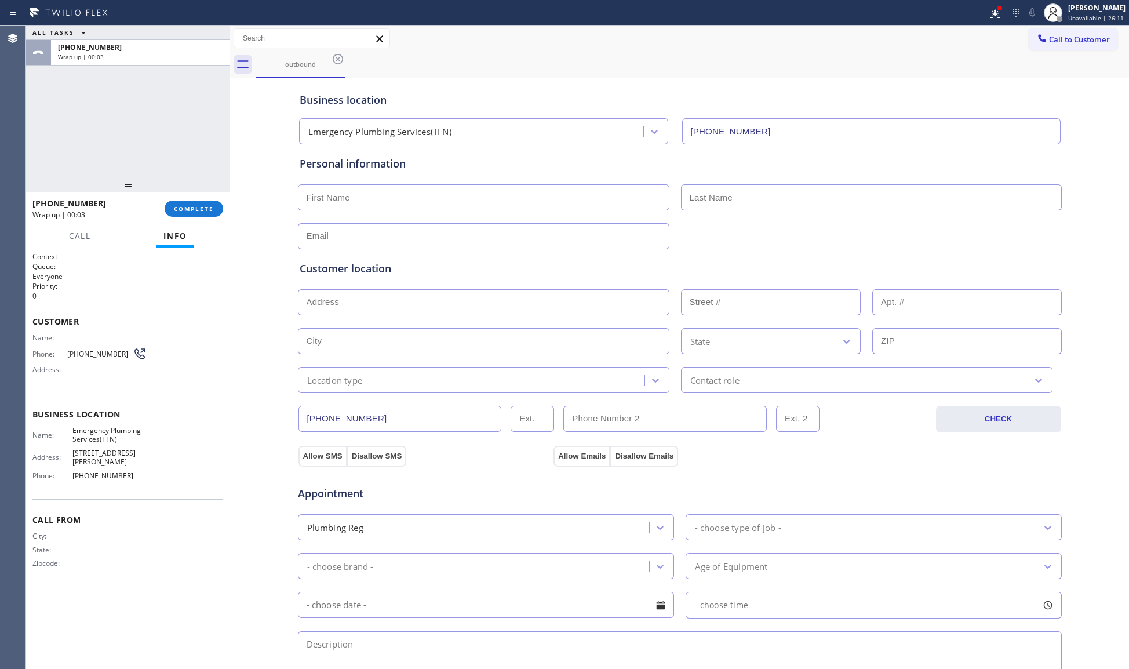
click at [203, 192] on div at bounding box center [128, 186] width 205 height 14
click at [206, 208] on span "COMPLETE" at bounding box center [194, 211] width 40 height 8
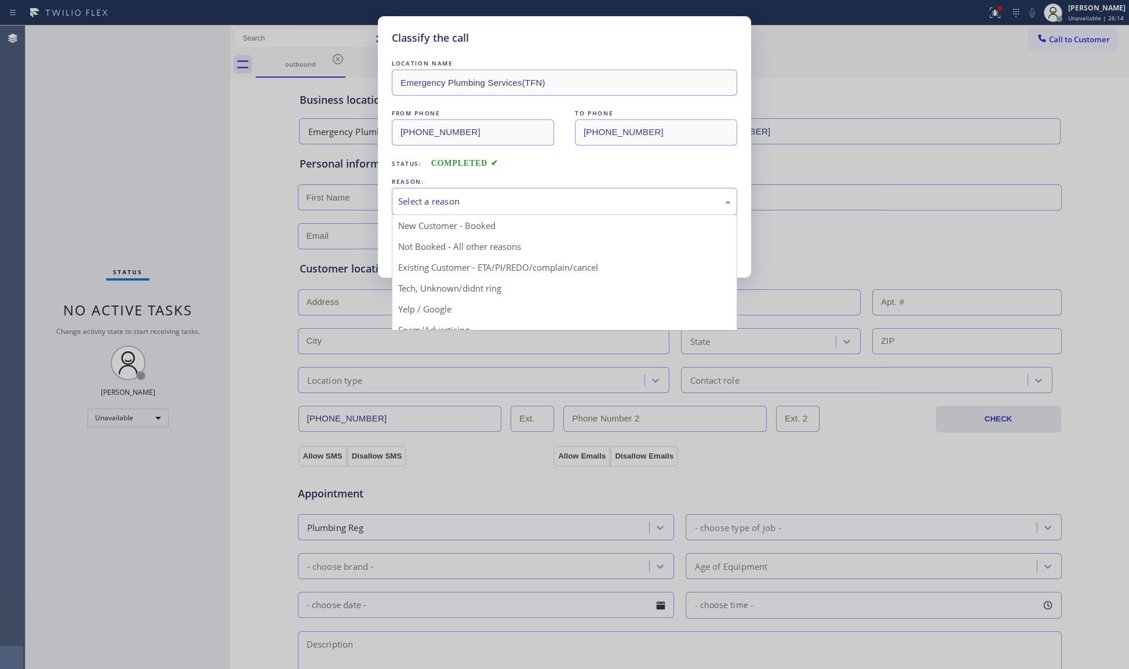
click at [444, 193] on div "Select a reason" at bounding box center [565, 201] width 346 height 27
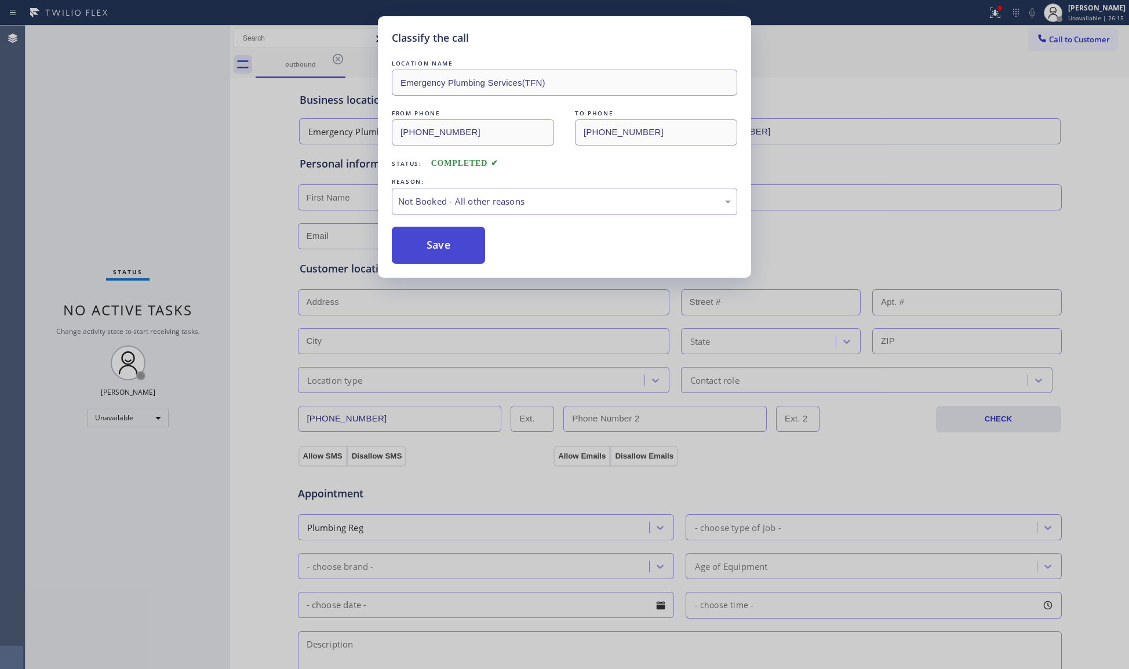
click at [429, 242] on button "Save" at bounding box center [438, 245] width 93 height 37
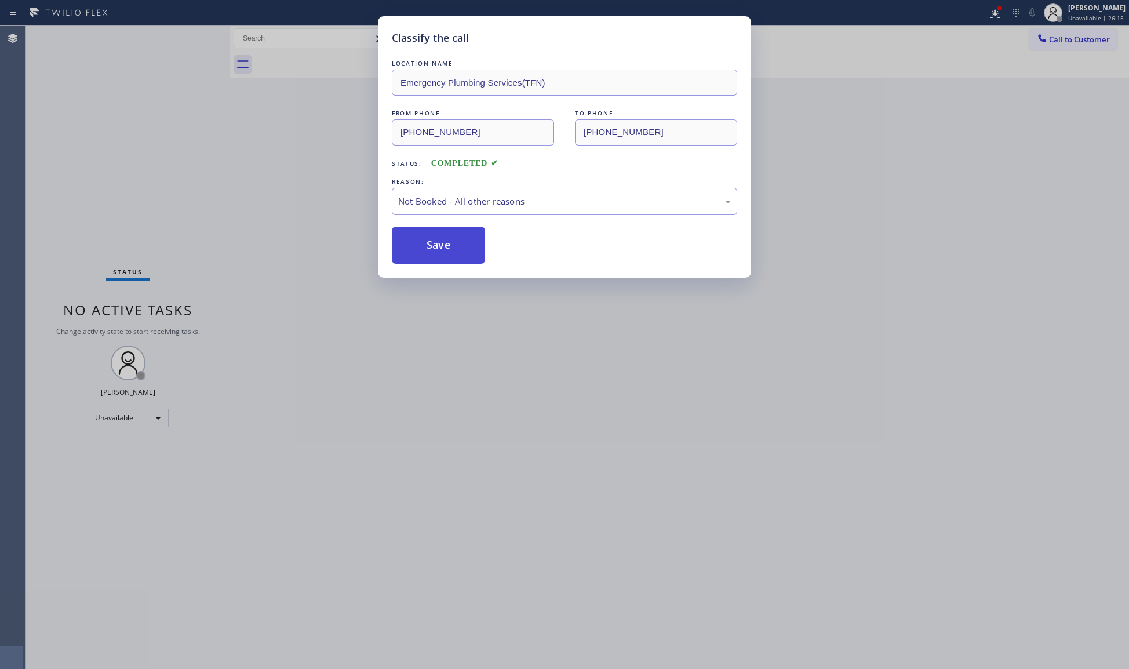
click at [430, 242] on button "Save" at bounding box center [438, 245] width 93 height 37
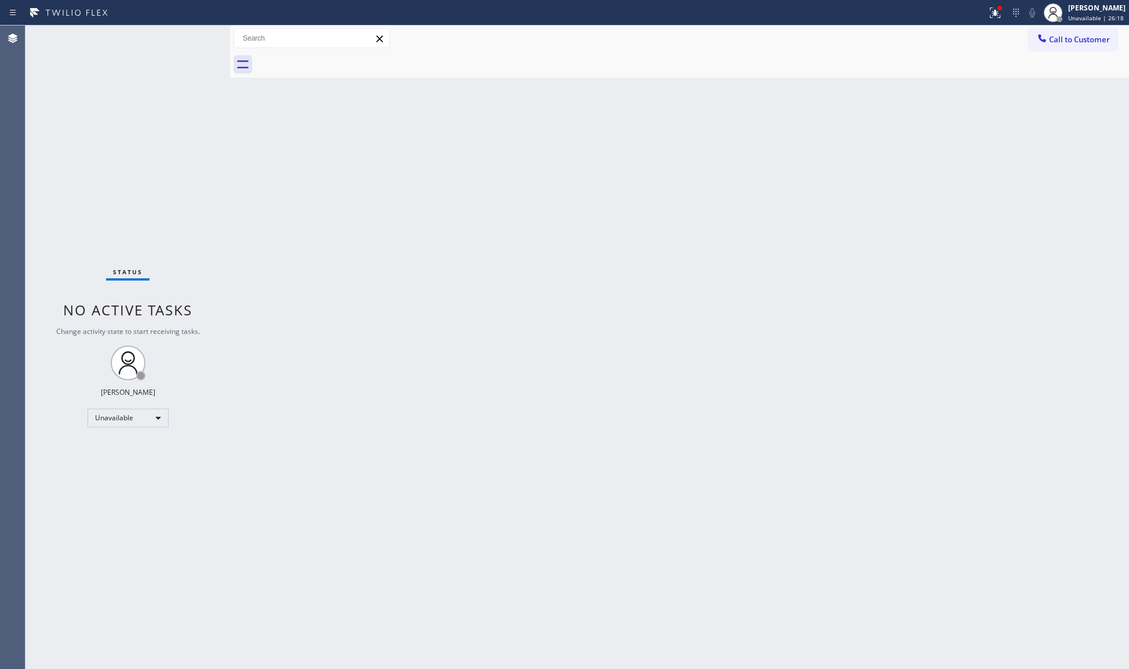
drag, startPoint x: 1001, startPoint y: 9, endPoint x: 998, endPoint y: 26, distance: 16.5
click at [1001, 12] on div at bounding box center [996, 13] width 26 height 26
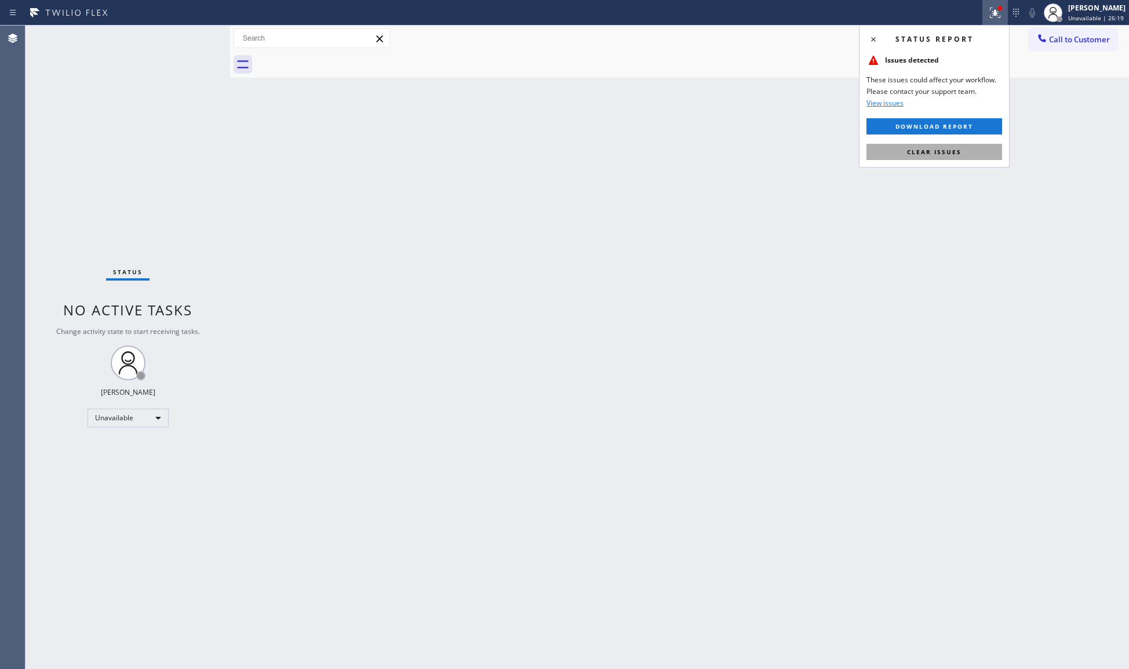
click at [960, 146] on button "Clear issues" at bounding box center [935, 152] width 136 height 16
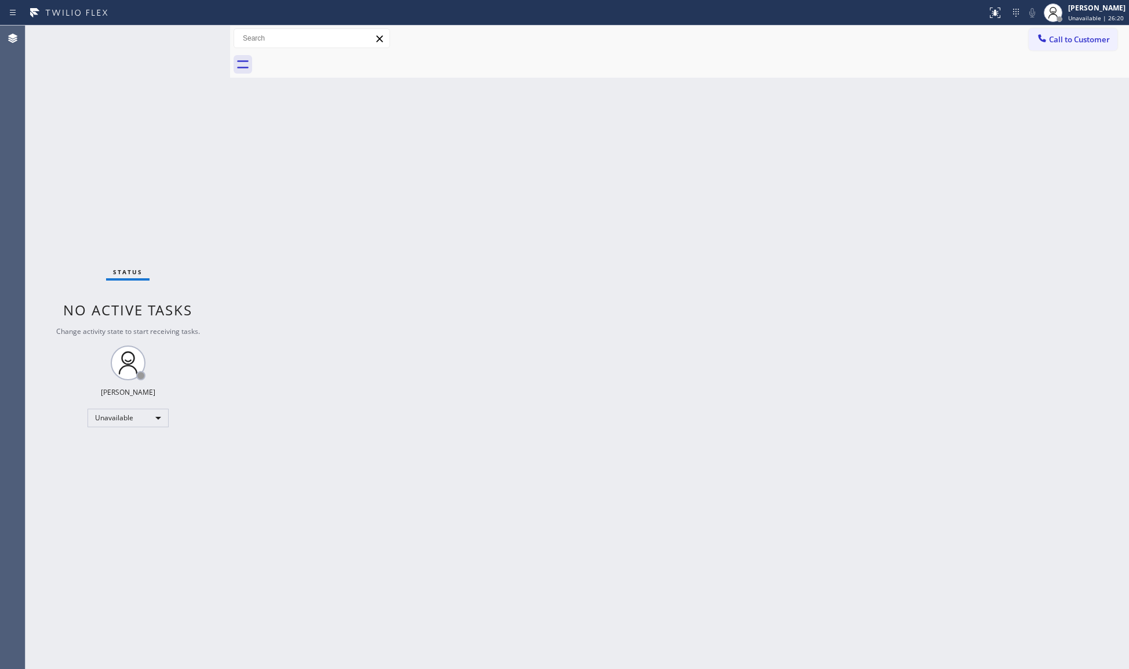
click at [1077, 56] on div at bounding box center [693, 65] width 874 height 26
click at [1069, 36] on span "Call to Customer" at bounding box center [1079, 39] width 61 height 10
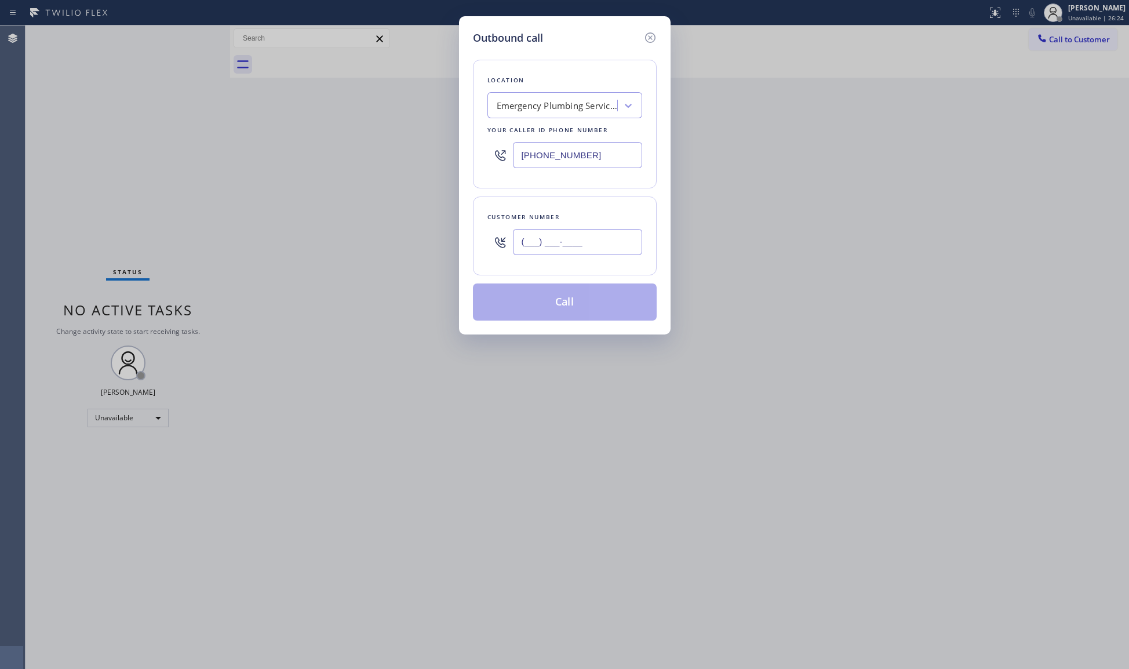
click at [600, 242] on input "(___) ___-____" at bounding box center [577, 242] width 129 height 26
paste input "386) 381-0189"
type input "[PHONE_NUMBER]"
click at [548, 306] on button "Call" at bounding box center [565, 302] width 184 height 37
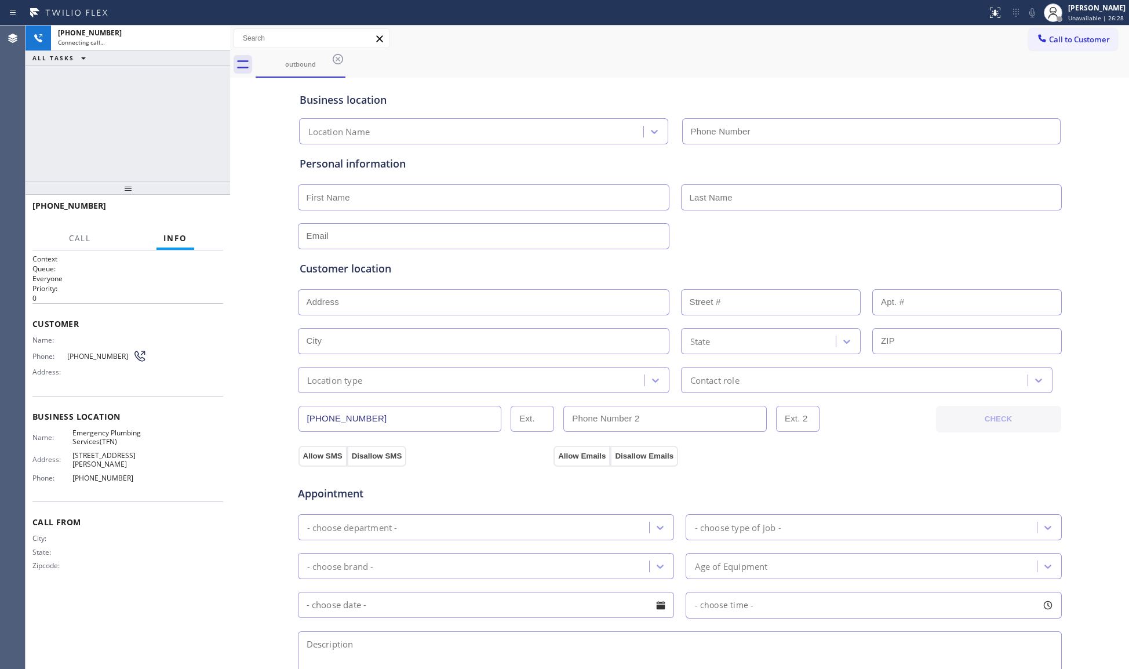
type input "[PHONE_NUMBER]"
click at [204, 212] on span "HANG UP" at bounding box center [196, 211] width 35 height 8
click at [215, 216] on button "HANG UP" at bounding box center [196, 211] width 54 height 16
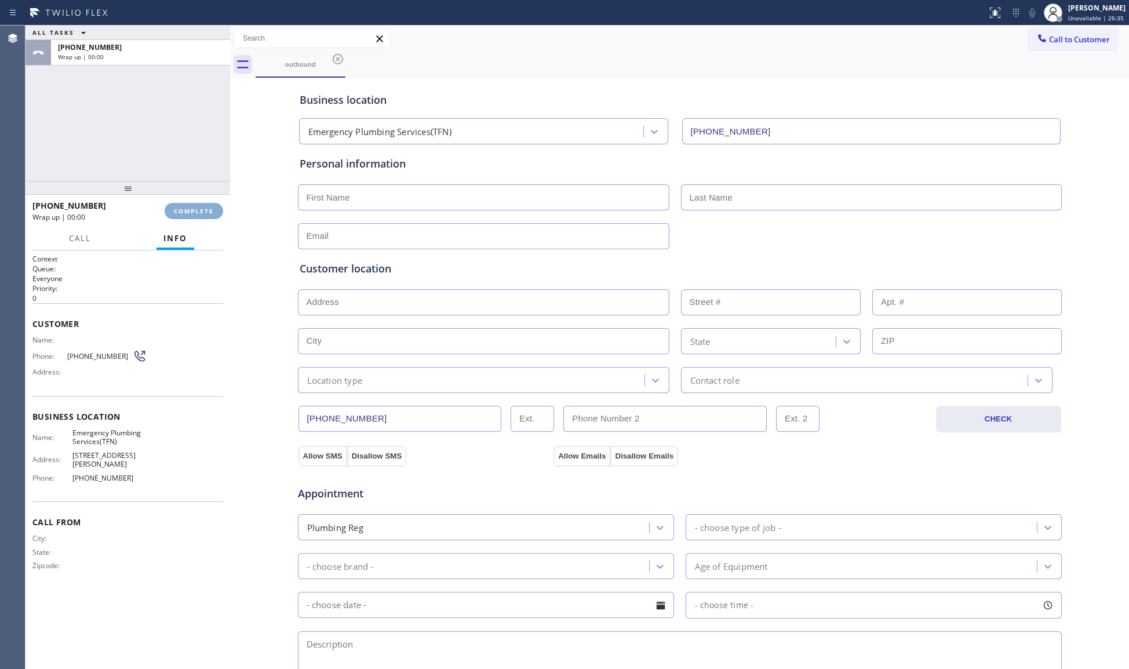
click at [215, 216] on button "COMPLETE" at bounding box center [194, 211] width 59 height 16
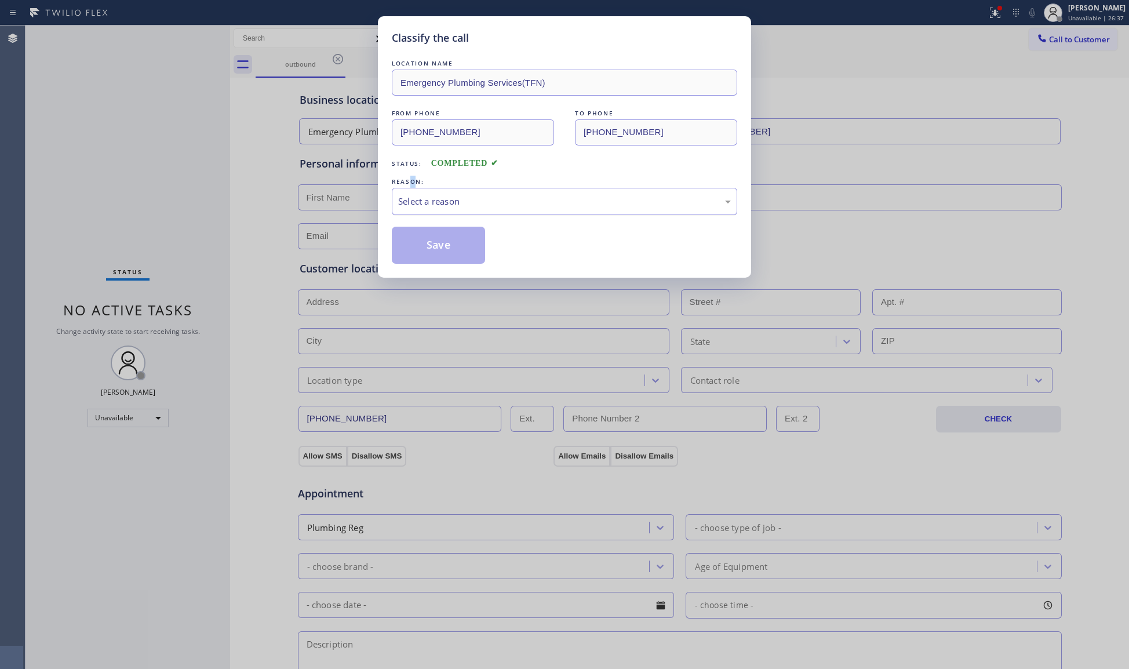
drag, startPoint x: 409, startPoint y: 176, endPoint x: 429, endPoint y: 202, distance: 32.2
click at [414, 184] on div "REASON:" at bounding box center [565, 182] width 346 height 12
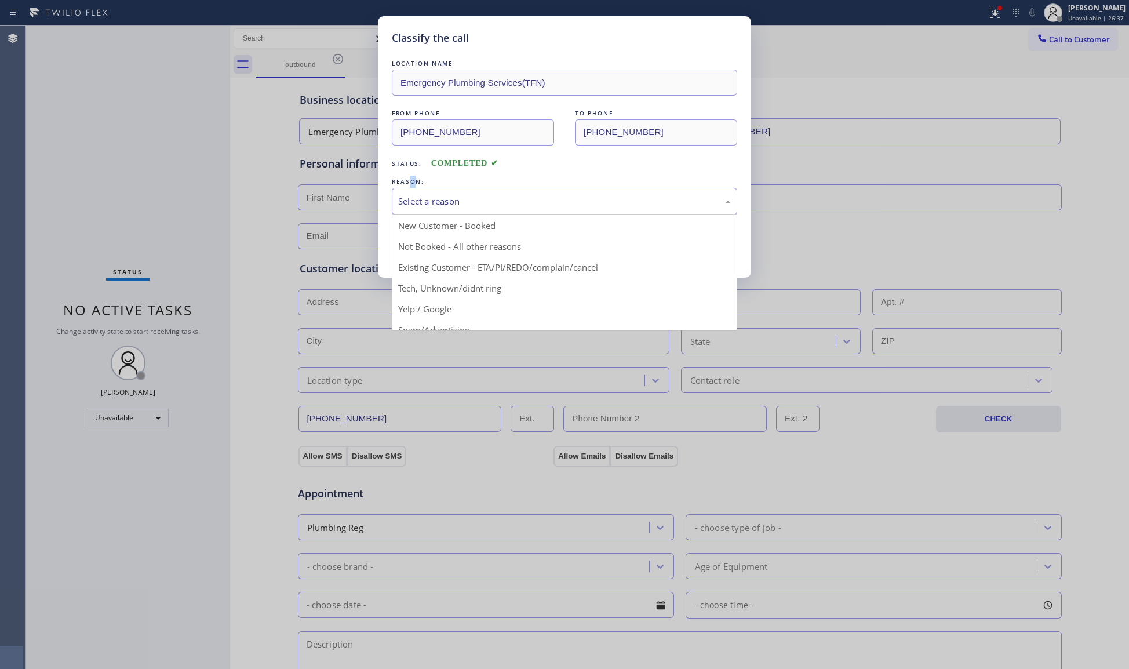
click at [430, 202] on div "Select a reason" at bounding box center [564, 201] width 333 height 13
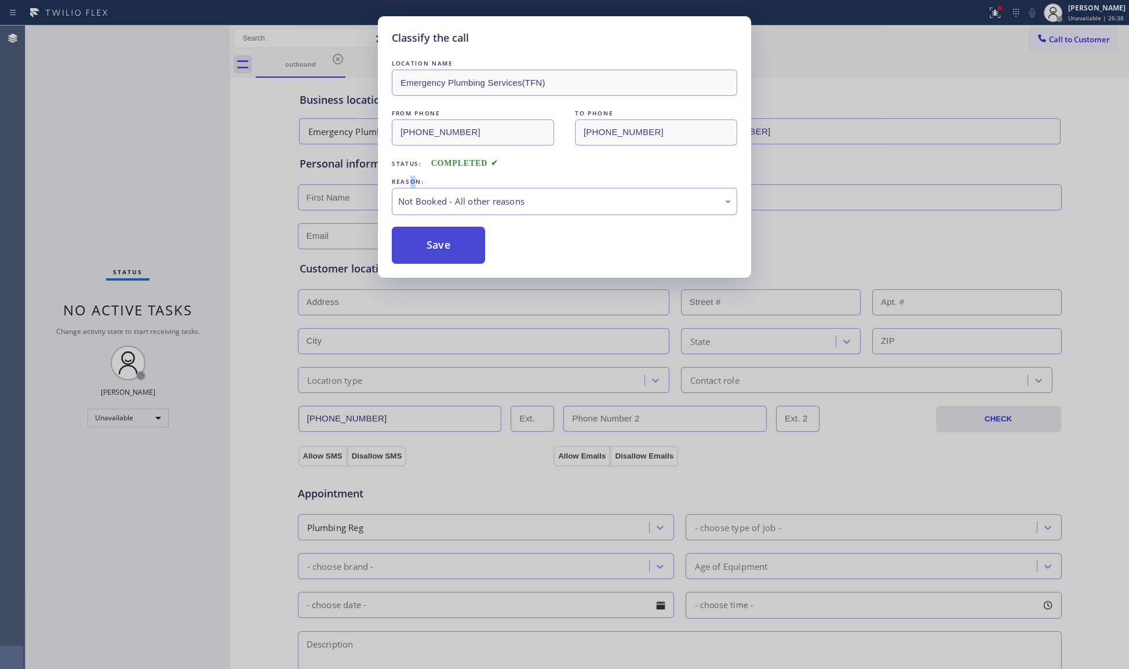
click at [439, 239] on button "Save" at bounding box center [438, 245] width 93 height 37
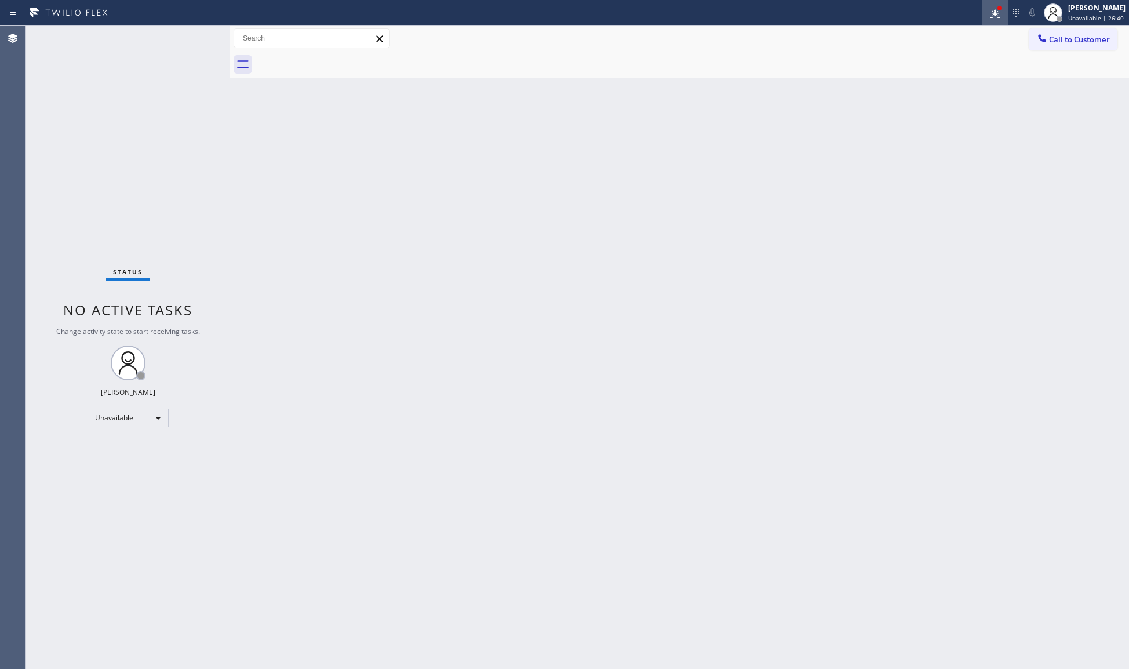
click at [993, 21] on button at bounding box center [996, 13] width 26 height 26
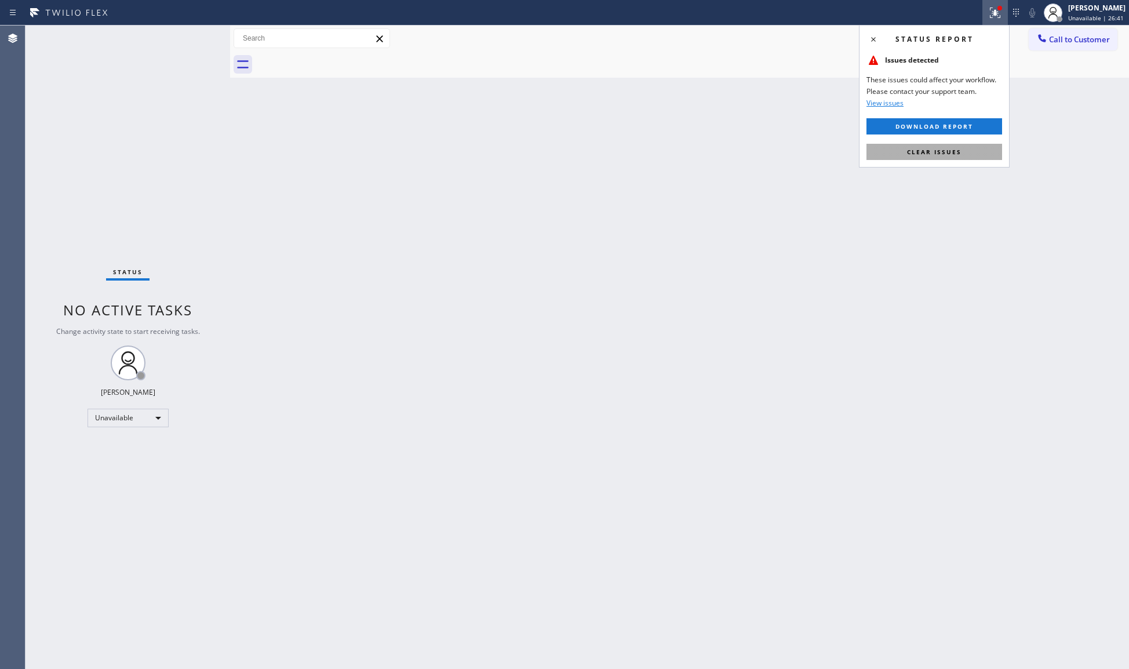
click at [953, 147] on button "Clear issues" at bounding box center [935, 152] width 136 height 16
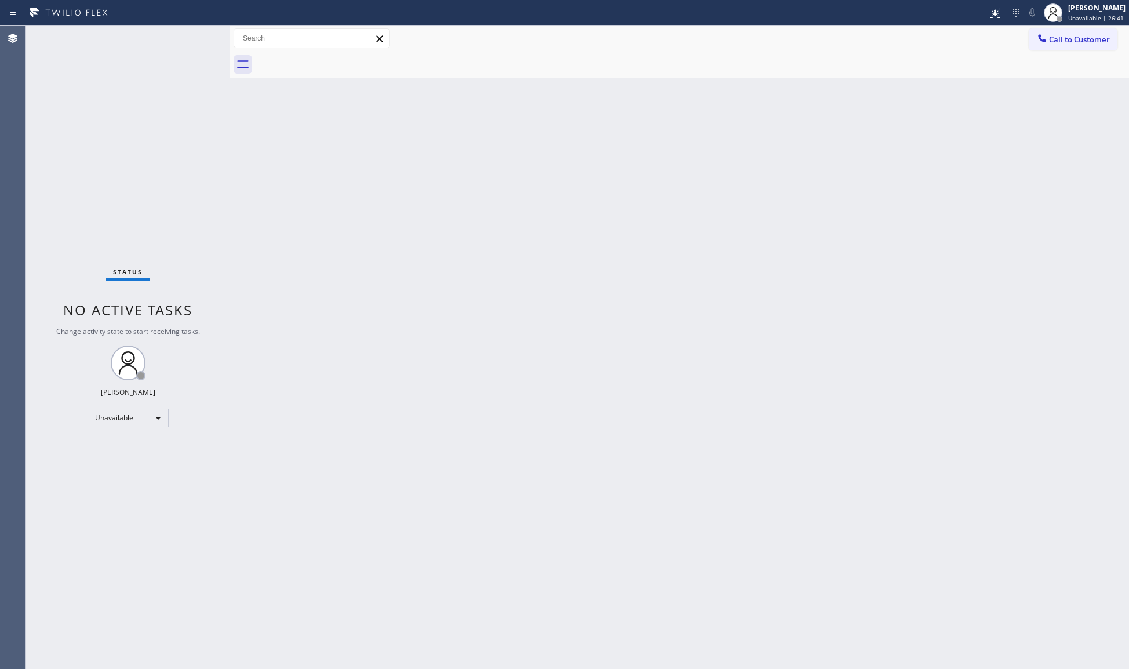
click at [1053, 49] on button "Call to Customer" at bounding box center [1073, 39] width 89 height 22
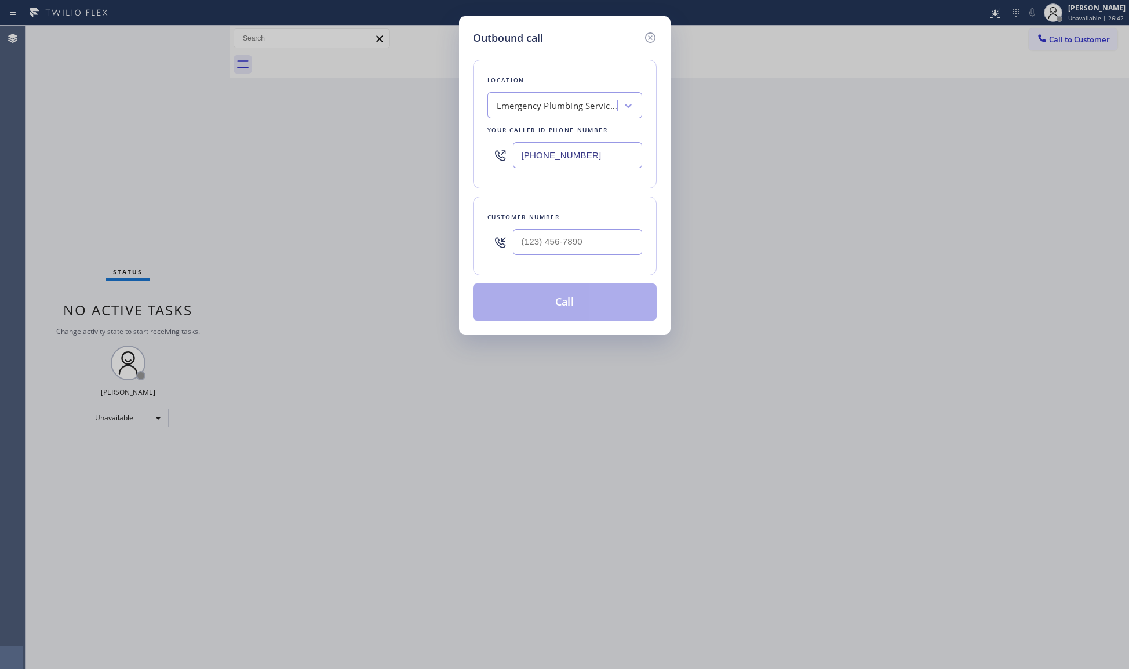
drag, startPoint x: 601, startPoint y: 157, endPoint x: 497, endPoint y: 149, distance: 104.1
click at [497, 149] on div "[PHONE_NUMBER]" at bounding box center [565, 155] width 155 height 38
paste input "623) 263-2166"
type input "[PHONE_NUMBER]"
paste input "text"
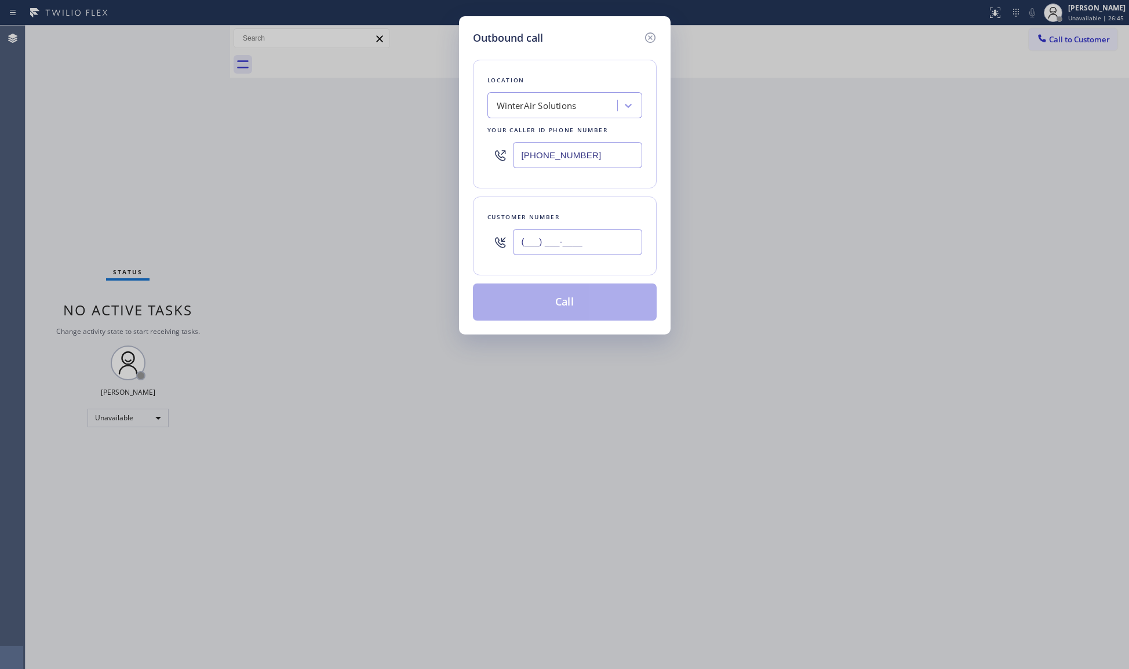
click at [587, 237] on input "(___) ___-____" at bounding box center [577, 242] width 129 height 26
paste input "833) 716-7362"
type input "[PHONE_NUMBER]"
click at [571, 266] on div "Customer number [PHONE_NUMBER]" at bounding box center [565, 236] width 184 height 79
click at [546, 310] on button "Call" at bounding box center [565, 302] width 184 height 37
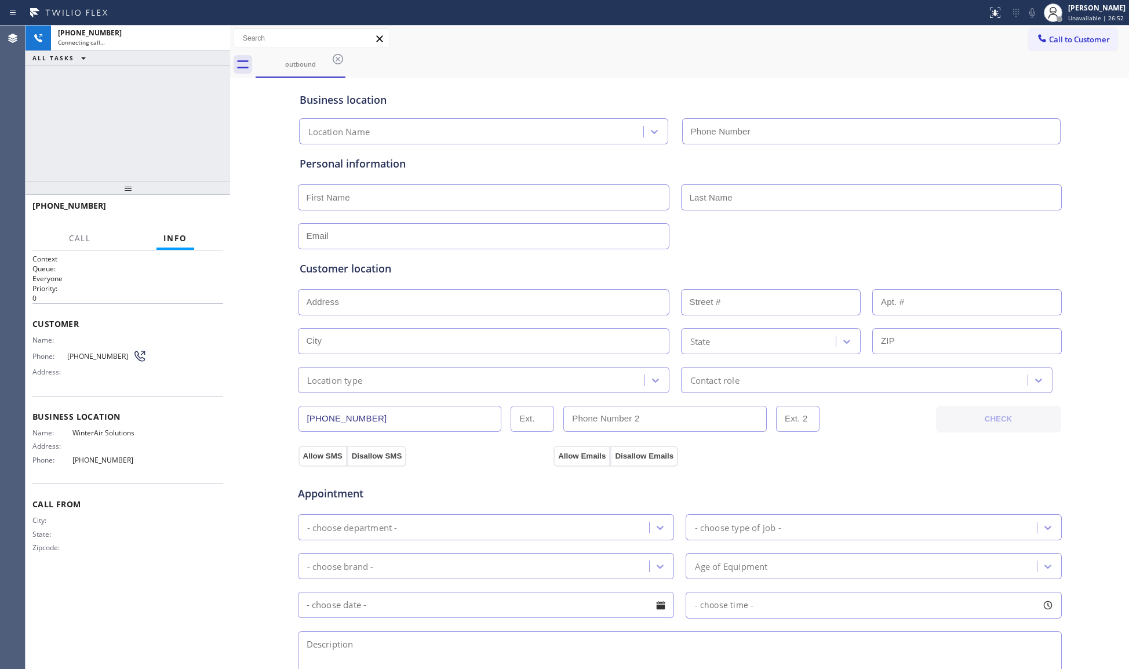
type input "[PHONE_NUMBER]"
click at [526, 89] on div "Business location WinterAir Solutions [PHONE_NUMBER]" at bounding box center [679, 113] width 765 height 64
click at [210, 212] on span "HANG UP" at bounding box center [196, 211] width 35 height 8
click at [210, 211] on span "HANG UP" at bounding box center [196, 211] width 35 height 8
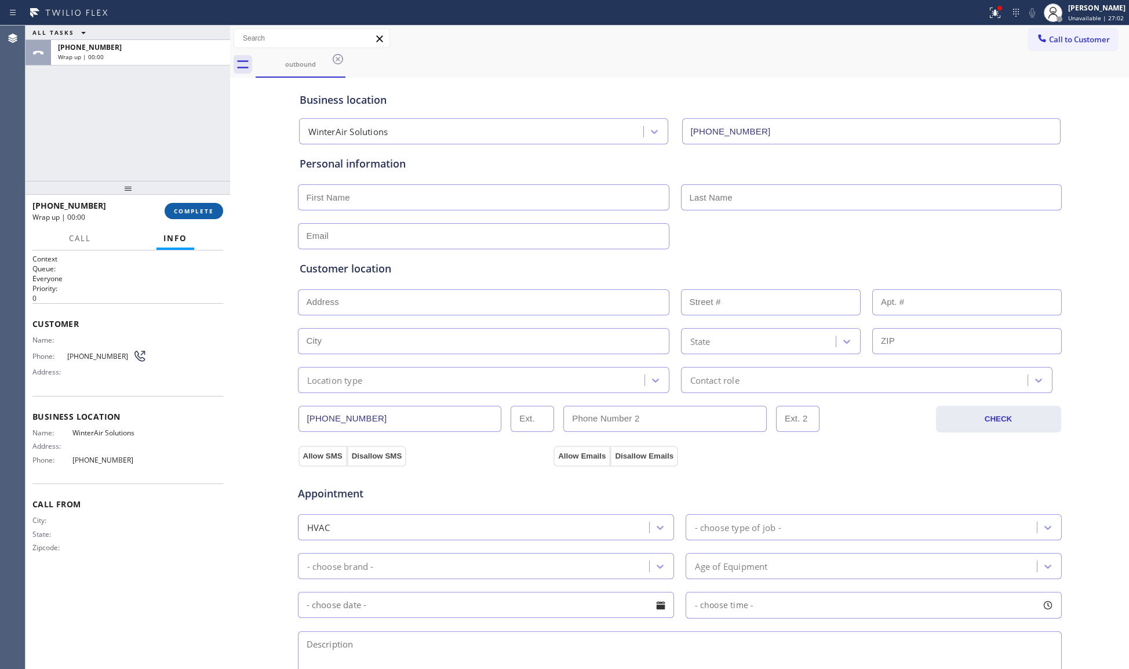
click at [211, 209] on span "COMPLETE" at bounding box center [194, 211] width 40 height 8
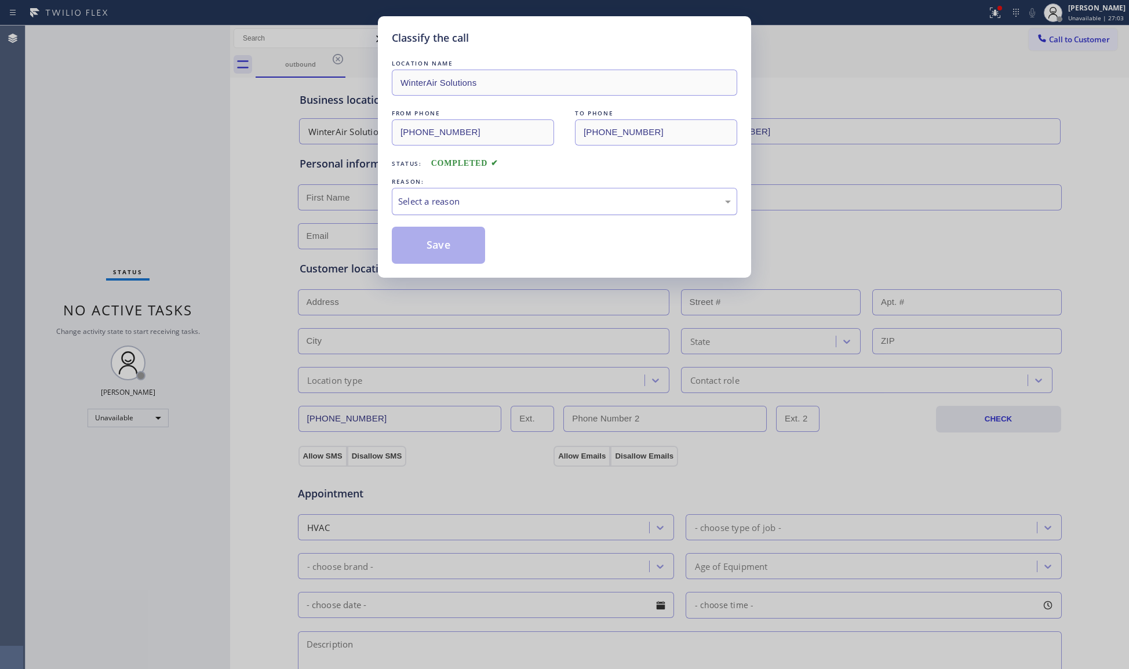
drag, startPoint x: 456, startPoint y: 200, endPoint x: 456, endPoint y: 212, distance: 12.2
click at [456, 201] on div "Select a reason" at bounding box center [564, 201] width 333 height 13
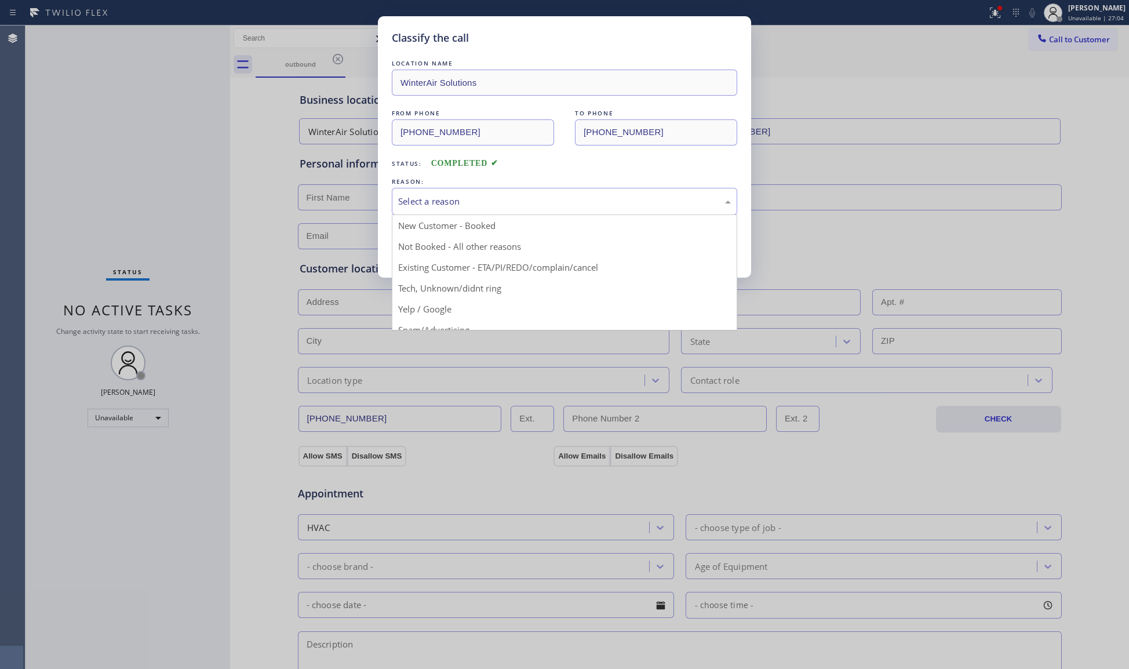
click at [456, 239] on button "Save" at bounding box center [438, 245] width 93 height 37
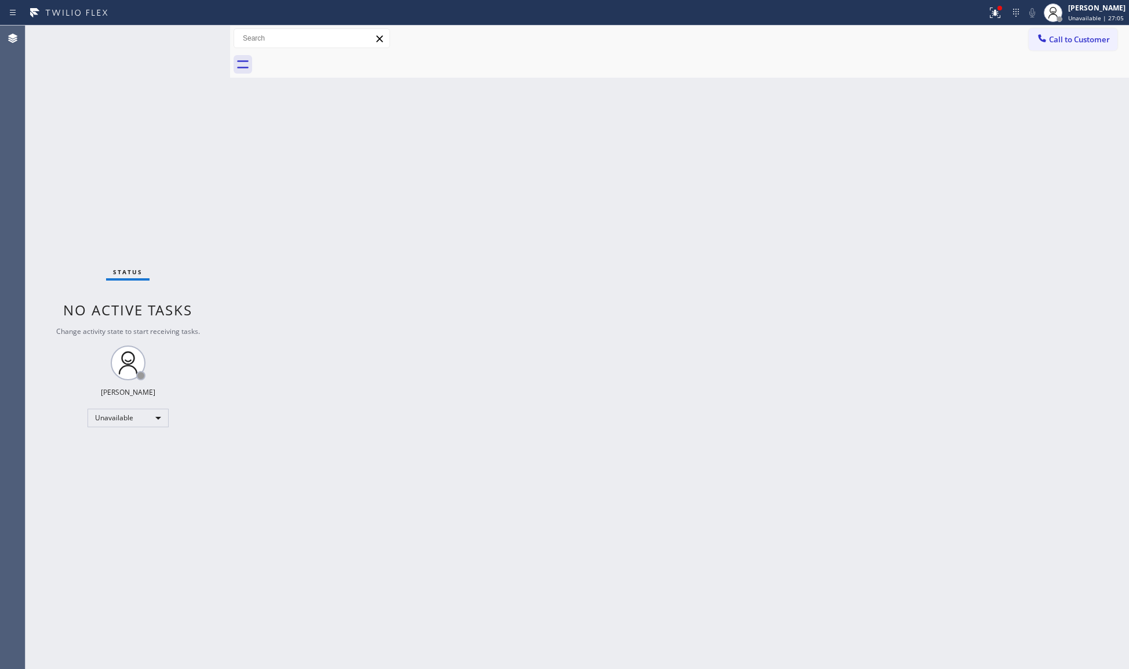
drag, startPoint x: 996, startPoint y: 17, endPoint x: 995, endPoint y: 28, distance: 11.6
click at [996, 14] on icon at bounding box center [996, 13] width 14 height 14
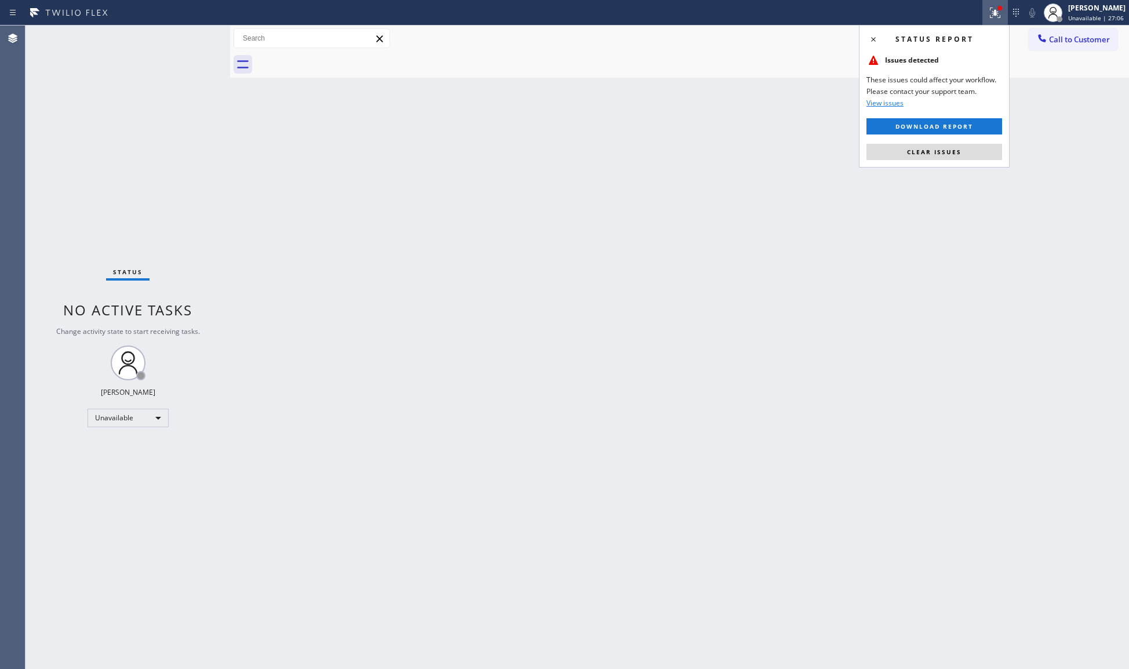
drag, startPoint x: 973, startPoint y: 158, endPoint x: 980, endPoint y: 150, distance: 10.7
click at [974, 156] on button "Clear issues" at bounding box center [935, 152] width 136 height 16
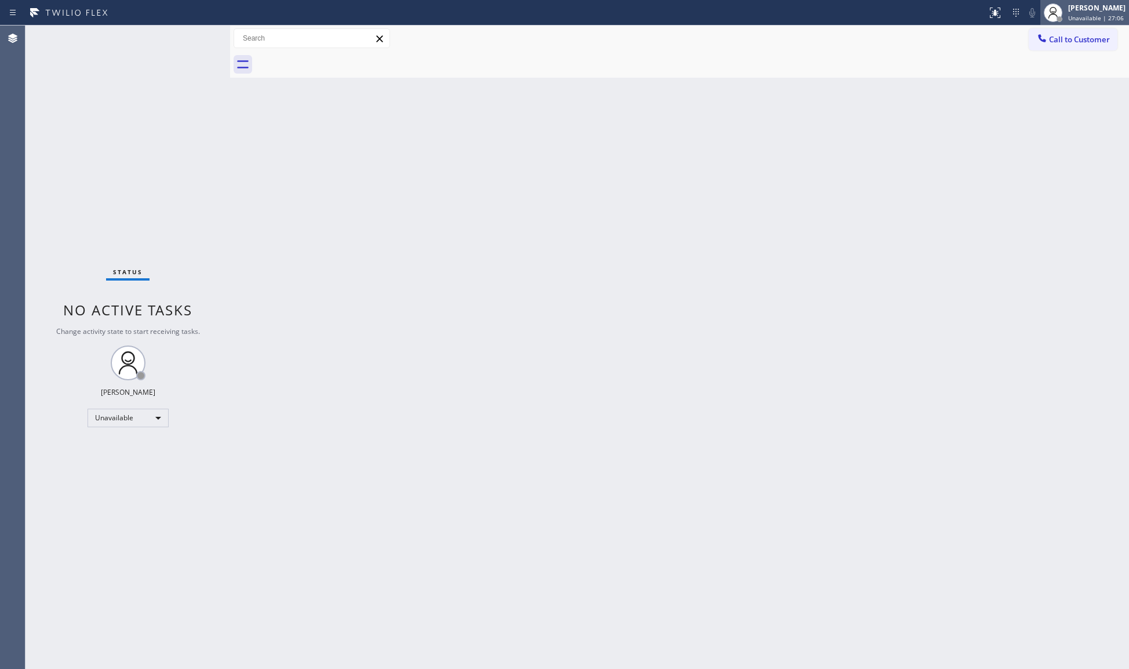
click at [1063, 19] on div at bounding box center [1060, 19] width 6 height 6
drag, startPoint x: 996, startPoint y: 67, endPoint x: 1063, endPoint y: 41, distance: 72.4
click at [998, 67] on div at bounding box center [693, 65] width 874 height 26
drag, startPoint x: 1068, startPoint y: 36, endPoint x: 761, endPoint y: 97, distance: 312.8
click at [1067, 36] on span "Call to Customer" at bounding box center [1079, 39] width 61 height 10
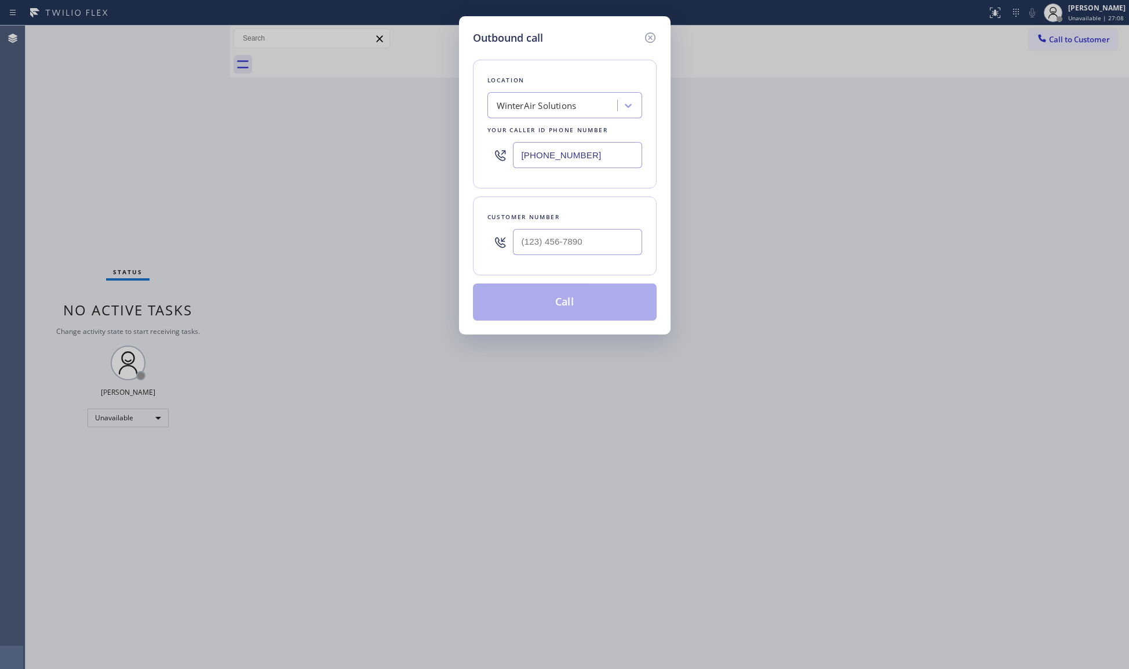
click at [584, 142] on input "[PHONE_NUMBER]" at bounding box center [577, 155] width 129 height 26
drag, startPoint x: 587, startPoint y: 151, endPoint x: 485, endPoint y: 158, distance: 102.3
click at [485, 158] on div "Location WinterAir Solutions Your caller id phone number [PHONE_NUMBER]" at bounding box center [565, 124] width 184 height 129
paste input "786) 886-1725"
type input "[PHONE_NUMBER]"
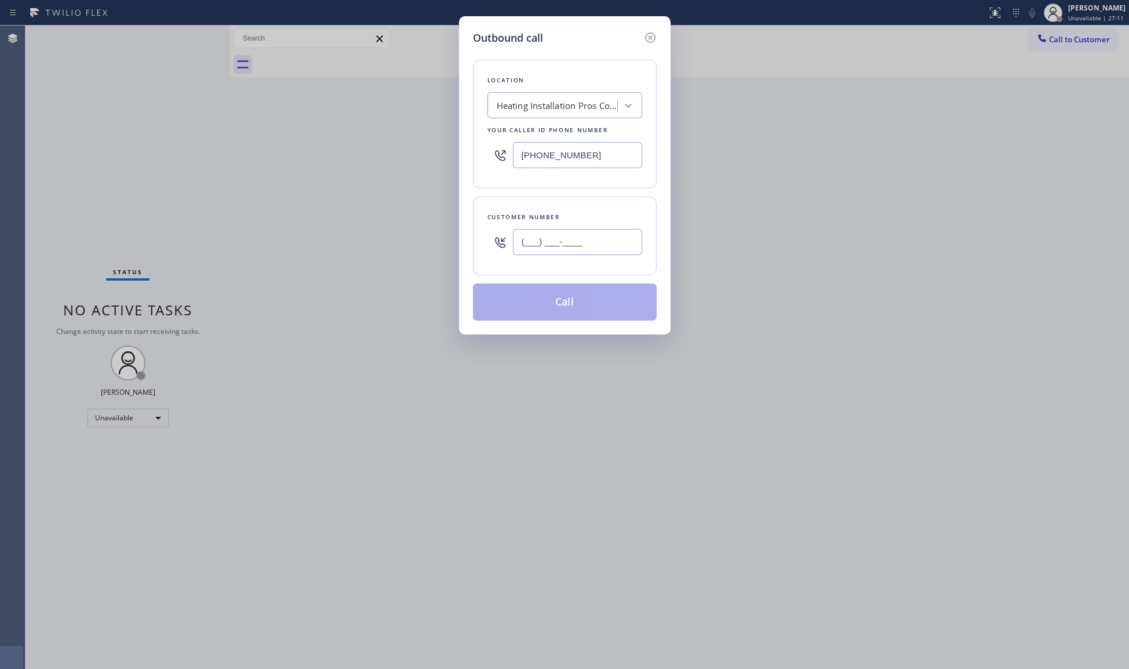
paste input "888) 415-0268"
click at [597, 235] on input "(___) ___-____" at bounding box center [577, 242] width 129 height 26
type input "[PHONE_NUMBER]"
click at [568, 314] on button "Call" at bounding box center [565, 302] width 184 height 37
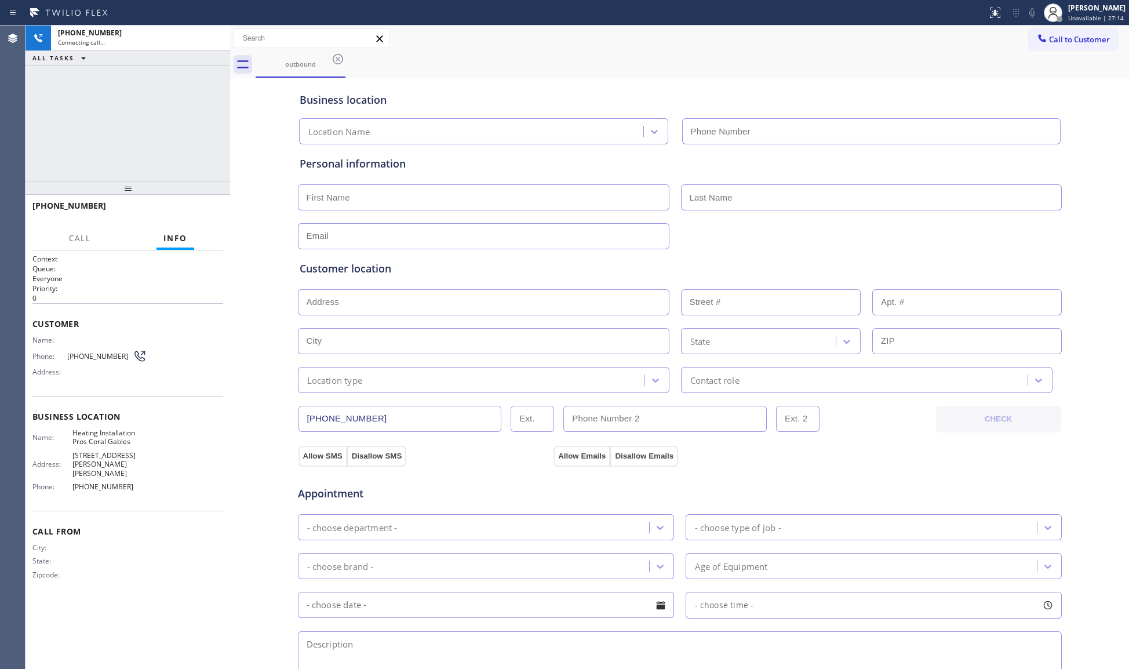
type input "[PHONE_NUMBER]"
click at [714, 81] on div "Business location Heating Installation Pros Coral Gables [PHONE_NUMBER]" at bounding box center [679, 113] width 765 height 64
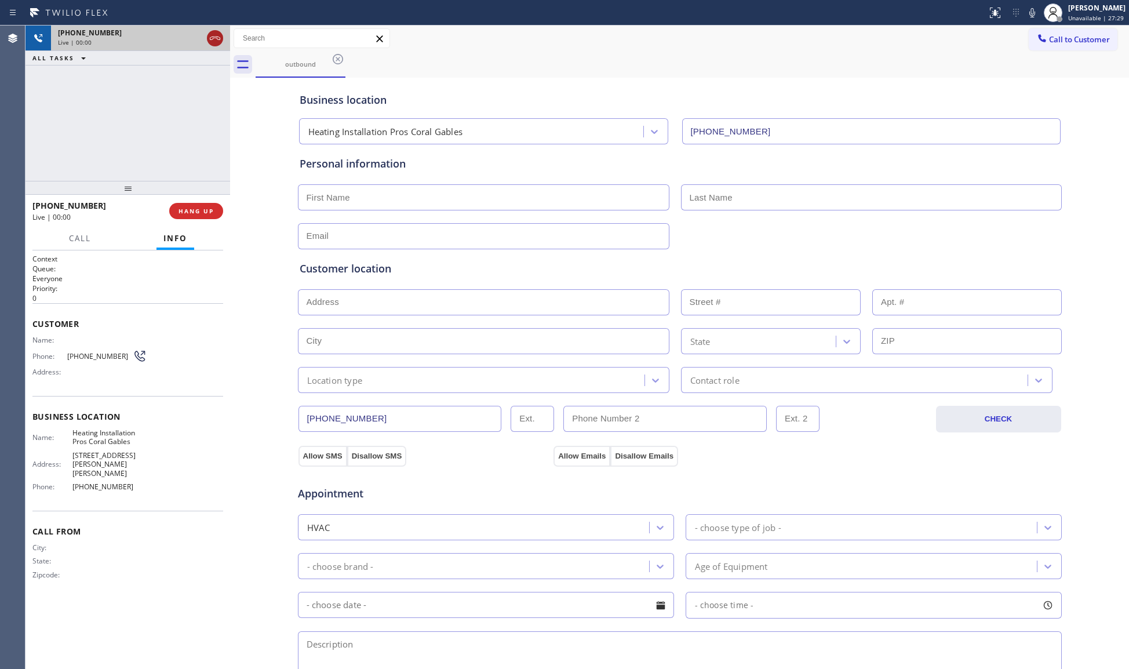
click at [210, 39] on icon at bounding box center [215, 38] width 10 height 3
click at [194, 205] on button "COMPLETE" at bounding box center [194, 211] width 59 height 16
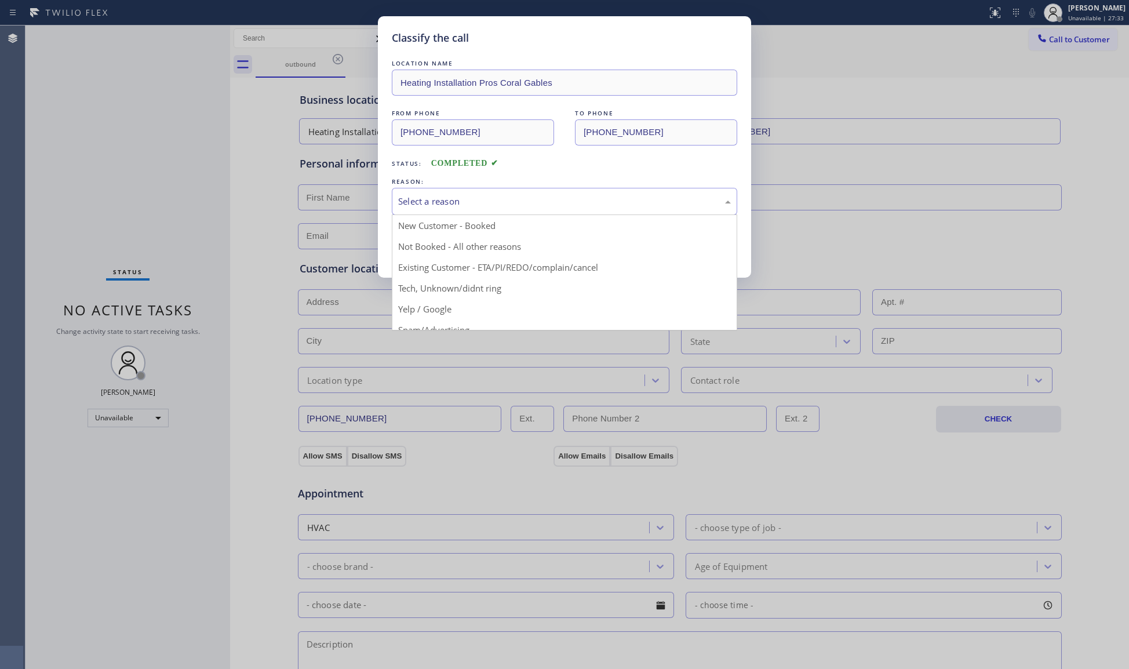
click at [492, 196] on div "Select a reason" at bounding box center [564, 201] width 333 height 13
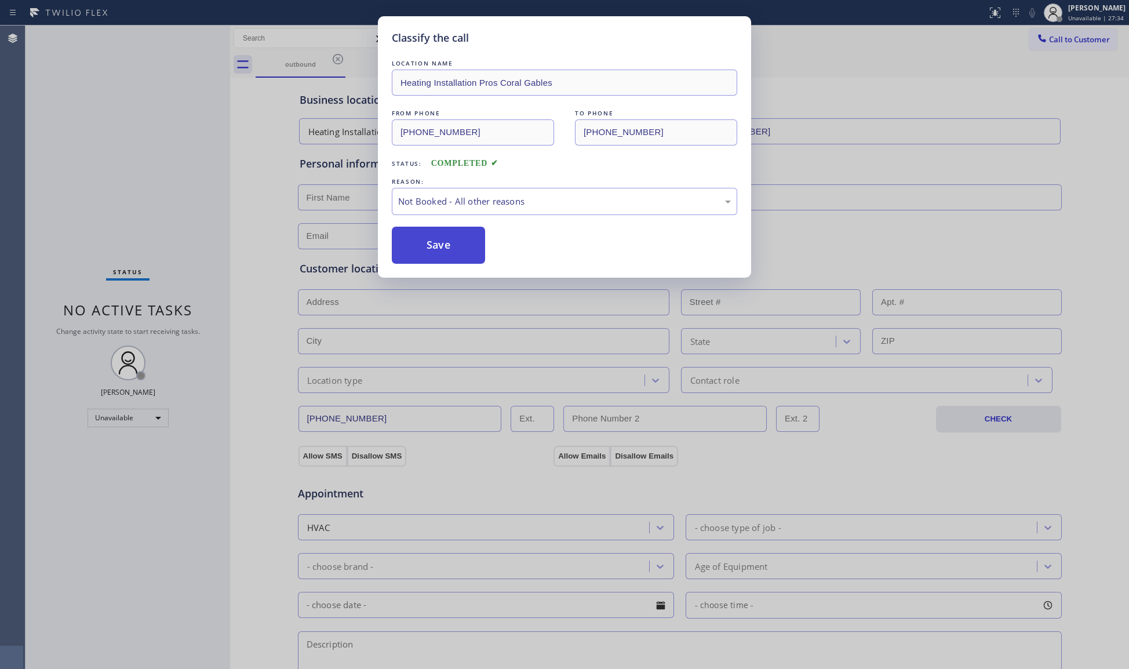
click at [443, 245] on button "Save" at bounding box center [438, 245] width 93 height 37
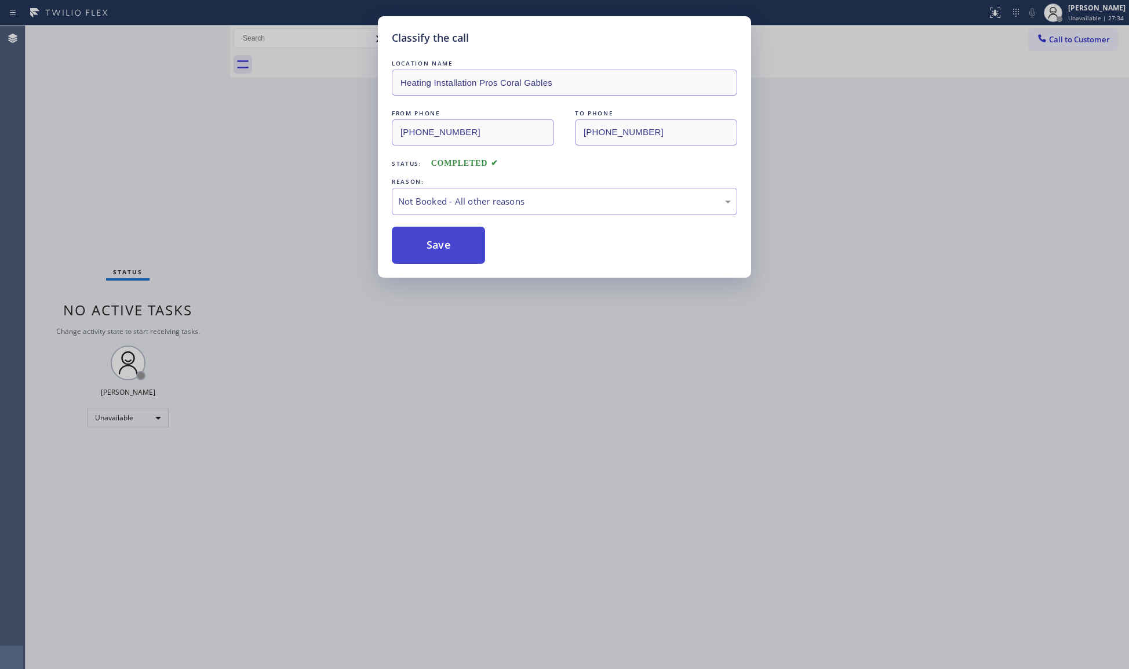
click at [442, 244] on button "Save" at bounding box center [438, 245] width 93 height 37
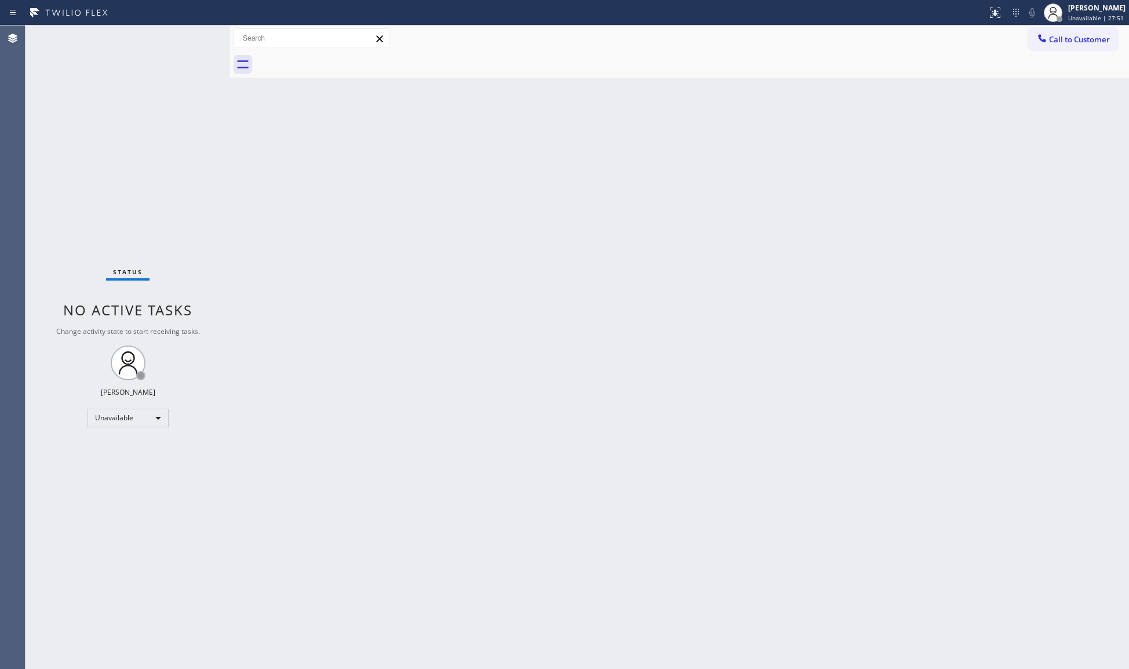
click at [1077, 40] on span "Call to Customer" at bounding box center [1079, 39] width 61 height 10
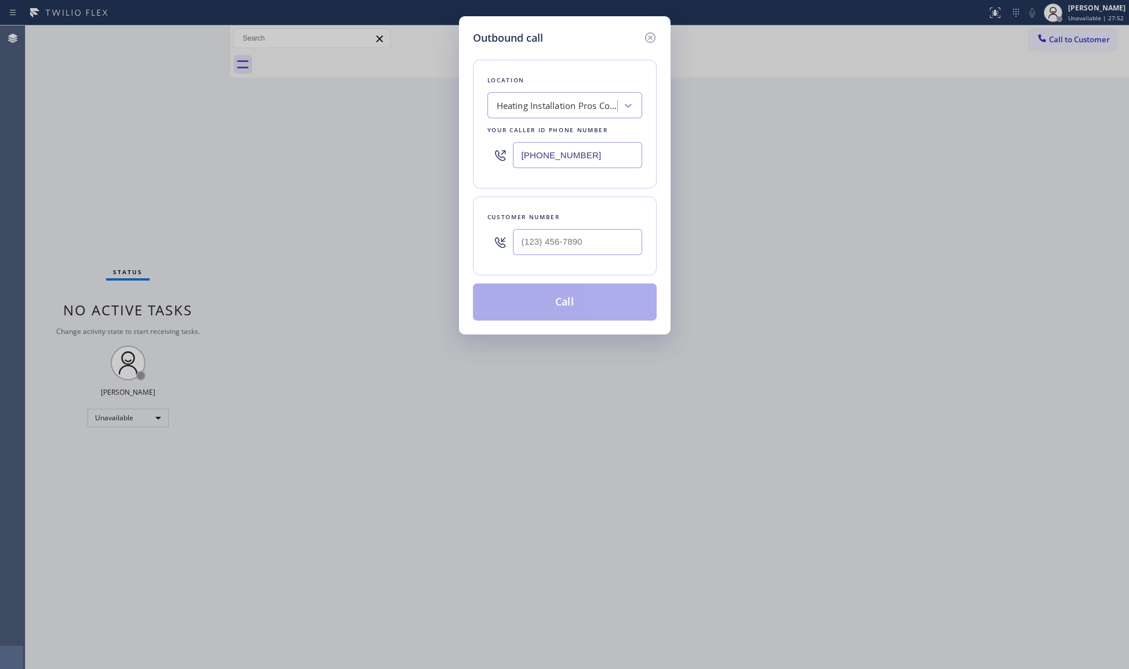
drag, startPoint x: 622, startPoint y: 158, endPoint x: 504, endPoint y: 151, distance: 117.3
click at [504, 151] on div "[PHONE_NUMBER]" at bounding box center [565, 155] width 155 height 38
paste input "323) 214-3471"
type input "[PHONE_NUMBER]"
paste input "321) 726-2920"
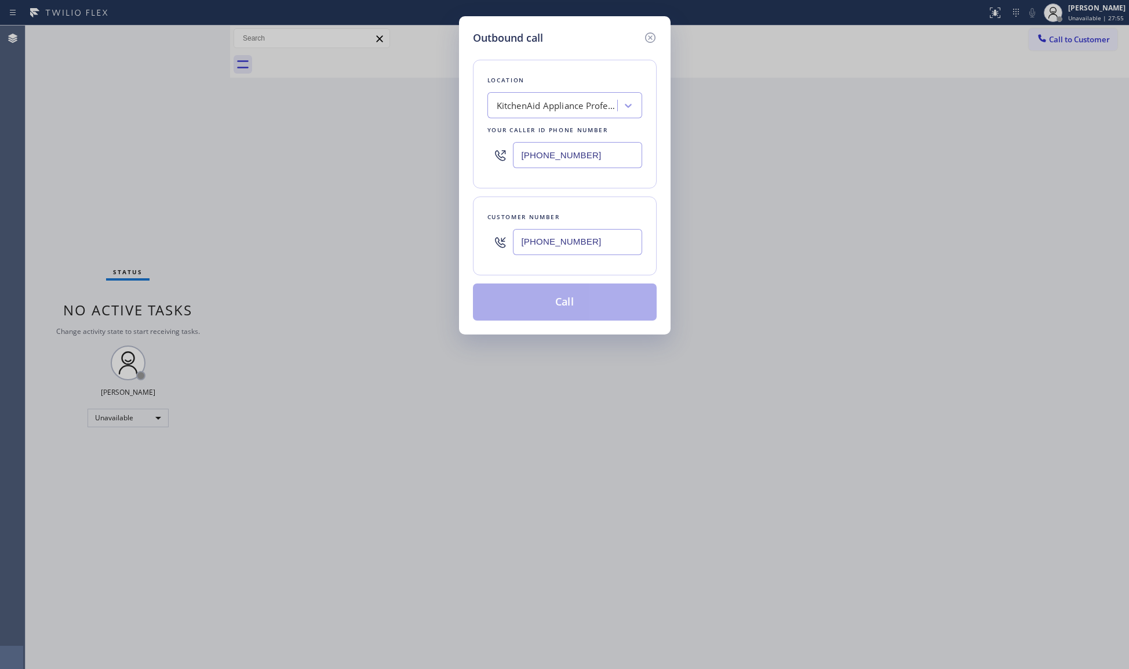
click at [599, 244] on input "[PHONE_NUMBER]" at bounding box center [577, 242] width 129 height 26
type input "[PHONE_NUMBER]"
click at [594, 297] on button "Call" at bounding box center [565, 302] width 184 height 37
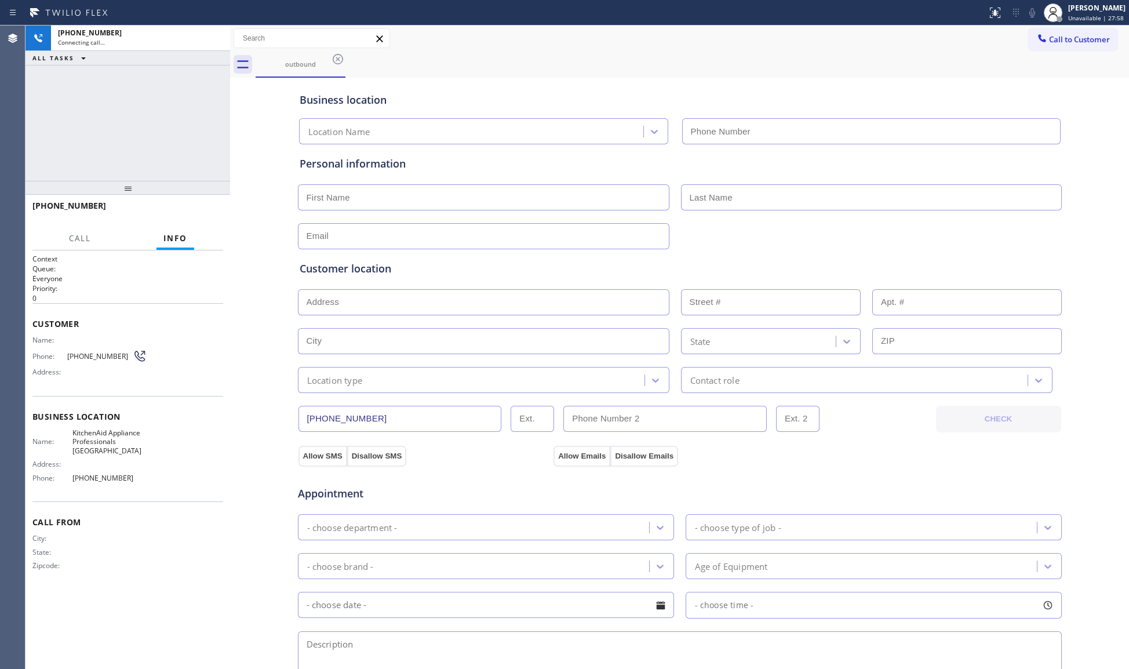
type input "[PHONE_NUMBER]"
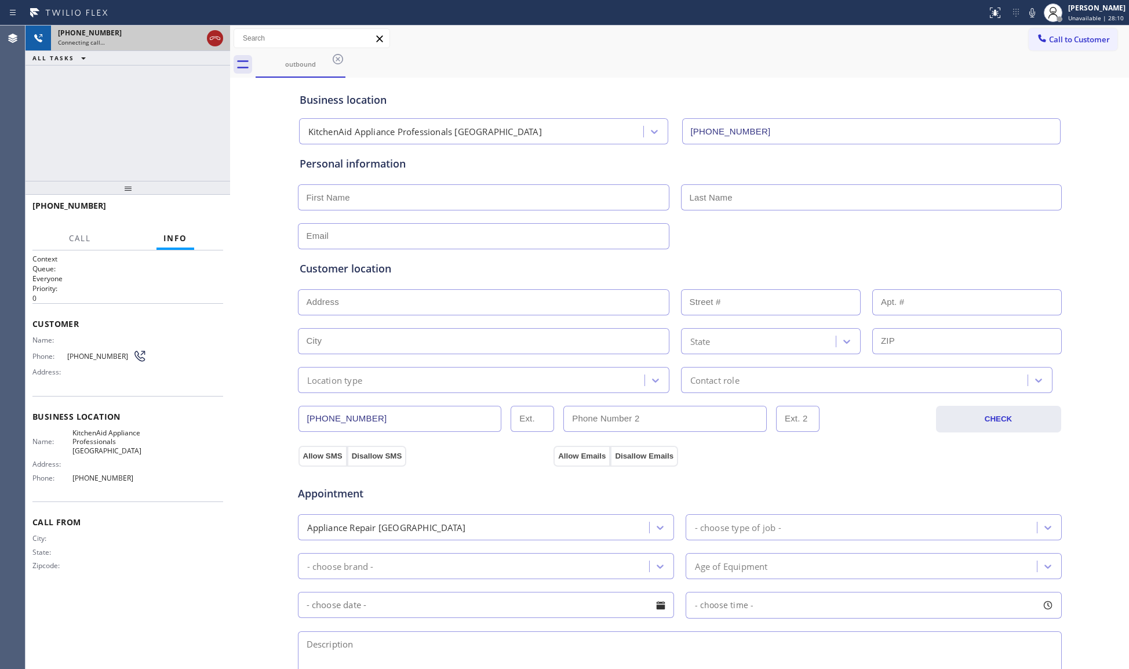
click at [218, 33] on icon at bounding box center [215, 38] width 14 height 14
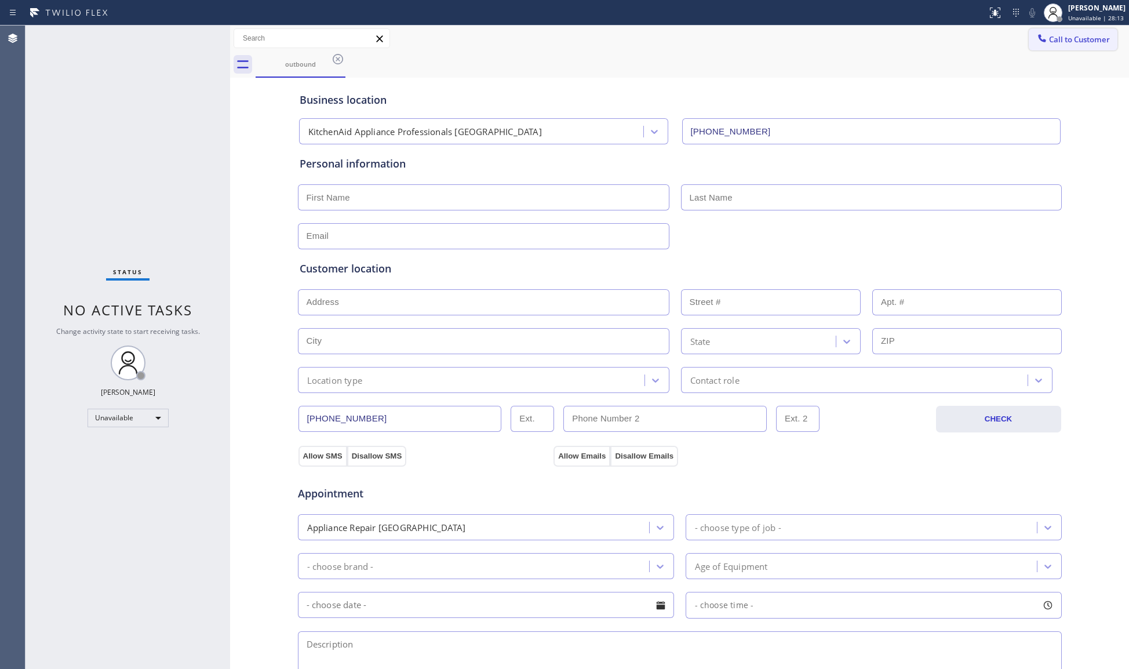
click at [1047, 29] on button "Call to Customer" at bounding box center [1073, 39] width 89 height 22
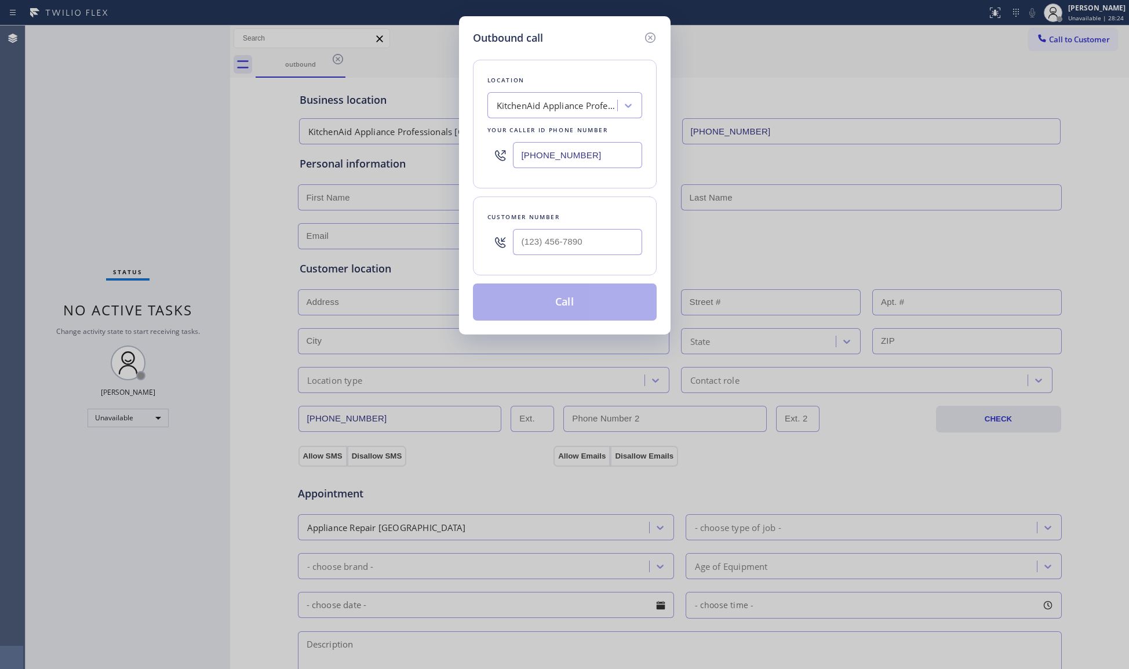
drag, startPoint x: 627, startPoint y: 152, endPoint x: 474, endPoint y: 151, distance: 153.1
click at [474, 152] on div "Location KitchenAid Appliance Professionals [GEOGRAPHIC_DATA] Your caller id ph…" at bounding box center [565, 124] width 184 height 129
paste input "215) 876-2714"
type input "[PHONE_NUMBER]"
click at [531, 227] on div at bounding box center [577, 242] width 129 height 38
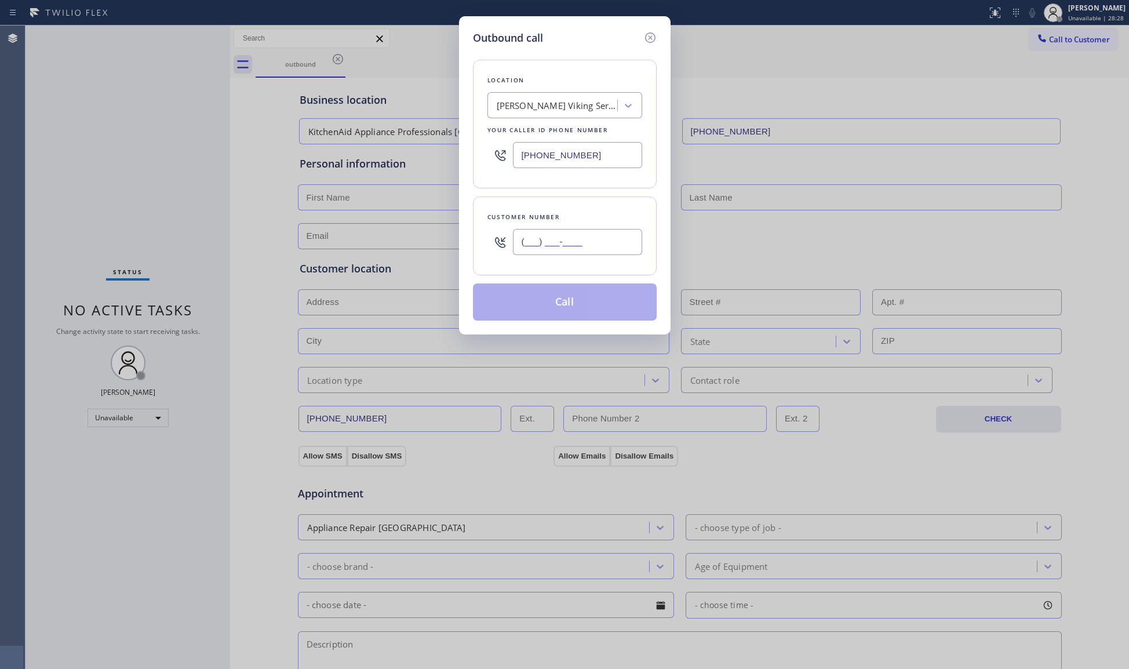
paste input "267) 625-0422"
click at [525, 230] on input "[PHONE_NUMBER]" at bounding box center [577, 242] width 129 height 26
type input "[PHONE_NUMBER]"
click at [544, 302] on button "Call" at bounding box center [565, 302] width 184 height 37
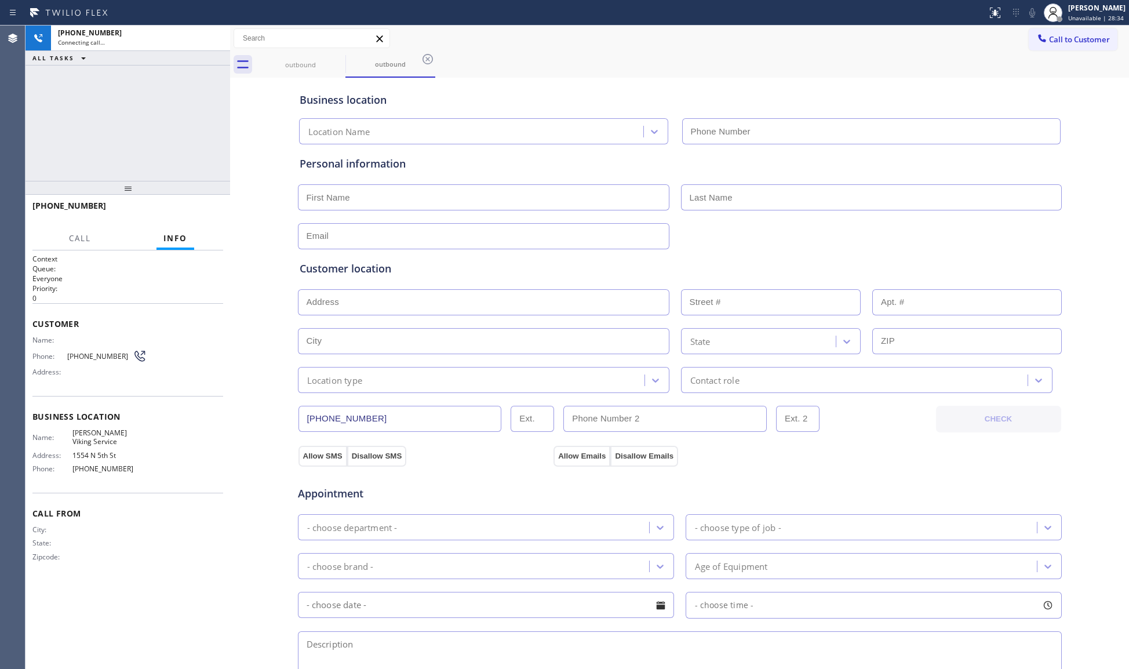
type input "[PHONE_NUMBER]"
click at [209, 213] on span "HANG UP" at bounding box center [196, 211] width 35 height 8
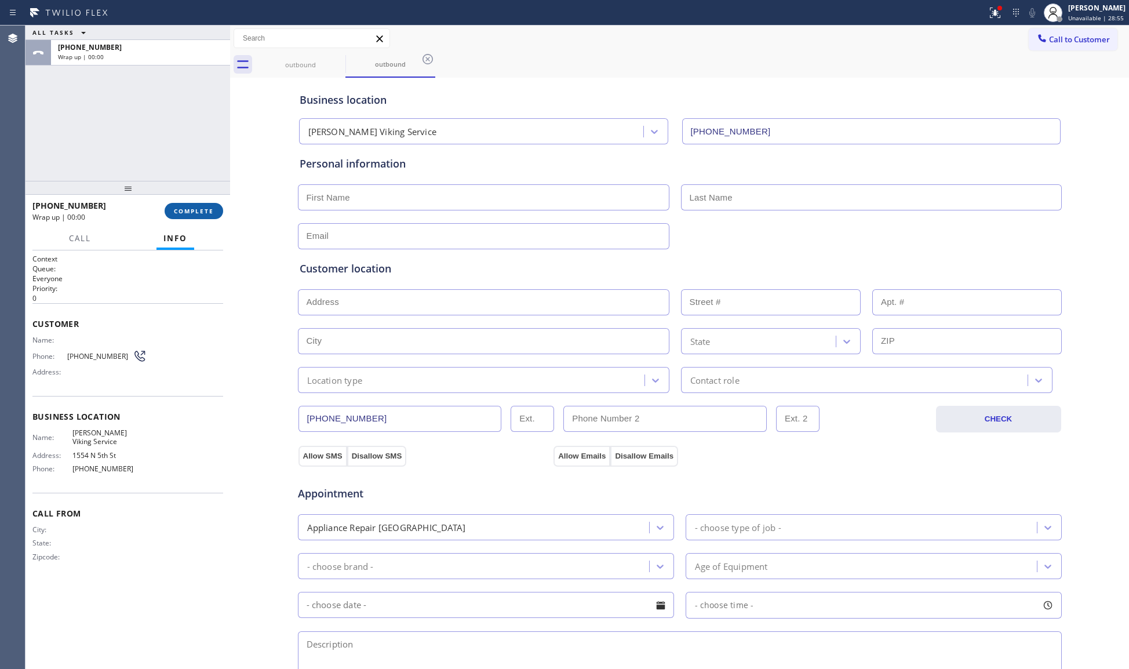
click at [208, 211] on span "COMPLETE" at bounding box center [194, 211] width 40 height 8
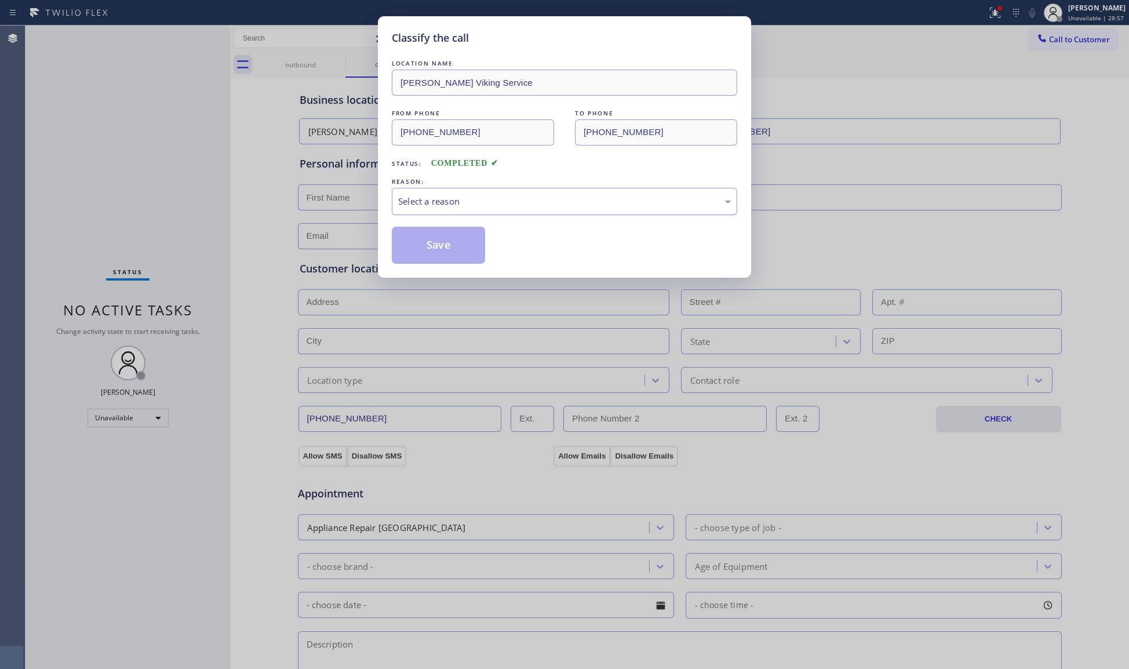
click at [415, 201] on div "Select a reason" at bounding box center [564, 201] width 333 height 13
click at [418, 254] on button "Save" at bounding box center [438, 245] width 93 height 37
click at [419, 254] on button "Save" at bounding box center [438, 245] width 93 height 37
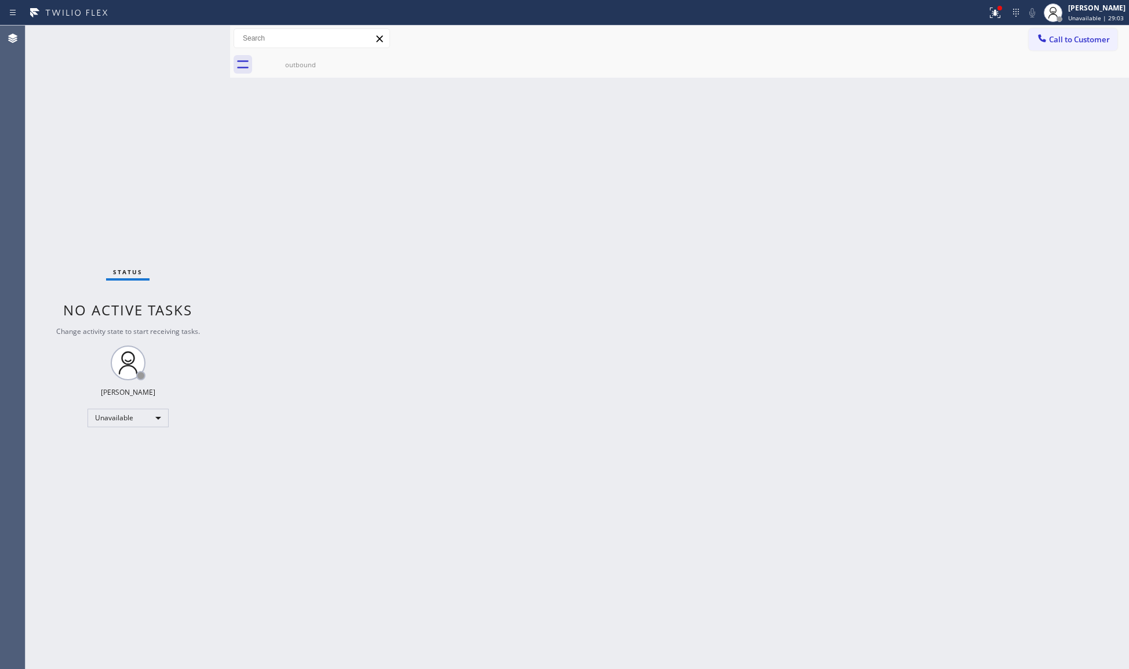
drag, startPoint x: 993, startPoint y: 59, endPoint x: 1000, endPoint y: 58, distance: 7.6
click at [993, 59] on div "outbound" at bounding box center [693, 65] width 874 height 26
click at [1059, 42] on span "Call to Customer" at bounding box center [1079, 39] width 61 height 10
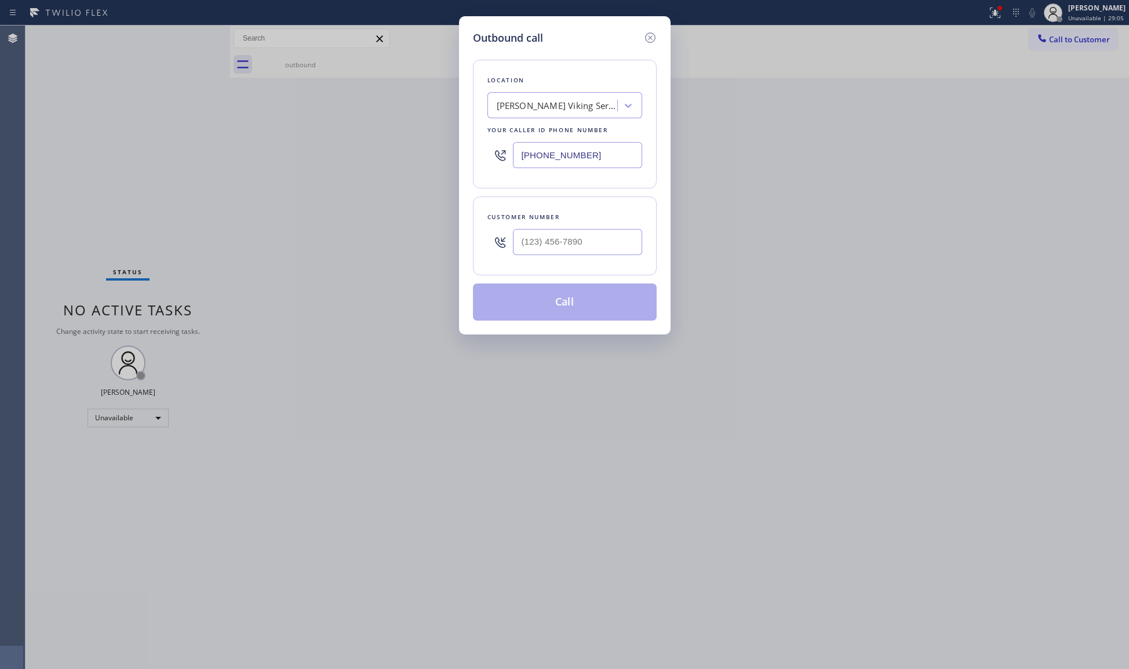
drag, startPoint x: 613, startPoint y: 154, endPoint x: 477, endPoint y: 145, distance: 137.1
click at [477, 145] on div "Location [PERSON_NAME] Viking Service Your caller id phone number [PHONE_NUMBER]" at bounding box center [565, 124] width 184 height 129
paste input "346) 275-2365"
type input "[PHONE_NUMBER]"
paste input "346"
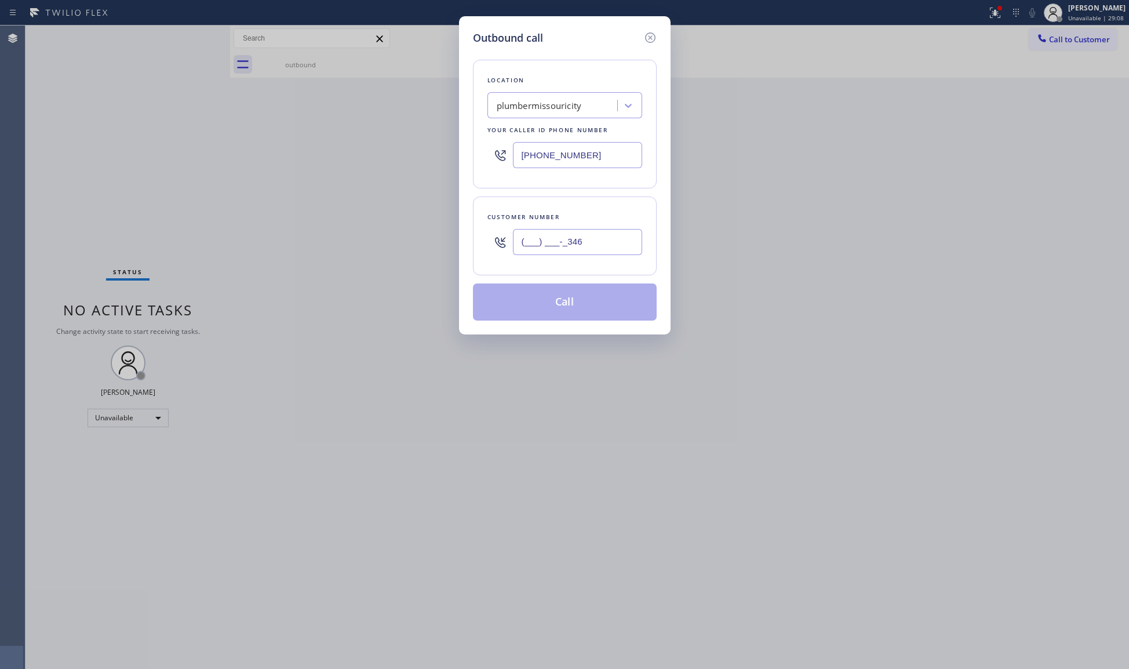
drag, startPoint x: 566, startPoint y: 242, endPoint x: 576, endPoint y: 247, distance: 10.9
click at [567, 242] on input "(___) ___-_346" at bounding box center [577, 242] width 129 height 26
drag, startPoint x: 545, startPoint y: 246, endPoint x: 518, endPoint y: 240, distance: 28.0
click at [520, 242] on input "(___) ___-_346" at bounding box center [577, 242] width 129 height 26
paste input "346) 988-6032"
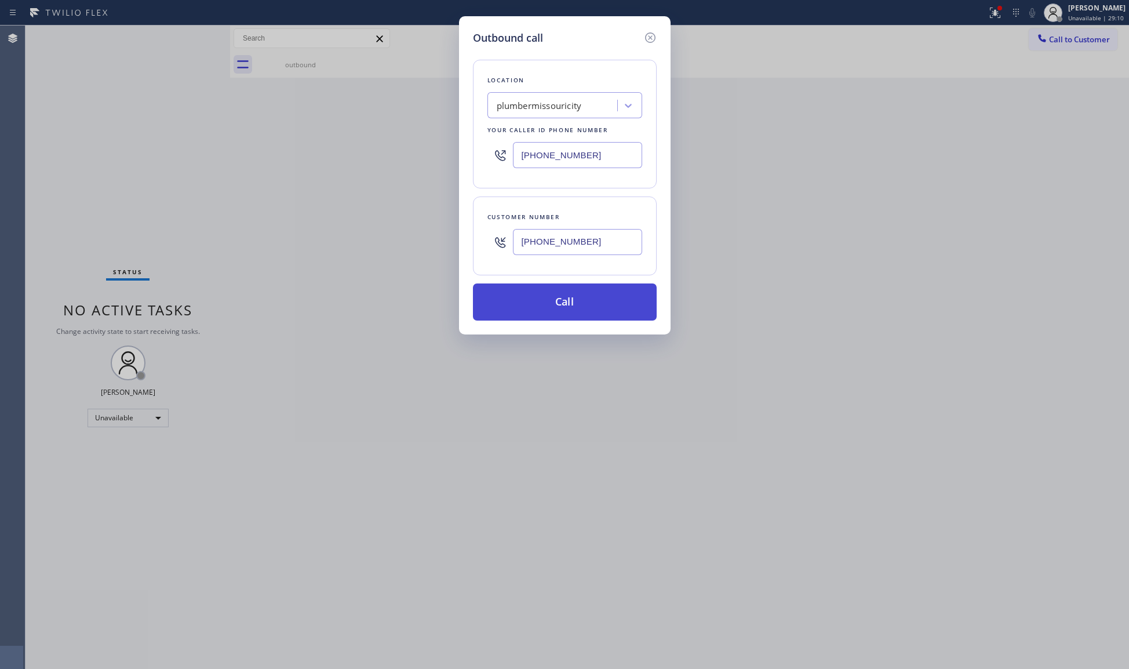
type input "[PHONE_NUMBER]"
click at [583, 310] on button "Call" at bounding box center [565, 302] width 184 height 37
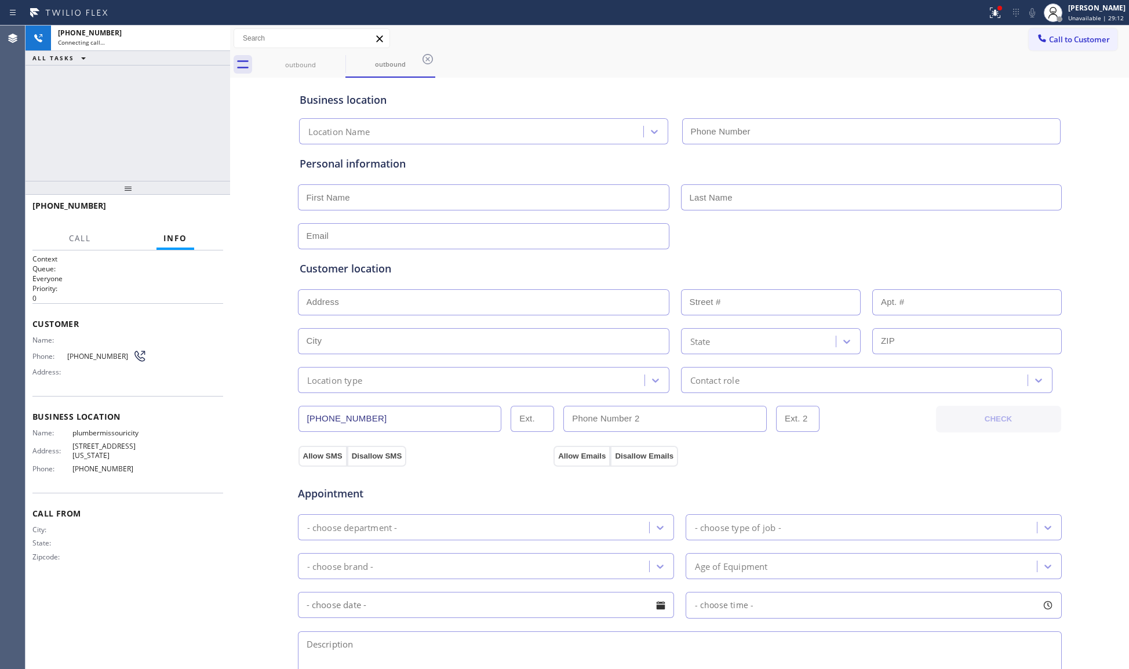
type input "[PHONE_NUMBER]"
click at [200, 212] on span "HANG UP" at bounding box center [196, 211] width 35 height 8
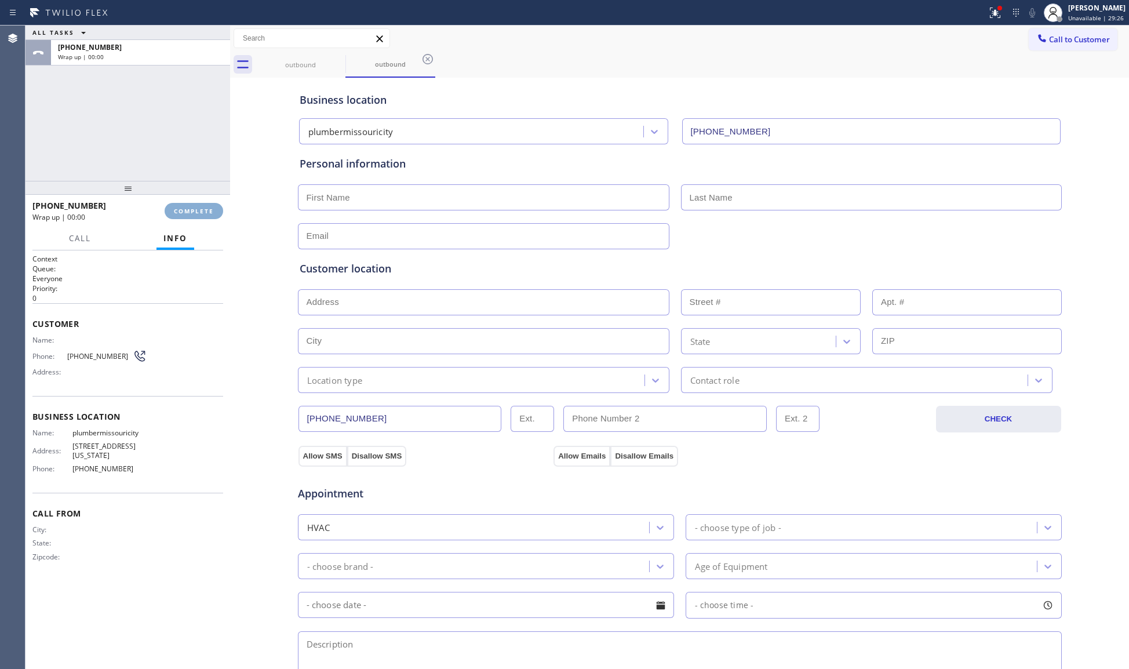
click at [200, 210] on span "COMPLETE" at bounding box center [194, 211] width 40 height 8
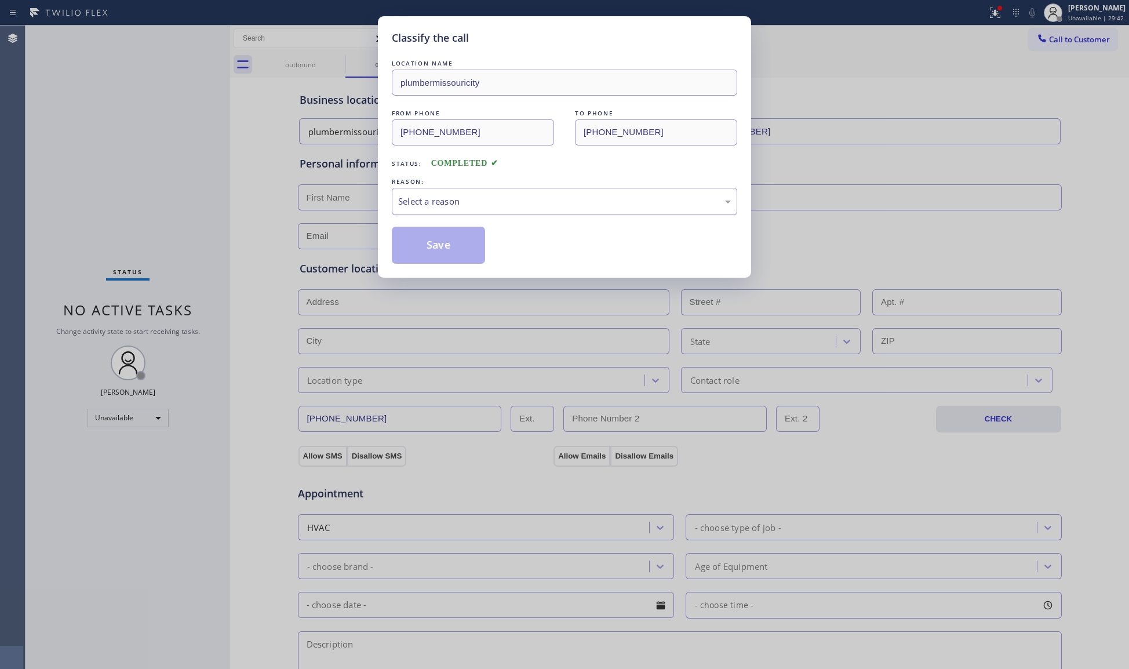
click at [471, 189] on div "Select a reason" at bounding box center [565, 201] width 346 height 27
click at [426, 248] on button "Save" at bounding box center [438, 245] width 93 height 37
click at [427, 248] on button "Save" at bounding box center [438, 245] width 93 height 37
click at [427, 247] on button "Save" at bounding box center [438, 245] width 93 height 37
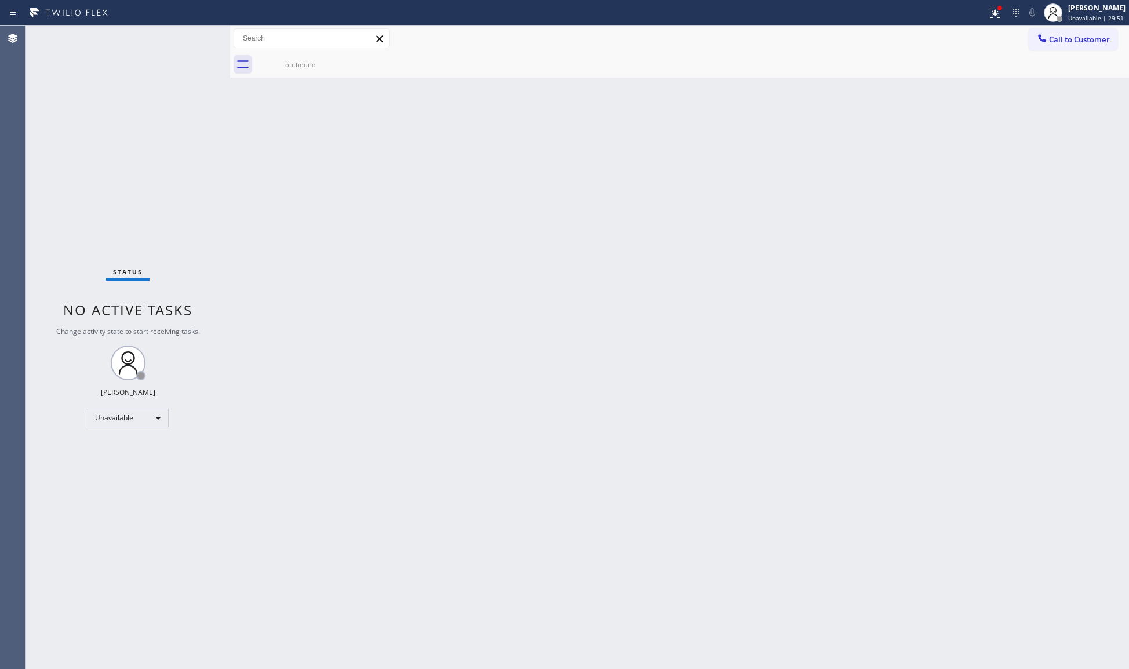
click at [1017, 158] on div "Back to Dashboard Change Sender ID Customers Technicians Select a contact Outbo…" at bounding box center [679, 348] width 899 height 644
click at [1066, 41] on span "Call to Customer" at bounding box center [1079, 39] width 61 height 10
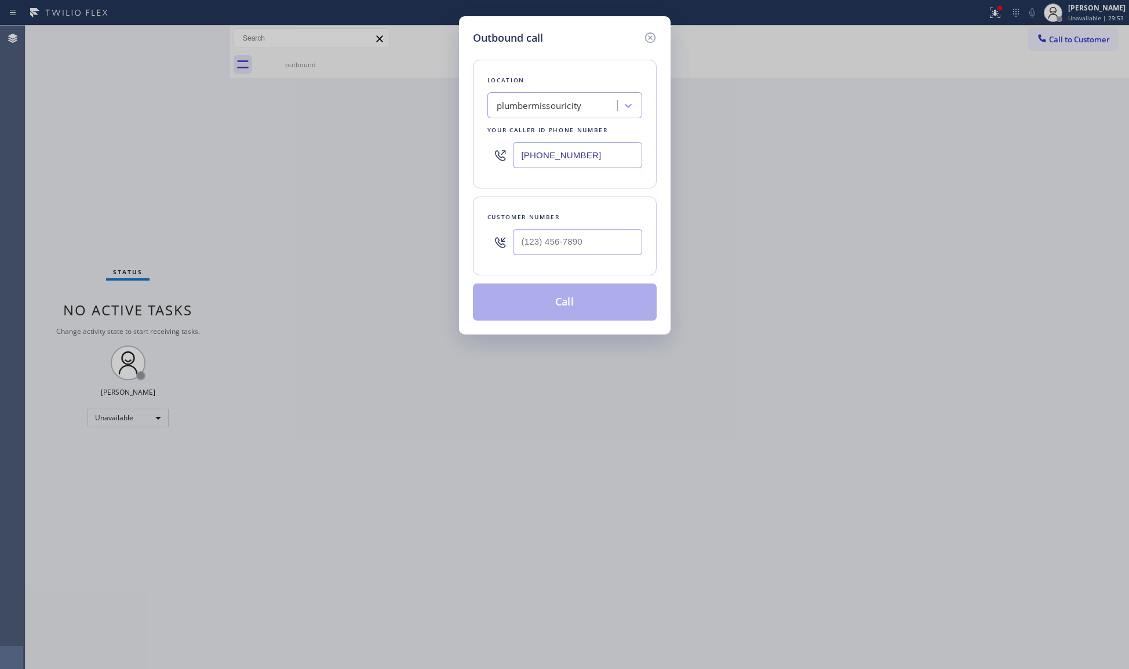
drag, startPoint x: 587, startPoint y: 166, endPoint x: 474, endPoint y: 147, distance: 114.6
click at [463, 148] on div "Outbound call Location plumbermissouricity Your caller id phone number [PHONE_N…" at bounding box center [565, 175] width 212 height 318
paste input "708) 554-7898"
type input "[PHONE_NUMBER]"
drag, startPoint x: 611, startPoint y: 251, endPoint x: 604, endPoint y: 249, distance: 7.3
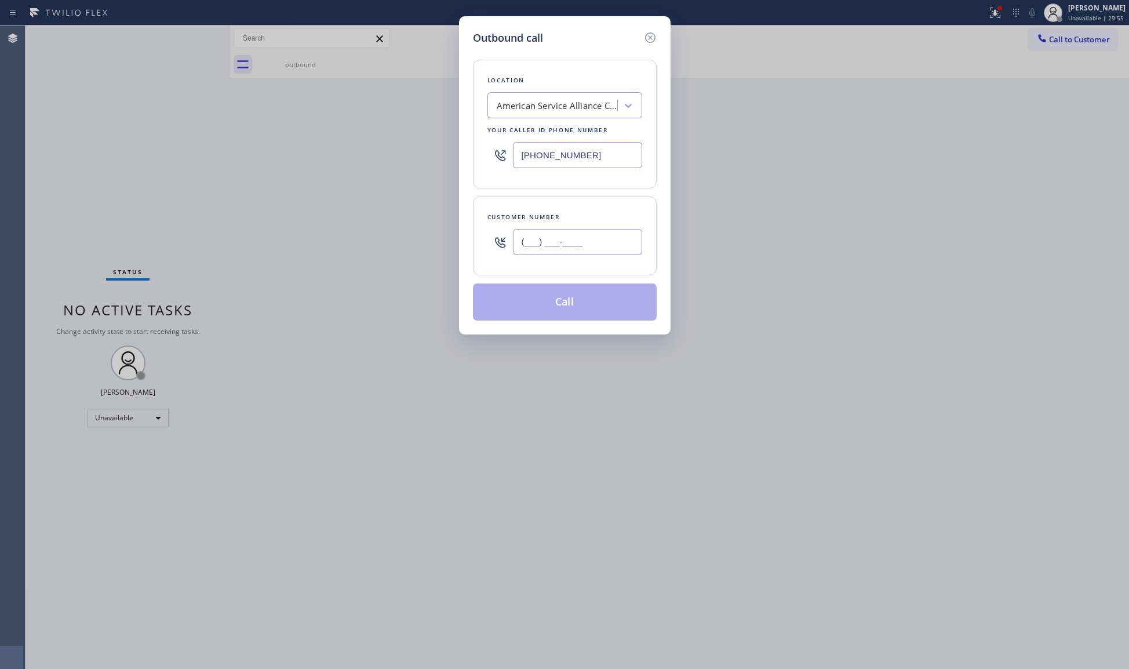
click at [609, 250] on input "(___) ___-____" at bounding box center [577, 242] width 129 height 26
paste input "312) 508-0839"
type input "[PHONE_NUMBER]"
click at [553, 314] on button "Call" at bounding box center [565, 302] width 184 height 37
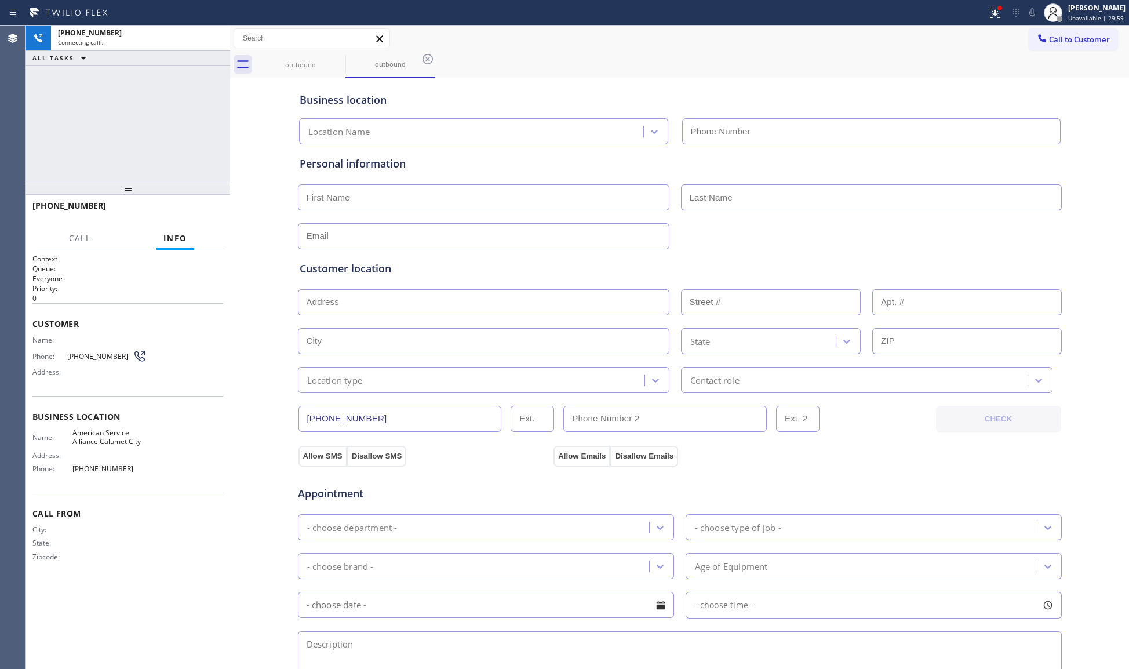
type input "[PHONE_NUMBER]"
click at [522, 78] on div "Business location American Service Alliance [GEOGRAPHIC_DATA] [PHONE_NUMBER]" at bounding box center [679, 110] width 765 height 68
click at [428, 60] on icon at bounding box center [428, 59] width 14 height 14
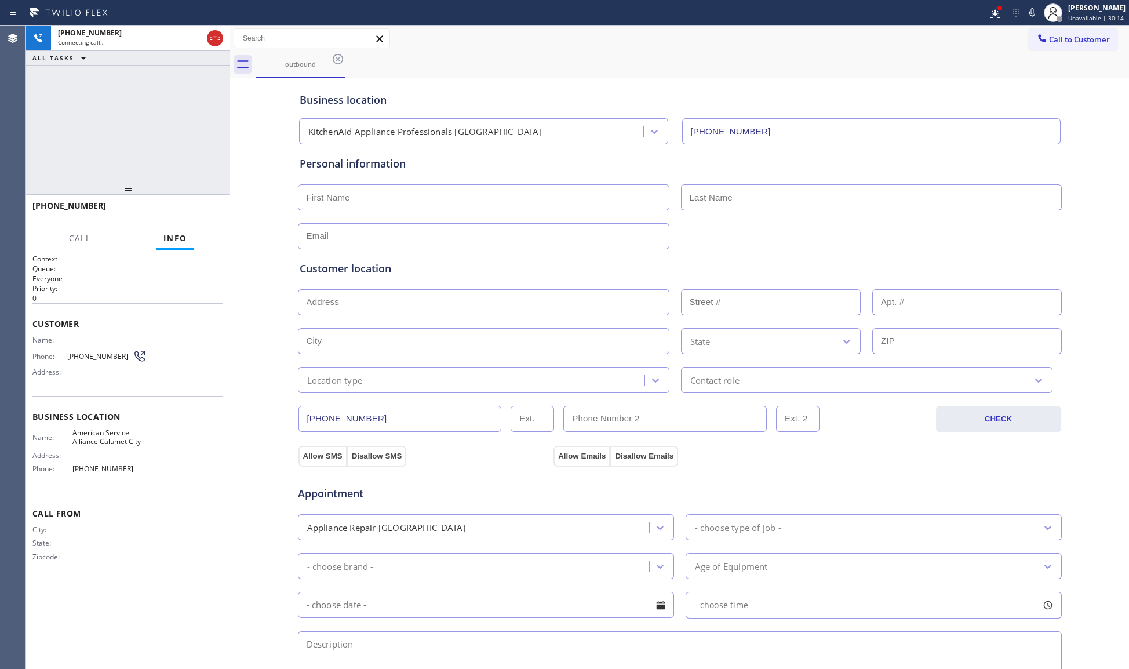
drag, startPoint x: 337, startPoint y: 59, endPoint x: 245, endPoint y: 36, distance: 95.6
click at [337, 59] on icon at bounding box center [338, 59] width 10 height 10
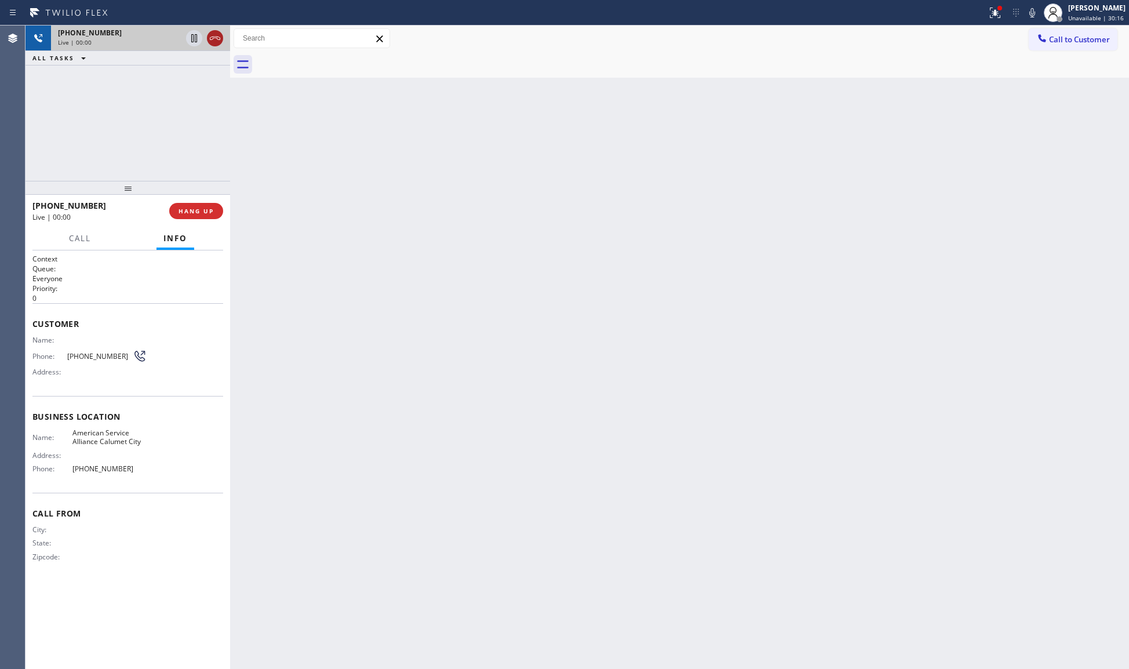
click at [212, 35] on icon at bounding box center [215, 38] width 14 height 14
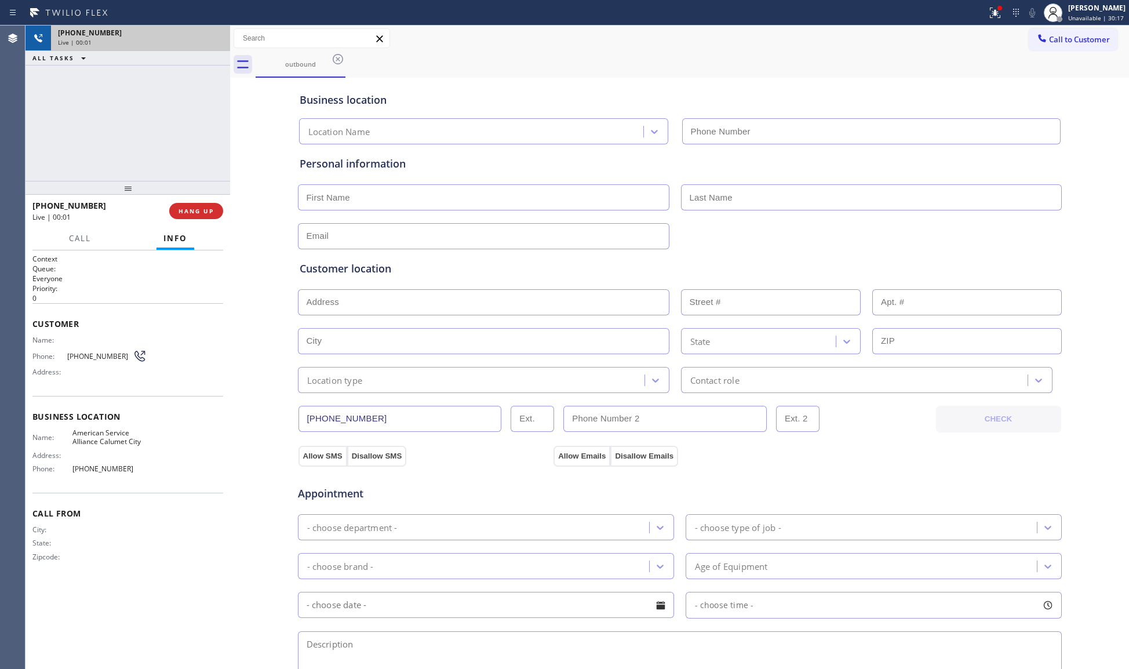
type input "[PHONE_NUMBER]"
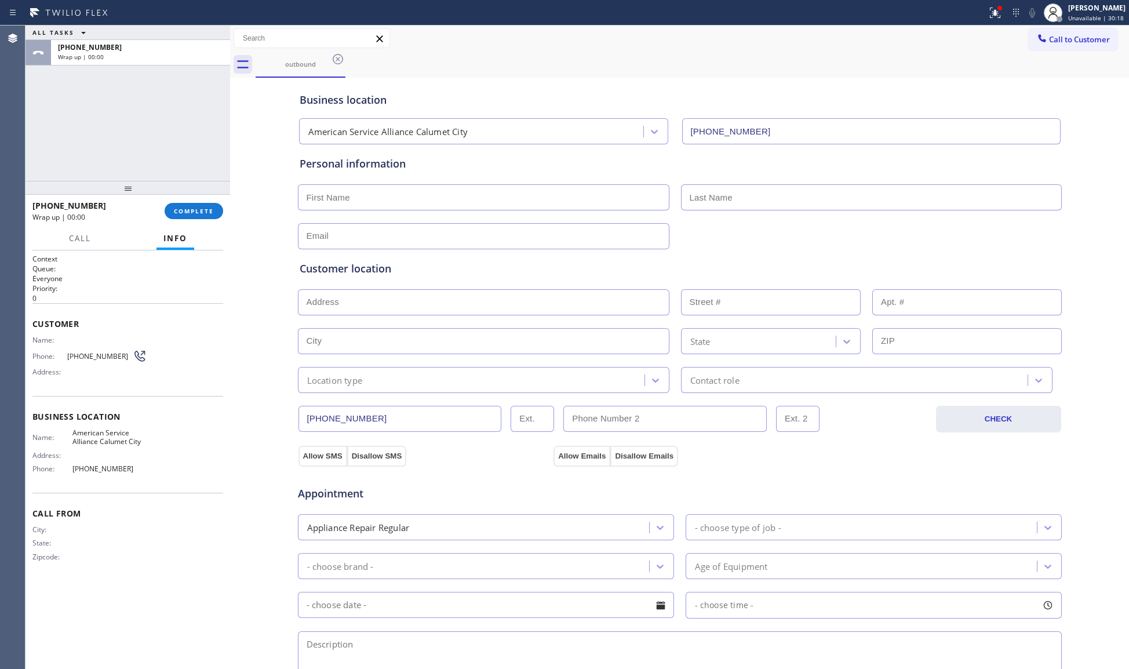
drag, startPoint x: 1047, startPoint y: 28, endPoint x: 800, endPoint y: 92, distance: 255.0
click at [1045, 28] on button "Call to Customer" at bounding box center [1073, 39] width 89 height 22
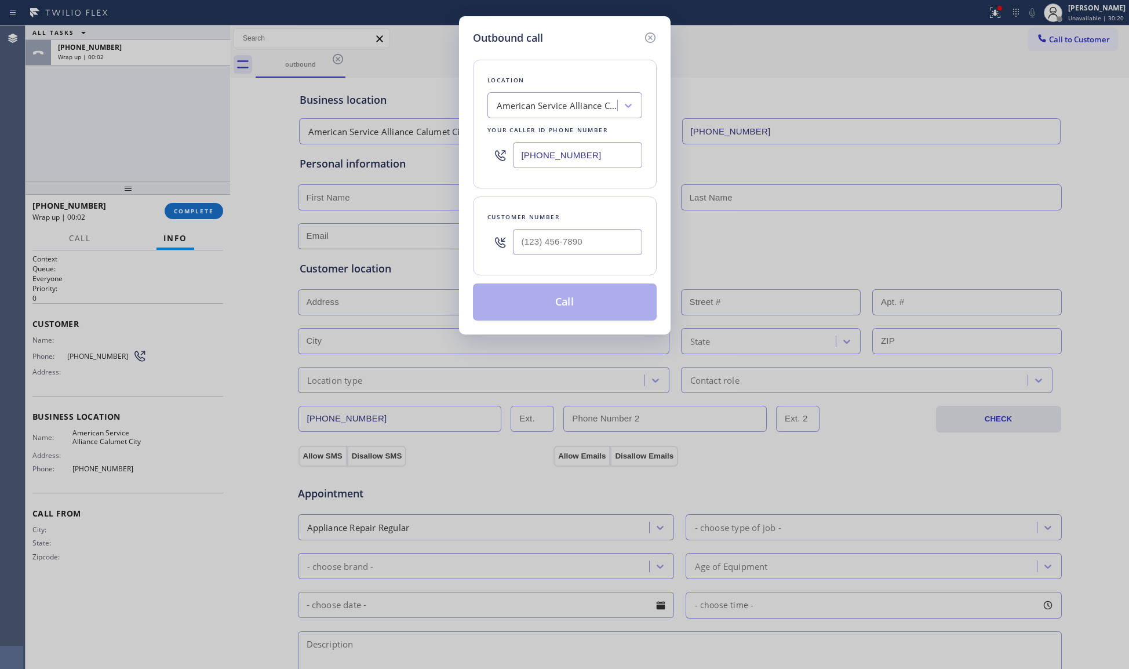
drag, startPoint x: 651, startPoint y: 38, endPoint x: 627, endPoint y: 38, distance: 23.2
click at [649, 38] on icon at bounding box center [651, 38] width 14 height 14
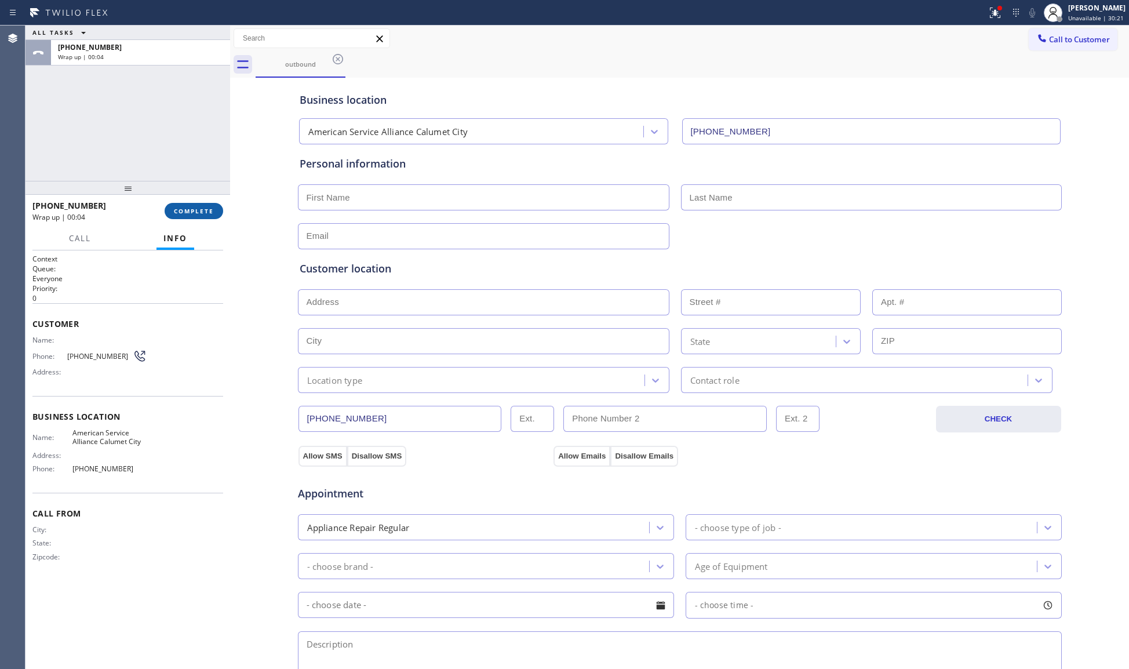
click at [205, 215] on span "COMPLETE" at bounding box center [194, 211] width 40 height 8
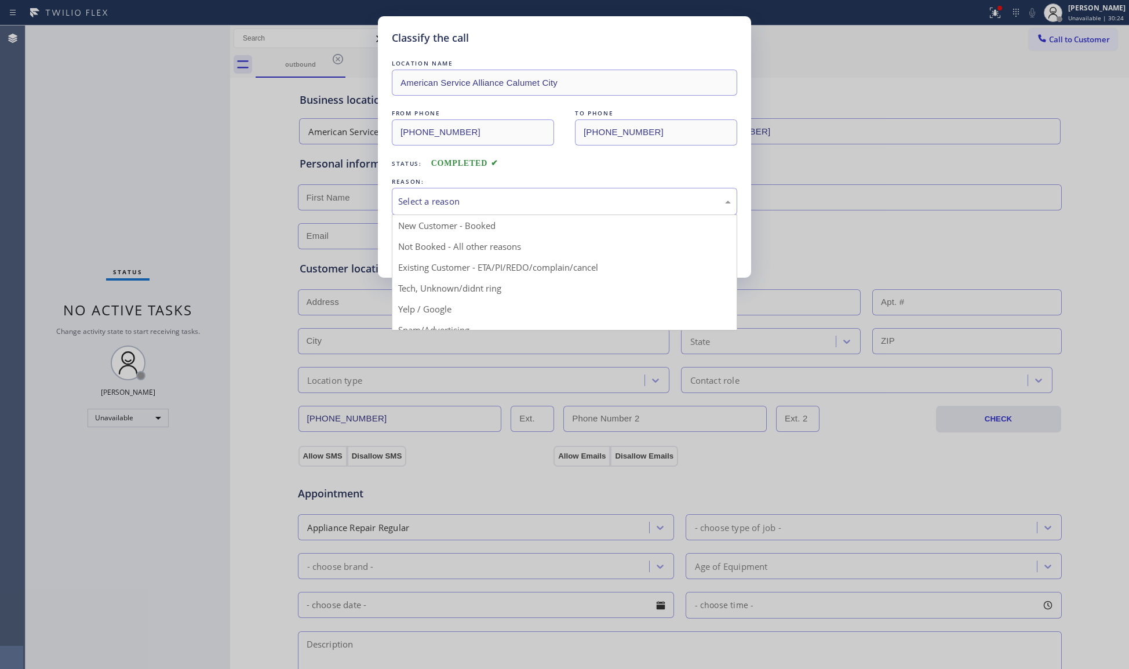
click at [417, 202] on div "Select a reason" at bounding box center [564, 201] width 333 height 13
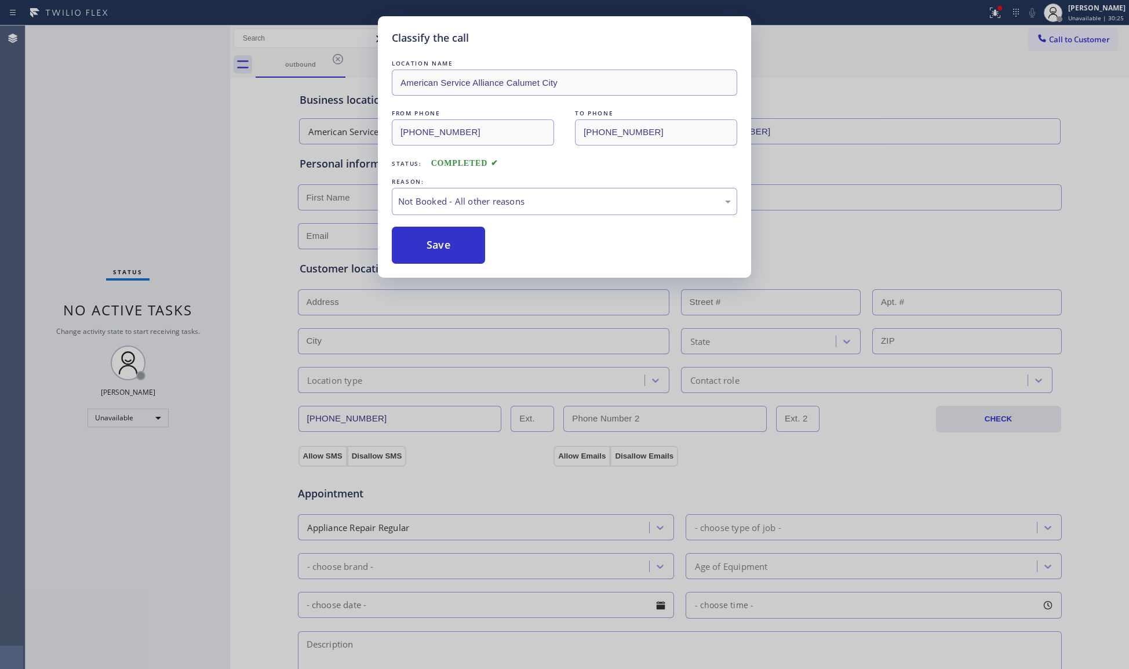
click at [410, 242] on button "Save" at bounding box center [438, 245] width 93 height 37
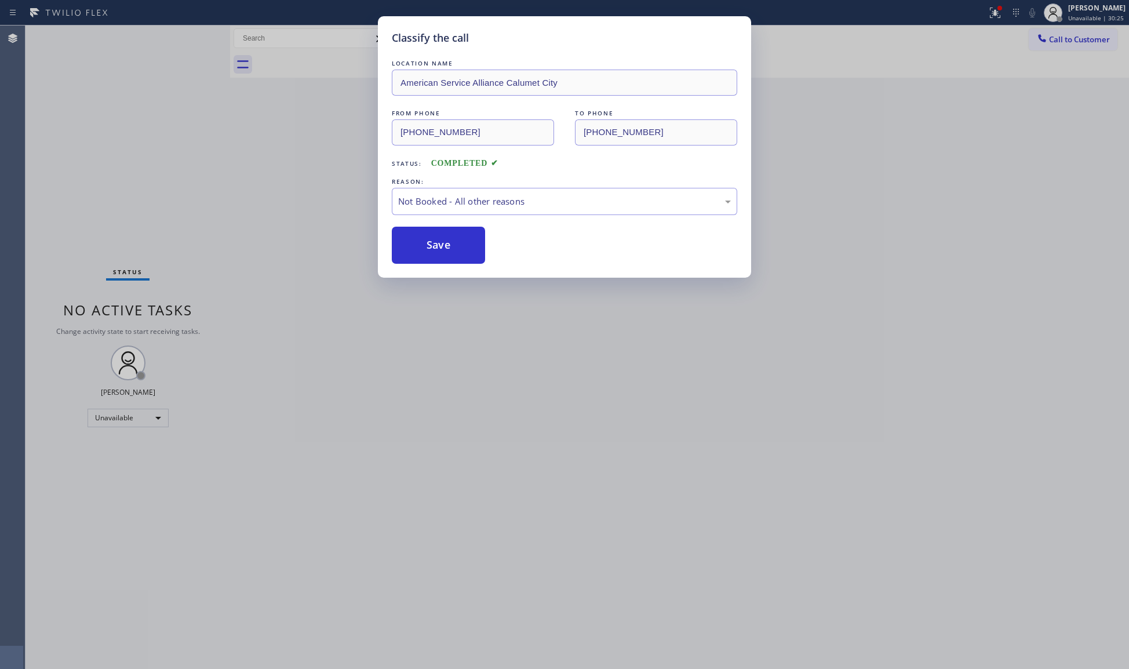
click at [410, 242] on button "Save" at bounding box center [438, 245] width 93 height 37
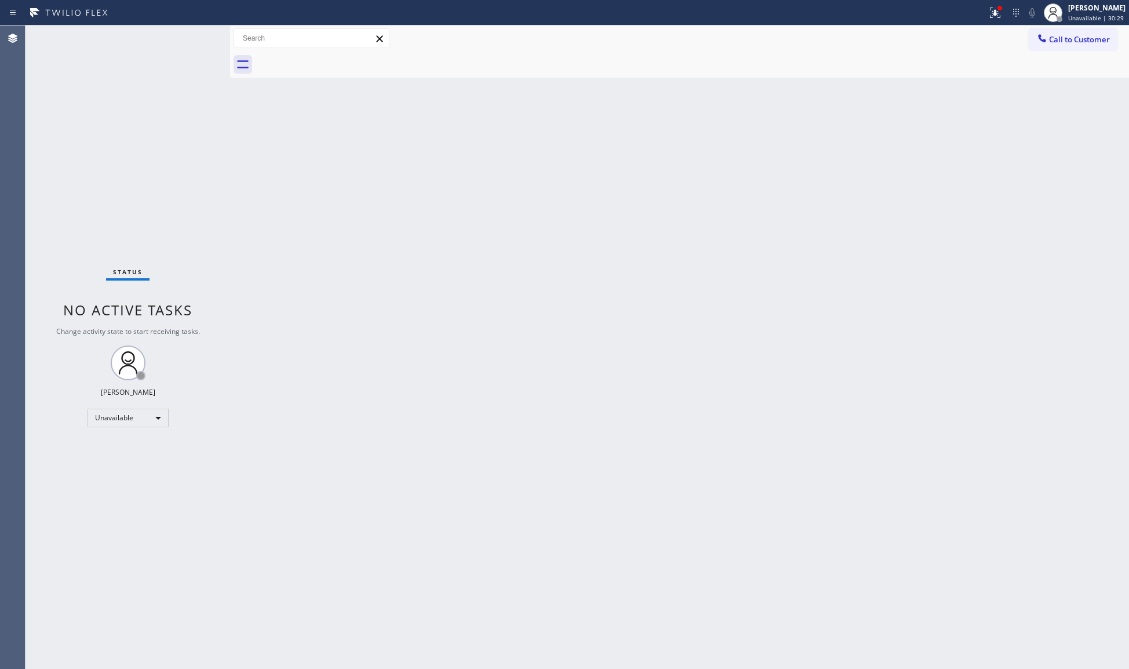
click at [1002, 27] on div "Call to Customer Outbound call Location American Service Alliance [GEOGRAPHIC_D…" at bounding box center [679, 39] width 899 height 26
click at [996, 21] on button at bounding box center [996, 13] width 26 height 26
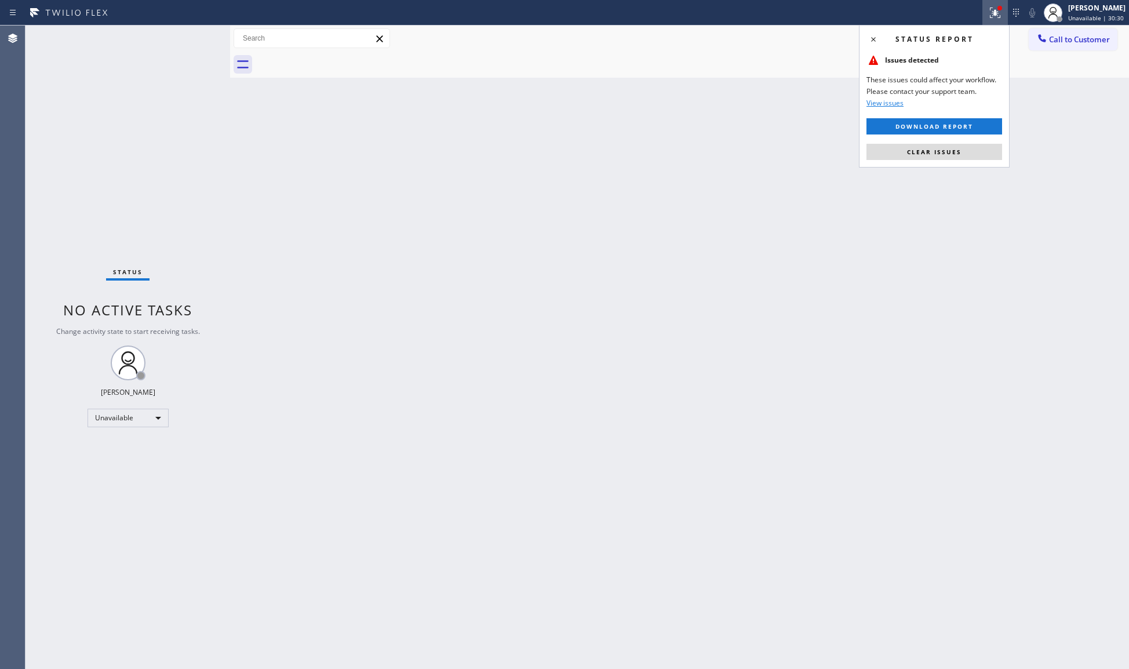
click at [966, 142] on div "Status report Issues detected These issues could affect your workflow. Please c…" at bounding box center [934, 96] width 151 height 143
click at [964, 153] on button "Clear issues" at bounding box center [935, 152] width 136 height 16
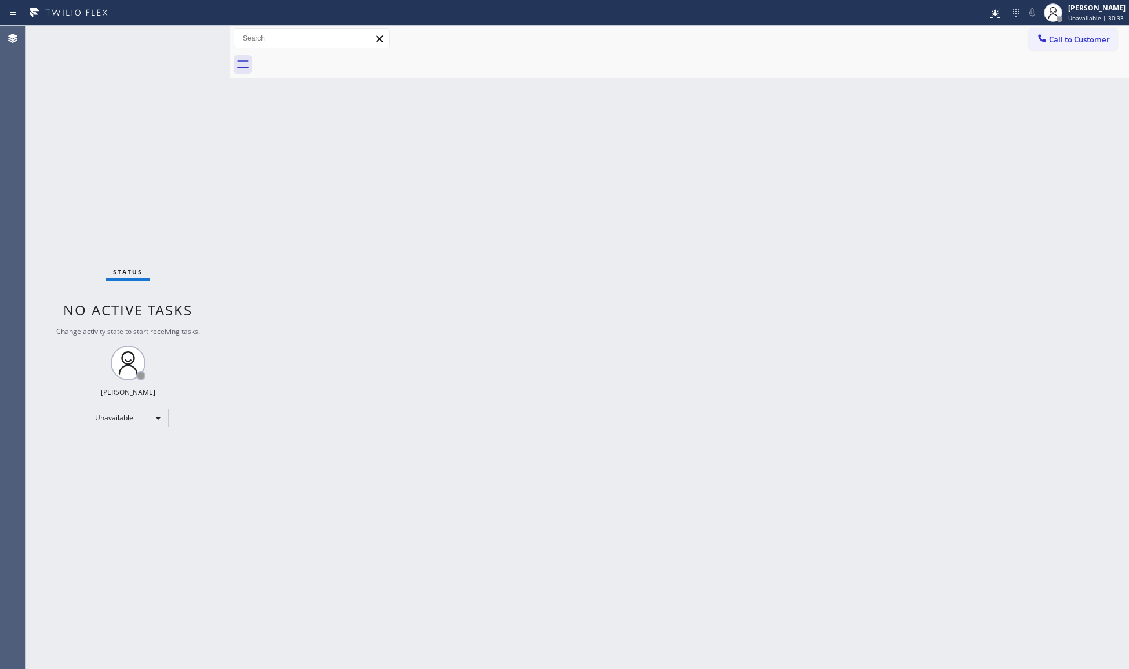
click at [1055, 45] on button "Call to Customer" at bounding box center [1073, 39] width 89 height 22
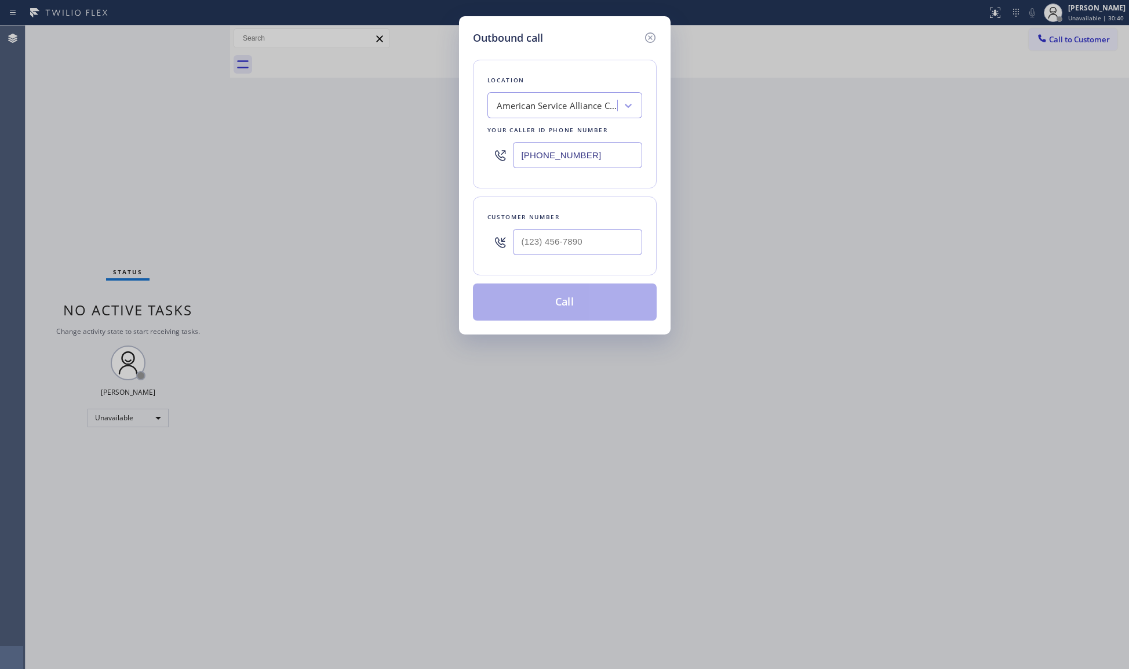
drag, startPoint x: 604, startPoint y: 158, endPoint x: 467, endPoint y: 156, distance: 137.4
click at [467, 157] on div "Outbound call Location American Service Alliance [GEOGRAPHIC_DATA] Your caller …" at bounding box center [565, 175] width 212 height 318
paste input "562) 526-7993"
type input "[PHONE_NUMBER]"
drag, startPoint x: 631, startPoint y: 230, endPoint x: 616, endPoint y: 235, distance: 16.7
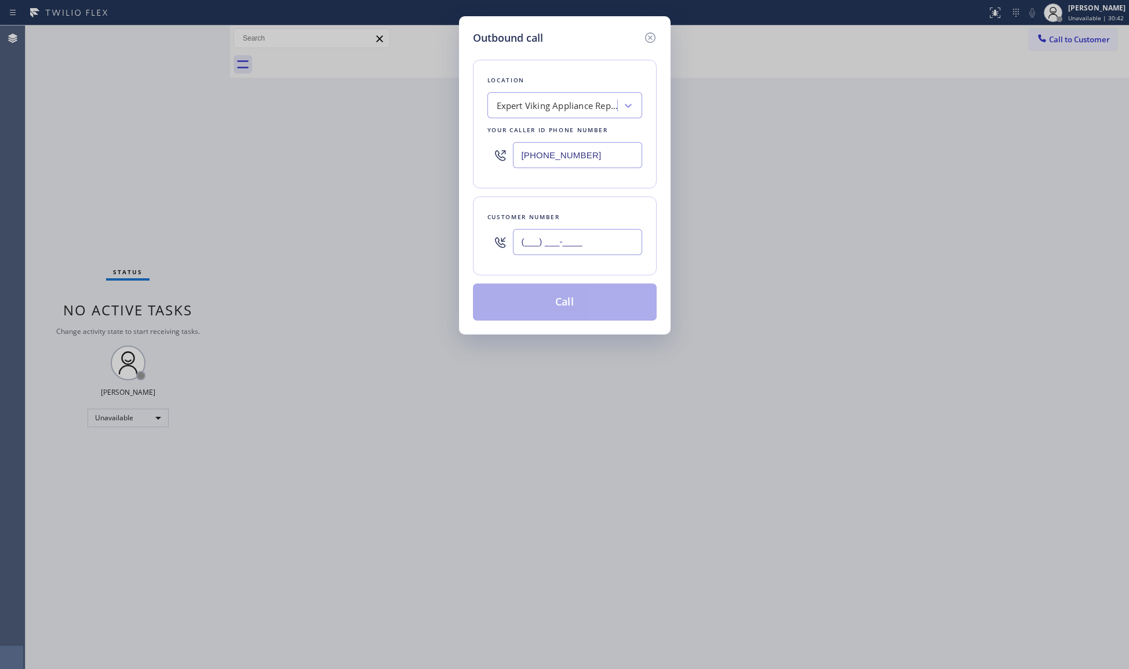
click at [631, 230] on input "(___) ___-____" at bounding box center [577, 242] width 129 height 26
paste input "562) 843-0971"
type input "[PHONE_NUMBER]"
click at [572, 302] on button "Call" at bounding box center [565, 302] width 184 height 37
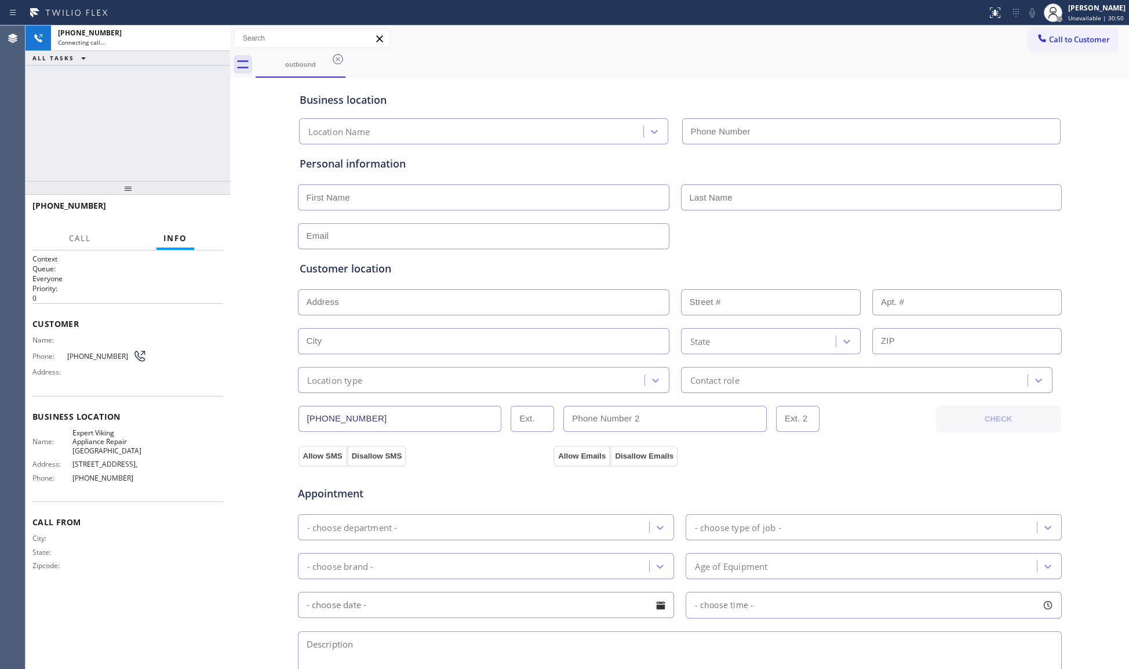
type input "[PHONE_NUMBER]"
click at [963, 84] on div "Business location Expert Viking Appliance Repair [GEOGRAPHIC_DATA] [PHONE_NUMBE…" at bounding box center [679, 113] width 765 height 64
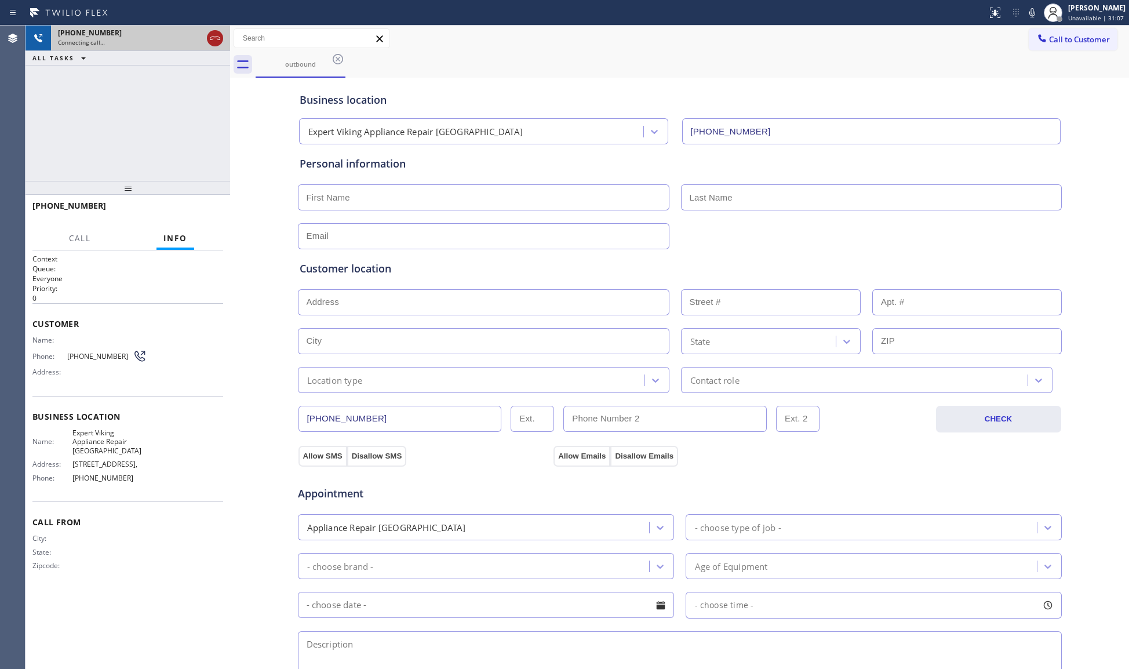
click at [209, 37] on icon at bounding box center [215, 38] width 14 height 14
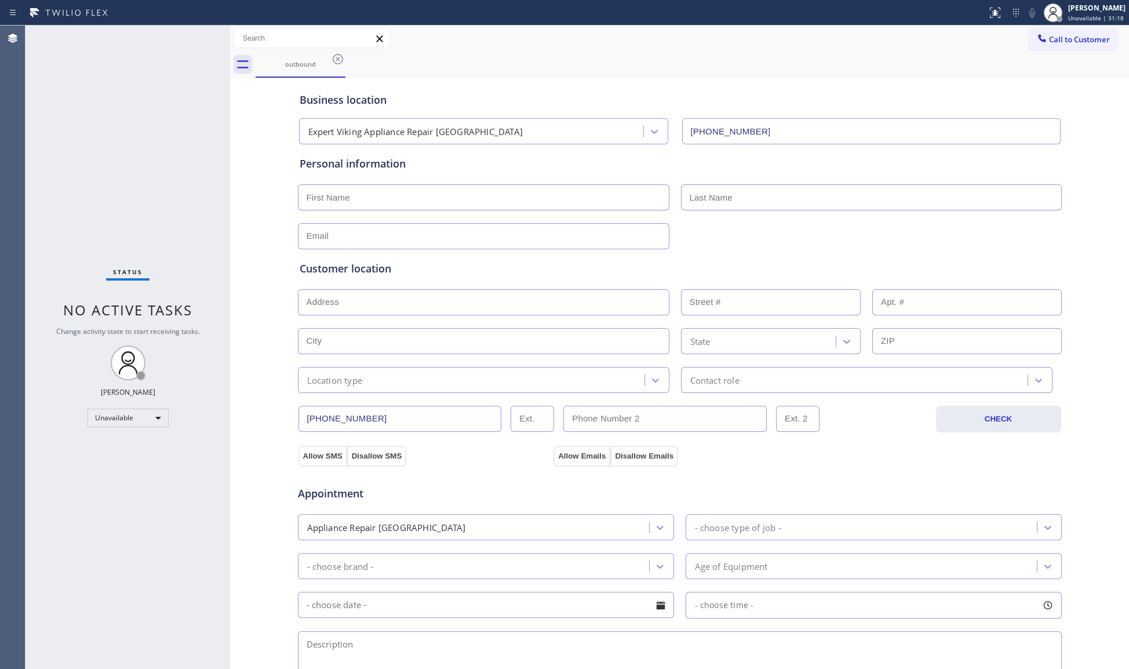
drag, startPoint x: 784, startPoint y: 86, endPoint x: 801, endPoint y: 75, distance: 19.6
click at [754, 86] on div "Business location Expert Viking Appliance Repair [GEOGRAPHIC_DATA] [PHONE_NUMBE…" at bounding box center [679, 113] width 765 height 64
click at [1029, 32] on button "Call to Customer" at bounding box center [1073, 39] width 89 height 22
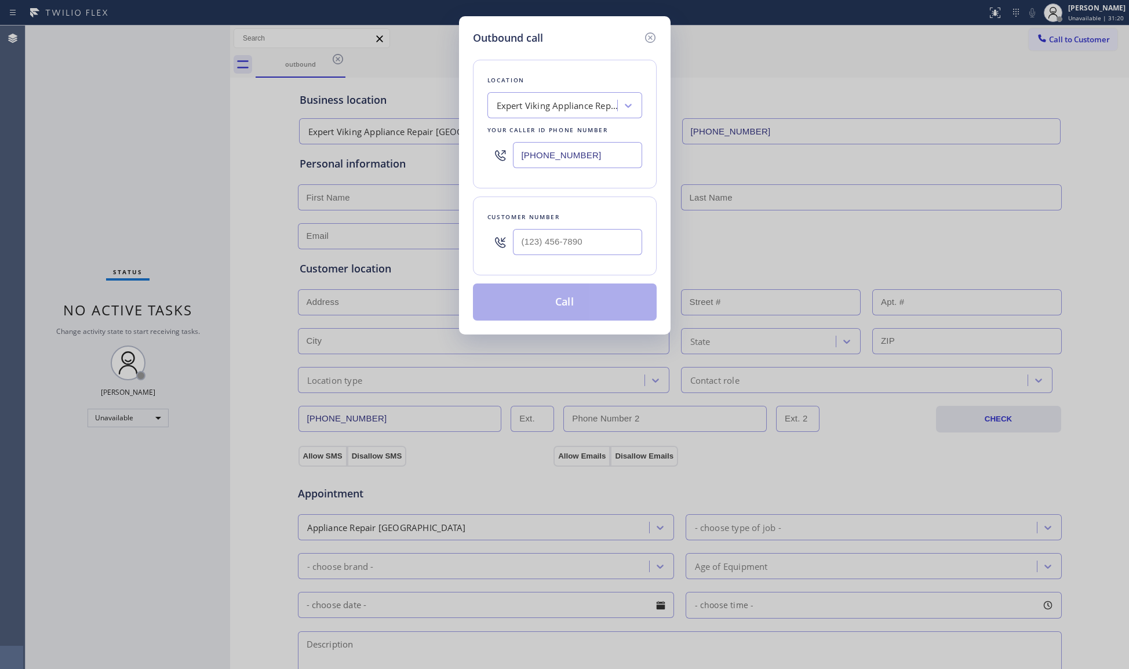
paste input "40-8556"
drag, startPoint x: 590, startPoint y: 166, endPoint x: 495, endPoint y: 162, distance: 95.2
click at [495, 162] on div "[PHONE_NUMBER]" at bounding box center [565, 155] width 155 height 38
type input "[PHONE_NUMBER]"
click at [560, 250] on input "(___) ___-____" at bounding box center [577, 242] width 129 height 26
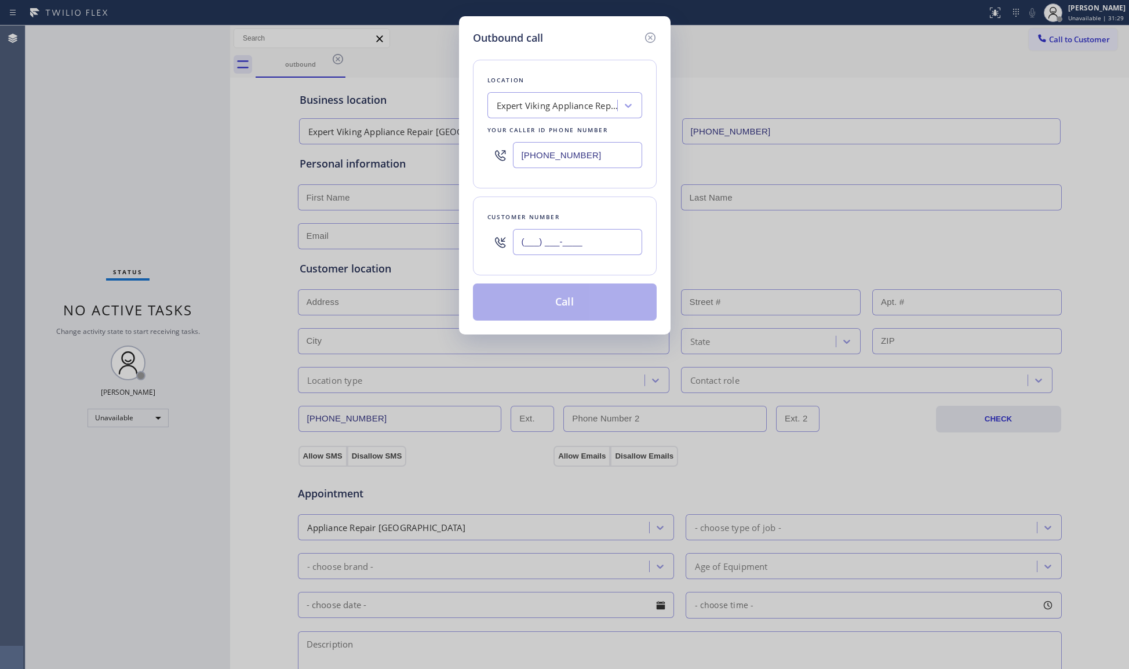
paste input "214) 232-2381"
type input "[PHONE_NUMBER]"
click at [581, 304] on button "Call" at bounding box center [565, 302] width 184 height 37
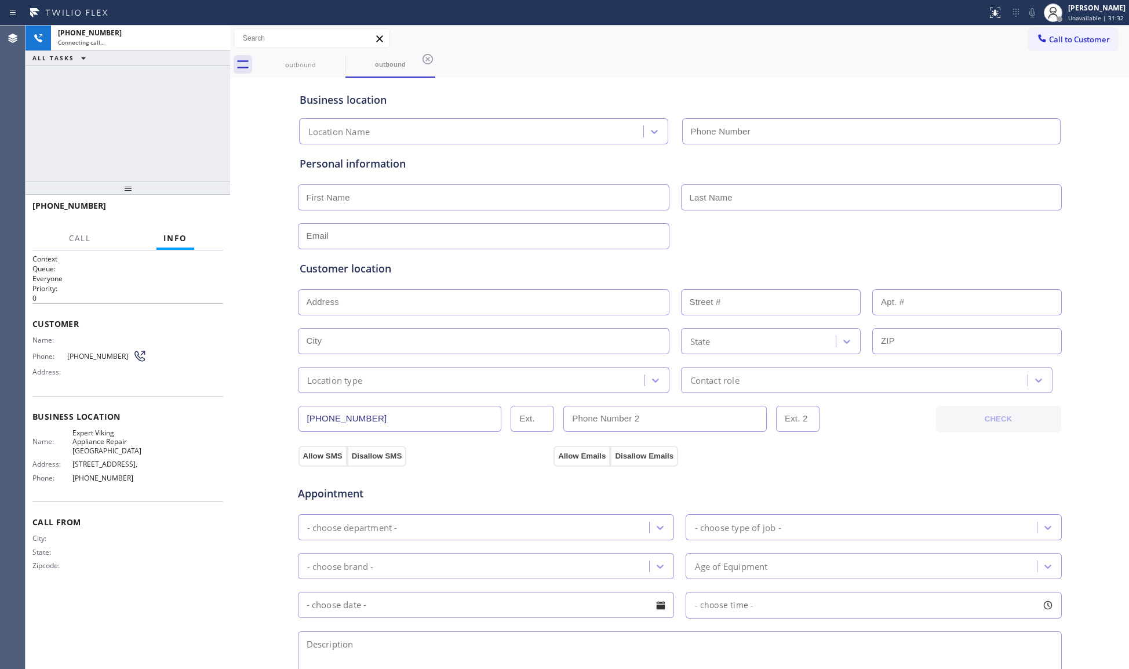
type input "[PHONE_NUMBER]"
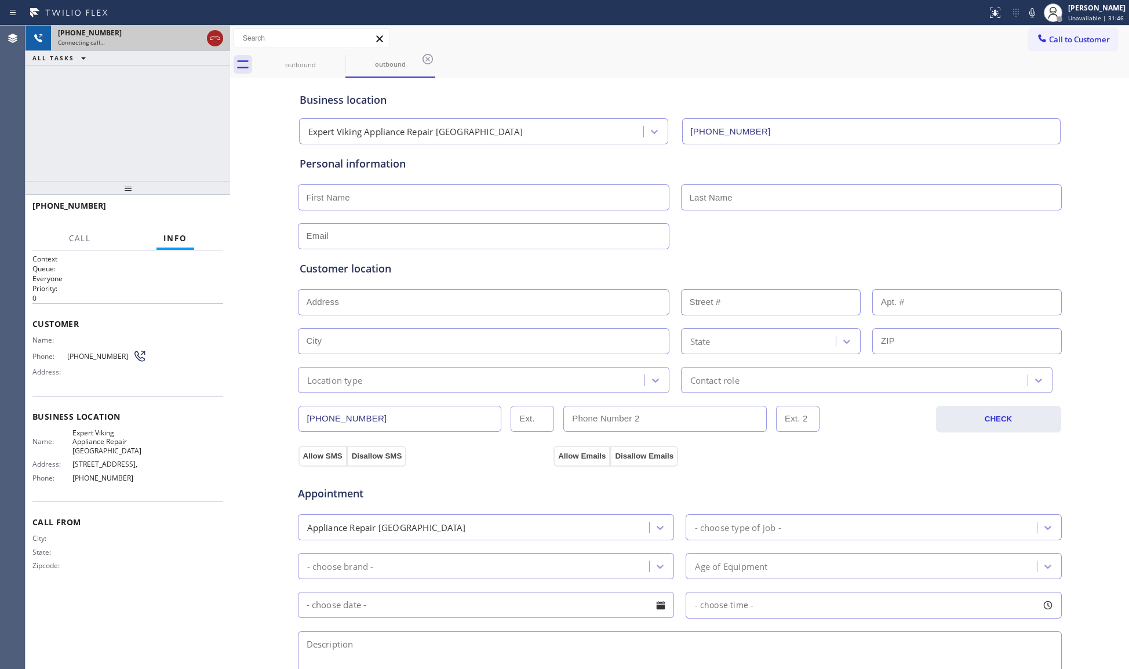
click at [212, 36] on icon at bounding box center [215, 38] width 14 height 14
click at [202, 36] on div "[PHONE_NUMBER]" at bounding box center [130, 33] width 144 height 10
click at [214, 36] on div "[PHONE_NUMBER]" at bounding box center [140, 33] width 165 height 10
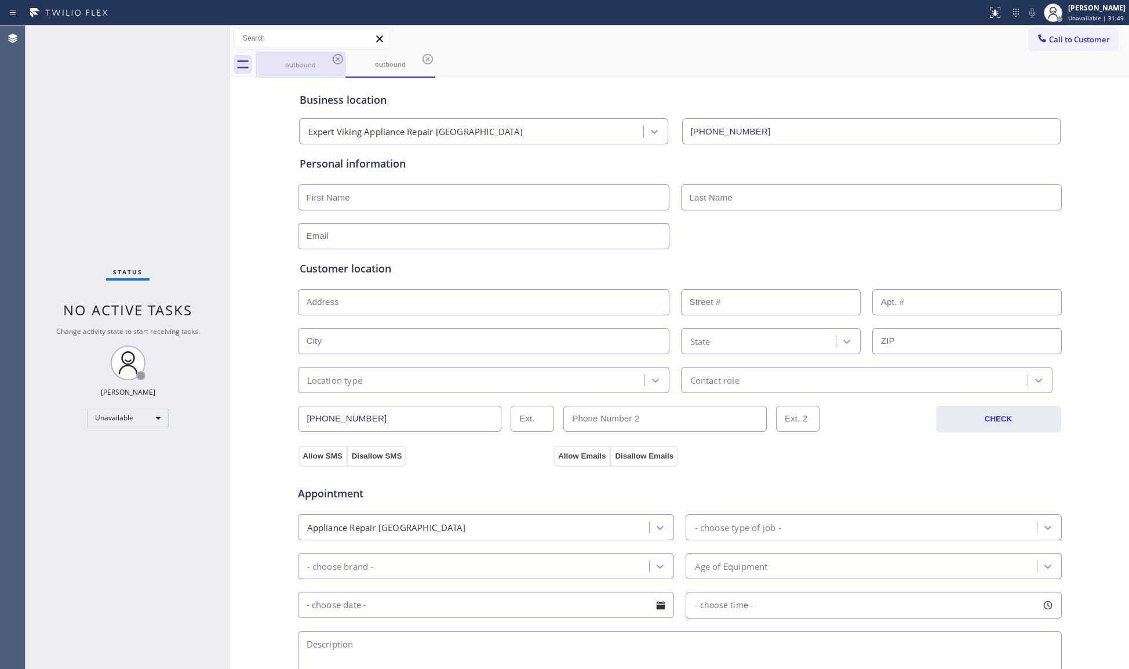
click at [323, 65] on div "outbound" at bounding box center [301, 64] width 88 height 9
click at [339, 61] on icon at bounding box center [338, 59] width 14 height 14
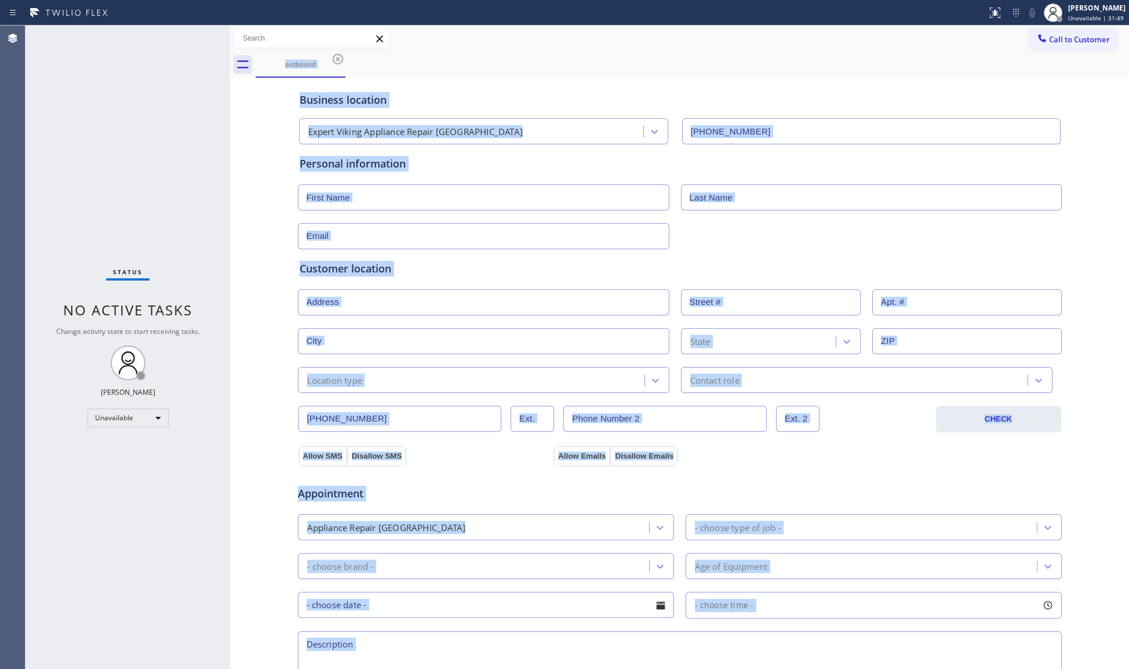
click at [339, 61] on div "outbound" at bounding box center [693, 65] width 874 height 26
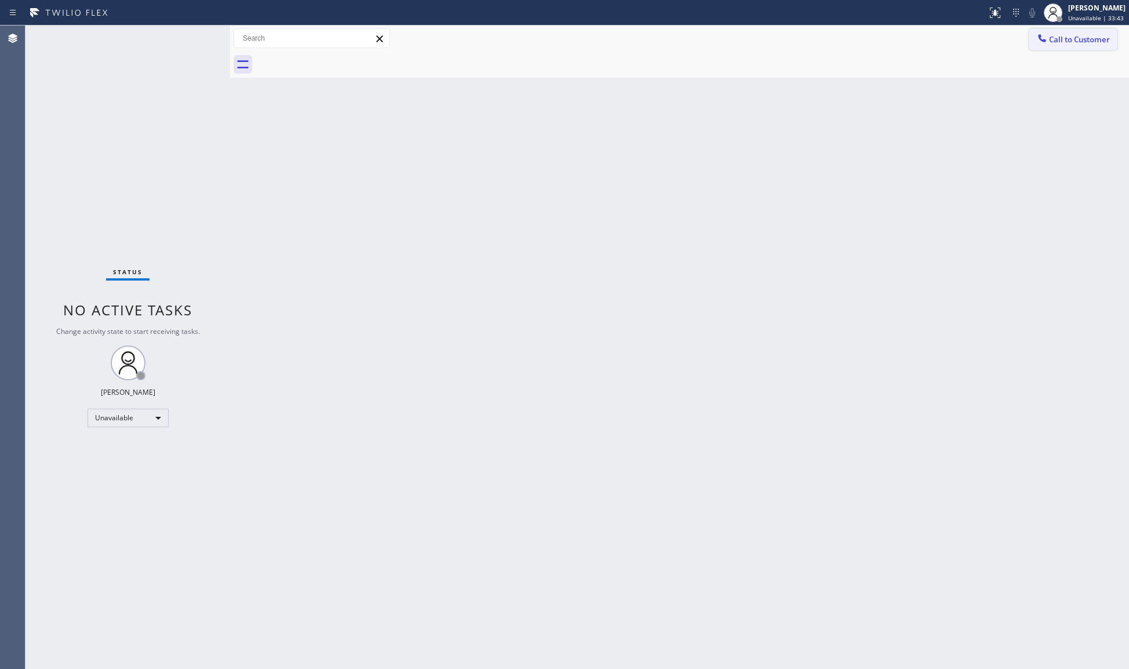
drag, startPoint x: 1065, startPoint y: 28, endPoint x: 873, endPoint y: 70, distance: 196.3
click at [1065, 28] on button "Call to Customer" at bounding box center [1073, 39] width 89 height 22
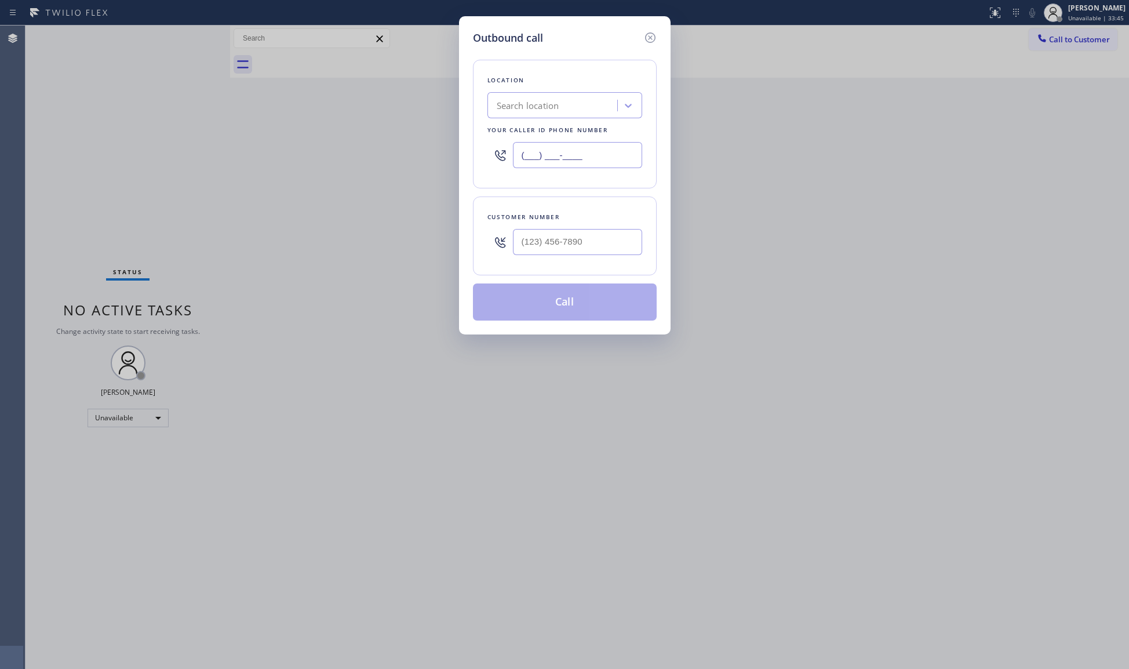
drag, startPoint x: 597, startPoint y: 158, endPoint x: 489, endPoint y: 160, distance: 107.3
click at [489, 160] on div "(___) ___-____" at bounding box center [565, 155] width 155 height 38
paste input "855) 731-4952"
type input "[PHONE_NUMBER]"
paste input "text"
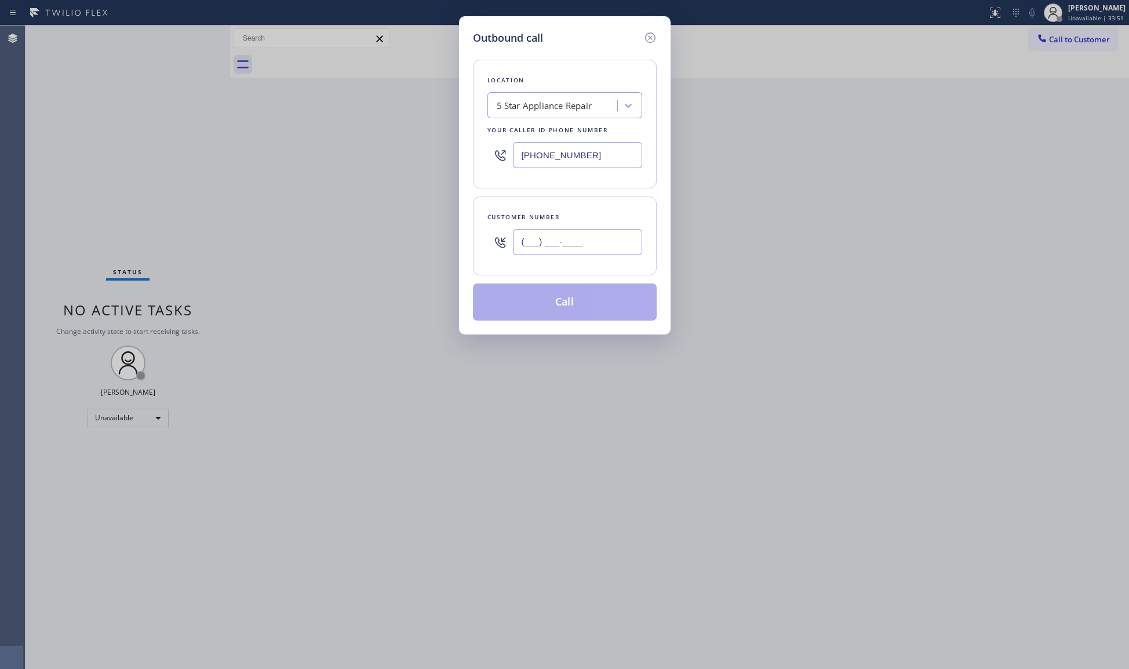
click at [612, 237] on input "(___) ___-____" at bounding box center [577, 242] width 129 height 26
paste input "602) 920-3249"
type input "[PHONE_NUMBER]"
click at [533, 313] on button "Call" at bounding box center [565, 302] width 184 height 37
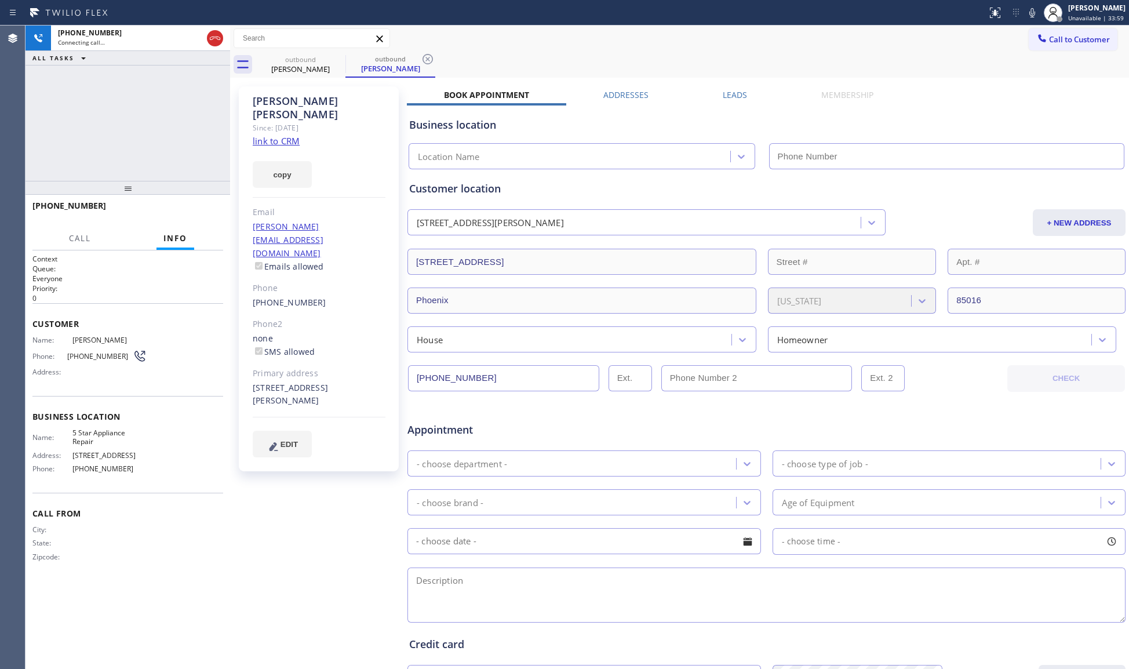
drag, startPoint x: 612, startPoint y: 298, endPoint x: 821, endPoint y: 58, distance: 318.1
click at [821, 58] on div "outbound [PERSON_NAME] outbound [PERSON_NAME]" at bounding box center [693, 65] width 874 height 26
type input "[PHONE_NUMBER]"
click at [212, 203] on button "HANG UP" at bounding box center [196, 211] width 54 height 16
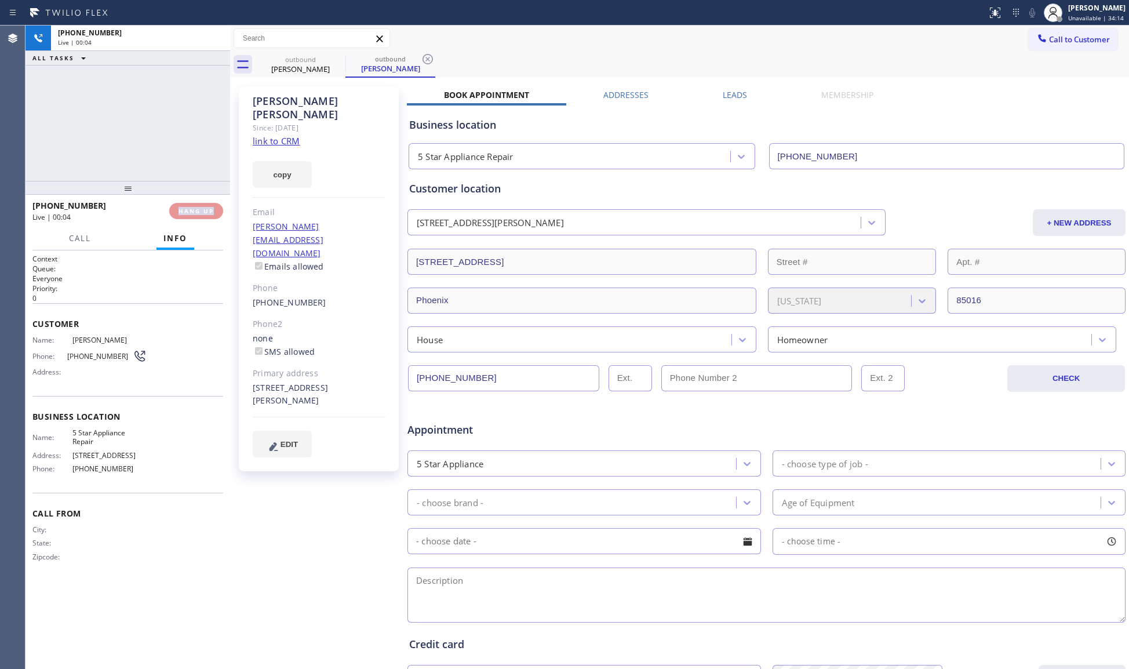
click at [212, 200] on div "[PHONE_NUMBER] Live | 00:04 HANG UP" at bounding box center [127, 211] width 191 height 30
click at [213, 200] on div "[PHONE_NUMBER] Live | 00:04 HANG UP" at bounding box center [127, 211] width 191 height 30
click at [213, 200] on div "[PHONE_NUMBER] Wrap up | 00:00 COMPLETE" at bounding box center [127, 211] width 191 height 30
click at [198, 154] on div "ALL TASKS ALL TASKS ACTIVE TASKS TASKS IN WRAP UP [PHONE_NUMBER] Wrap up | 00:05" at bounding box center [128, 103] width 205 height 155
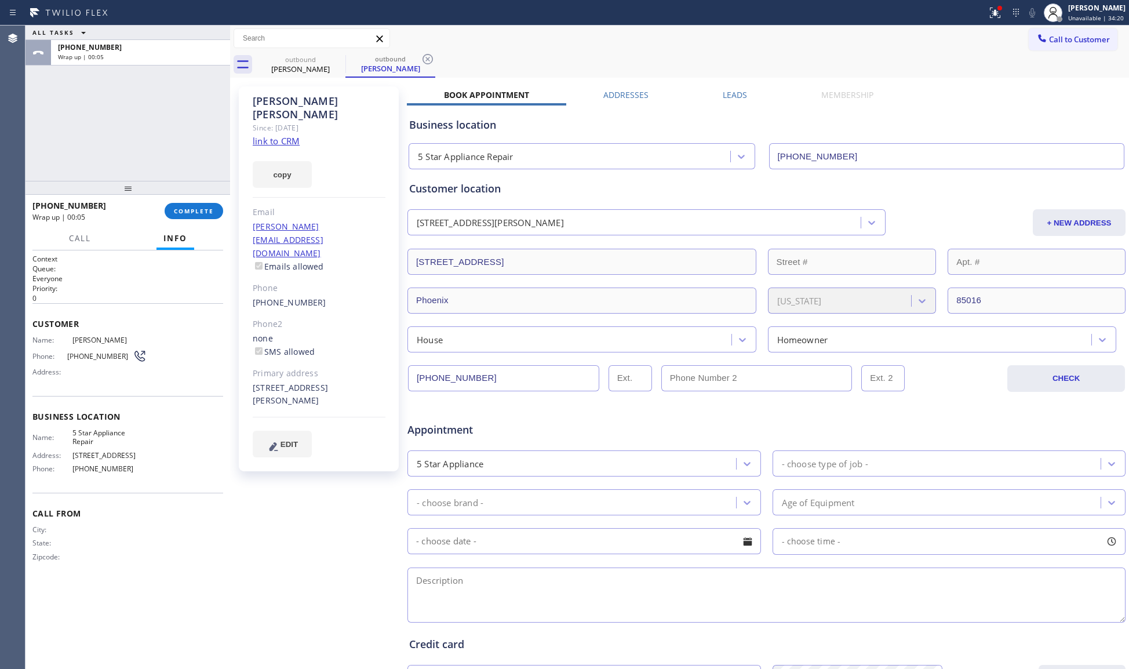
click at [195, 188] on div at bounding box center [128, 188] width 205 height 14
click at [197, 215] on span "COMPLETE" at bounding box center [194, 211] width 40 height 8
click at [195, 145] on div "ALL TASKS ALL TASKS ACTIVE TASKS TASKS IN WRAP UP [PHONE_NUMBER] Wrap up | 00:06" at bounding box center [128, 103] width 205 height 155
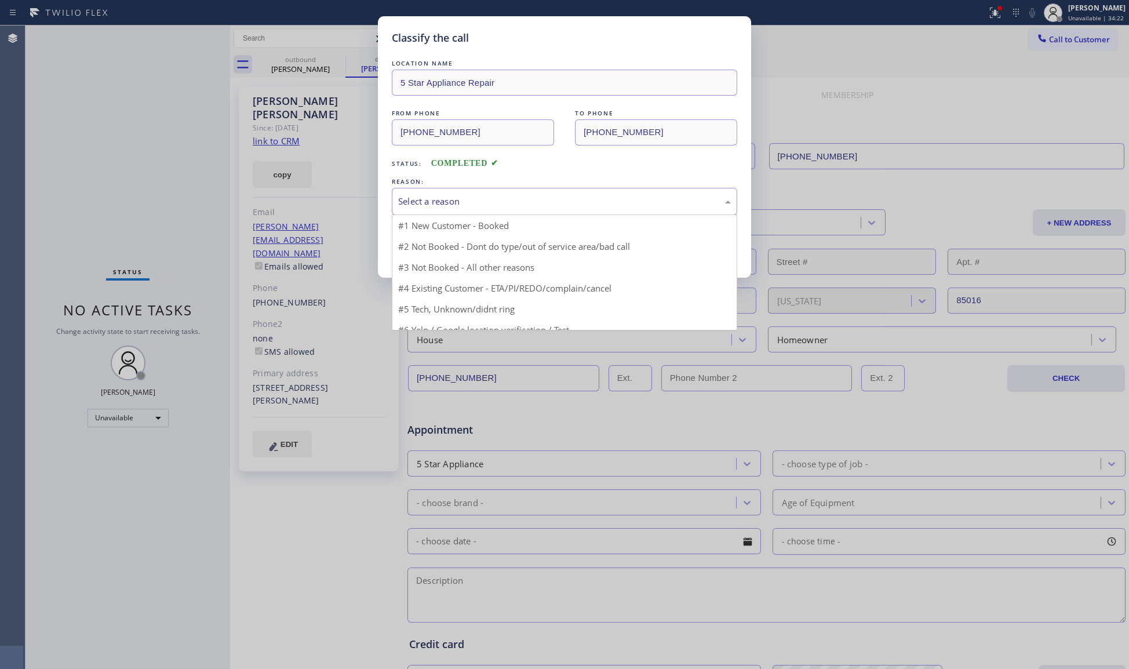
click at [443, 200] on div "Select a reason" at bounding box center [564, 201] width 333 height 13
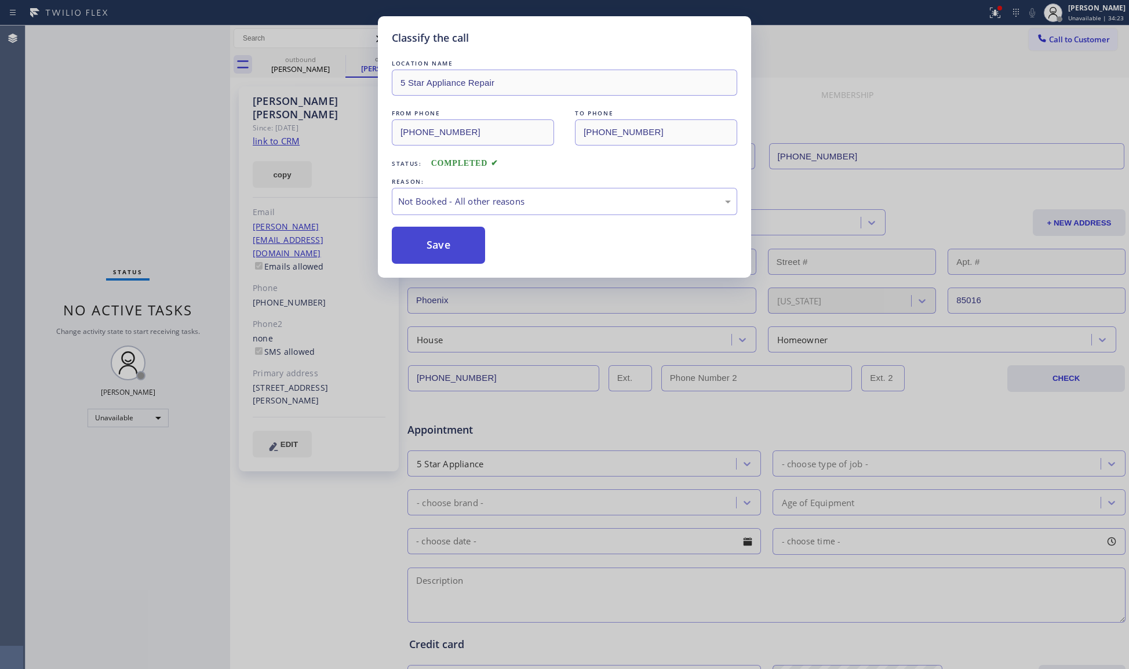
click at [445, 251] on button "Save" at bounding box center [438, 245] width 93 height 37
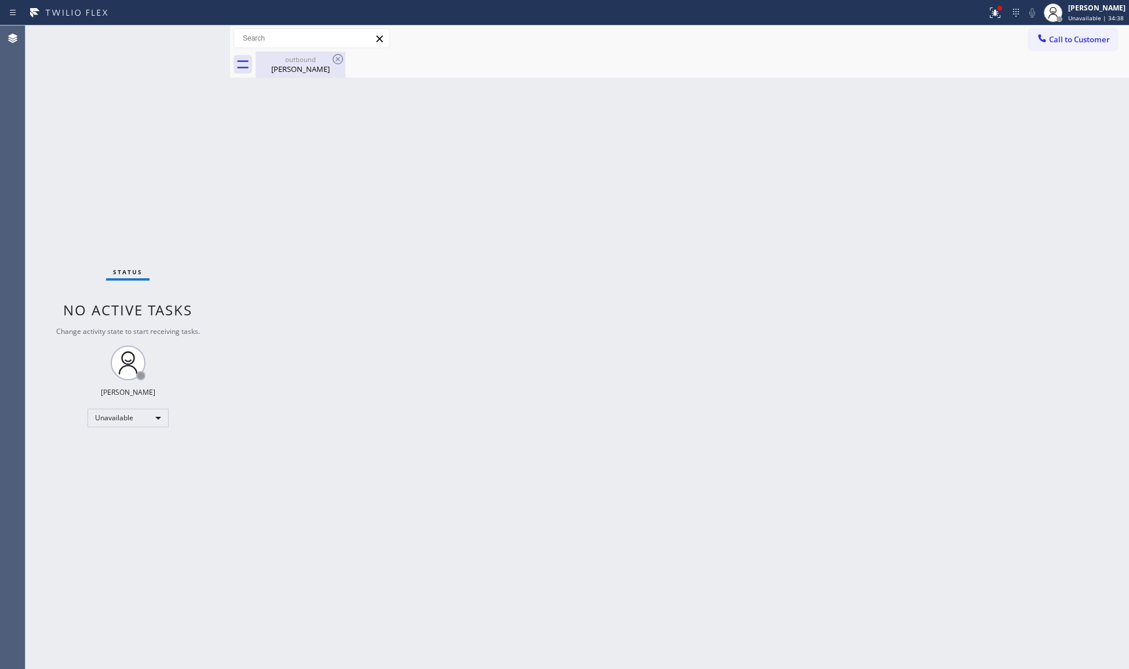
click at [323, 59] on div "outbound" at bounding box center [301, 59] width 88 height 9
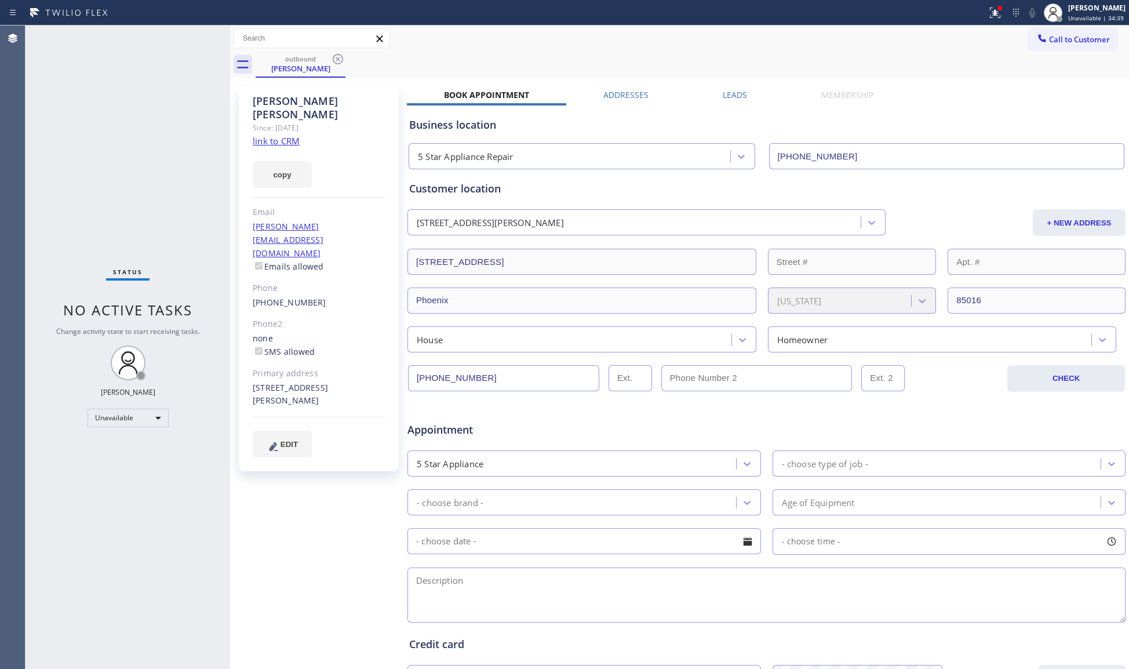
drag, startPoint x: 330, startPoint y: 59, endPoint x: 343, endPoint y: 59, distance: 12.8
click at [337, 60] on icon at bounding box center [338, 59] width 14 height 14
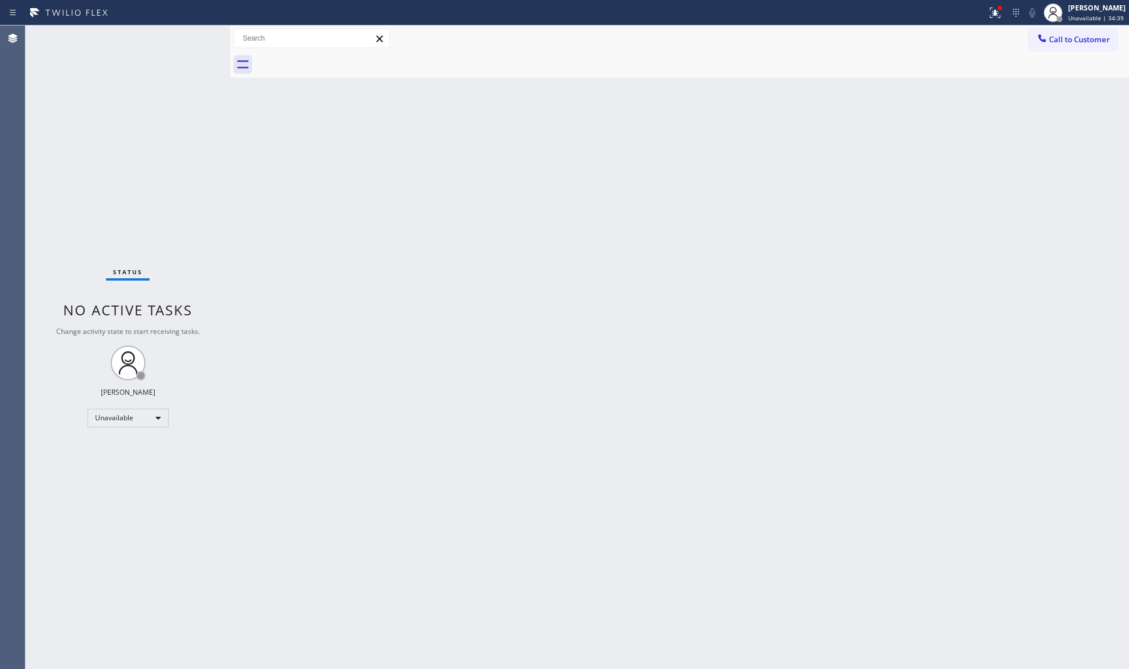
click at [343, 59] on div at bounding box center [693, 65] width 874 height 26
click at [996, 6] on icon at bounding box center [996, 13] width 14 height 14
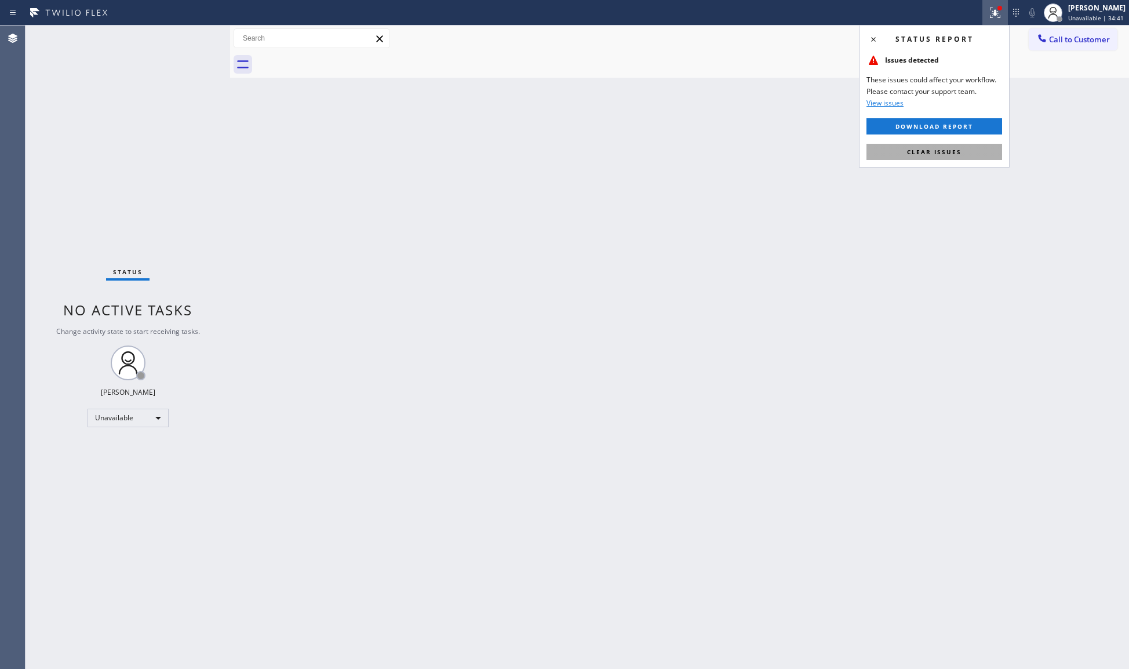
click at [951, 146] on button "Clear issues" at bounding box center [935, 152] width 136 height 16
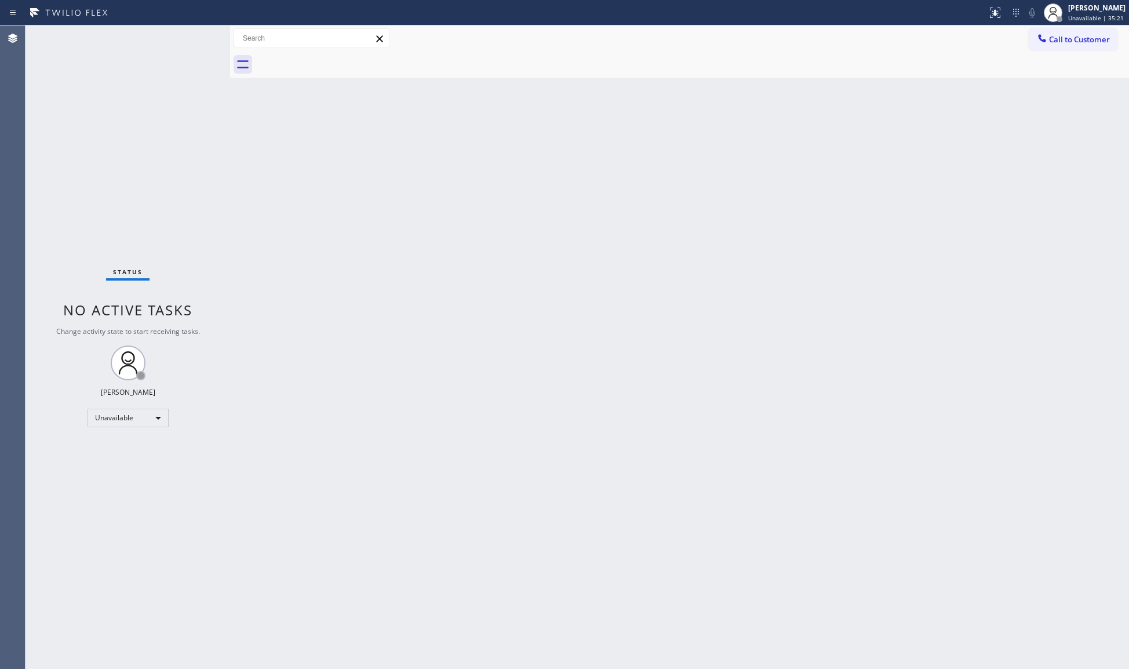
drag, startPoint x: 1076, startPoint y: 42, endPoint x: 835, endPoint y: 91, distance: 245.5
click at [1060, 42] on span "Call to Customer" at bounding box center [1079, 39] width 61 height 10
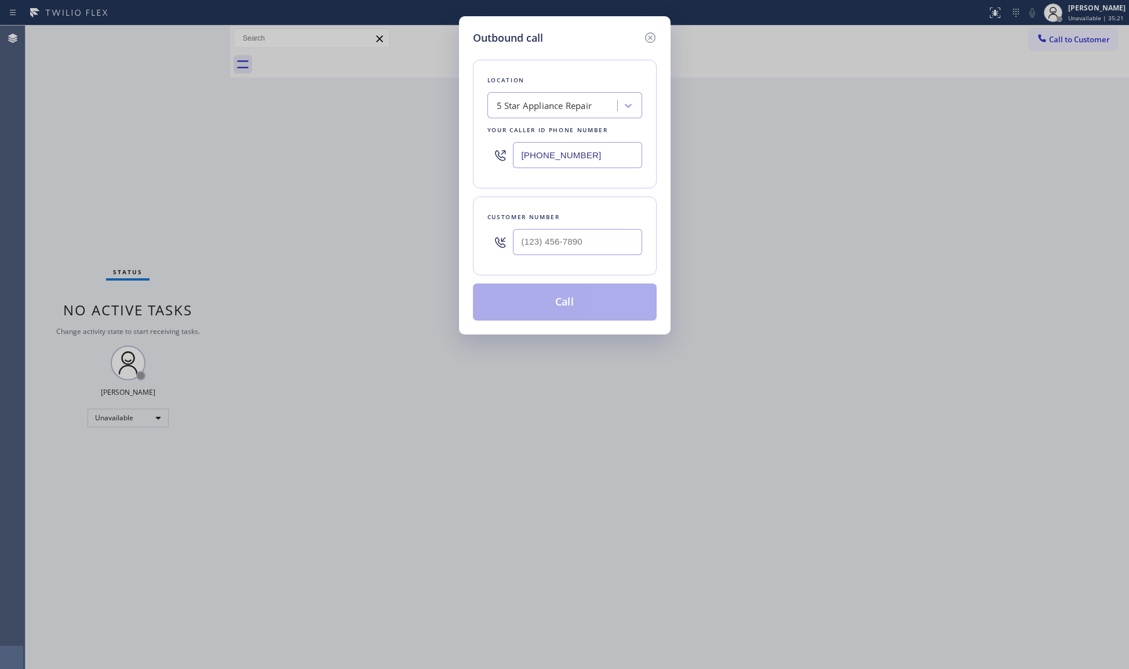
drag, startPoint x: 573, startPoint y: 154, endPoint x: 600, endPoint y: 162, distance: 28.1
click at [574, 155] on input "[PHONE_NUMBER]" at bounding box center [577, 155] width 129 height 26
paste input "626) 247-3860"
drag, startPoint x: 600, startPoint y: 162, endPoint x: 478, endPoint y: 161, distance: 121.2
click at [479, 161] on div "Location 5 Star Appliance Repair Your caller id phone number [PHONE_NUMBER]" at bounding box center [565, 124] width 184 height 129
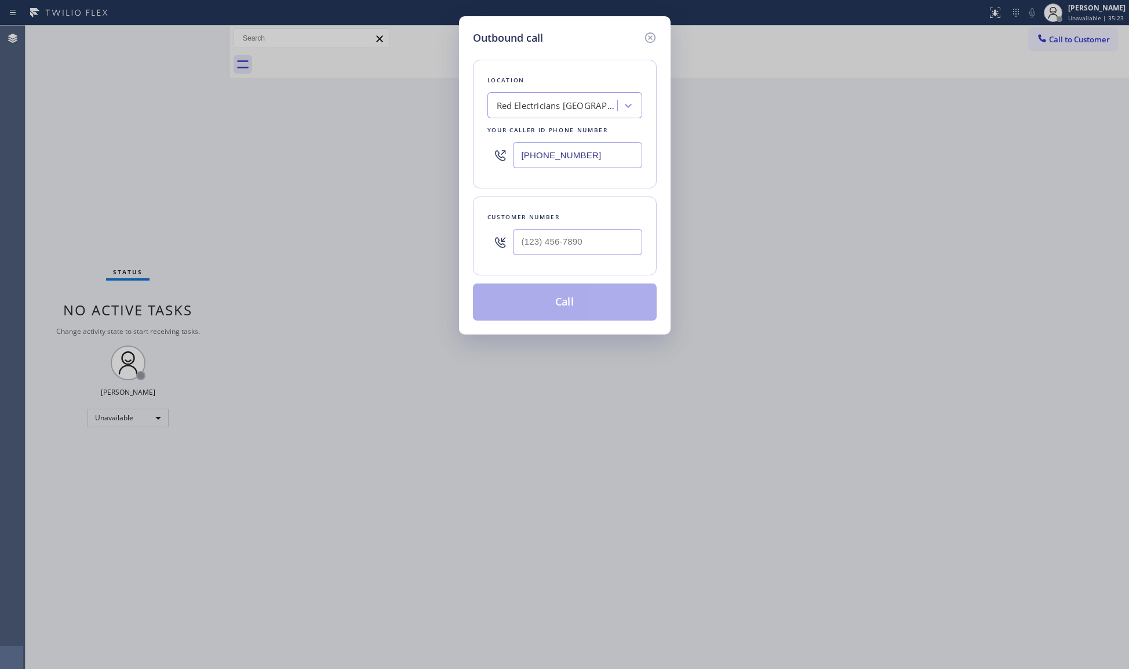
type input "[PHONE_NUMBER]"
paste input "323) 578-7641"
click at [583, 239] on input "(___) ___-____" at bounding box center [577, 242] width 129 height 26
type input "[PHONE_NUMBER]"
click at [577, 119] on div "Location Red Electricians [GEOGRAPHIC_DATA] Your caller id phone number [PHONE_…" at bounding box center [565, 124] width 184 height 129
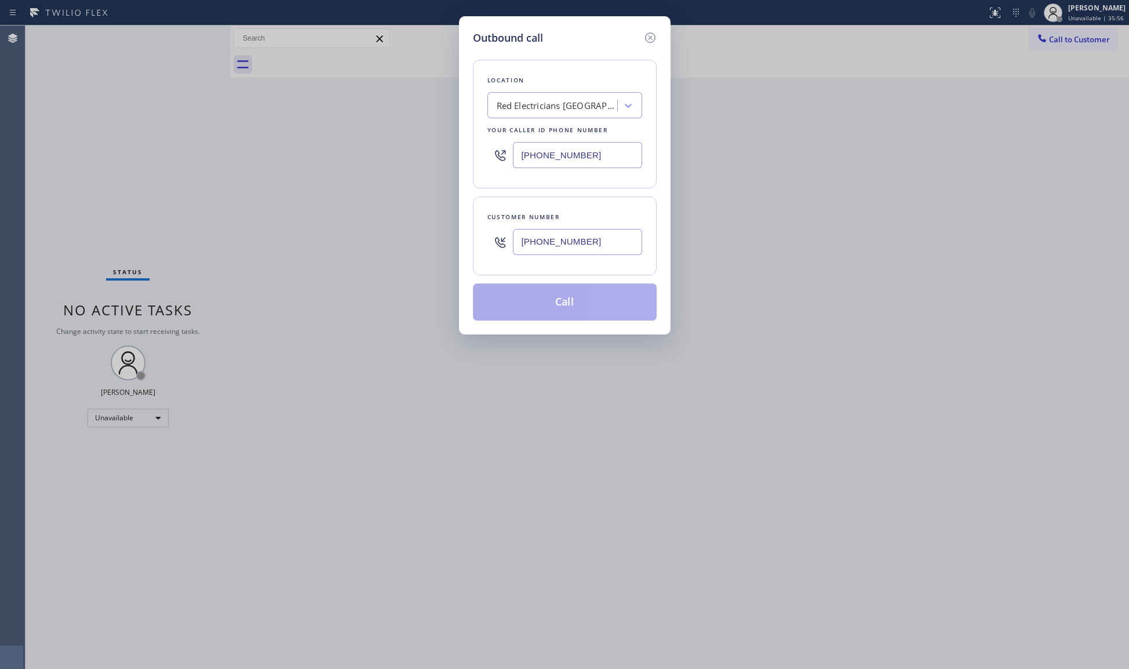
click at [568, 252] on input "[PHONE_NUMBER]" at bounding box center [577, 242] width 129 height 26
click at [579, 147] on input "[PHONE_NUMBER]" at bounding box center [577, 155] width 129 height 26
drag, startPoint x: 557, startPoint y: 299, endPoint x: 576, endPoint y: 273, distance: 32.8
click at [559, 297] on button "Call" at bounding box center [565, 302] width 184 height 37
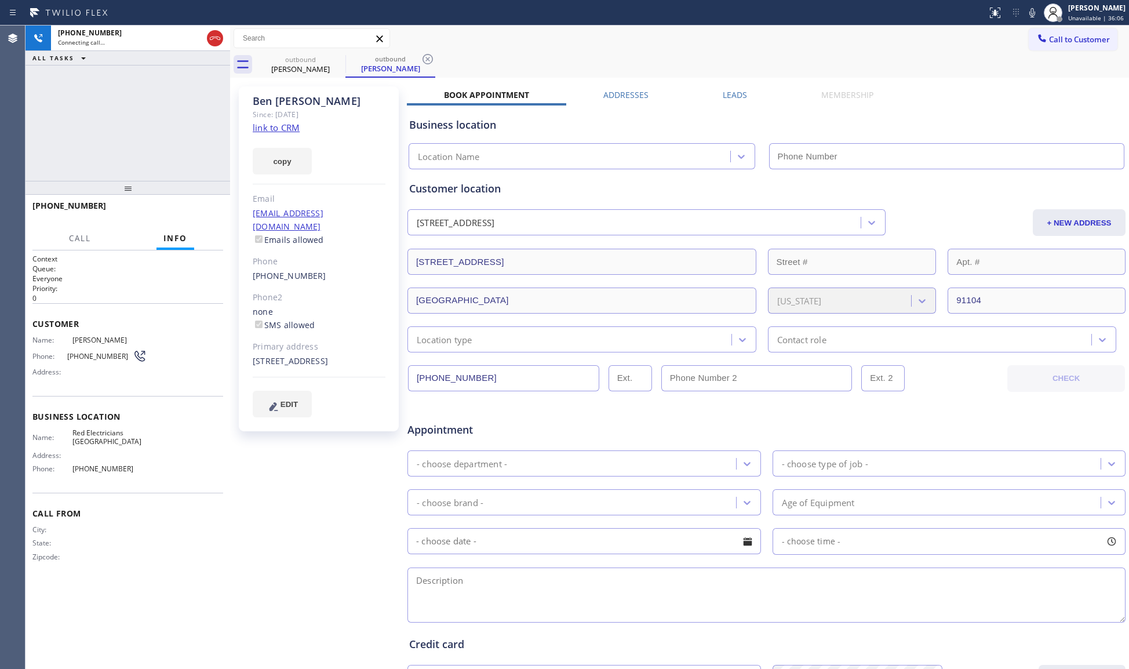
drag, startPoint x: 421, startPoint y: 58, endPoint x: 439, endPoint y: 57, distance: 18.6
click at [423, 58] on icon at bounding box center [428, 59] width 14 height 14
click at [446, 56] on div "outbound [PERSON_NAME]" at bounding box center [693, 65] width 874 height 26
click at [202, 212] on span "HANG UP" at bounding box center [196, 211] width 35 height 8
click at [201, 211] on span "HANG UP" at bounding box center [196, 211] width 35 height 8
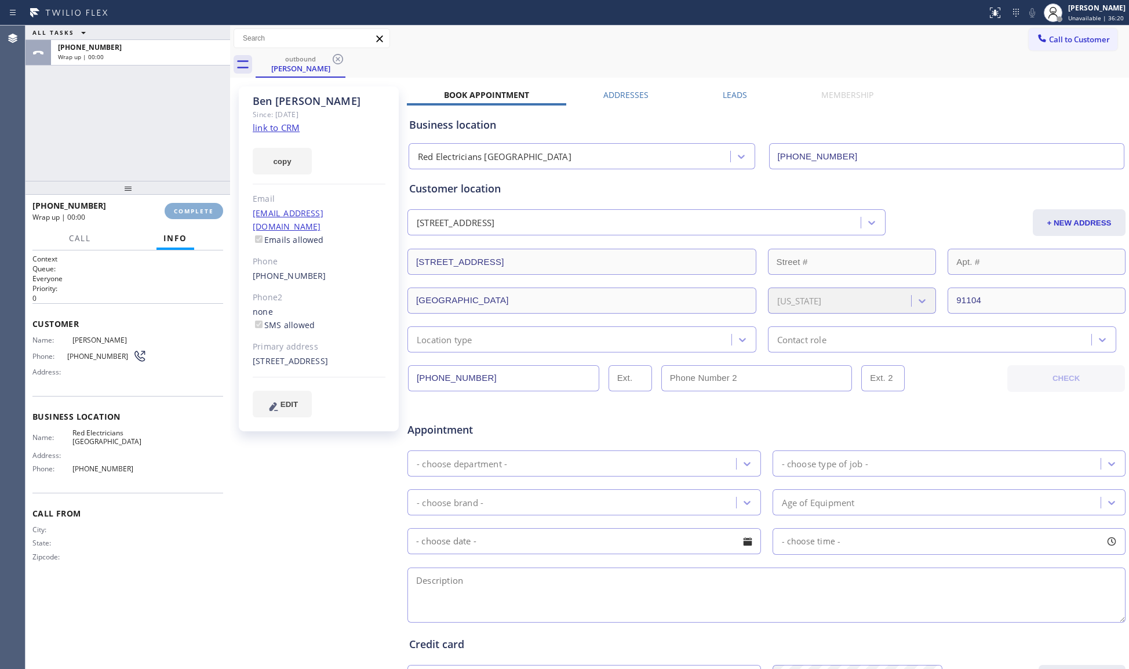
drag, startPoint x: 201, startPoint y: 211, endPoint x: 204, endPoint y: 204, distance: 7.8
click at [201, 210] on span "COMPLETE" at bounding box center [194, 211] width 40 height 8
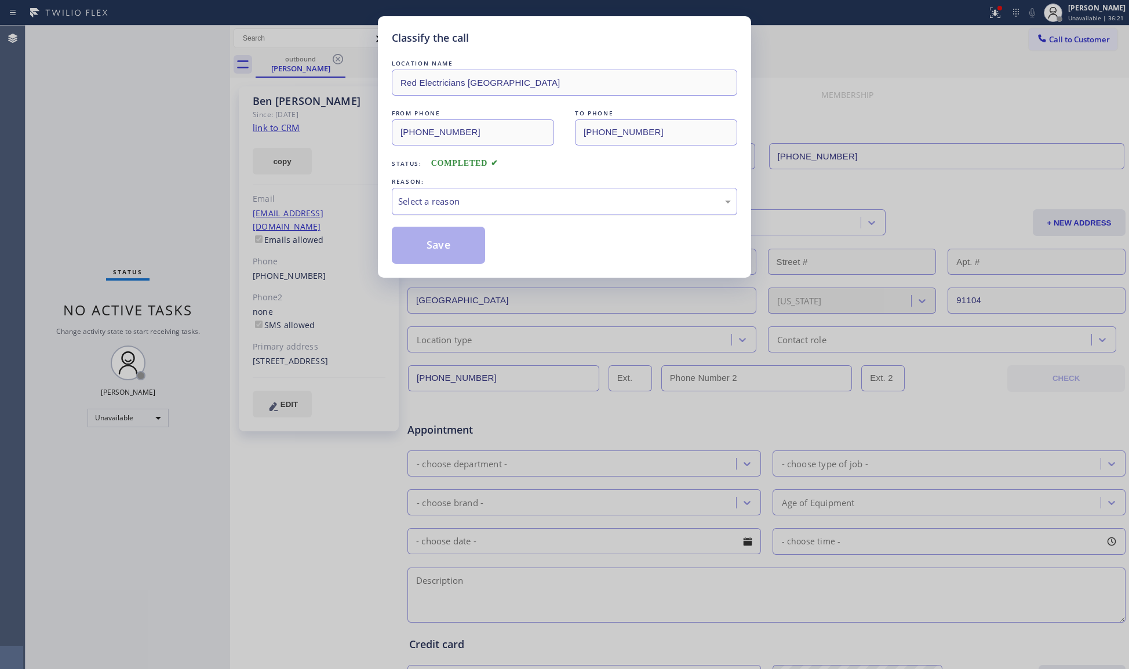
click at [539, 195] on div "Select a reason" at bounding box center [564, 201] width 333 height 13
click at [448, 246] on button "Save" at bounding box center [438, 245] width 93 height 37
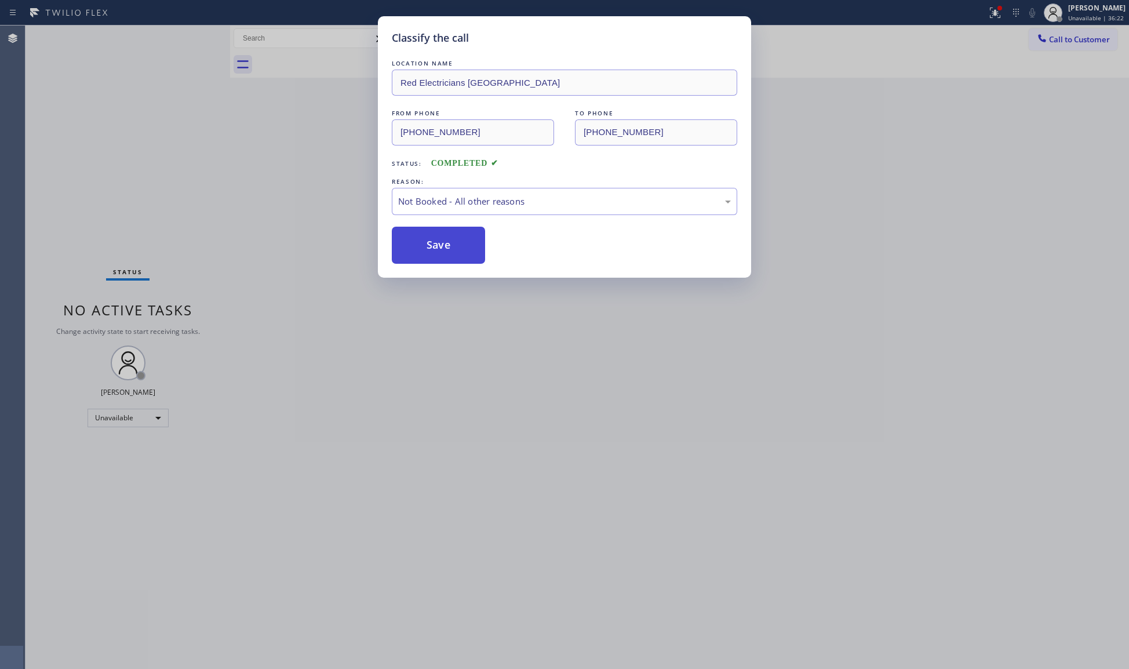
drag, startPoint x: 448, startPoint y: 246, endPoint x: 430, endPoint y: 240, distance: 19.4
click at [449, 246] on button "Save" at bounding box center [438, 245] width 93 height 37
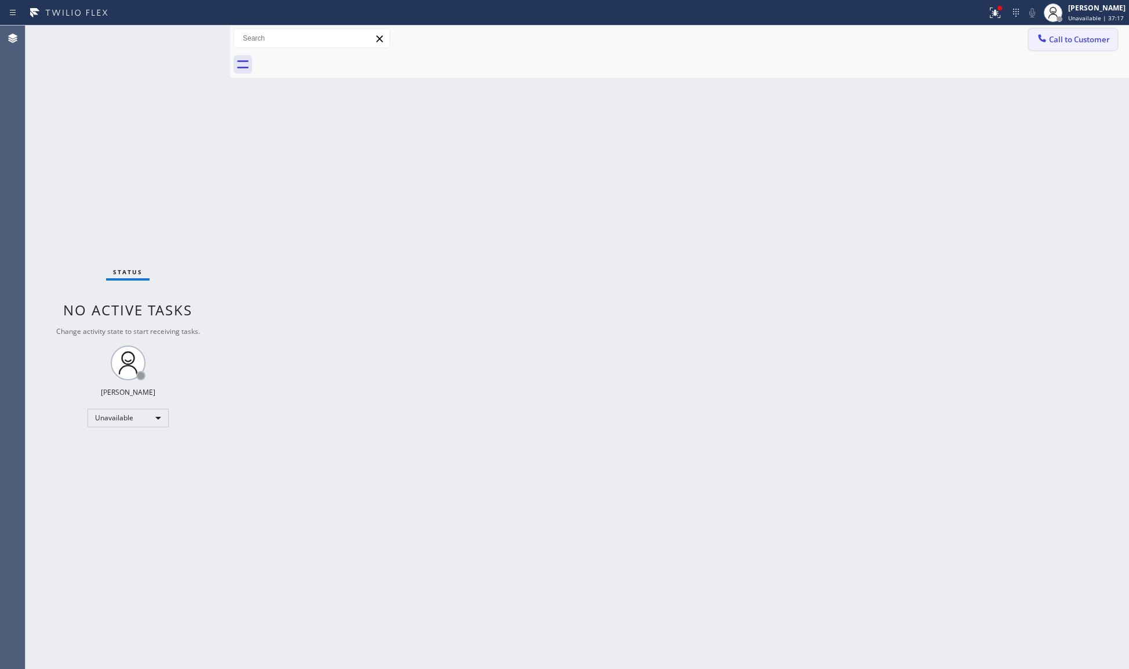
click at [1065, 32] on button "Call to Customer" at bounding box center [1073, 39] width 89 height 22
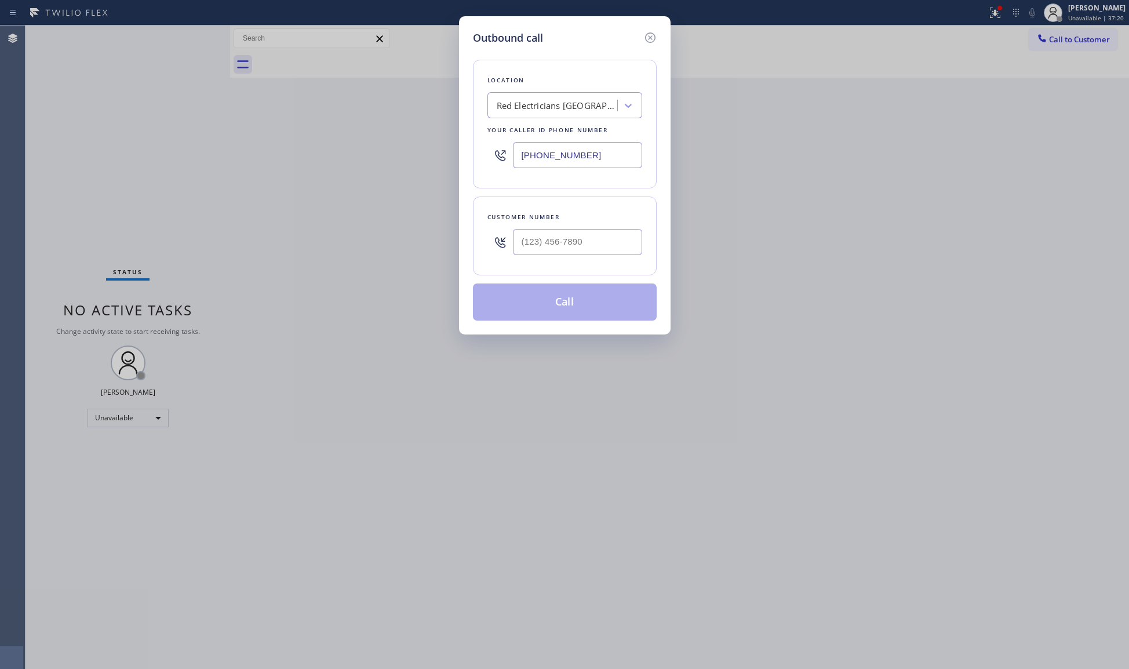
drag, startPoint x: 525, startPoint y: 154, endPoint x: 497, endPoint y: 153, distance: 27.8
click at [500, 153] on div "[PHONE_NUMBER]" at bounding box center [565, 155] width 155 height 38
paste input "720) 734-5529"
type input "[PHONE_NUMBER]"
drag, startPoint x: 690, startPoint y: 119, endPoint x: 581, endPoint y: 226, distance: 152.5
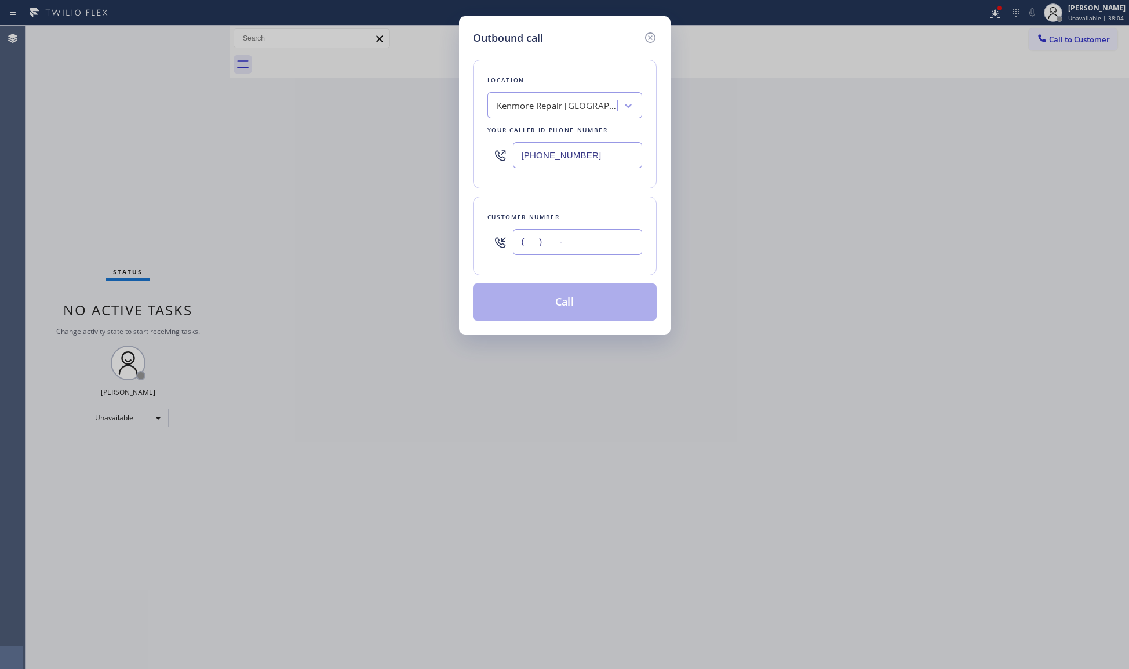
drag, startPoint x: 604, startPoint y: 245, endPoint x: 606, endPoint y: 238, distance: 7.3
click at [604, 244] on input "(___) ___-____" at bounding box center [577, 242] width 129 height 26
paste input "303) 809-1779"
type input "[PHONE_NUMBER]"
drag, startPoint x: 557, startPoint y: 291, endPoint x: 571, endPoint y: 290, distance: 14.0
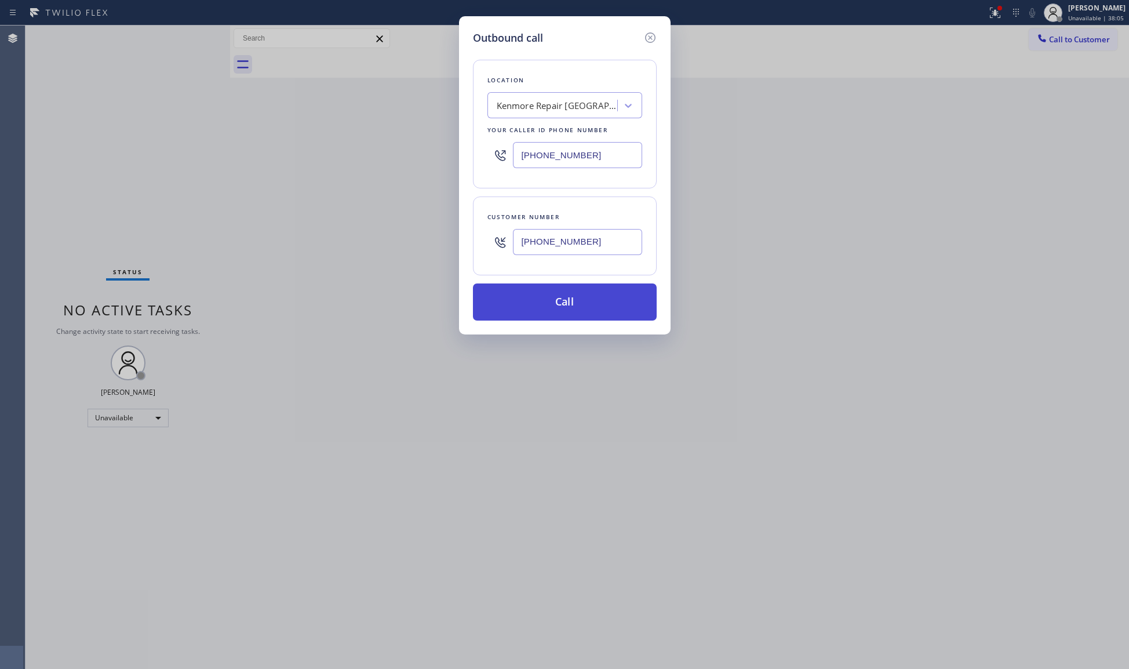
click at [559, 290] on button "Call" at bounding box center [565, 302] width 184 height 37
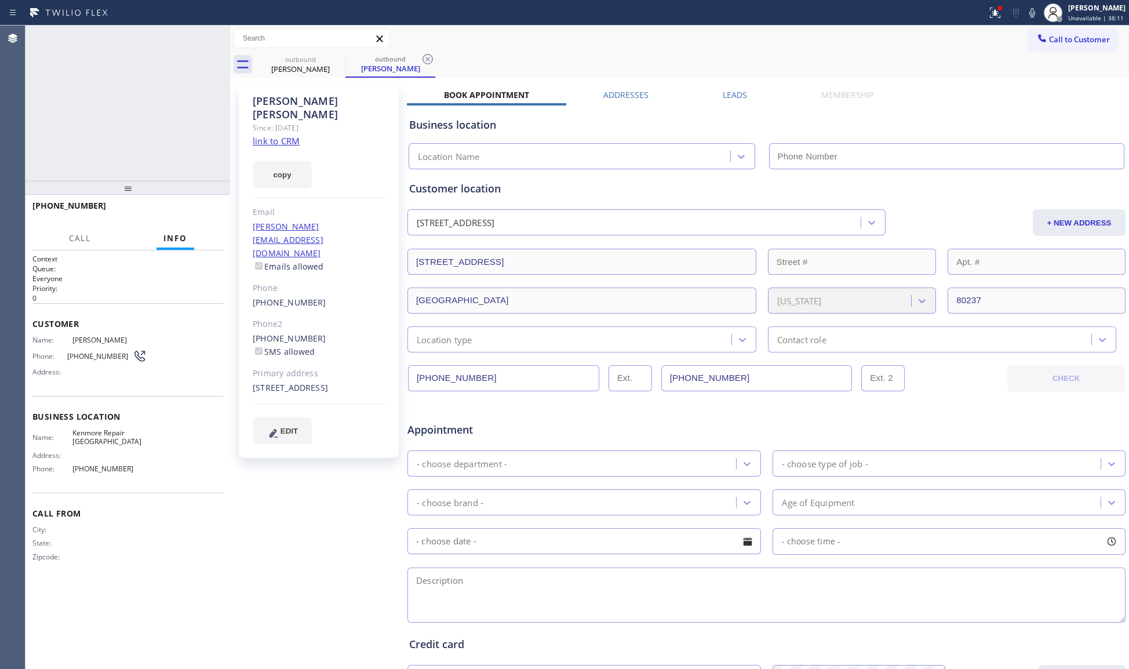
type input "[PHONE_NUMBER]"
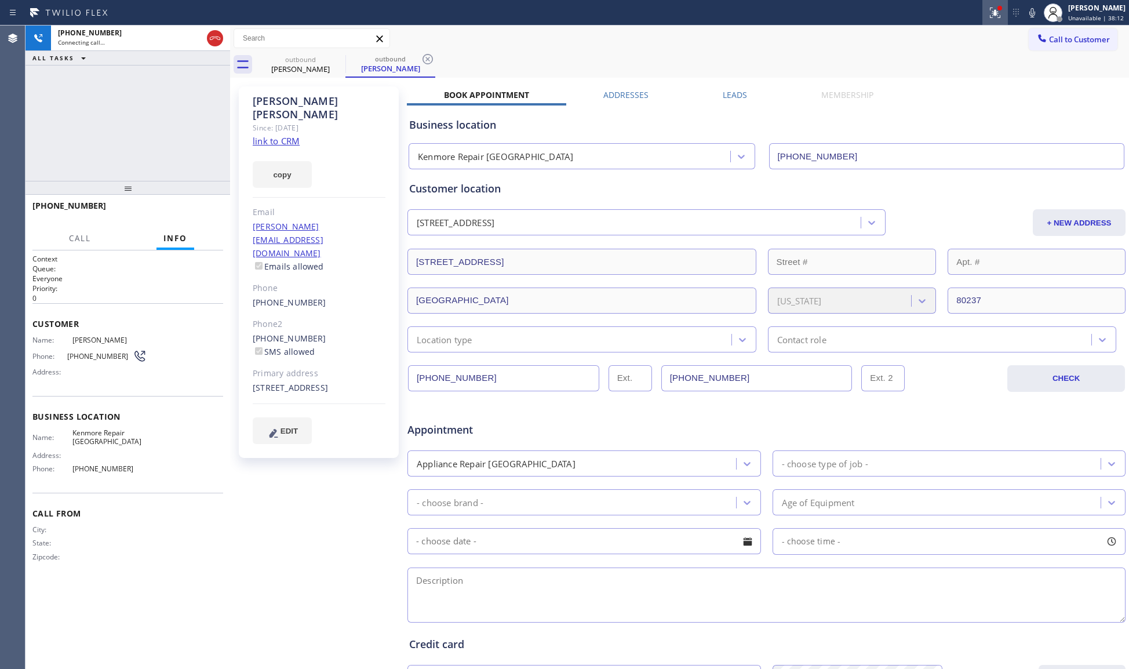
drag, startPoint x: 990, startPoint y: 12, endPoint x: 986, endPoint y: 21, distance: 9.6
click at [986, 21] on button at bounding box center [996, 13] width 26 height 26
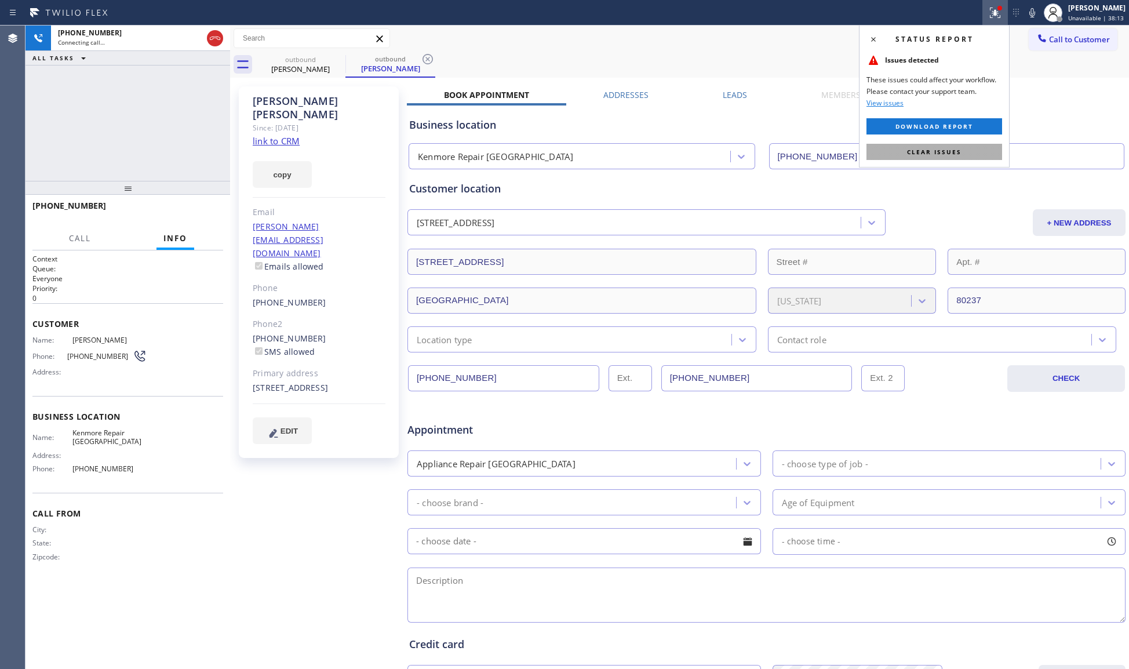
click at [965, 160] on button "Clear issues" at bounding box center [935, 152] width 136 height 16
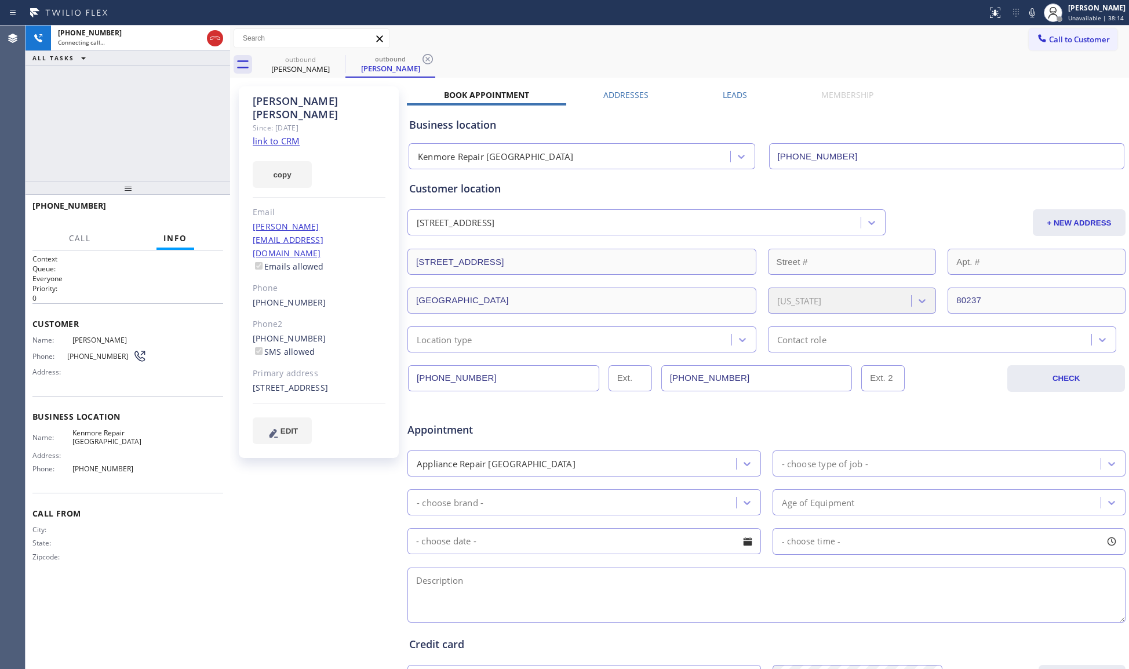
drag, startPoint x: 841, startPoint y: 46, endPoint x: 534, endPoint y: 41, distance: 306.8
click at [812, 42] on div "Call to Customer Outbound call Location [GEOGRAPHIC_DATA] Repair [GEOGRAPHIC_DA…" at bounding box center [679, 39] width 899 height 26
click at [437, 68] on div "outbound [PERSON_NAME] outbound [PERSON_NAME]" at bounding box center [693, 65] width 874 height 26
click at [344, 58] on icon at bounding box center [338, 59] width 14 height 14
click at [343, 57] on icon at bounding box center [338, 59] width 14 height 14
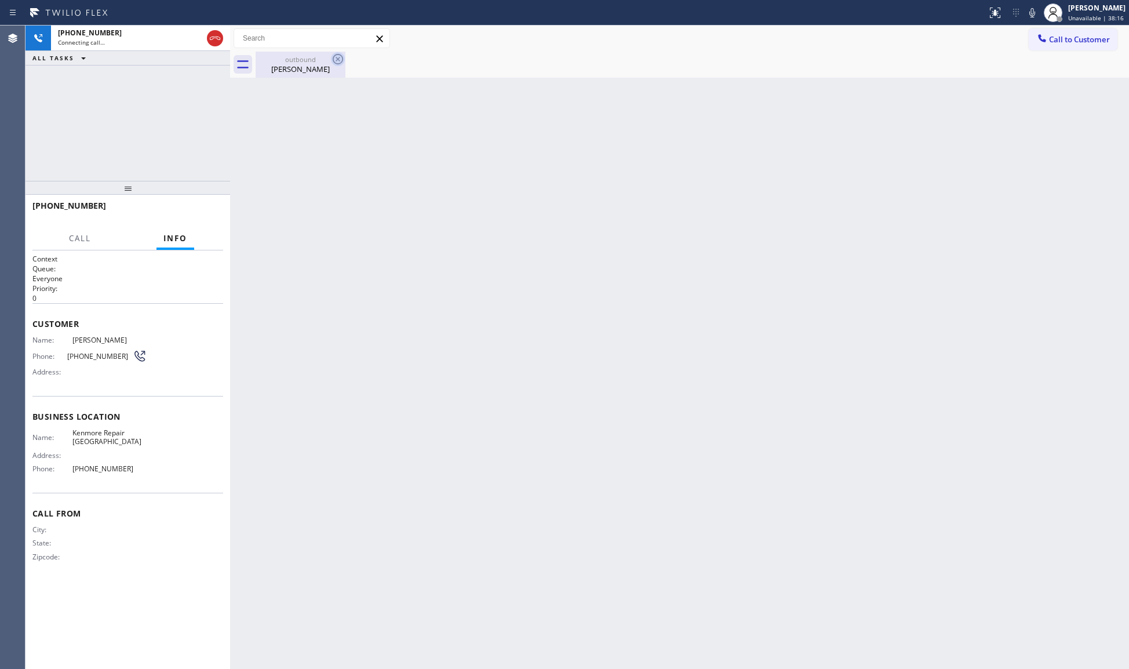
click at [343, 56] on icon at bounding box center [338, 59] width 14 height 14
click at [344, 53] on icon at bounding box center [338, 59] width 14 height 14
click at [346, 52] on div "outbound [PERSON_NAME]" at bounding box center [693, 65] width 874 height 26
click at [548, 107] on div "Back to Dashboard Change Sender ID Customers Technicians Select a contact Outbo…" at bounding box center [679, 348] width 899 height 644
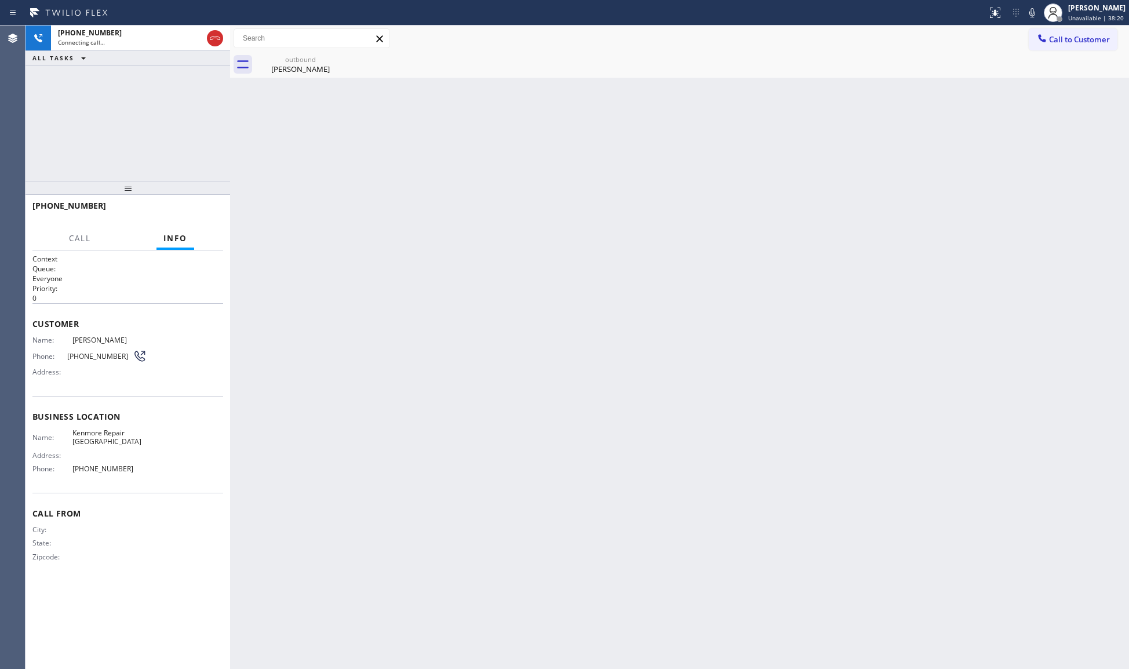
click at [320, 49] on div "Call to Customer Outbound call Location [GEOGRAPHIC_DATA] Repair [GEOGRAPHIC_DA…" at bounding box center [679, 39] width 899 height 26
click at [311, 56] on div "outbound" at bounding box center [301, 59] width 88 height 9
click at [207, 205] on button "HANG UP" at bounding box center [196, 211] width 54 height 16
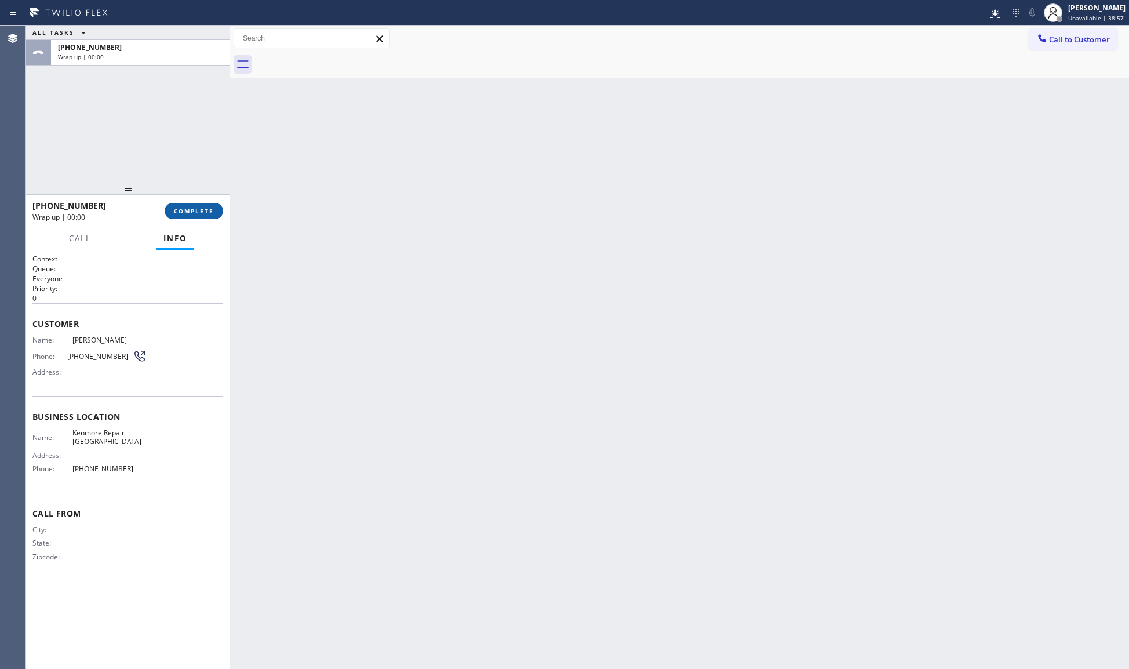
click at [204, 202] on div "[PHONE_NUMBER] Wrap up | 00:00 COMPLETE" at bounding box center [127, 211] width 191 height 30
click at [202, 205] on button "COMPLETE" at bounding box center [194, 211] width 59 height 16
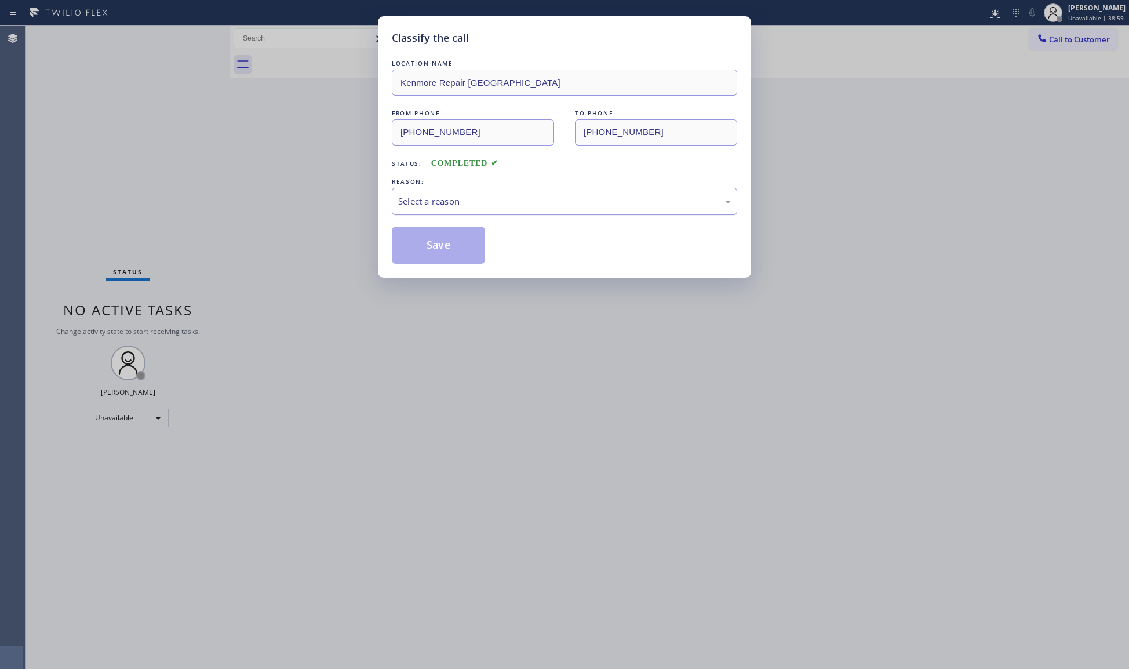
click at [446, 208] on div "Select a reason" at bounding box center [564, 201] width 333 height 13
click at [433, 244] on button "Save" at bounding box center [438, 245] width 93 height 37
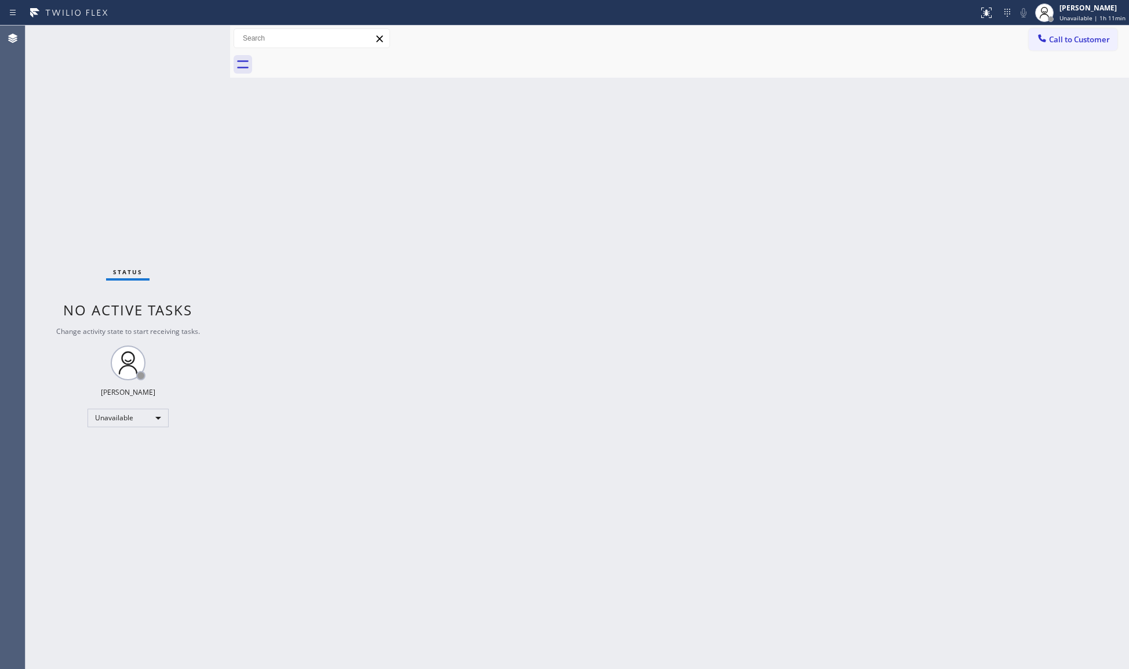
drag, startPoint x: 436, startPoint y: 361, endPoint x: 448, endPoint y: 358, distance: 12.5
click at [446, 358] on div "Back to Dashboard Change Sender ID Customers Technicians Select a contact Outbo…" at bounding box center [679, 348] width 899 height 644
click at [1067, 52] on div at bounding box center [693, 65] width 874 height 26
click at [1085, 27] on div "Call to Customer Outbound call Location [GEOGRAPHIC_DATA] Repair [GEOGRAPHIC_DA…" at bounding box center [679, 39] width 899 height 26
click at [1056, 35] on span "Call to Customer" at bounding box center [1079, 39] width 61 height 10
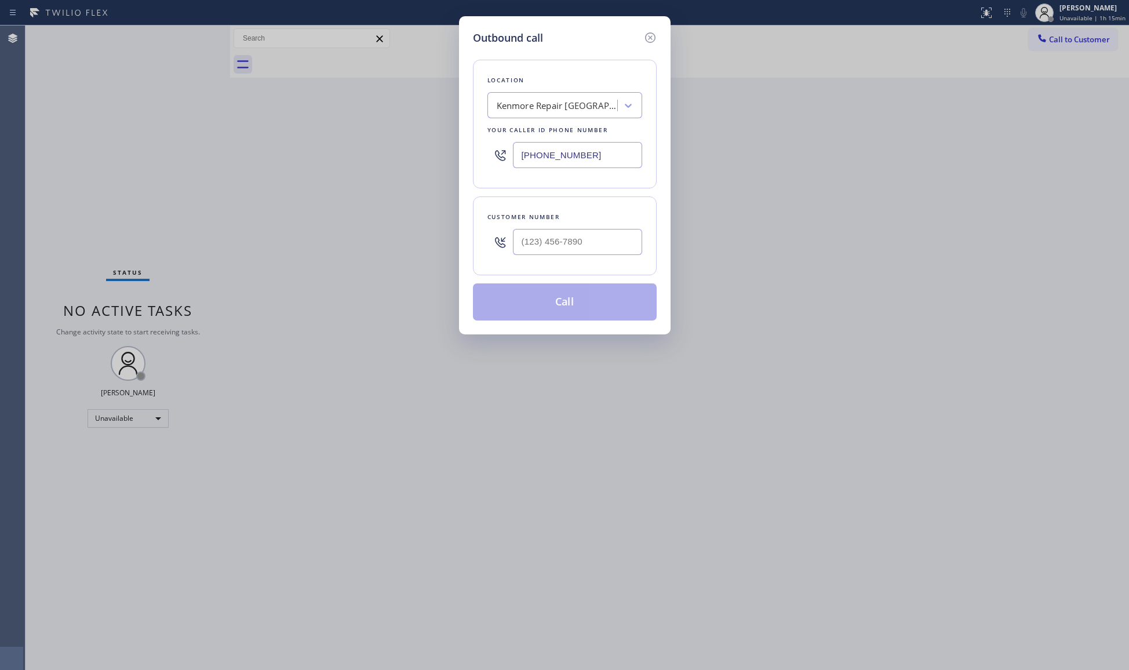
drag, startPoint x: 611, startPoint y: 156, endPoint x: 478, endPoint y: 154, distance: 133.4
click at [478, 154] on div "Location [GEOGRAPHIC_DATA] Repair [GEOGRAPHIC_DATA] Your caller id phone number…" at bounding box center [565, 124] width 184 height 129
paste input "818) 714-8127"
type input "[PHONE_NUMBER]"
paste input "646) 263-7481"
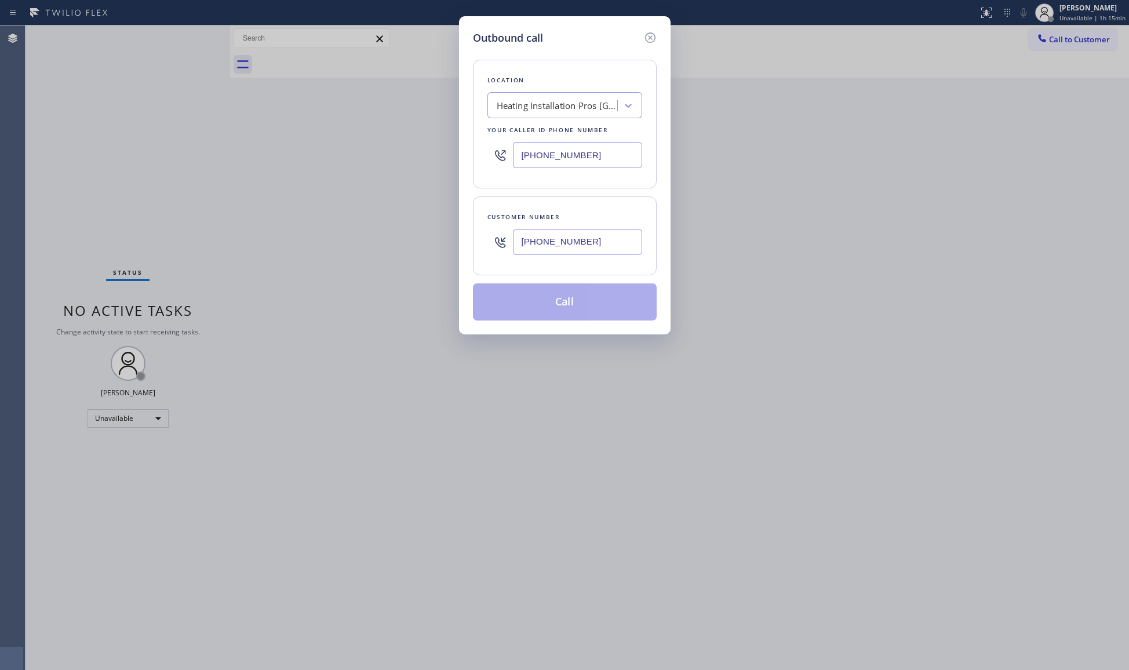
click at [573, 254] on input "[PHONE_NUMBER]" at bounding box center [577, 242] width 129 height 26
drag, startPoint x: 521, startPoint y: 245, endPoint x: 496, endPoint y: 245, distance: 24.4
click at [496, 245] on div "[PHONE_NUMBER]" at bounding box center [565, 242] width 155 height 38
drag, startPoint x: 616, startPoint y: 237, endPoint x: 474, endPoint y: 228, distance: 142.3
click at [474, 228] on div "Customer number [PHONE_NUMBER]" at bounding box center [565, 236] width 184 height 79
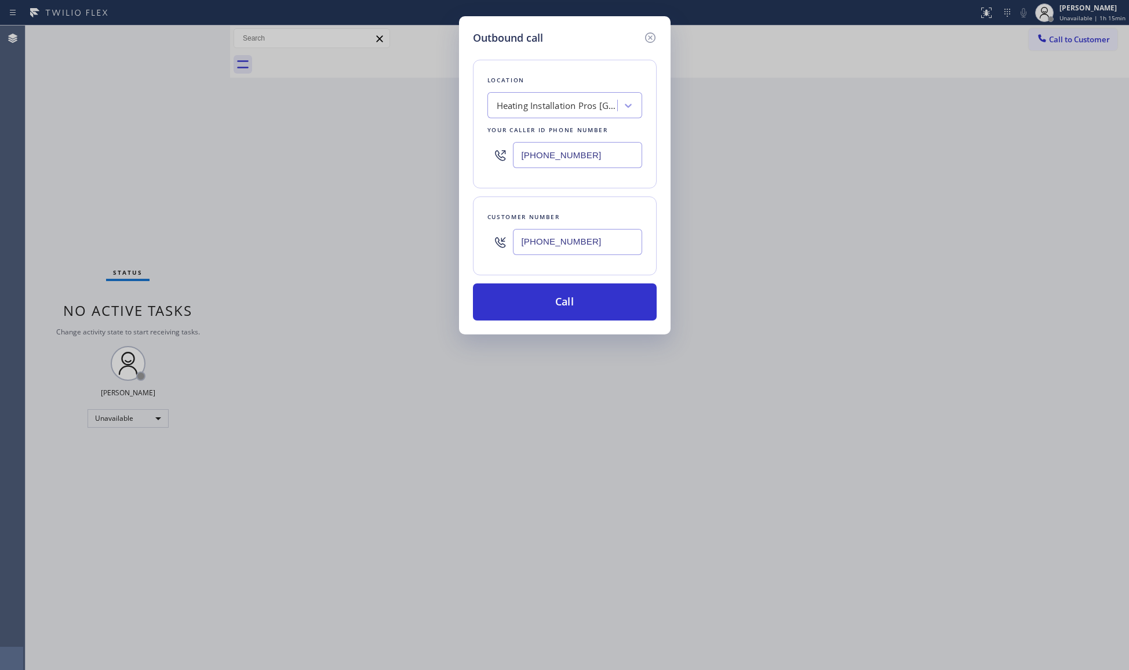
paste input "text"
type input "[PHONE_NUMBER]"
click at [571, 299] on button "Call" at bounding box center [565, 302] width 184 height 37
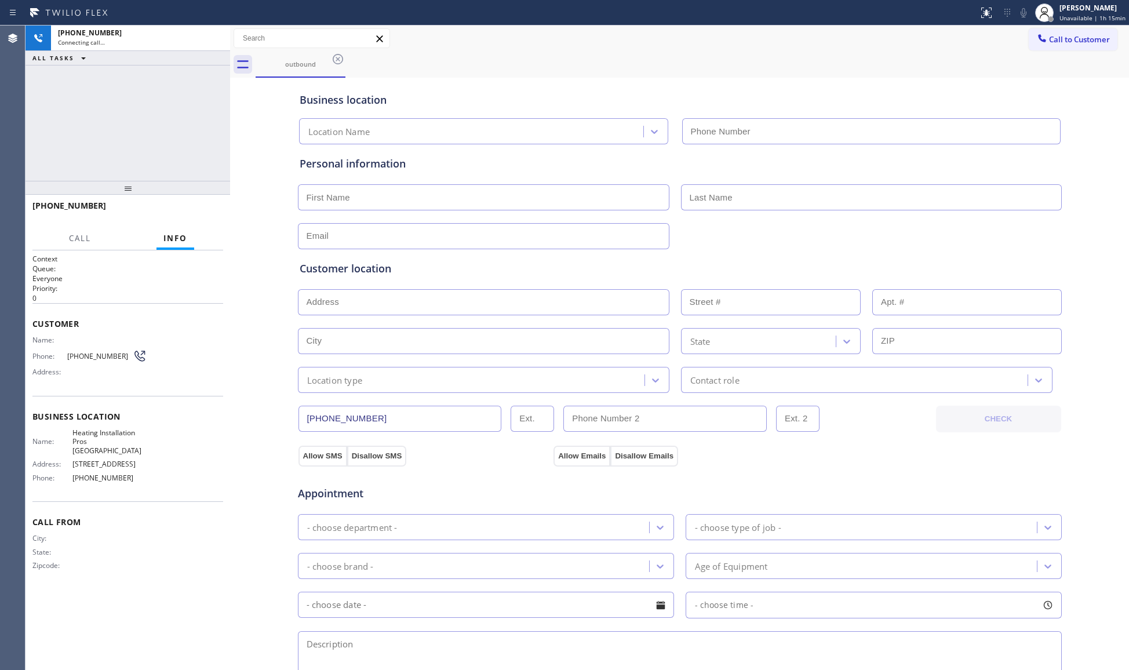
type input "[PHONE_NUMBER]"
drag, startPoint x: 984, startPoint y: 276, endPoint x: 816, endPoint y: 30, distance: 297.8
click at [816, 30] on div "Call to Customer Outbound call Location Heating Installation Pros Burbank Your …" at bounding box center [679, 38] width 899 height 20
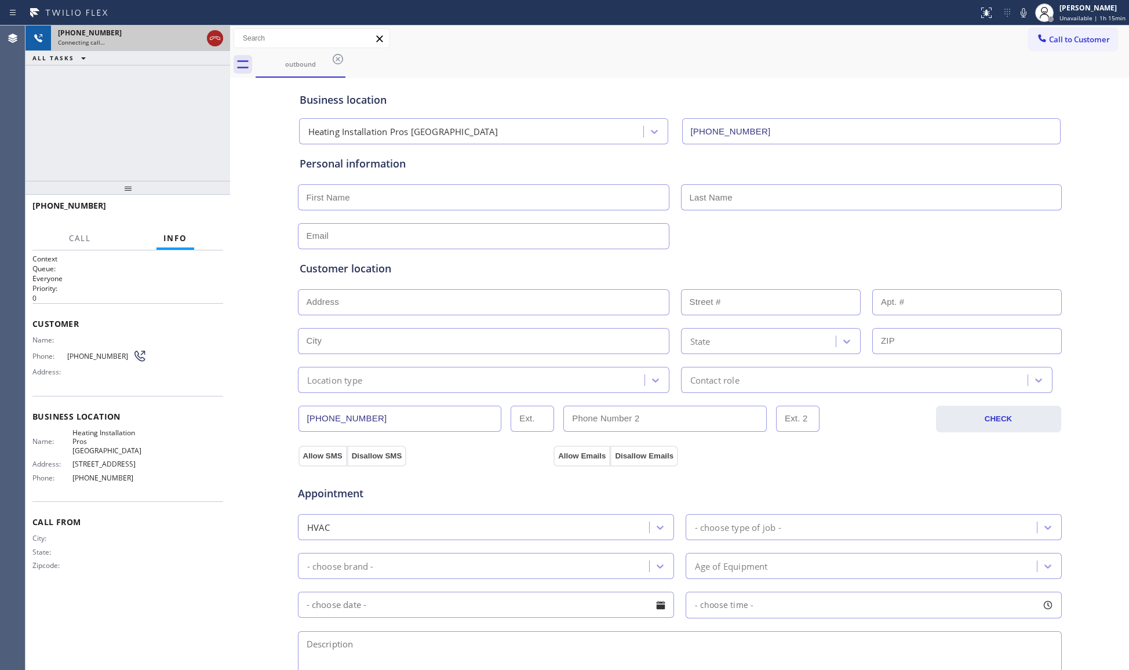
click at [214, 38] on icon at bounding box center [215, 38] width 10 height 3
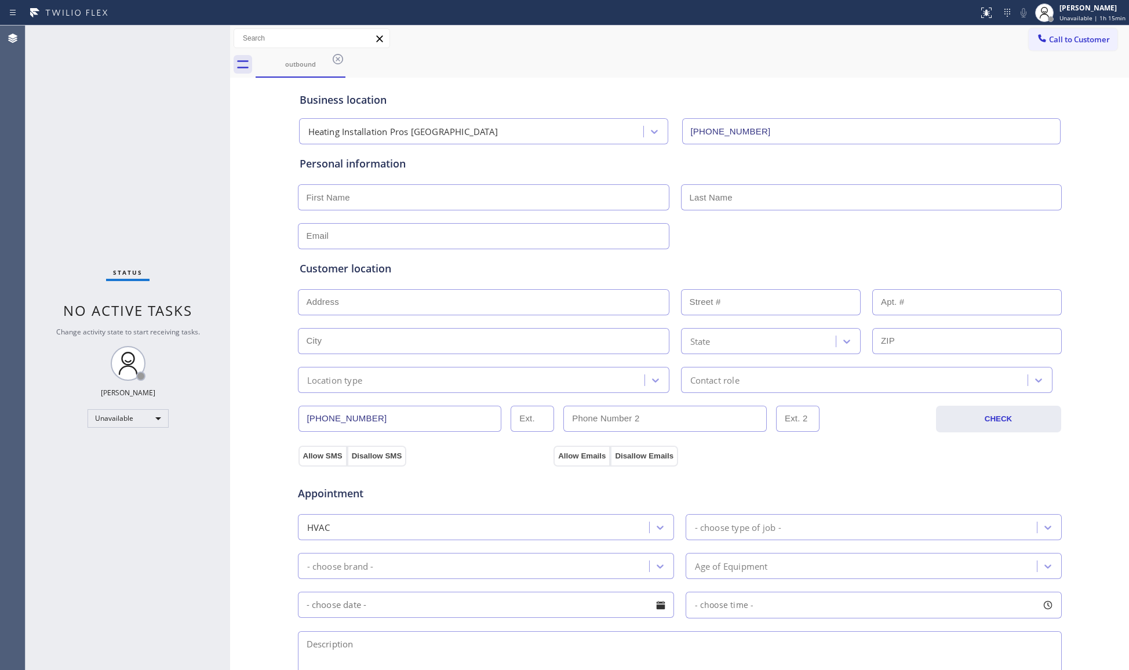
click at [405, 425] on input "[PHONE_NUMBER]" at bounding box center [401, 419] width 204 height 26
click at [405, 424] on input "[PHONE_NUMBER]" at bounding box center [401, 419] width 204 height 26
click at [385, 409] on input "[PHONE_NUMBER]" at bounding box center [401, 419] width 204 height 26
click at [384, 409] on input "[PHONE_NUMBER]" at bounding box center [401, 419] width 204 height 26
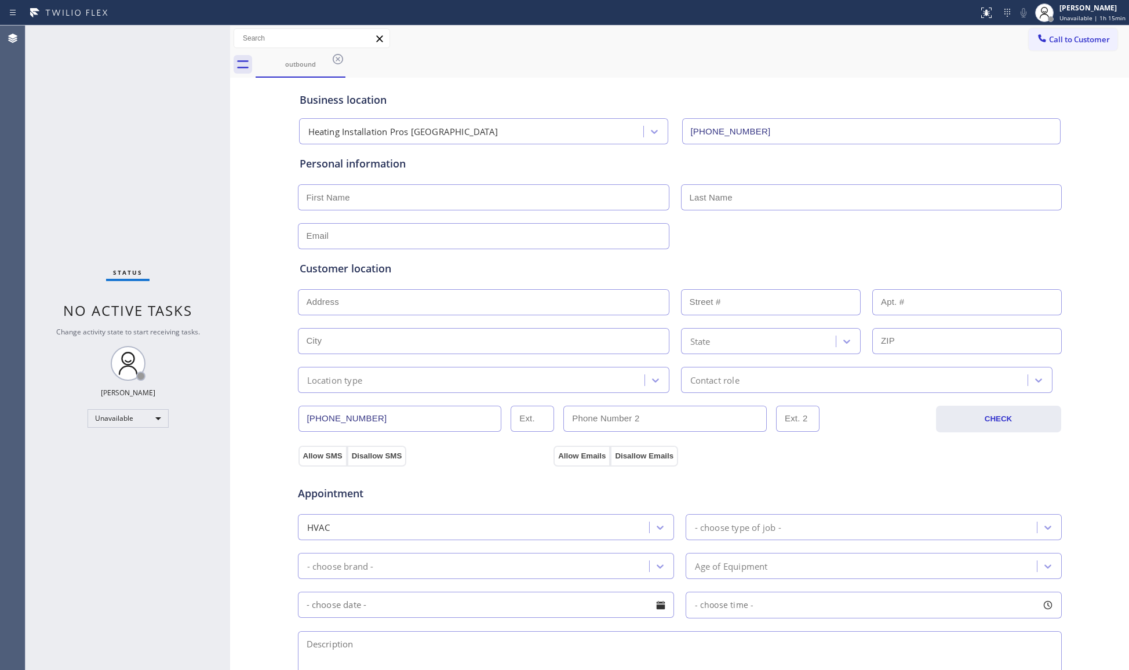
click at [385, 408] on input "[PHONE_NUMBER]" at bounding box center [401, 419] width 204 height 26
click at [1056, 44] on span "Call to Customer" at bounding box center [1079, 39] width 61 height 10
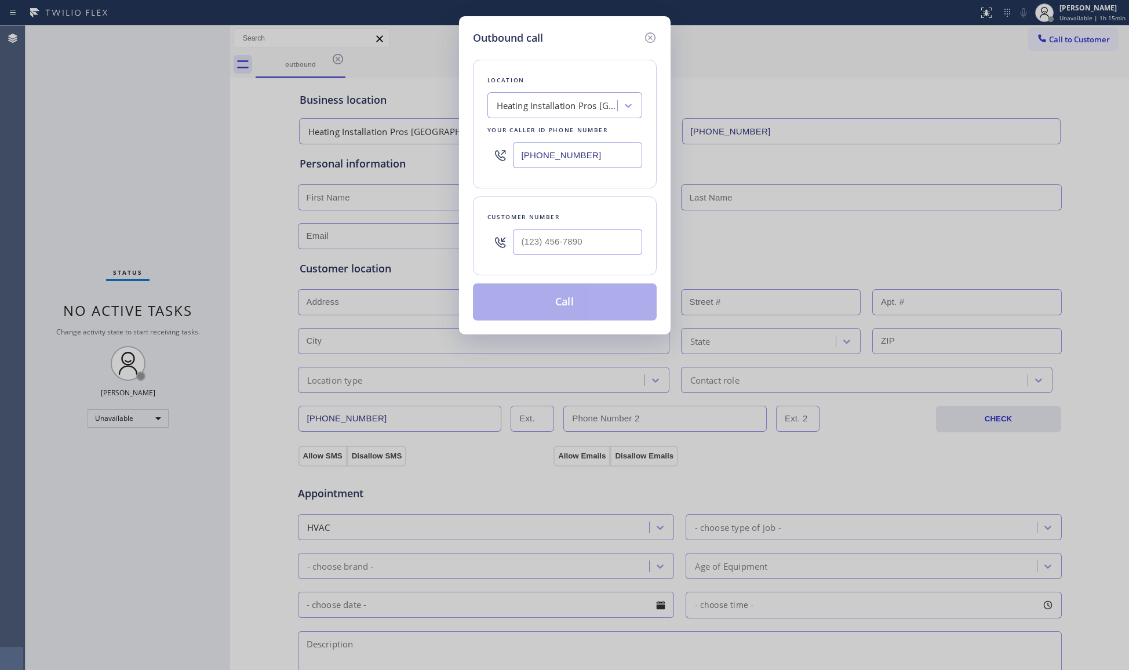
click at [568, 223] on div "Customer number" at bounding box center [565, 236] width 184 height 79
paste input "6462"
click at [564, 249] on input "(___) ___-6462" at bounding box center [577, 242] width 129 height 26
drag, startPoint x: 599, startPoint y: 242, endPoint x: 427, endPoint y: 241, distance: 171.6
click at [416, 244] on div "Outbound call Location Heating Installation Pros Burbank Your caller id phone n…" at bounding box center [564, 335] width 1129 height 670
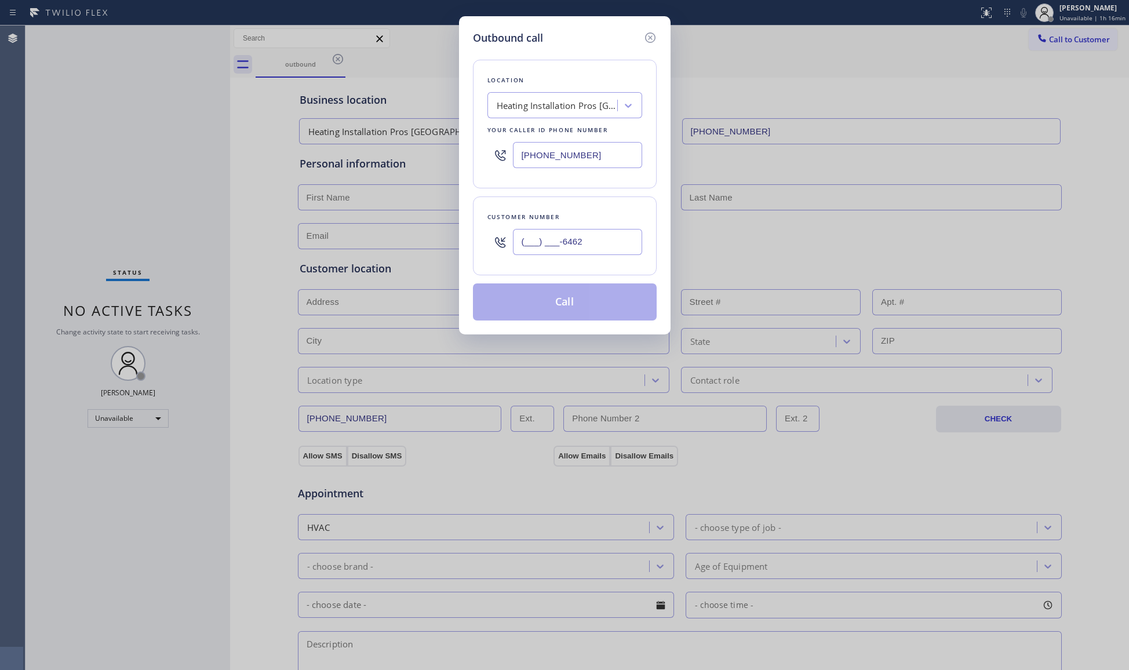
paste input "646) 263-7481"
type input "[PHONE_NUMBER]"
click at [555, 306] on button "Call" at bounding box center [565, 302] width 184 height 37
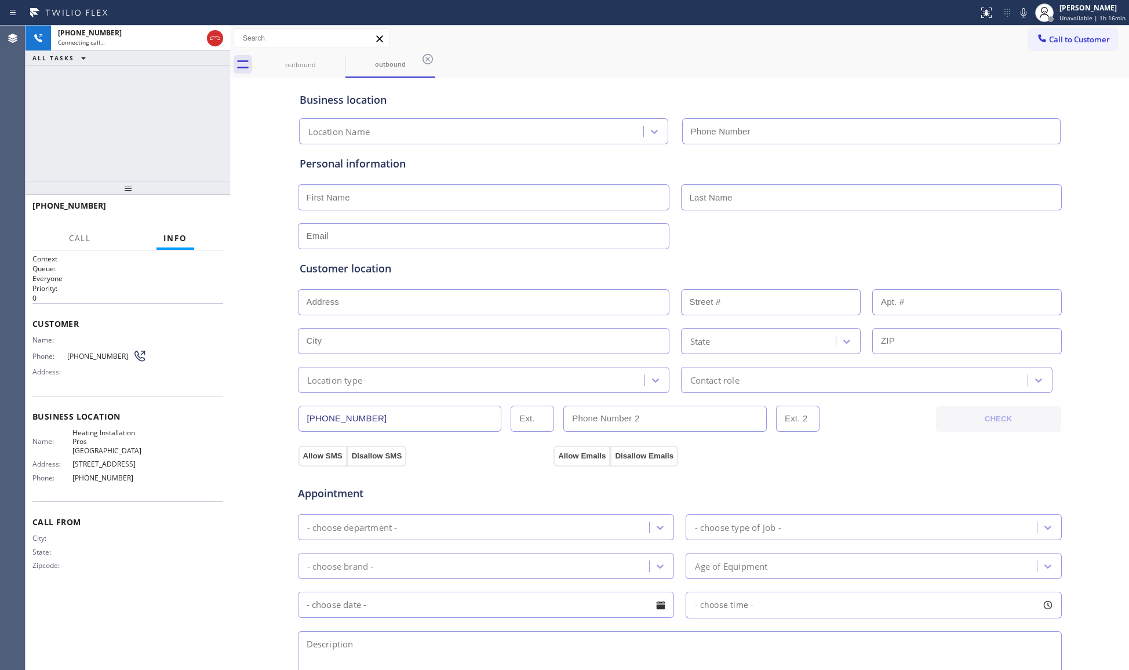
type input "[PHONE_NUMBER]"
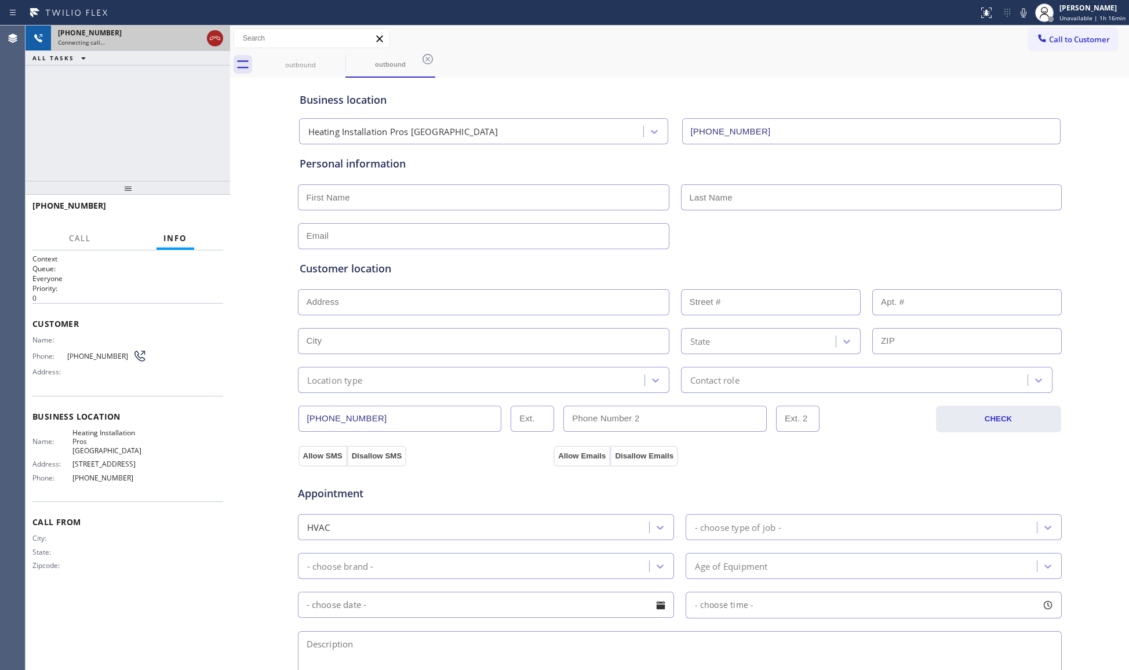
click at [212, 35] on icon at bounding box center [215, 38] width 14 height 14
click at [212, 35] on div "[PHONE_NUMBER]" at bounding box center [140, 33] width 165 height 10
click at [214, 34] on div "[PHONE_NUMBER]" at bounding box center [140, 33] width 165 height 10
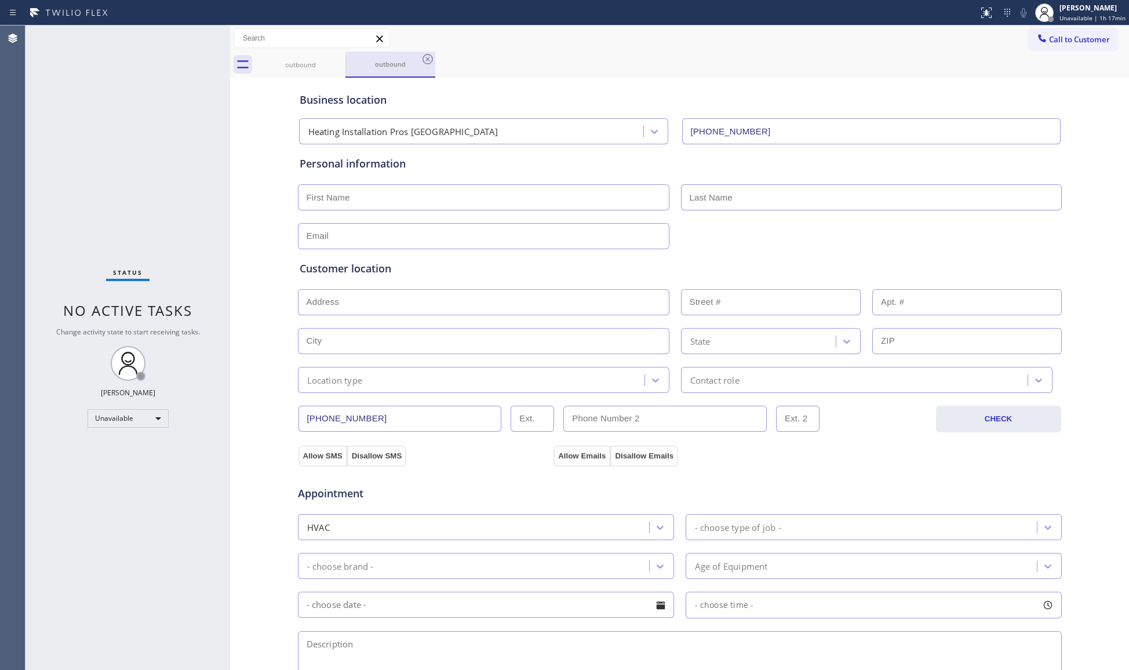
click at [420, 63] on div "outbound" at bounding box center [391, 64] width 88 height 9
click at [431, 53] on icon at bounding box center [428, 59] width 14 height 14
drag, startPoint x: 431, startPoint y: 53, endPoint x: 388, endPoint y: 59, distance: 43.2
click at [415, 59] on div "outbound" at bounding box center [693, 65] width 874 height 26
click at [341, 58] on icon at bounding box center [338, 59] width 14 height 14
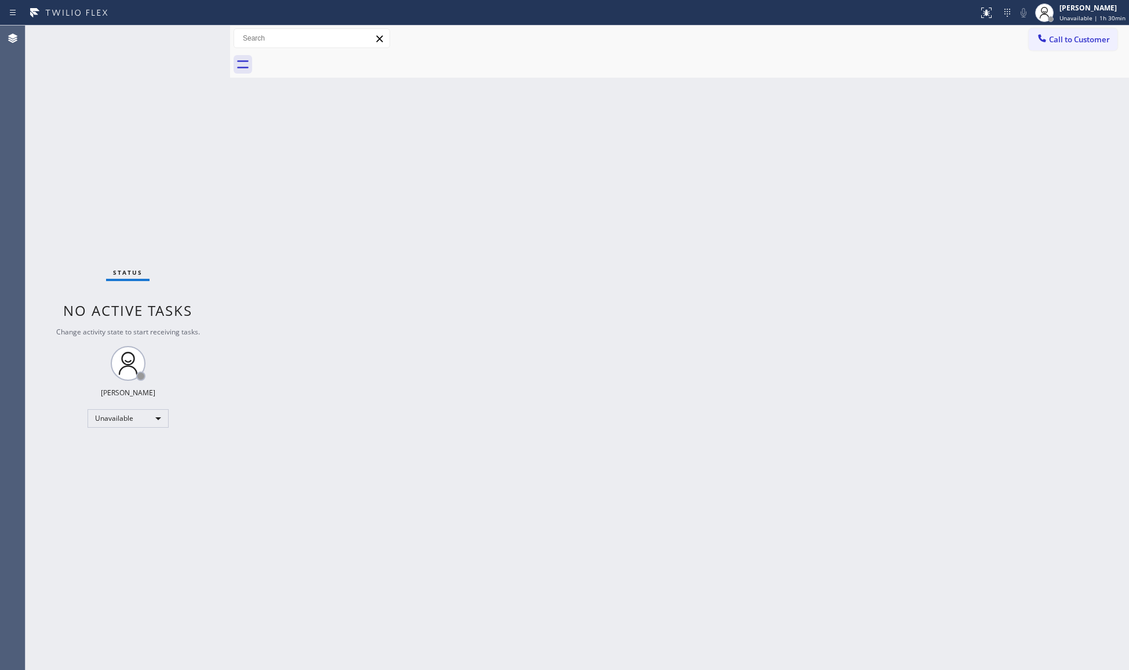
click at [916, 133] on div "Back to Dashboard Change Sender ID Customers Technicians Select a contact Outbo…" at bounding box center [679, 348] width 899 height 645
click at [1081, 34] on span "Call to Customer" at bounding box center [1079, 39] width 61 height 10
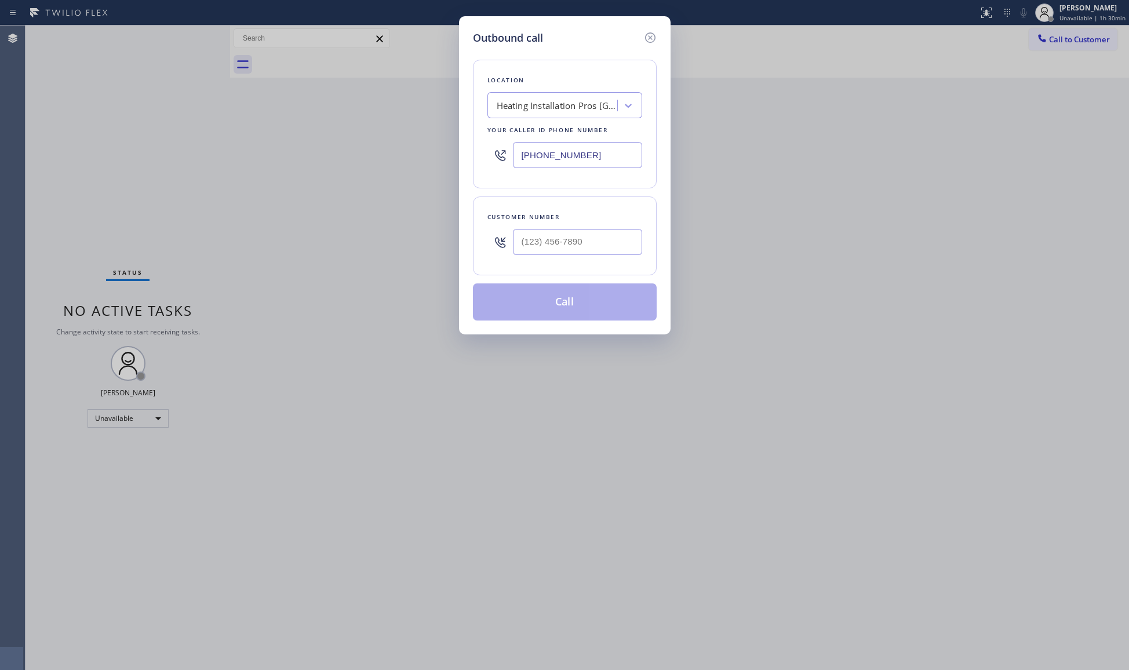
drag, startPoint x: 617, startPoint y: 154, endPoint x: 539, endPoint y: 155, distance: 77.7
click at [540, 155] on input "[PHONE_NUMBER]" at bounding box center [577, 155] width 129 height 26
paste input "818-7148"
click at [525, 160] on input "[PHONE_NUMBER]" at bounding box center [577, 155] width 129 height 26
paste input "714-8127"
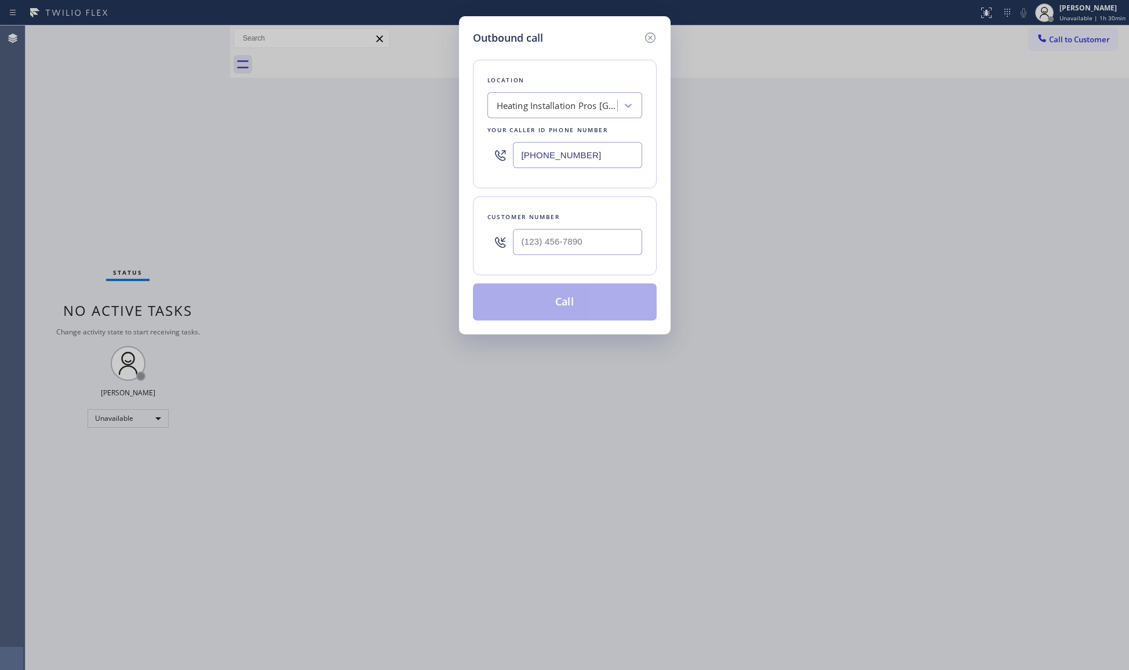
type input "[PHONE_NUMBER]"
paste
drag, startPoint x: 587, startPoint y: 235, endPoint x: 580, endPoint y: 241, distance: 9.1
click at [588, 237] on input "(___) ___-____" at bounding box center [577, 242] width 129 height 26
type input "(___) ___-____"
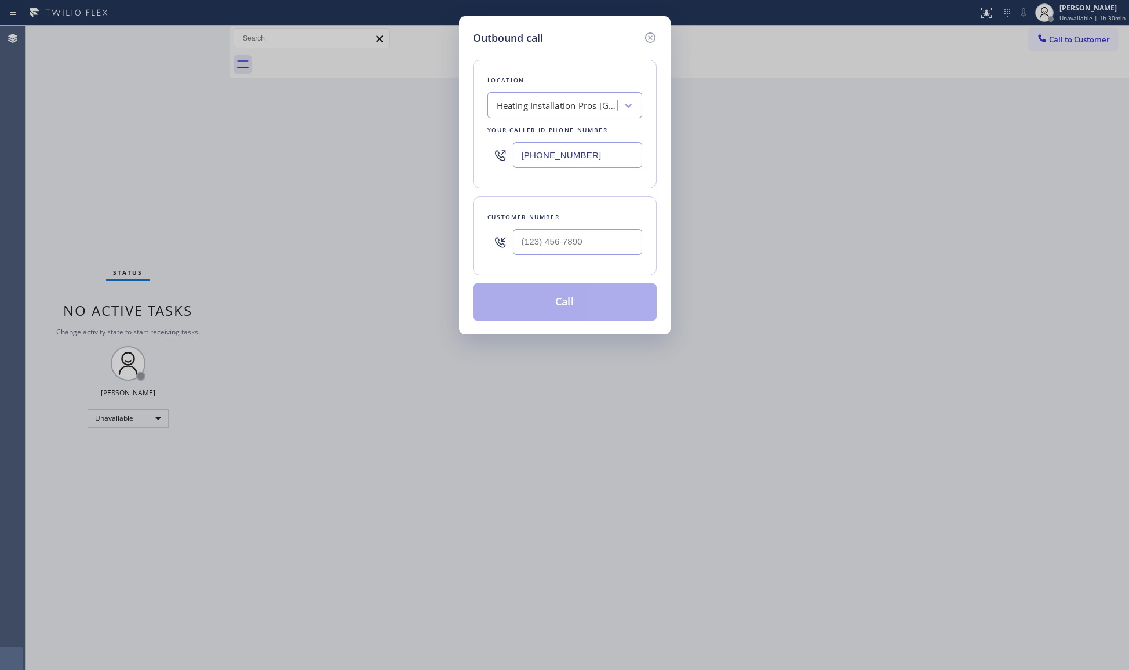
click at [504, 246] on icon at bounding box center [500, 242] width 10 height 10
click at [518, 242] on input "[PHONE_NUMBER]" at bounding box center [577, 242] width 129 height 26
type input "[PHONE_NUMBER]"
drag, startPoint x: 562, startPoint y: 304, endPoint x: 634, endPoint y: 297, distance: 71.7
click at [566, 303] on button "Call" at bounding box center [565, 302] width 184 height 37
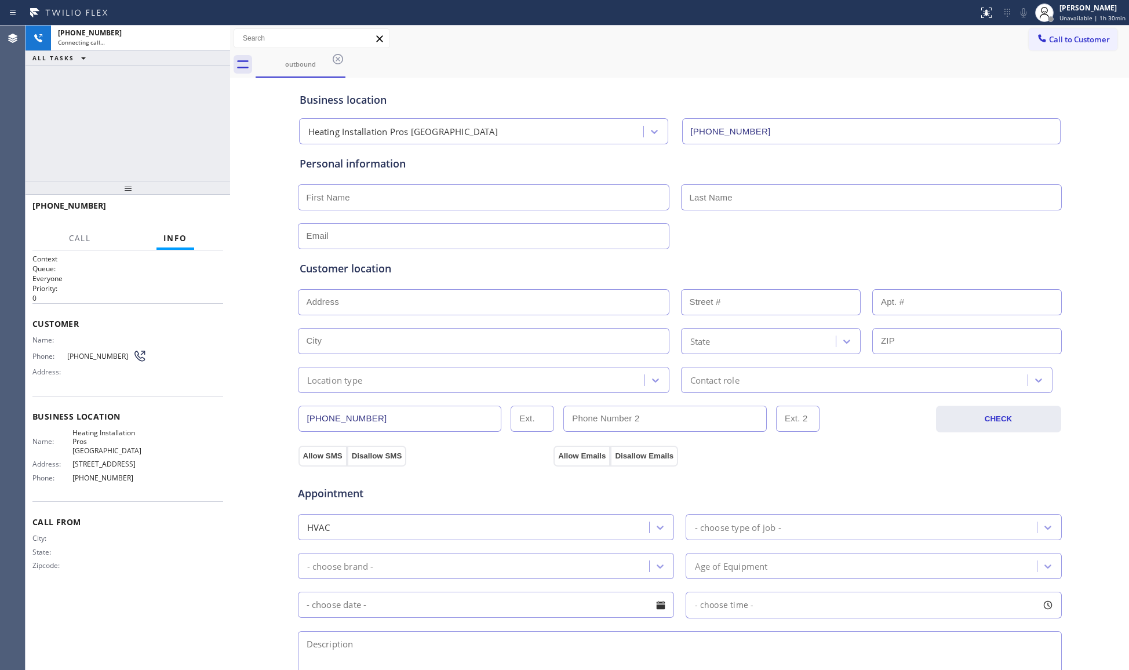
type input "[PHONE_NUMBER]"
click at [504, 45] on div "Call to Customer Outbound call Location Heating Installation Pros Burbank Your …" at bounding box center [679, 38] width 899 height 20
click at [217, 35] on icon at bounding box center [215, 38] width 14 height 14
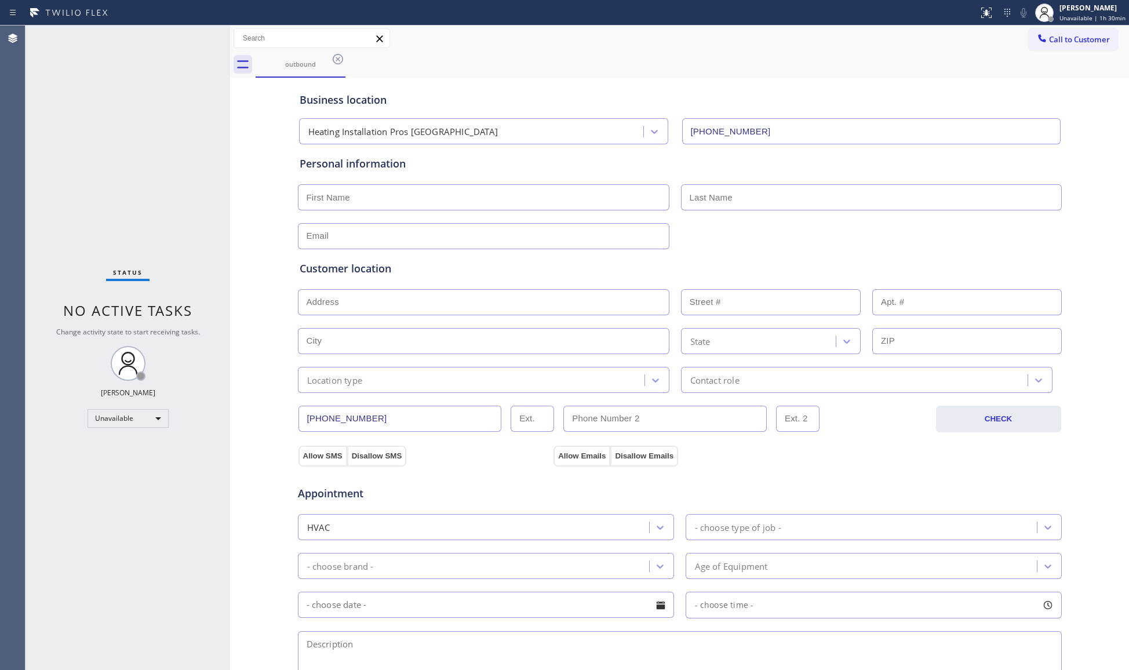
click at [350, 63] on div "outbound" at bounding box center [693, 65] width 874 height 26
drag, startPoint x: 332, startPoint y: 59, endPoint x: 332, endPoint y: 50, distance: 8.7
click at [332, 58] on icon at bounding box center [338, 59] width 14 height 14
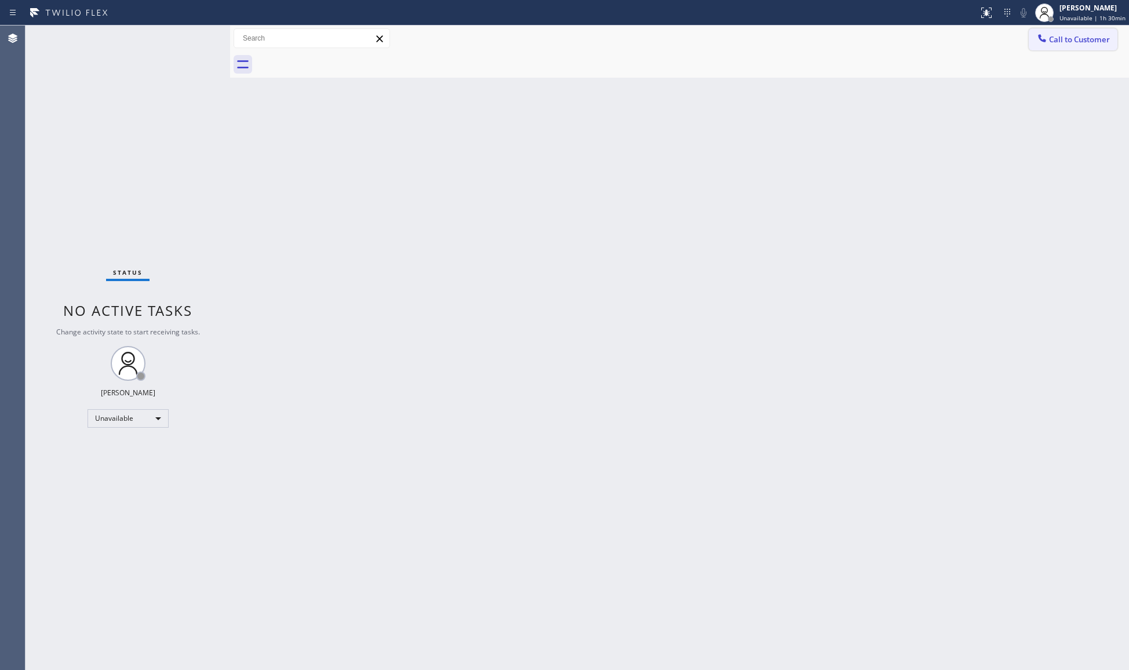
click at [1063, 38] on span "Call to Customer" at bounding box center [1079, 39] width 61 height 10
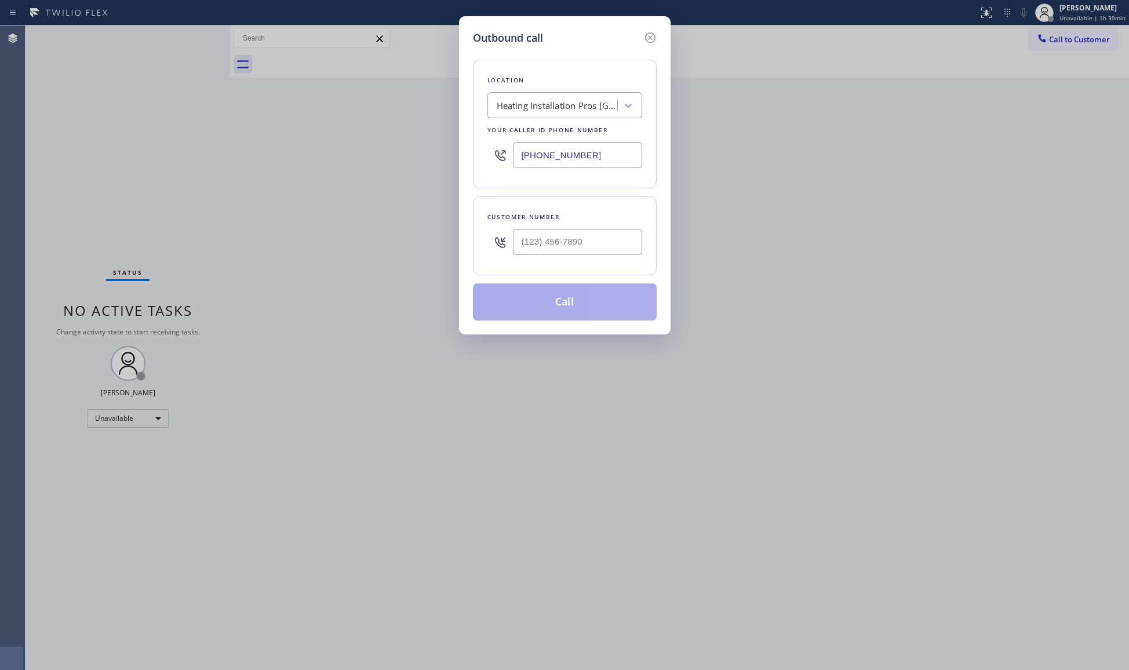
drag, startPoint x: 488, startPoint y: 159, endPoint x: 466, endPoint y: 158, distance: 21.5
click at [467, 159] on div "Outbound call Location Heating Installation Pros Burbank Your caller id phone n…" at bounding box center [565, 175] width 212 height 318
type input "[PHONE_NUMBER]"
click at [601, 244] on input "(___) ___-____" at bounding box center [577, 242] width 129 height 26
type input "[PHONE_NUMBER]"
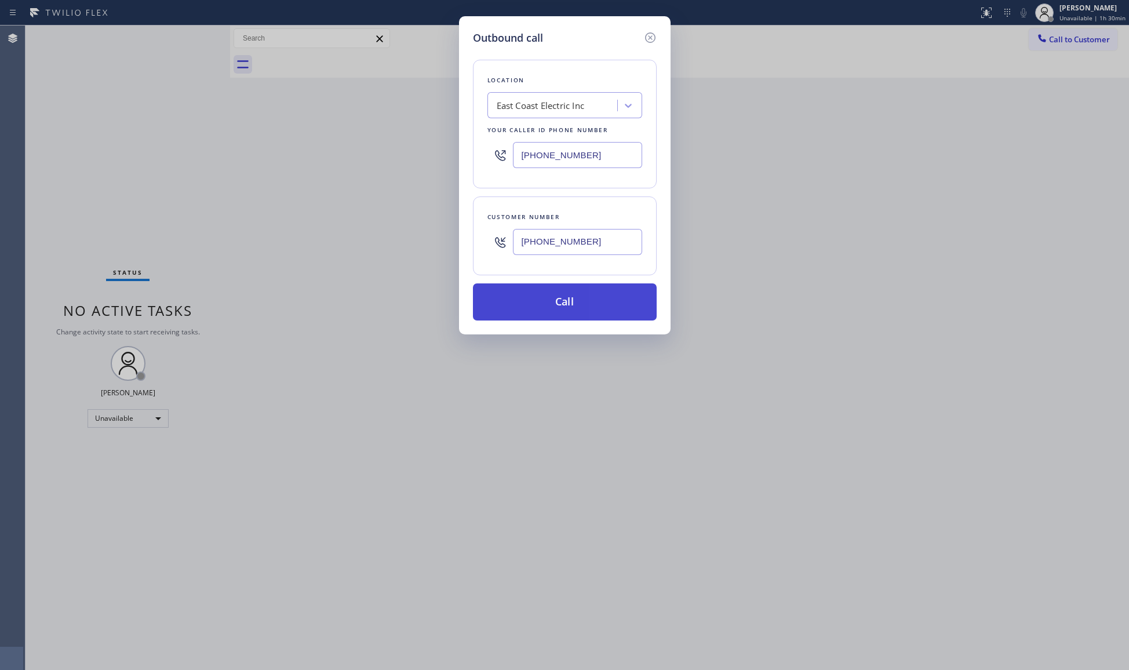
click at [572, 299] on button "Call" at bounding box center [565, 302] width 184 height 37
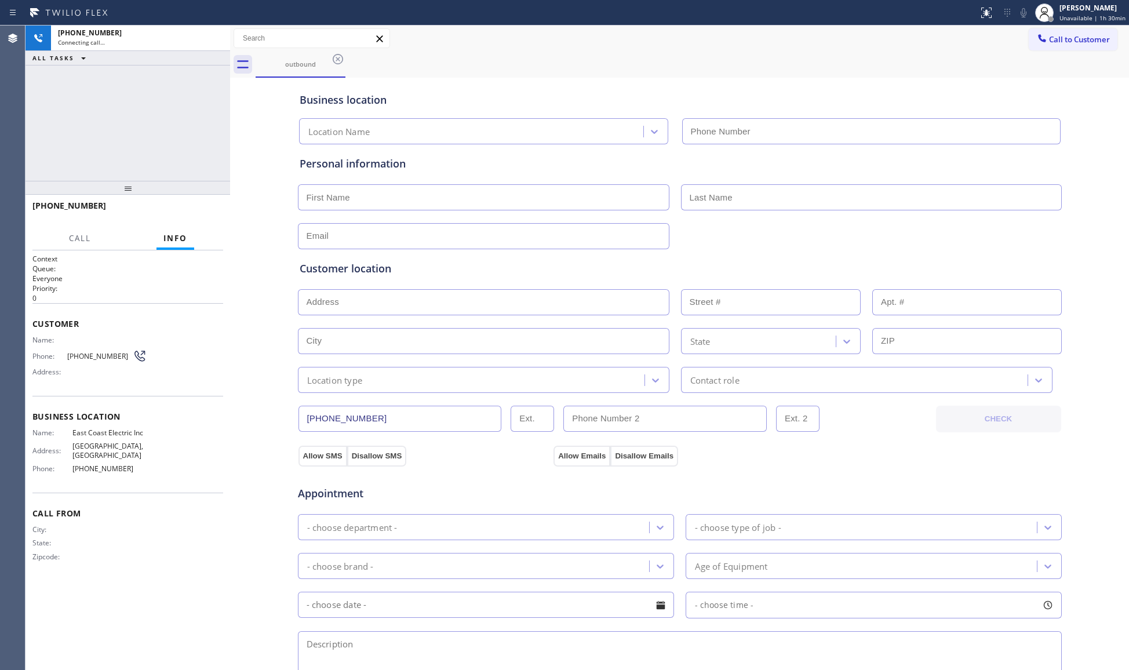
type input "[PHONE_NUMBER]"
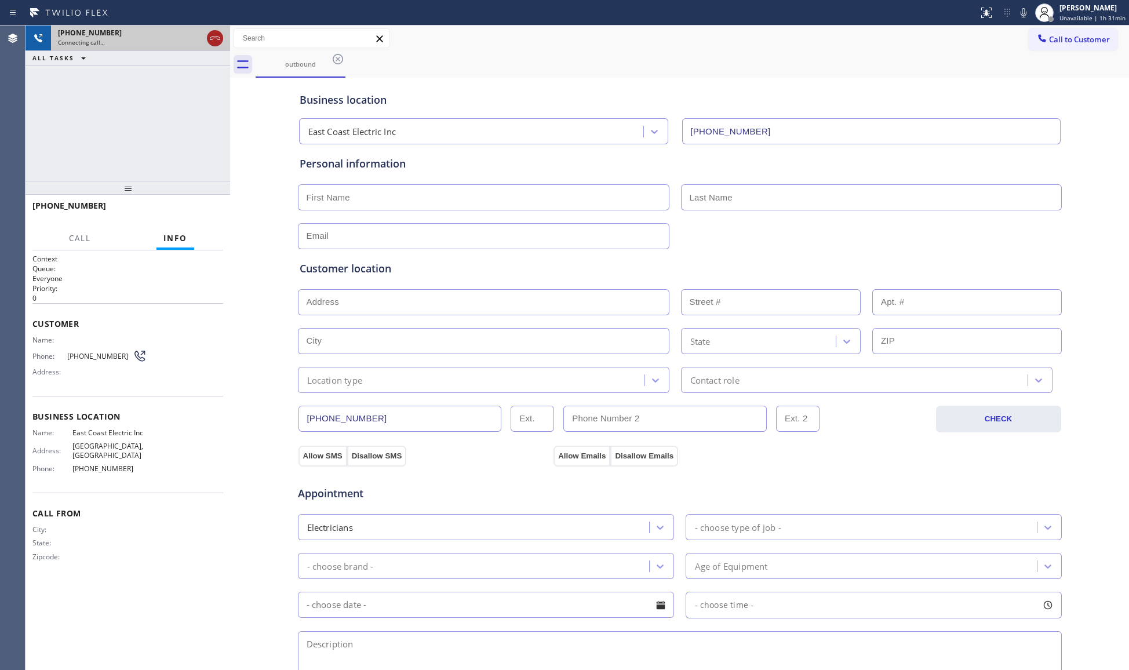
click at [215, 37] on icon at bounding box center [215, 38] width 14 height 14
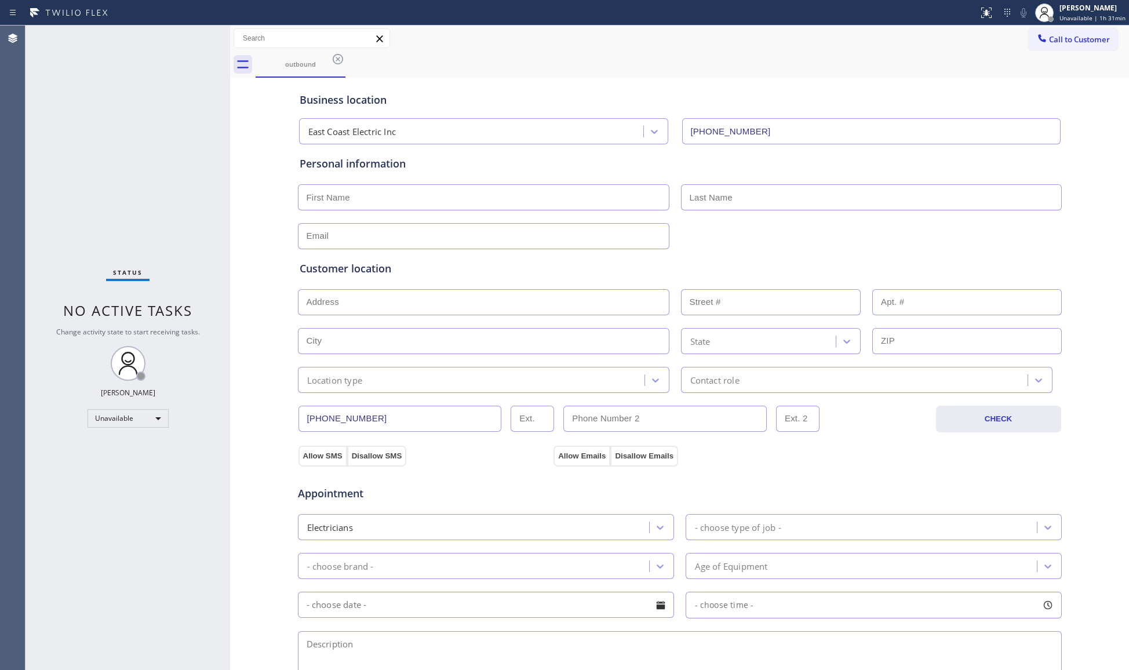
click at [339, 58] on icon at bounding box center [338, 59] width 10 height 10
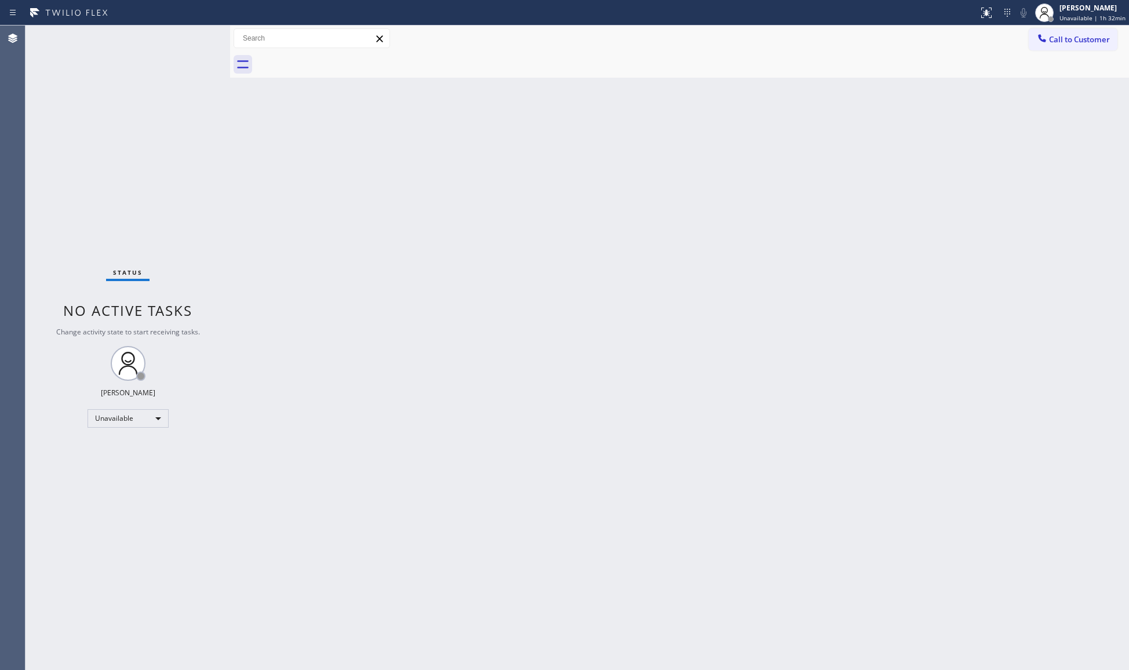
click at [896, 232] on div "Back to Dashboard Change Sender ID Customers Technicians Select a contact Outbo…" at bounding box center [679, 348] width 899 height 645
click at [1063, 33] on button "Call to Customer" at bounding box center [1073, 39] width 89 height 22
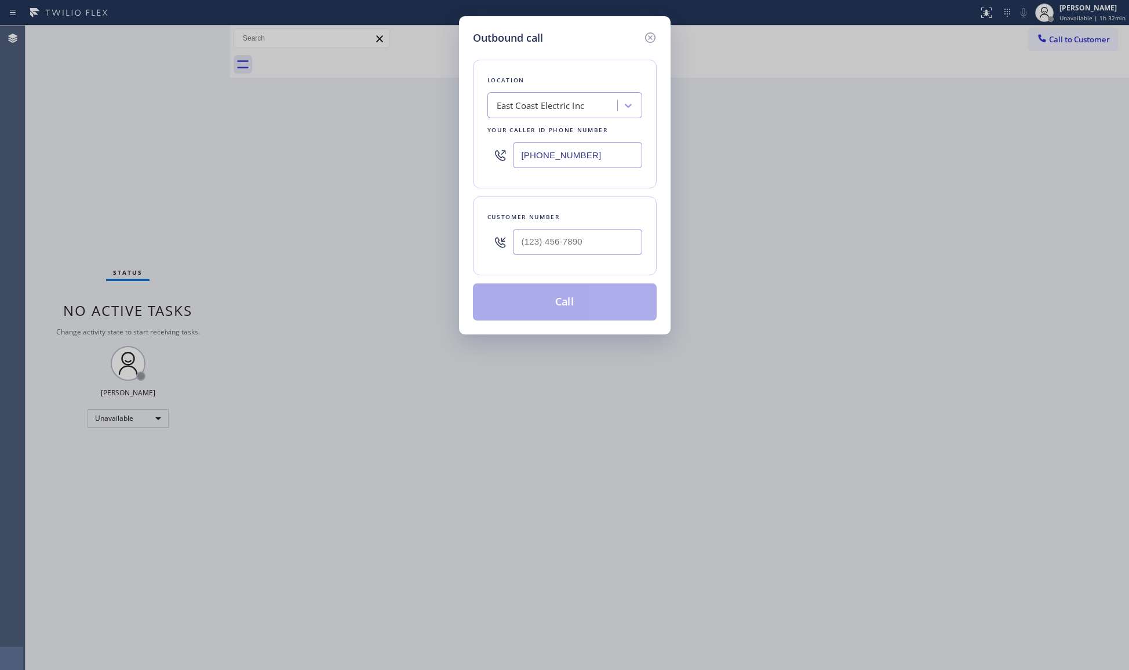
drag, startPoint x: 598, startPoint y: 164, endPoint x: 476, endPoint y: 150, distance: 123.1
click at [476, 151] on div "Location East Coast Electric Inc Your caller id phone number [PHONE_NUMBER]" at bounding box center [565, 124] width 184 height 129
type input "[PHONE_NUMBER]"
click at [608, 248] on input "[PHONE_NUMBER]" at bounding box center [577, 242] width 129 height 26
type input "[PHONE_NUMBER]"
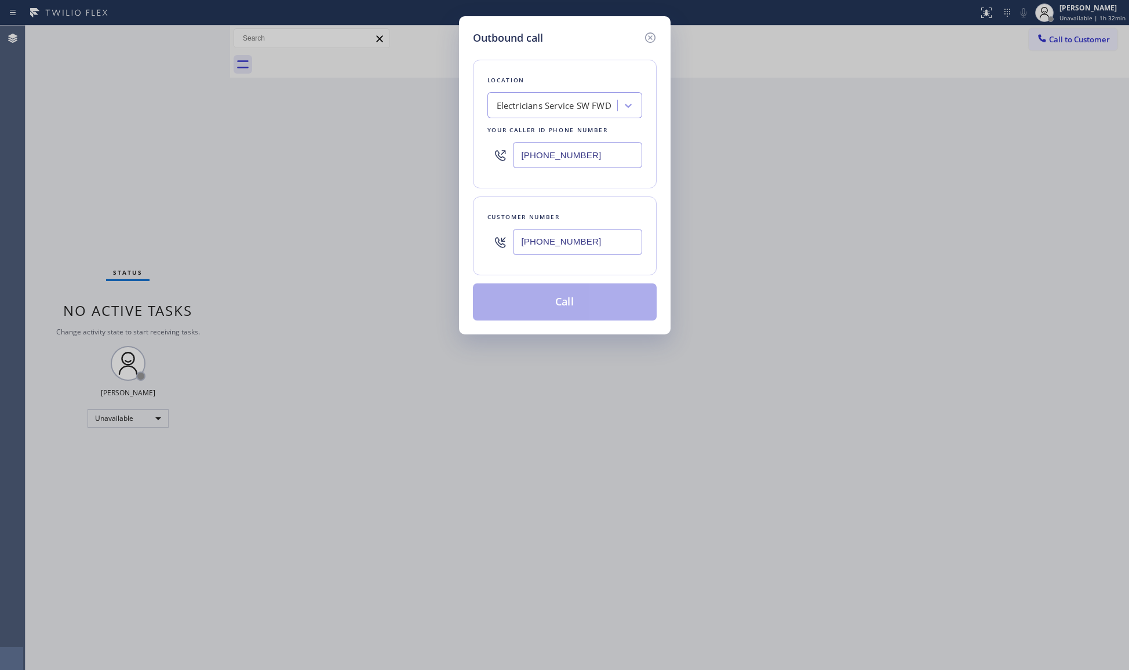
click at [571, 306] on button "Call" at bounding box center [565, 302] width 184 height 37
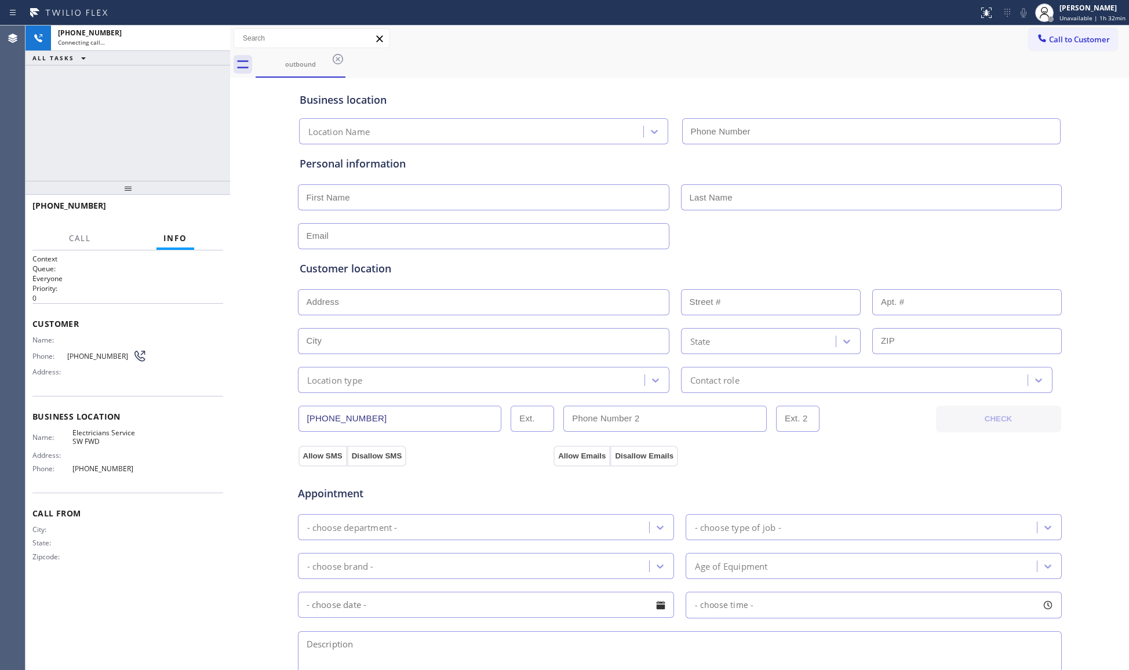
type input "[PHONE_NUMBER]"
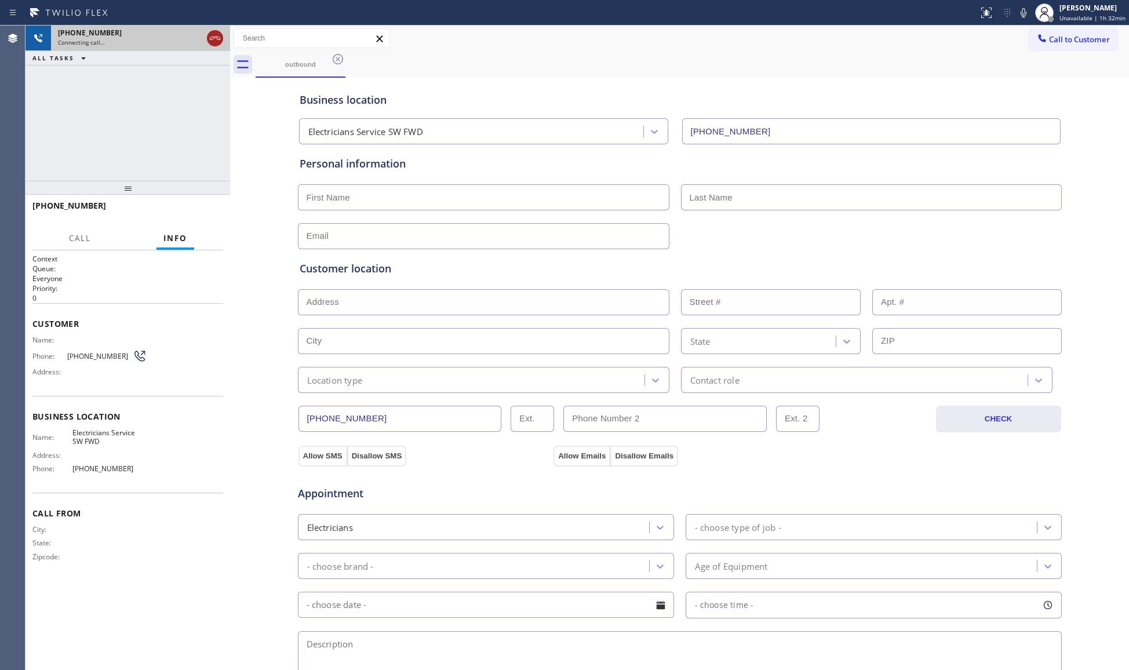
click at [211, 34] on icon at bounding box center [215, 38] width 14 height 14
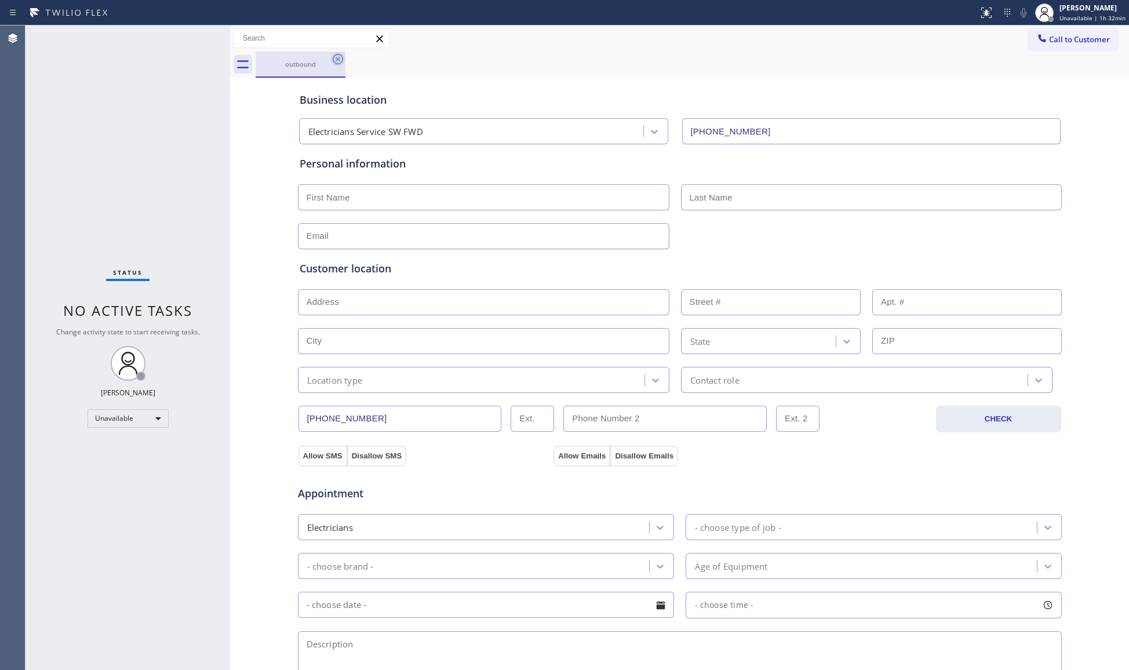
click at [336, 61] on icon at bounding box center [338, 59] width 14 height 14
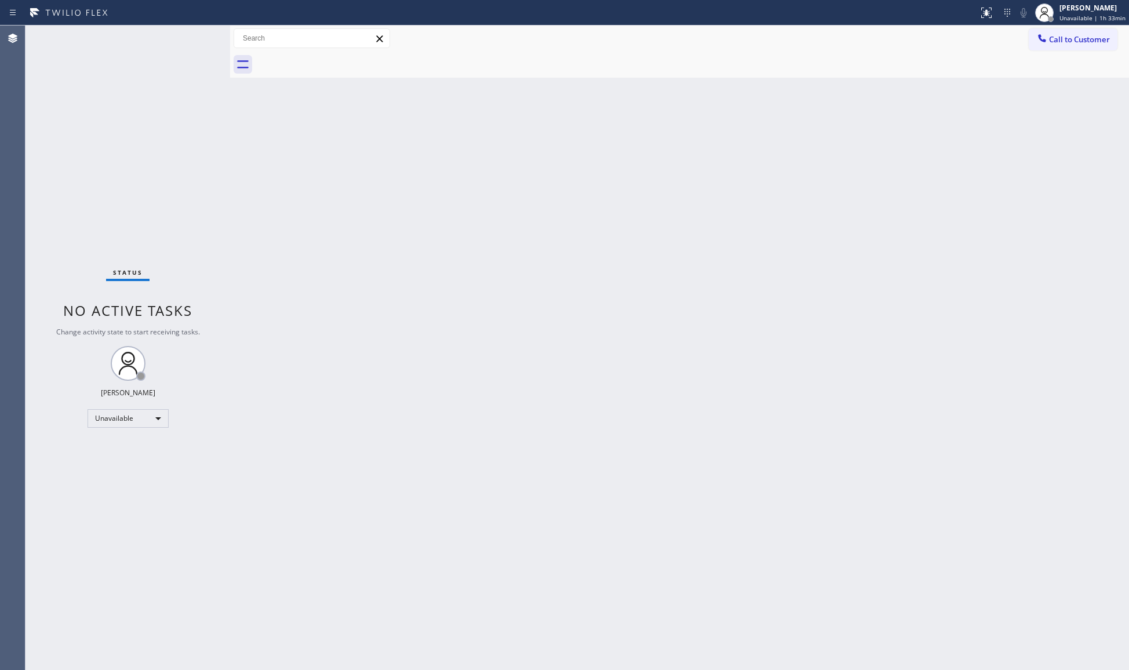
drag, startPoint x: 979, startPoint y: 266, endPoint x: 1030, endPoint y: 158, distance: 119.1
click at [984, 253] on div "Back to Dashboard Change Sender ID Customers Technicians Select a contact Outbo…" at bounding box center [679, 348] width 899 height 645
click at [1054, 38] on span "Call to Customer" at bounding box center [1079, 39] width 61 height 10
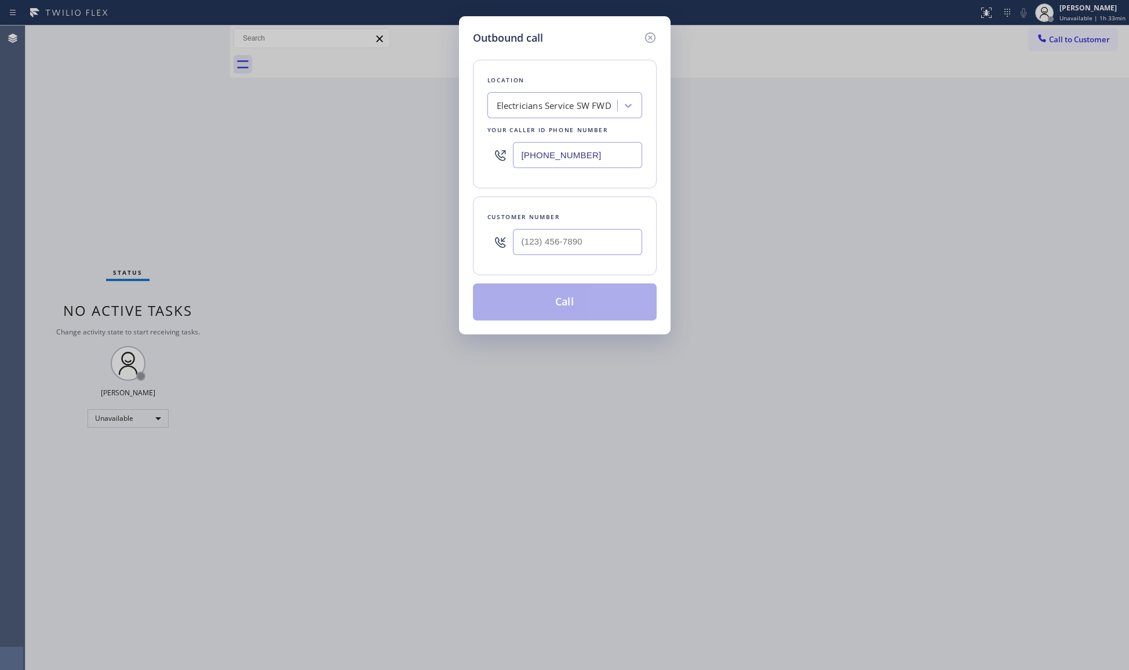
drag, startPoint x: 581, startPoint y: 151, endPoint x: 448, endPoint y: 140, distance: 133.8
click at [438, 140] on div "Outbound call Location Electricians Service SW FWD Your caller id phone number …" at bounding box center [564, 335] width 1129 height 670
type input "[PHONE_NUMBER]"
click at [606, 248] on input "[PHONE_NUMBER]" at bounding box center [577, 242] width 129 height 26
type input "[PHONE_NUMBER]"
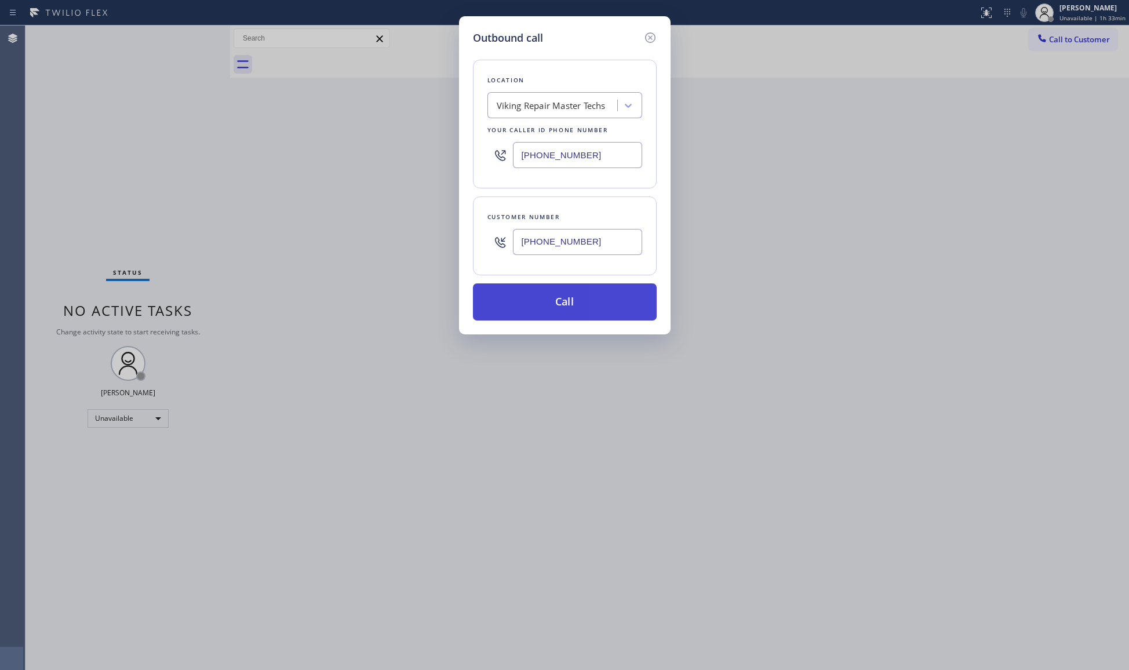
click at [582, 300] on button "Call" at bounding box center [565, 302] width 184 height 37
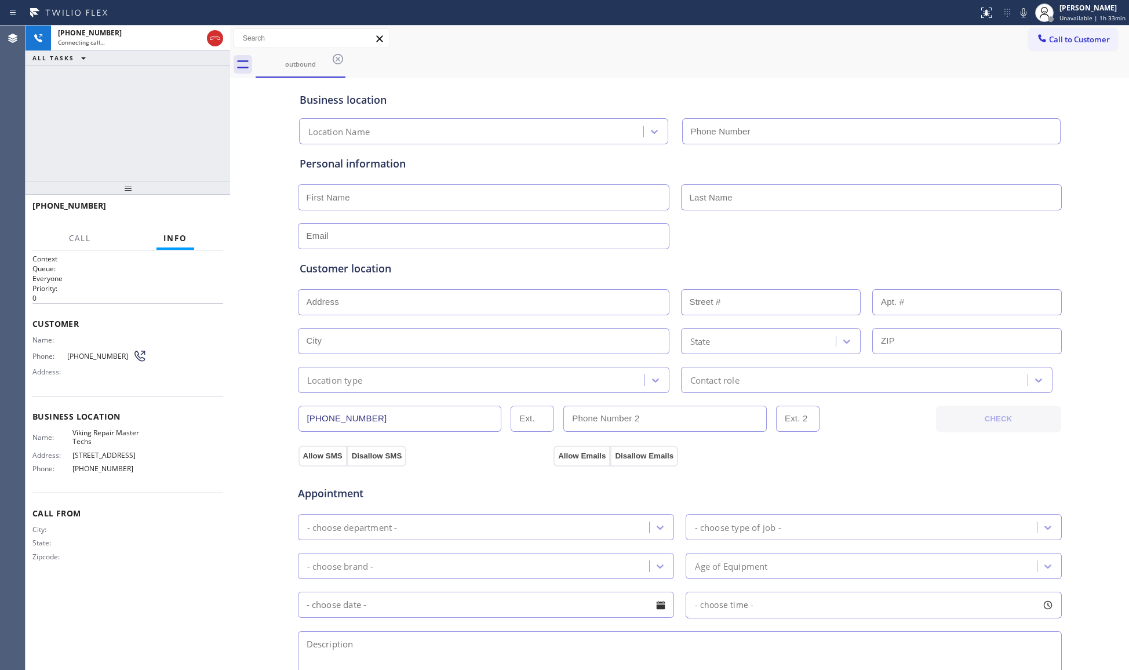
type input "[PHONE_NUMBER]"
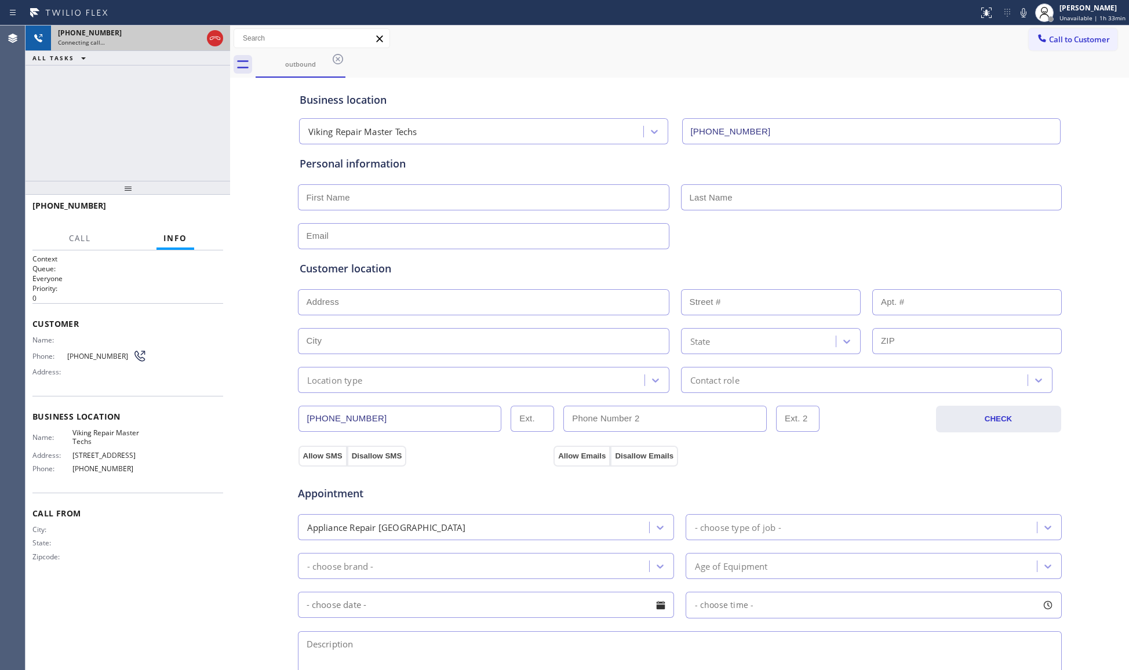
click at [205, 45] on div at bounding box center [215, 39] width 21 height 26
click at [205, 36] on div at bounding box center [215, 39] width 21 height 26
click at [218, 38] on icon at bounding box center [215, 38] width 14 height 14
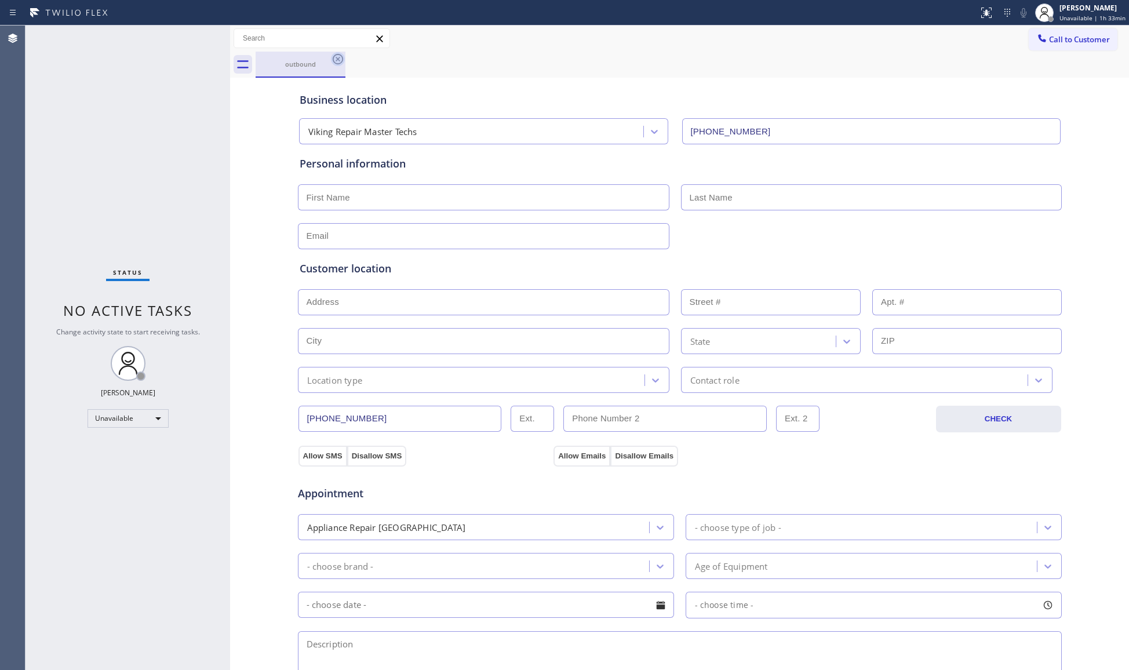
click at [332, 52] on icon at bounding box center [338, 59] width 14 height 14
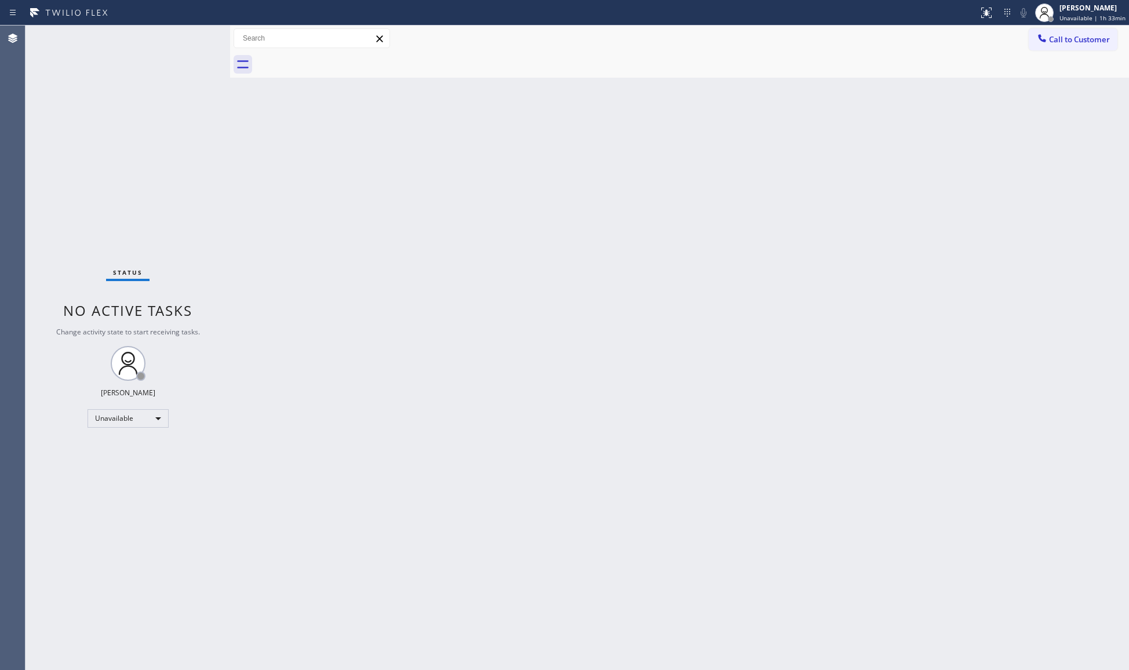
click at [1067, 52] on div at bounding box center [693, 65] width 874 height 26
click at [1042, 42] on icon at bounding box center [1043, 38] width 12 height 12
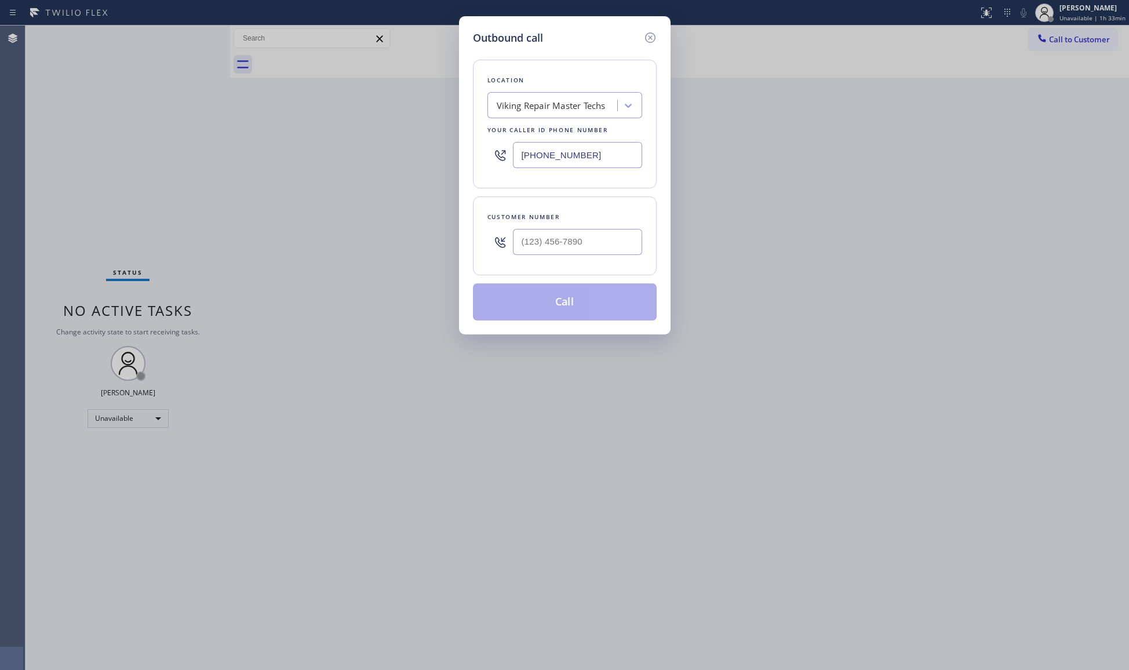
drag, startPoint x: 605, startPoint y: 146, endPoint x: 494, endPoint y: 147, distance: 111.3
click at [494, 147] on div "[PHONE_NUMBER]" at bounding box center [565, 155] width 155 height 38
type input "[PHONE_NUMBER]"
click at [625, 231] on input "[PHONE_NUMBER]" at bounding box center [577, 242] width 129 height 26
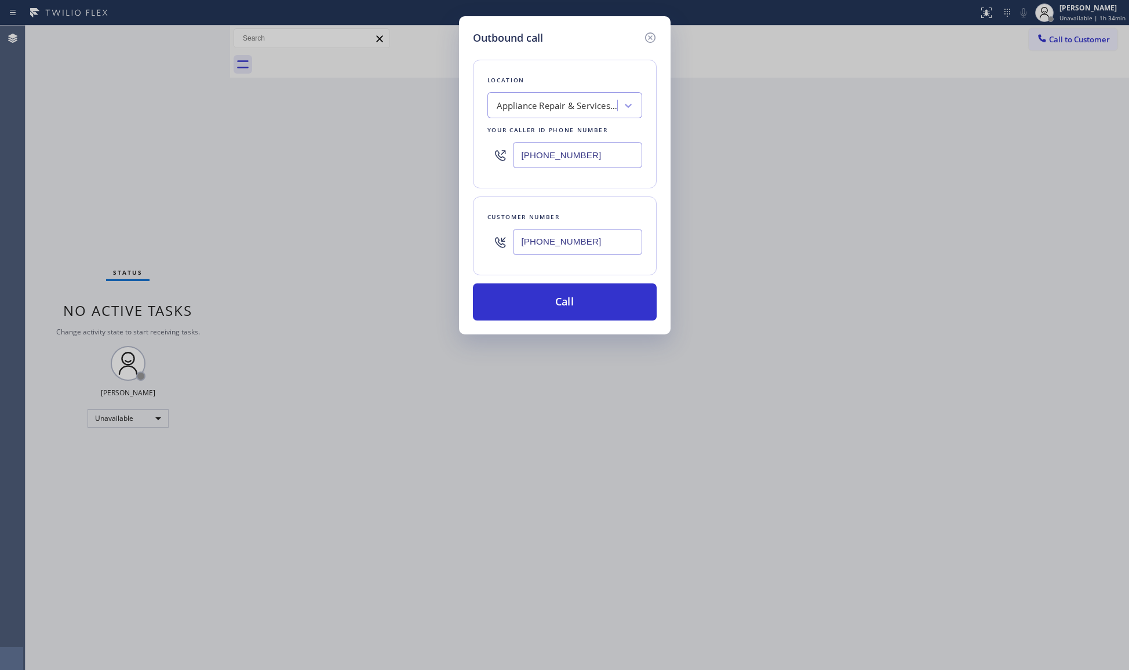
type input "[PHONE_NUMBER]"
drag, startPoint x: 544, startPoint y: 300, endPoint x: 566, endPoint y: 329, distance: 36.9
click at [544, 300] on button "Call" at bounding box center [565, 302] width 184 height 37
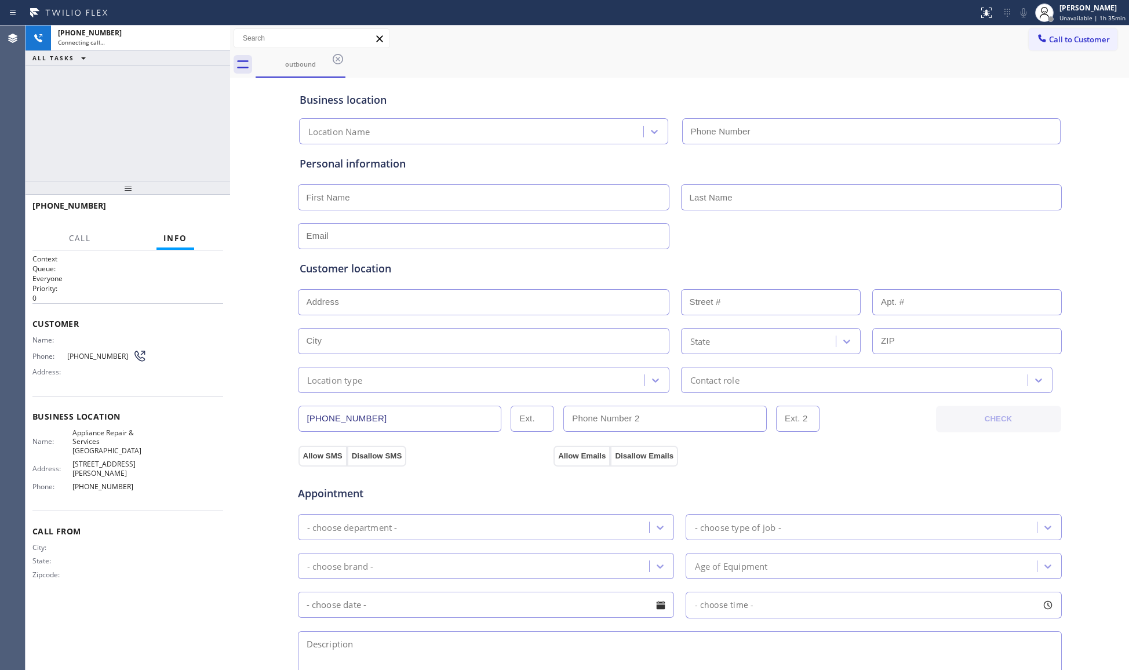
type input "[PHONE_NUMBER]"
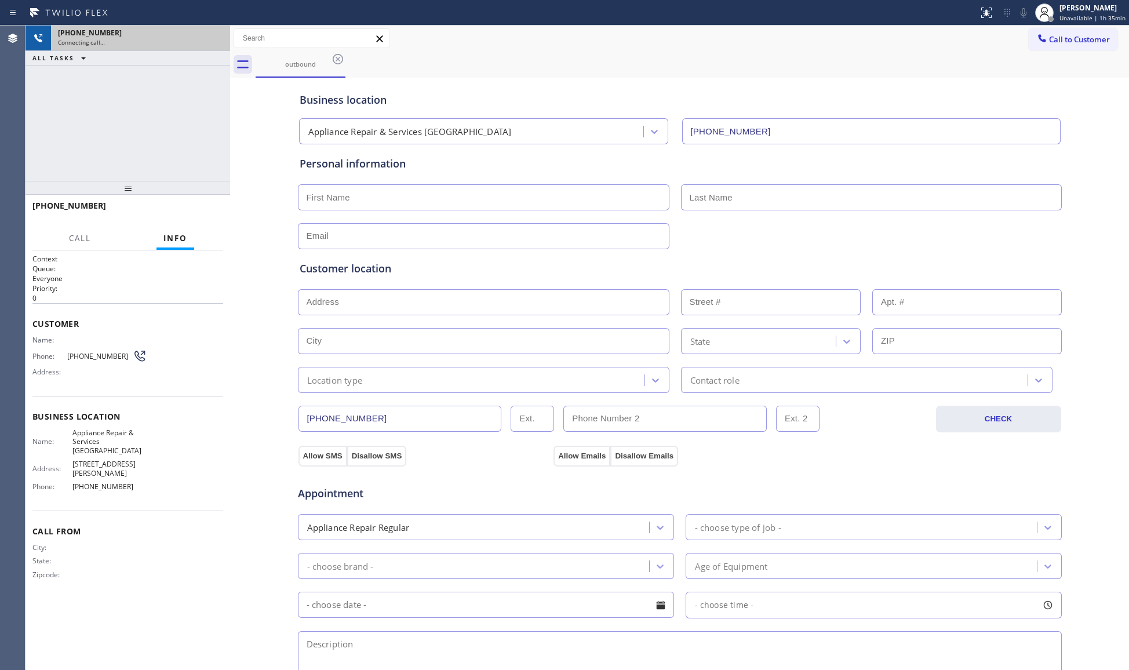
click at [198, 36] on div "[PHONE_NUMBER]" at bounding box center [140, 33] width 165 height 10
click at [209, 28] on div at bounding box center [215, 39] width 21 height 26
click at [217, 33] on icon at bounding box center [215, 38] width 14 height 14
click at [218, 33] on div "[PHONE_NUMBER]" at bounding box center [140, 33] width 165 height 10
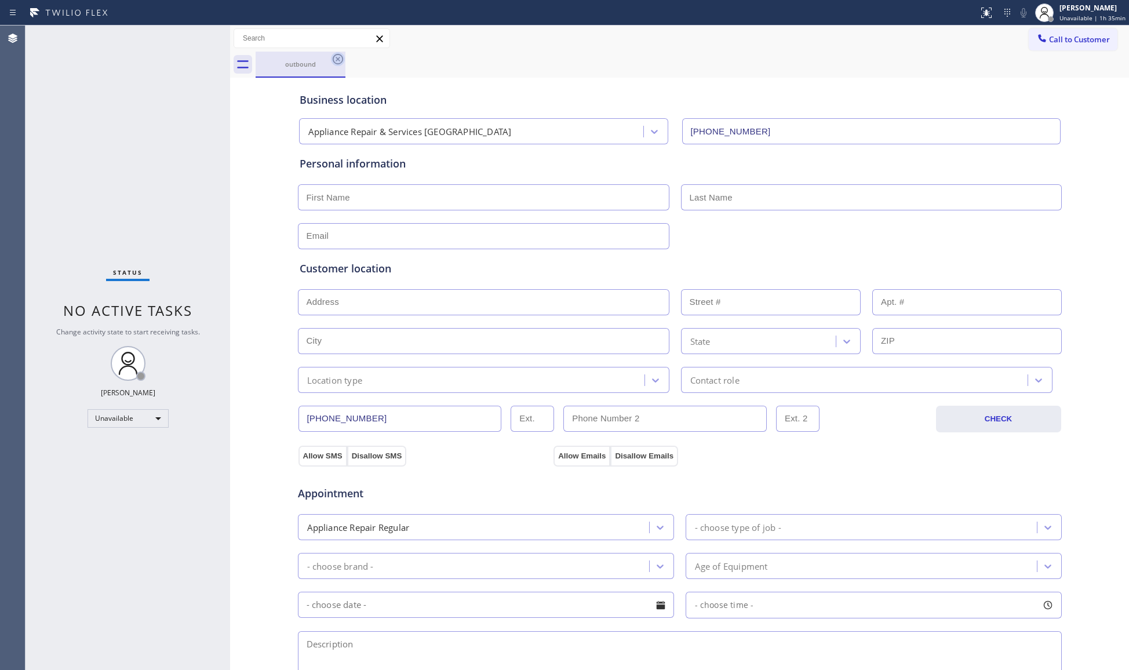
drag, startPoint x: 336, startPoint y: 59, endPoint x: 342, endPoint y: 61, distance: 6.5
click at [339, 59] on icon at bounding box center [338, 59] width 14 height 14
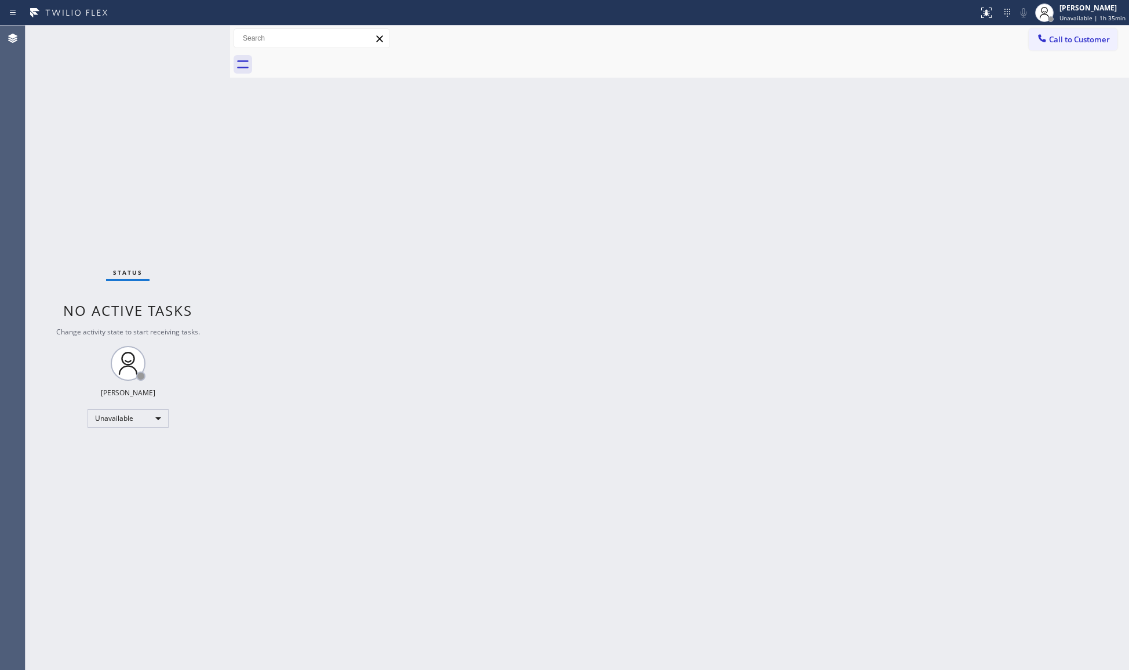
drag, startPoint x: 899, startPoint y: 125, endPoint x: 907, endPoint y: 110, distance: 17.4
click at [899, 122] on div "Back to Dashboard Change Sender ID Customers Technicians Select a contact Outbo…" at bounding box center [679, 348] width 899 height 645
click at [1045, 29] on button "Call to Customer" at bounding box center [1073, 39] width 89 height 22
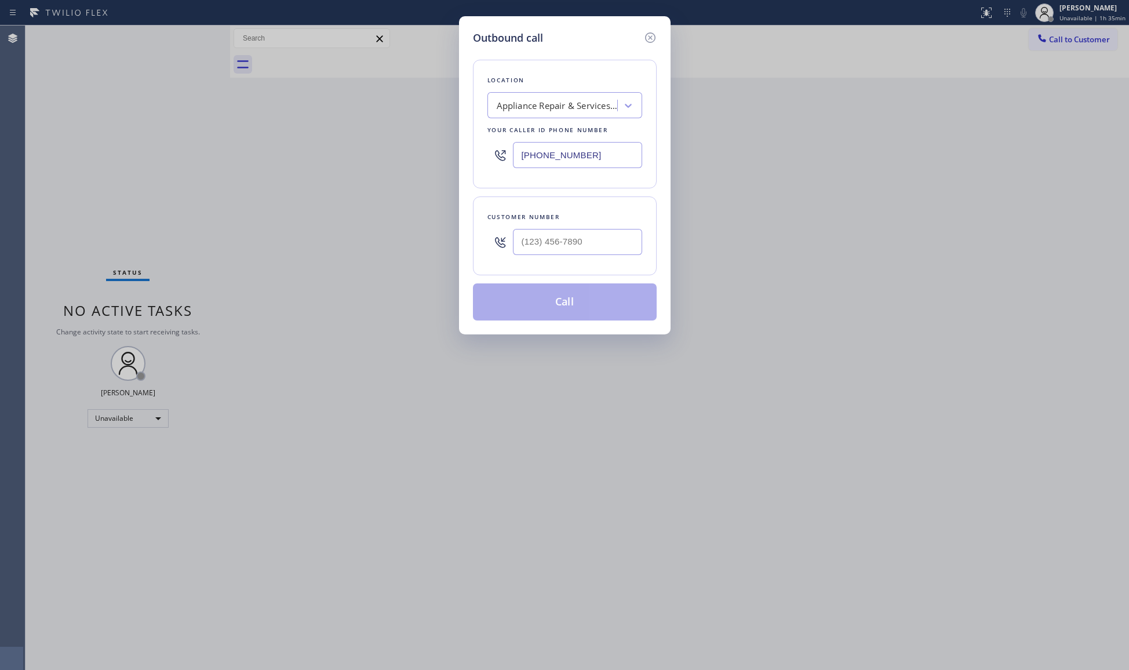
drag, startPoint x: 605, startPoint y: 161, endPoint x: 492, endPoint y: 144, distance: 114.9
click at [460, 158] on div "Outbound call Location Appliance Repair & Services [GEOGRAPHIC_DATA] Your calle…" at bounding box center [565, 175] width 212 height 318
type input "[PHONE_NUMBER]"
click at [584, 246] on input "[PHONE_NUMBER]" at bounding box center [577, 242] width 129 height 26
type input "[PHONE_NUMBER]"
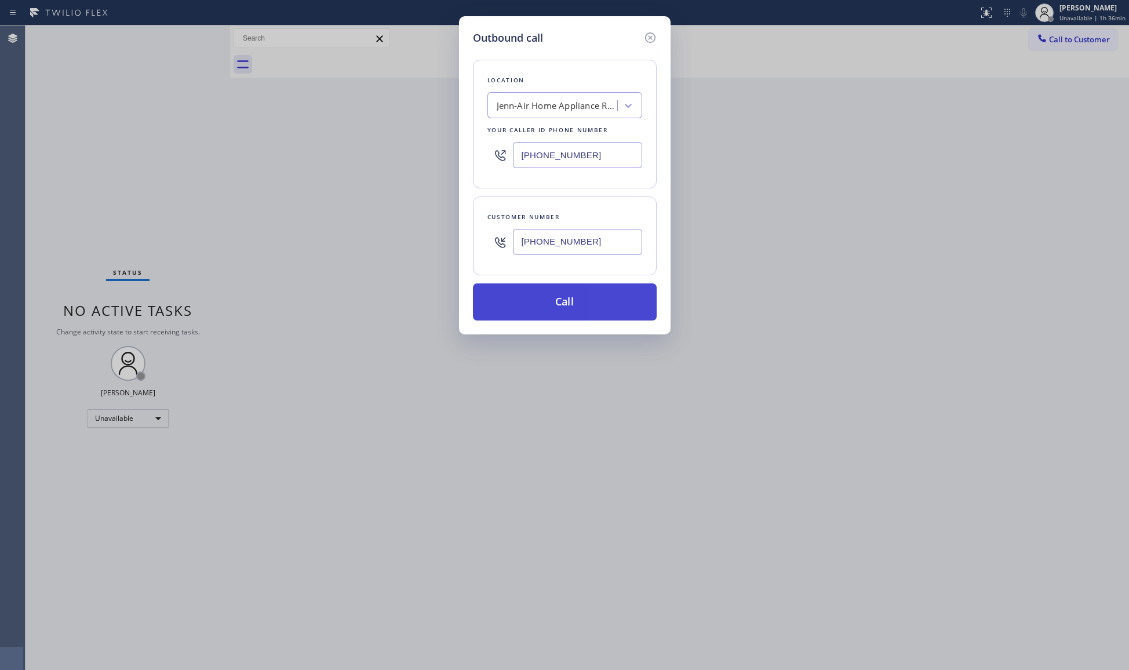
click at [584, 290] on button "Call" at bounding box center [565, 302] width 184 height 37
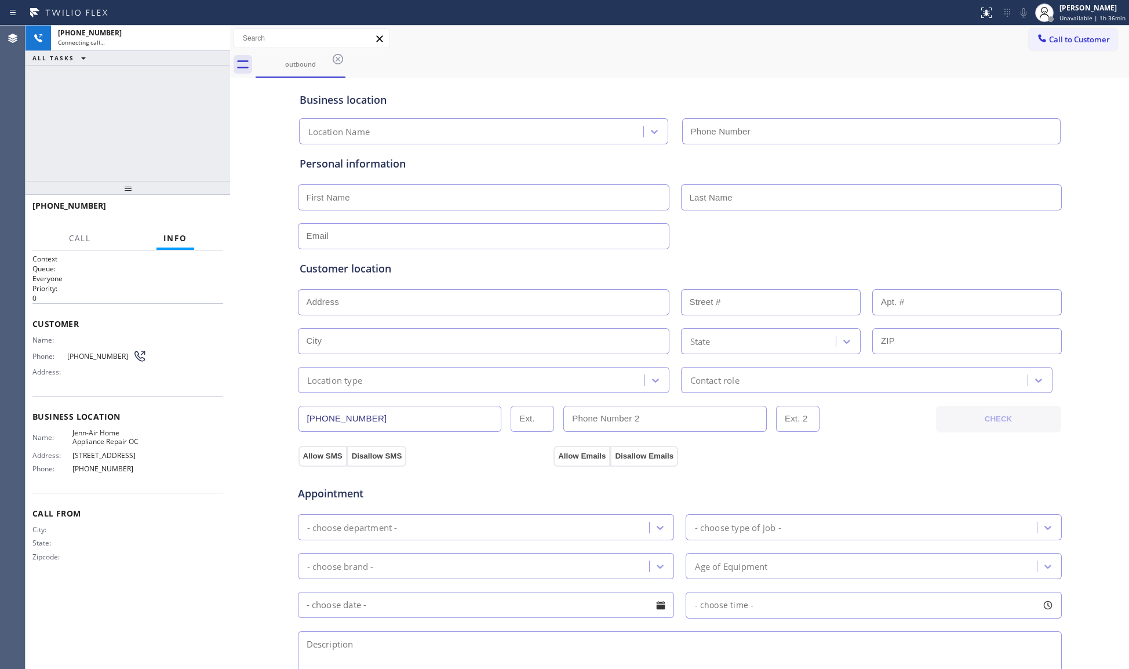
type input "[PHONE_NUMBER]"
drag, startPoint x: 620, startPoint y: 63, endPoint x: 626, endPoint y: 61, distance: 6.5
click at [622, 63] on div "outbound" at bounding box center [693, 65] width 874 height 26
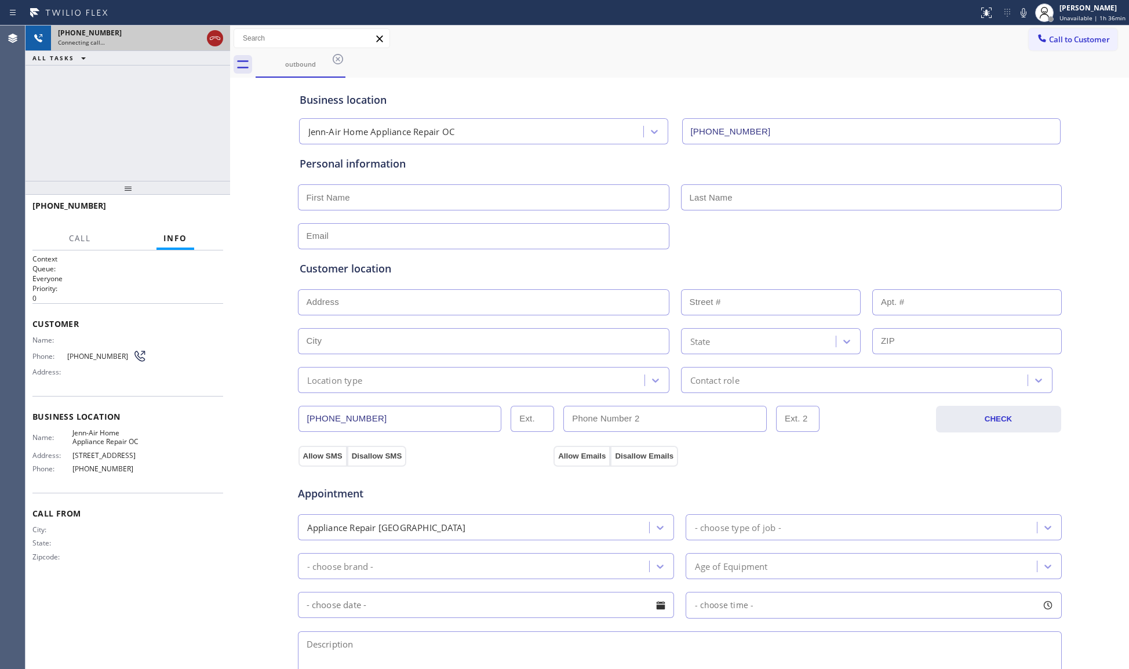
click at [216, 43] on icon at bounding box center [215, 38] width 14 height 14
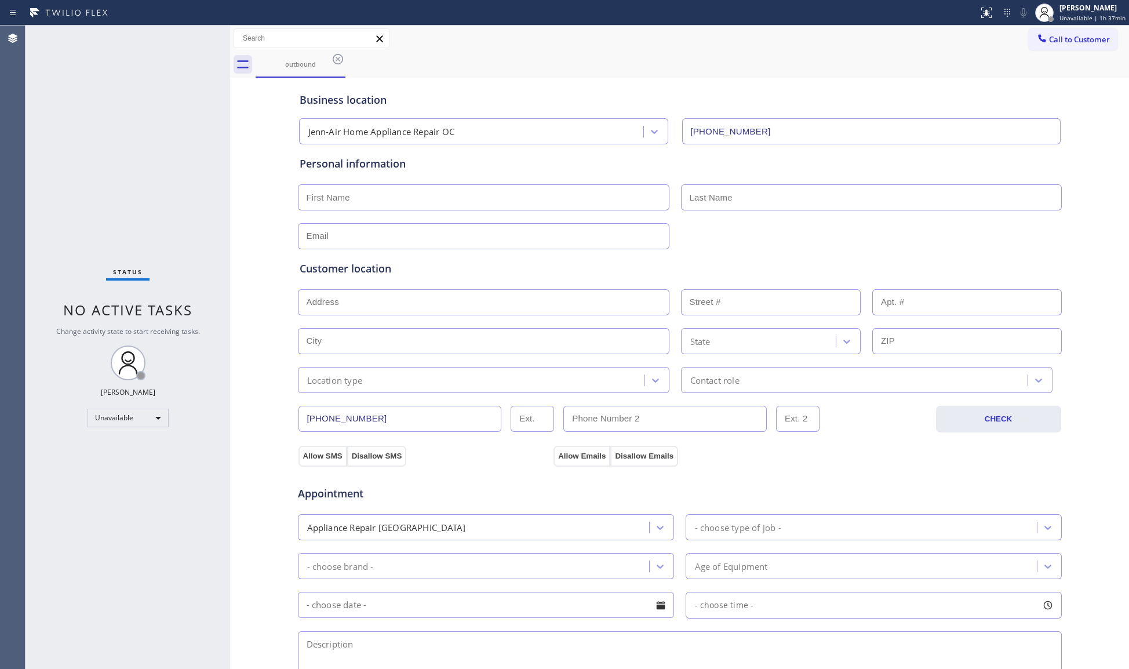
click at [969, 83] on div "Business location Jenn-Air Home Appliance Repair OC [PHONE_NUMBER]" at bounding box center [679, 113] width 765 height 64
click at [337, 61] on icon at bounding box center [338, 59] width 14 height 14
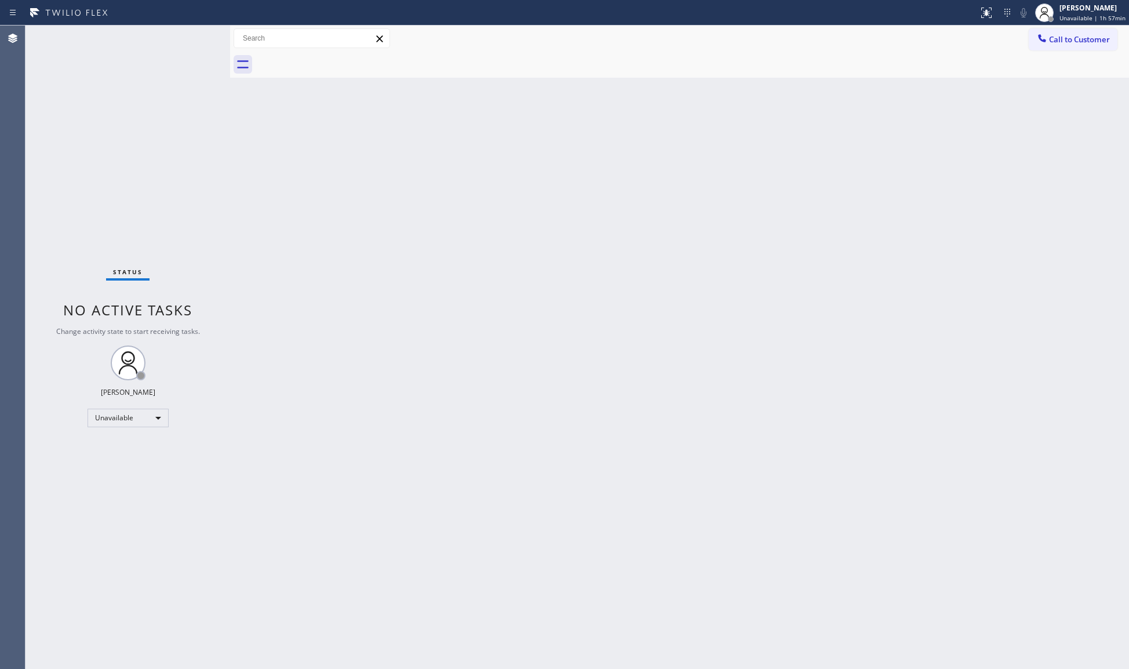
drag, startPoint x: 838, startPoint y: 145, endPoint x: 861, endPoint y: 133, distance: 25.4
click at [838, 145] on div "Back to Dashboard Change Sender ID Customers Technicians Select a contact Outbo…" at bounding box center [679, 348] width 899 height 644
click at [1069, 26] on div "Call to Customer Outbound call Location Jenn-Air Home Appliance Repair OC Your …" at bounding box center [679, 39] width 899 height 26
click at [1049, 46] on button "Call to Customer" at bounding box center [1073, 39] width 89 height 22
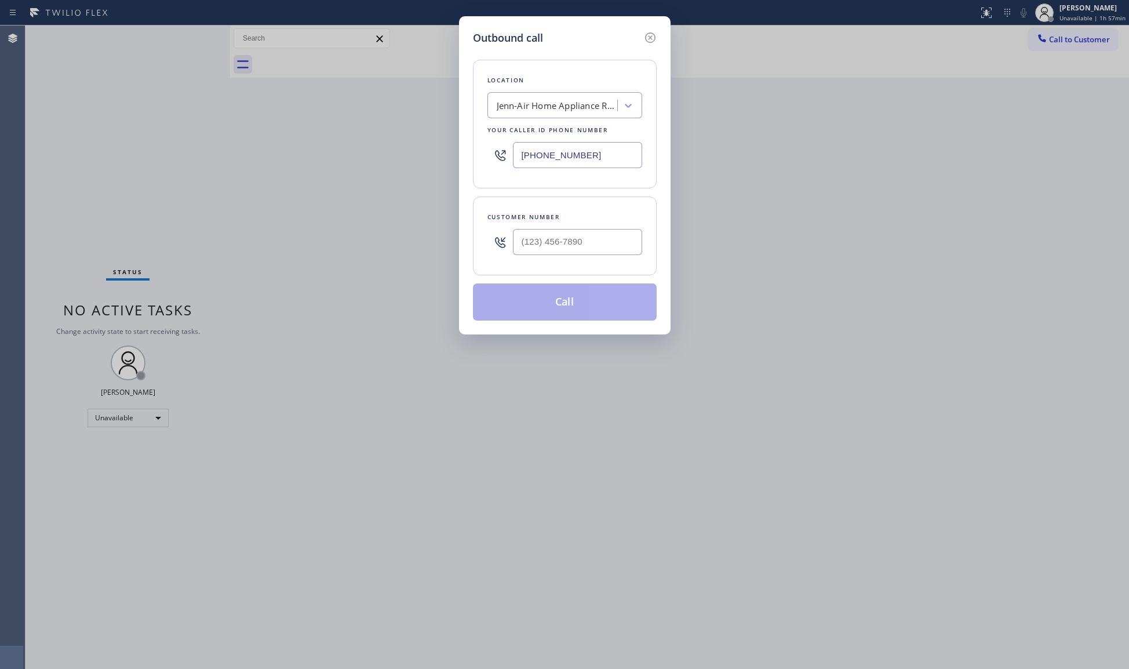
drag, startPoint x: 622, startPoint y: 151, endPoint x: 488, endPoint y: 162, distance: 135.0
click at [492, 165] on div "[PHONE_NUMBER]" at bounding box center [565, 155] width 155 height 38
type input "[PHONE_NUMBER]"
click at [590, 245] on input "(___) ___-____" at bounding box center [577, 242] width 129 height 26
type input "[PHONE_NUMBER]"
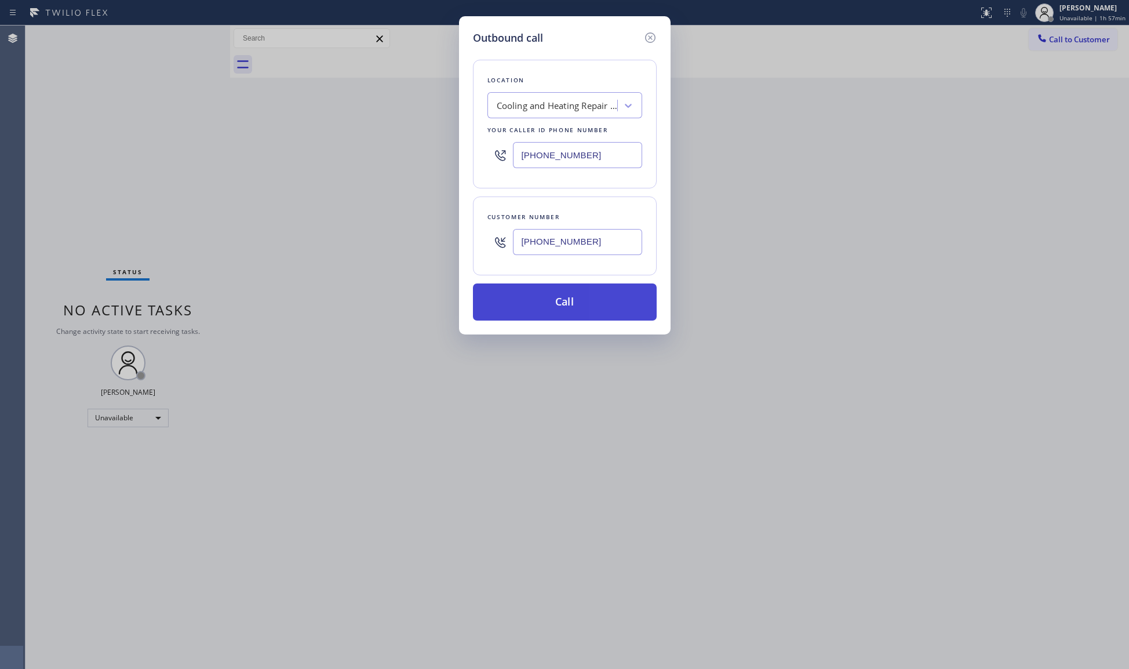
click at [592, 300] on button "Call" at bounding box center [565, 302] width 184 height 37
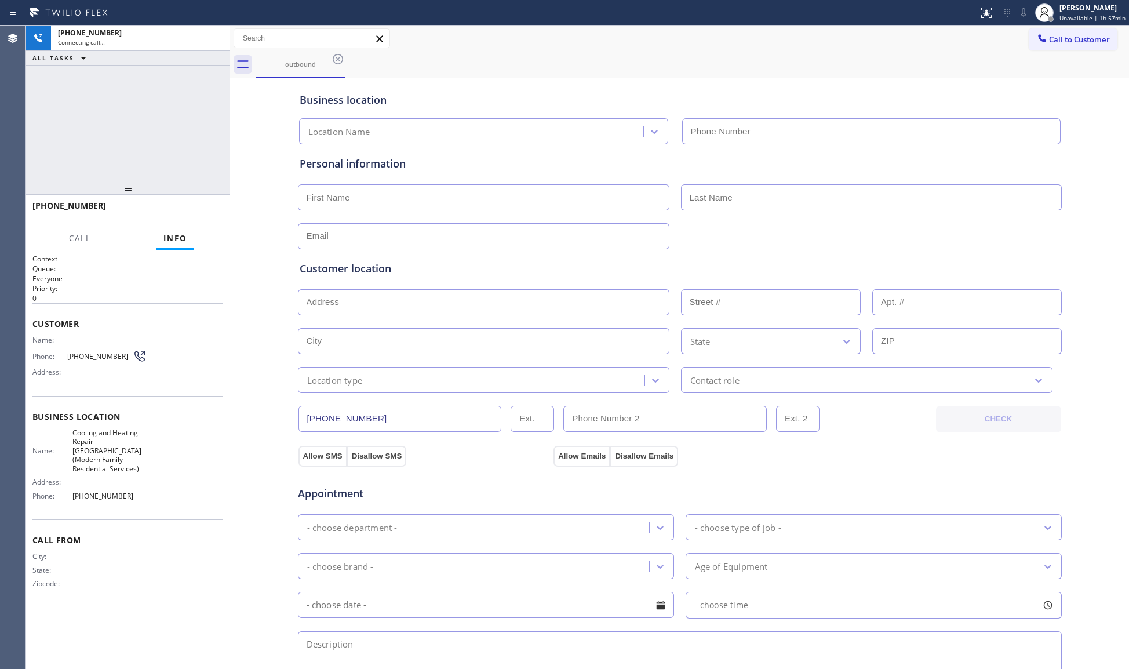
type input "[PHONE_NUMBER]"
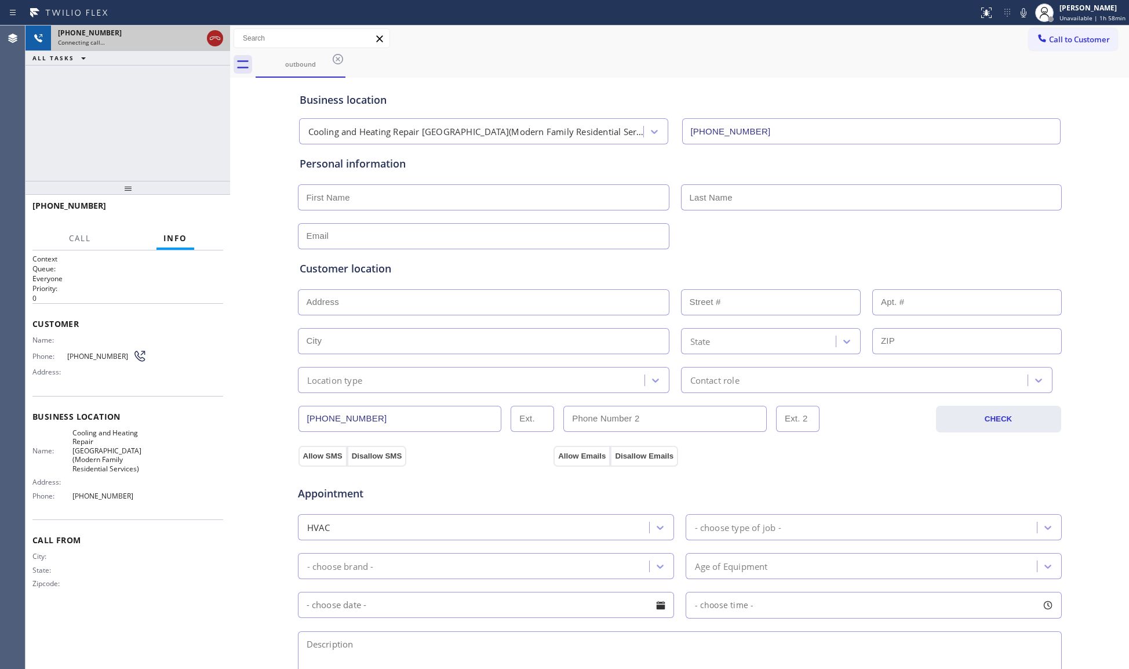
click at [216, 35] on icon at bounding box center [215, 38] width 14 height 14
click at [216, 35] on div "[PHONE_NUMBER]" at bounding box center [140, 33] width 165 height 10
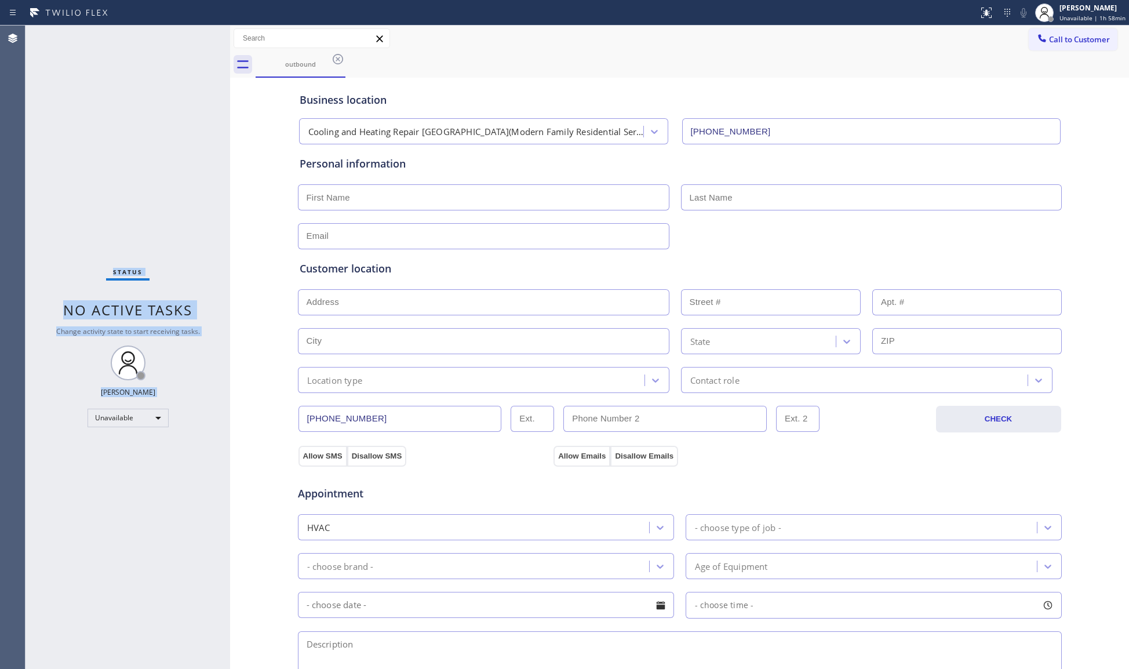
click at [215, 35] on div "Status No active tasks Change activity state to start receiving tasks. [PERSON_…" at bounding box center [128, 348] width 205 height 644
click at [340, 59] on icon at bounding box center [338, 59] width 14 height 14
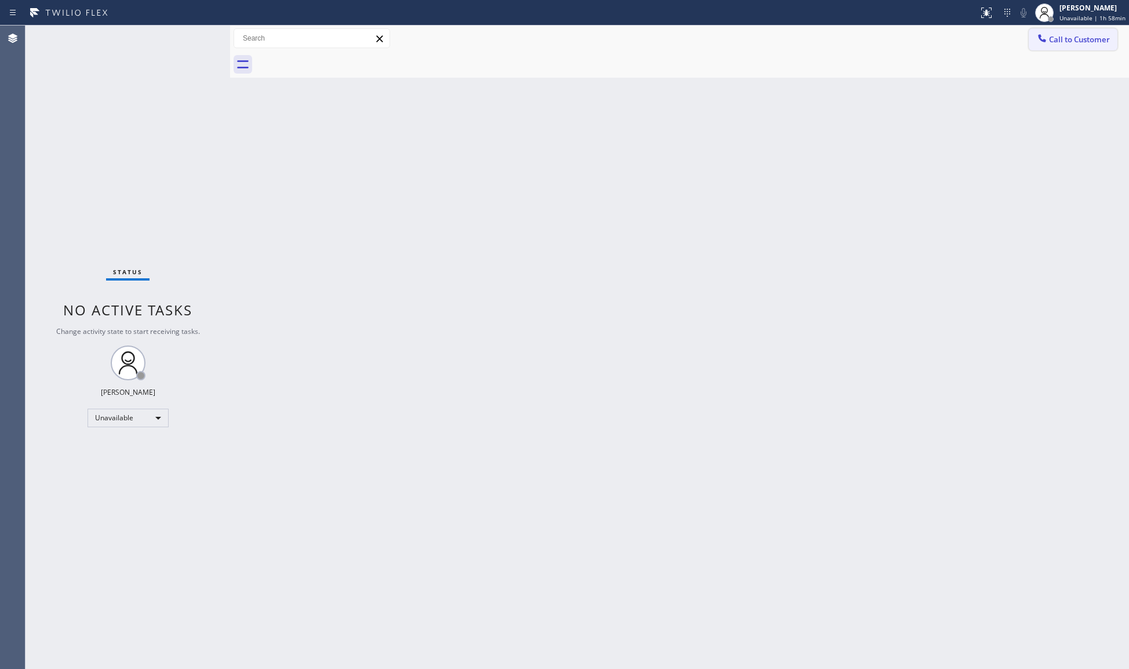
click at [1066, 38] on span "Call to Customer" at bounding box center [1079, 39] width 61 height 10
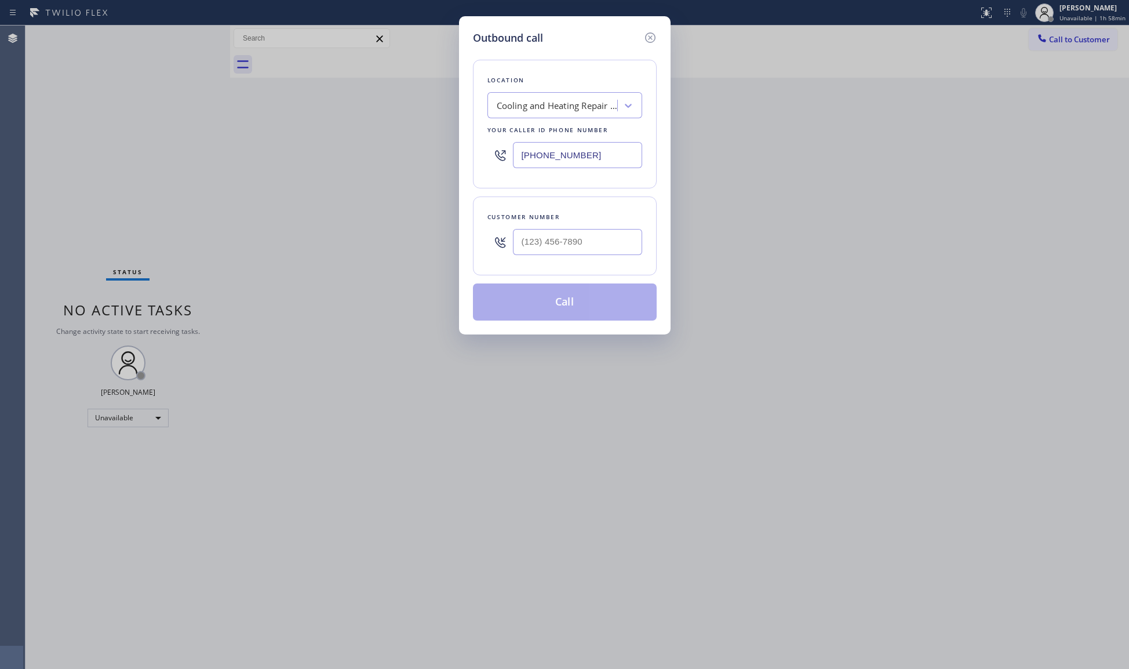
drag, startPoint x: 611, startPoint y: 158, endPoint x: 455, endPoint y: 160, distance: 156.0
click at [455, 160] on div "Outbound call Location Cooling and Heating Repair [GEOGRAPHIC_DATA](Modern Fami…" at bounding box center [564, 334] width 1129 height 669
type input "[PHONE_NUMBER]"
click at [632, 241] on input "(___) ___-____" at bounding box center [577, 242] width 129 height 26
type input "[PHONE_NUMBER]"
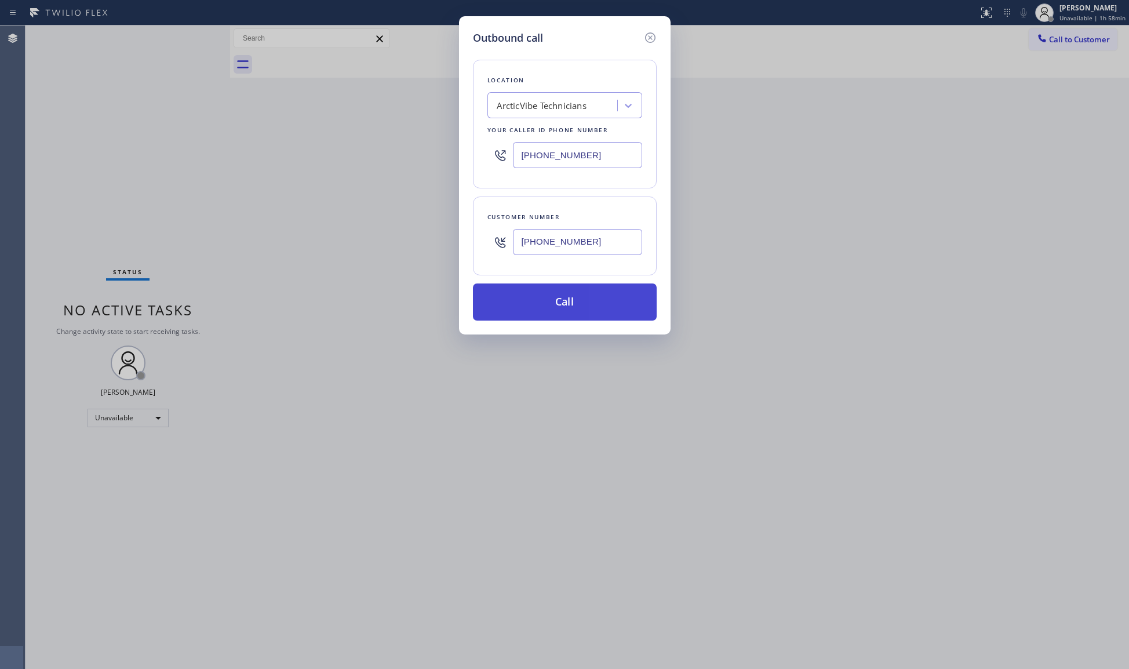
click at [562, 305] on button "Call" at bounding box center [565, 302] width 184 height 37
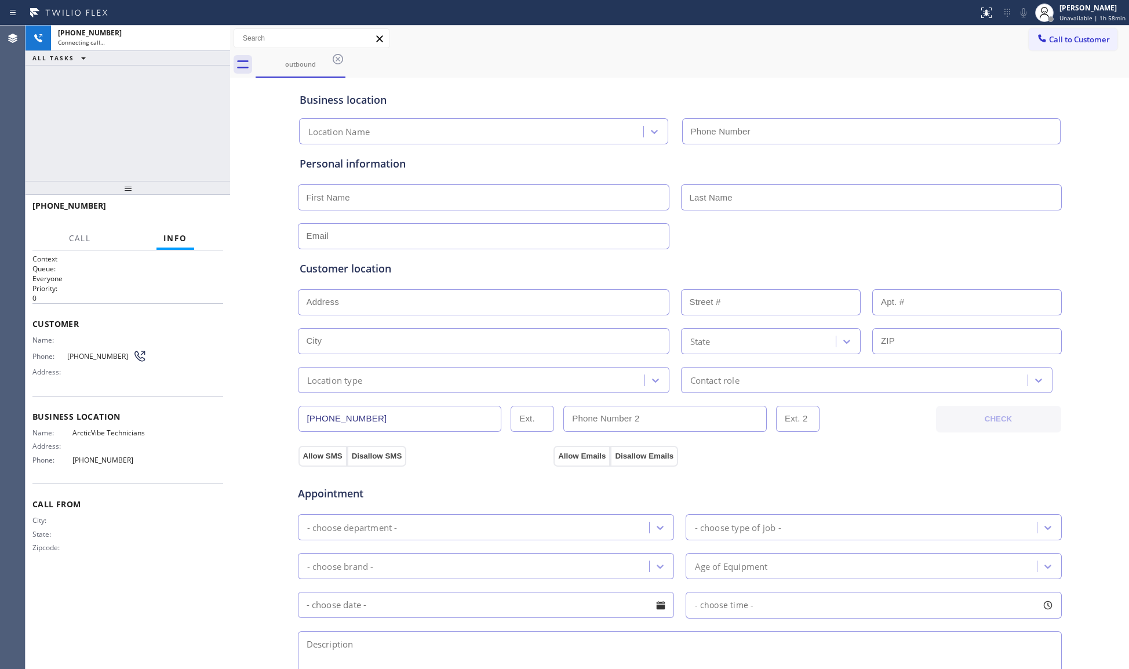
type input "[PHONE_NUMBER]"
click at [866, 85] on div "Business location ArcticVibe Technicians [PHONE_NUMBER]" at bounding box center [679, 113] width 765 height 64
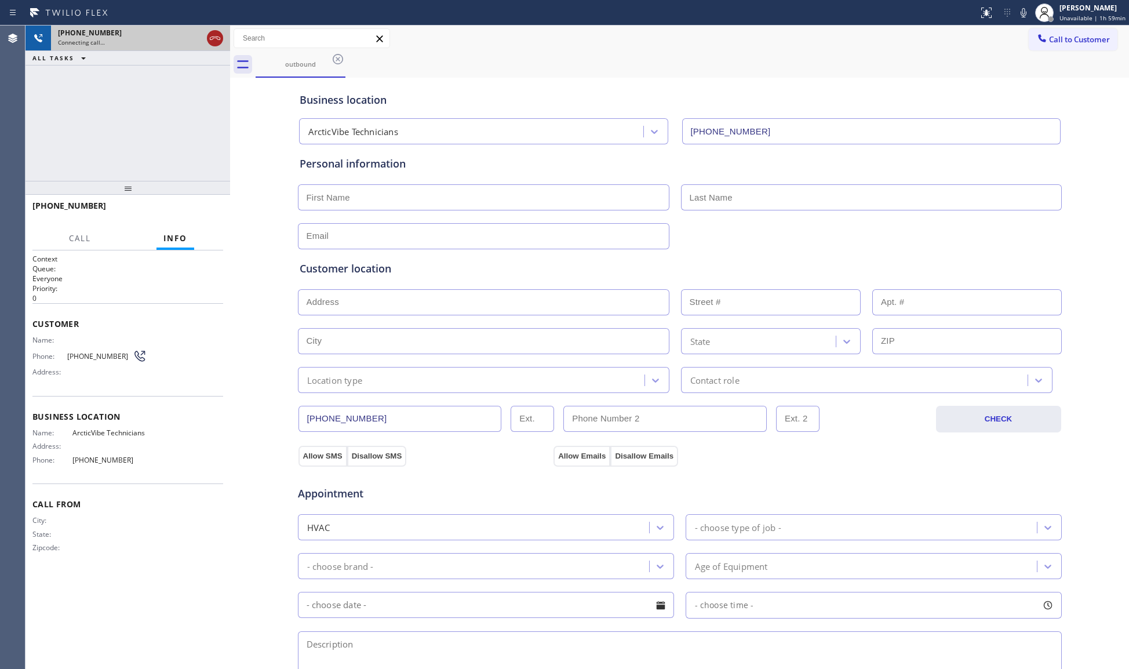
click at [216, 38] on icon at bounding box center [215, 38] width 14 height 14
click at [341, 61] on icon at bounding box center [338, 59] width 14 height 14
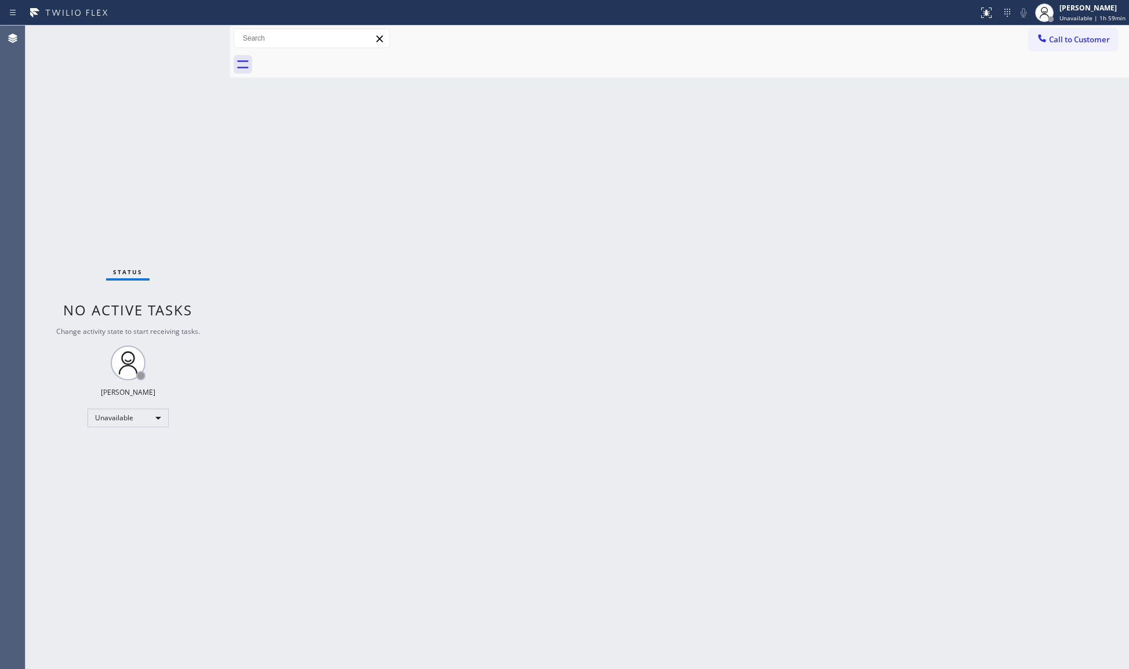
drag, startPoint x: 1060, startPoint y: 40, endPoint x: 1045, endPoint y: 45, distance: 16.3
click at [1061, 40] on span "Call to Customer" at bounding box center [1079, 39] width 61 height 10
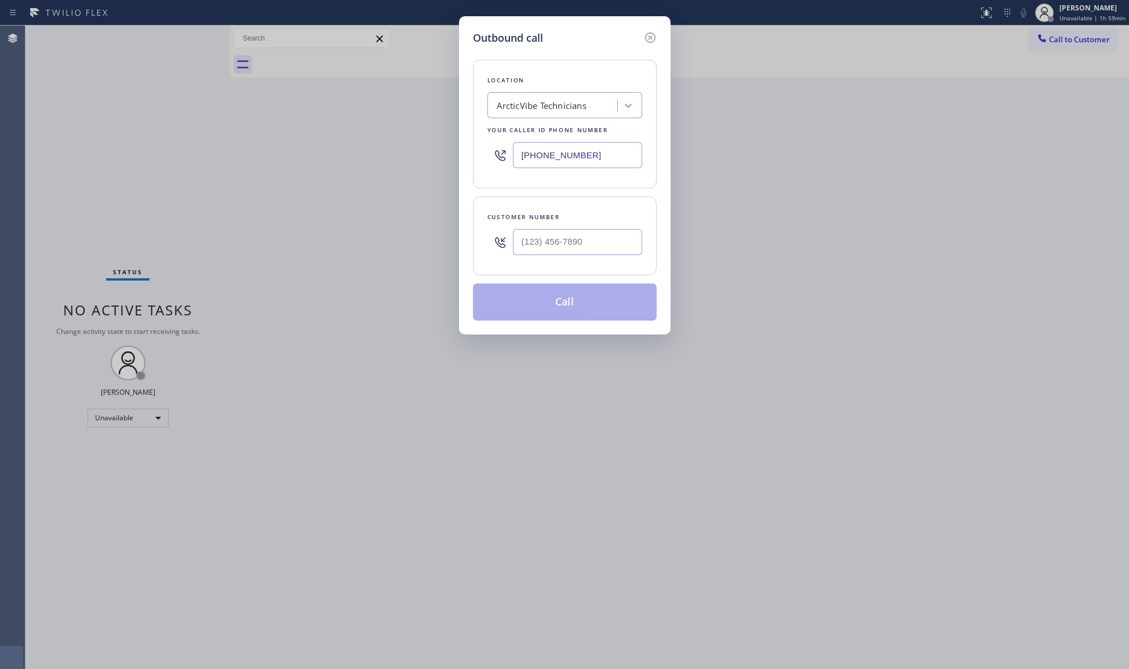
drag, startPoint x: 606, startPoint y: 144, endPoint x: 518, endPoint y: 164, distance: 89.6
click at [518, 164] on input "[PHONE_NUMBER]" at bounding box center [577, 155] width 129 height 26
type input "[PHONE_NUMBER]"
click at [594, 232] on input "(___) ___-____" at bounding box center [577, 242] width 129 height 26
type input "[PHONE_NUMBER]"
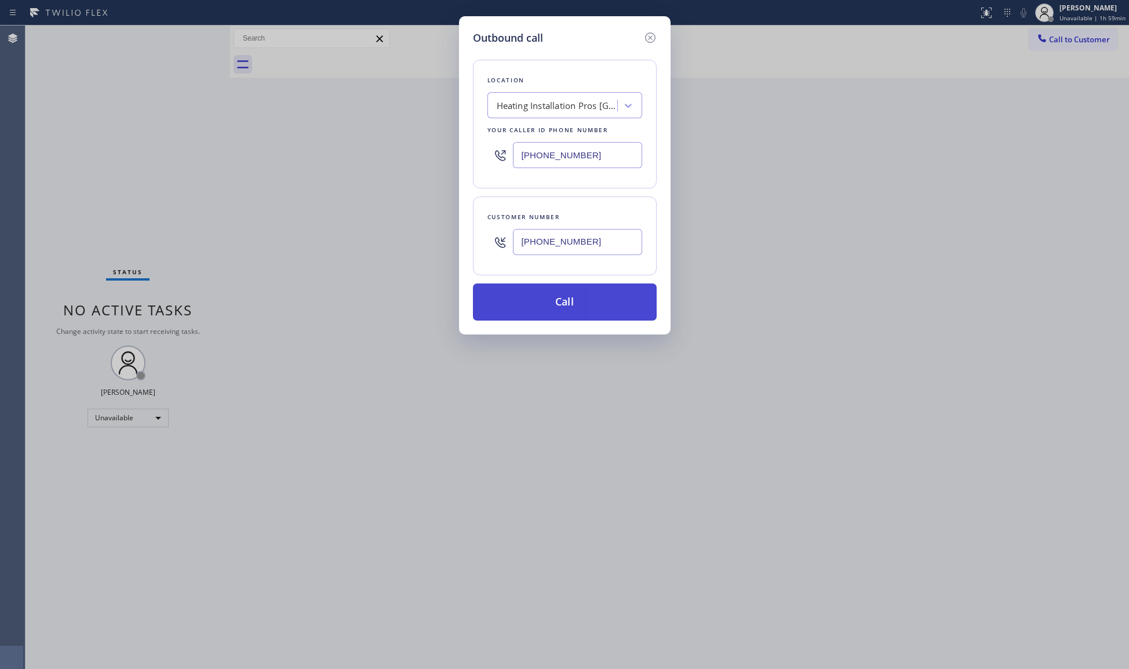
click at [572, 304] on button "Call" at bounding box center [565, 302] width 184 height 37
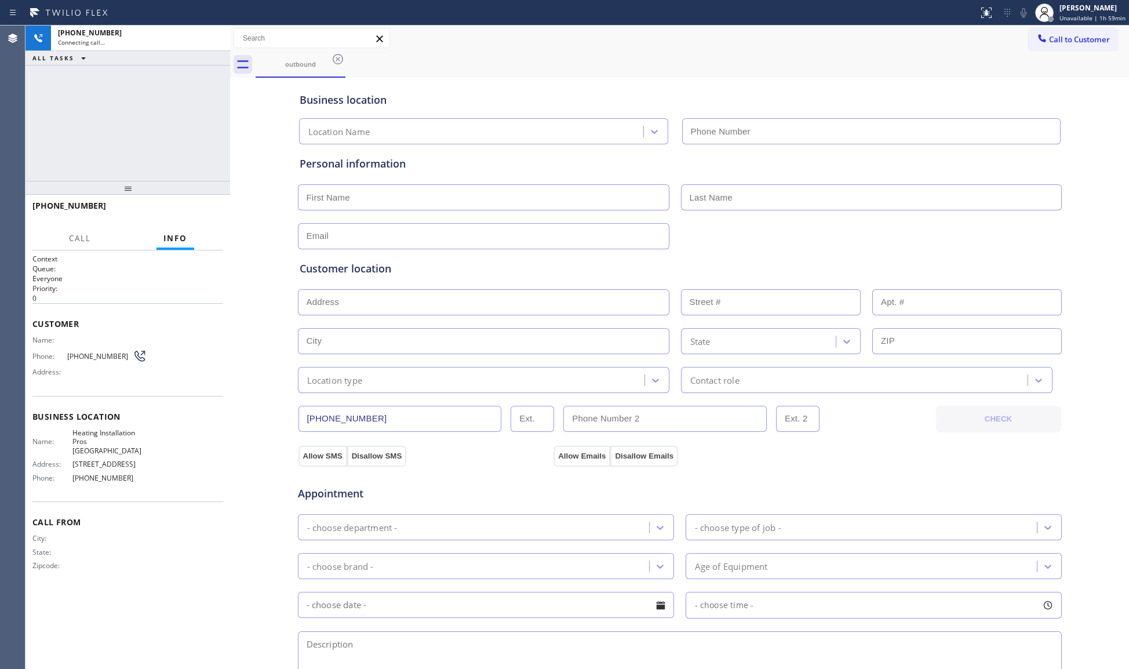
type input "[PHONE_NUMBER]"
click at [847, 60] on div "outbound" at bounding box center [693, 65] width 874 height 26
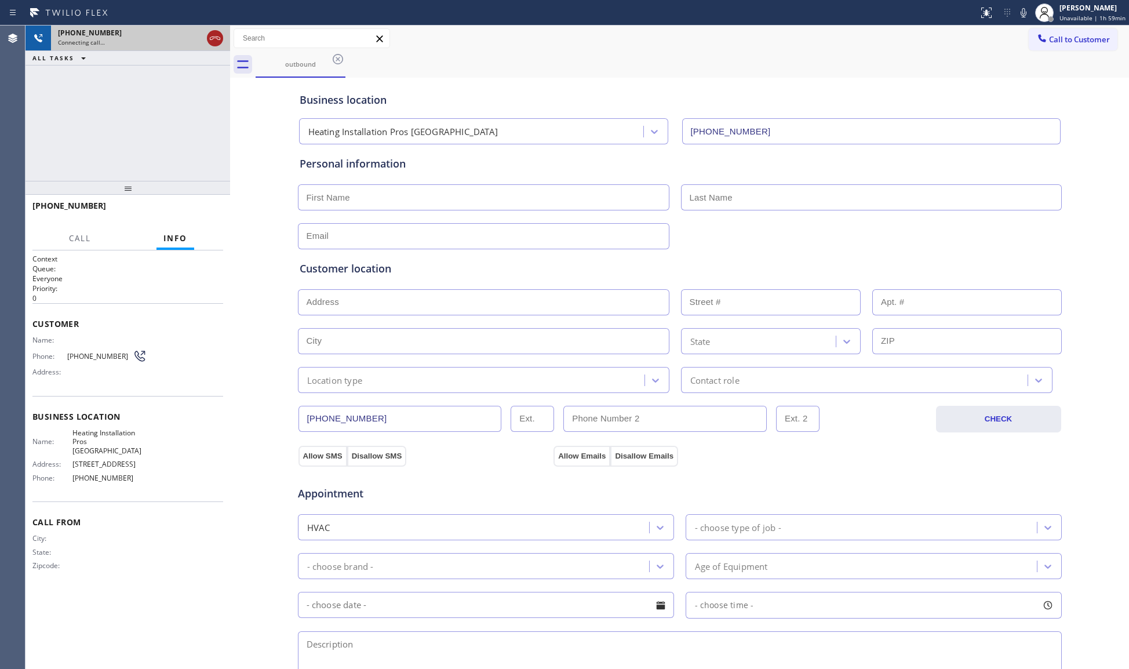
click at [217, 39] on icon at bounding box center [215, 38] width 10 height 3
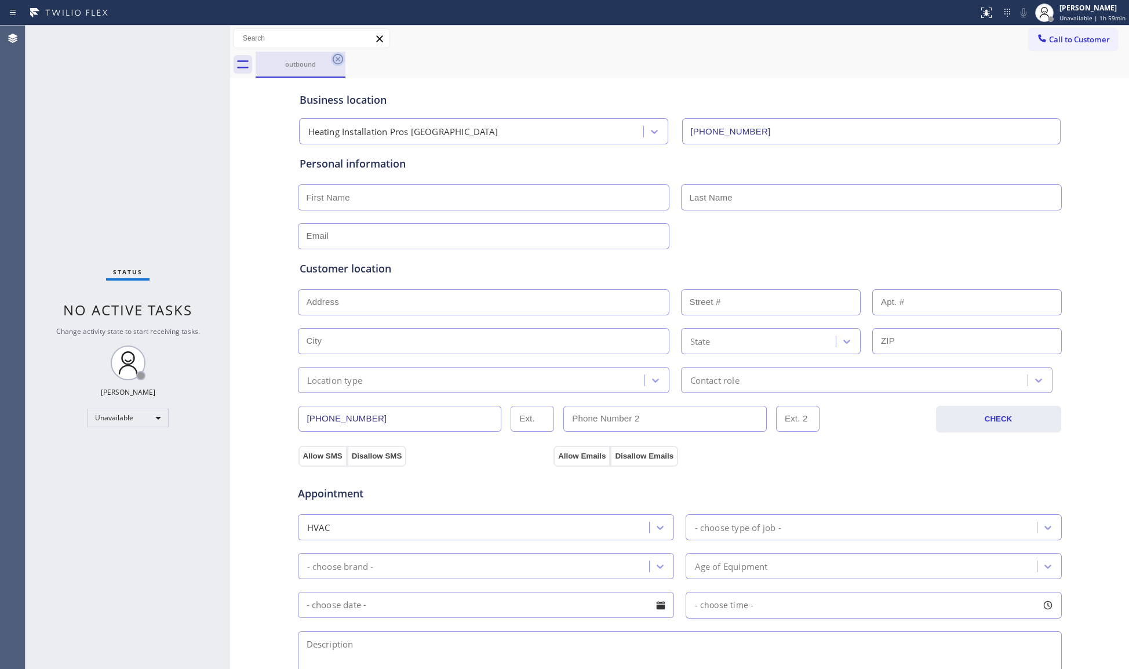
click at [339, 59] on icon at bounding box center [338, 59] width 14 height 14
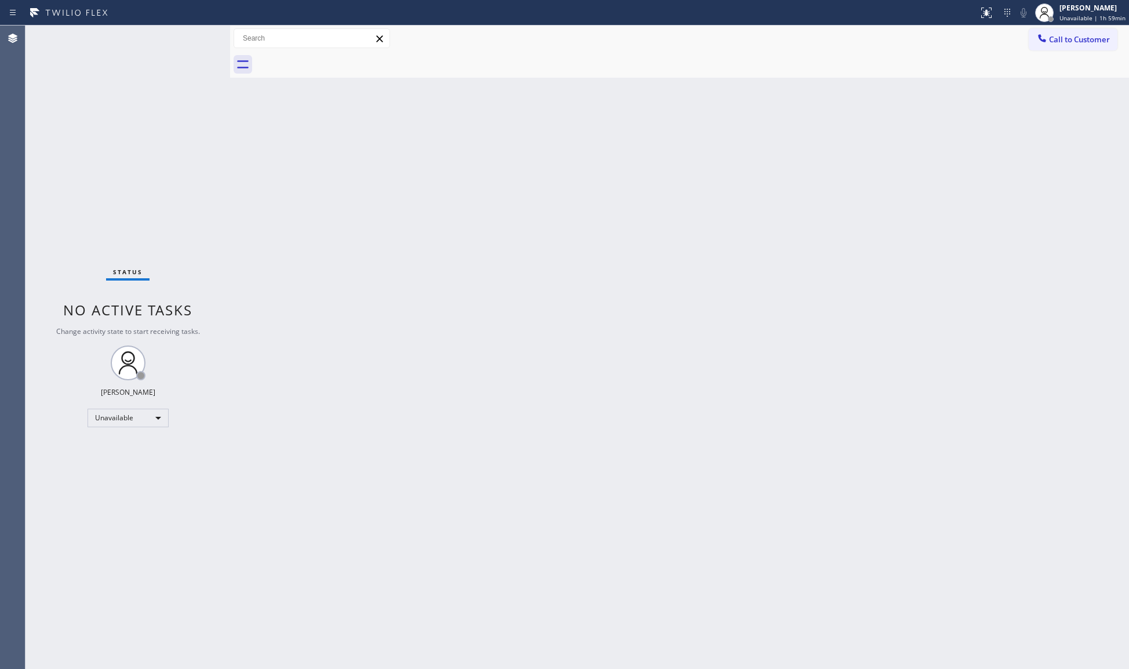
drag, startPoint x: 1077, startPoint y: 39, endPoint x: 958, endPoint y: 88, distance: 128.4
click at [1077, 39] on span "Call to Customer" at bounding box center [1079, 39] width 61 height 10
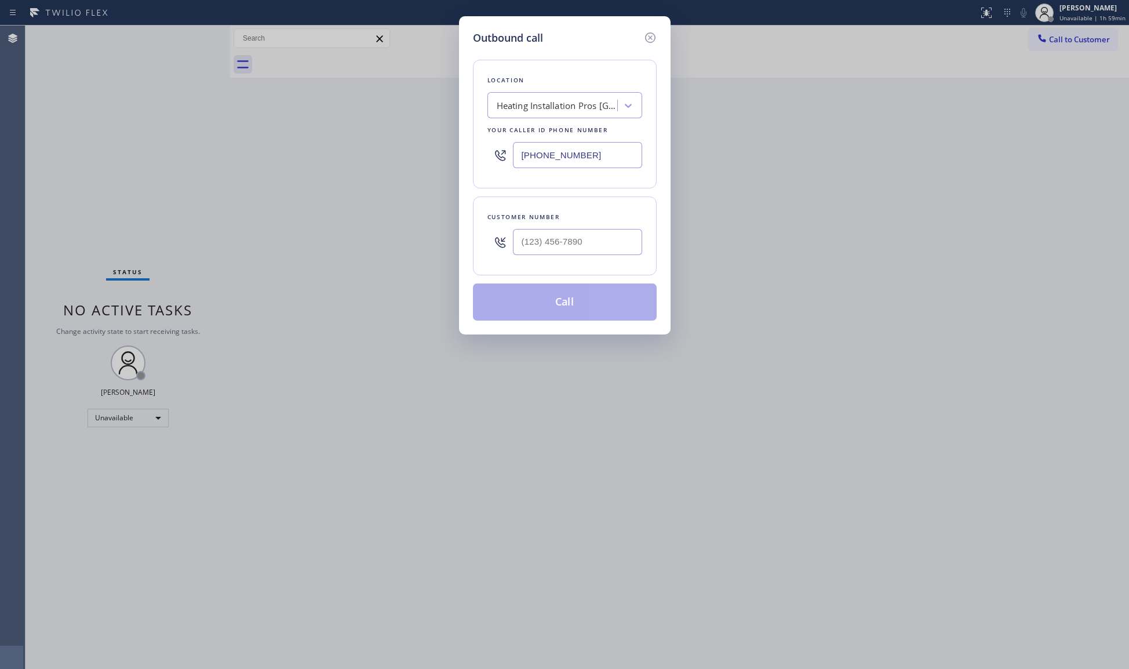
drag, startPoint x: 573, startPoint y: 165, endPoint x: 513, endPoint y: 162, distance: 60.9
click at [514, 165] on input "[PHONE_NUMBER]" at bounding box center [577, 155] width 129 height 26
type input "[PHONE_NUMBER]"
click at [568, 244] on input "(___) ___-____" at bounding box center [577, 242] width 129 height 26
type input "[PHONE_NUMBER]"
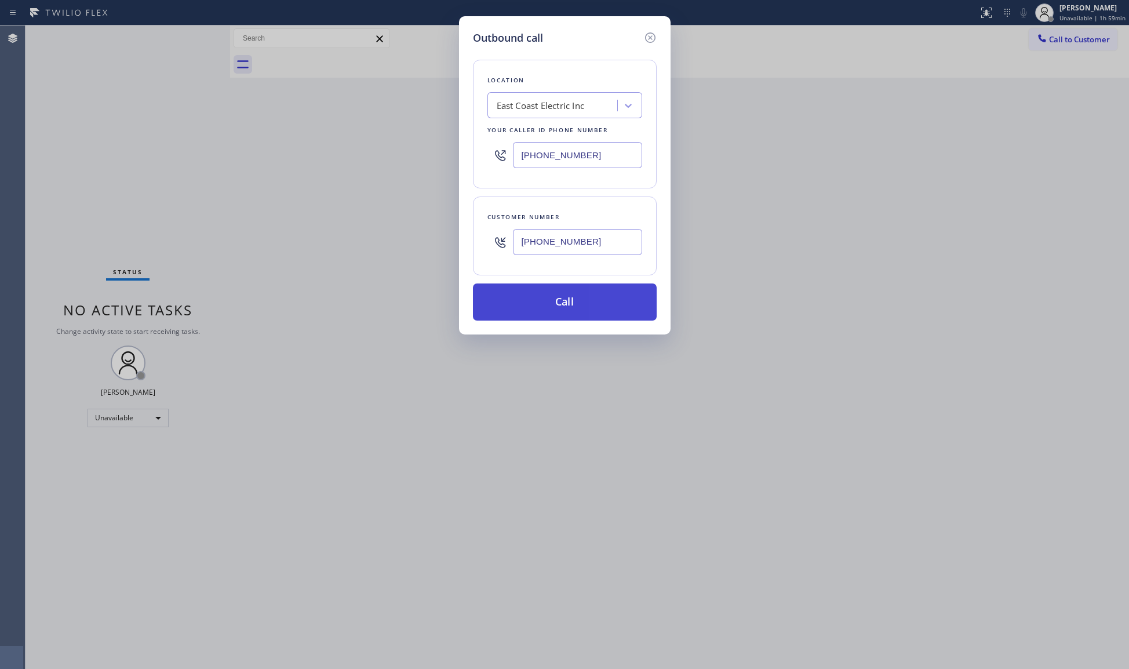
click at [594, 303] on button "Call" at bounding box center [565, 302] width 184 height 37
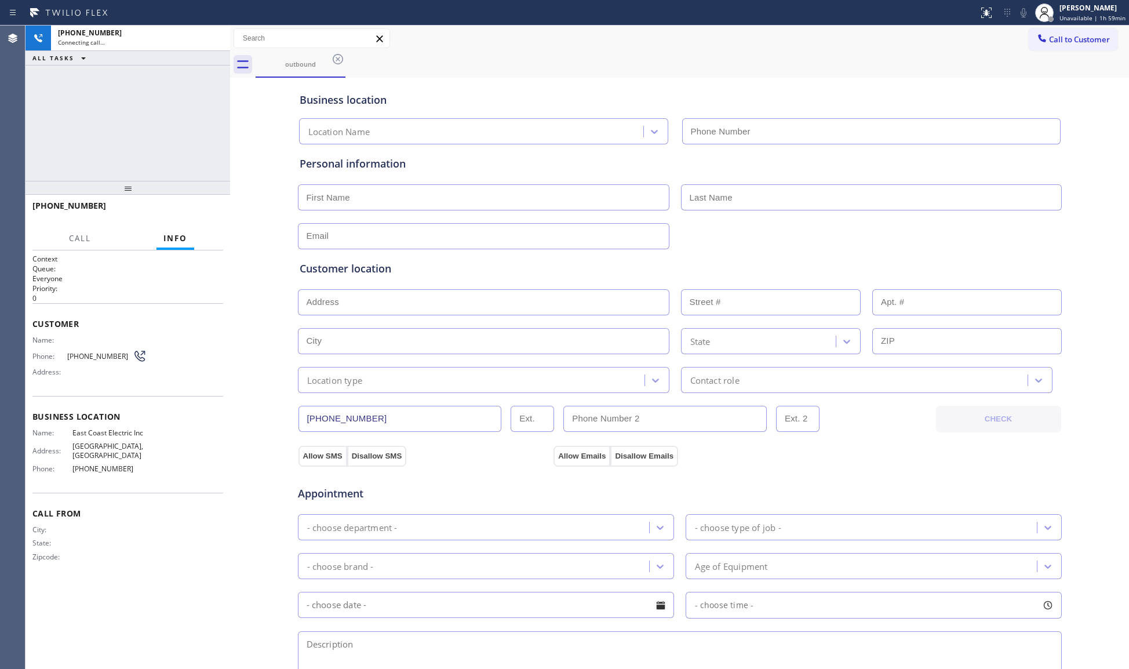
type input "[PHONE_NUMBER]"
click at [838, 74] on div "outbound" at bounding box center [693, 65] width 874 height 26
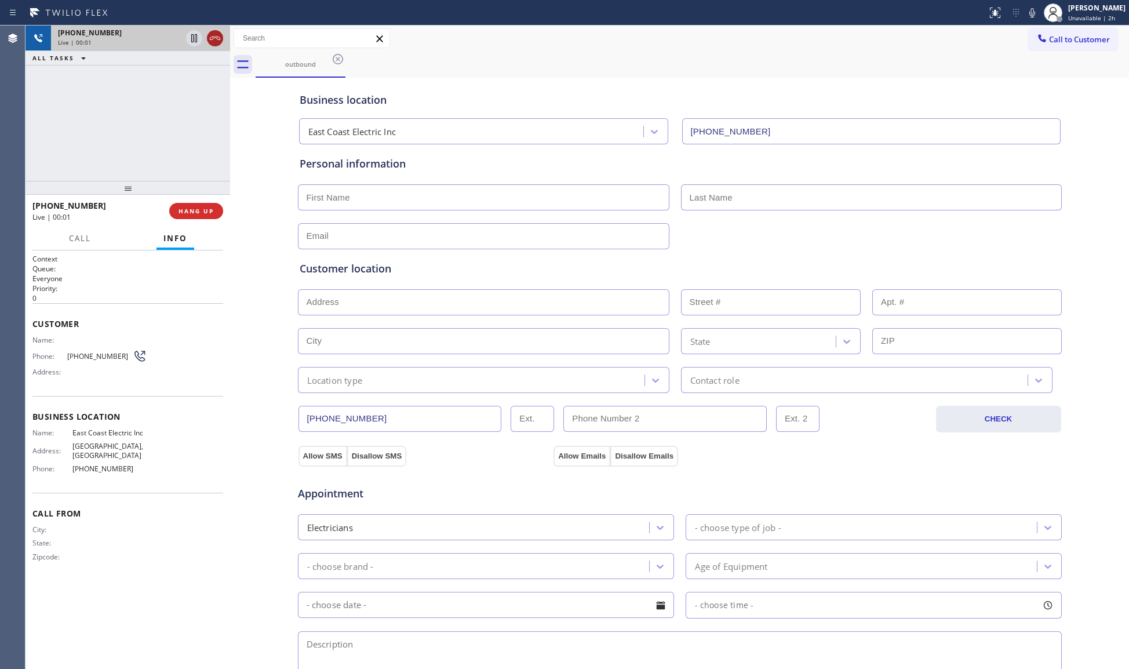
click at [215, 38] on icon at bounding box center [215, 38] width 14 height 14
click at [201, 207] on span "COMPLETE" at bounding box center [194, 211] width 40 height 8
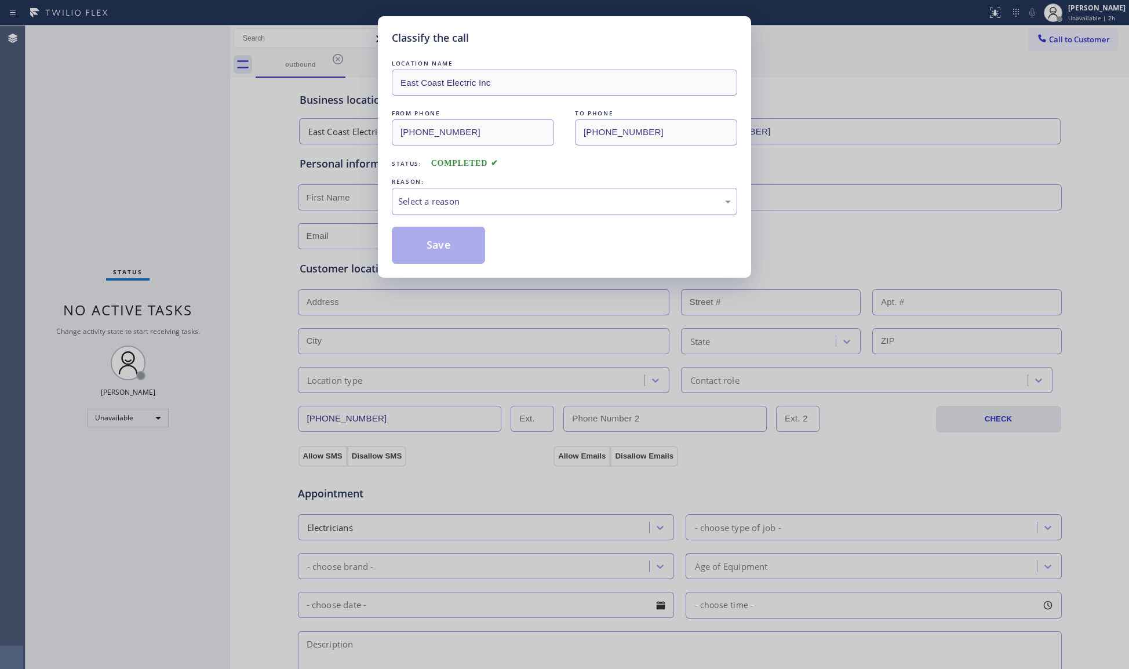
click at [412, 202] on div "Select a reason" at bounding box center [564, 201] width 333 height 13
click at [423, 244] on button "Save" at bounding box center [438, 245] width 93 height 37
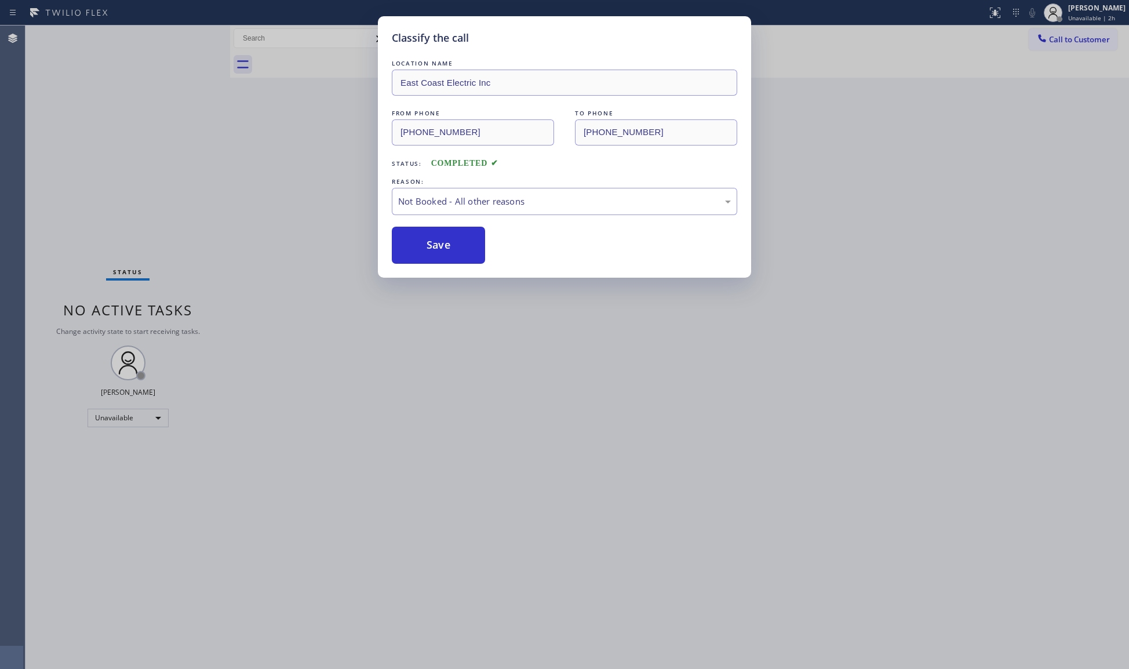
click at [423, 244] on button "Save" at bounding box center [438, 245] width 93 height 37
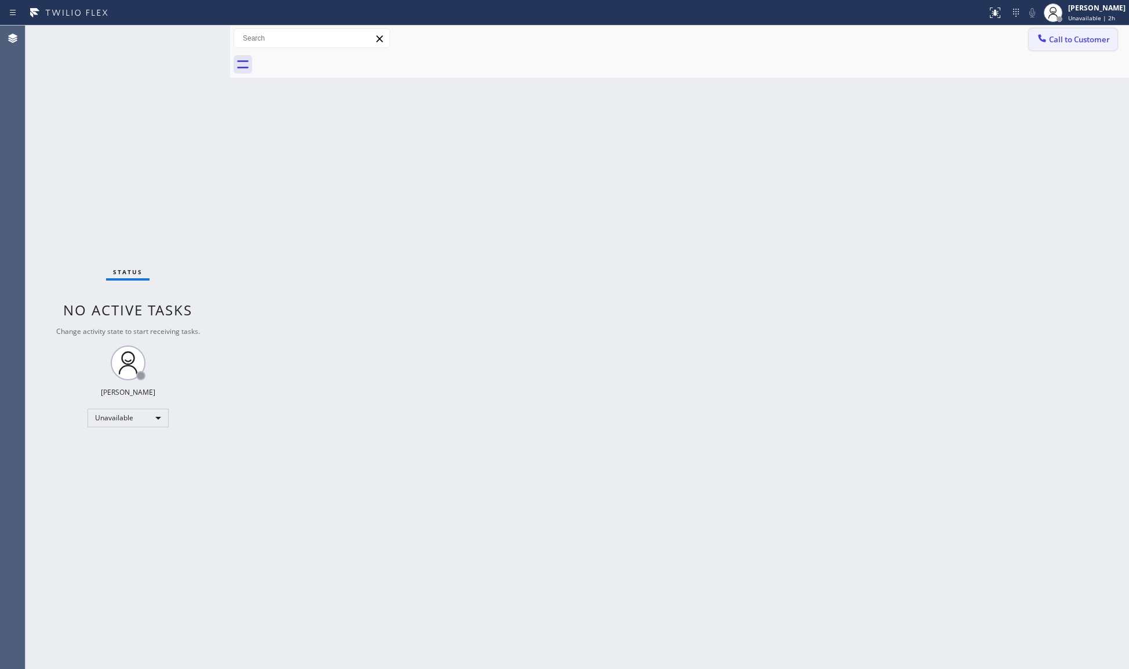
click at [1073, 31] on button "Call to Customer" at bounding box center [1073, 39] width 89 height 22
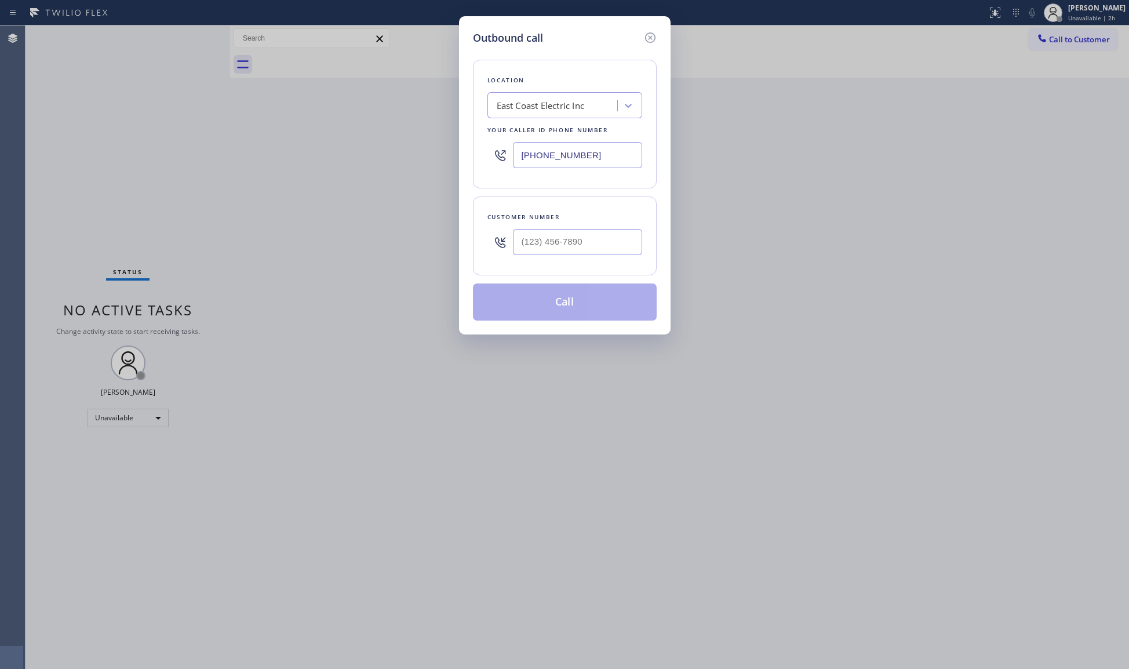
drag, startPoint x: 600, startPoint y: 152, endPoint x: 494, endPoint y: 154, distance: 105.5
click at [494, 154] on div "[PHONE_NUMBER]" at bounding box center [565, 155] width 155 height 38
type input "[PHONE_NUMBER]"
click at [627, 255] on input "(___) ___-____" at bounding box center [577, 242] width 129 height 26
type input "[PHONE_NUMBER]"
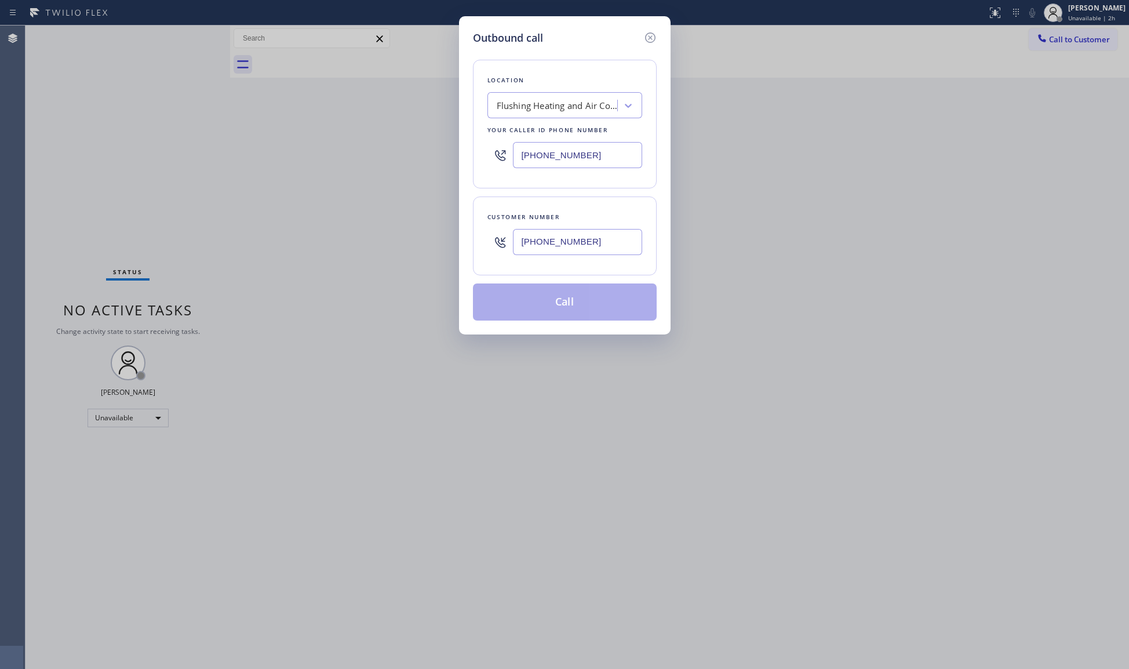
click at [576, 297] on button "Call" at bounding box center [565, 302] width 184 height 37
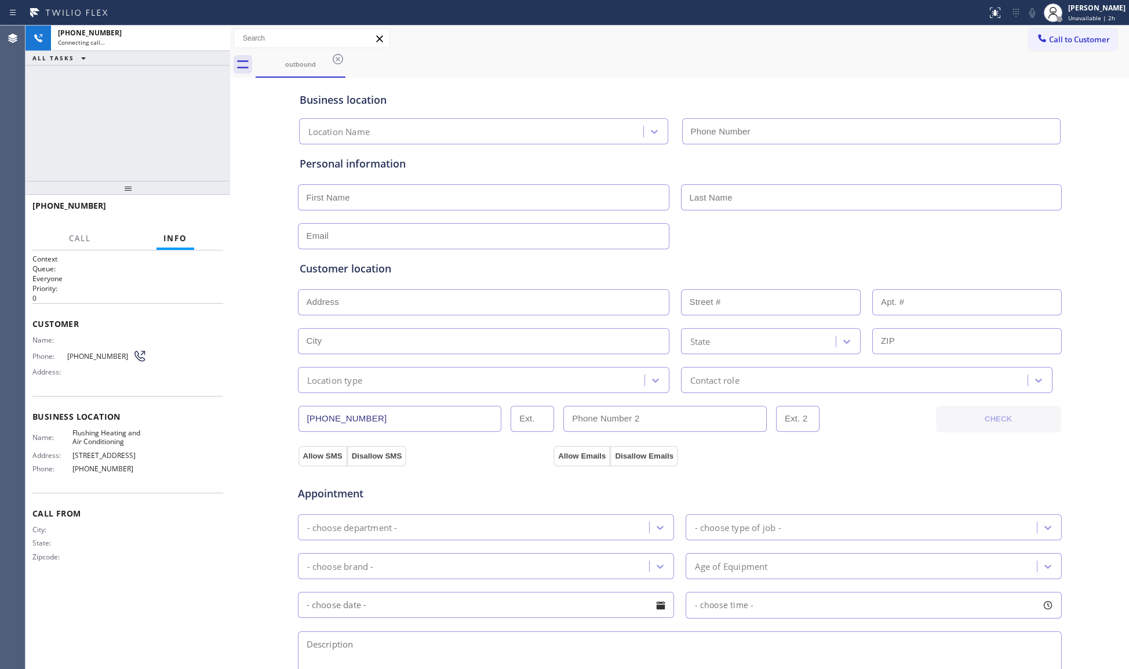
type input "[PHONE_NUMBER]"
click at [773, 85] on div "Business location Flushing Heating and Air Conditioning [PHONE_NUMBER]" at bounding box center [679, 113] width 765 height 64
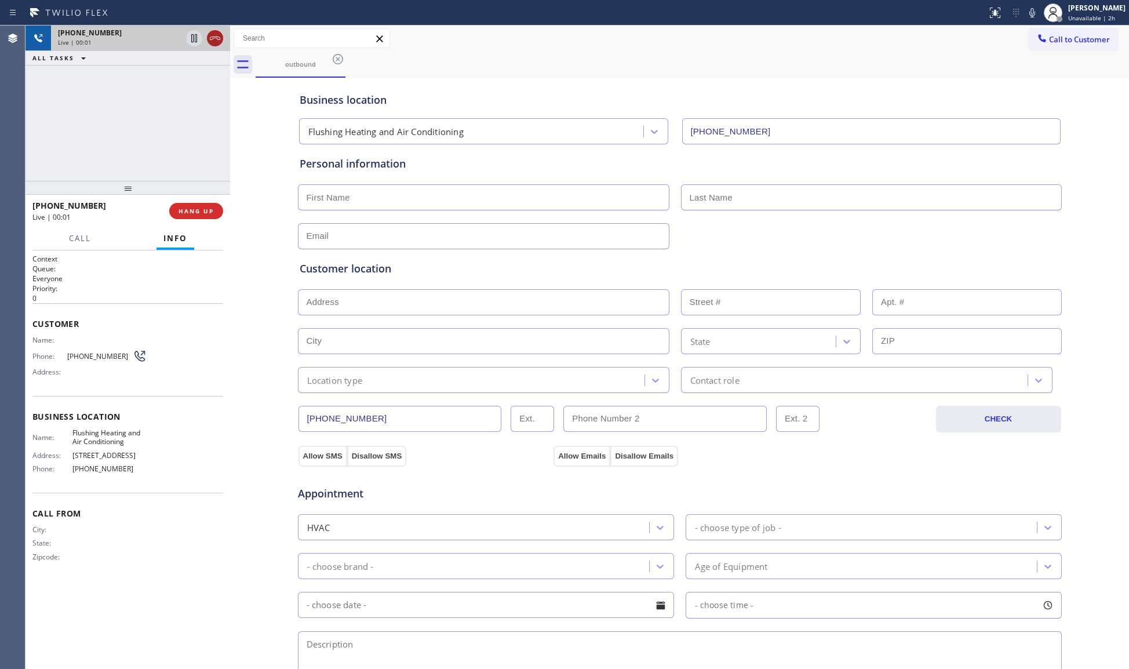
click at [215, 40] on icon at bounding box center [215, 38] width 14 height 14
click at [203, 211] on span "COMPLETE" at bounding box center [194, 211] width 40 height 8
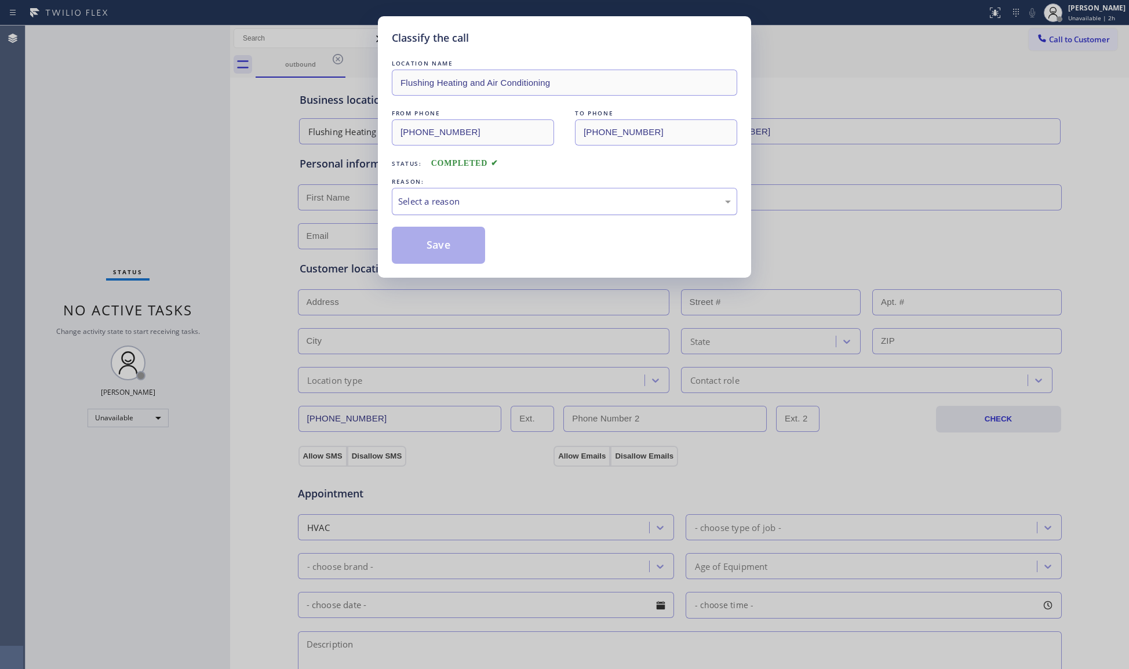
drag, startPoint x: 416, startPoint y: 209, endPoint x: 420, endPoint y: 214, distance: 6.3
click at [417, 210] on div "Select a reason" at bounding box center [565, 201] width 346 height 27
click at [428, 250] on button "Save" at bounding box center [438, 245] width 93 height 37
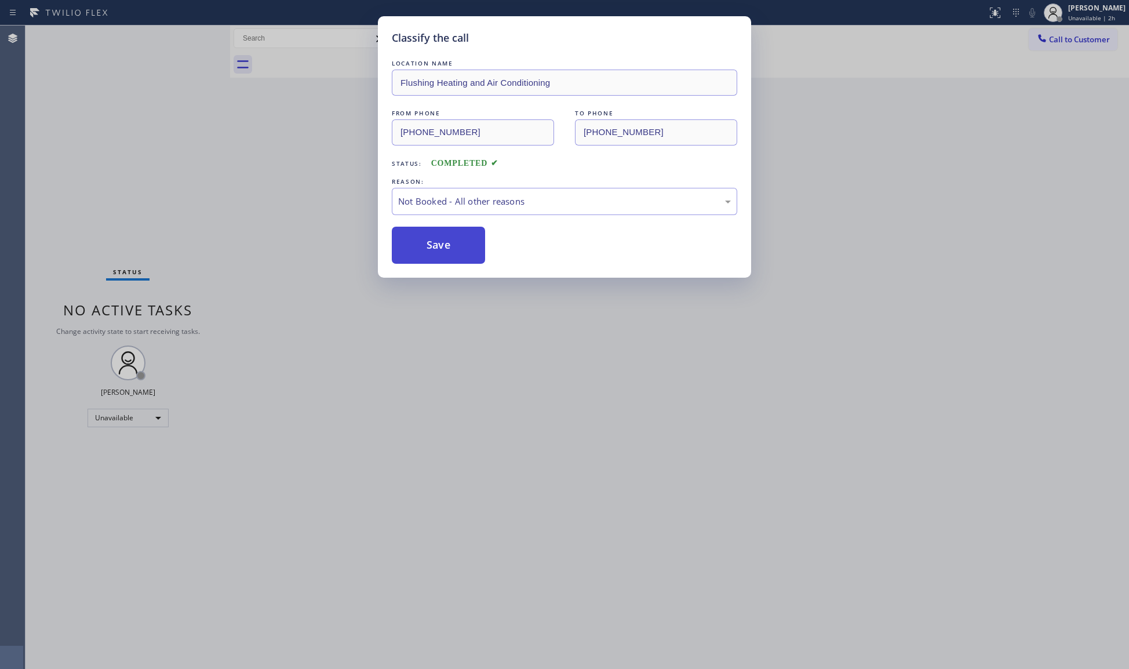
click at [428, 250] on button "Save" at bounding box center [438, 245] width 93 height 37
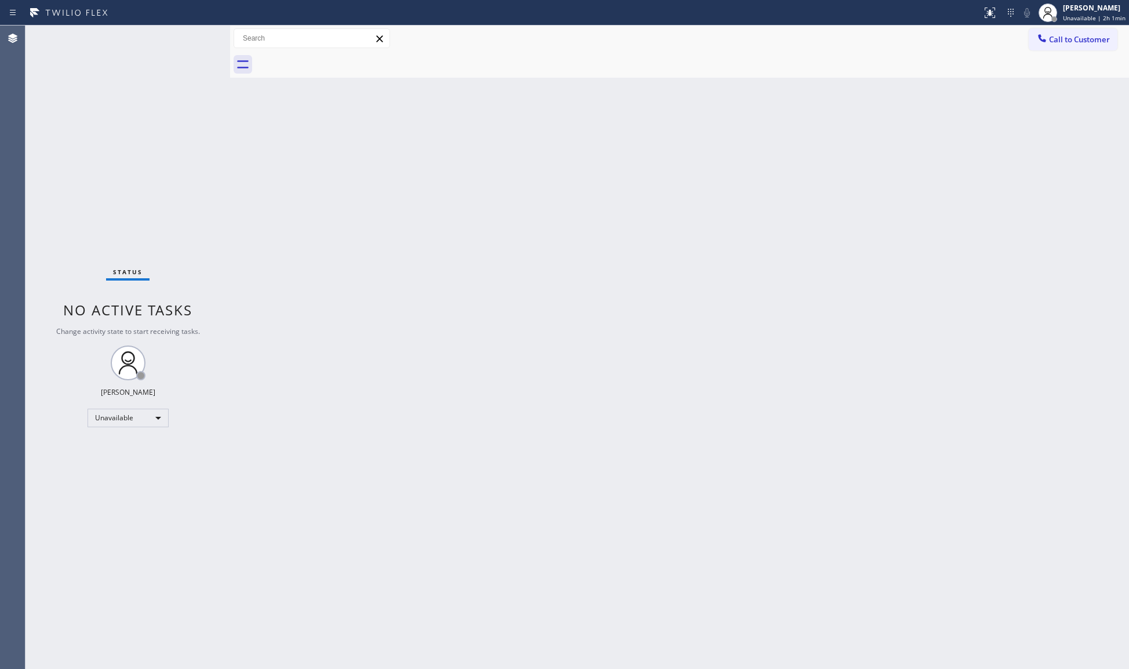
drag, startPoint x: 998, startPoint y: 57, endPoint x: 1013, endPoint y: 55, distance: 15.8
click at [998, 57] on div at bounding box center [693, 65] width 874 height 26
click at [1044, 42] on icon at bounding box center [1042, 38] width 8 height 8
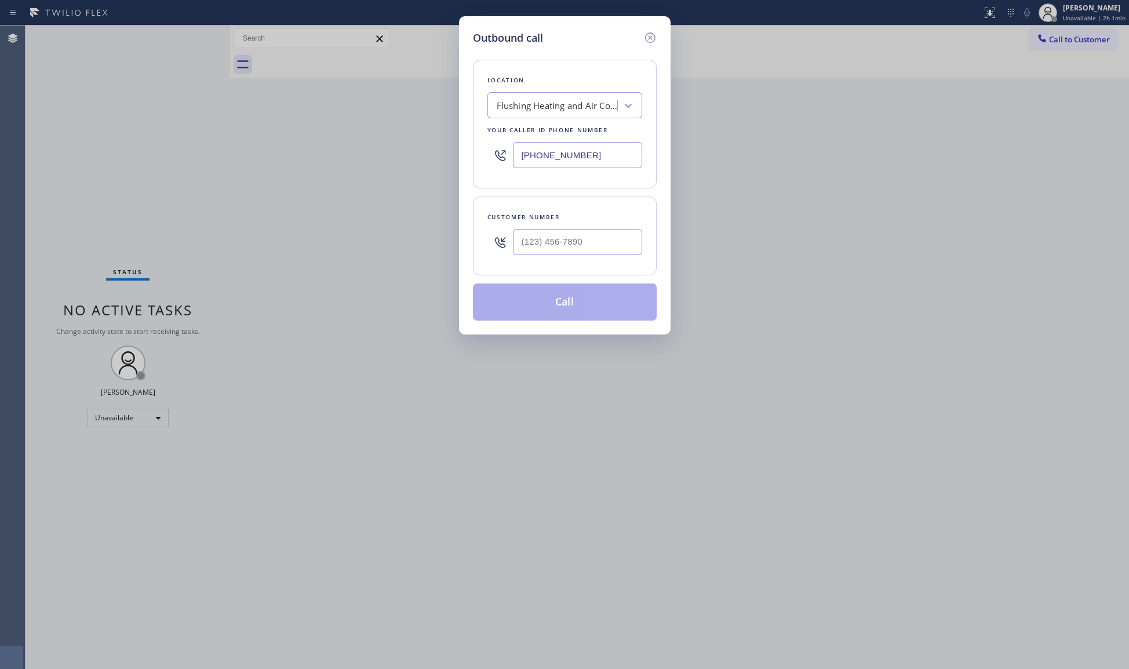
drag, startPoint x: 597, startPoint y: 158, endPoint x: 448, endPoint y: 155, distance: 149.6
click at [450, 158] on div "Outbound call Location Flushing Heating and Air Conditioning Your caller id pho…" at bounding box center [564, 334] width 1129 height 669
type input "[PHONE_NUMBER]"
click at [601, 240] on input "[PHONE_NUMBER]" at bounding box center [577, 242] width 129 height 26
type input "[PHONE_NUMBER]"
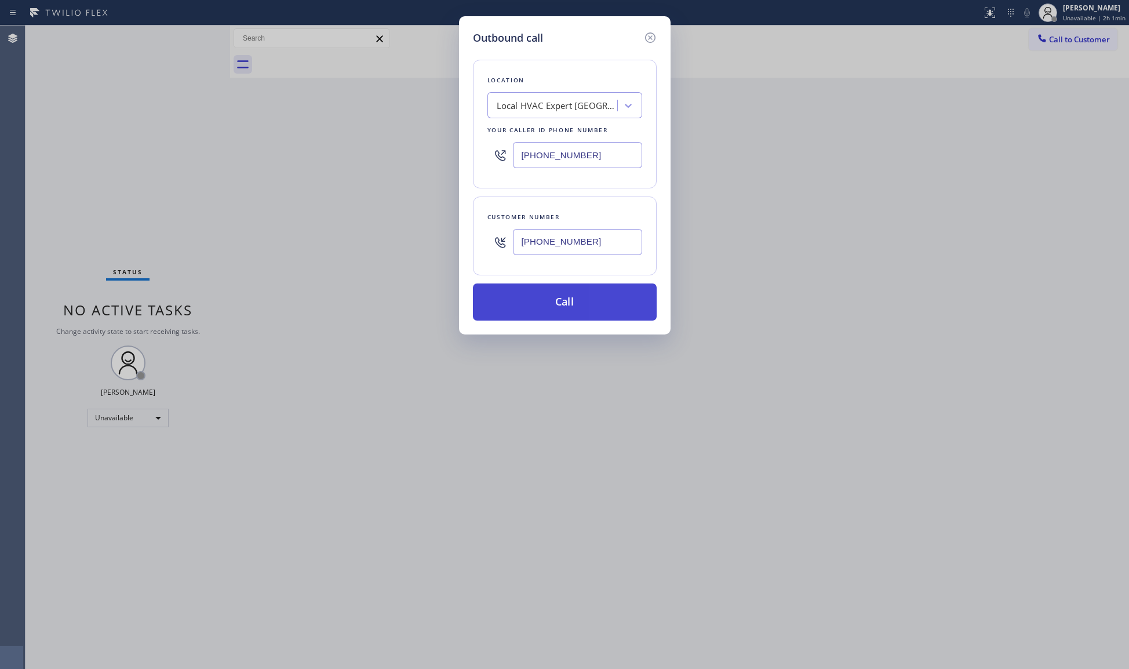
click at [571, 300] on button "Call" at bounding box center [565, 302] width 184 height 37
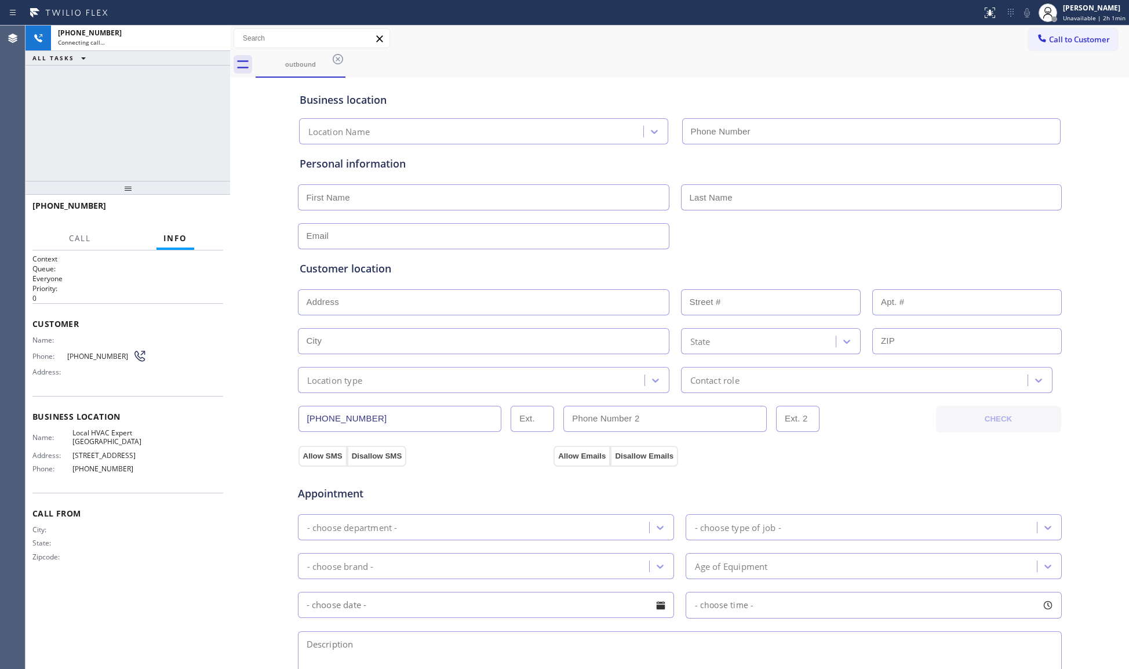
type input "[PHONE_NUMBER]"
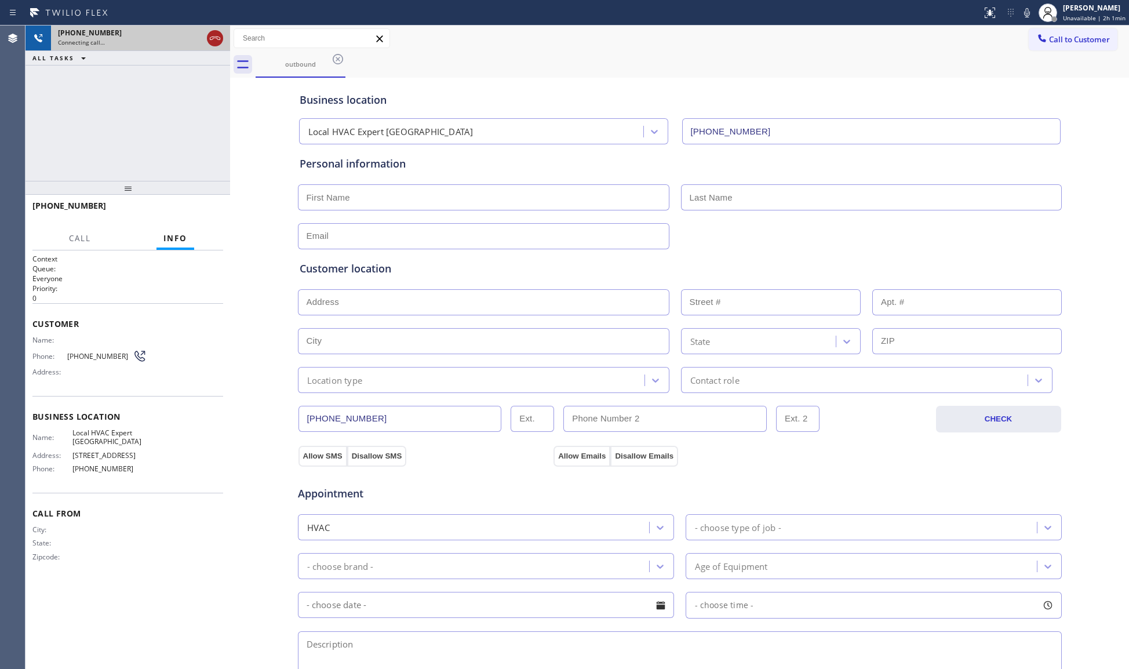
click at [221, 37] on icon at bounding box center [215, 38] width 14 height 14
click at [202, 37] on div "[PHONE_NUMBER]" at bounding box center [130, 33] width 144 height 10
click at [221, 36] on div "[PHONE_NUMBER]" at bounding box center [140, 33] width 165 height 10
click at [220, 35] on div "[PHONE_NUMBER]" at bounding box center [140, 33] width 165 height 10
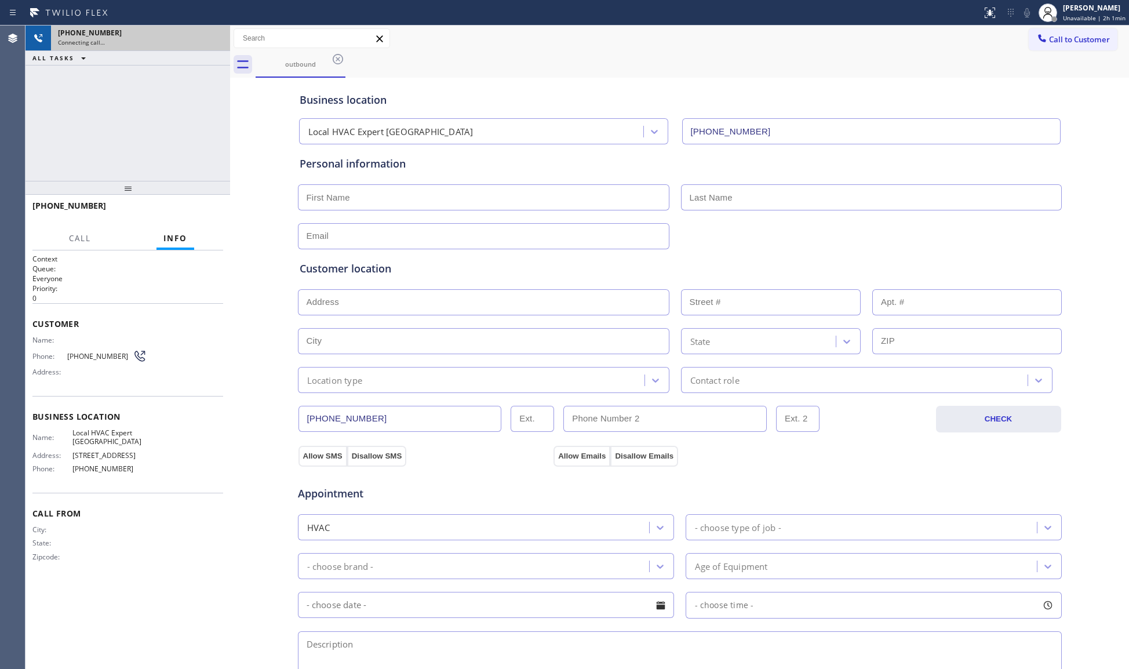
click at [220, 35] on div "[PHONE_NUMBER]" at bounding box center [140, 33] width 165 height 10
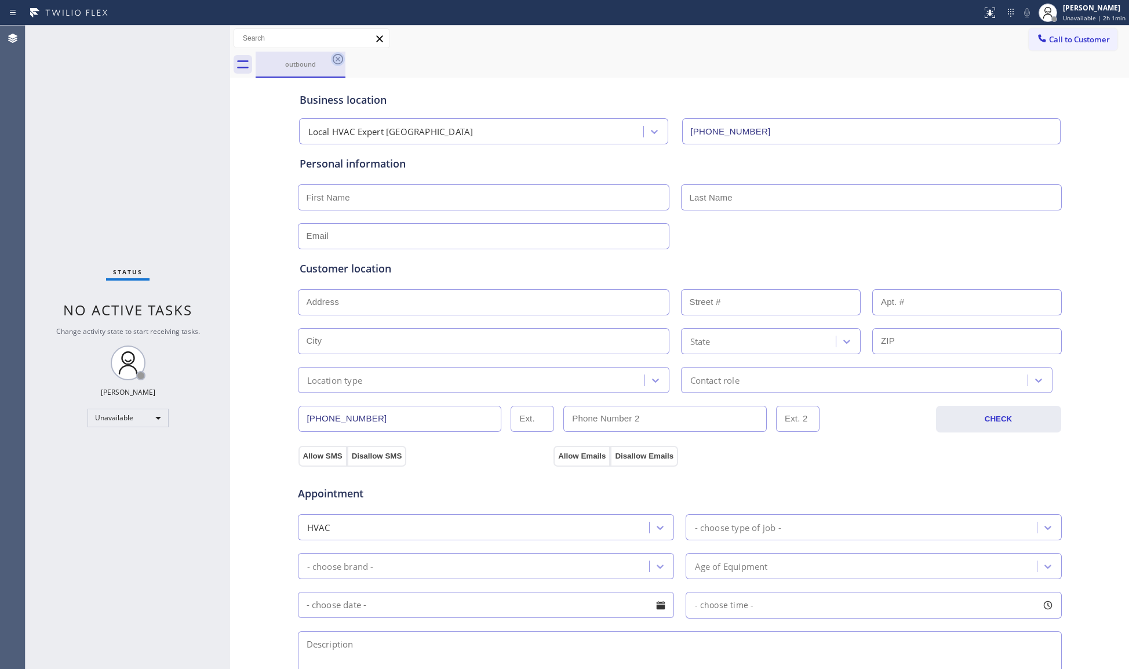
click at [339, 60] on icon at bounding box center [338, 59] width 10 height 10
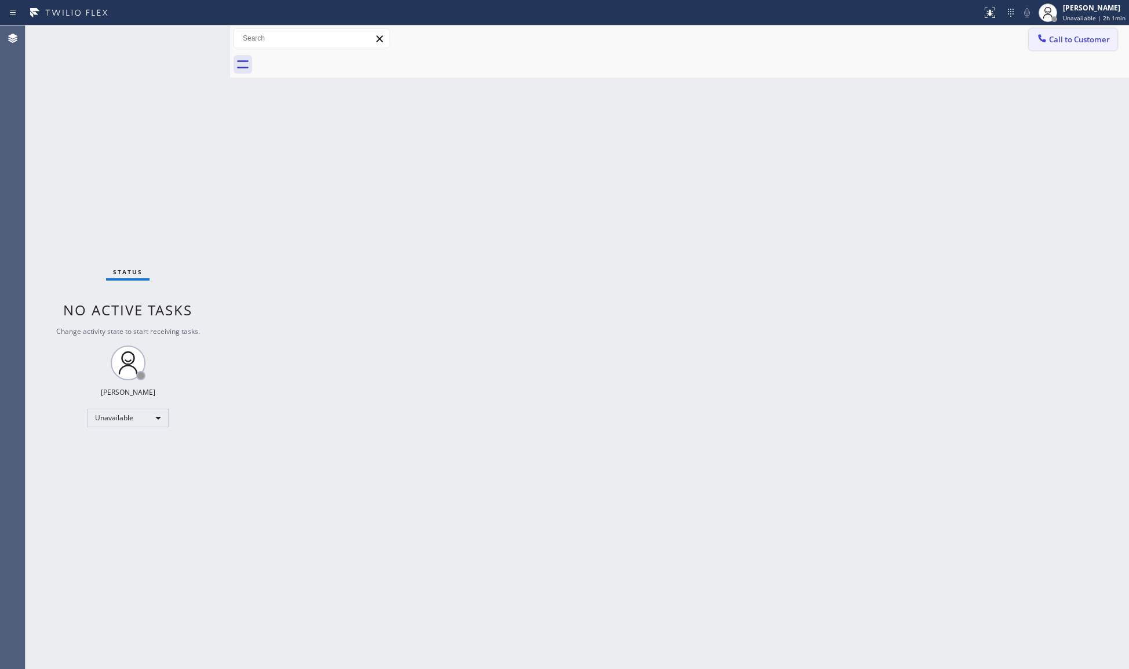
click at [1063, 38] on span "Call to Customer" at bounding box center [1079, 39] width 61 height 10
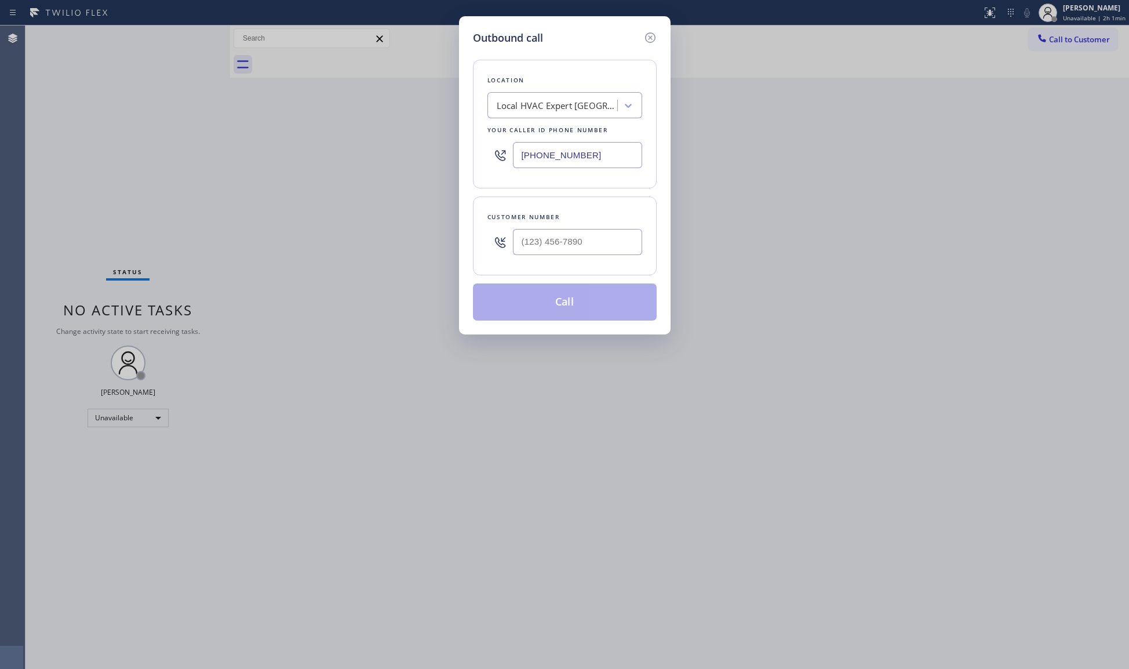
drag, startPoint x: 599, startPoint y: 160, endPoint x: 468, endPoint y: 163, distance: 130.5
click at [468, 163] on div "Outbound call Location Local HVAC Expert [GEOGRAPHIC_DATA] Your caller id phone…" at bounding box center [565, 175] width 212 height 318
type input "[PHONE_NUMBER]"
click at [581, 251] on input "(___) ___-____" at bounding box center [577, 242] width 129 height 26
type input "[PHONE_NUMBER]"
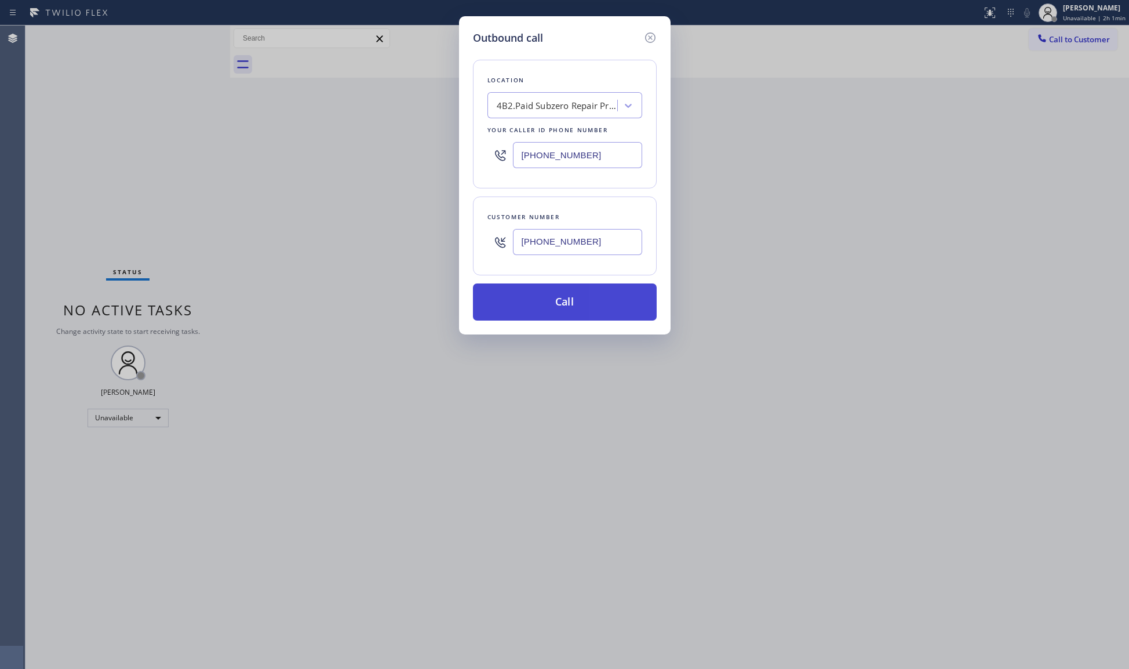
drag, startPoint x: 586, startPoint y: 293, endPoint x: 871, endPoint y: 309, distance: 285.7
click at [587, 293] on button "Call" at bounding box center [565, 302] width 184 height 37
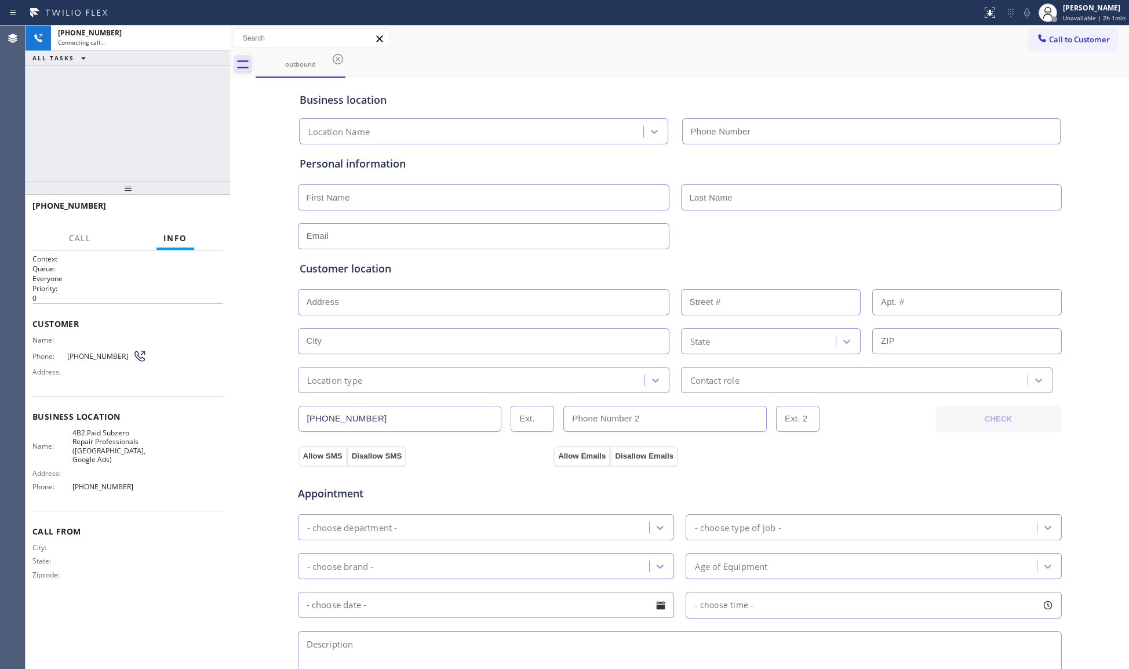
type input "[PHONE_NUMBER]"
click at [458, 72] on div "outbound" at bounding box center [693, 65] width 874 height 26
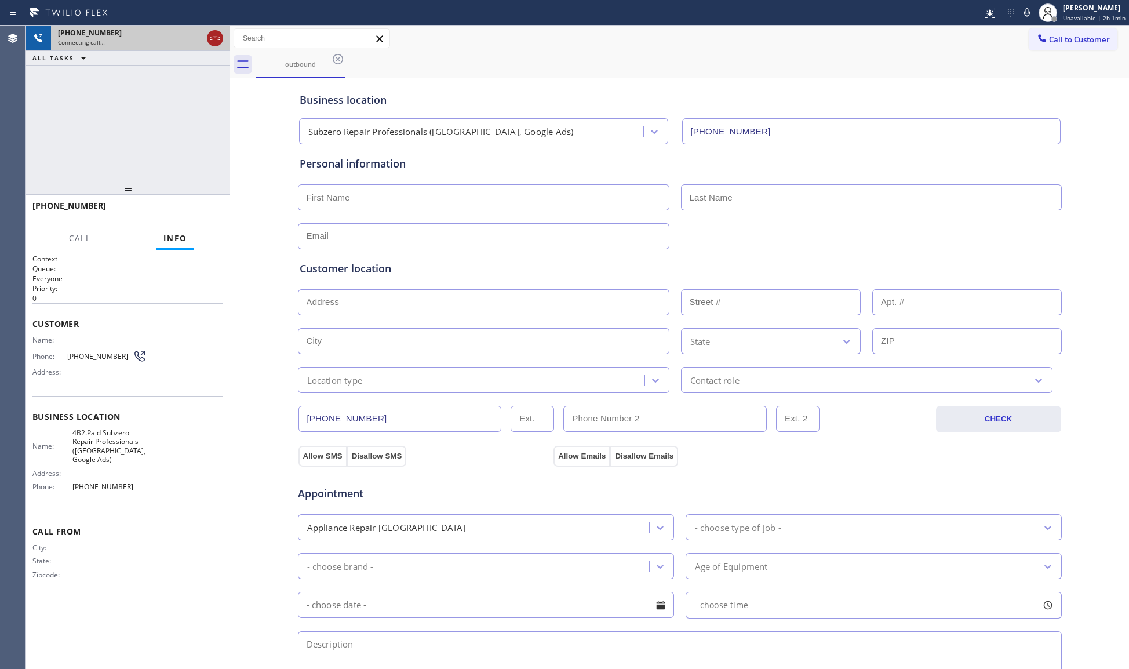
drag, startPoint x: 212, startPoint y: 38, endPoint x: 451, endPoint y: 56, distance: 239.6
click at [213, 38] on icon at bounding box center [215, 38] width 14 height 14
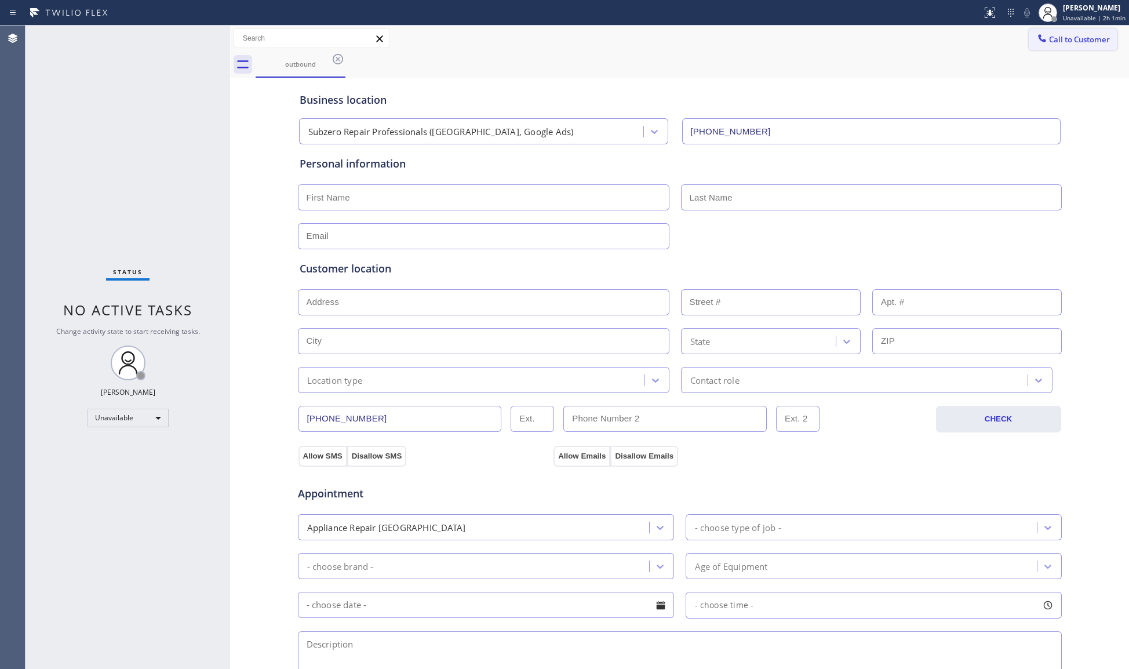
click at [1037, 36] on div at bounding box center [1043, 39] width 14 height 14
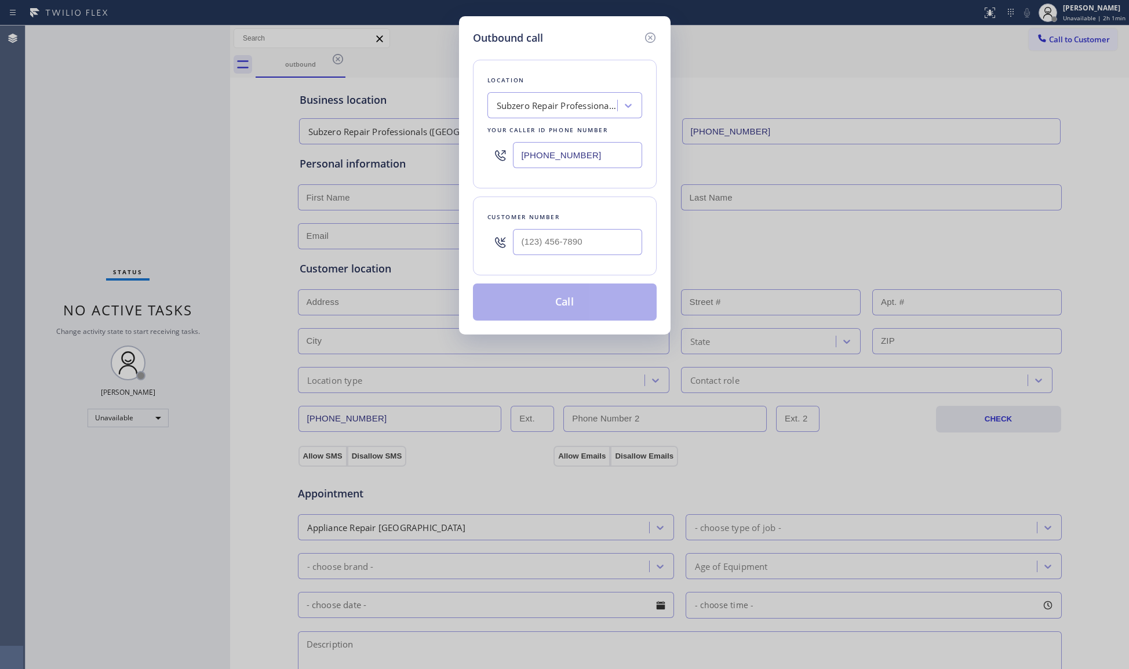
click at [474, 152] on div "Location Subzero Repair Professionals ([GEOGRAPHIC_DATA], Google Ads) Your call…" at bounding box center [565, 124] width 184 height 129
type input "[PHONE_NUMBER]"
click at [613, 242] on input "(___) ___-____" at bounding box center [577, 242] width 129 height 26
type input "[PHONE_NUMBER]"
click at [553, 313] on button "Call" at bounding box center [565, 302] width 184 height 37
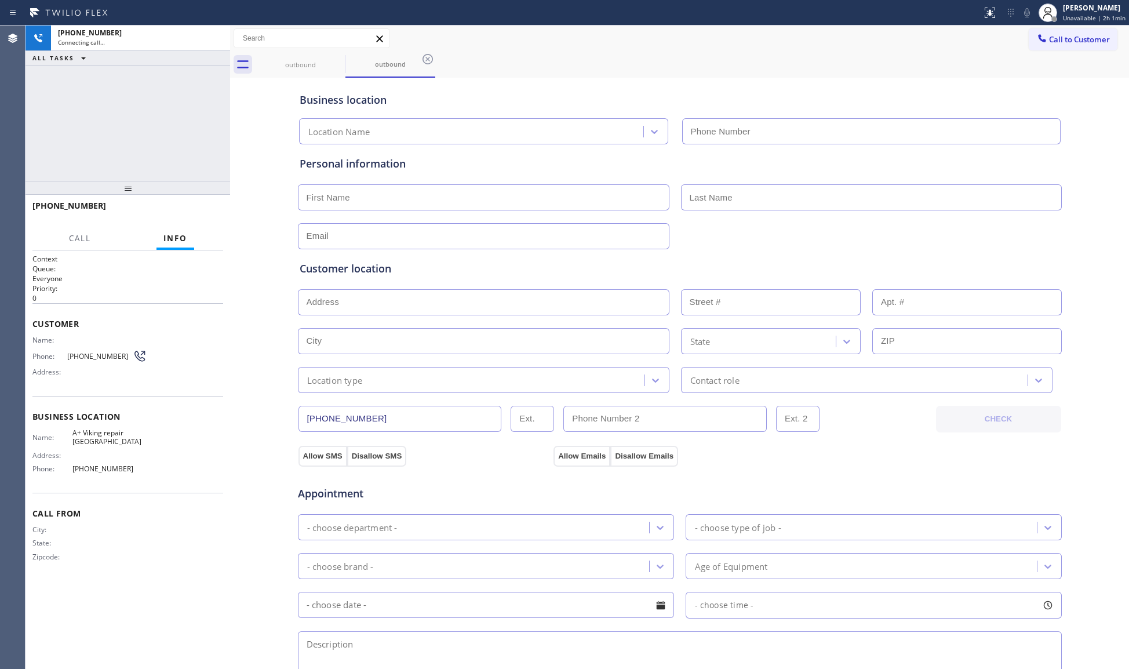
type input "[PHONE_NUMBER]"
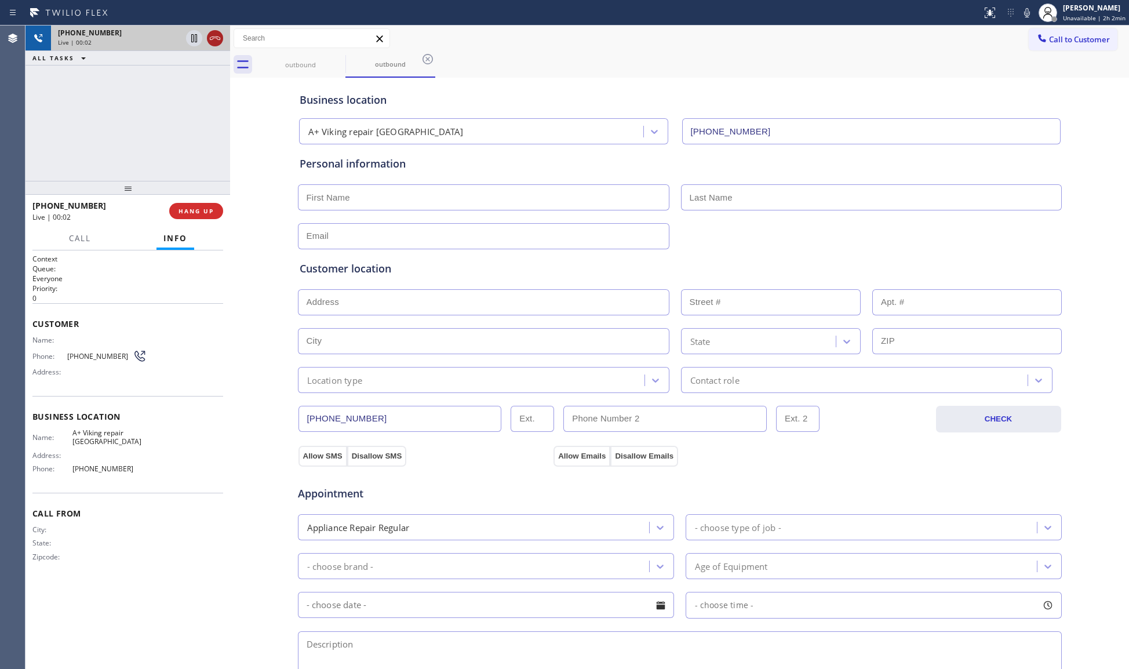
click at [230, 40] on div at bounding box center [230, 348] width 0 height 644
click at [219, 38] on div at bounding box center [211, 38] width 16 height 14
click at [219, 38] on div "Live | 00:03" at bounding box center [138, 42] width 161 height 8
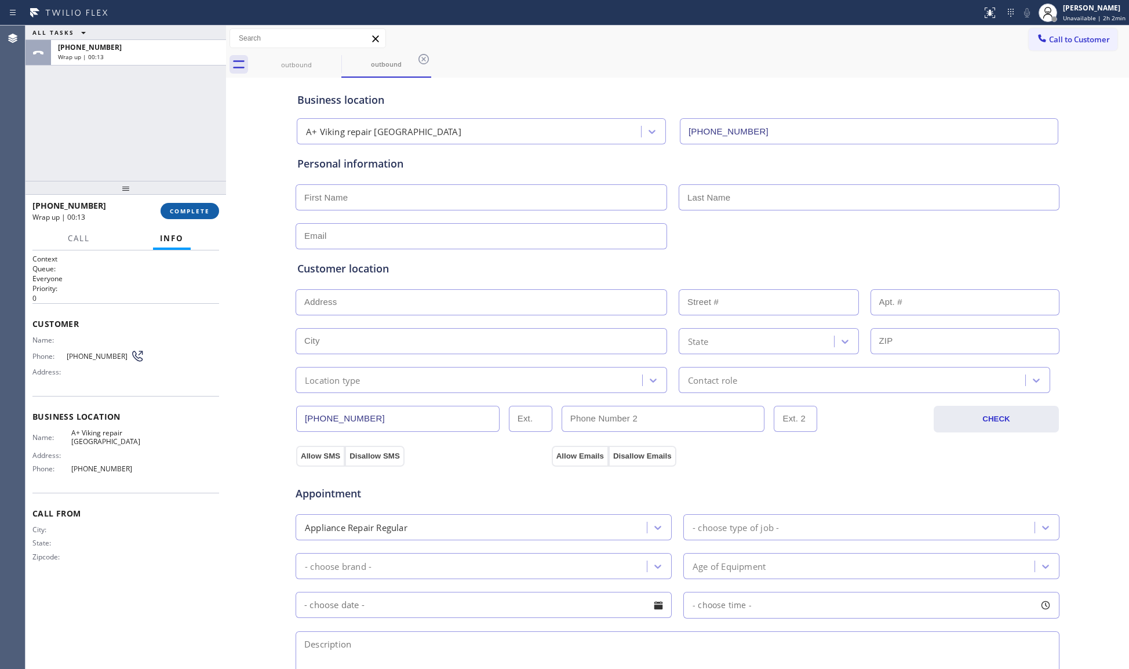
click at [194, 214] on span "COMPLETE" at bounding box center [190, 211] width 40 height 8
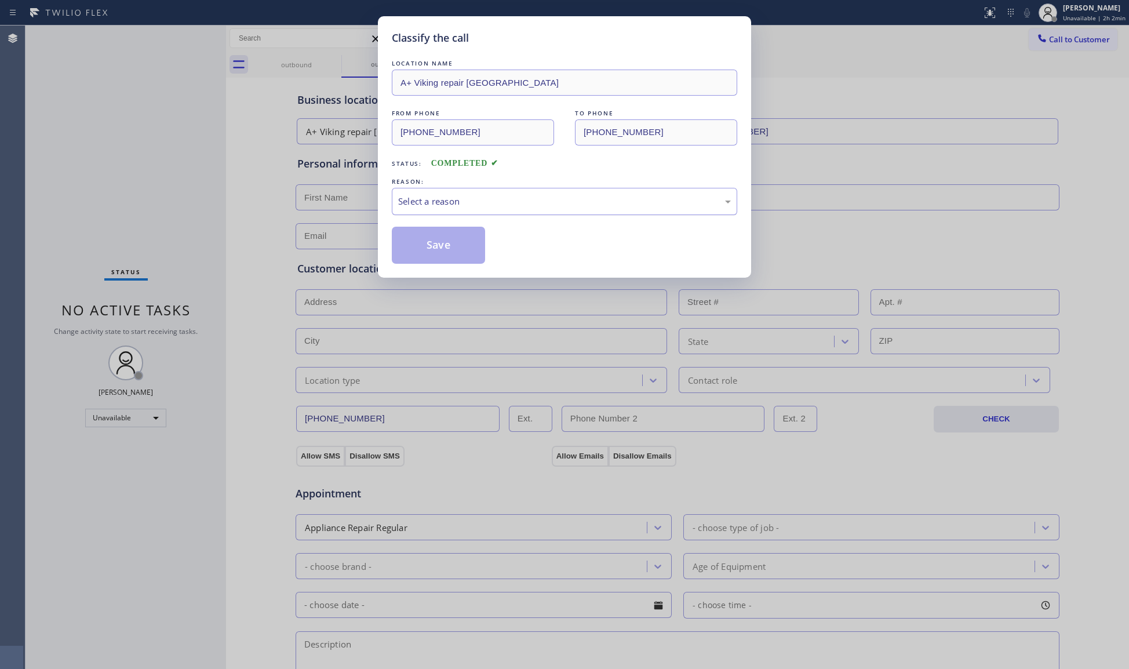
drag, startPoint x: 409, startPoint y: 200, endPoint x: 420, endPoint y: 212, distance: 16.0
click at [416, 205] on div "Select a reason" at bounding box center [564, 201] width 333 height 13
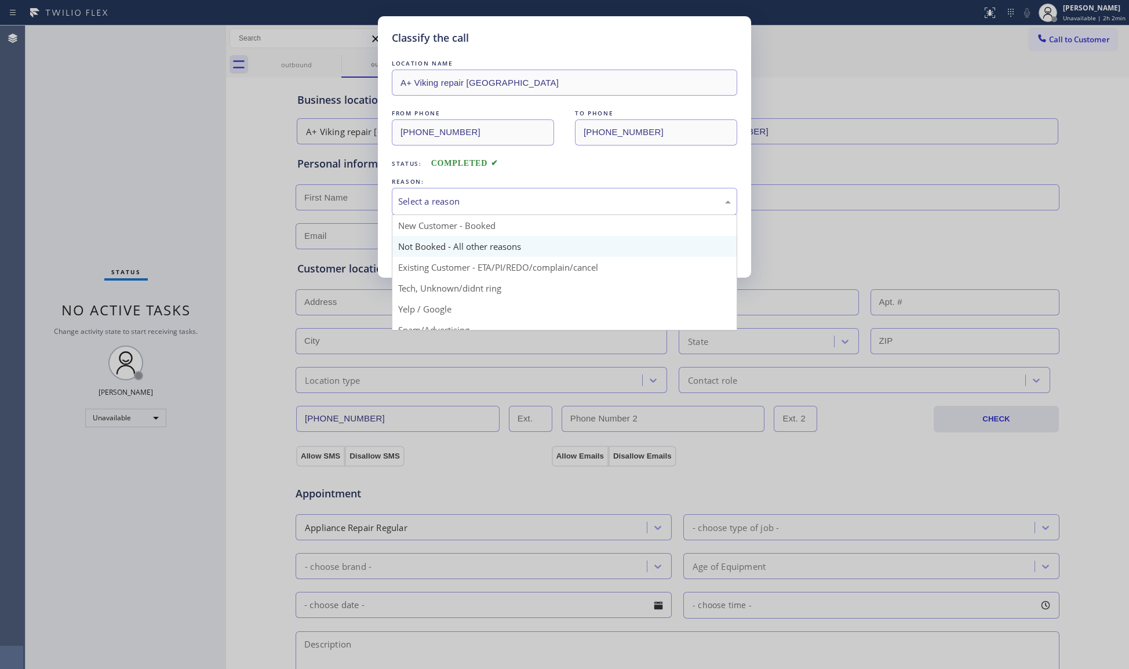
click at [433, 249] on button "Save" at bounding box center [438, 245] width 93 height 37
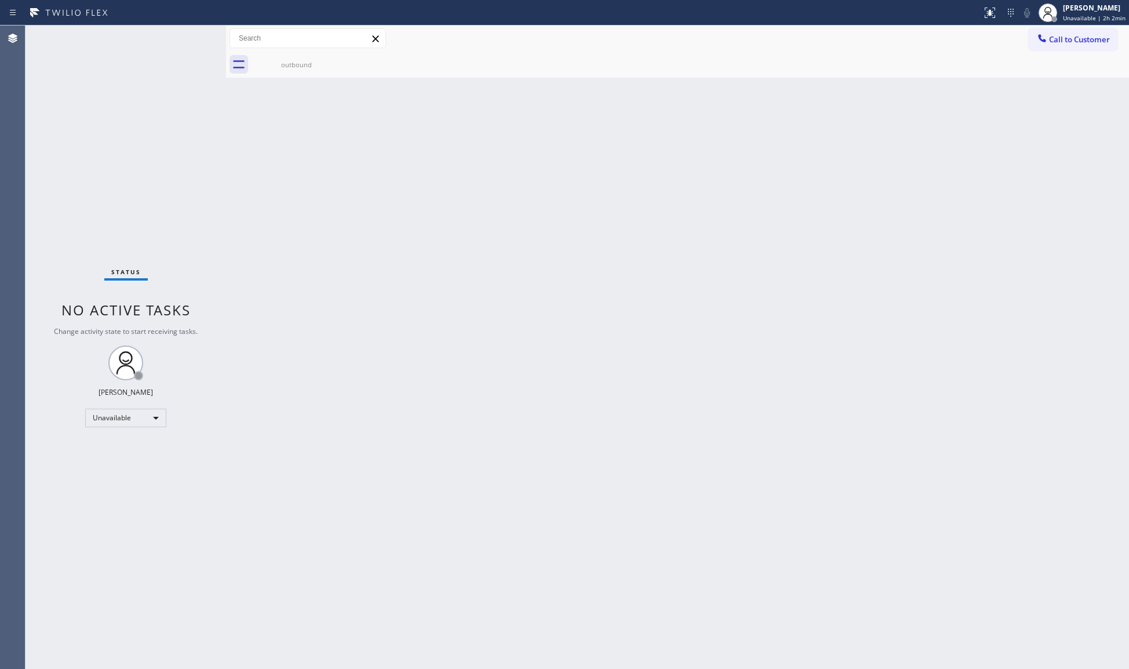
drag, startPoint x: 847, startPoint y: 249, endPoint x: 898, endPoint y: 186, distance: 81.7
click at [848, 249] on div "Back to Dashboard Change Sender ID Customers Technicians Select a contact Outbo…" at bounding box center [677, 348] width 903 height 644
click at [1058, 31] on button "Call to Customer" at bounding box center [1073, 39] width 89 height 22
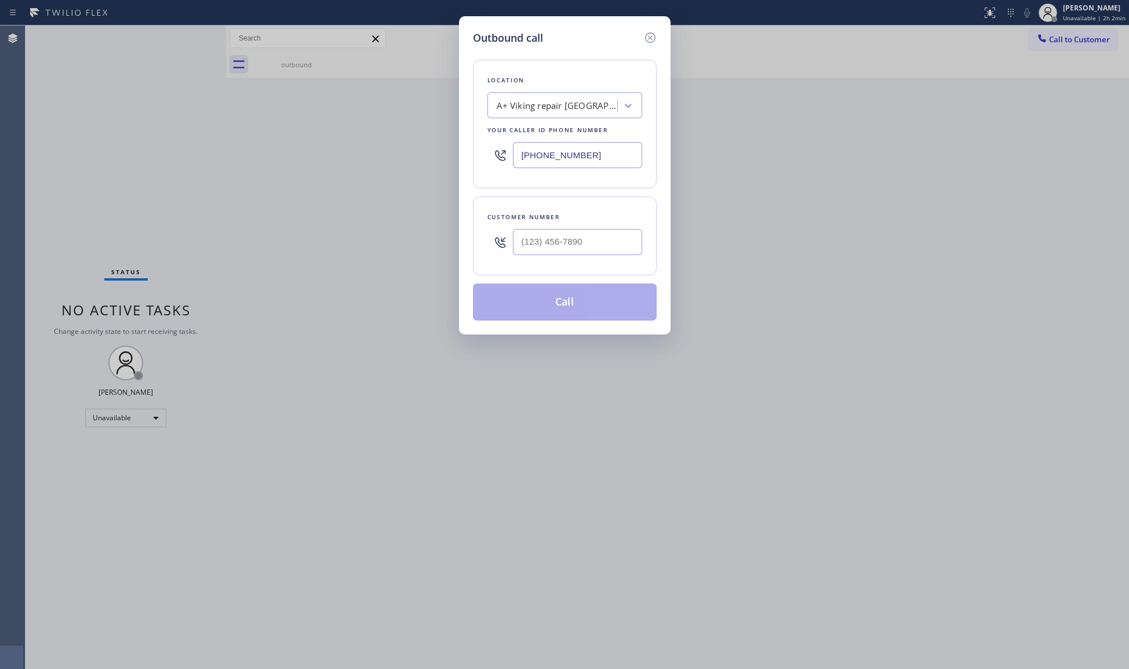
drag, startPoint x: 598, startPoint y: 163, endPoint x: 530, endPoint y: 168, distance: 68.6
click at [517, 167] on input "[PHONE_NUMBER]" at bounding box center [577, 155] width 129 height 26
type input "[PHONE_NUMBER]"
click at [606, 237] on input "(___) ___-____" at bounding box center [577, 242] width 129 height 26
type input "[PHONE_NUMBER]"
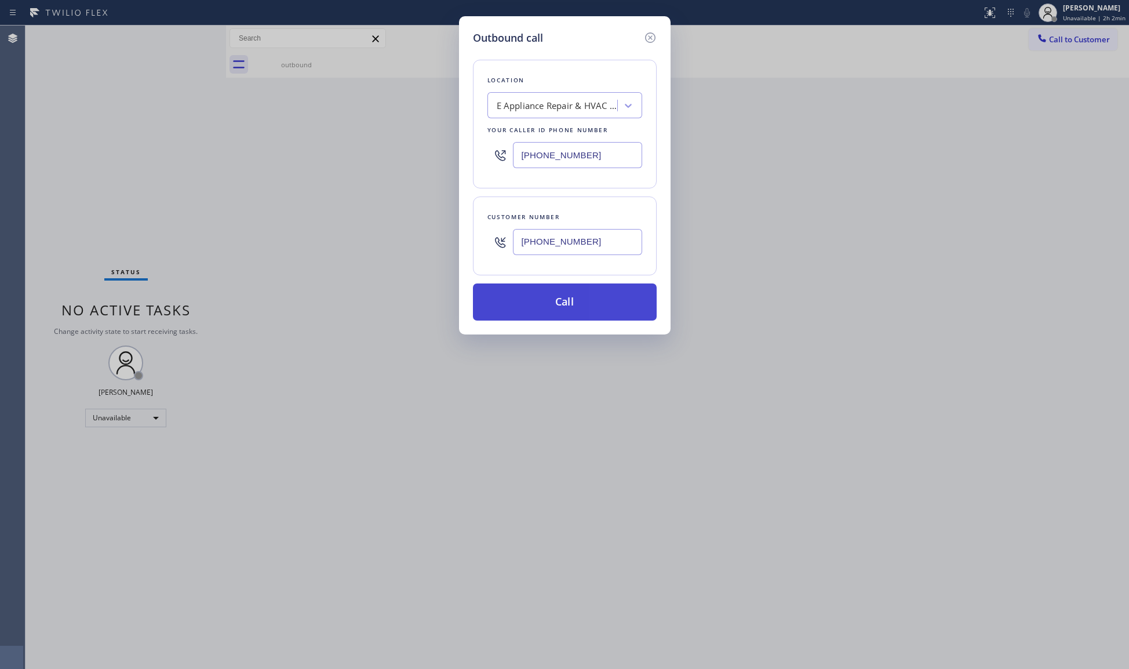
click at [562, 305] on button "Call" at bounding box center [565, 302] width 184 height 37
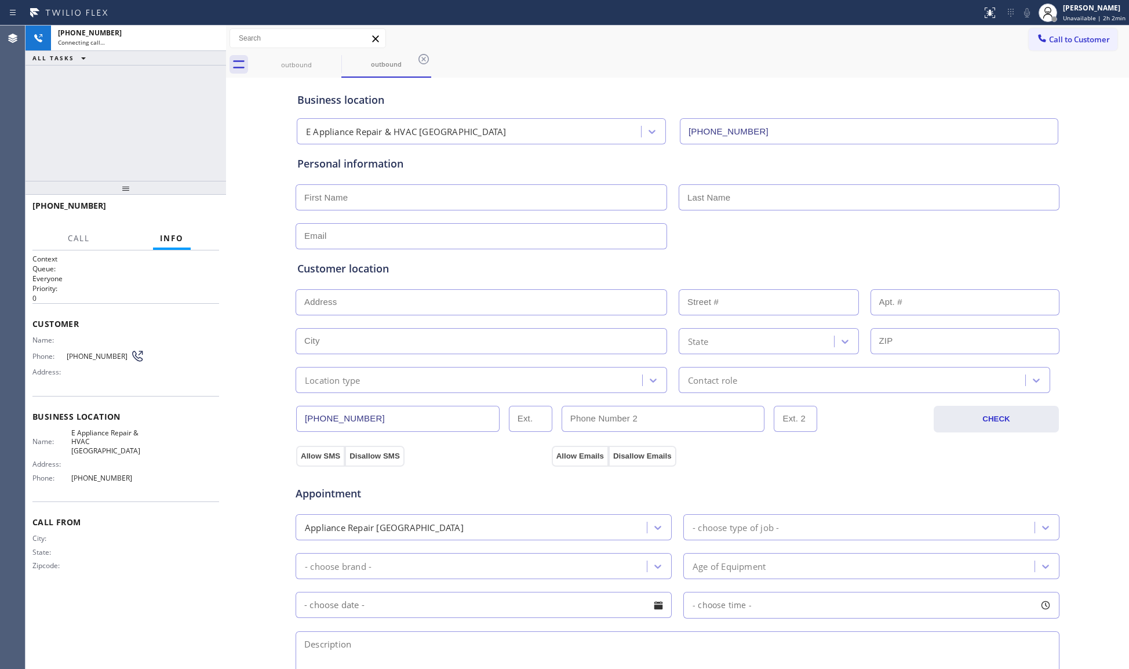
type input "[PHONE_NUMBER]"
click at [184, 219] on div "[PHONE_NUMBER] Live | 00:03 HANG UP" at bounding box center [125, 211] width 187 height 30
click at [184, 214] on span "HANG UP" at bounding box center [192, 211] width 35 height 8
click at [186, 213] on span "COMPLETE" at bounding box center [190, 211] width 40 height 8
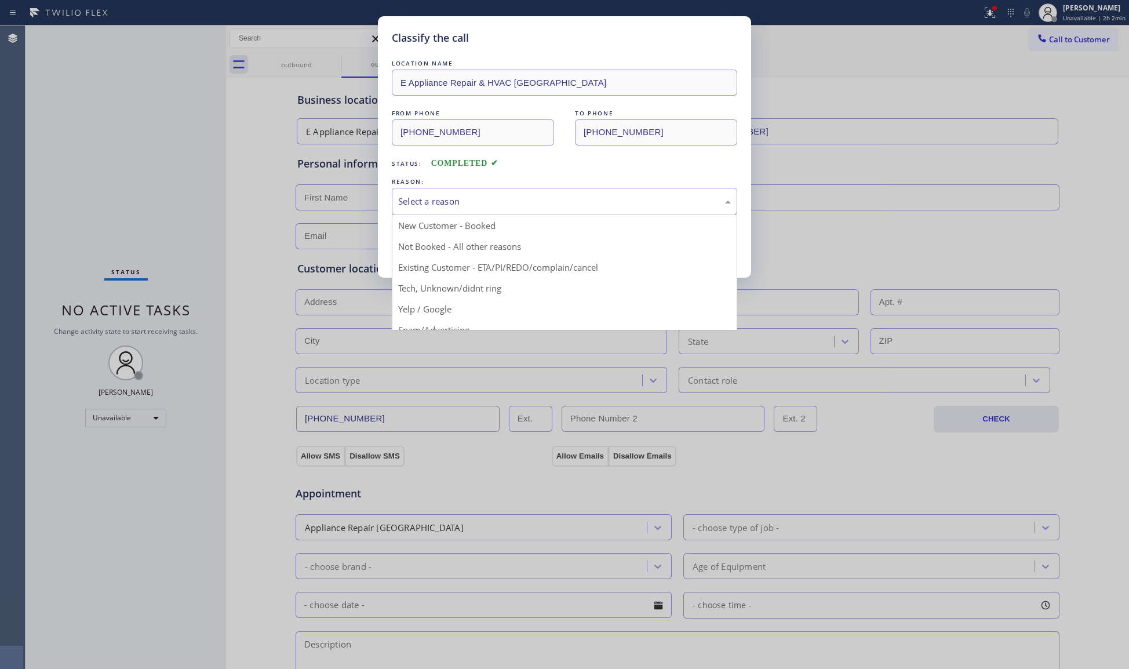
click at [445, 189] on div "Select a reason" at bounding box center [565, 201] width 346 height 27
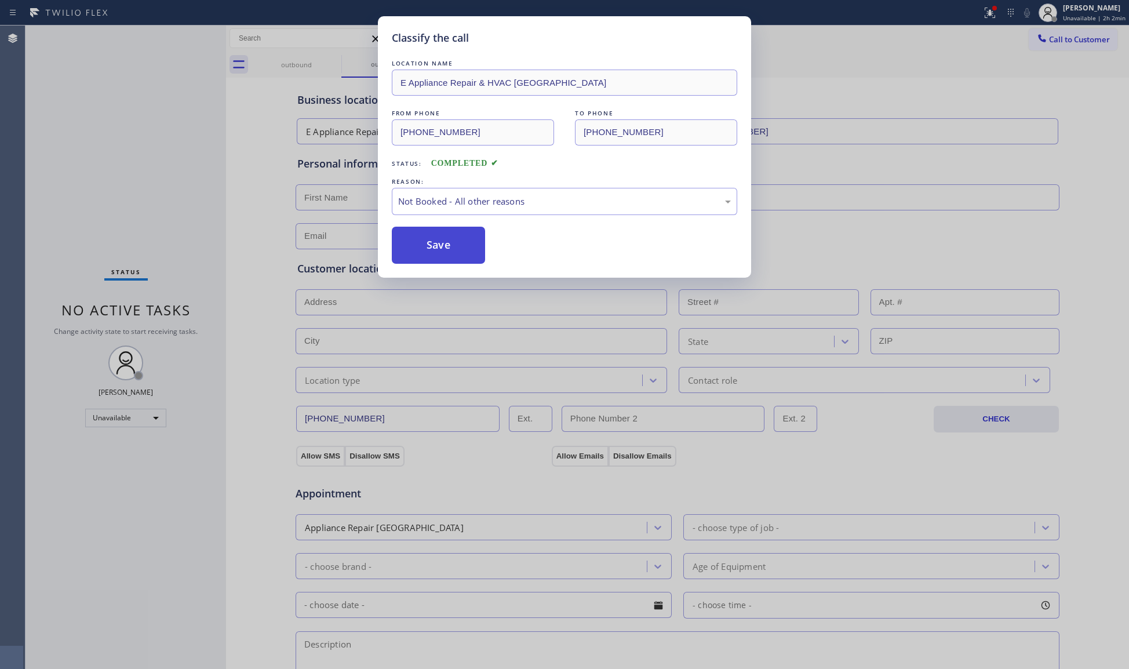
click at [434, 251] on button "Save" at bounding box center [438, 245] width 93 height 37
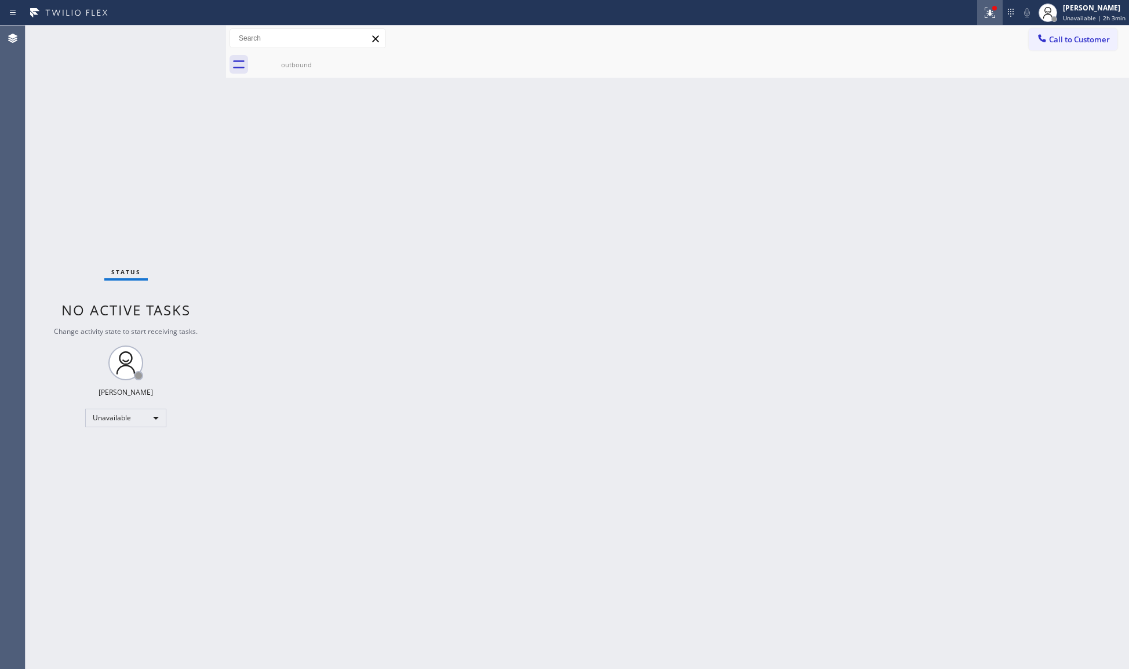
click at [997, 13] on icon at bounding box center [990, 13] width 14 height 14
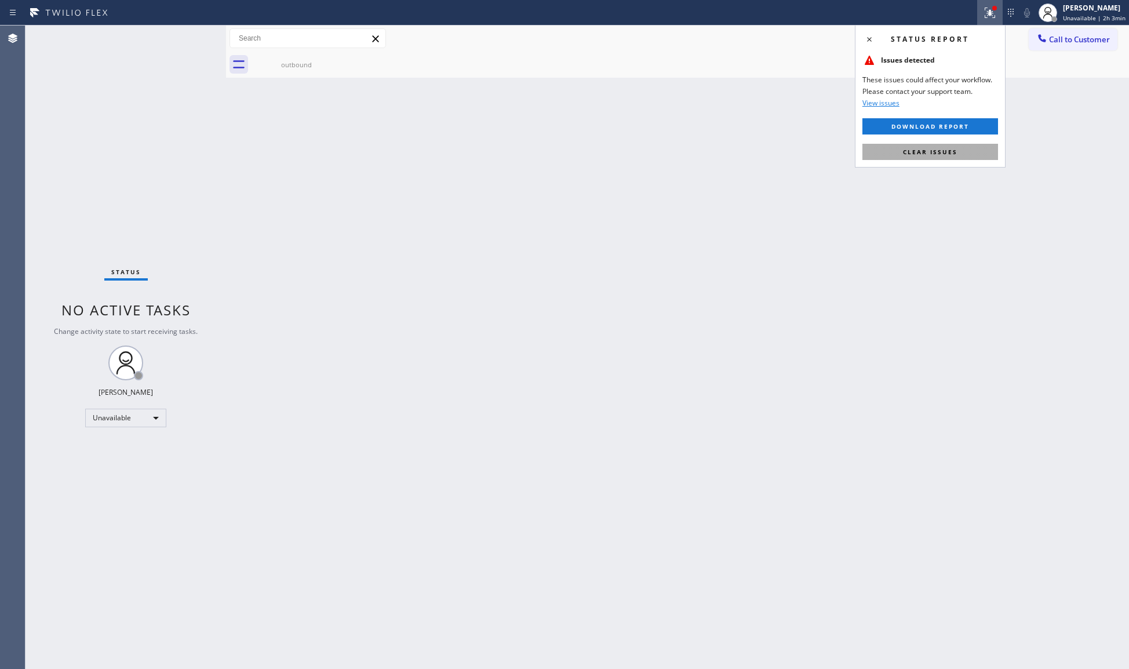
click at [947, 154] on span "Clear issues" at bounding box center [930, 152] width 55 height 8
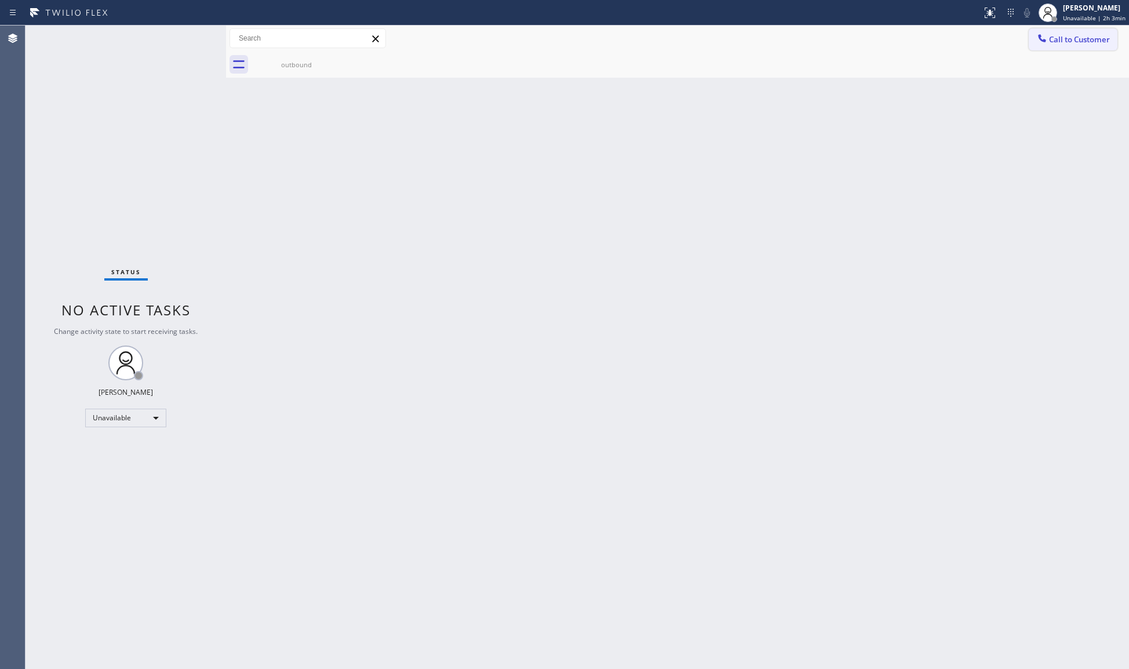
drag, startPoint x: 1074, startPoint y: 24, endPoint x: 1053, endPoint y: 38, distance: 25.1
click at [1070, 26] on div "Status report No issues detected If you experience an issue, please download th…" at bounding box center [564, 334] width 1129 height 669
drag, startPoint x: 1060, startPoint y: 64, endPoint x: 1074, endPoint y: 42, distance: 25.6
click at [1062, 64] on div "outbound" at bounding box center [691, 65] width 878 height 26
click at [1074, 42] on span "Call to Customer" at bounding box center [1079, 39] width 61 height 10
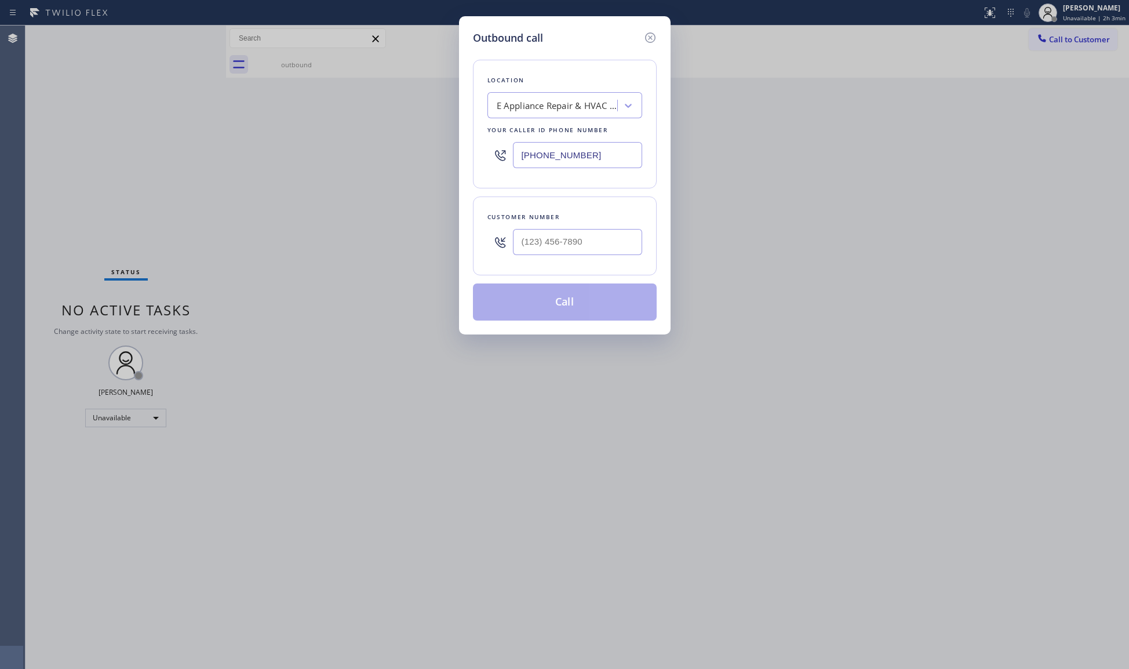
drag, startPoint x: 603, startPoint y: 158, endPoint x: 518, endPoint y: 170, distance: 86.1
click at [518, 174] on div "[PHONE_NUMBER]" at bounding box center [565, 155] width 155 height 38
type input "[PHONE_NUMBER]"
click at [599, 250] on input "(___) ___-____" at bounding box center [577, 242] width 129 height 26
type input "[PHONE_NUMBER]"
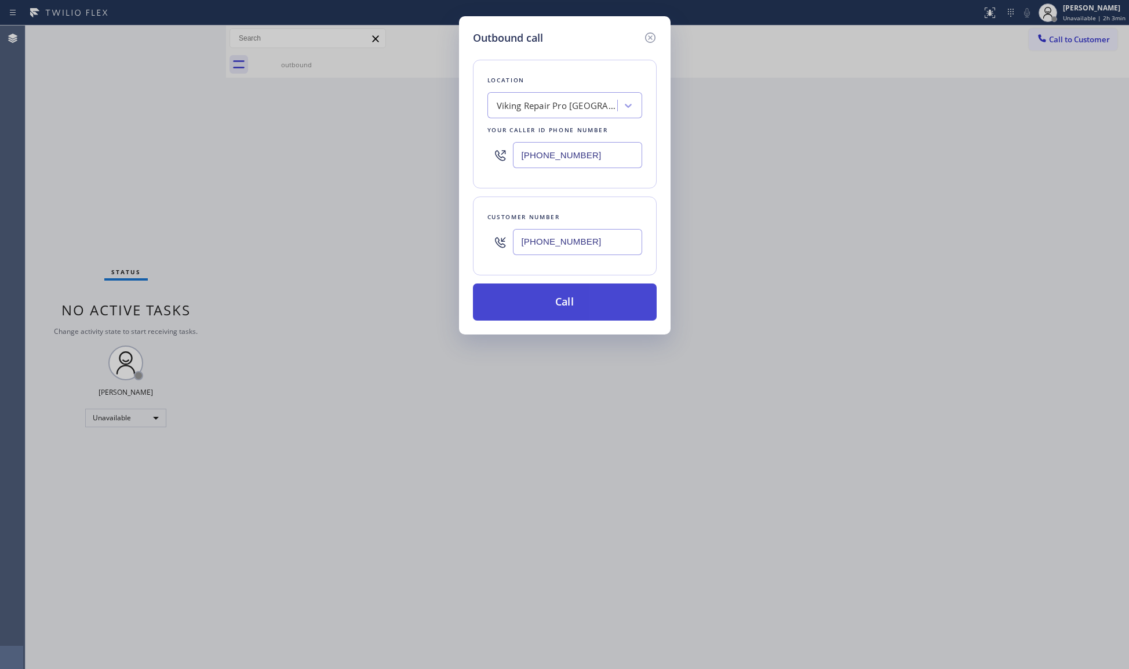
click at [583, 305] on button "Call" at bounding box center [565, 302] width 184 height 37
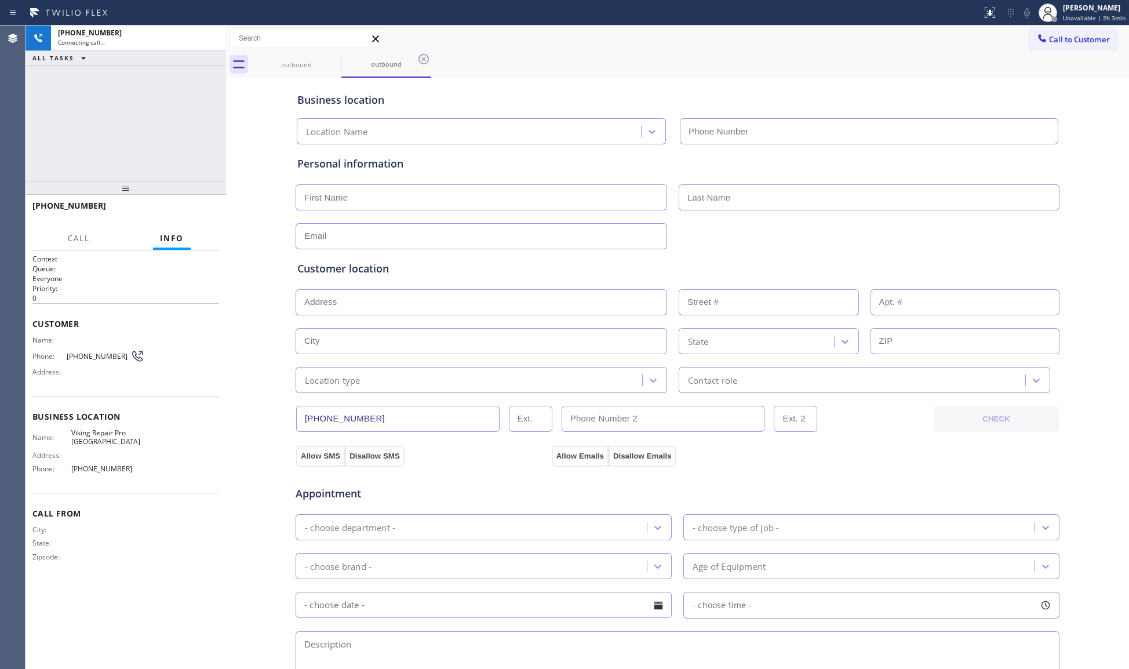
type input "[PHONE_NUMBER]"
click at [775, 67] on div "outbound outbound" at bounding box center [691, 65] width 878 height 26
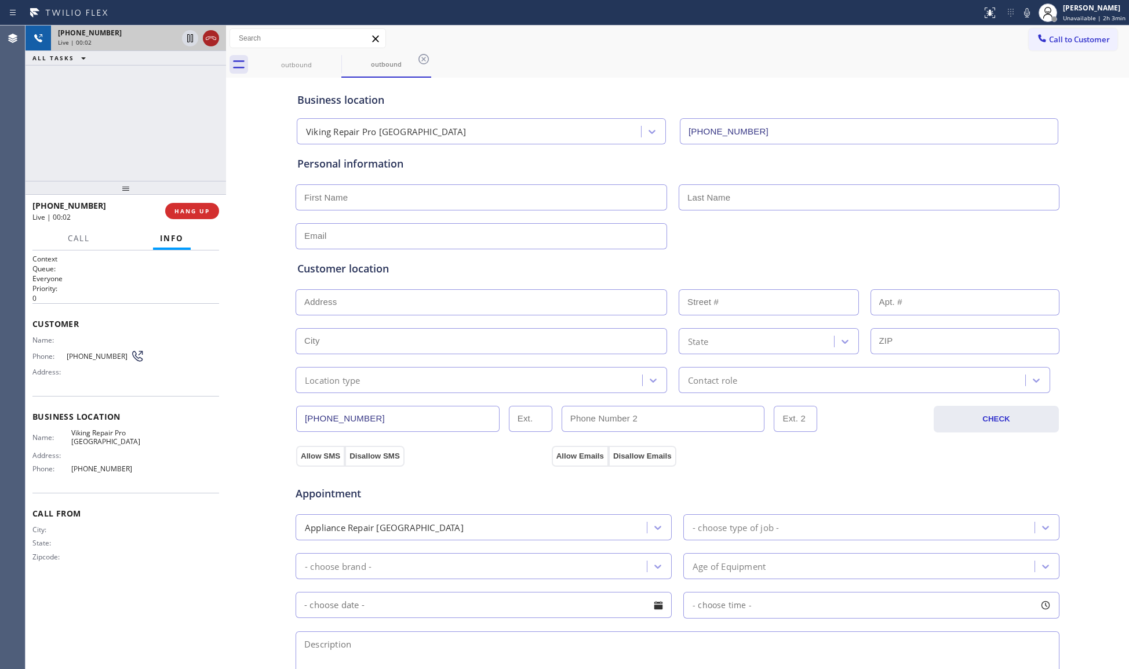
click at [212, 35] on icon at bounding box center [211, 38] width 14 height 14
drag, startPoint x: 215, startPoint y: 200, endPoint x: 216, endPoint y: 221, distance: 20.9
click at [214, 206] on div "[PHONE_NUMBER] Wrap up | 00:03 COMPLETE" at bounding box center [125, 211] width 187 height 30
drag, startPoint x: 180, startPoint y: 208, endPoint x: 186, endPoint y: 200, distance: 9.5
click at [180, 206] on button "COMPLETE" at bounding box center [190, 211] width 59 height 16
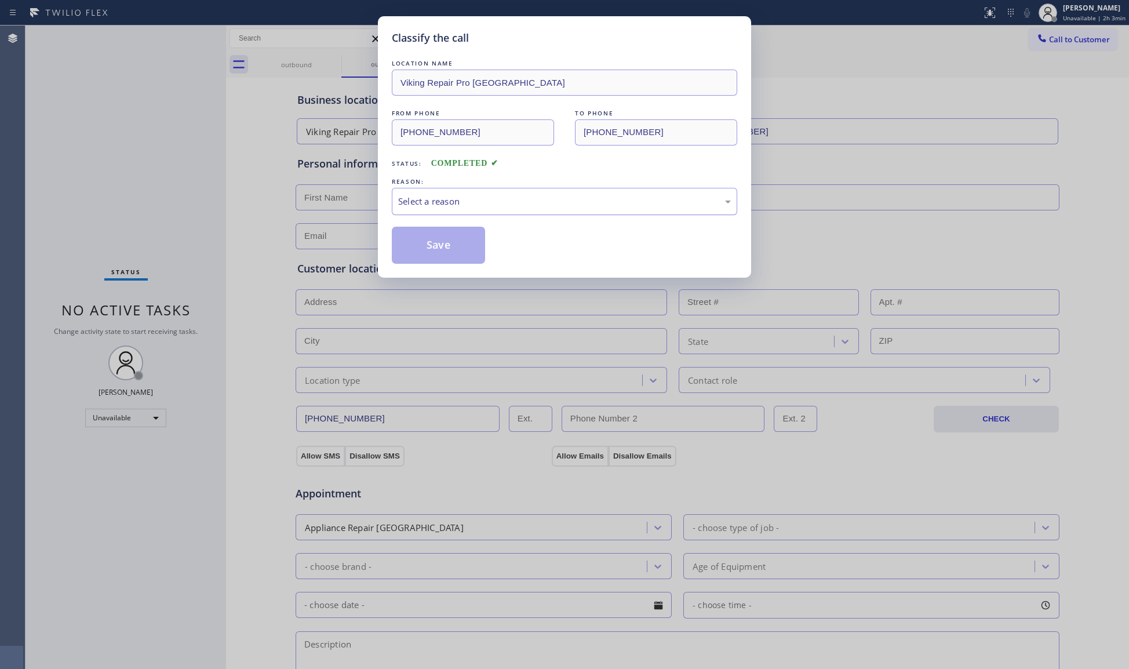
click at [402, 204] on div "Select a reason" at bounding box center [564, 201] width 333 height 13
click at [428, 249] on button "Save" at bounding box center [438, 245] width 93 height 37
click at [430, 249] on button "Save" at bounding box center [438, 245] width 93 height 37
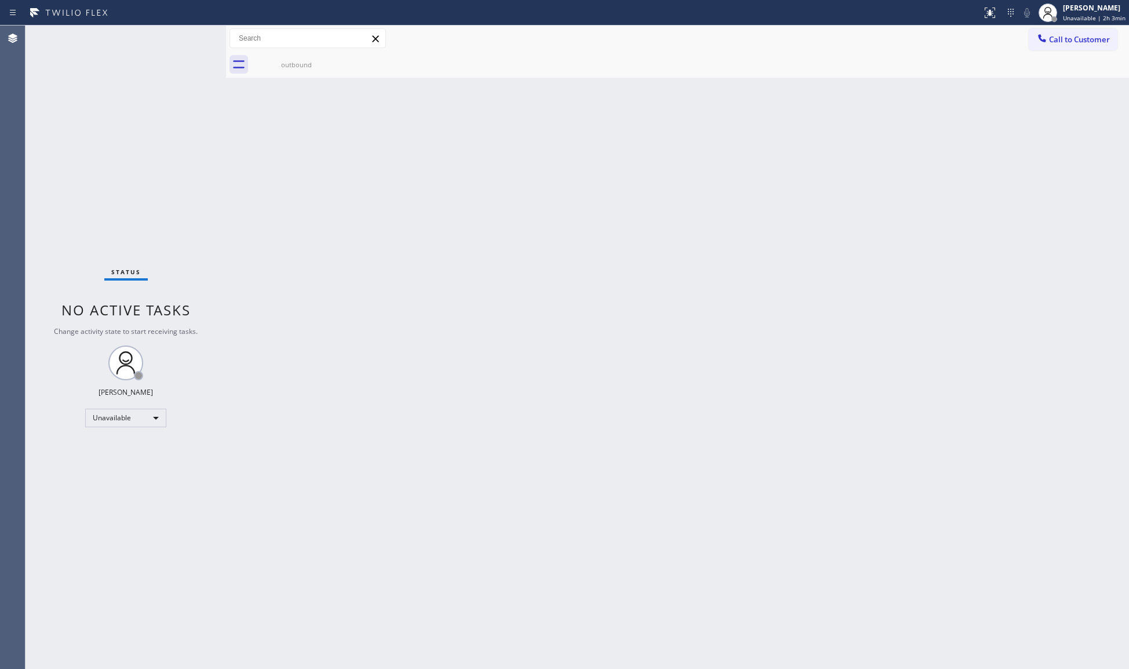
click at [937, 45] on div "Call to Customer Outbound call Location Viking Repair Pro [GEOGRAPHIC_DATA] You…" at bounding box center [677, 38] width 903 height 20
click at [1071, 42] on span "Call to Customer" at bounding box center [1079, 39] width 61 height 10
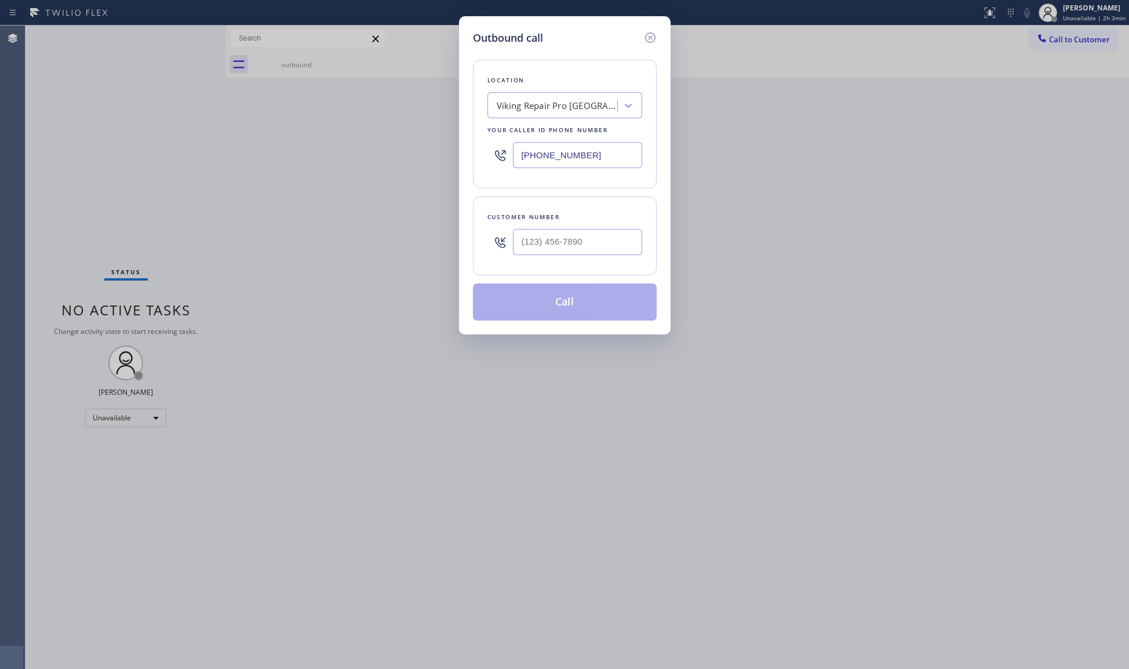
drag, startPoint x: 604, startPoint y: 166, endPoint x: 419, endPoint y: 149, distance: 186.3
click at [419, 149] on div "Outbound call Location Viking Repair Pro [GEOGRAPHIC_DATA] Your caller id phone…" at bounding box center [564, 334] width 1129 height 669
type input "[PHONE_NUMBER]"
click at [608, 241] on input "(___) ___-____" at bounding box center [577, 242] width 129 height 26
type input "[PHONE_NUMBER]"
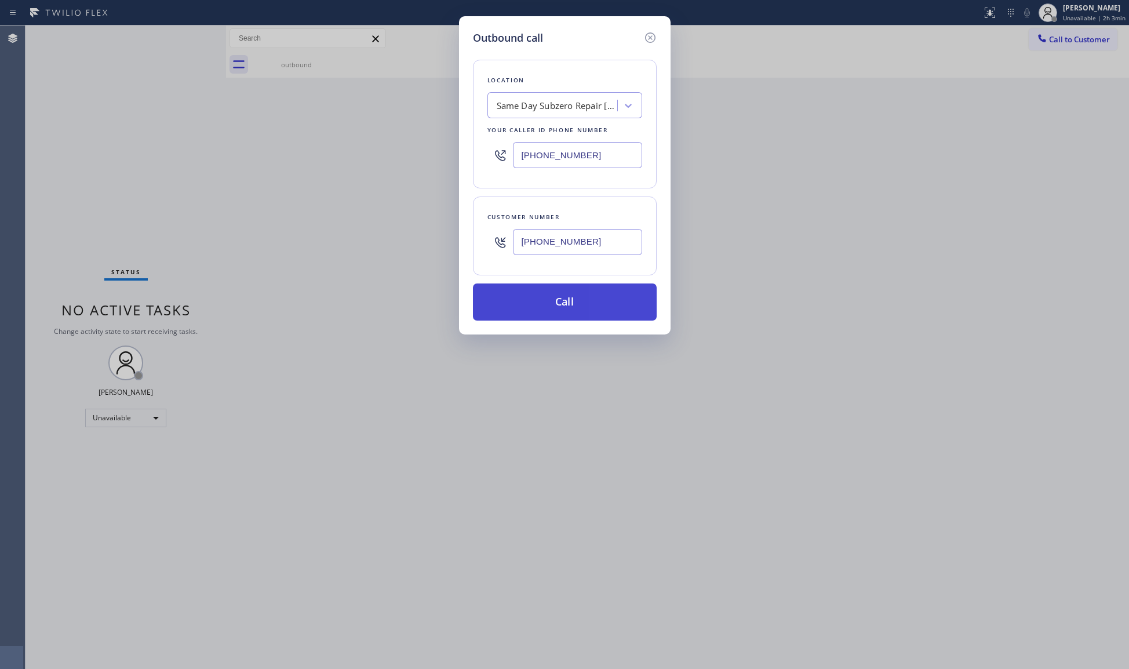
click at [572, 318] on button "Call" at bounding box center [565, 302] width 184 height 37
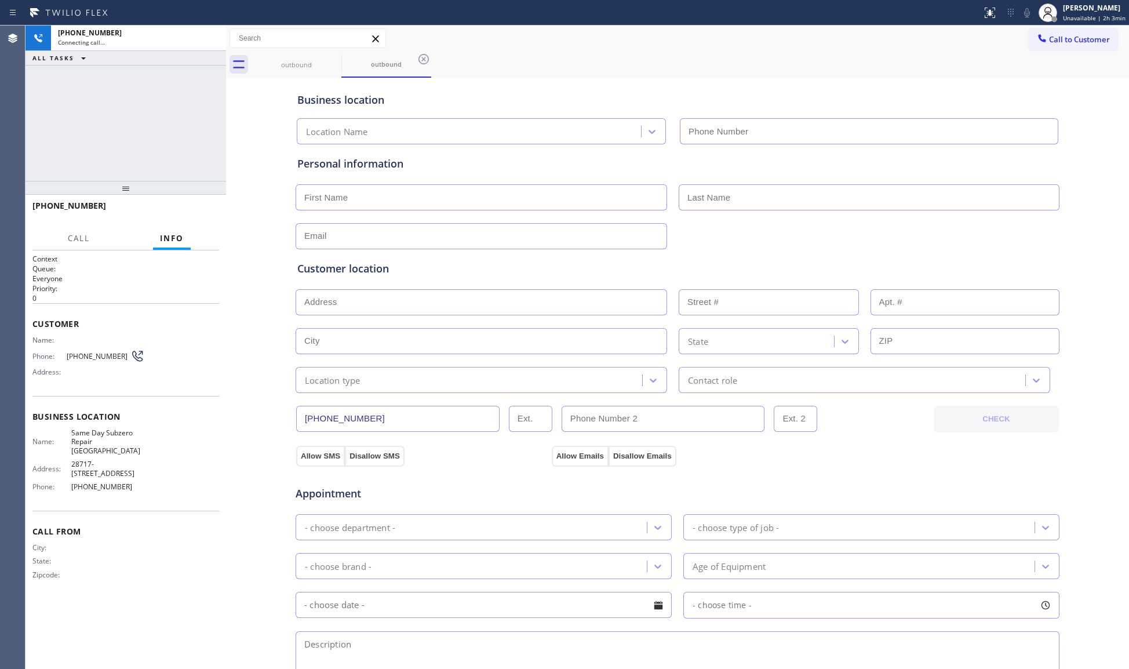
type input "[PHONE_NUMBER]"
click at [625, 36] on div "Call to Customer Outbound call Location Same Day Subzero Repair [GEOGRAPHIC_DAT…" at bounding box center [677, 38] width 903 height 20
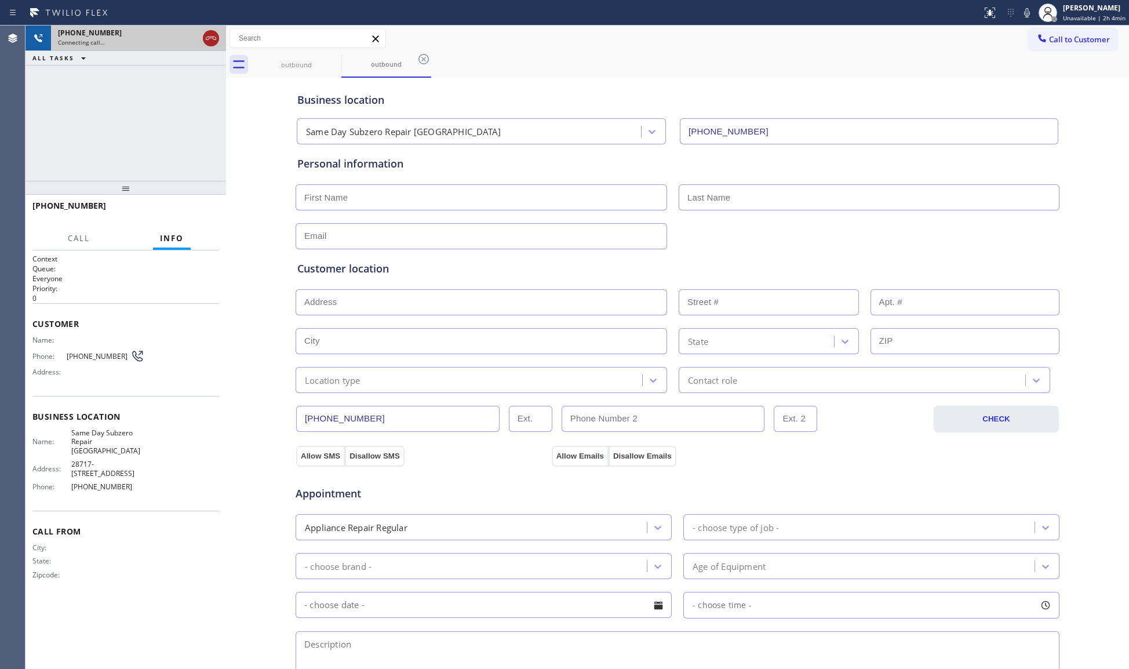
click at [219, 45] on div at bounding box center [211, 39] width 21 height 26
click at [216, 42] on icon at bounding box center [211, 38] width 14 height 14
click at [314, 66] on div "outbound" at bounding box center [297, 64] width 88 height 9
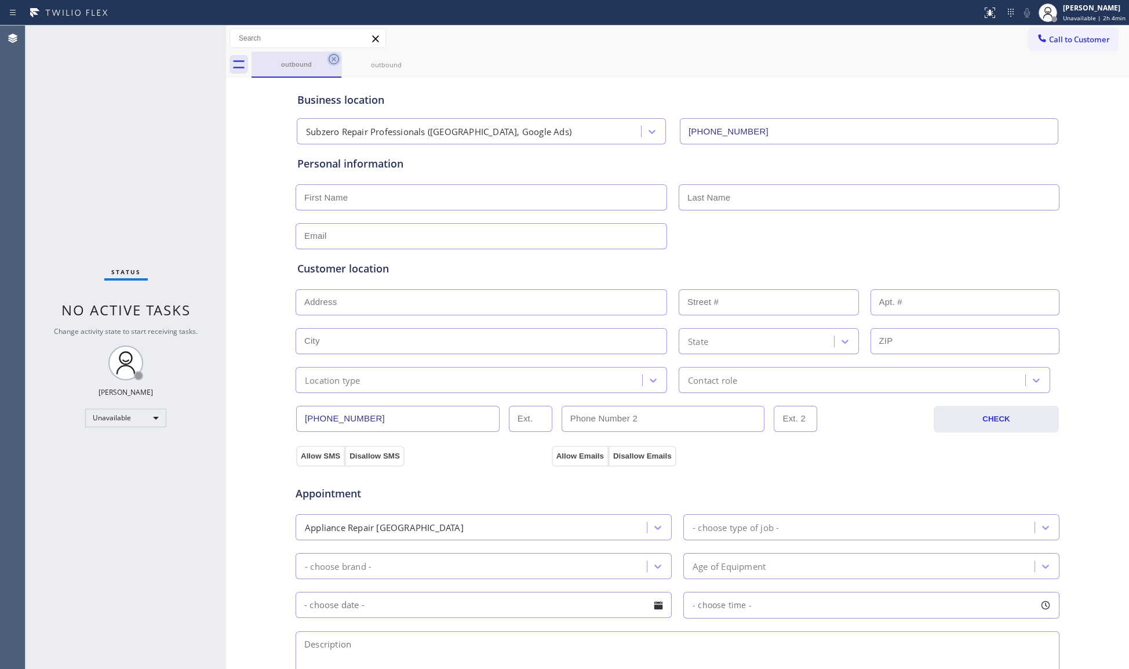
click at [327, 60] on icon at bounding box center [334, 59] width 14 height 14
click at [0, 0] on icon at bounding box center [0, 0] width 0 height 0
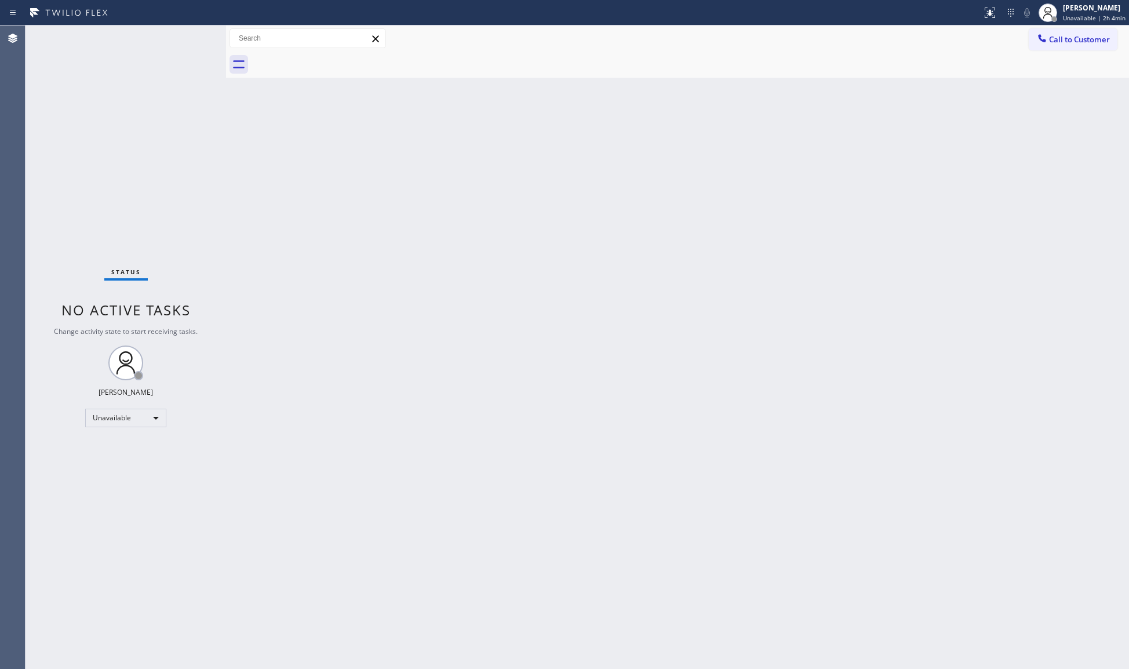
click at [333, 57] on div at bounding box center [691, 65] width 878 height 26
click at [1063, 35] on span "Call to Customer" at bounding box center [1079, 39] width 61 height 10
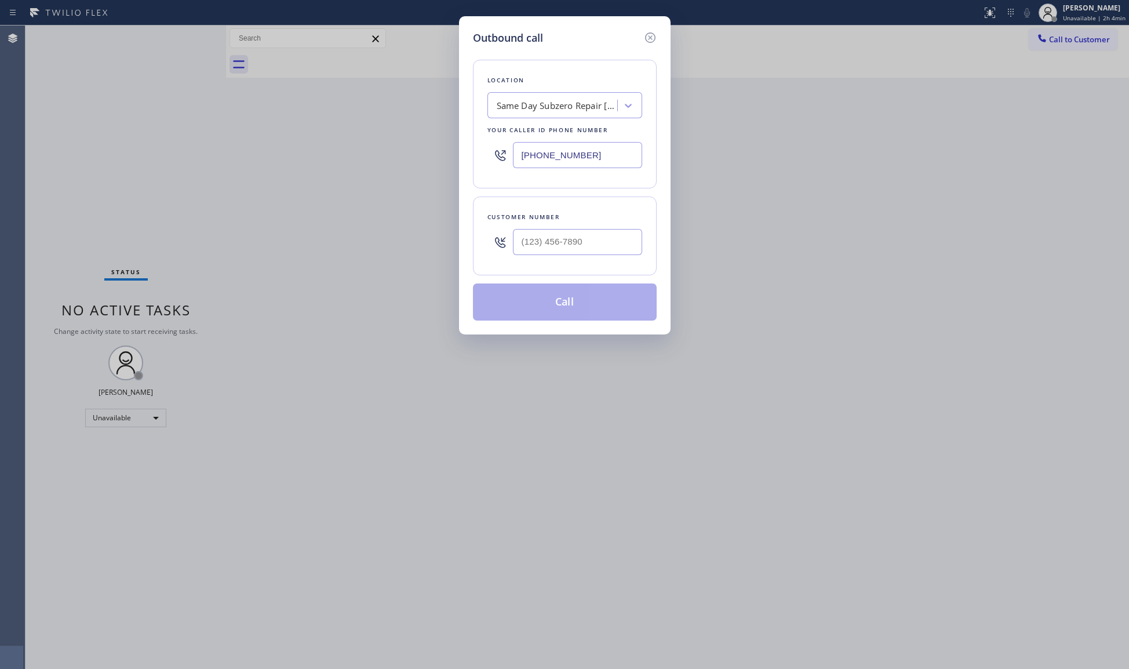
drag, startPoint x: 554, startPoint y: 153, endPoint x: 492, endPoint y: 152, distance: 62.6
click at [501, 153] on div "[PHONE_NUMBER]" at bounding box center [565, 155] width 155 height 38
type input "[PHONE_NUMBER]"
click at [615, 230] on input "(___) ___-____" at bounding box center [577, 242] width 129 height 26
type input "[PHONE_NUMBER]"
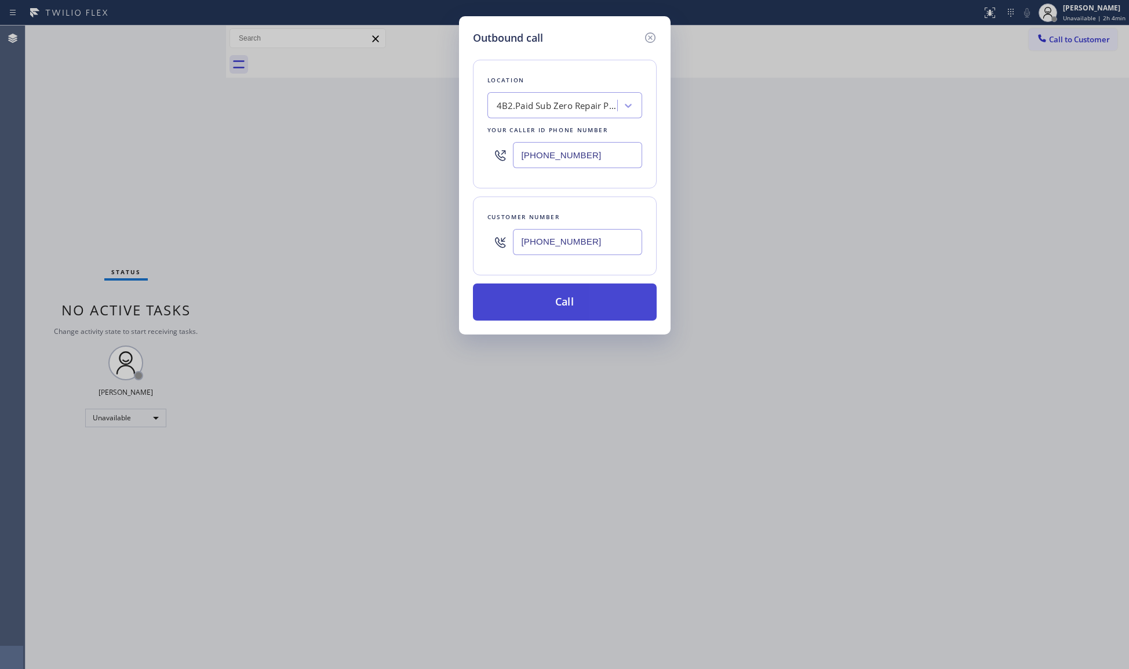
drag, startPoint x: 566, startPoint y: 298, endPoint x: 576, endPoint y: 284, distance: 17.2
click at [566, 297] on button "Call" at bounding box center [565, 302] width 184 height 37
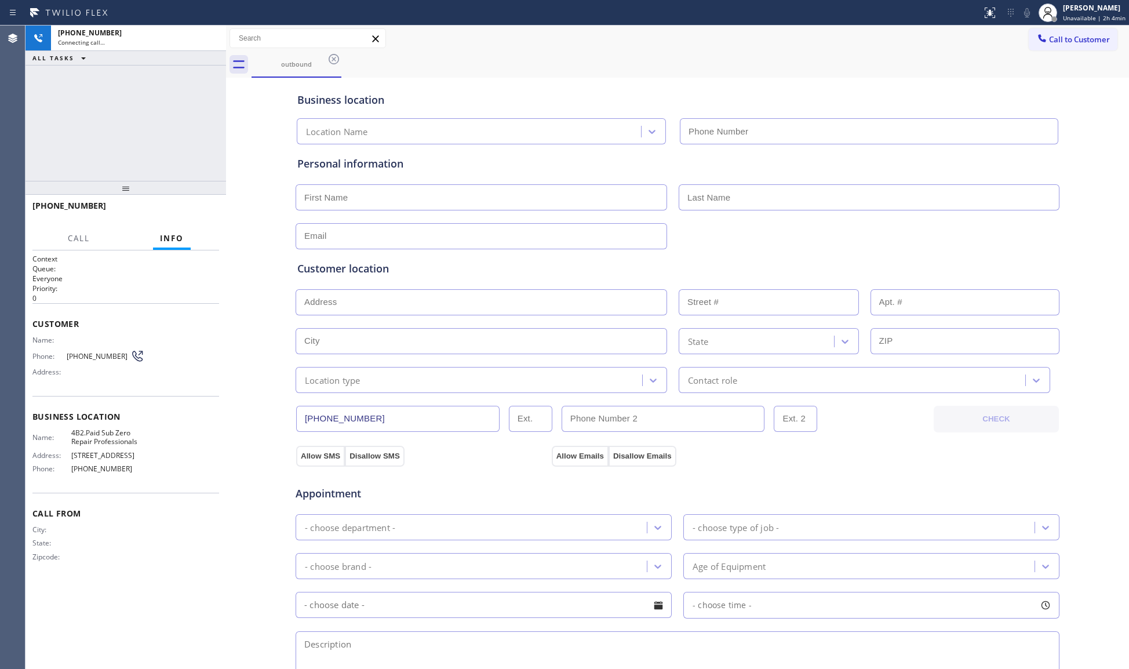
type input "[PHONE_NUMBER]"
click at [613, 82] on div "Business location Sub Zero Repair Professionals [PHONE_NUMBER]" at bounding box center [677, 113] width 765 height 64
click at [192, 213] on span "HANG UP" at bounding box center [192, 211] width 35 height 8
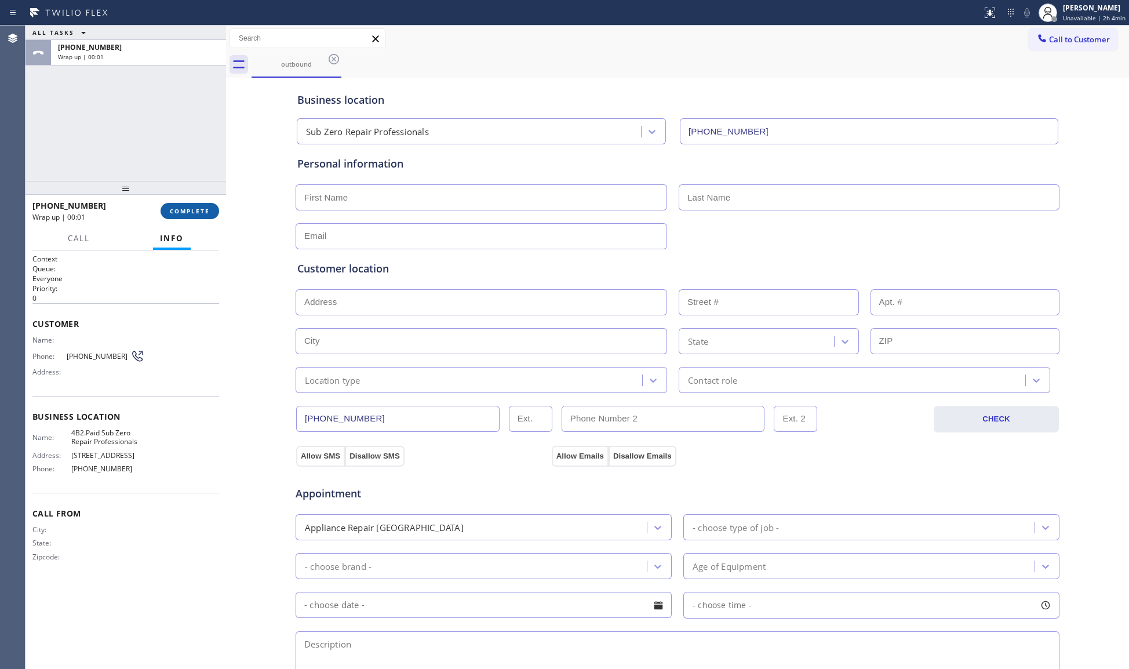
click at [181, 205] on button "COMPLETE" at bounding box center [190, 211] width 59 height 16
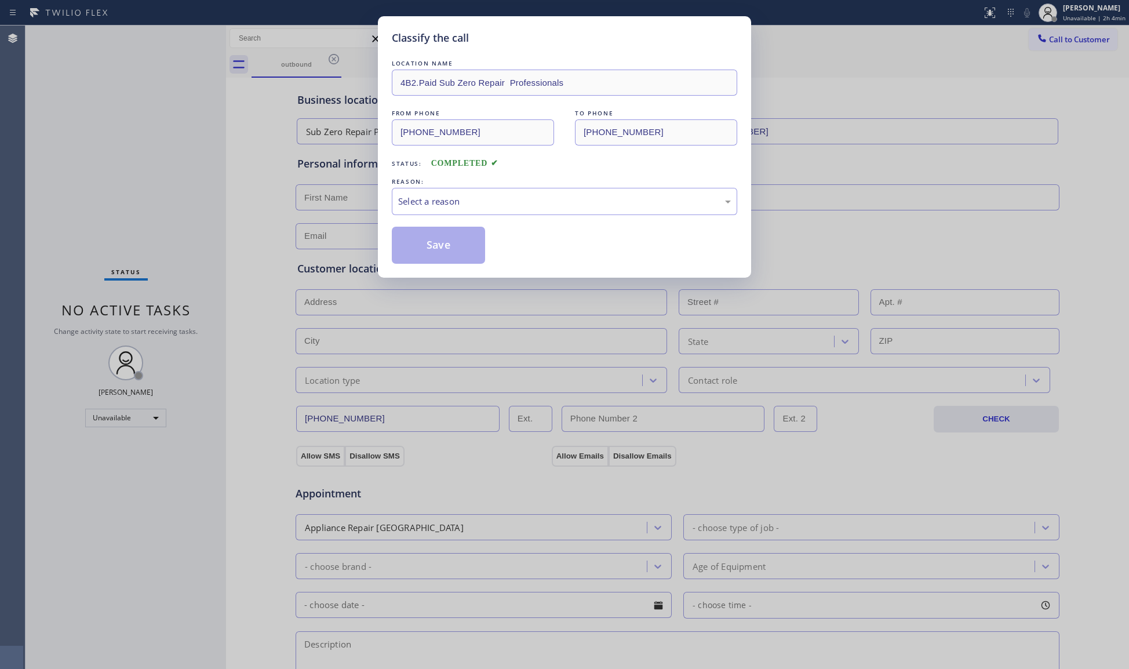
click at [453, 220] on div "LOCATION NAME 4B2.Paid Sub Zero Repair Professionals FROM PHONE [PHONE_NUMBER] …" at bounding box center [565, 160] width 346 height 206
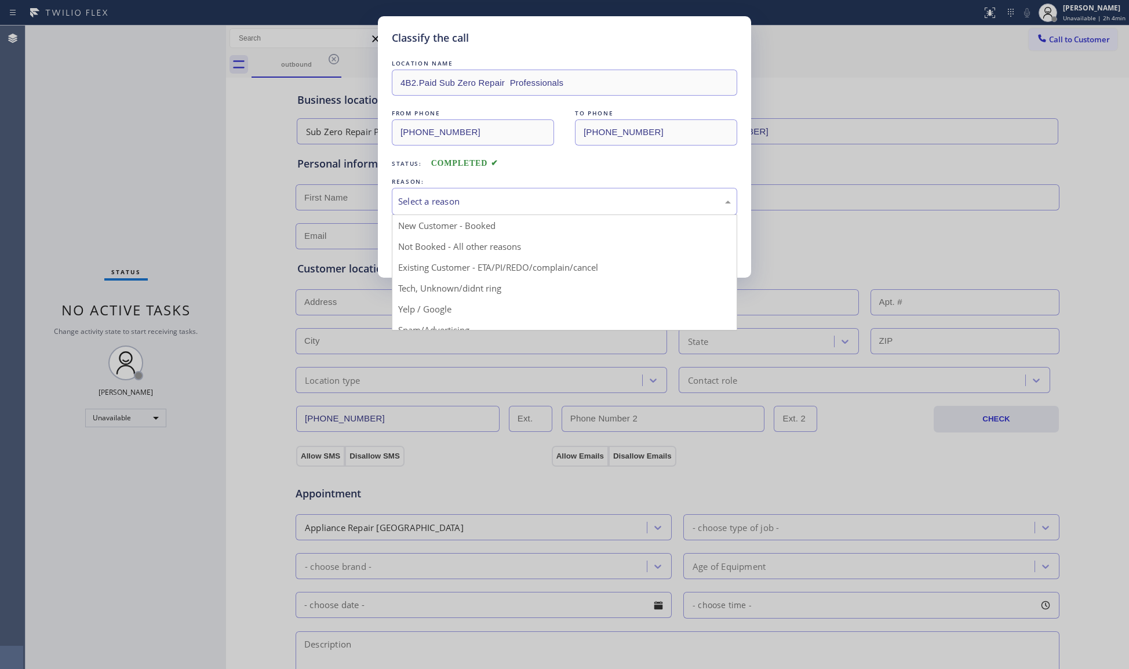
drag, startPoint x: 448, startPoint y: 207, endPoint x: 431, endPoint y: 246, distance: 42.3
click at [448, 207] on div "Select a reason" at bounding box center [564, 201] width 333 height 13
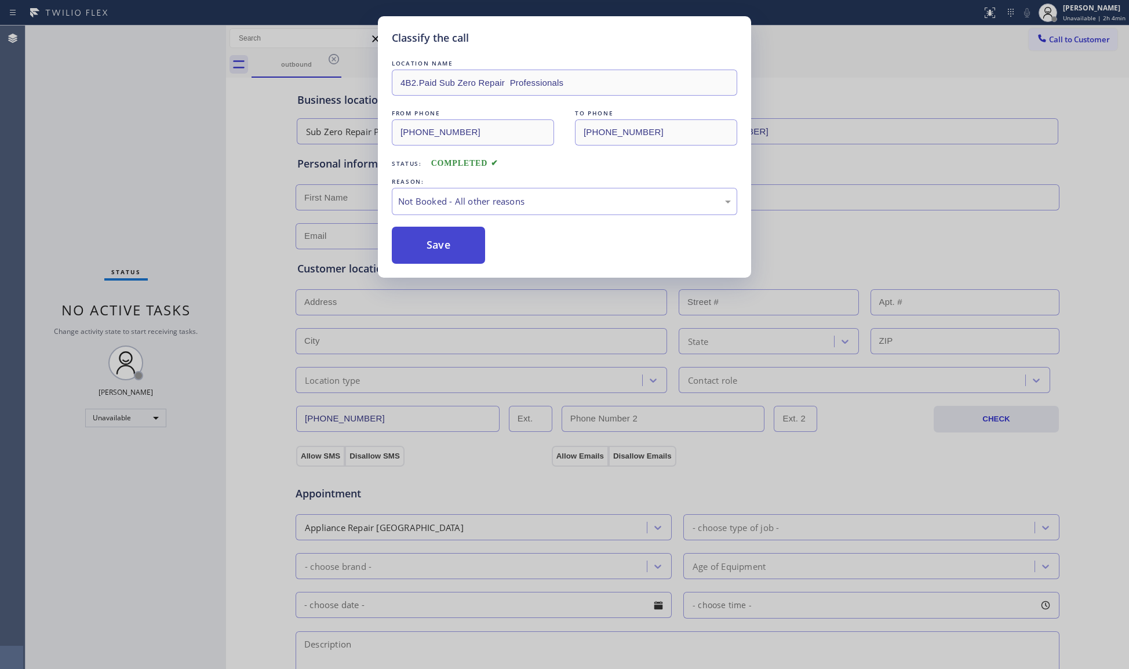
click at [426, 248] on button "Save" at bounding box center [438, 245] width 93 height 37
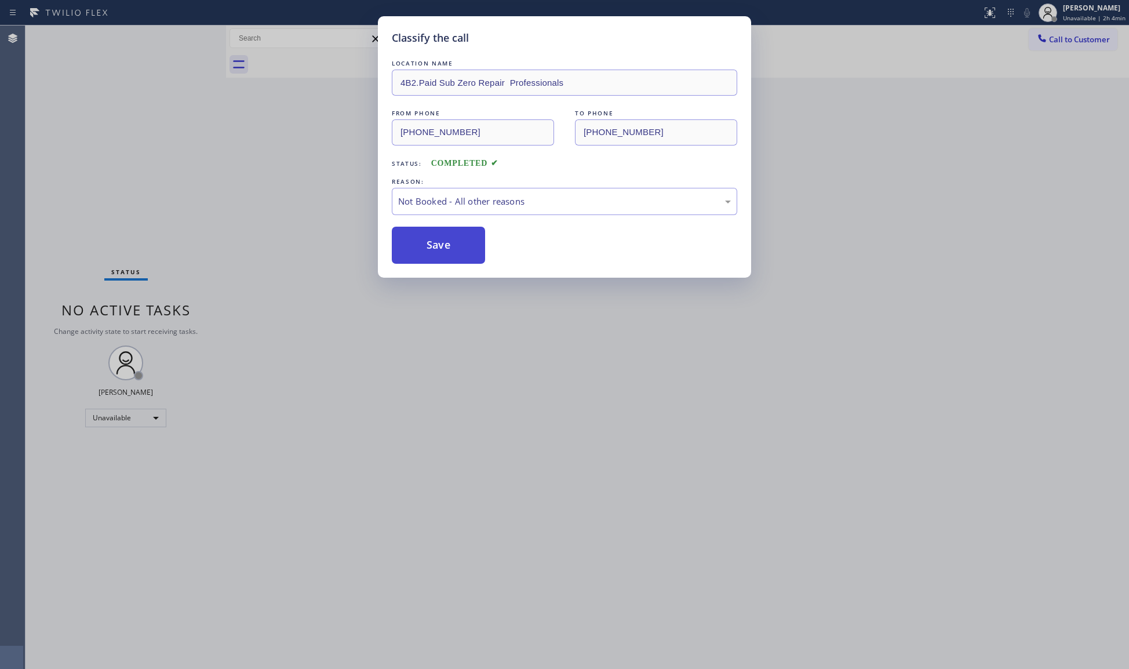
click at [426, 248] on button "Save" at bounding box center [438, 245] width 93 height 37
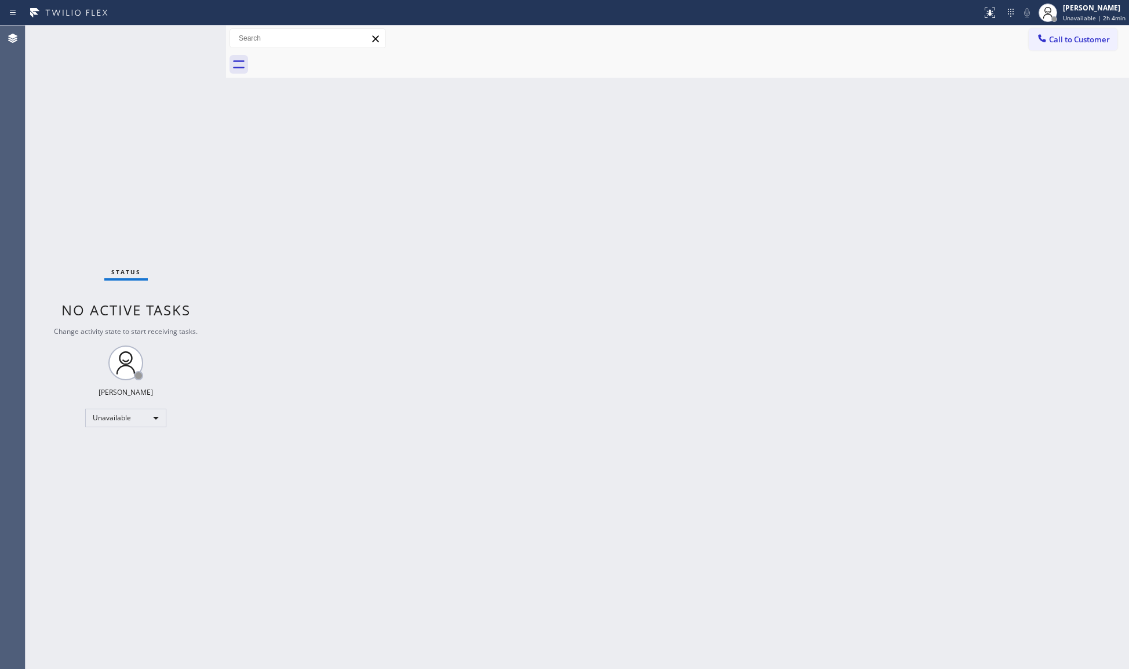
drag, startPoint x: 1053, startPoint y: 42, endPoint x: 1047, endPoint y: 44, distance: 6.8
click at [1053, 42] on span "Call to Customer" at bounding box center [1079, 39] width 61 height 10
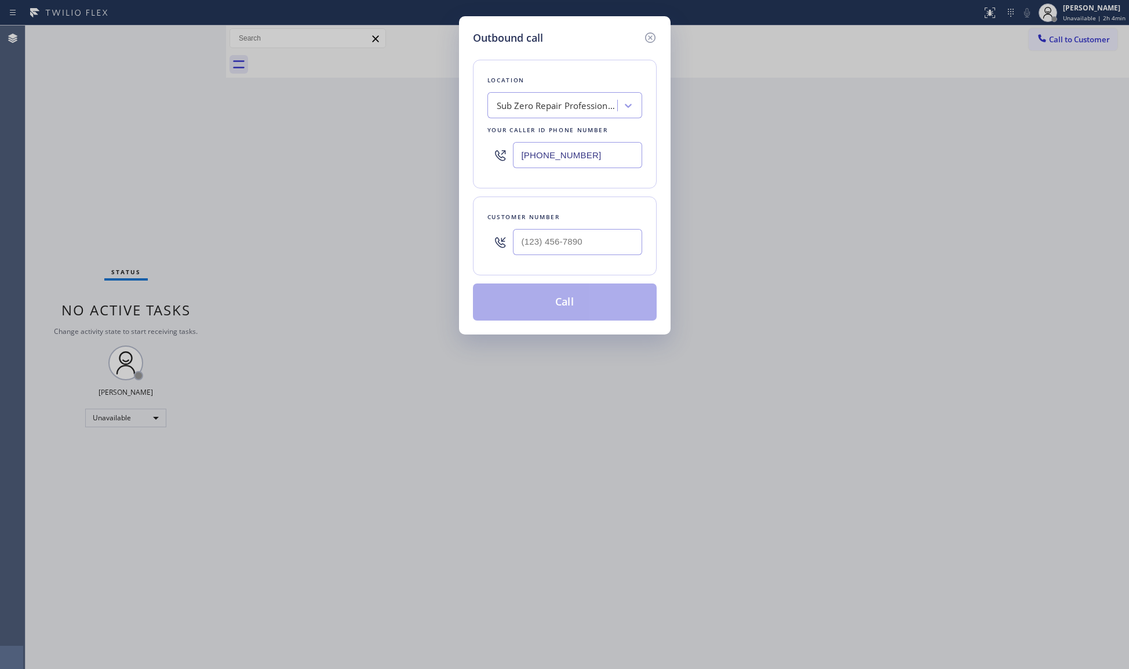
drag, startPoint x: 550, startPoint y: 157, endPoint x: 477, endPoint y: 158, distance: 73.6
click at [473, 157] on div "Location Sub Zero Repair Professionals Your caller id phone number [PHONE_NUMBE…" at bounding box center [565, 124] width 184 height 129
type input "[PHONE_NUMBER]"
click at [617, 240] on input "[PHONE_NUMBER]" at bounding box center [577, 242] width 129 height 26
type input "[PHONE_NUMBER]"
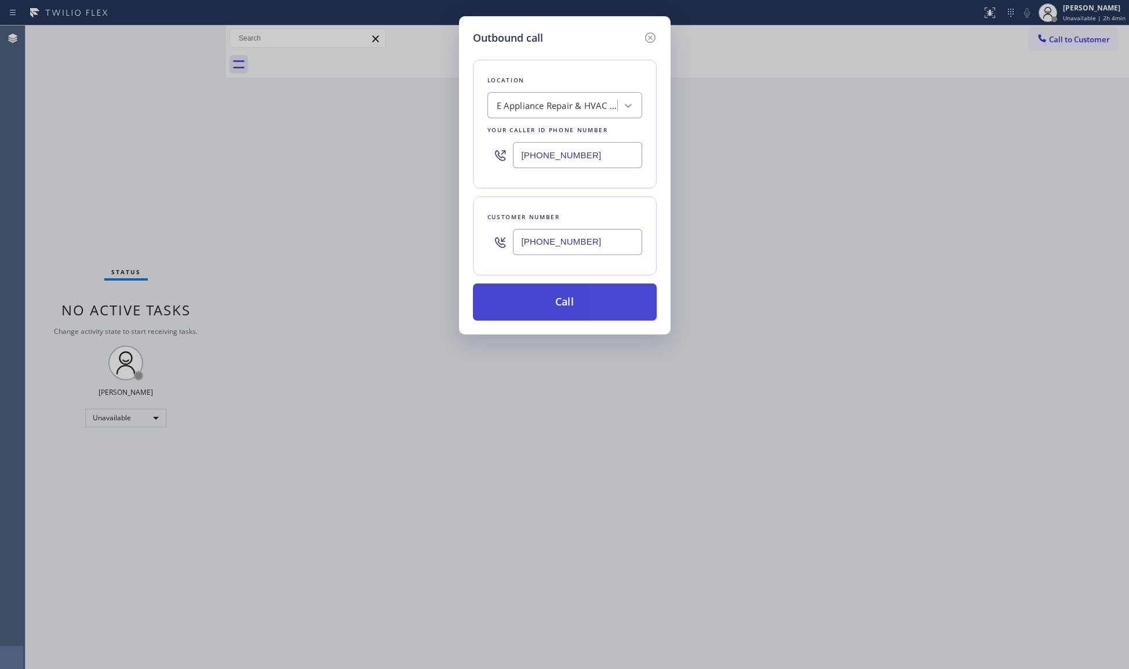
drag, startPoint x: 581, startPoint y: 300, endPoint x: 588, endPoint y: 300, distance: 7.0
click at [588, 300] on button "Call" at bounding box center [565, 302] width 184 height 37
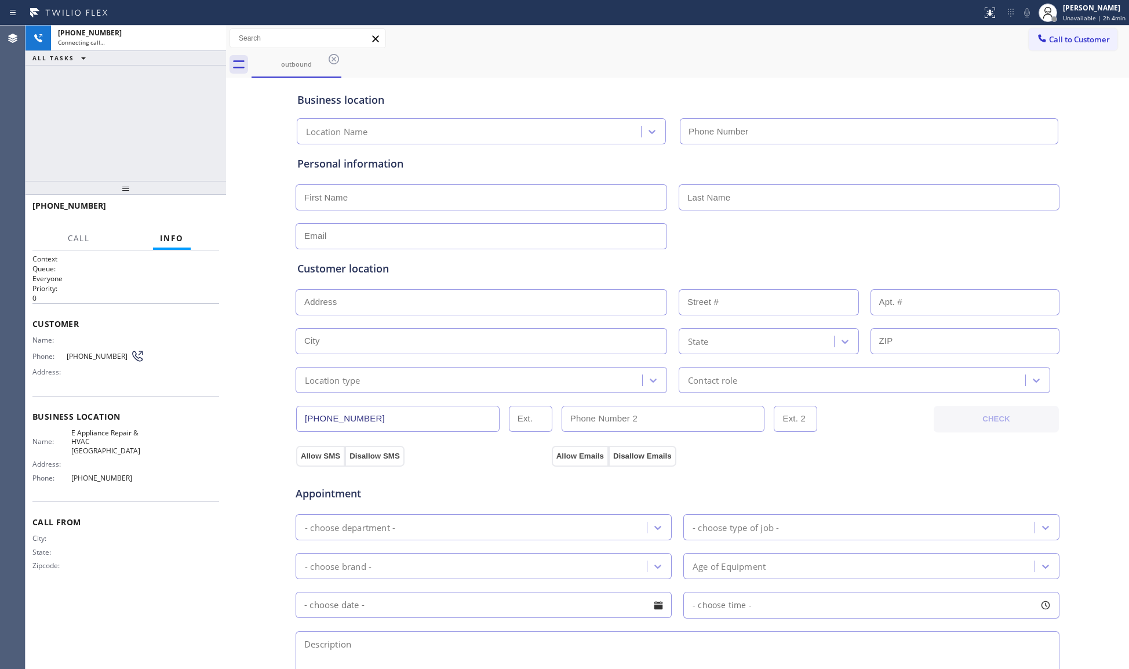
type input "[PHONE_NUMBER]"
click at [205, 221] on div "[PHONE_NUMBER] Live | 00:02 HANG UP" at bounding box center [125, 211] width 187 height 30
click at [202, 215] on button "HANG UP" at bounding box center [192, 211] width 54 height 16
click at [201, 215] on span "HANG UP" at bounding box center [192, 211] width 35 height 8
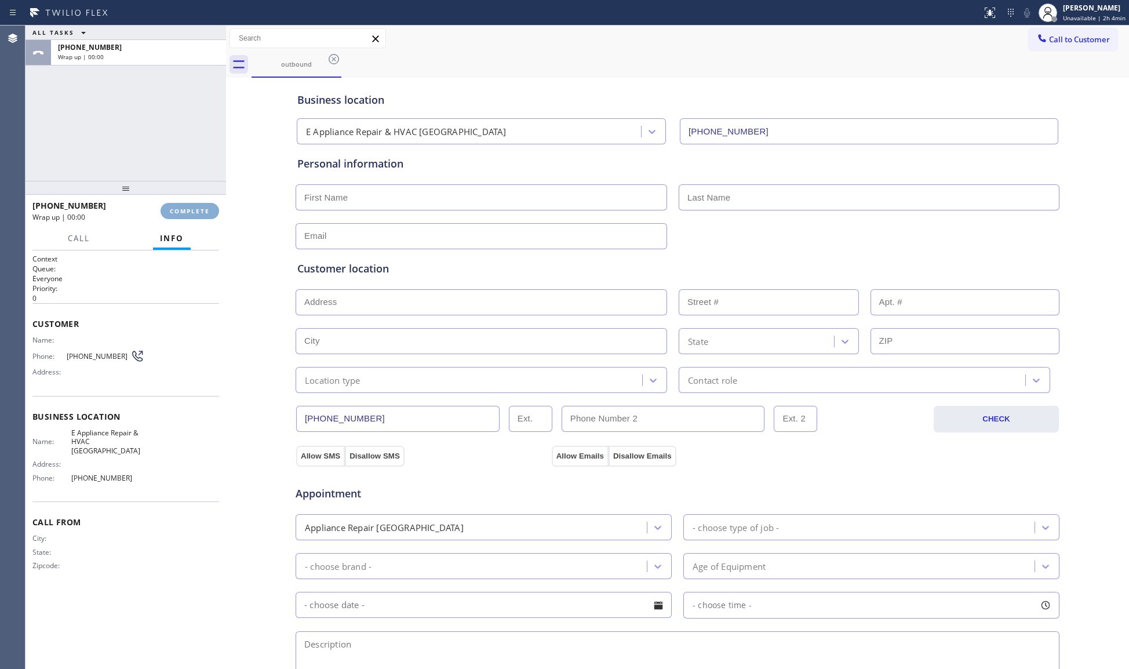
click at [202, 214] on span "COMPLETE" at bounding box center [190, 211] width 40 height 8
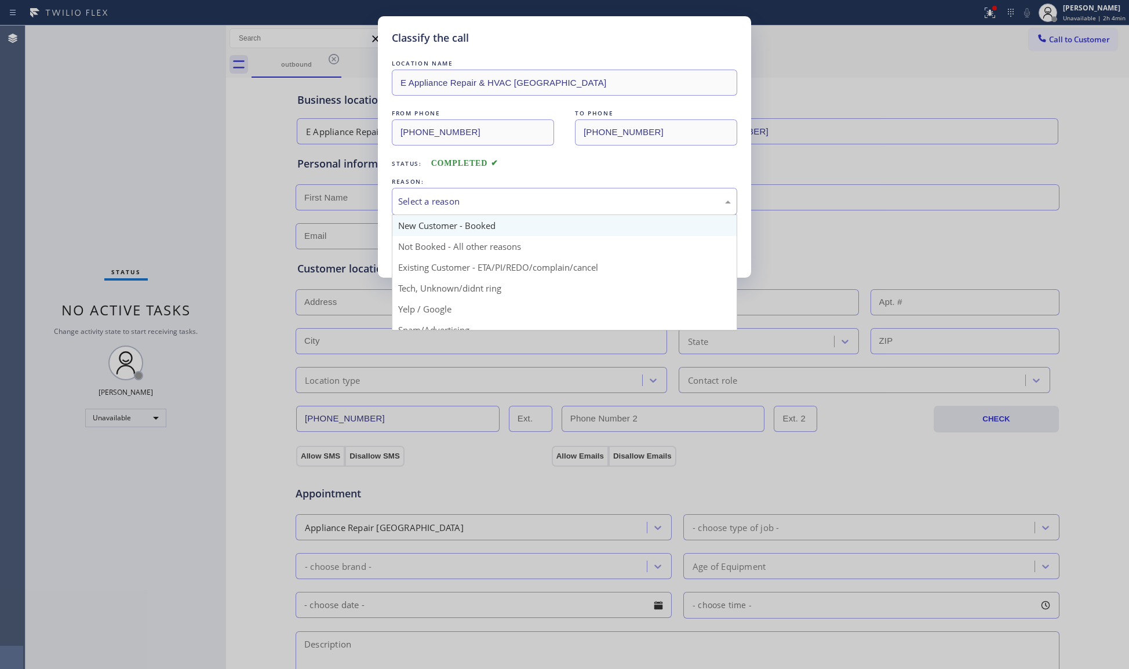
drag, startPoint x: 525, startPoint y: 198, endPoint x: 451, endPoint y: 226, distance: 79.3
click at [519, 202] on div "Select a reason" at bounding box center [564, 201] width 333 height 13
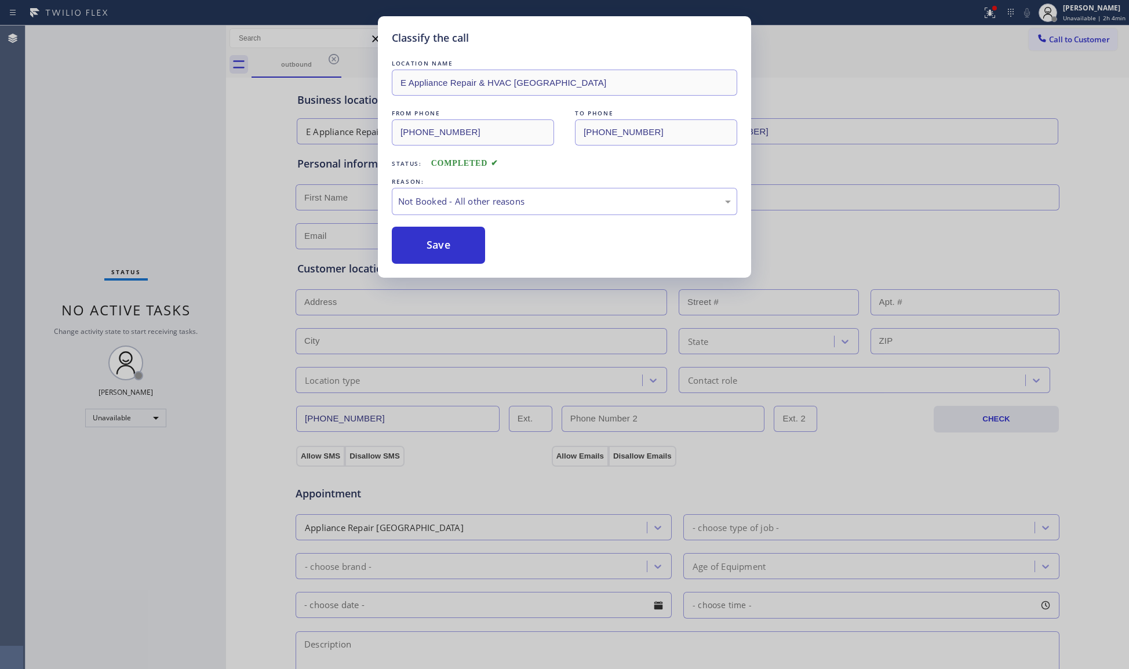
drag, startPoint x: 423, startPoint y: 249, endPoint x: 438, endPoint y: 244, distance: 15.8
click at [423, 248] on button "Save" at bounding box center [438, 245] width 93 height 37
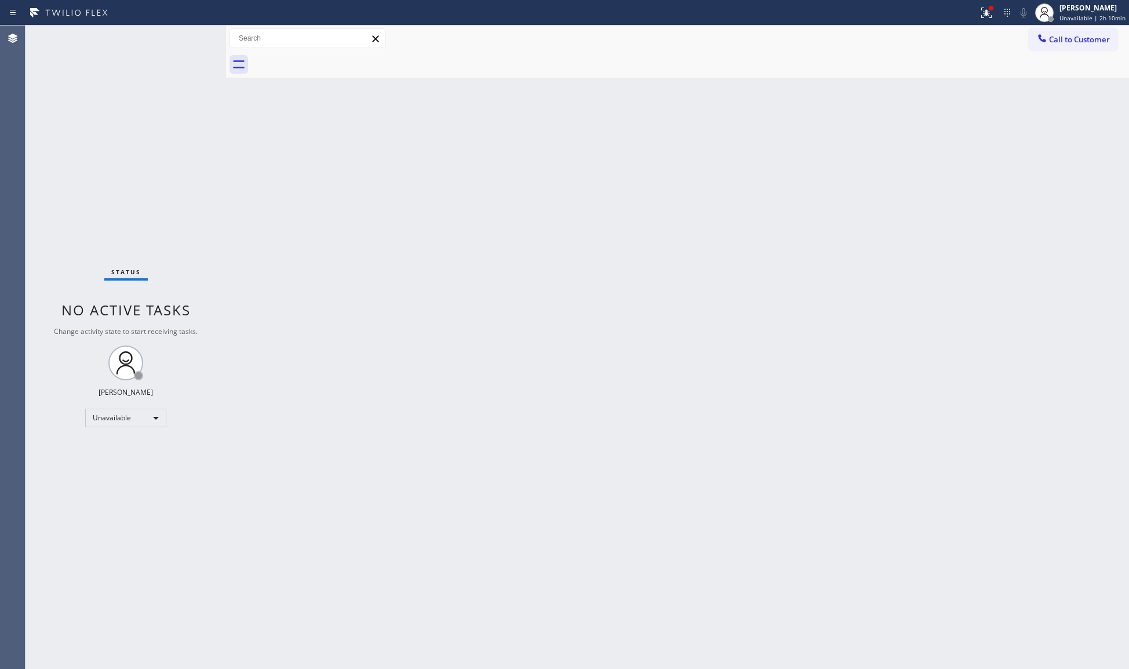
drag, startPoint x: 896, startPoint y: 166, endPoint x: 932, endPoint y: 98, distance: 76.8
click at [901, 141] on div "Back to Dashboard Change Sender ID Customers Technicians Select a contact Outbo…" at bounding box center [677, 348] width 903 height 644
click at [984, 14] on icon at bounding box center [987, 13] width 14 height 14
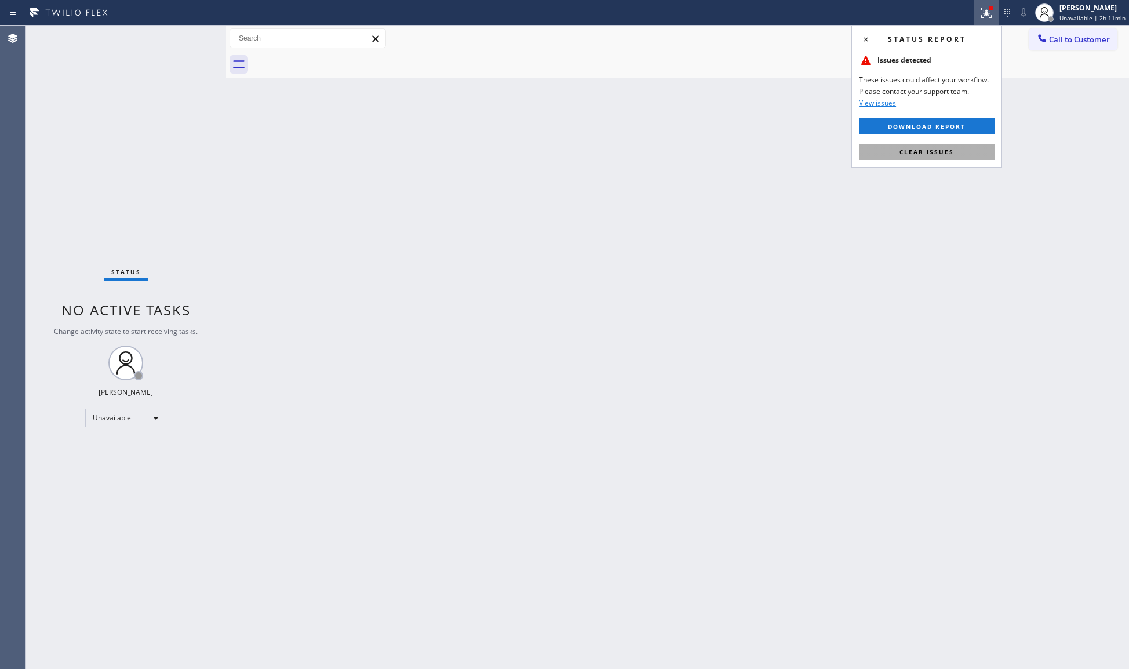
click at [959, 146] on button "Clear issues" at bounding box center [927, 152] width 136 height 16
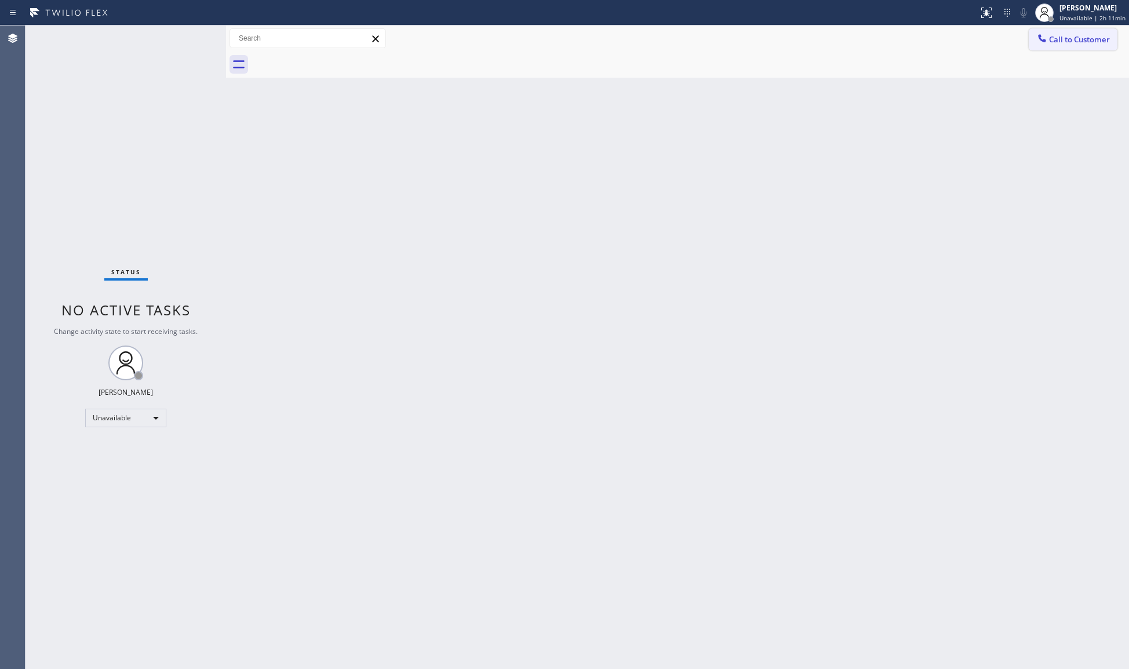
drag, startPoint x: 1060, startPoint y: 36, endPoint x: 1030, endPoint y: 65, distance: 41.8
click at [1060, 37] on span "Call to Customer" at bounding box center [1079, 39] width 61 height 10
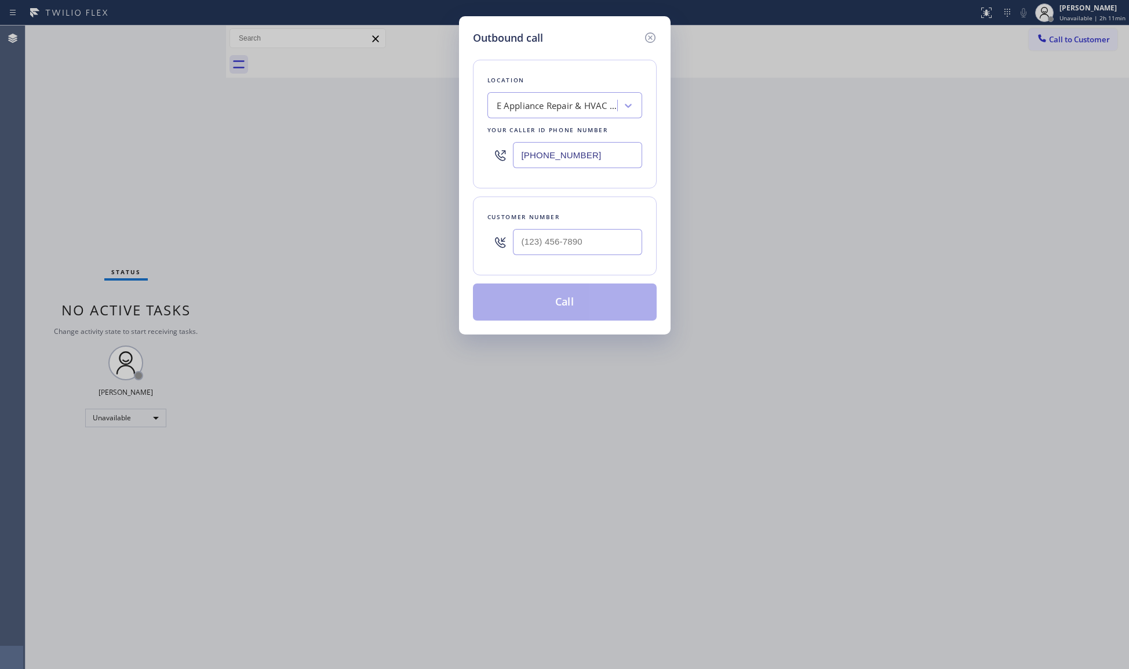
drag, startPoint x: 622, startPoint y: 154, endPoint x: 436, endPoint y: 162, distance: 186.3
click at [444, 168] on div "Outbound call Location E Appliance Repair & HVAC [GEOGRAPHIC_DATA] Your caller …" at bounding box center [564, 334] width 1129 height 669
type input "[PHONE_NUMBER]"
click at [606, 247] on input "(___) ___-____" at bounding box center [577, 242] width 129 height 26
type input "[PHONE_NUMBER]"
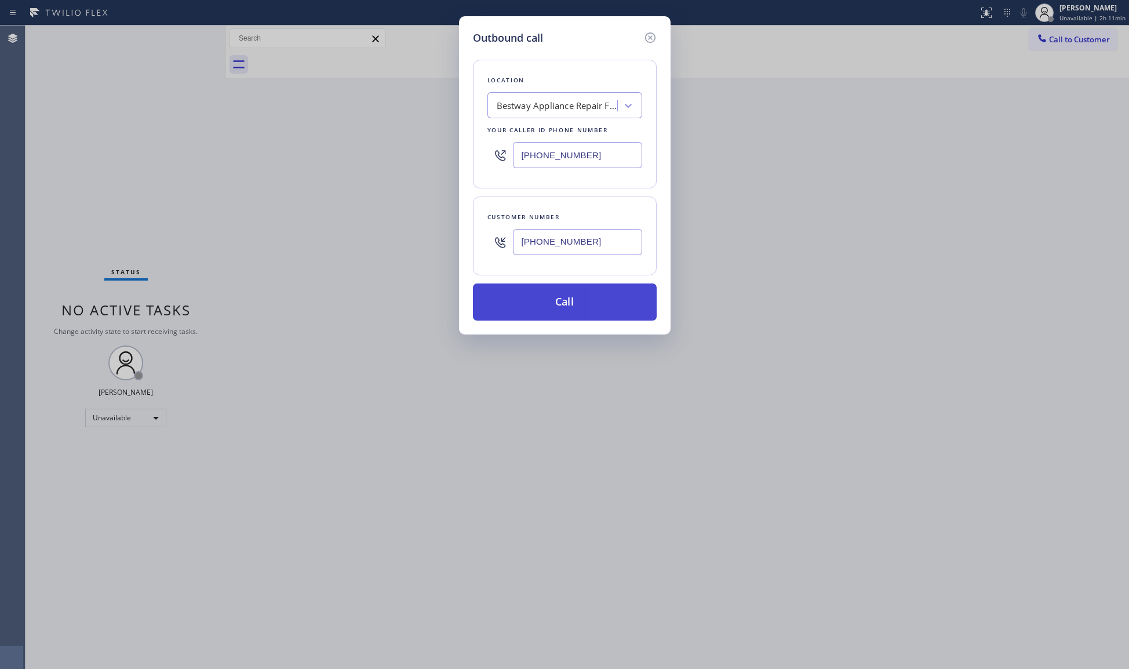
drag, startPoint x: 575, startPoint y: 292, endPoint x: 583, endPoint y: 291, distance: 7.6
click at [576, 291] on button "Call" at bounding box center [565, 302] width 184 height 37
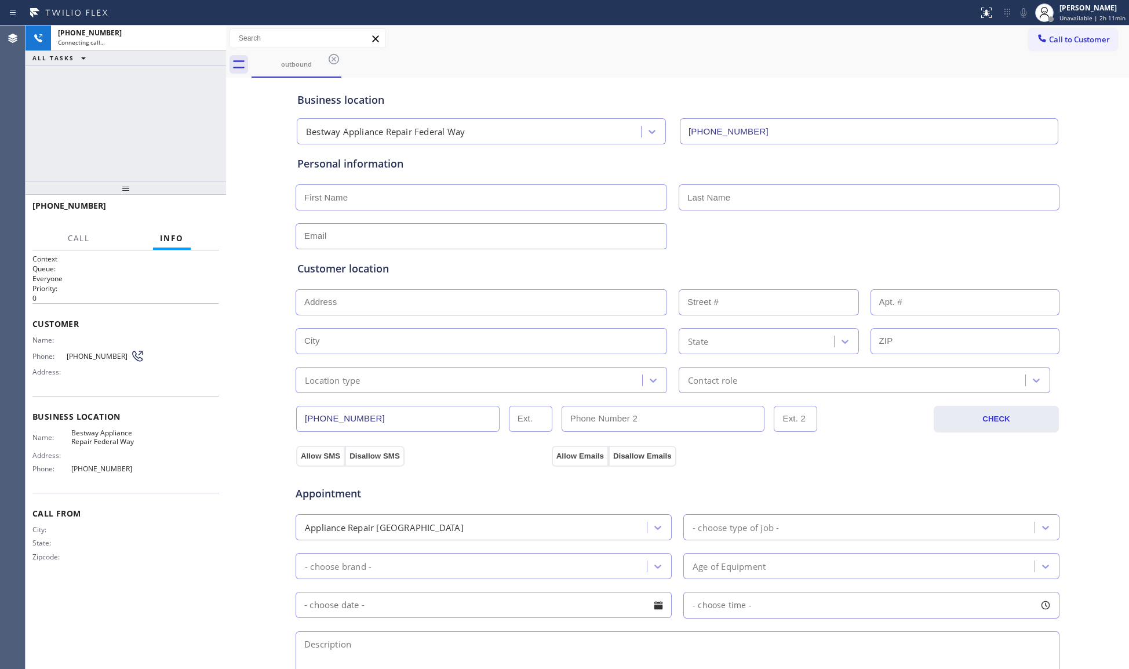
type input "[PHONE_NUMBER]"
click at [217, 37] on icon at bounding box center [211, 38] width 14 height 14
click at [350, 66] on div "outbound" at bounding box center [691, 65] width 878 height 26
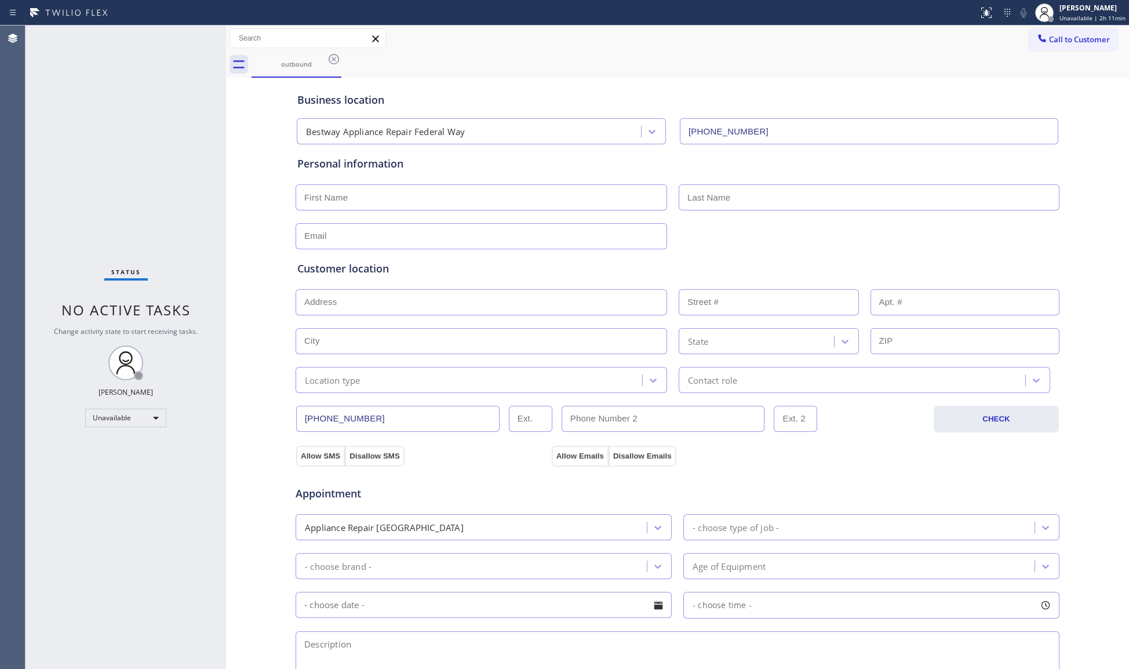
drag, startPoint x: 339, startPoint y: 61, endPoint x: 362, endPoint y: 68, distance: 24.4
click at [341, 61] on div "outbound" at bounding box center [297, 65] width 90 height 26
click at [1056, 46] on button "Call to Customer" at bounding box center [1073, 39] width 89 height 22
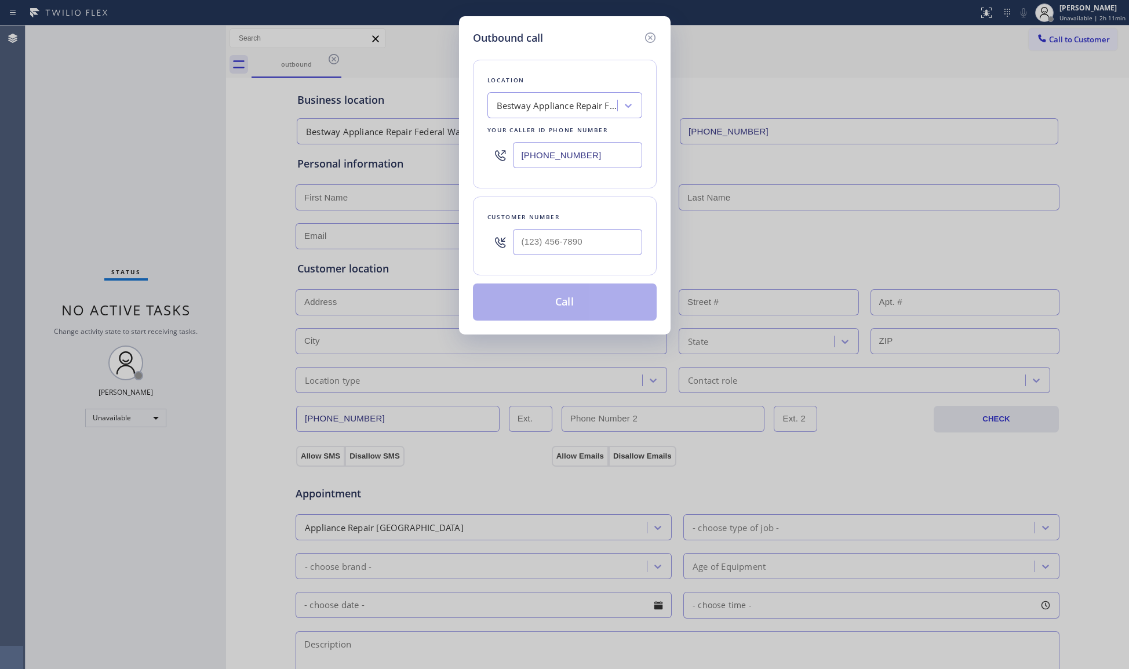
drag, startPoint x: 594, startPoint y: 153, endPoint x: 502, endPoint y: 154, distance: 92.2
click at [502, 154] on div "[PHONE_NUMBER]" at bounding box center [565, 155] width 155 height 38
type input "[PHONE_NUMBER]"
drag, startPoint x: 611, startPoint y: 246, endPoint x: 619, endPoint y: 242, distance: 9.1
click at [611, 247] on input "(___) ___-____" at bounding box center [577, 242] width 129 height 26
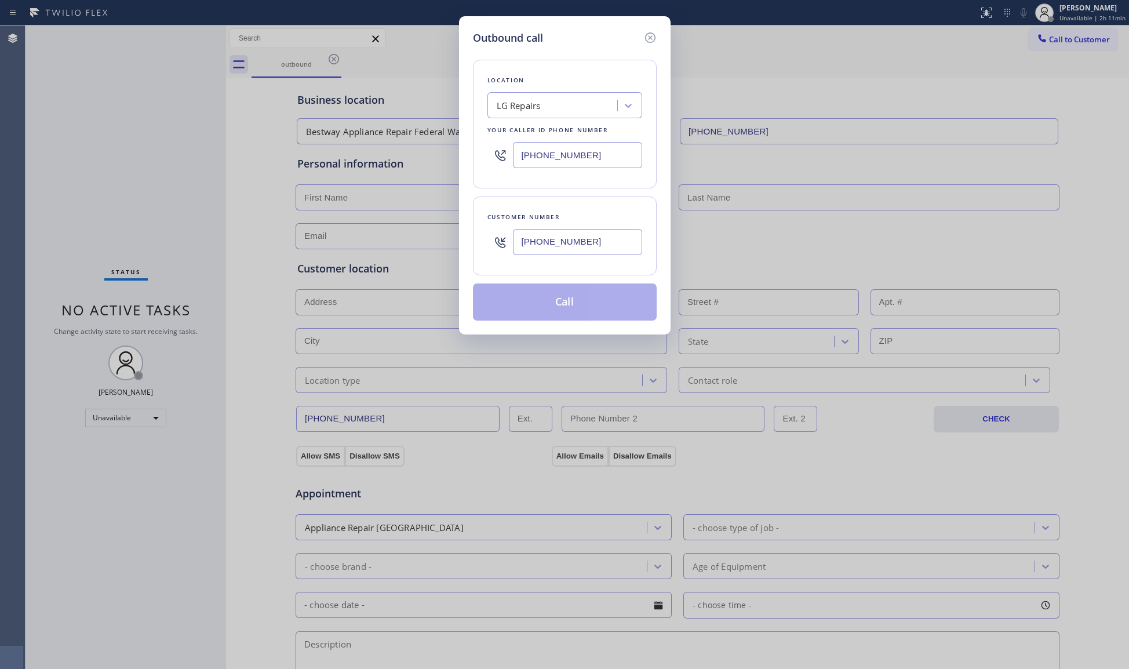
type input "[PHONE_NUMBER]"
click at [529, 295] on button "Call" at bounding box center [565, 302] width 184 height 37
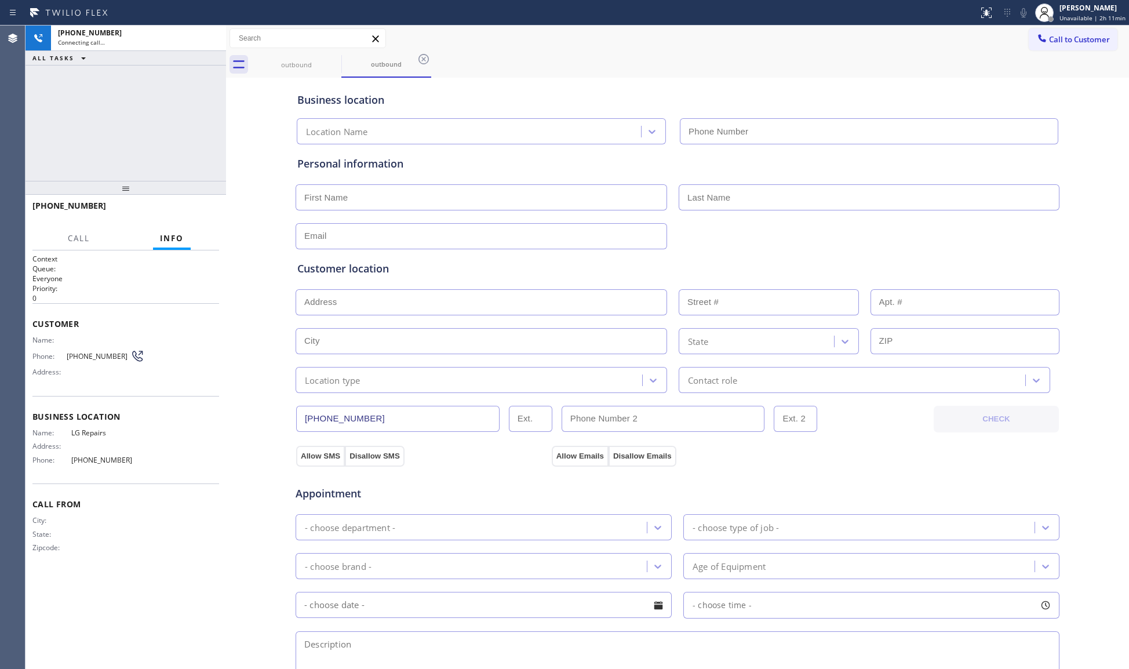
type input "[PHONE_NUMBER]"
click at [766, 115] on div "LG Repairs [PHONE_NUMBER]" at bounding box center [678, 129] width 766 height 31
click at [197, 211] on span "HANG UP" at bounding box center [192, 211] width 35 height 8
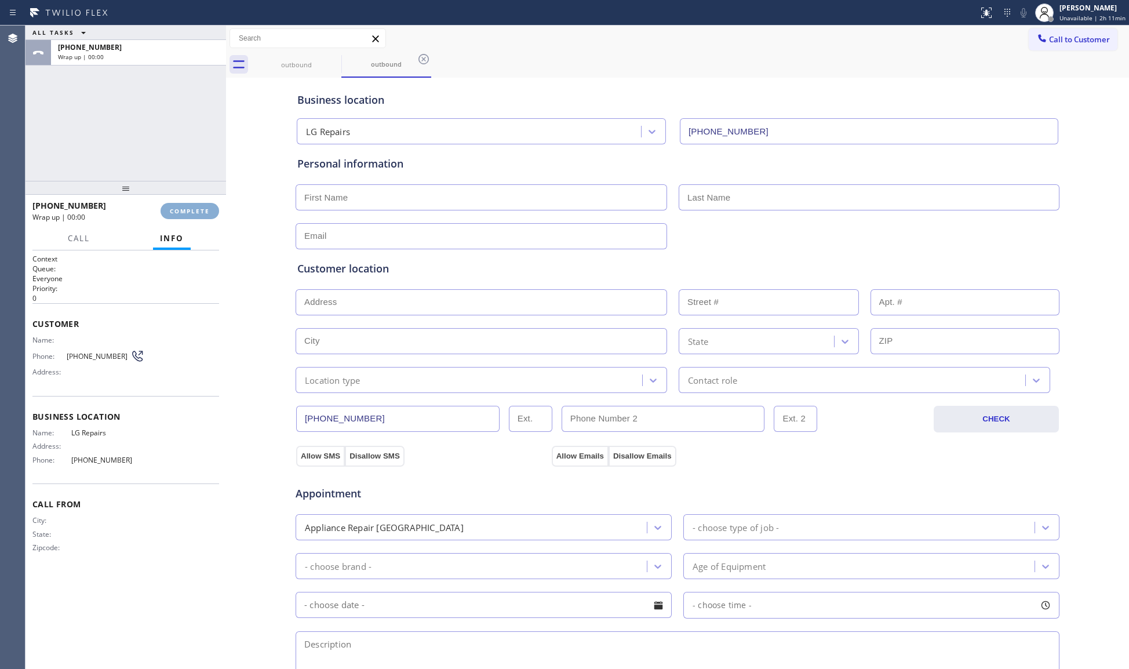
click at [197, 211] on span "COMPLETE" at bounding box center [190, 211] width 40 height 8
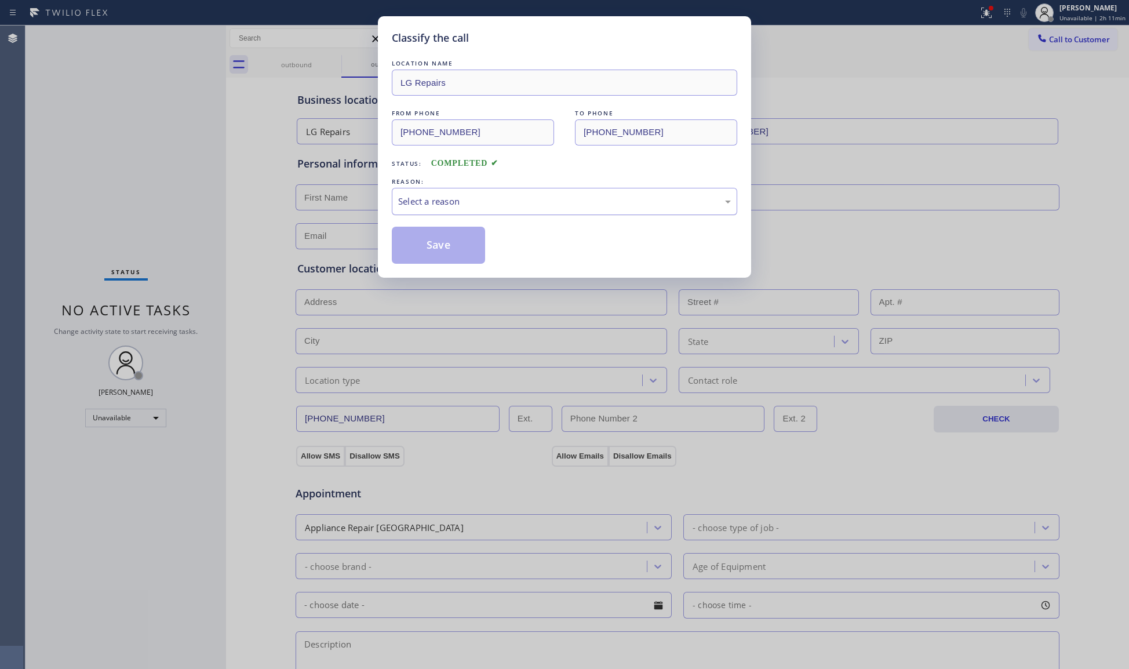
drag, startPoint x: 502, startPoint y: 197, endPoint x: 485, endPoint y: 214, distance: 23.8
click at [502, 198] on div "Select a reason" at bounding box center [564, 201] width 333 height 13
click at [443, 249] on button "Save" at bounding box center [438, 245] width 93 height 37
click at [442, 248] on button "Save" at bounding box center [438, 245] width 93 height 37
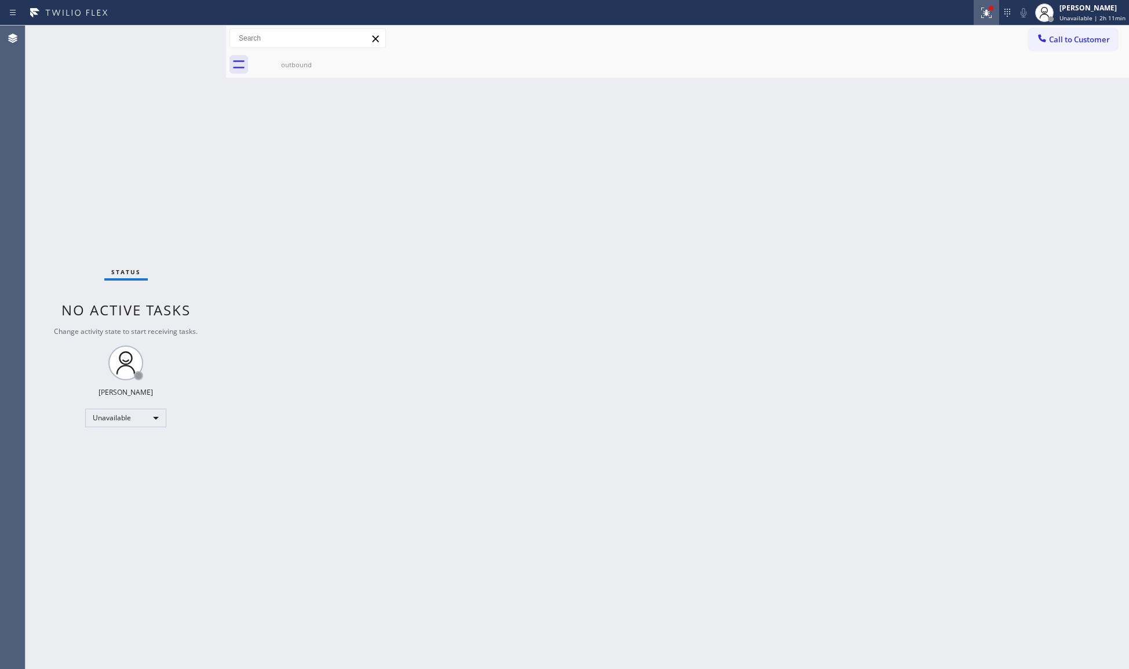
click at [989, 10] on icon at bounding box center [986, 11] width 7 height 4
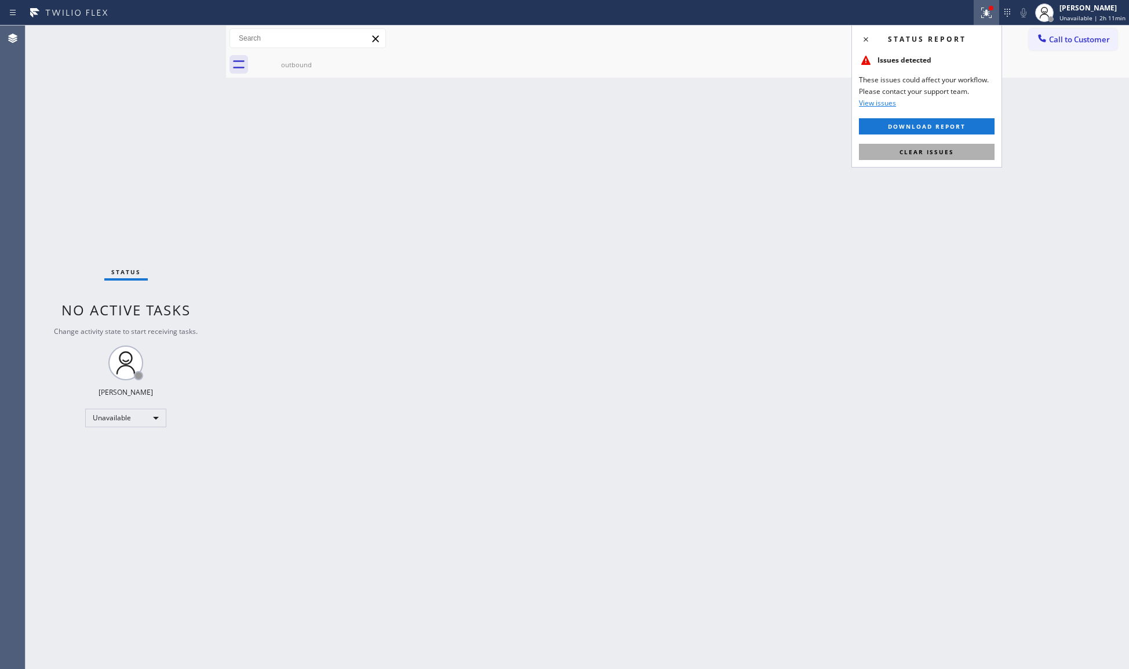
click at [931, 154] on span "Clear issues" at bounding box center [927, 152] width 55 height 8
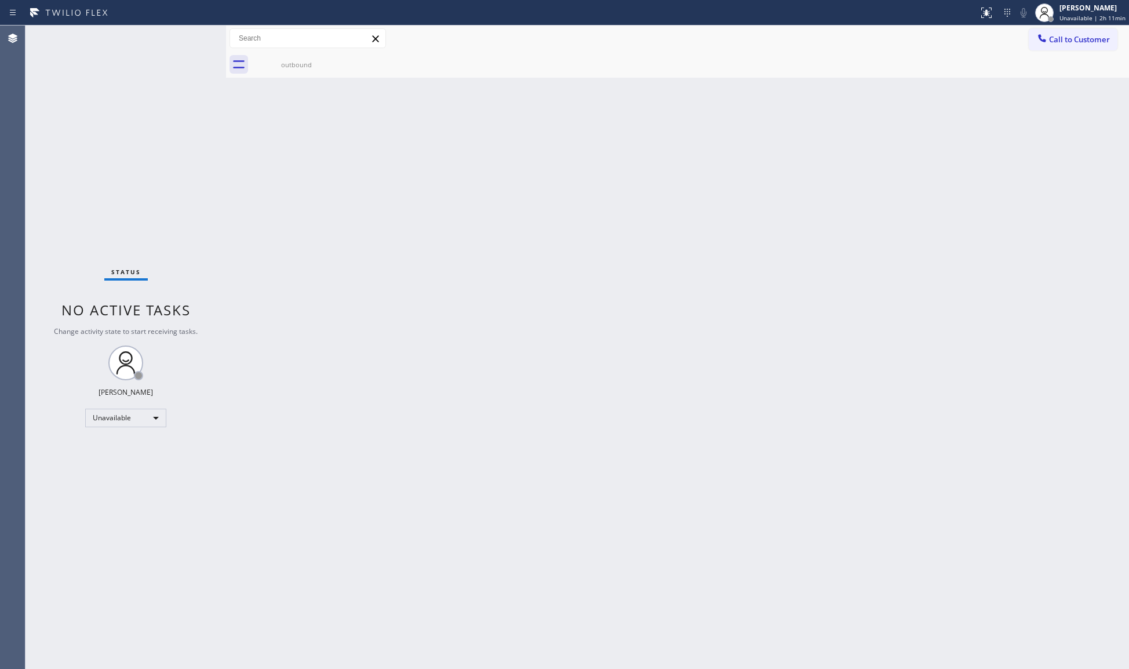
drag, startPoint x: 1065, startPoint y: 45, endPoint x: 1060, endPoint y: 50, distance: 7.4
click at [1066, 45] on button "Call to Customer" at bounding box center [1073, 39] width 89 height 22
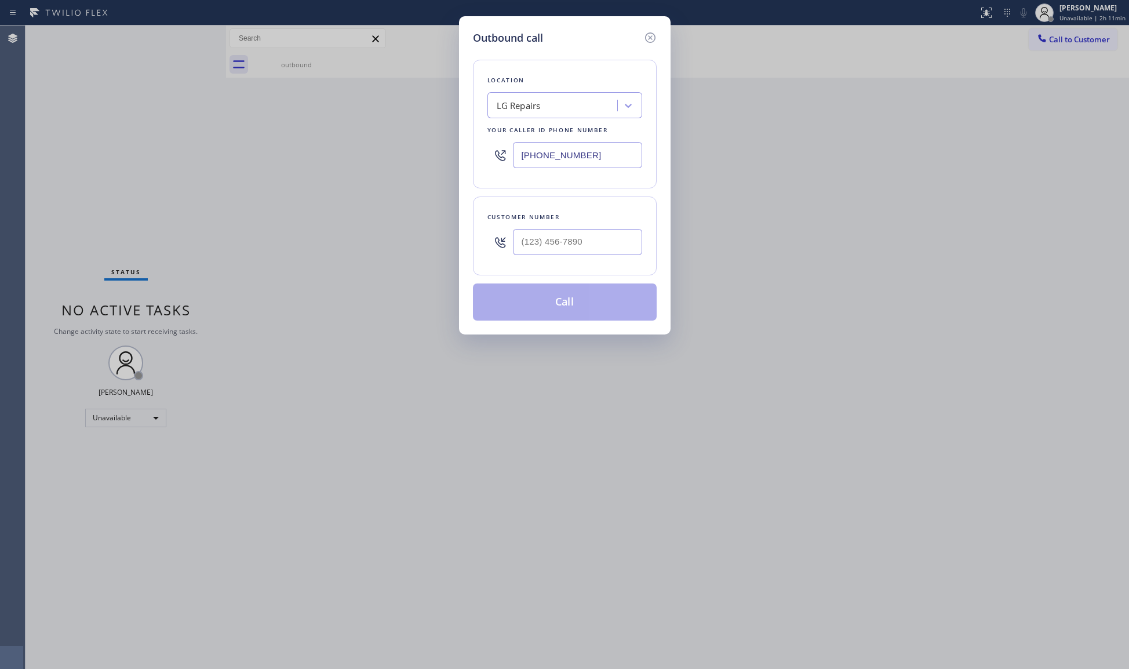
drag, startPoint x: 597, startPoint y: 154, endPoint x: 480, endPoint y: 155, distance: 117.1
click at [480, 155] on div "Location LG Repairs Your caller id phone number [PHONE_NUMBER]" at bounding box center [565, 124] width 184 height 129
type input "[PHONE_NUMBER]"
click at [617, 249] on input "(___) ___-____" at bounding box center [577, 242] width 129 height 26
type input "[PHONE_NUMBER]"
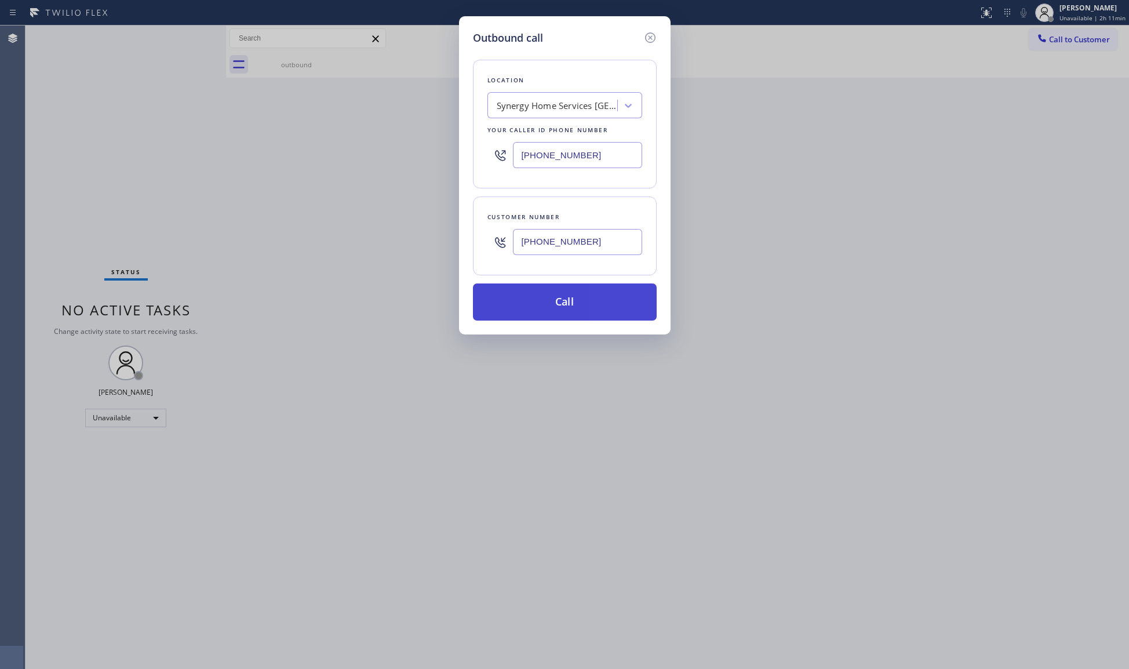
click at [555, 308] on button "Call" at bounding box center [565, 302] width 184 height 37
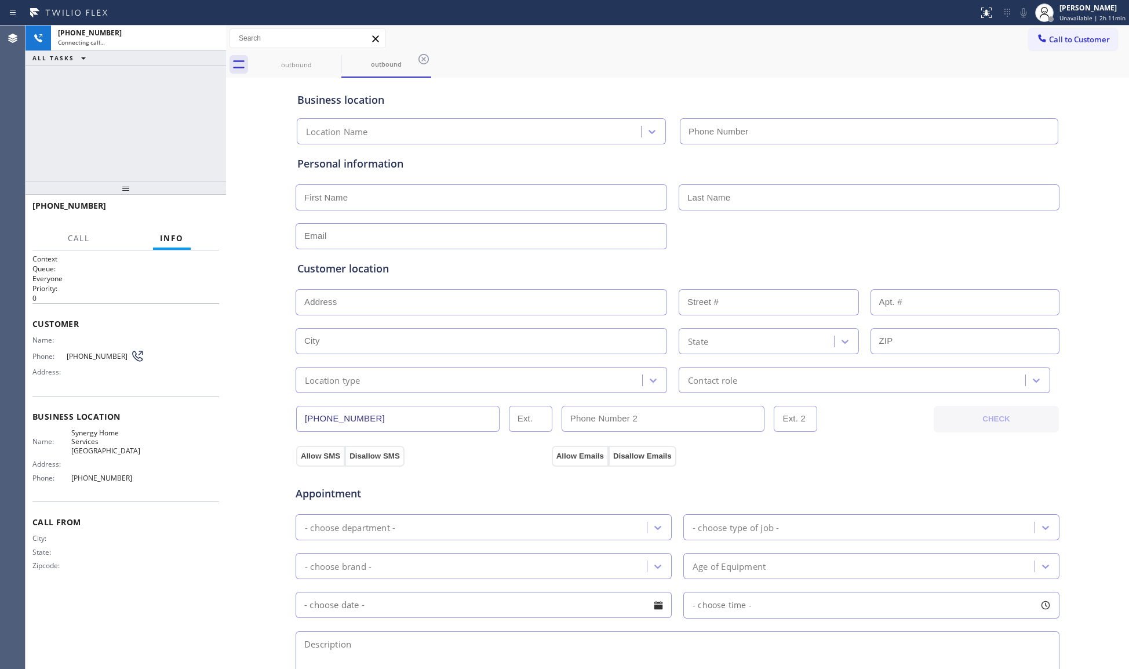
type input "[PHONE_NUMBER]"
click at [546, 72] on div "outbound outbound" at bounding box center [691, 65] width 878 height 26
click at [177, 210] on span "HANG UP" at bounding box center [192, 211] width 35 height 8
click at [177, 209] on span "HANG UP" at bounding box center [192, 211] width 35 height 8
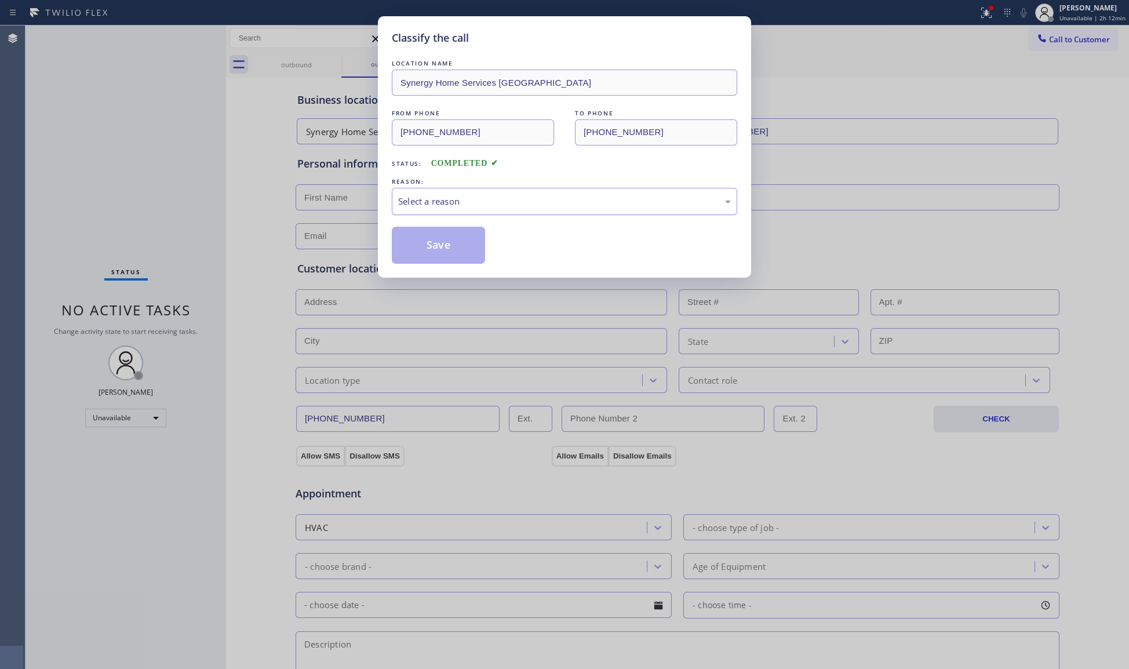
drag, startPoint x: 446, startPoint y: 197, endPoint x: 451, endPoint y: 206, distance: 10.1
click at [448, 197] on div "Select a reason" at bounding box center [564, 201] width 333 height 13
click at [430, 246] on button "Save" at bounding box center [438, 245] width 93 height 37
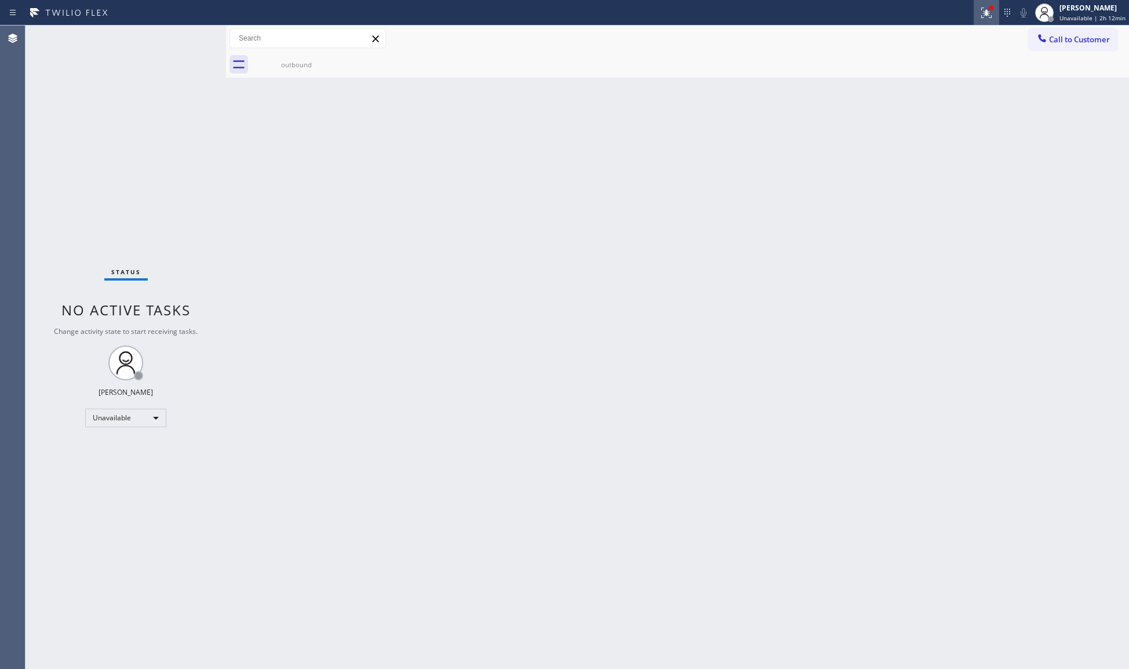
click at [982, 12] on icon at bounding box center [987, 13] width 14 height 14
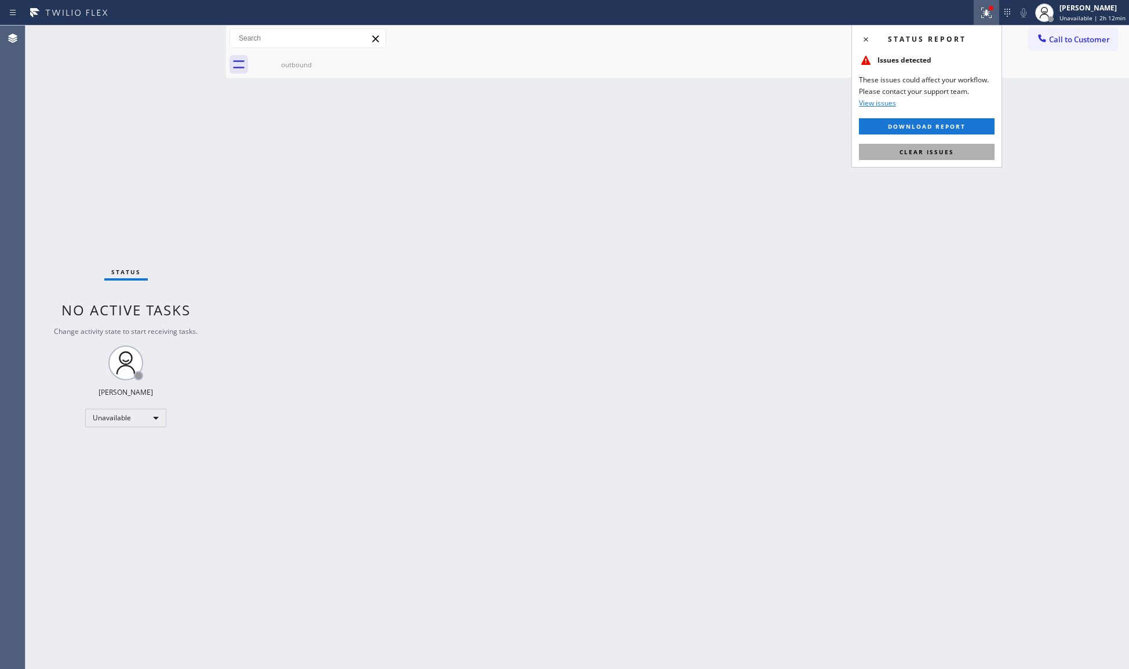
click at [970, 146] on button "Clear issues" at bounding box center [927, 152] width 136 height 16
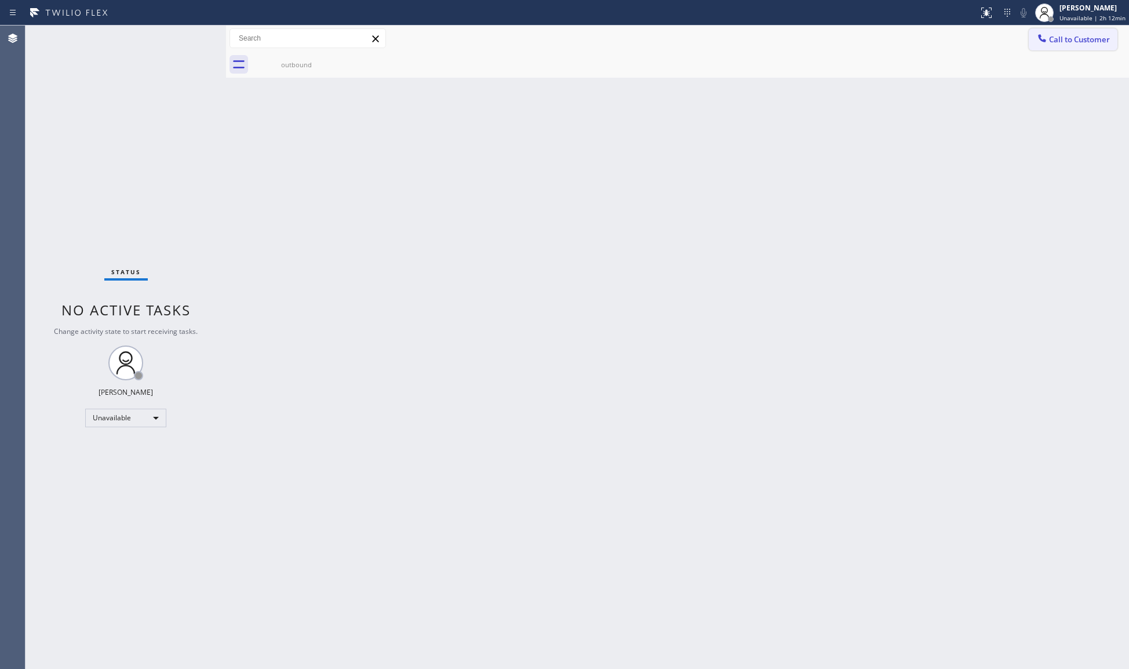
click at [1046, 49] on button "Call to Customer" at bounding box center [1073, 39] width 89 height 22
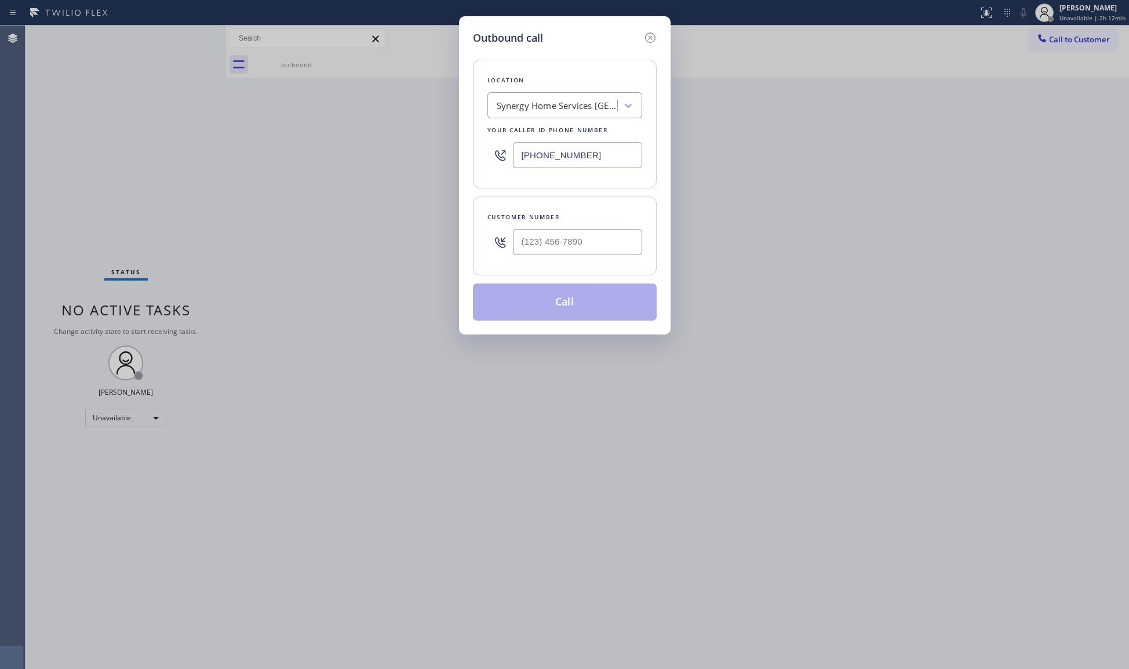
drag, startPoint x: 608, startPoint y: 149, endPoint x: 417, endPoint y: 154, distance: 190.8
click at [418, 154] on div "Outbound call Location Synergy Home Services [GEOGRAPHIC_DATA] Your caller id p…" at bounding box center [564, 334] width 1129 height 669
type input "[PHONE_NUMBER]"
click at [629, 228] on div at bounding box center [577, 242] width 129 height 38
click at [611, 249] on input "[PHONE_NUMBER]" at bounding box center [577, 242] width 129 height 26
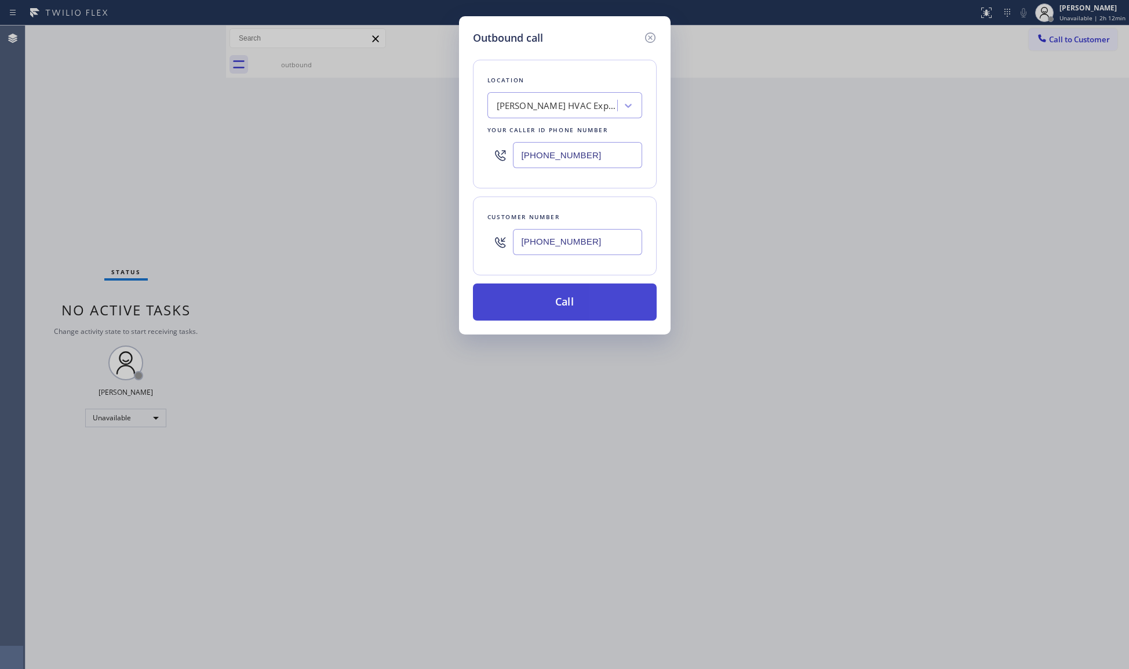
type input "[PHONE_NUMBER]"
click at [548, 303] on button "Call" at bounding box center [565, 302] width 184 height 37
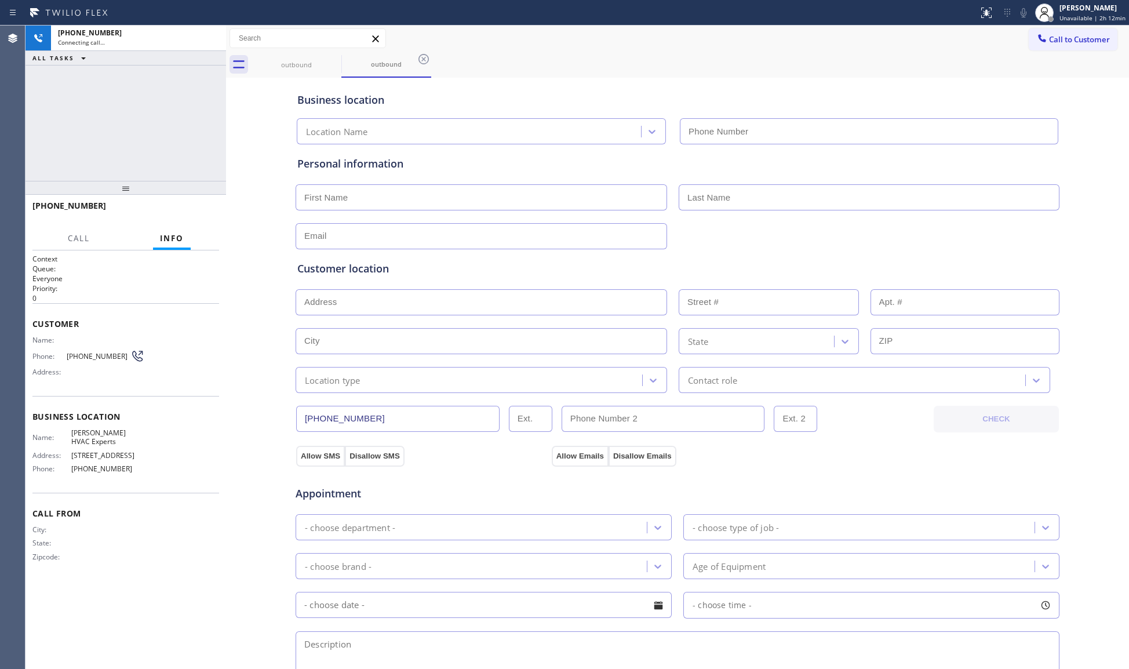
type input "[PHONE_NUMBER]"
click at [738, 84] on div "Business location Lennox HVAC Experts [PHONE_NUMBER]" at bounding box center [677, 113] width 765 height 64
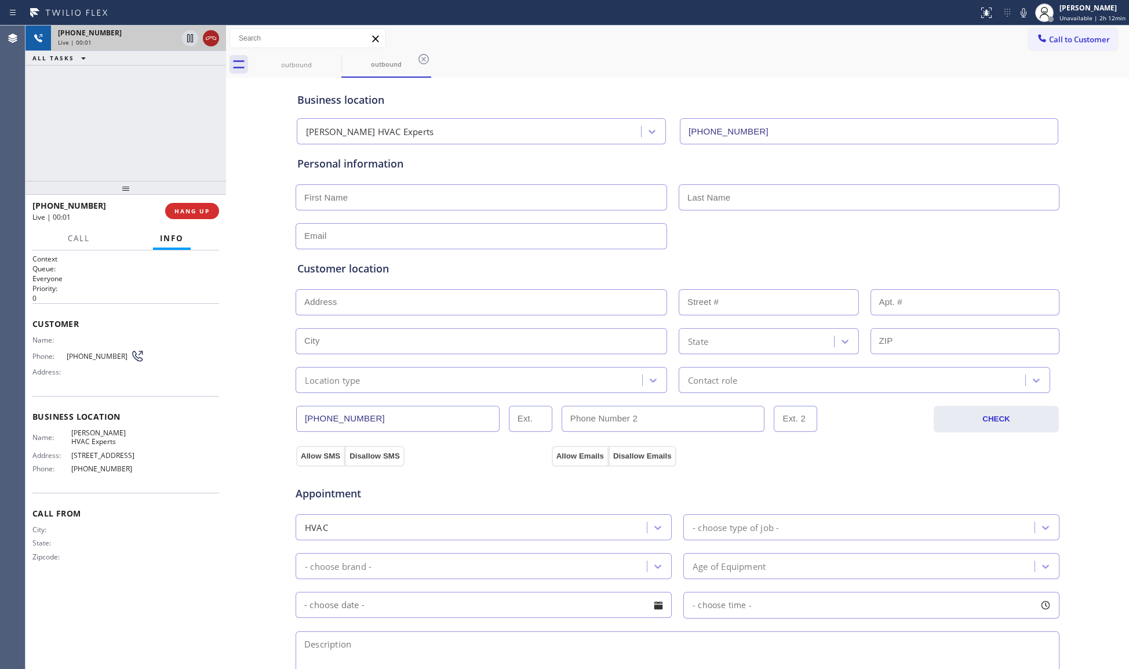
click at [214, 37] on icon at bounding box center [211, 38] width 10 height 3
drag, startPoint x: 209, startPoint y: 204, endPoint x: 216, endPoint y: 204, distance: 7.0
click at [209, 204] on button "COMPLETE" at bounding box center [190, 211] width 59 height 16
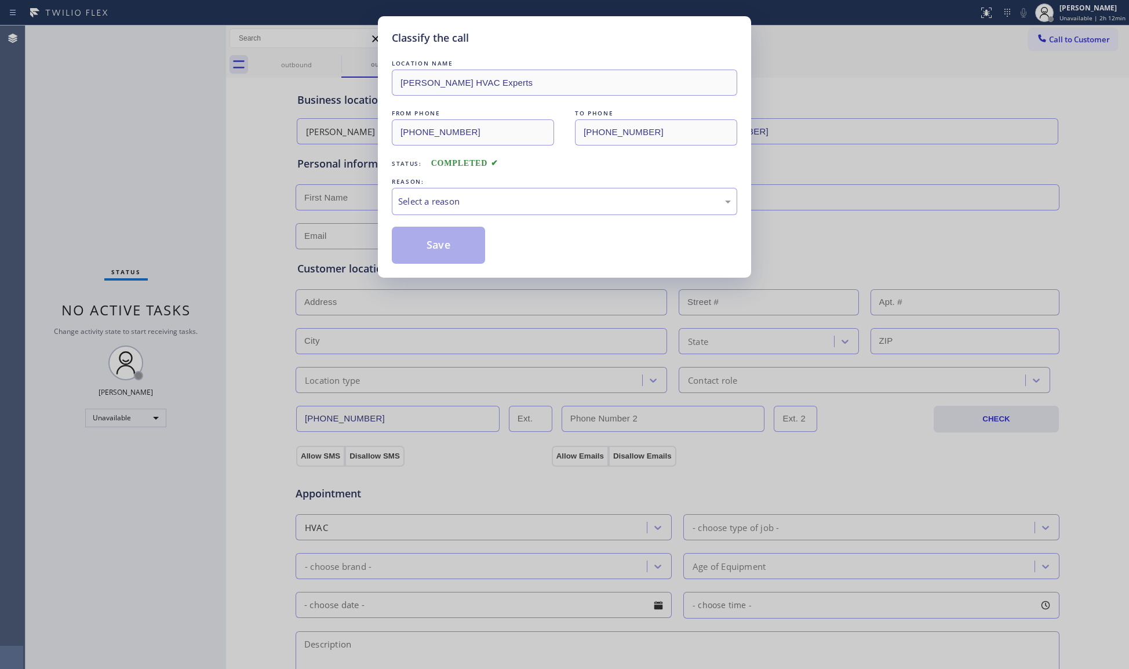
drag, startPoint x: 427, startPoint y: 181, endPoint x: 430, endPoint y: 216, distance: 35.5
click at [428, 186] on div "REASON:" at bounding box center [565, 182] width 346 height 12
drag, startPoint x: 431, startPoint y: 217, endPoint x: 439, endPoint y: 201, distance: 17.9
click at [431, 217] on div "LOCATION NAME [PERSON_NAME] HVAC Experts FROM PHONE [PHONE_NUMBER] TO PHONE [PH…" at bounding box center [565, 160] width 346 height 206
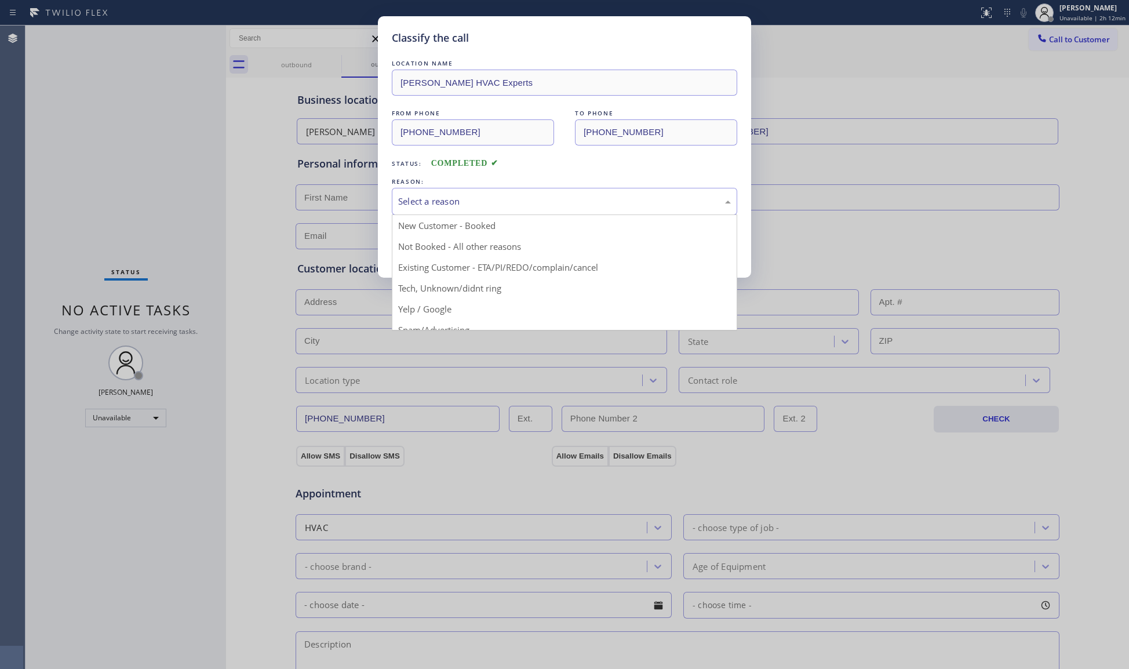
click at [438, 198] on div "Select a reason" at bounding box center [564, 201] width 333 height 13
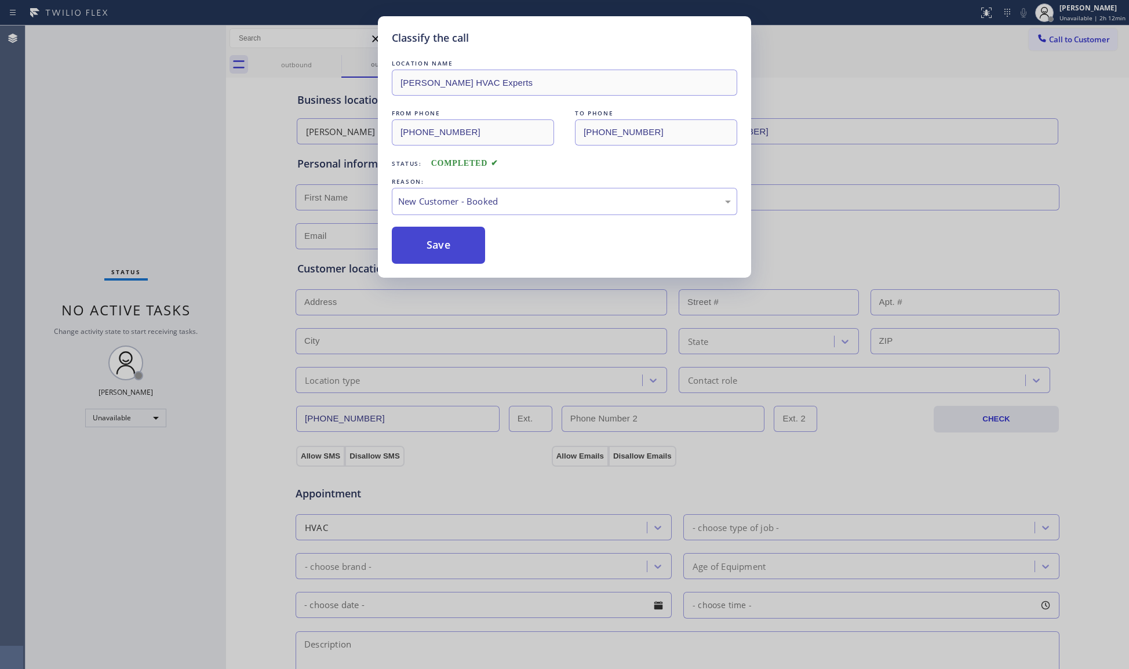
drag, startPoint x: 427, startPoint y: 226, endPoint x: 429, endPoint y: 232, distance: 7.2
click at [427, 237] on button "Save" at bounding box center [438, 245] width 93 height 37
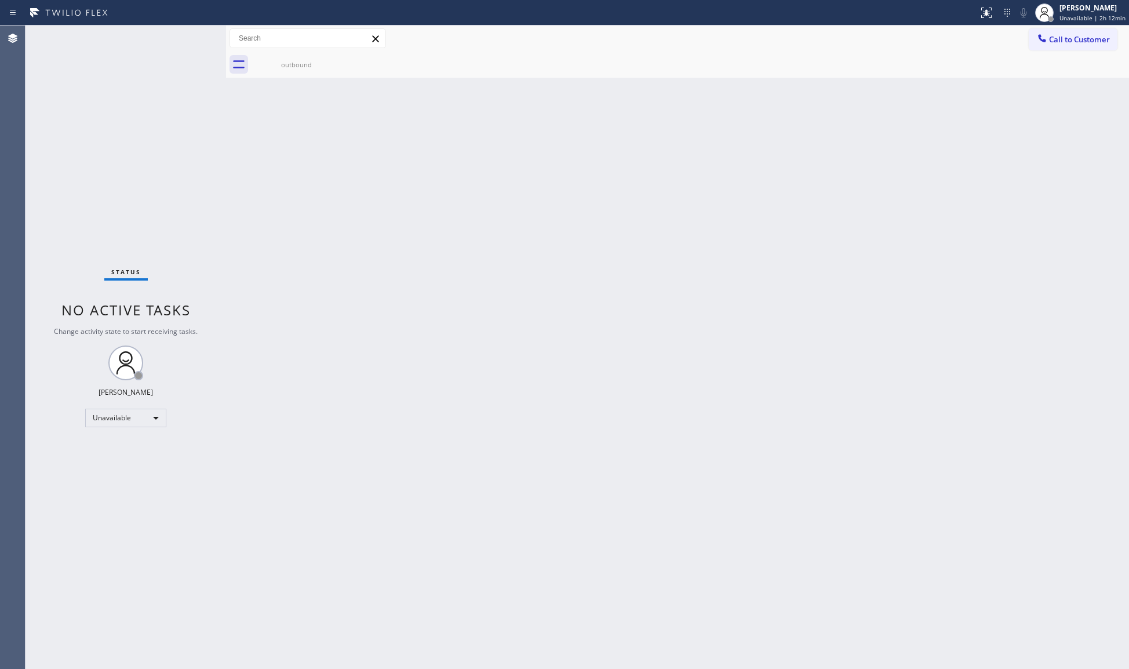
drag, startPoint x: 1081, startPoint y: 31, endPoint x: 717, endPoint y: 103, distance: 371.0
click at [1077, 31] on button "Call to Customer" at bounding box center [1073, 39] width 89 height 22
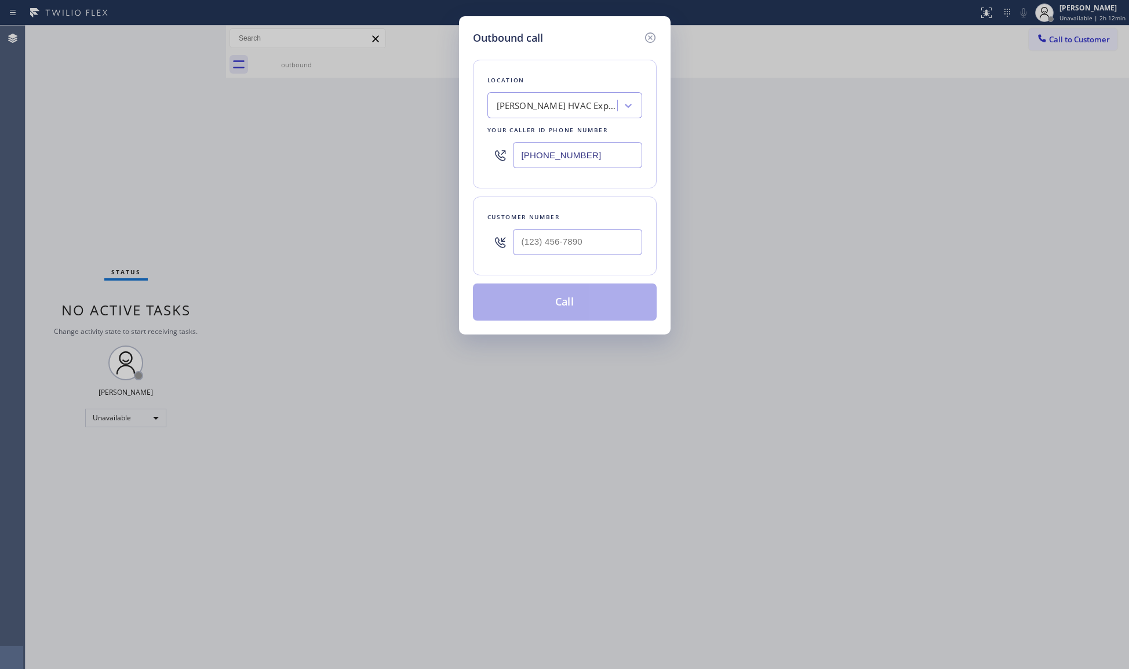
drag, startPoint x: 599, startPoint y: 154, endPoint x: 457, endPoint y: 166, distance: 142.0
click at [459, 168] on div "Outbound call Location Lennox HVAC Experts Your caller id phone number [PHONE_N…" at bounding box center [565, 175] width 212 height 318
type input "[PHONE_NUMBER]"
click at [623, 252] on input "(___) ___-____" at bounding box center [577, 242] width 129 height 26
type input "[PHONE_NUMBER]"
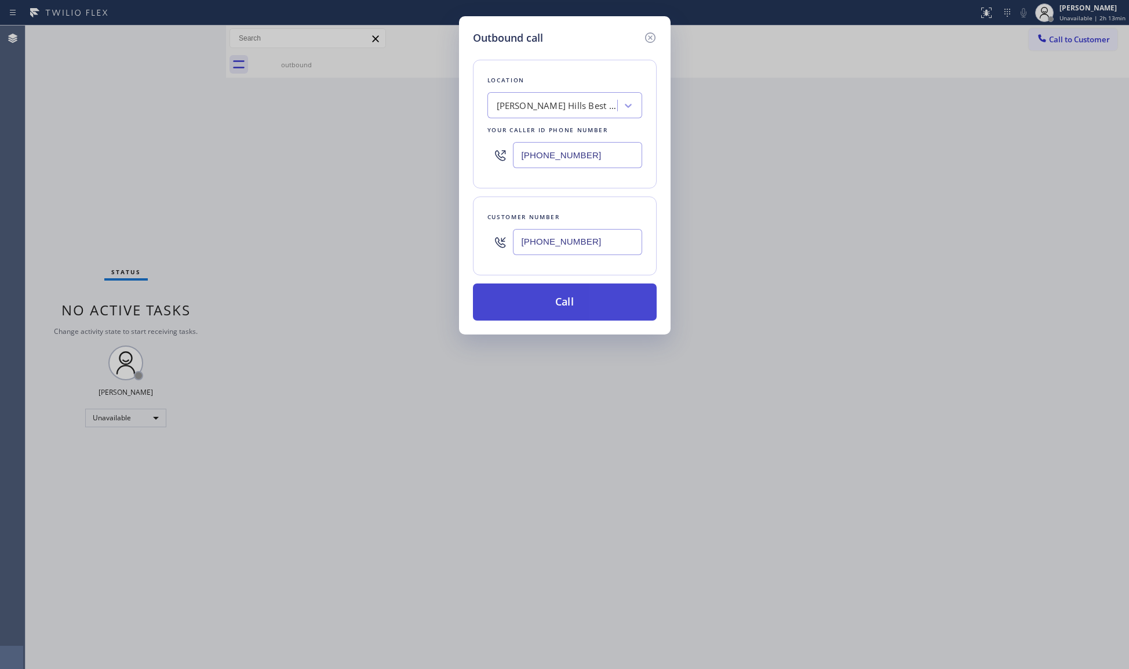
click at [574, 304] on button "Call" at bounding box center [565, 302] width 184 height 37
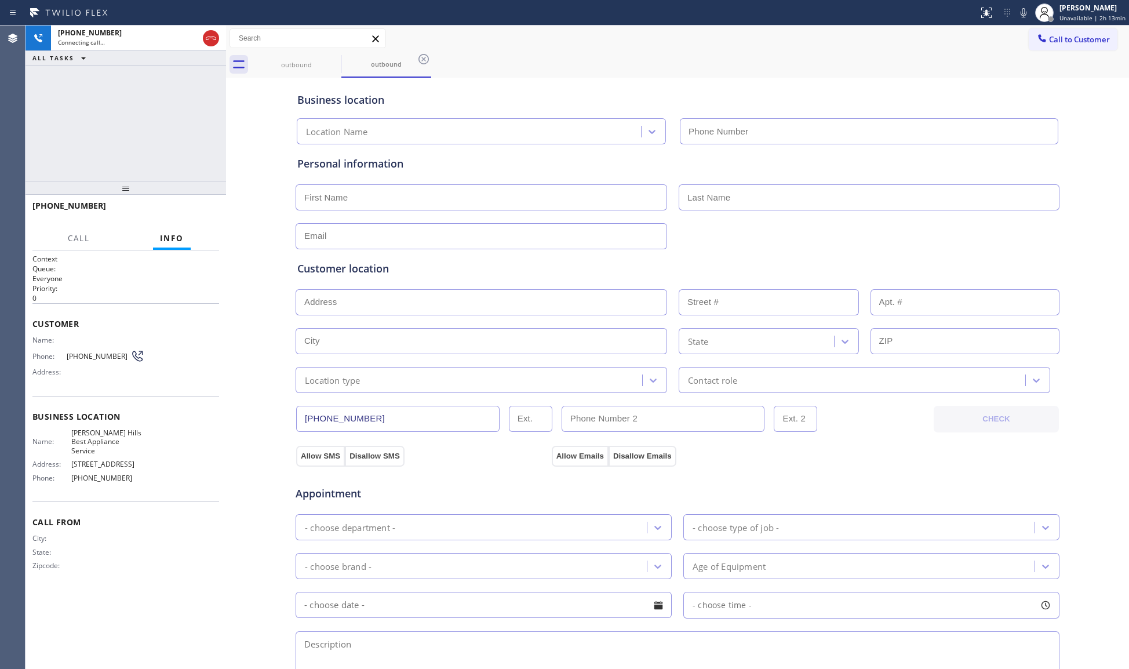
type input "[PHONE_NUMBER]"
click at [673, 105] on div "Business location" at bounding box center [677, 100] width 761 height 16
click at [903, 97] on div "Business location" at bounding box center [677, 100] width 761 height 16
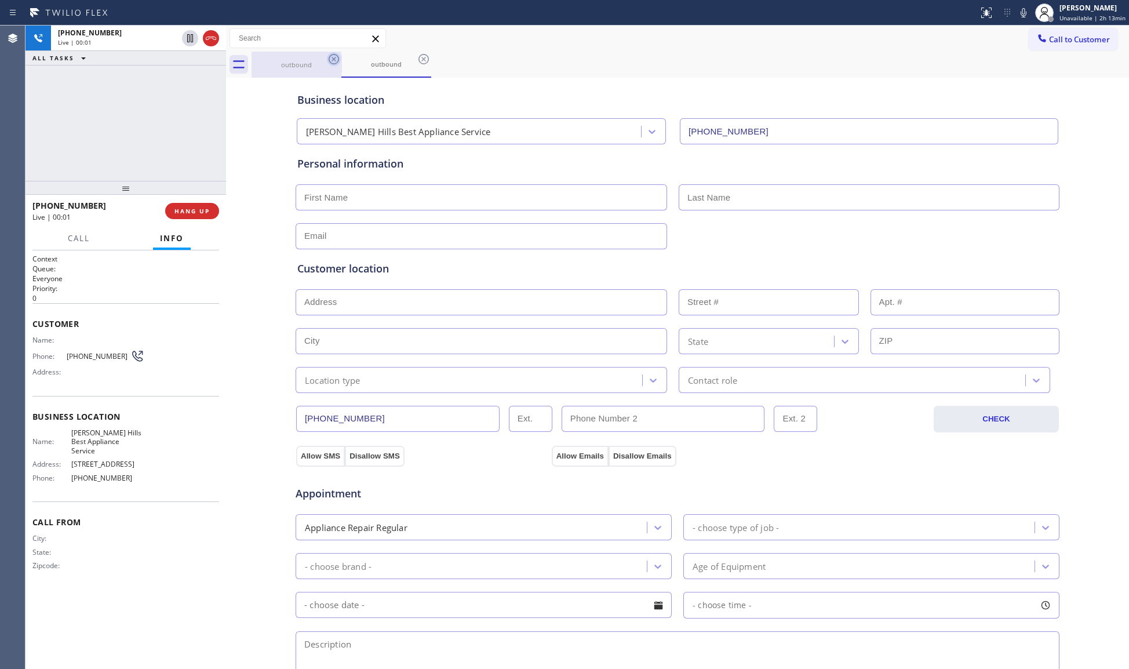
click at [328, 61] on icon at bounding box center [334, 59] width 14 height 14
click at [207, 40] on icon at bounding box center [211, 38] width 14 height 14
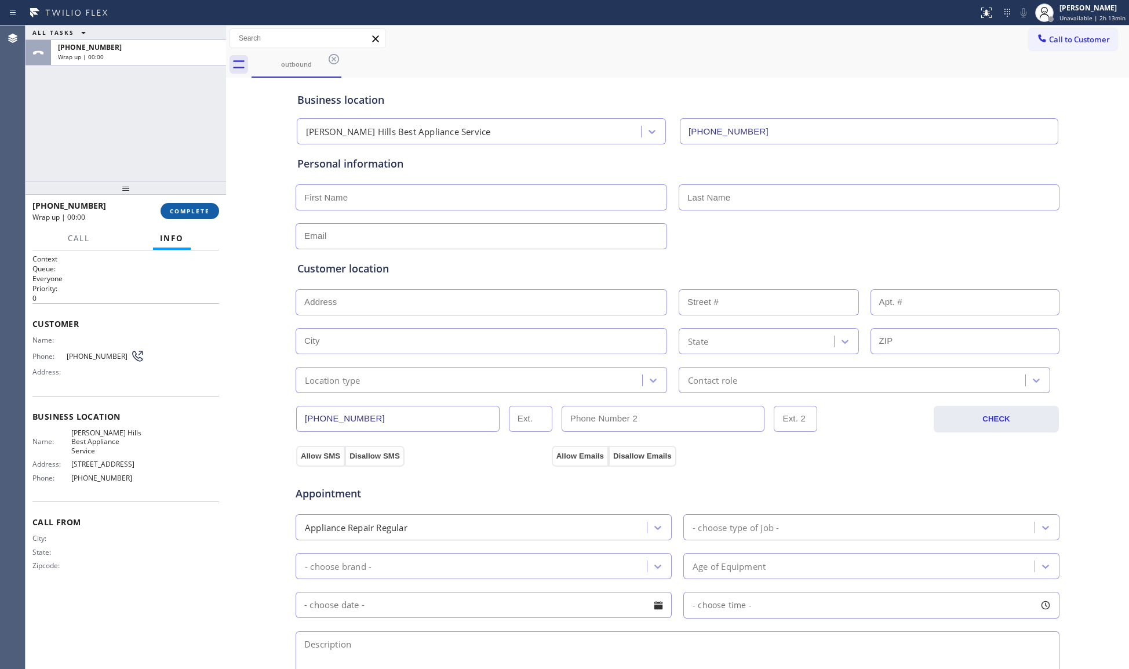
click at [211, 205] on button "COMPLETE" at bounding box center [190, 211] width 59 height 16
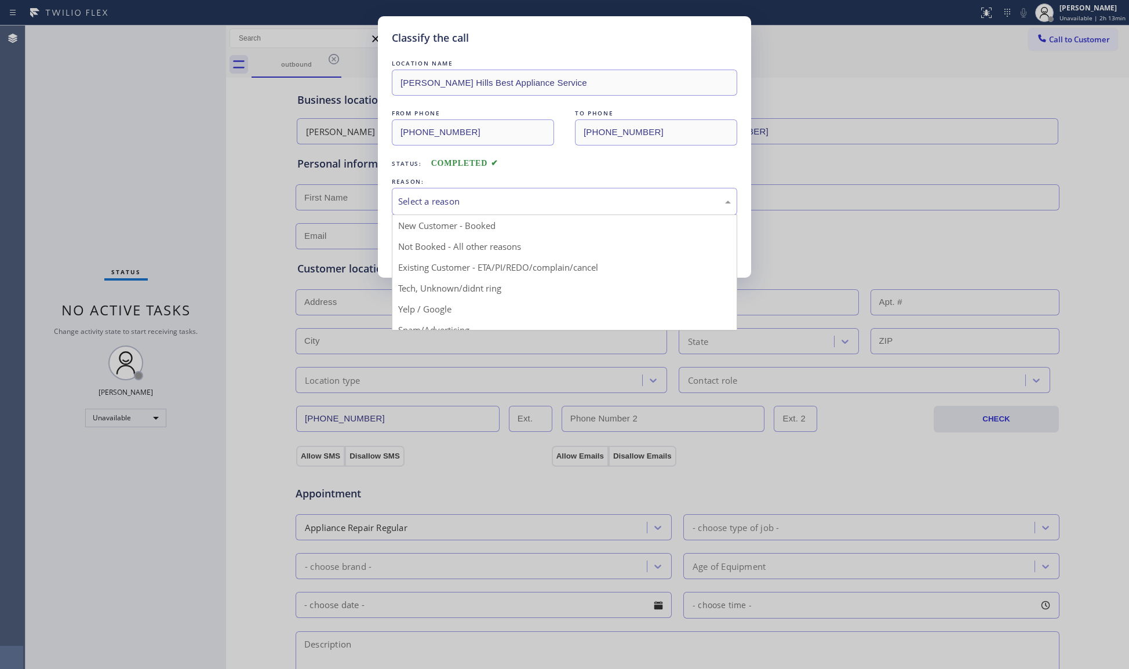
click at [459, 205] on div "Select a reason" at bounding box center [564, 201] width 333 height 13
click at [448, 244] on button "Save" at bounding box center [438, 245] width 93 height 37
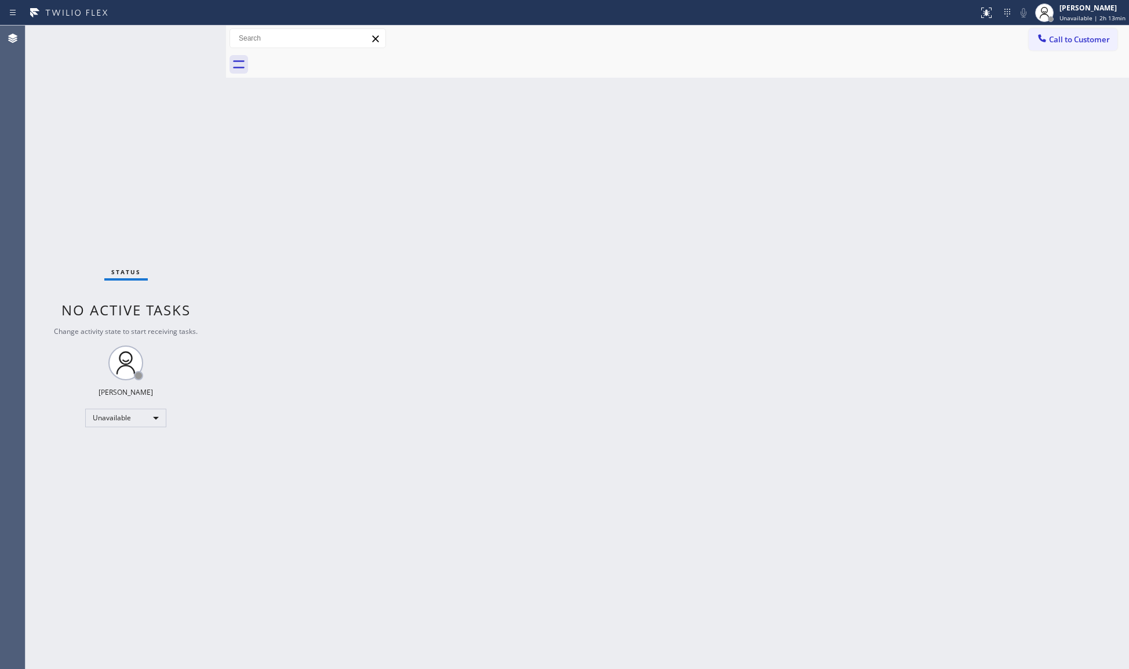
drag, startPoint x: 920, startPoint y: 300, endPoint x: 973, endPoint y: 253, distance: 71.1
click at [921, 298] on div "Back to Dashboard Change Sender ID Customers Technicians Select a contact Outbo…" at bounding box center [677, 348] width 903 height 644
click at [1061, 28] on button "Call to Customer" at bounding box center [1073, 39] width 89 height 22
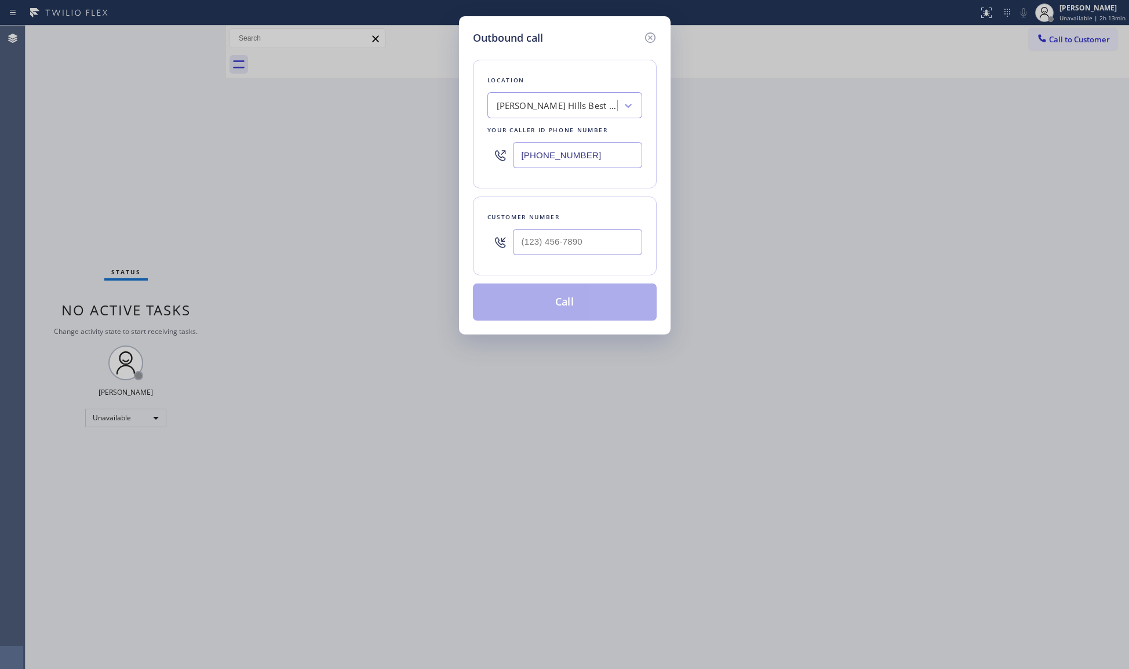
drag, startPoint x: 634, startPoint y: 151, endPoint x: 495, endPoint y: 151, distance: 138.6
click at [497, 152] on div "[PHONE_NUMBER]" at bounding box center [565, 155] width 155 height 38
click at [583, 239] on input "(___) ___-____" at bounding box center [577, 242] width 129 height 26
drag, startPoint x: 573, startPoint y: 293, endPoint x: 680, endPoint y: 296, distance: 107.3
click at [574, 293] on button "Call" at bounding box center [565, 302] width 184 height 37
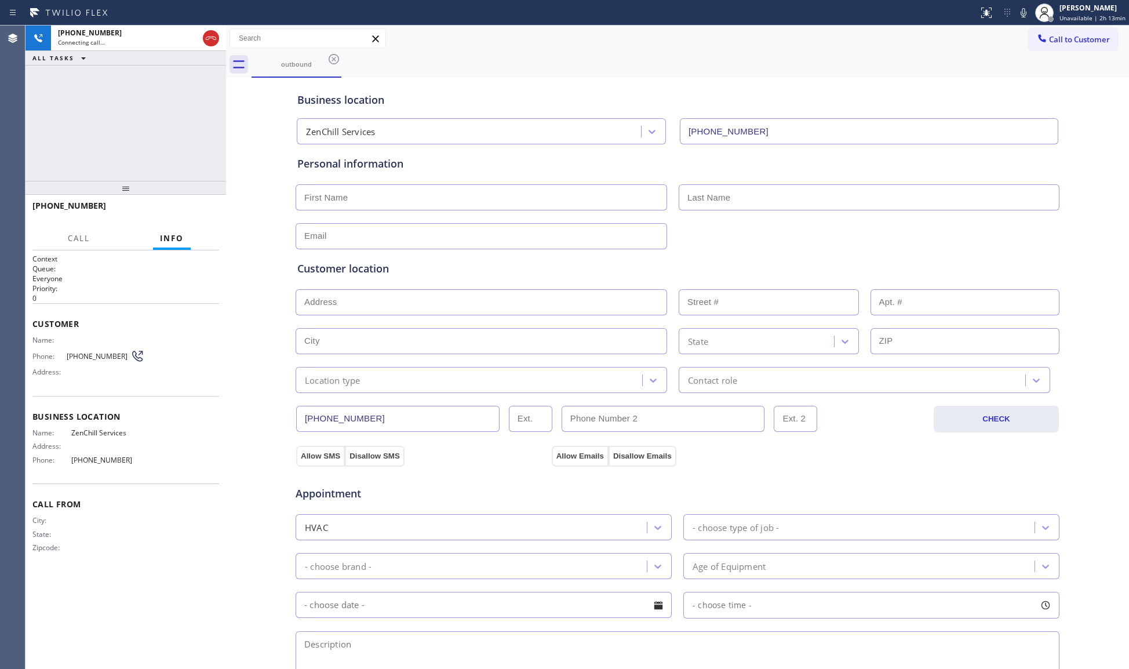
click at [641, 66] on div "outbound" at bounding box center [691, 65] width 878 height 26
click at [208, 35] on icon at bounding box center [211, 38] width 14 height 14
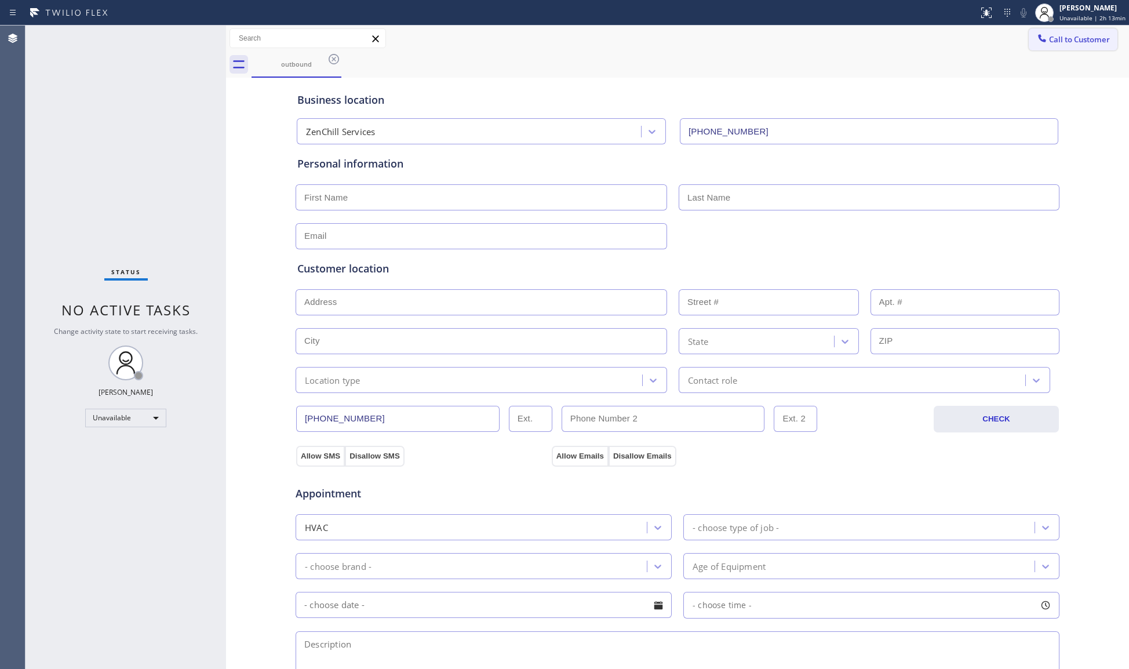
click at [1060, 35] on span "Call to Customer" at bounding box center [1079, 39] width 61 height 10
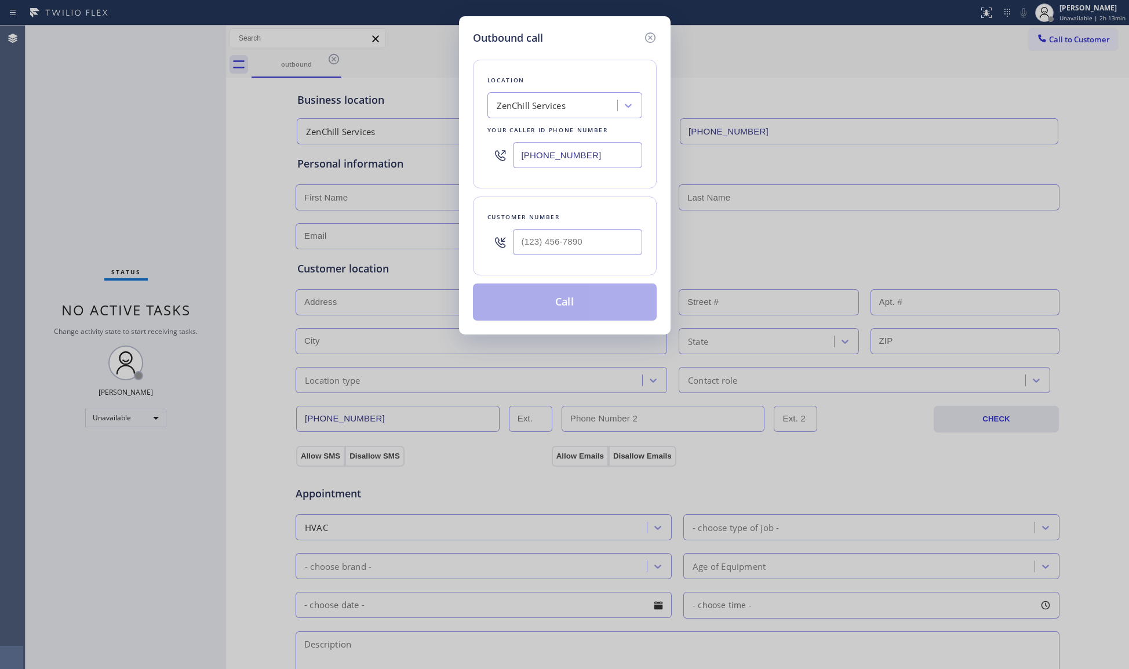
drag, startPoint x: 590, startPoint y: 150, endPoint x: 499, endPoint y: 146, distance: 91.1
click at [491, 153] on div "[PHONE_NUMBER]" at bounding box center [565, 155] width 155 height 38
click at [620, 240] on input "(___) ___-____" at bounding box center [577, 242] width 129 height 26
click at [584, 291] on button "Call" at bounding box center [565, 302] width 184 height 37
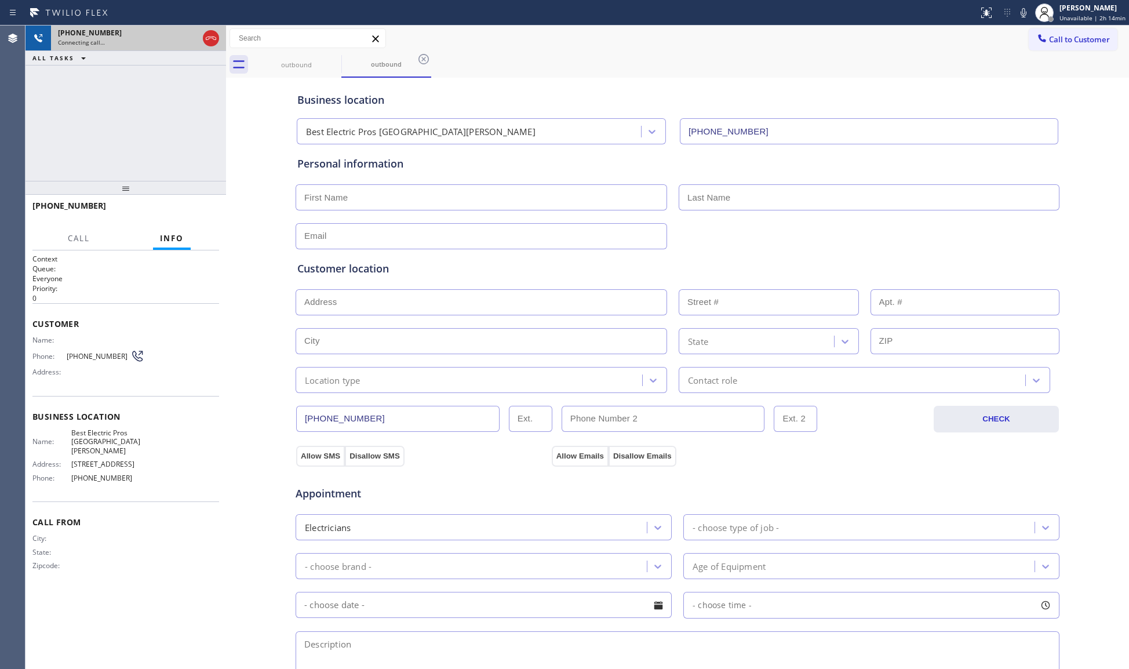
click at [211, 47] on div at bounding box center [211, 39] width 21 height 26
click at [212, 42] on icon at bounding box center [211, 38] width 14 height 14
click at [212, 42] on div "Connecting call…" at bounding box center [138, 42] width 161 height 8
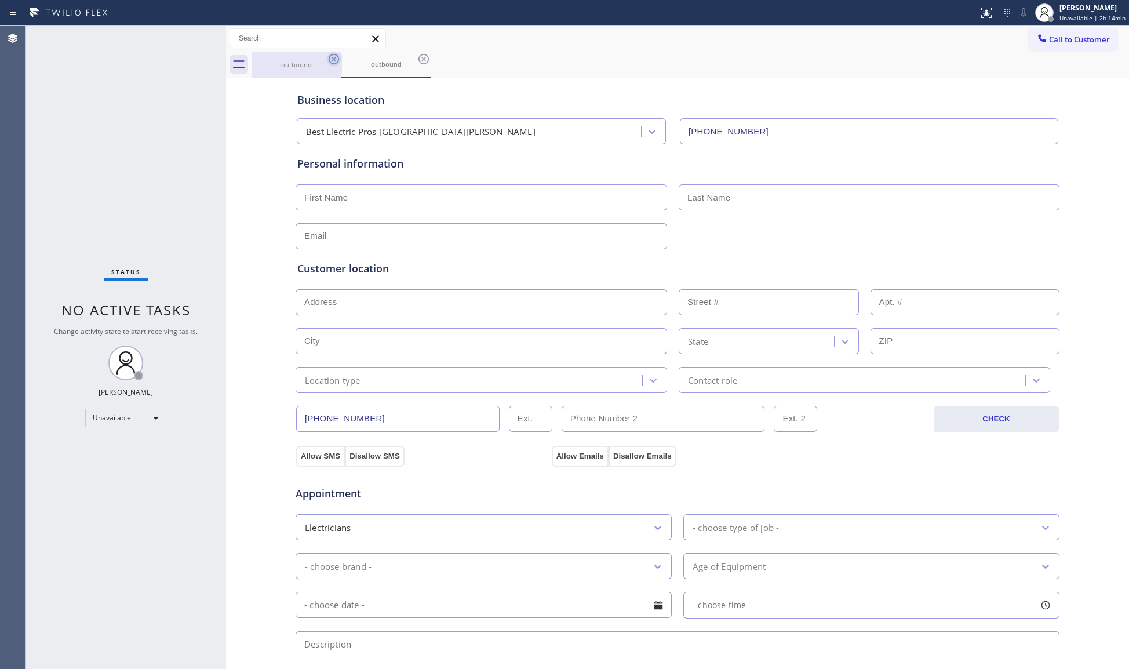
click at [332, 58] on icon at bounding box center [334, 59] width 14 height 14
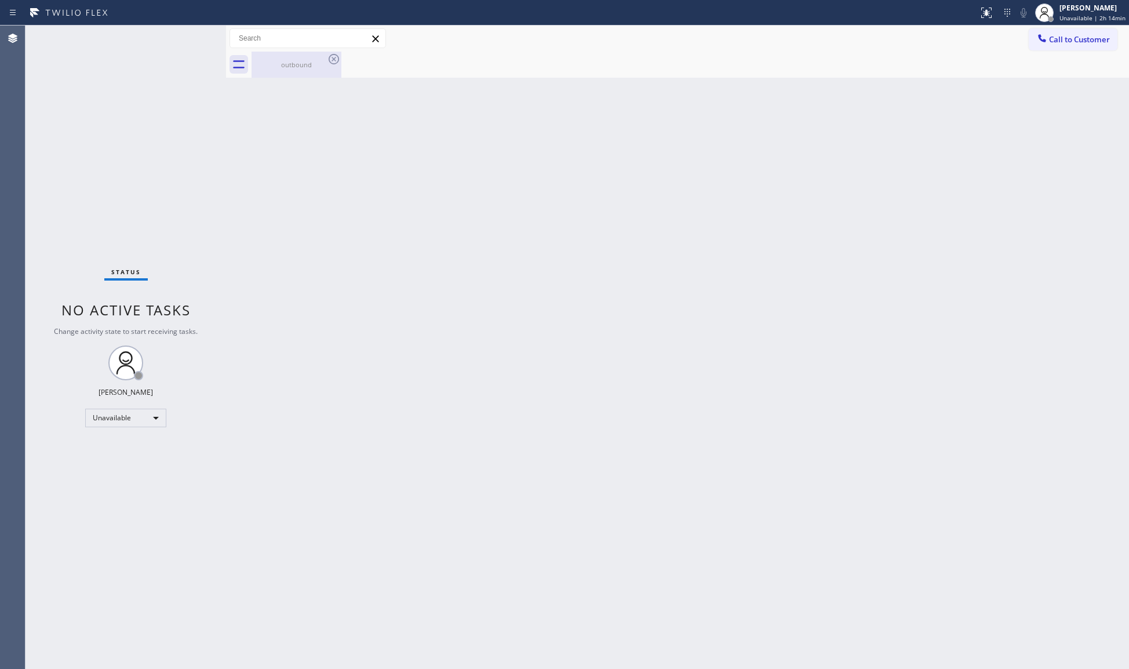
click at [332, 58] on icon at bounding box center [334, 59] width 10 height 10
click at [333, 58] on icon at bounding box center [334, 59] width 10 height 10
drag, startPoint x: 273, startPoint y: 72, endPoint x: 292, endPoint y: 72, distance: 19.7
click at [274, 72] on div "outbound" at bounding box center [297, 65] width 88 height 26
click at [864, 210] on div "Back to Dashboard Change Sender ID Customers Technicians Select a contact Outbo…" at bounding box center [677, 348] width 903 height 644
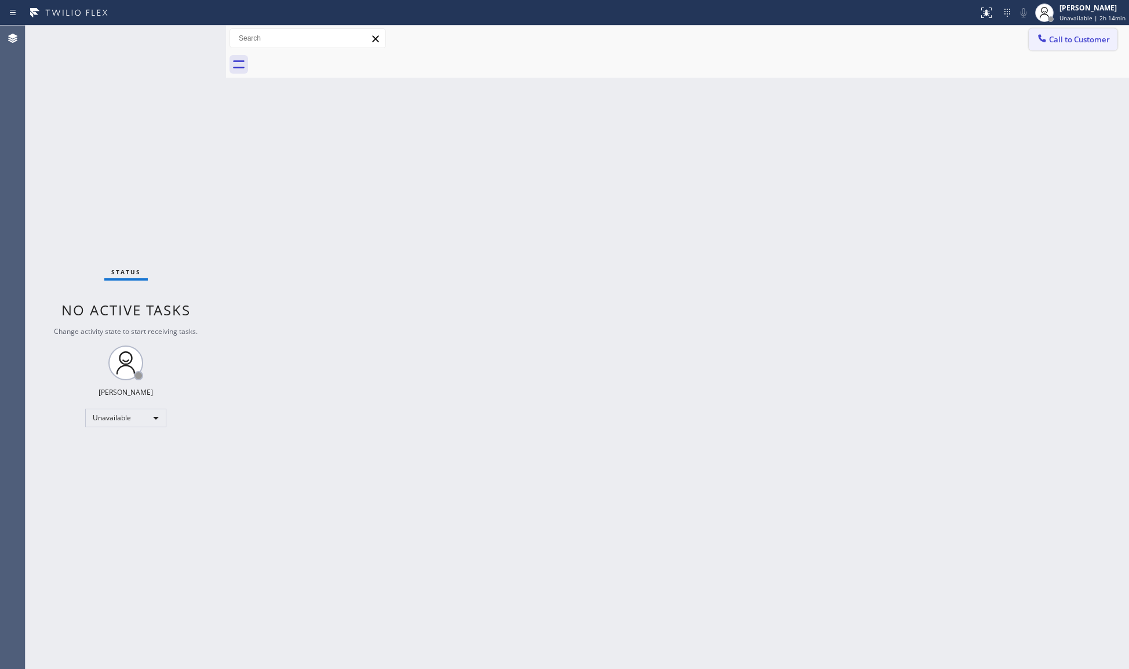
click at [1056, 28] on button "Call to Customer" at bounding box center [1073, 39] width 89 height 22
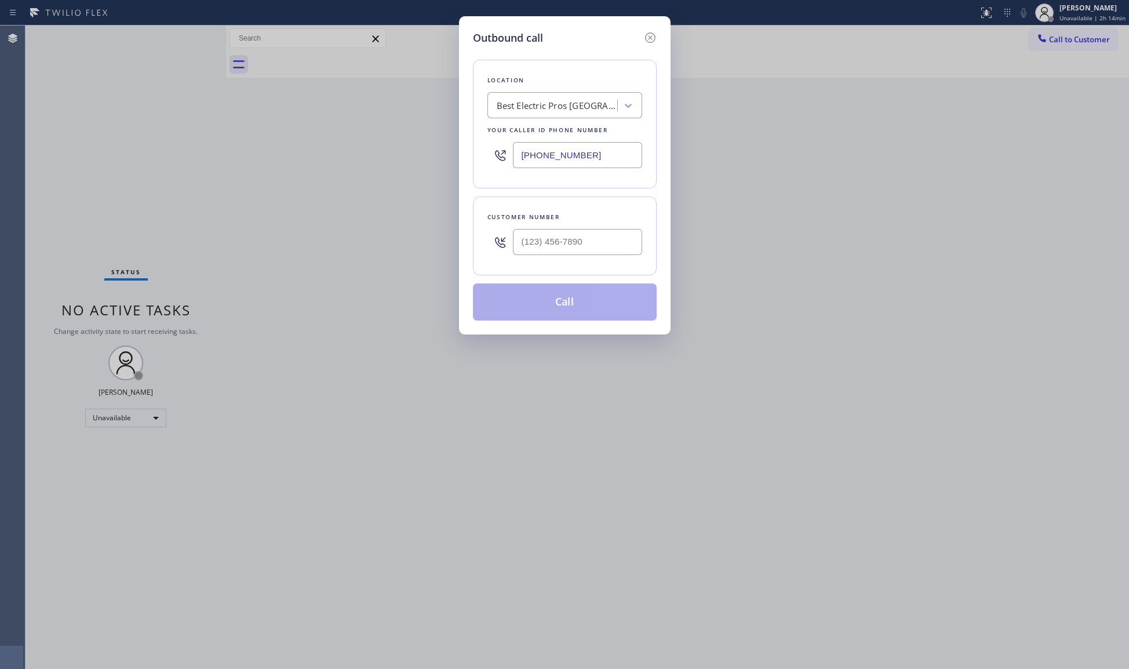
drag, startPoint x: 597, startPoint y: 156, endPoint x: 439, endPoint y: 153, distance: 157.7
click at [439, 153] on div "Outbound call Location Best Electric Pros [GEOGRAPHIC_DATA][PERSON_NAME] Your c…" at bounding box center [564, 334] width 1129 height 669
click at [611, 241] on input "(___) ___-____" at bounding box center [577, 242] width 129 height 26
click at [564, 300] on button "Call" at bounding box center [565, 302] width 184 height 37
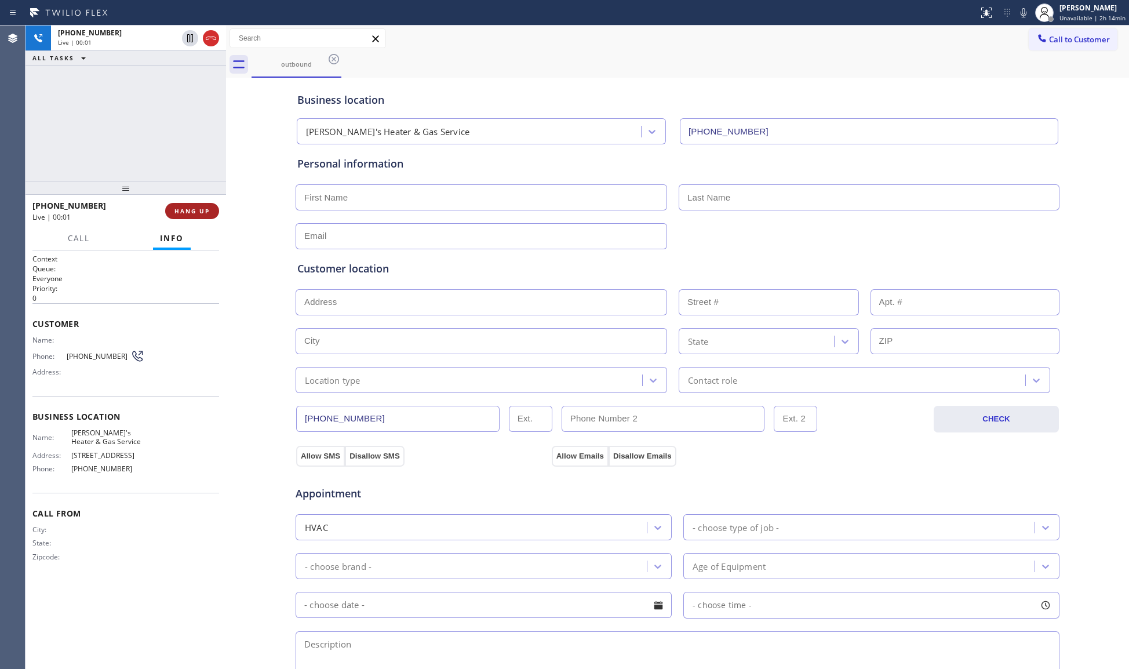
click at [192, 215] on span "HANG UP" at bounding box center [192, 211] width 35 height 8
click at [192, 214] on span "HANG UP" at bounding box center [192, 211] width 35 height 8
click at [191, 213] on span "COMPLETE" at bounding box center [190, 211] width 40 height 8
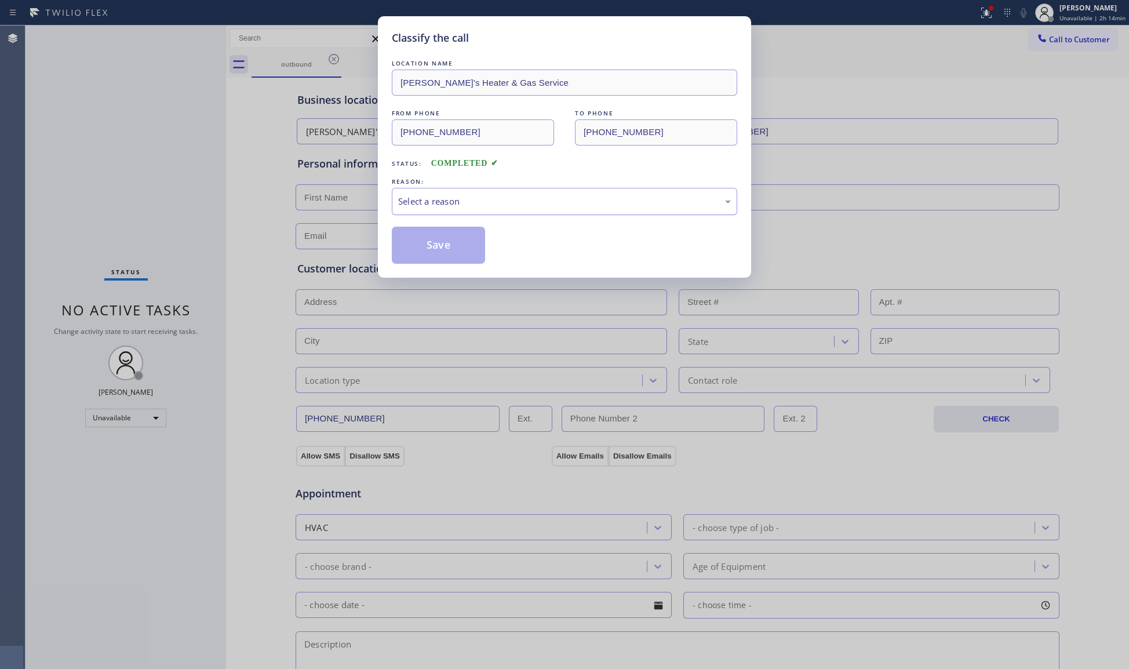
click at [451, 198] on div "Select a reason" at bounding box center [564, 201] width 333 height 13
drag, startPoint x: 430, startPoint y: 254, endPoint x: 437, endPoint y: 249, distance: 7.9
click at [431, 254] on button "Save" at bounding box center [438, 245] width 93 height 37
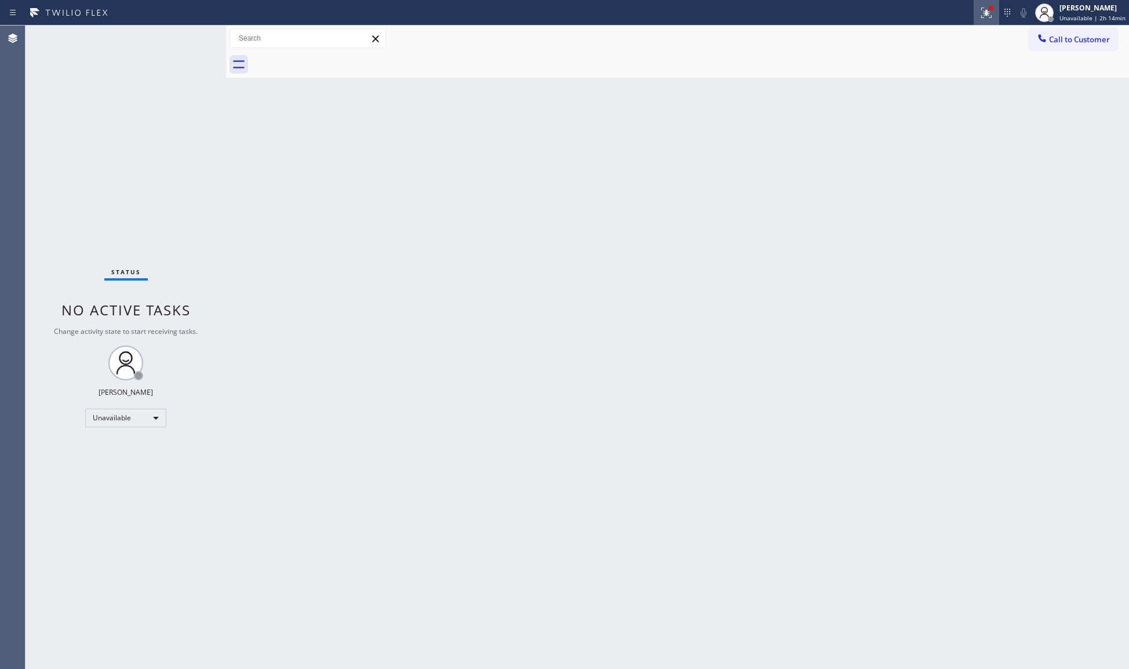
click at [996, 14] on div at bounding box center [987, 13] width 26 height 14
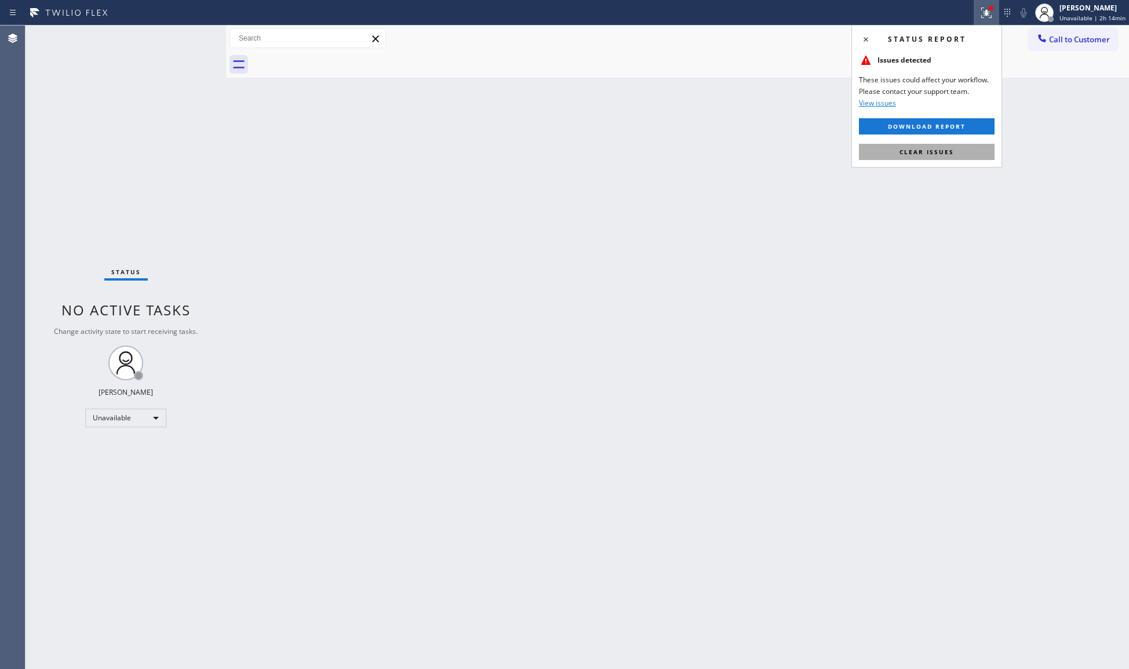
click at [947, 154] on span "Clear issues" at bounding box center [927, 152] width 55 height 8
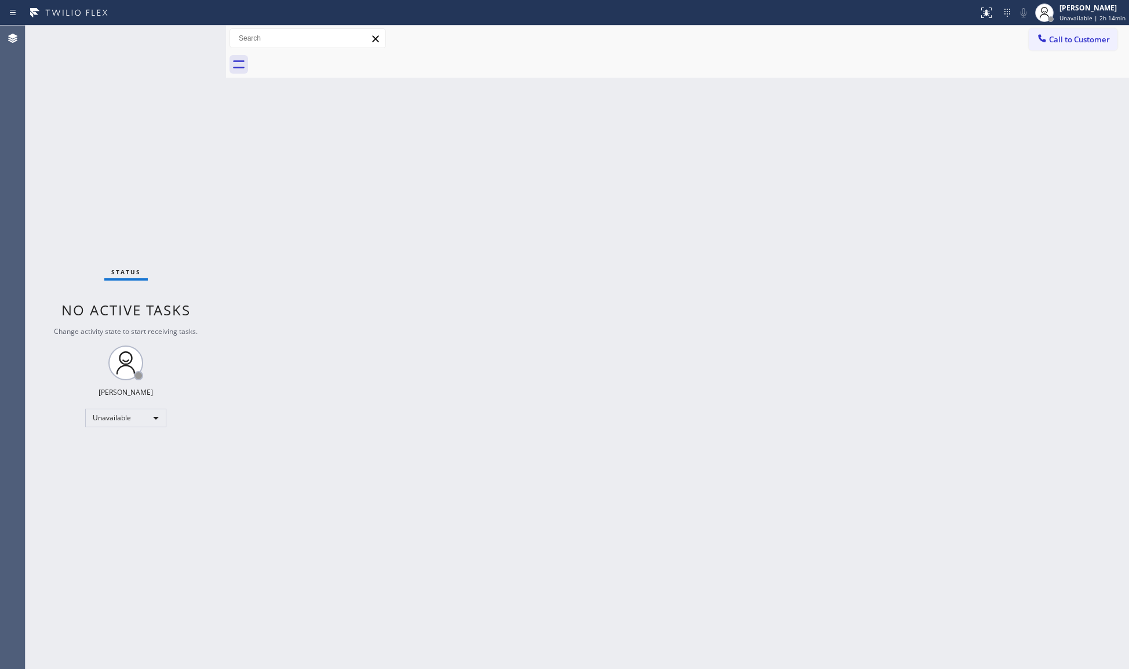
click at [1046, 55] on div at bounding box center [691, 65] width 878 height 26
click at [1046, 42] on icon at bounding box center [1042, 38] width 8 height 8
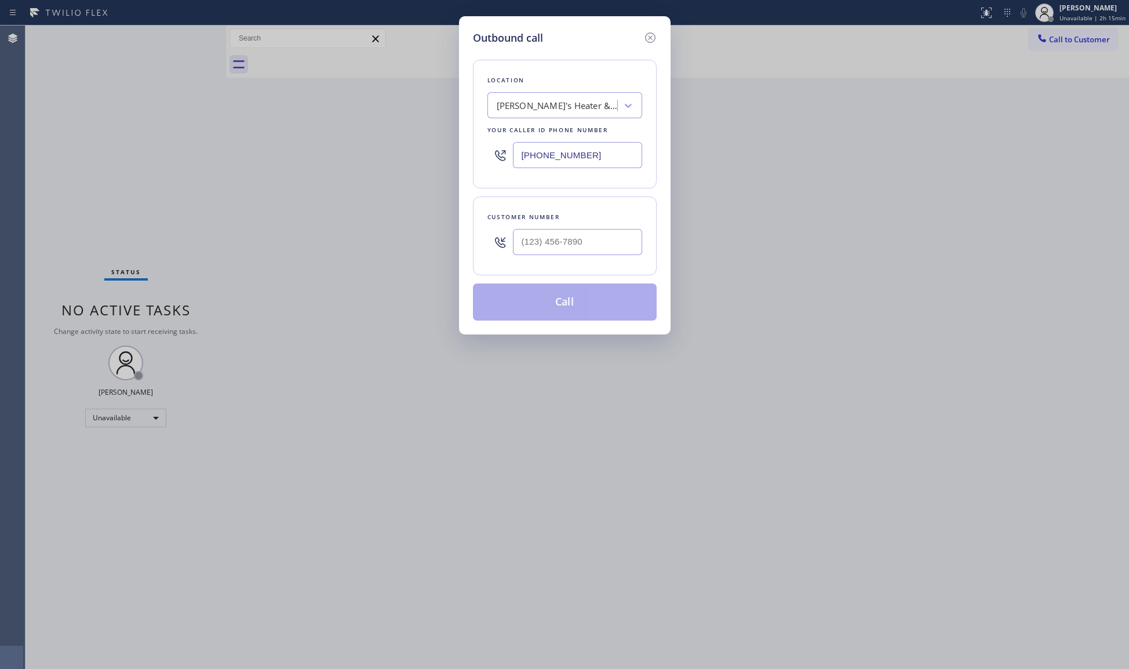
drag, startPoint x: 629, startPoint y: 152, endPoint x: 475, endPoint y: 153, distance: 153.7
click at [474, 154] on div "Location [PERSON_NAME]'s Heater & Gas Service Your caller id phone number [PHON…" at bounding box center [565, 124] width 184 height 129
drag, startPoint x: 629, startPoint y: 240, endPoint x: 615, endPoint y: 237, distance: 13.6
click at [626, 240] on input "(___) ___-____" at bounding box center [577, 242] width 129 height 26
click at [584, 309] on button "Call" at bounding box center [565, 302] width 184 height 37
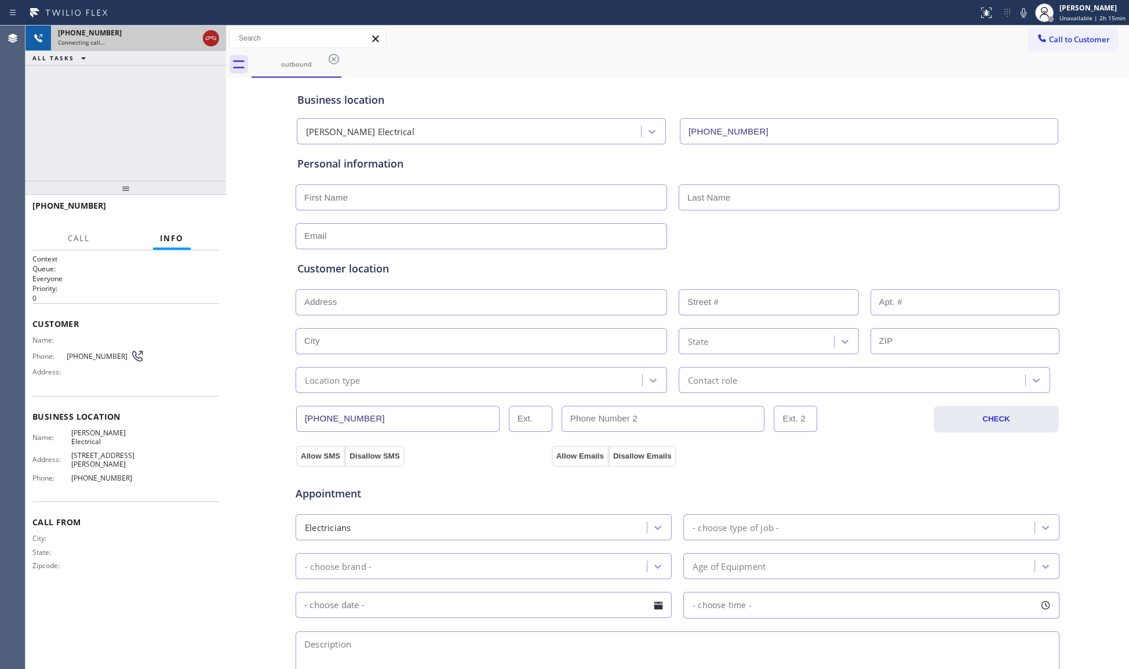
click at [208, 41] on icon at bounding box center [211, 38] width 14 height 14
click at [332, 61] on icon at bounding box center [334, 59] width 14 height 14
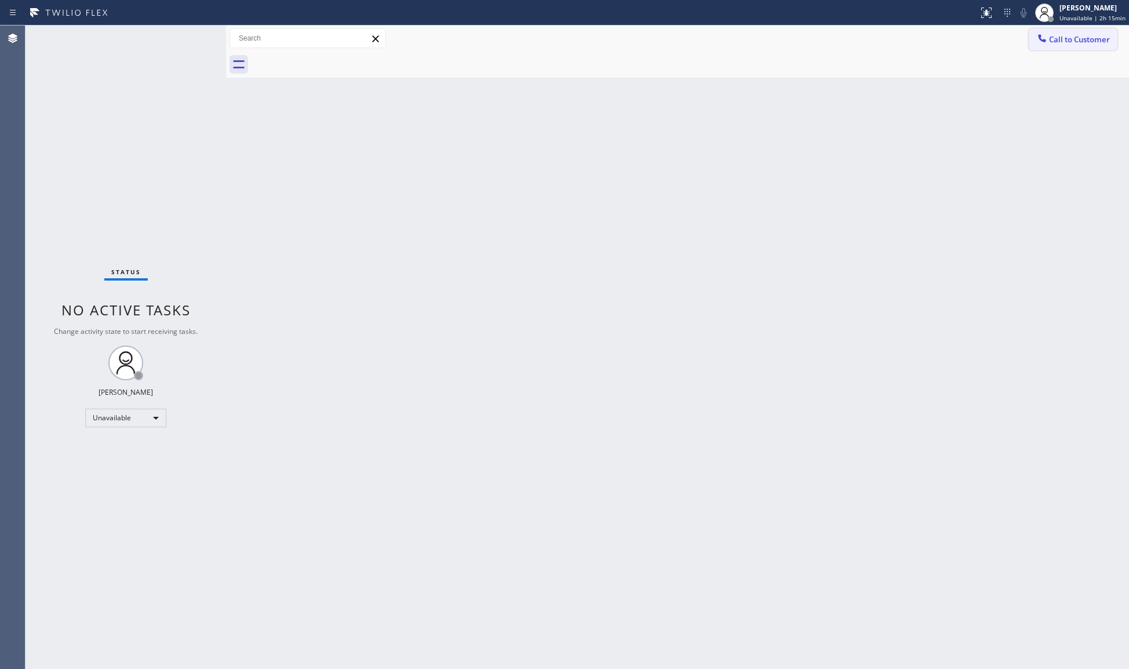
click at [1070, 40] on span "Call to Customer" at bounding box center [1079, 39] width 61 height 10
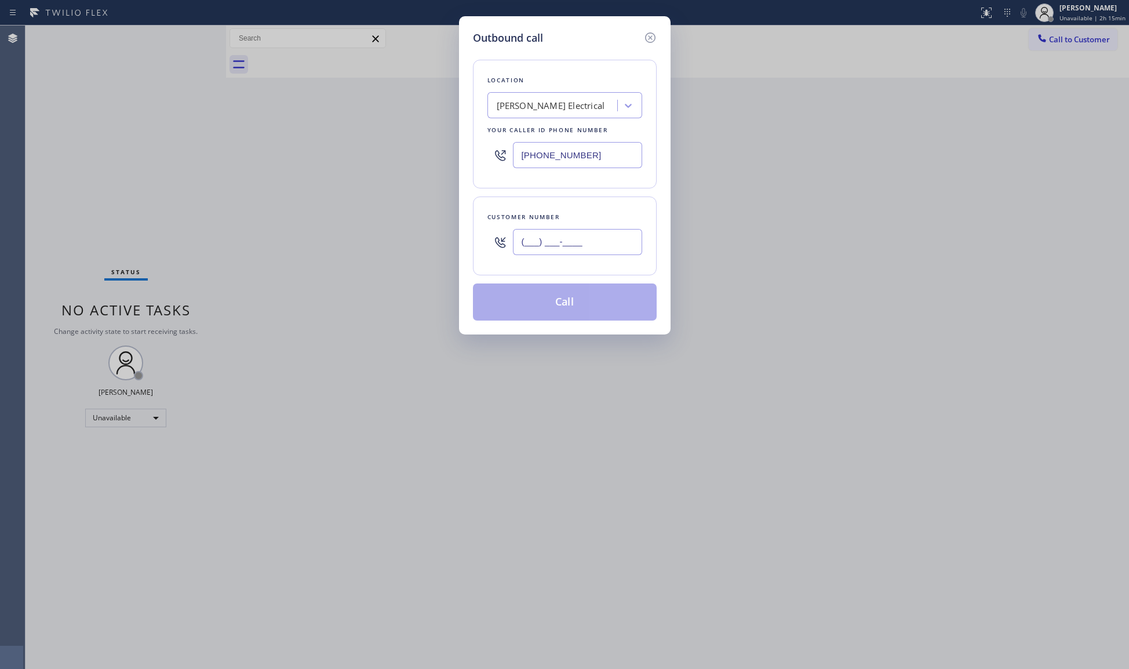
click at [608, 237] on input "(___) ___-____" at bounding box center [577, 242] width 129 height 26
click at [594, 290] on button "Call" at bounding box center [565, 302] width 184 height 37
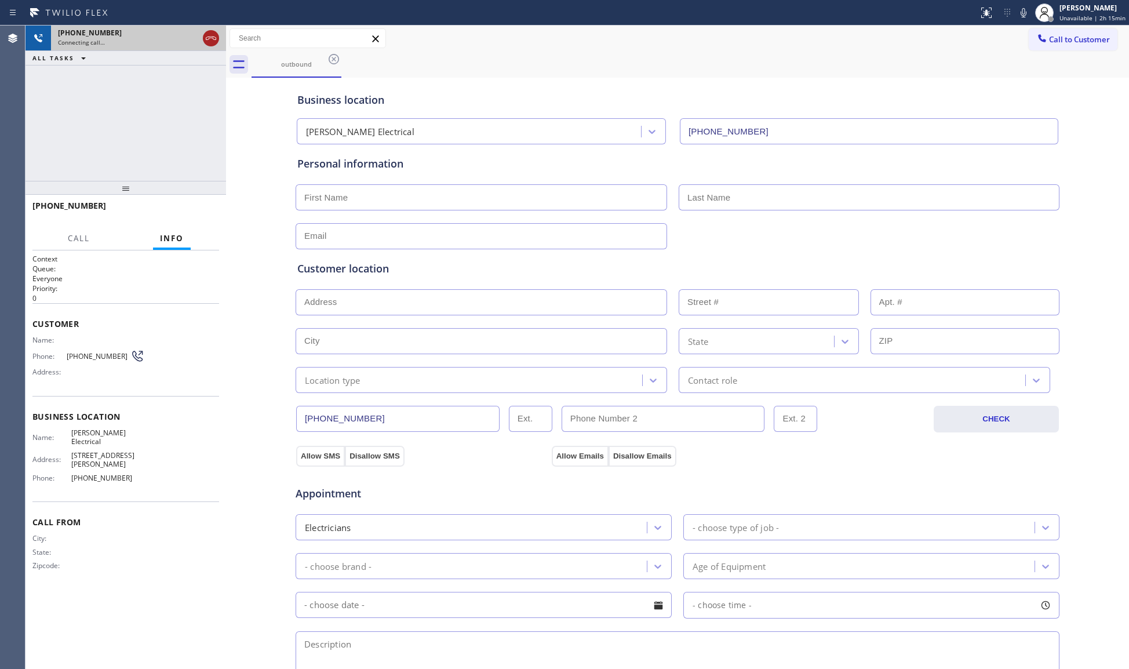
click at [208, 35] on icon at bounding box center [211, 38] width 14 height 14
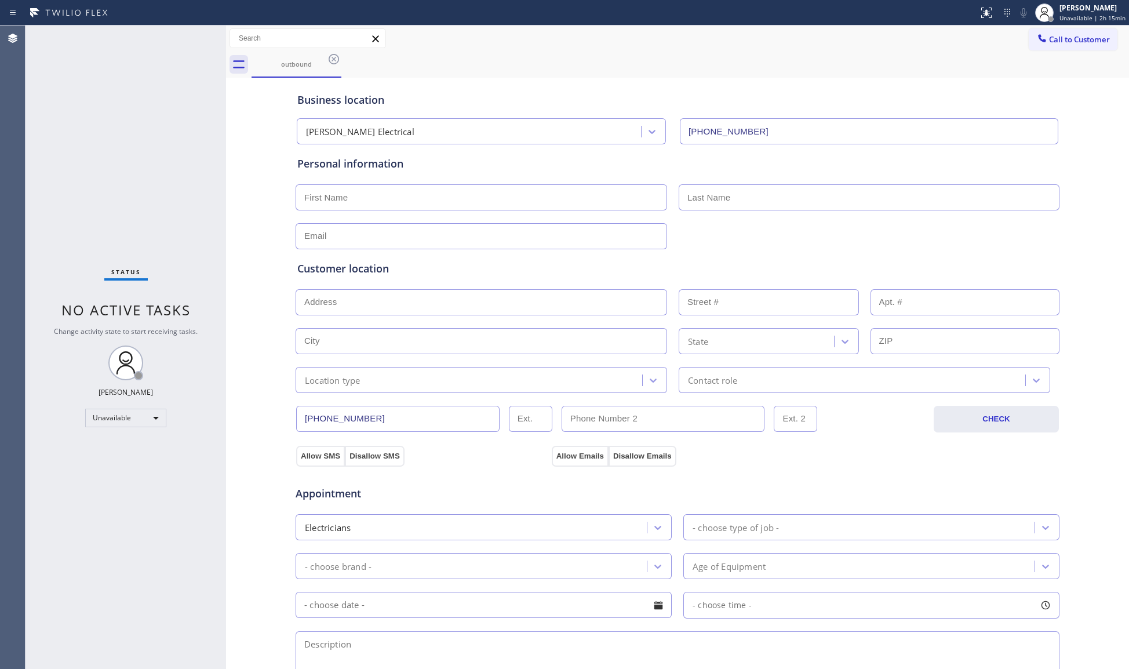
click at [335, 63] on icon at bounding box center [334, 59] width 14 height 14
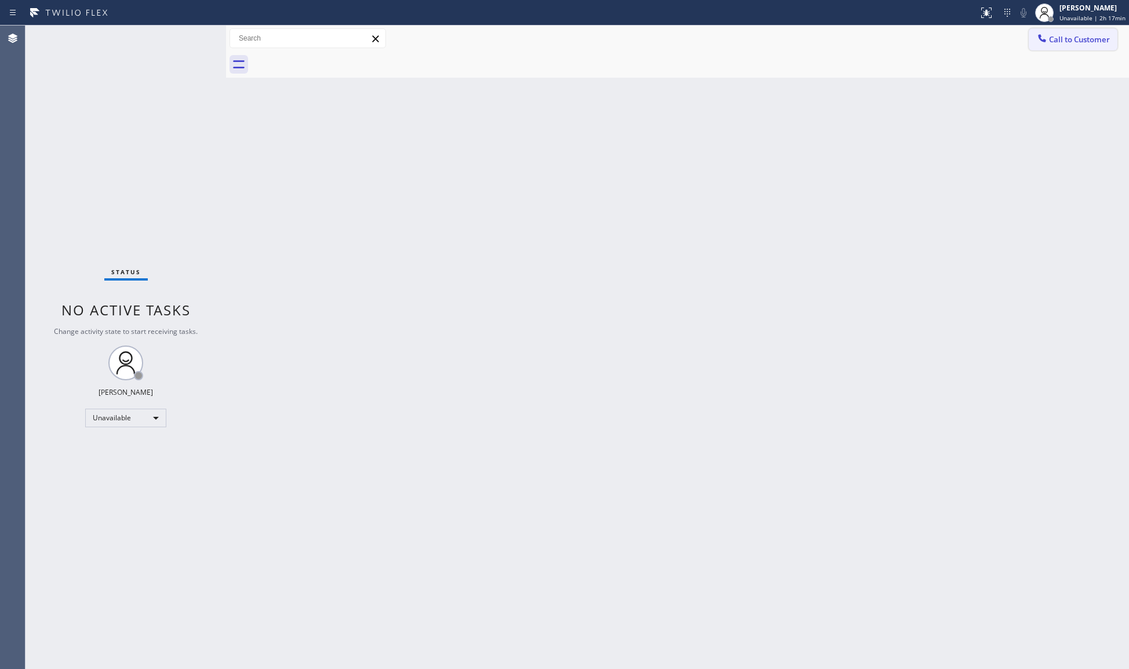
click at [1077, 44] on span "Call to Customer" at bounding box center [1079, 39] width 61 height 10
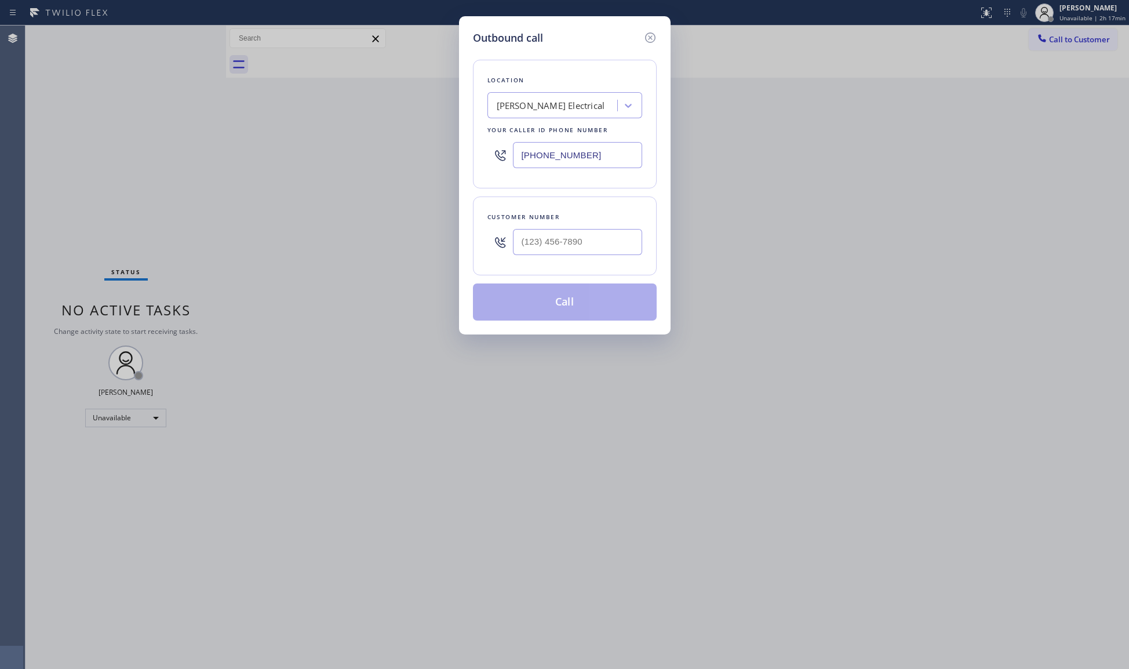
drag, startPoint x: 597, startPoint y: 165, endPoint x: 542, endPoint y: 162, distance: 55.2
click at [508, 168] on div "[PHONE_NUMBER]" at bounding box center [565, 155] width 155 height 38
click at [577, 255] on input "[PHONE_NUMBER]" at bounding box center [577, 242] width 129 height 26
click at [566, 307] on button "Call" at bounding box center [565, 302] width 184 height 37
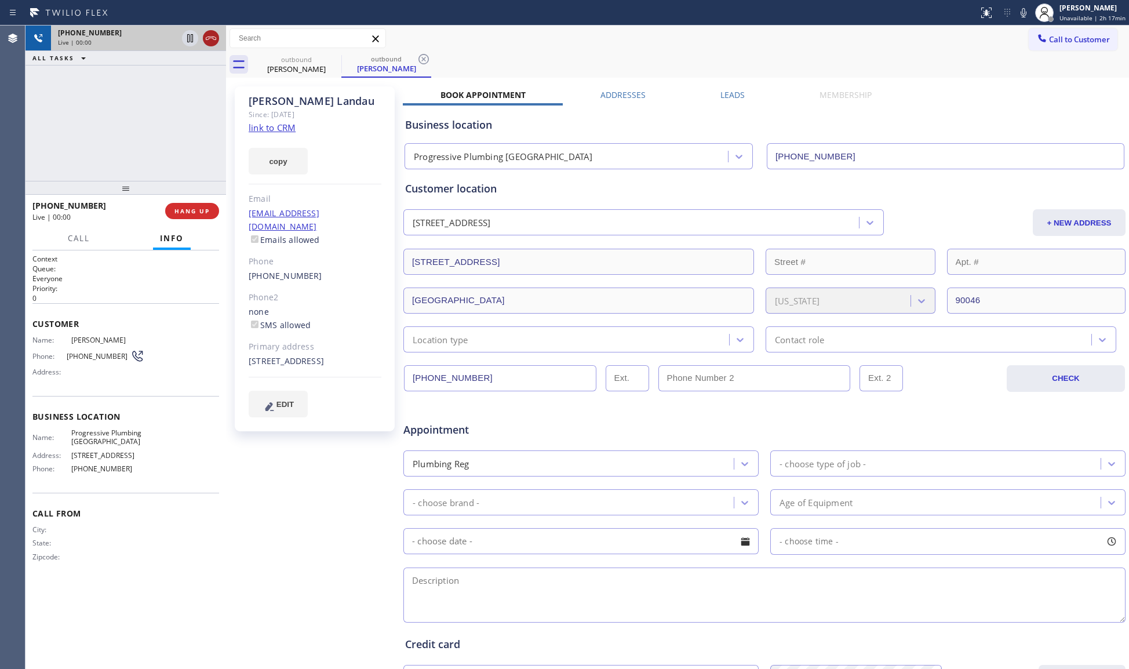
click at [218, 45] on div at bounding box center [211, 38] width 16 height 14
click at [192, 215] on span "HANG UP" at bounding box center [192, 211] width 35 height 8
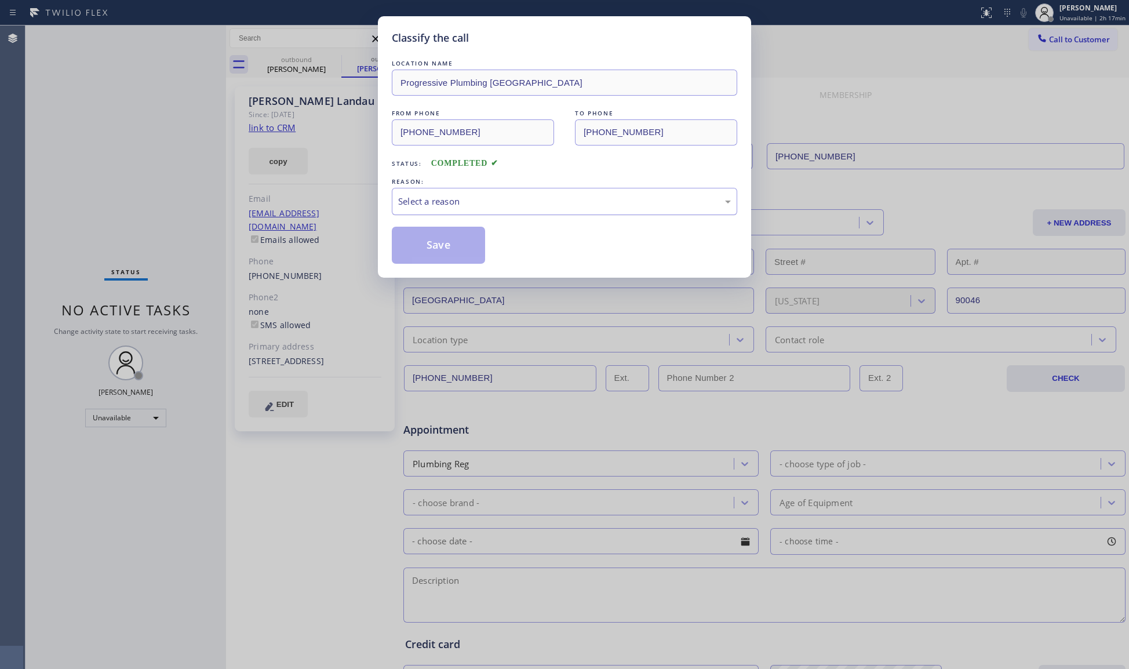
click at [428, 202] on div "Select a reason" at bounding box center [564, 201] width 333 height 13
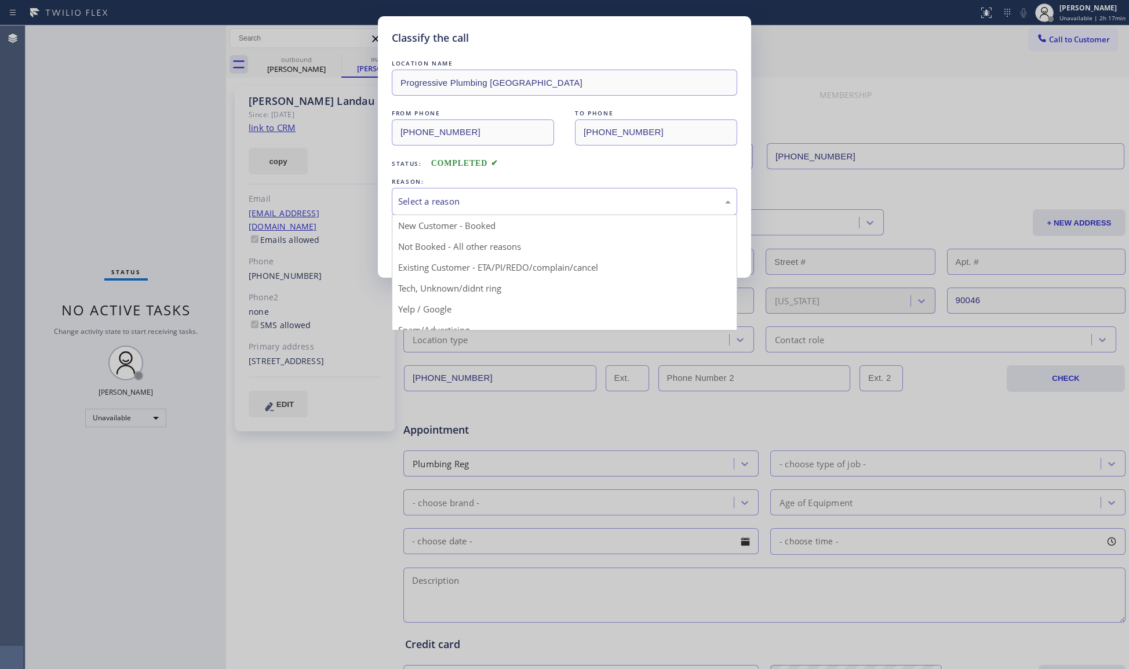
click at [427, 245] on button "Save" at bounding box center [438, 245] width 93 height 37
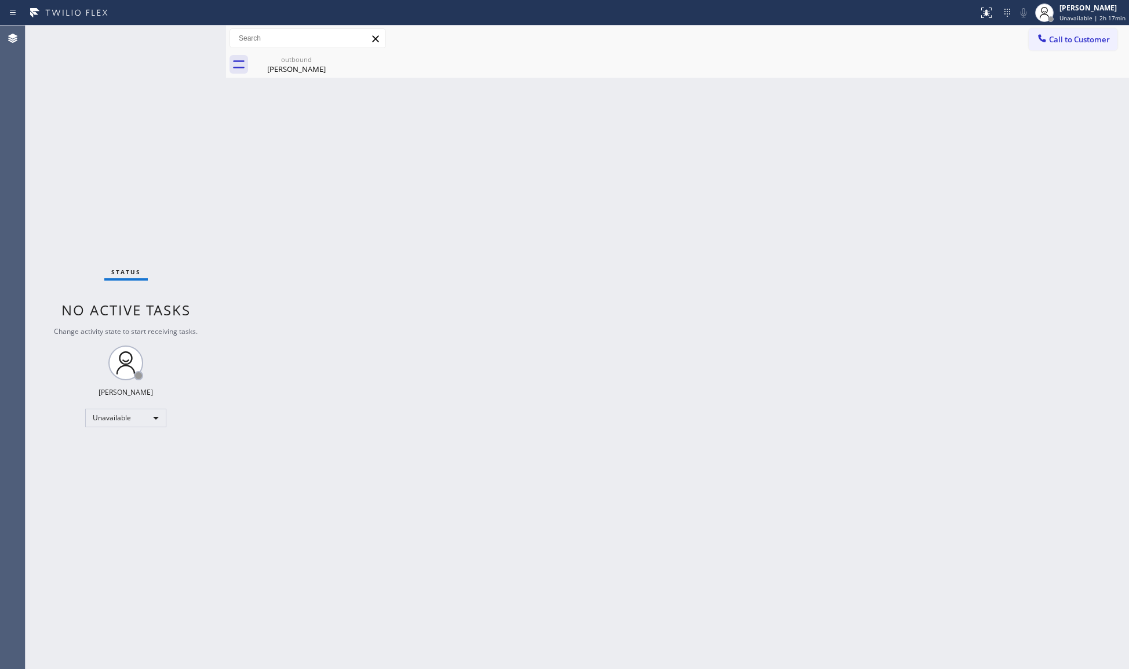
drag, startPoint x: 944, startPoint y: 35, endPoint x: 961, endPoint y: 41, distance: 18.3
click at [945, 36] on div "Call to Customer Outbound call Location Progressive Plumbing [GEOGRAPHIC_DATA] …" at bounding box center [677, 38] width 903 height 20
click at [1053, 38] on span "Call to Customer" at bounding box center [1079, 39] width 61 height 10
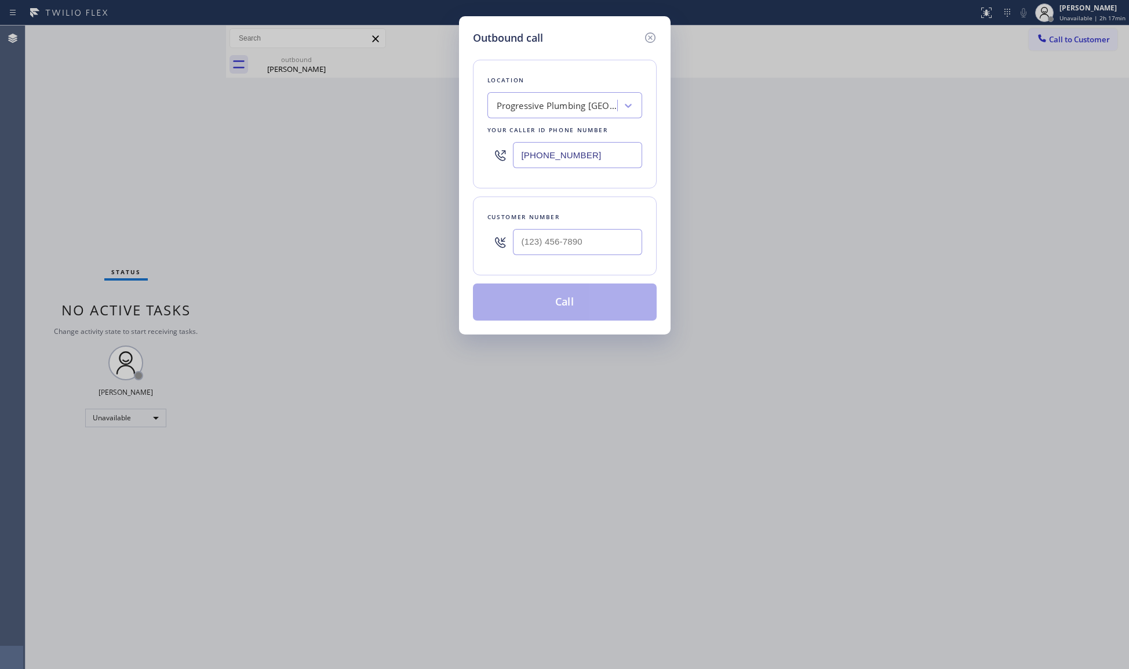
drag, startPoint x: 606, startPoint y: 160, endPoint x: 472, endPoint y: 157, distance: 134.0
click at [473, 157] on div "Location Progressive Plumbing [GEOGRAPHIC_DATA] Your caller id phone number [PH…" at bounding box center [565, 124] width 184 height 129
click at [611, 241] on input "[PHONE_NUMBER]" at bounding box center [577, 242] width 129 height 26
click at [557, 319] on button "Call" at bounding box center [565, 302] width 184 height 37
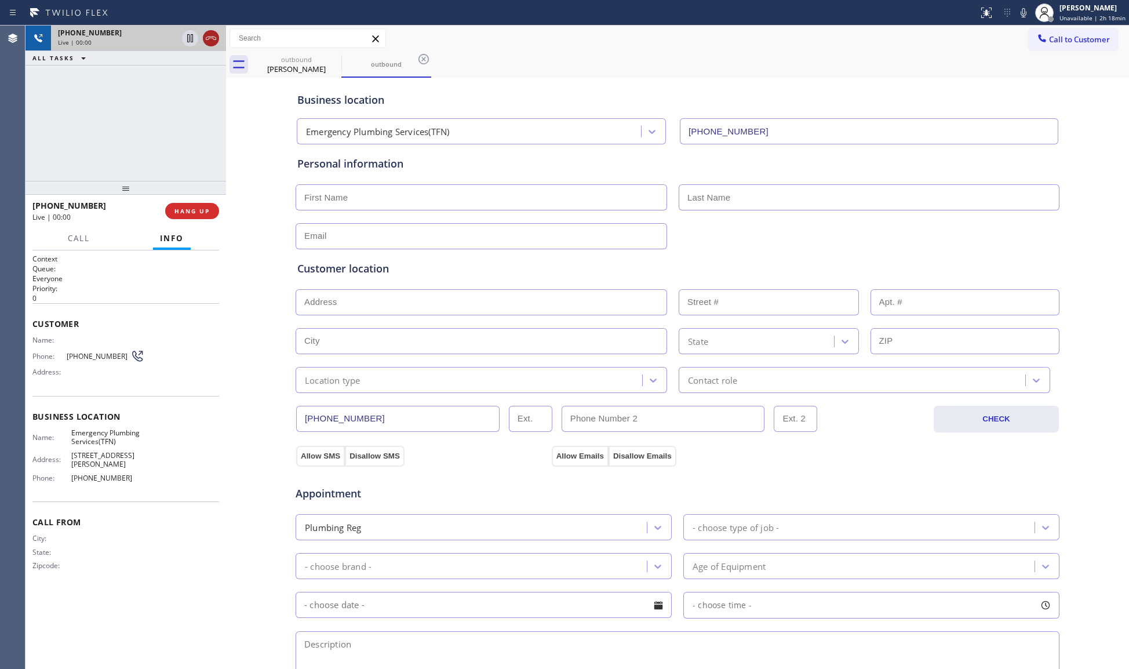
click at [202, 36] on div at bounding box center [201, 39] width 42 height 26
click at [370, 411] on input "[PHONE_NUMBER]" at bounding box center [398, 419] width 204 height 26
click at [370, 410] on input "[PHONE_NUMBER]" at bounding box center [398, 419] width 204 height 26
click at [355, 414] on input "[PHONE_NUMBER]" at bounding box center [398, 419] width 204 height 26
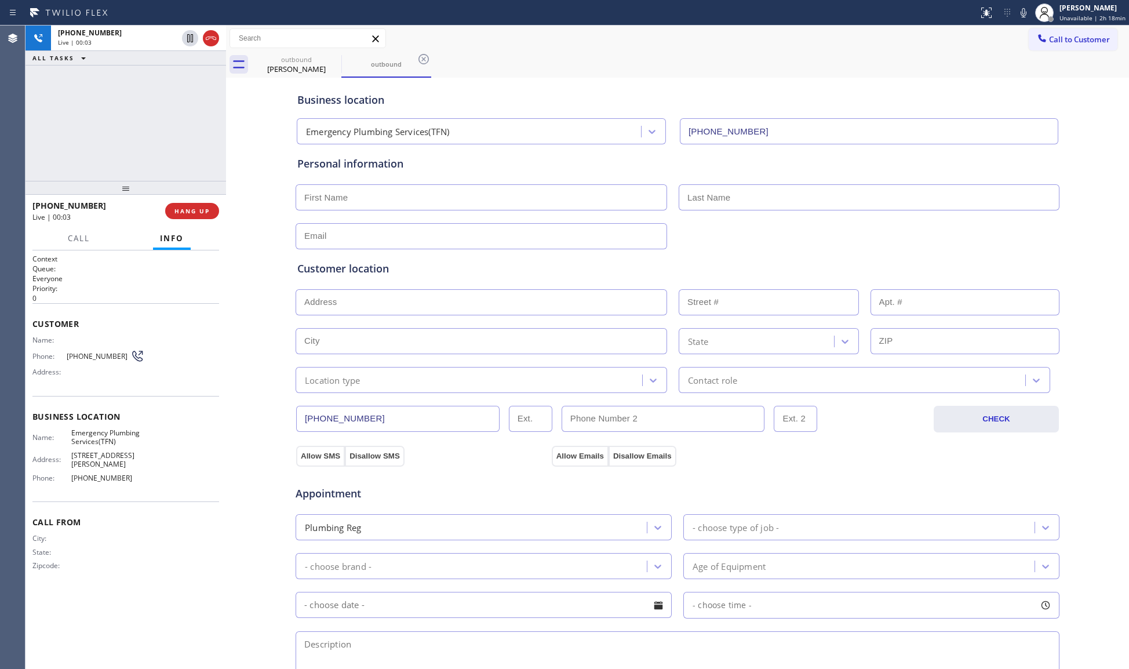
click at [355, 414] on input "[PHONE_NUMBER]" at bounding box center [398, 419] width 204 height 26
click at [356, 414] on input "[PHONE_NUMBER]" at bounding box center [398, 419] width 204 height 26
click at [357, 413] on input "[PHONE_NUMBER]" at bounding box center [398, 419] width 204 height 26
click at [213, 211] on button "HANG UP" at bounding box center [192, 211] width 54 height 16
click at [214, 211] on button "HANG UP" at bounding box center [192, 211] width 54 height 16
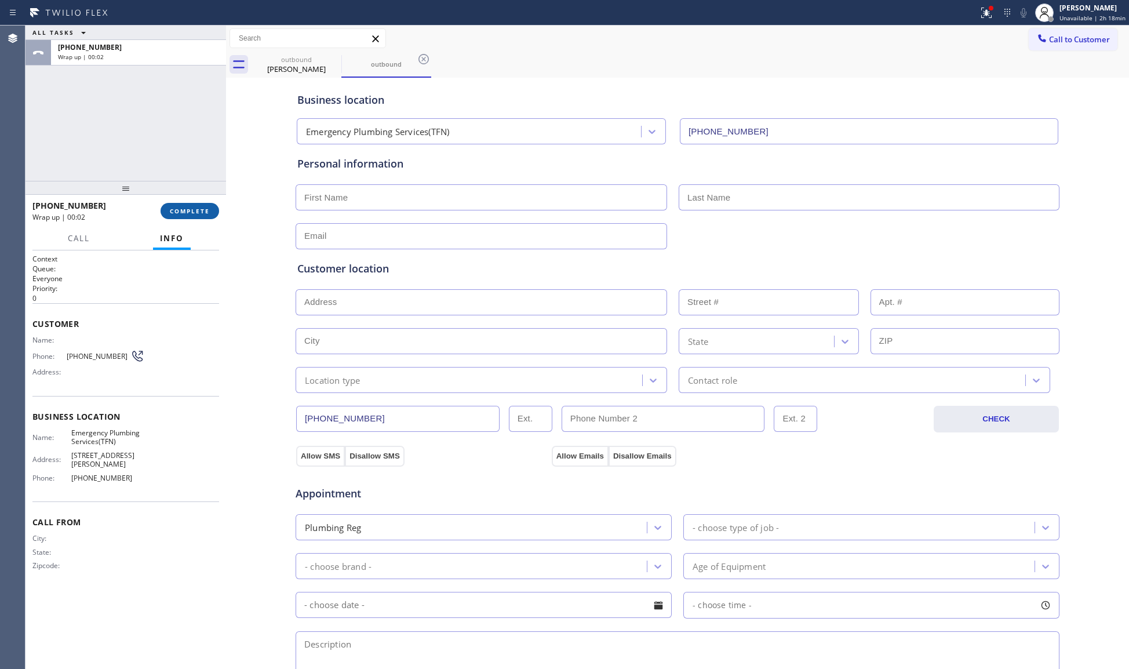
click at [216, 217] on button "COMPLETE" at bounding box center [190, 211] width 59 height 16
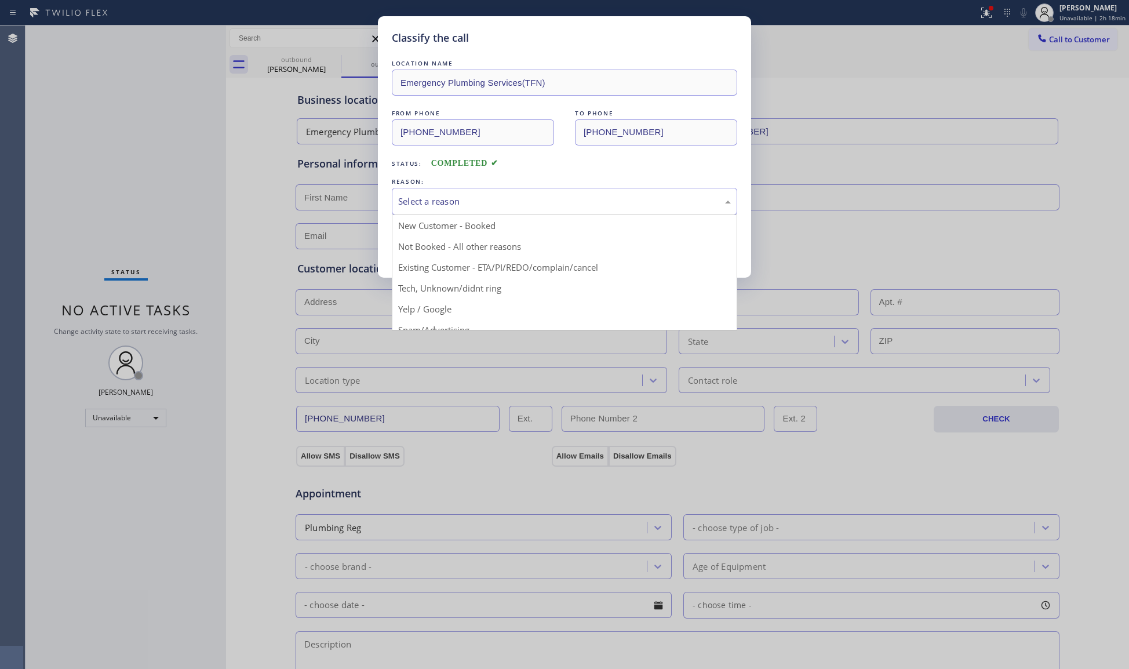
click at [418, 199] on div "Select a reason" at bounding box center [564, 201] width 333 height 13
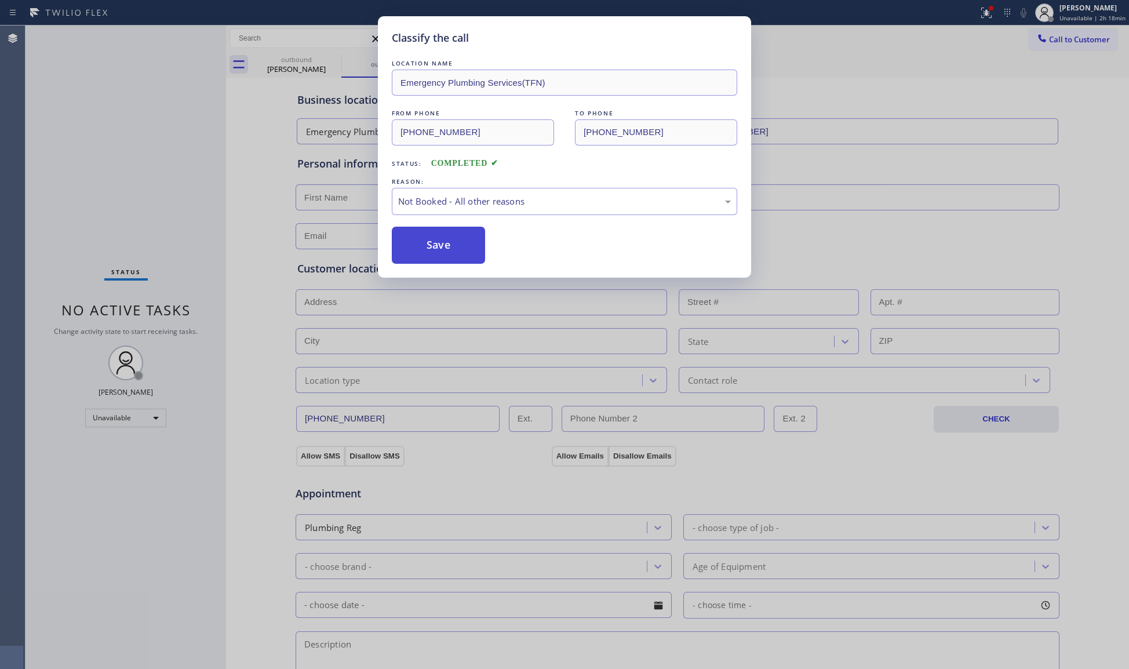
click at [437, 242] on button "Save" at bounding box center [438, 245] width 93 height 37
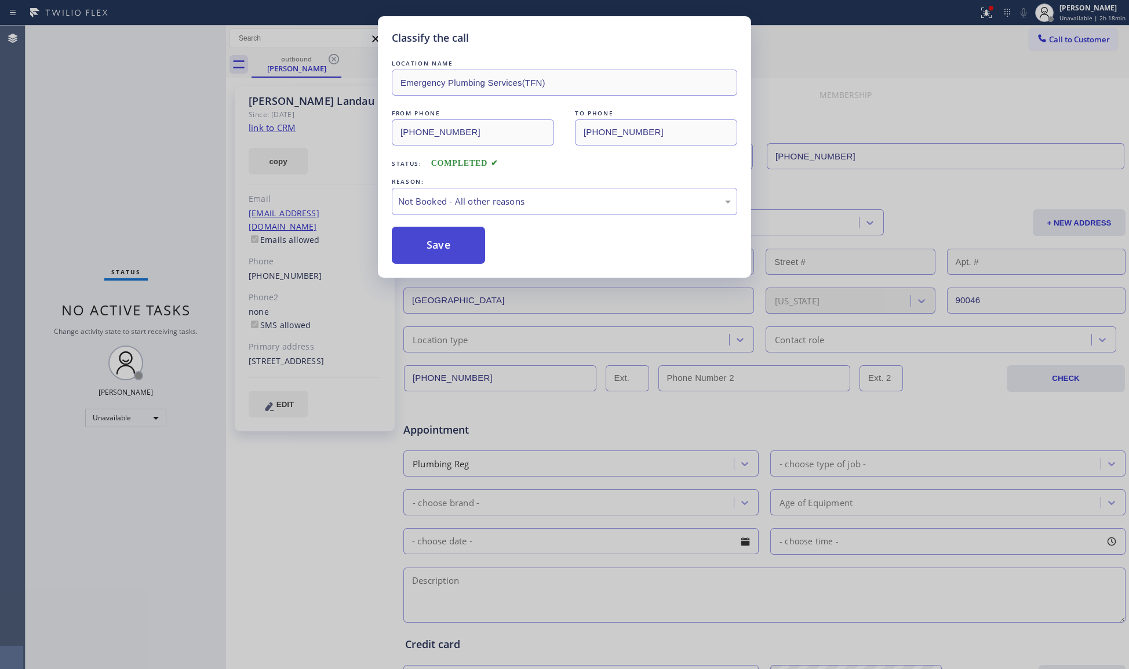
click at [441, 235] on button "Save" at bounding box center [438, 245] width 93 height 37
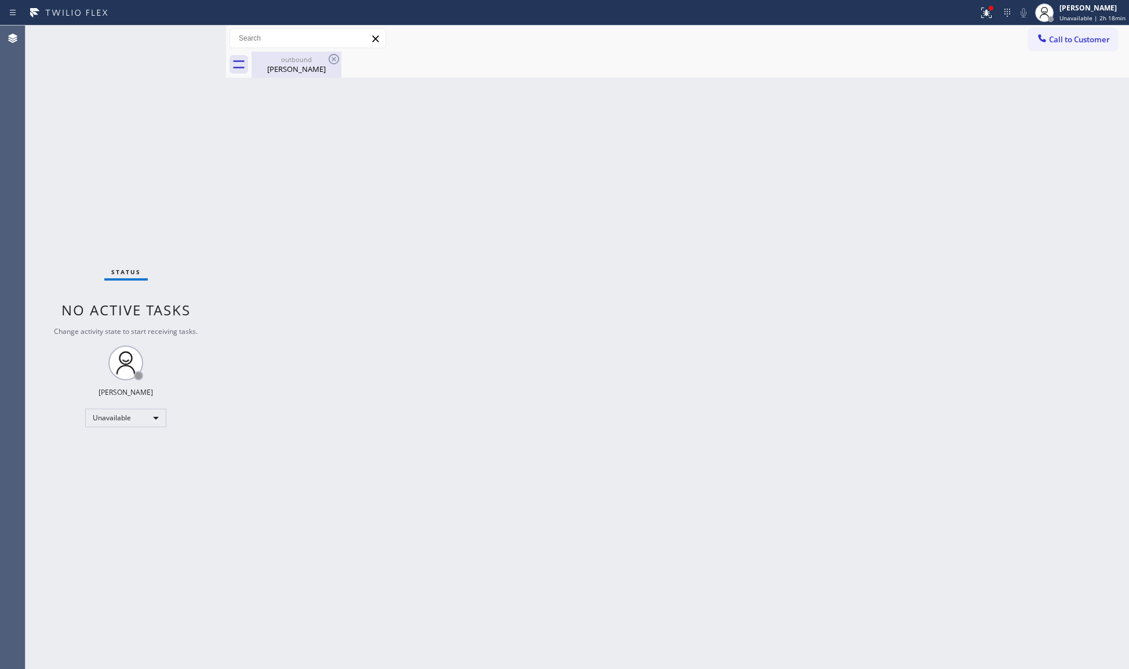
click at [307, 77] on div "outbound [PERSON_NAME]" at bounding box center [297, 65] width 88 height 26
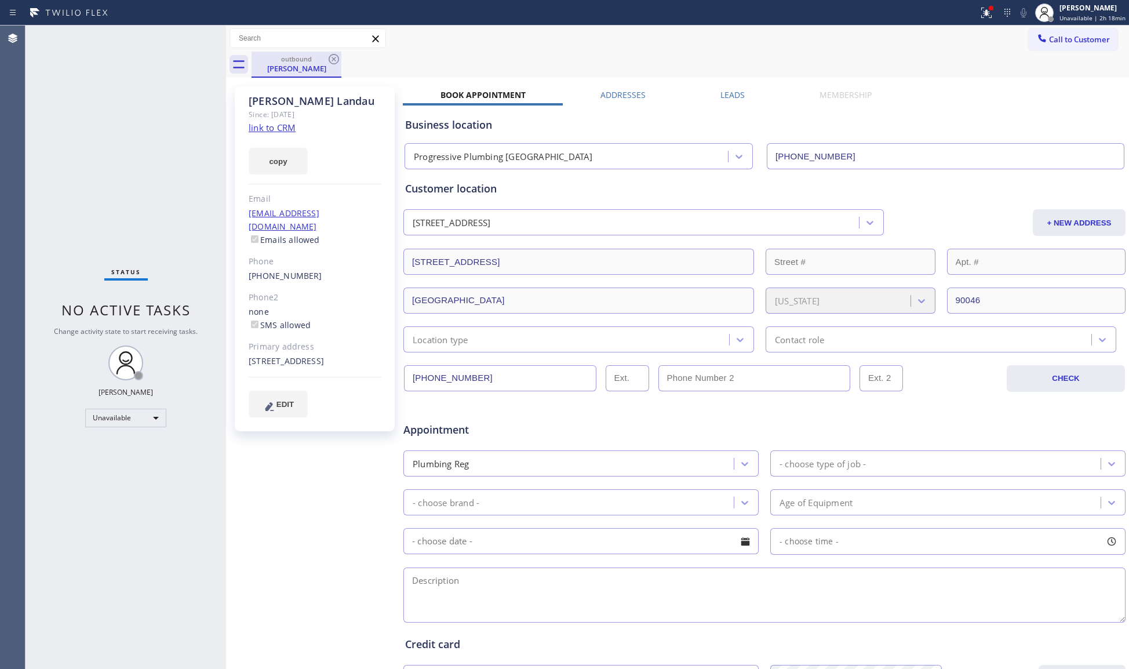
click at [328, 68] on div "[PERSON_NAME]" at bounding box center [297, 68] width 88 height 10
click at [333, 63] on icon at bounding box center [334, 59] width 10 height 10
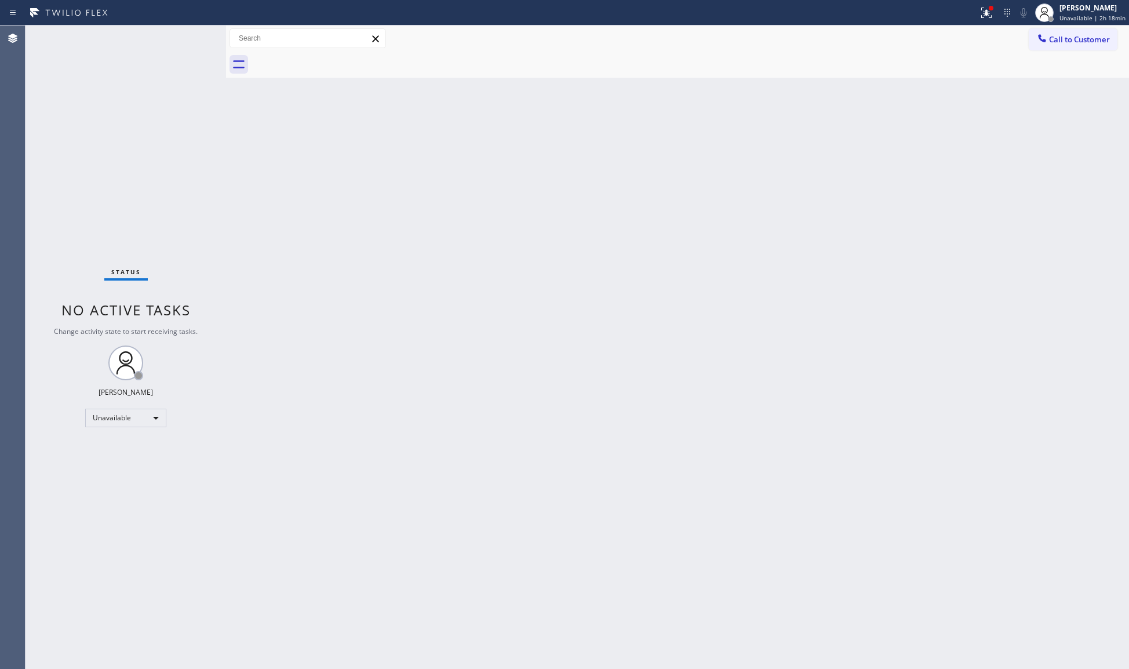
click at [289, 73] on div at bounding box center [691, 65] width 878 height 26
click at [984, 12] on icon at bounding box center [987, 13] width 14 height 14
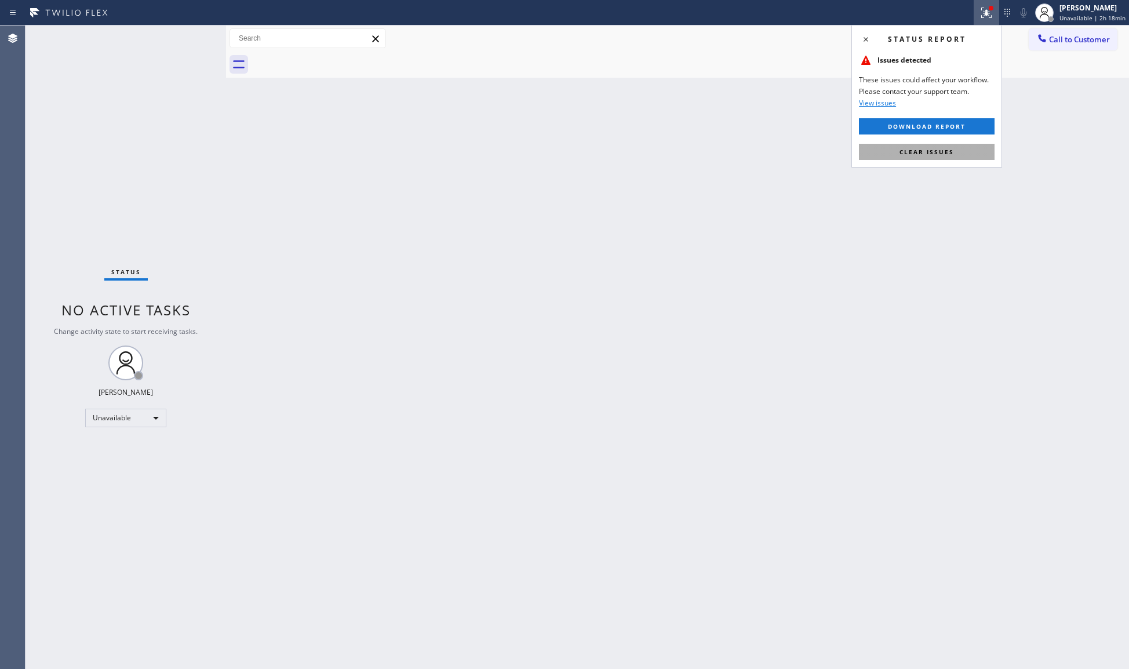
click at [961, 157] on button "Clear issues" at bounding box center [927, 152] width 136 height 16
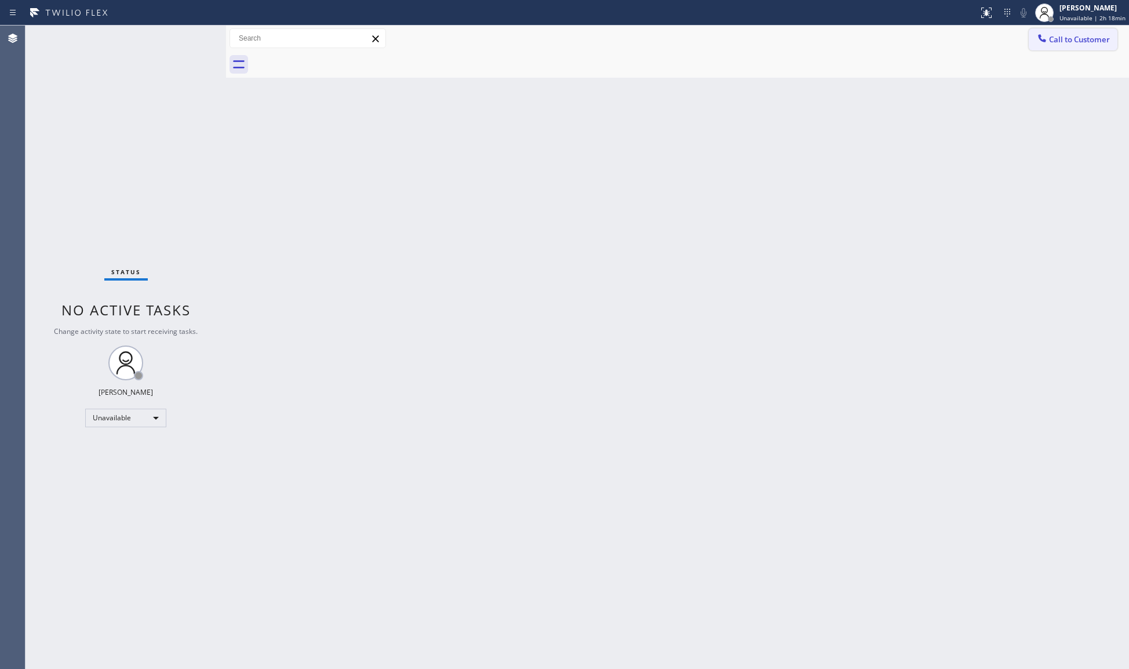
click at [1068, 46] on button "Call to Customer" at bounding box center [1073, 39] width 89 height 22
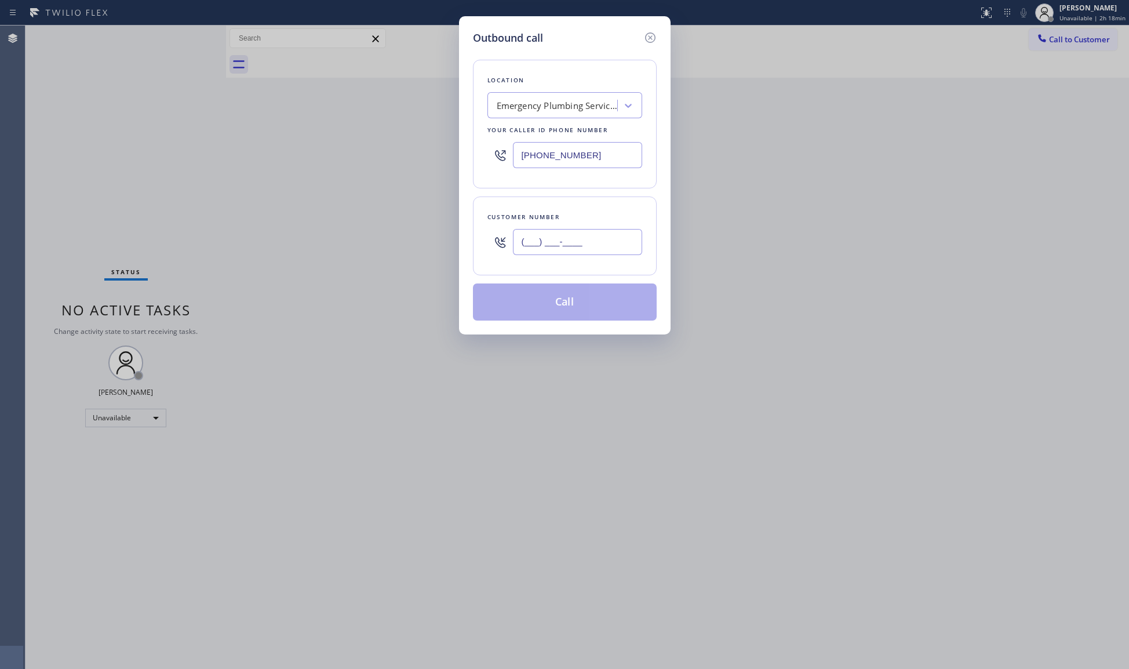
click at [611, 246] on input "(___) ___-____" at bounding box center [577, 242] width 129 height 26
click at [560, 293] on button "Call" at bounding box center [565, 302] width 184 height 37
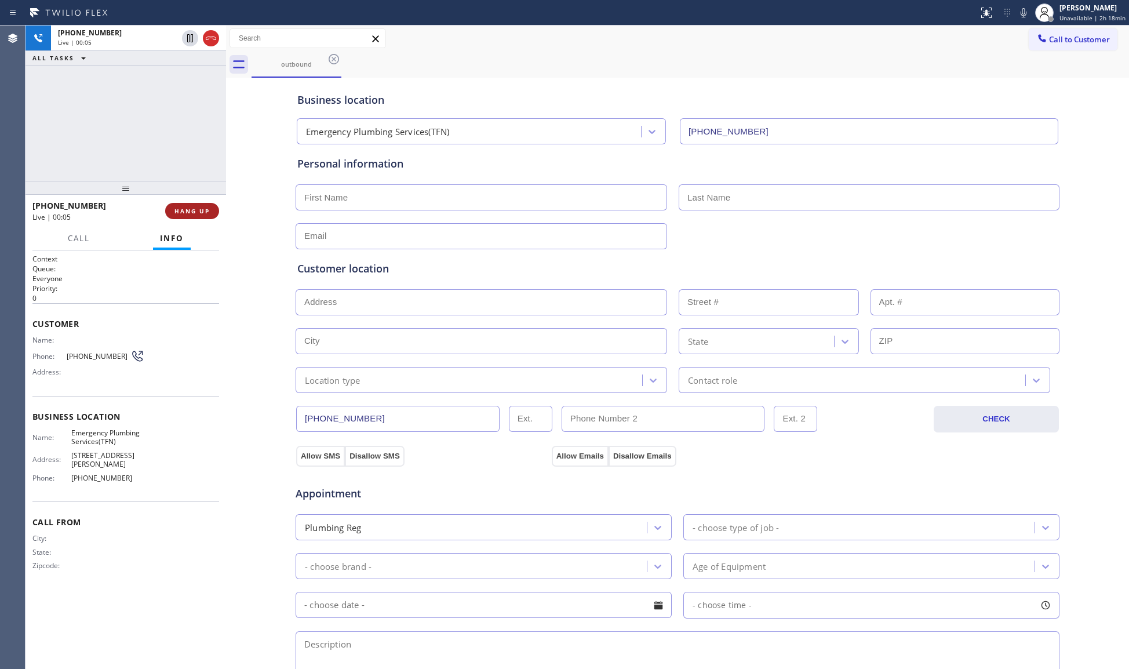
click at [182, 205] on button "HANG UP" at bounding box center [192, 211] width 54 height 16
click at [330, 423] on input "[PHONE_NUMBER]" at bounding box center [398, 419] width 204 height 26
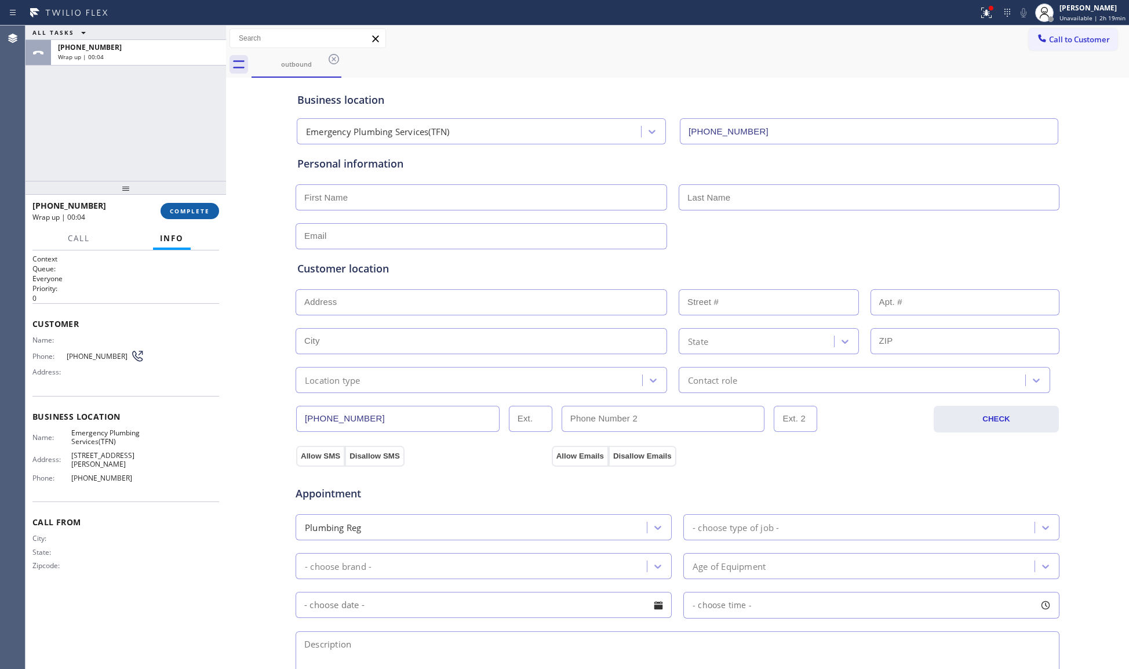
click at [181, 208] on span "COMPLETE" at bounding box center [190, 211] width 40 height 8
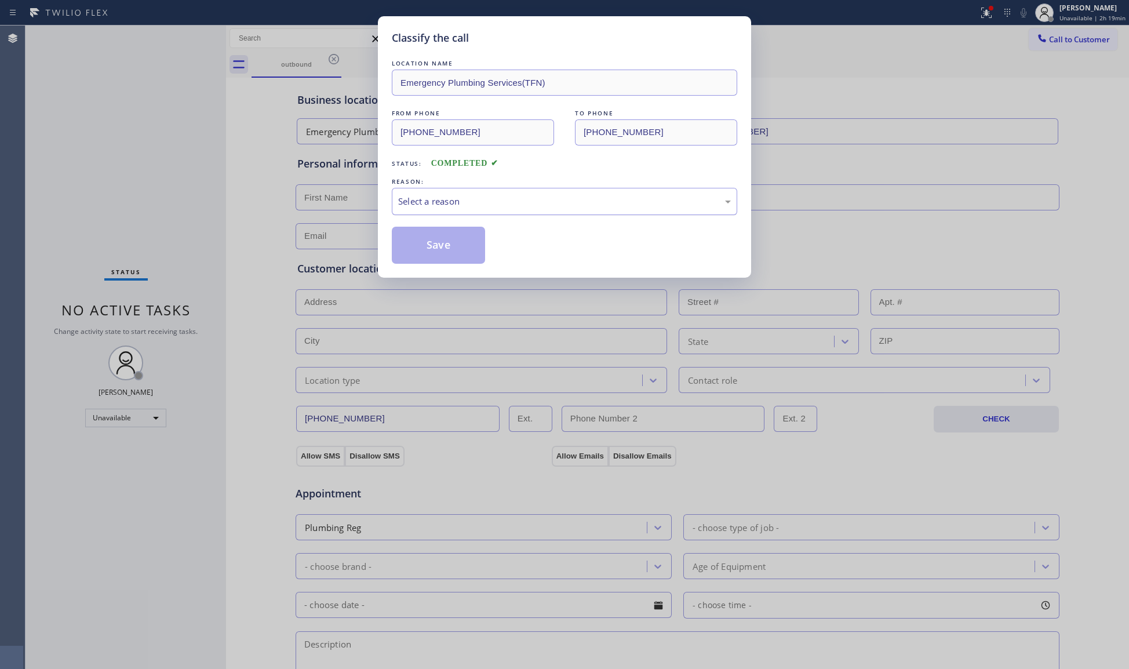
click at [427, 190] on div "Select a reason" at bounding box center [565, 201] width 346 height 27
click at [427, 246] on button "Save" at bounding box center [438, 245] width 93 height 37
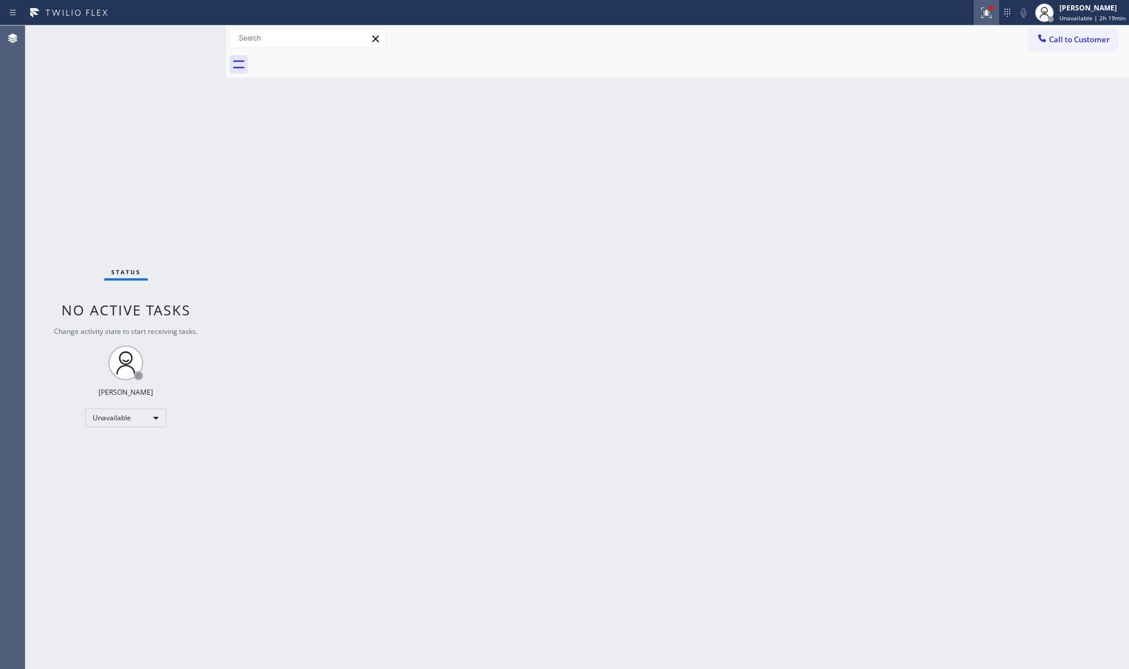
drag, startPoint x: 1002, startPoint y: 17, endPoint x: 996, endPoint y: 15, distance: 6.1
click at [1000, 15] on div "Status report Issues detected These issues could affect your workflow. Please c…" at bounding box center [1051, 13] width 155 height 26
click at [993, 10] on div at bounding box center [991, 8] width 5 height 5
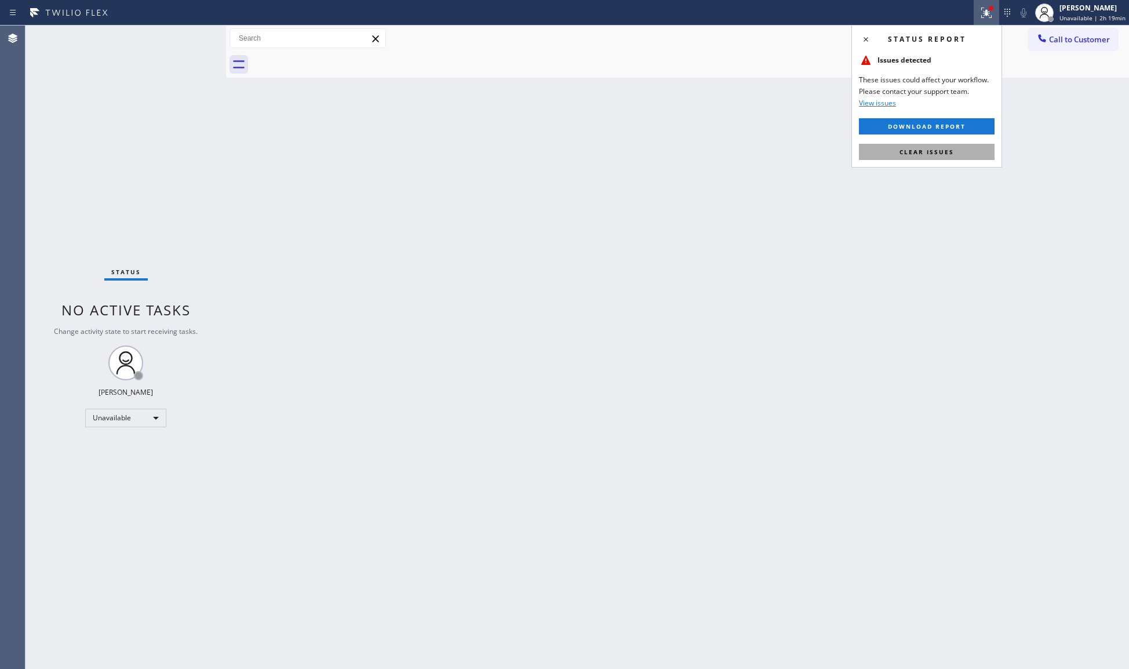
click at [968, 157] on button "Clear issues" at bounding box center [927, 152] width 136 height 16
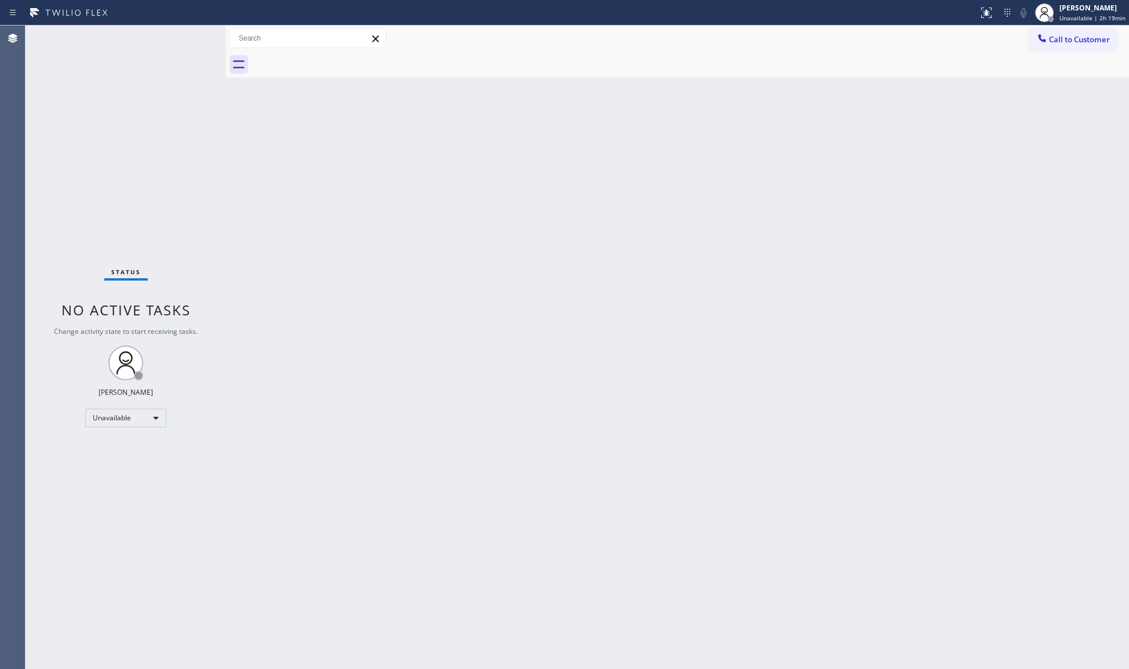
click at [1047, 56] on div at bounding box center [691, 65] width 878 height 26
click at [1052, 36] on span "Call to Customer" at bounding box center [1079, 39] width 61 height 10
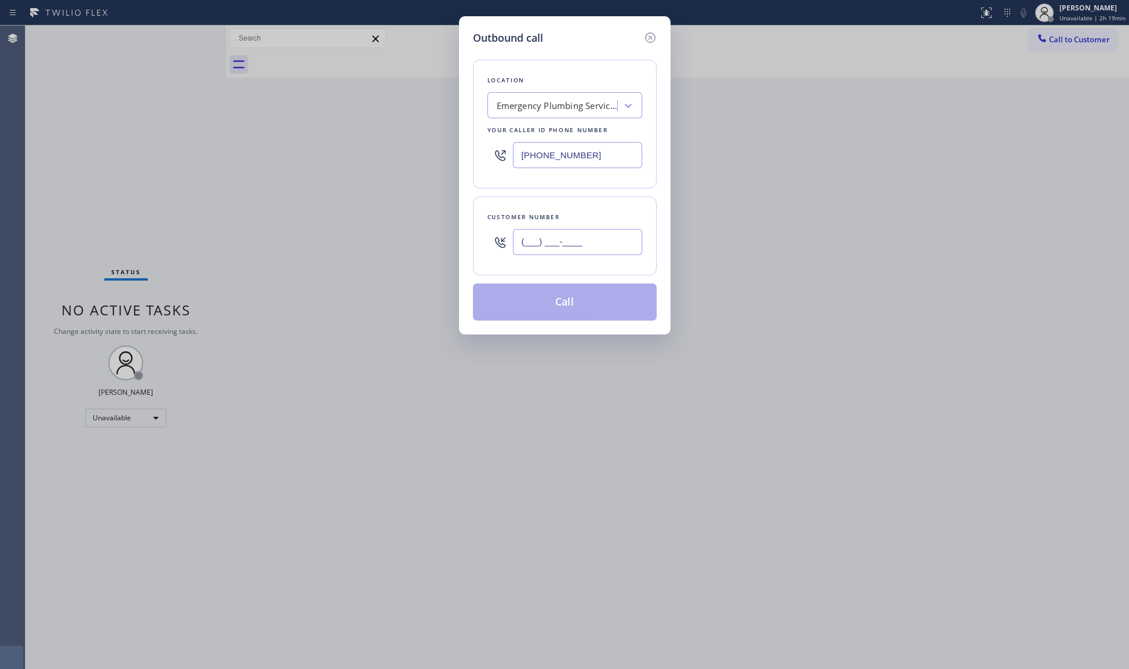
drag, startPoint x: 633, startPoint y: 235, endPoint x: 627, endPoint y: 242, distance: 9.4
click at [626, 242] on input "(___) ___-____" at bounding box center [577, 242] width 129 height 26
click at [520, 250] on input "(___) ___-____" at bounding box center [577, 242] width 129 height 26
click at [526, 299] on button "Call" at bounding box center [565, 302] width 184 height 37
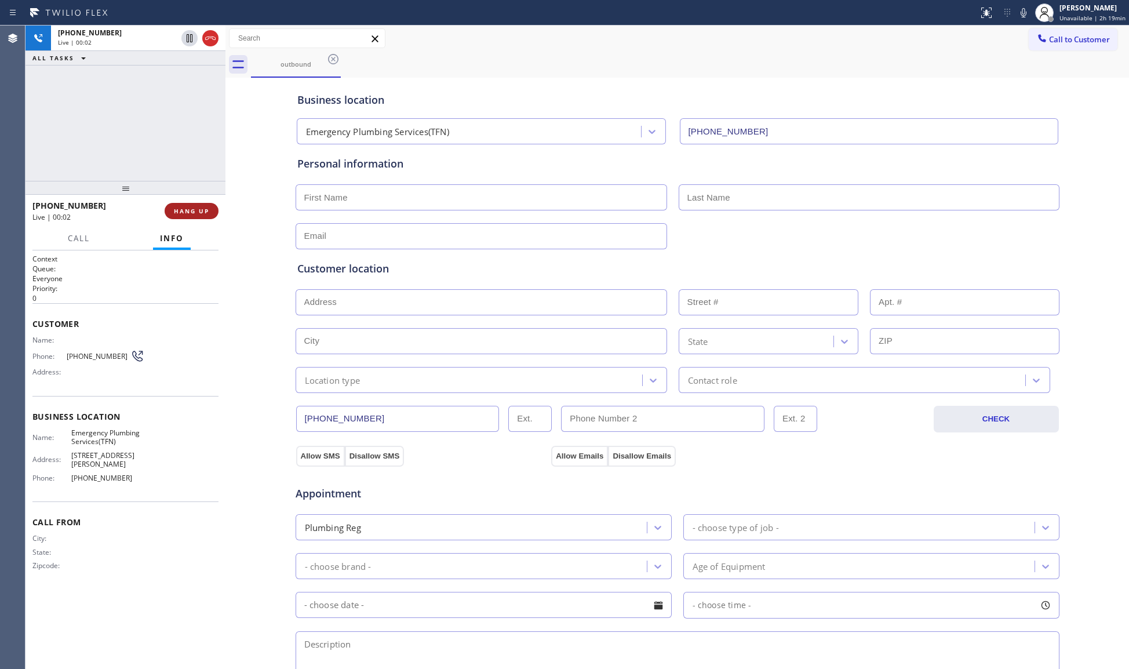
drag, startPoint x: 226, startPoint y: 215, endPoint x: 216, endPoint y: 214, distance: 9.3
click at [226, 215] on div at bounding box center [226, 348] width 0 height 644
click at [213, 214] on button "HANG UP" at bounding box center [191, 211] width 54 height 16
click at [212, 214] on button "HANG UP" at bounding box center [191, 211] width 54 height 16
click at [212, 214] on button "COMPLETE" at bounding box center [188, 211] width 59 height 16
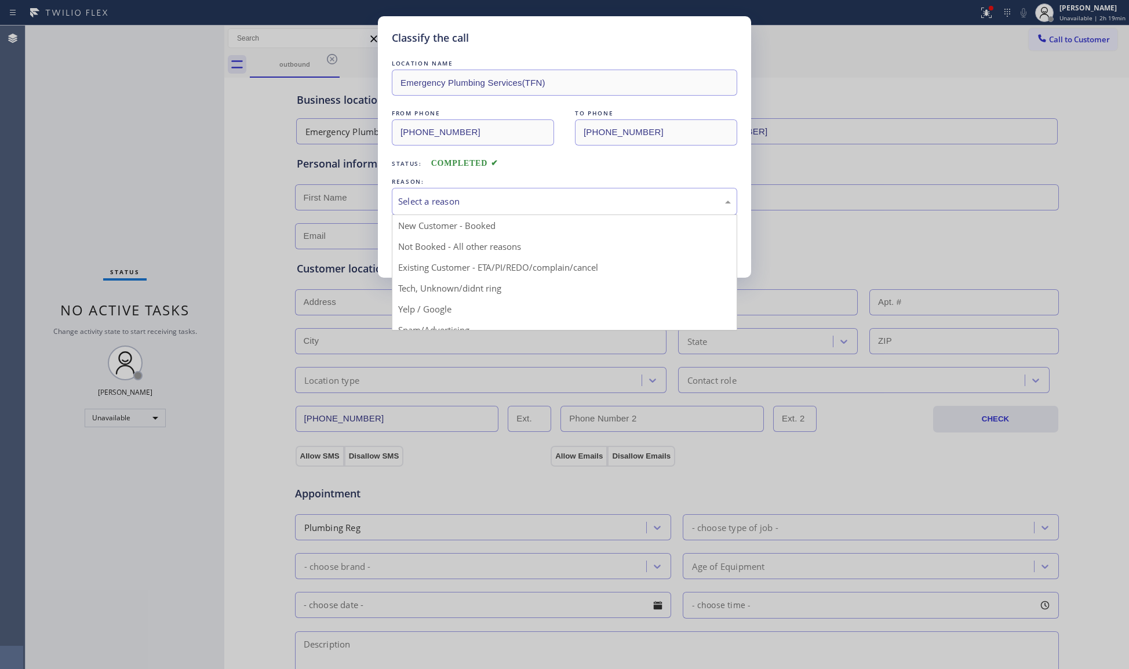
drag, startPoint x: 507, startPoint y: 203, endPoint x: 469, endPoint y: 218, distance: 40.6
click at [503, 204] on div "Select a reason" at bounding box center [564, 201] width 333 height 13
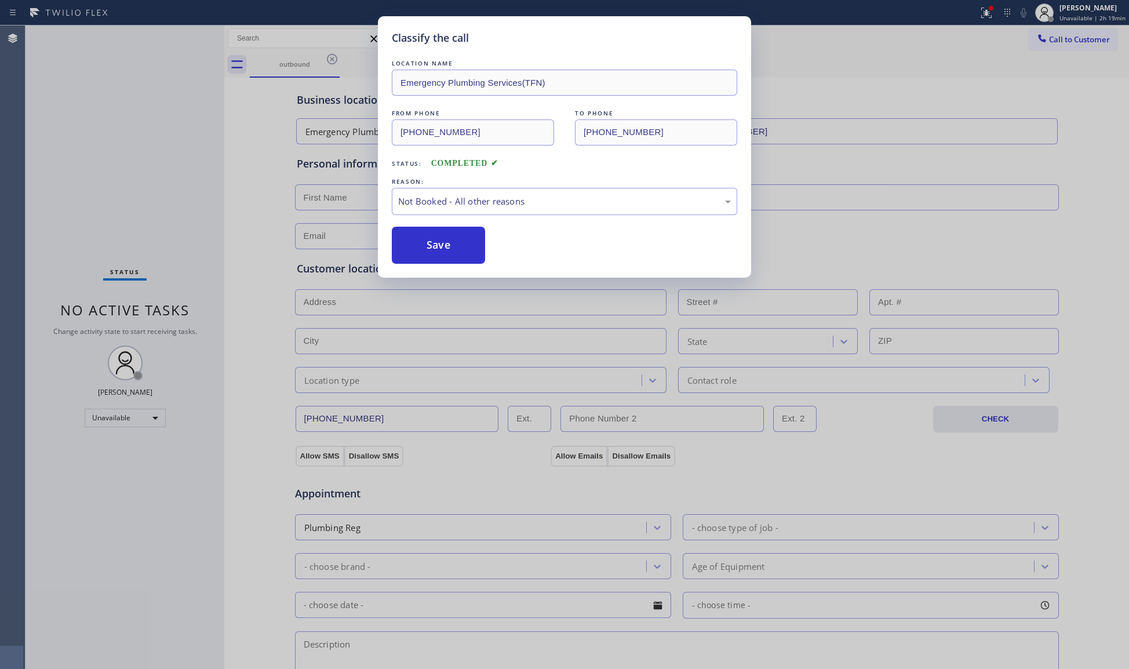
click at [436, 256] on button "Save" at bounding box center [438, 245] width 93 height 37
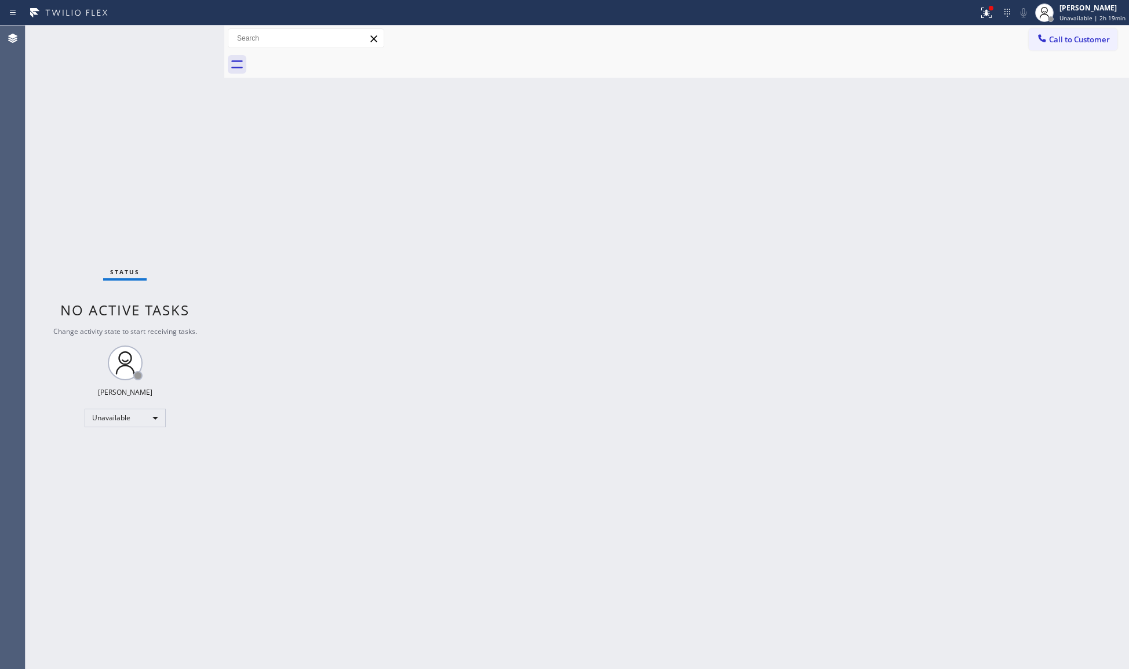
click at [1044, 42] on icon at bounding box center [1042, 38] width 8 height 8
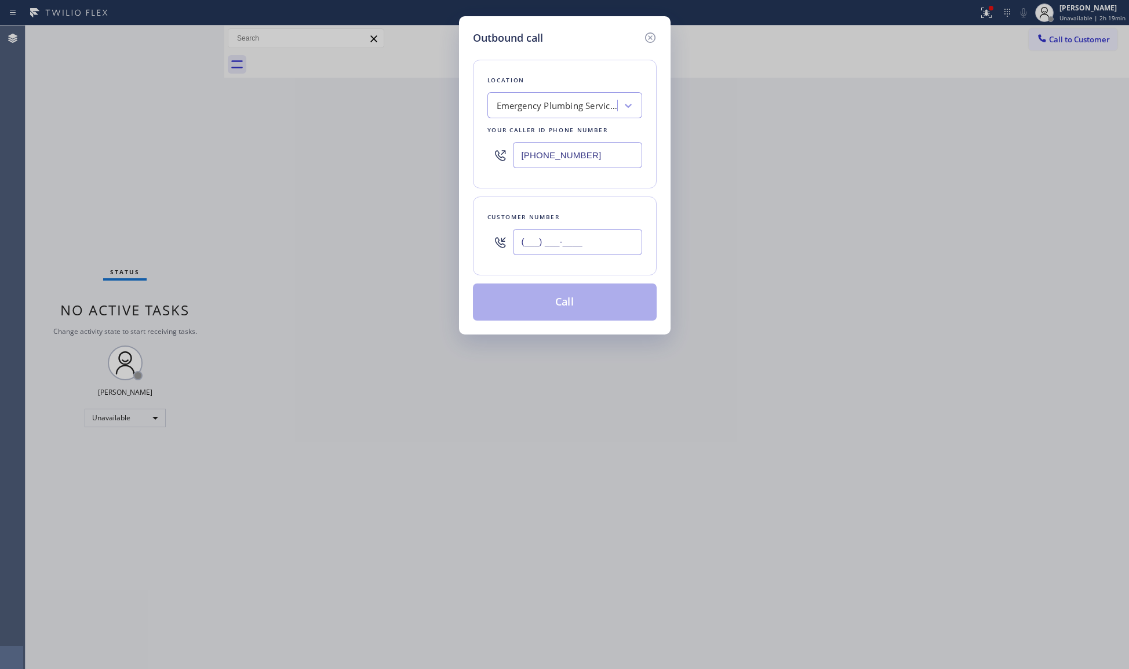
drag, startPoint x: 611, startPoint y: 232, endPoint x: 575, endPoint y: 260, distance: 45.1
click at [611, 232] on input "(___) ___-____" at bounding box center [577, 242] width 129 height 26
click at [557, 312] on button "Call" at bounding box center [565, 302] width 184 height 37
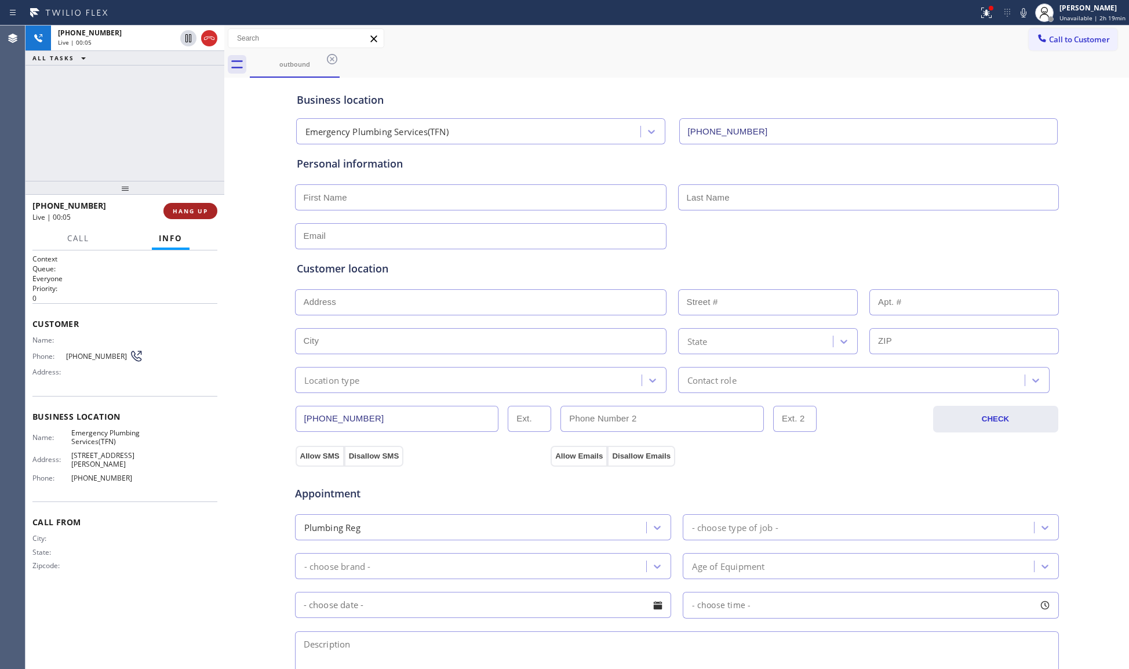
click at [190, 214] on span "HANG UP" at bounding box center [190, 211] width 35 height 8
click at [191, 212] on span "COMPLETE" at bounding box center [188, 211] width 40 height 8
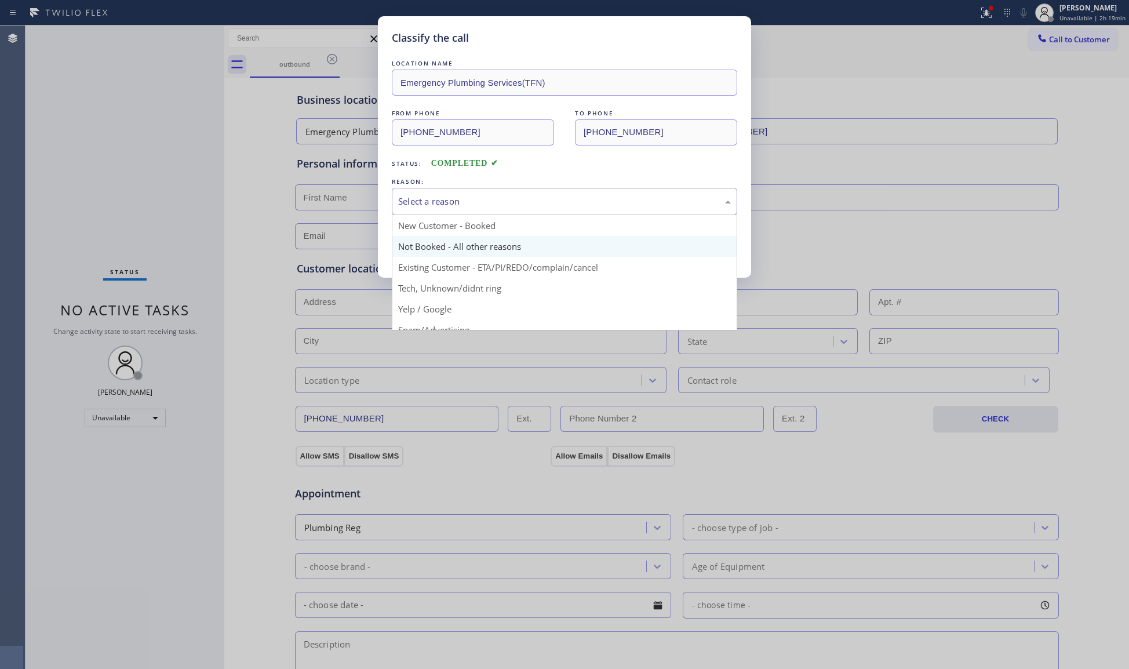
drag, startPoint x: 426, startPoint y: 205, endPoint x: 435, endPoint y: 255, distance: 50.7
click at [427, 205] on div "Select a reason" at bounding box center [564, 201] width 333 height 13
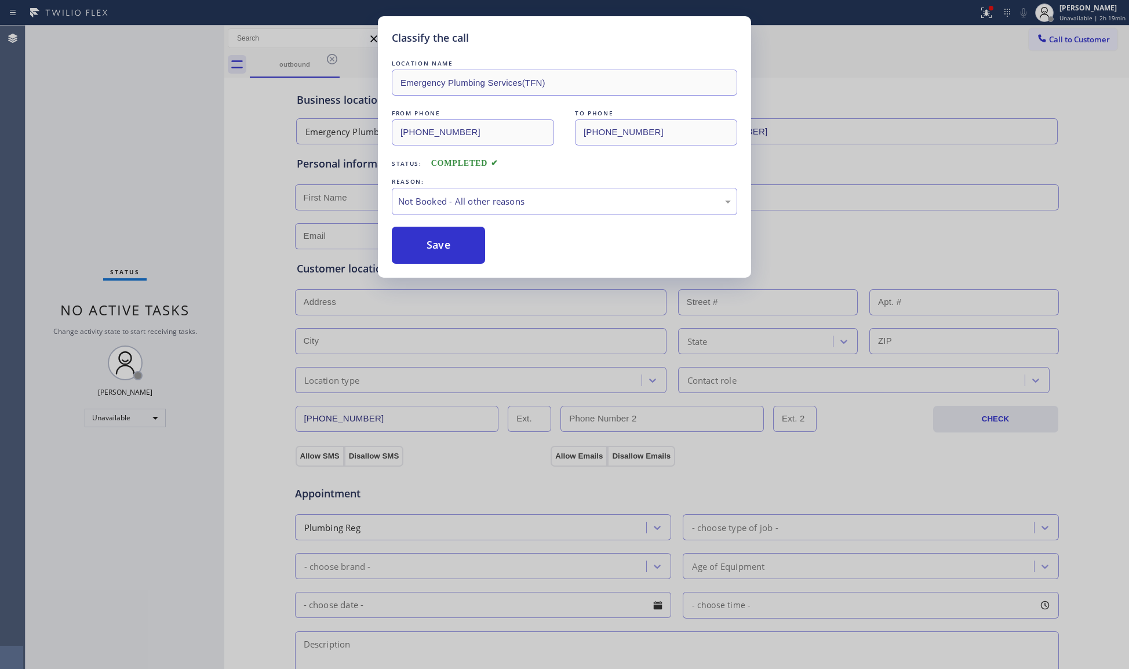
click at [435, 244] on button "Save" at bounding box center [438, 245] width 93 height 37
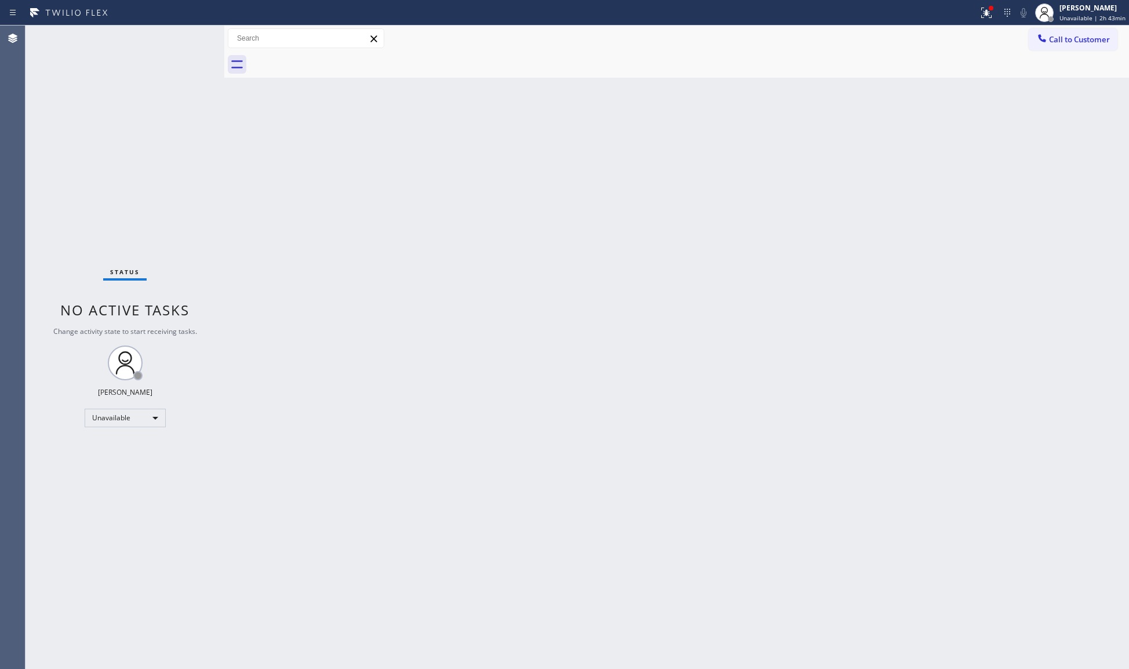
click at [654, 235] on div "Back to Dashboard Change Sender ID Customers Technicians Select a contact Outbo…" at bounding box center [676, 348] width 905 height 644
drag, startPoint x: 1070, startPoint y: 17, endPoint x: 1040, endPoint y: 59, distance: 51.2
click at [1068, 19] on span "Unavailable | 2h 57min" at bounding box center [1093, 18] width 66 height 8
click at [1051, 86] on button "Break" at bounding box center [1071, 91] width 116 height 15
